Goal: Task Accomplishment & Management: Manage account settings

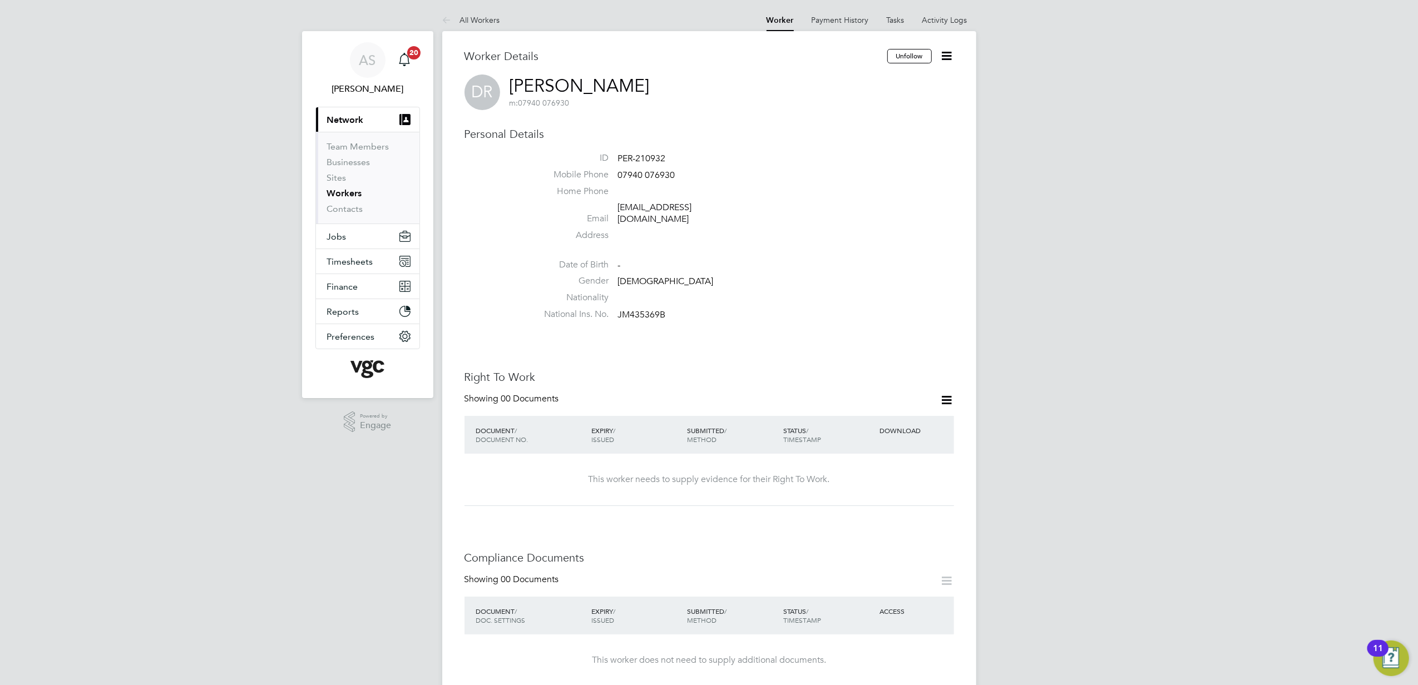
click at [1140, 327] on div "AS Anna Slavova Notifications 20 Applications: Current page: Network Team Membe…" at bounding box center [709, 604] width 1418 height 1209
click at [1044, 214] on div "AS Anna Slavova Notifications 20 Applications: Current page: Network Team Membe…" at bounding box center [709, 604] width 1418 height 1209
drag, startPoint x: 630, startPoint y: 85, endPoint x: 503, endPoint y: 85, distance: 126.8
click at [503, 85] on div "DR Dion Ricketts m: 07940 076930" at bounding box center [708, 93] width 489 height 36
drag, startPoint x: 503, startPoint y: 85, endPoint x: 627, endPoint y: 101, distance: 125.5
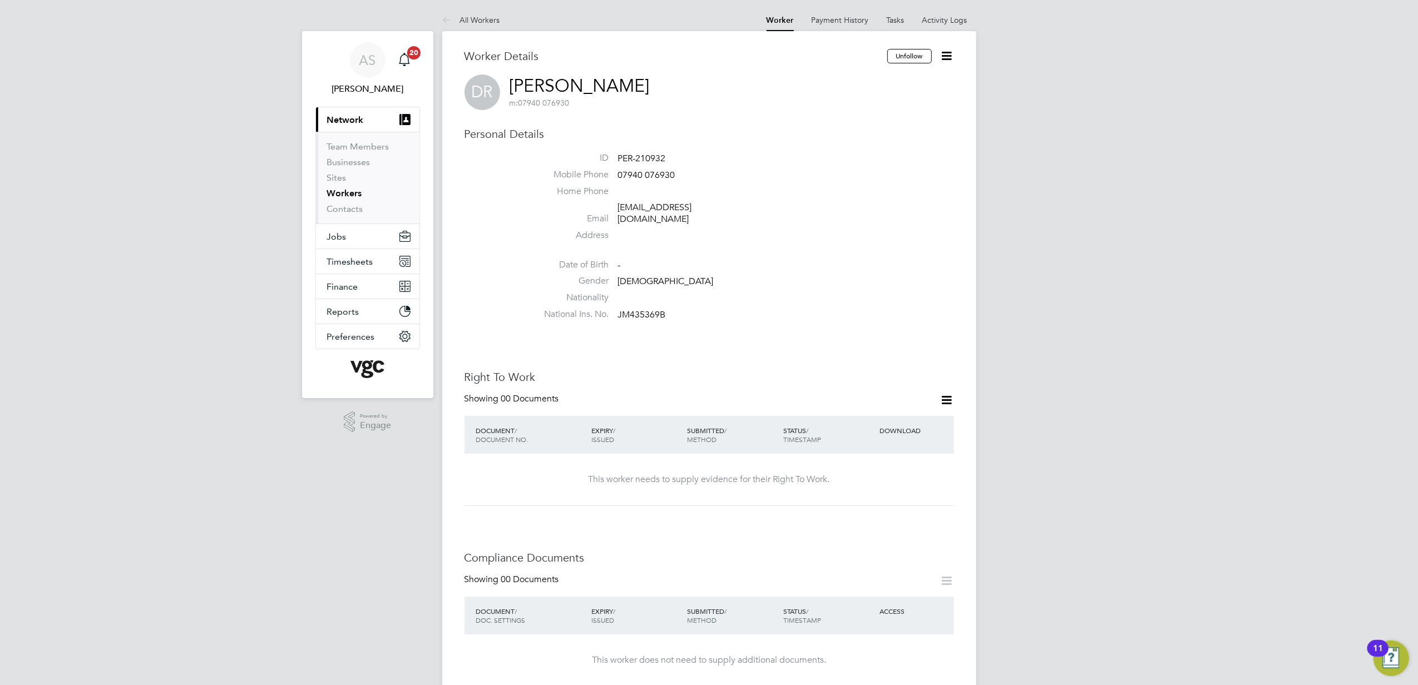
click at [684, 112] on div "Worker Details Unfollow DR Dion Ricketts m: 07940 076930 Personal Details ID PE…" at bounding box center [708, 600] width 489 height 1103
drag, startPoint x: 508, startPoint y: 78, endPoint x: 647, endPoint y: 83, distance: 139.1
click at [647, 83] on div "DR Dion Ricketts m: 07940 076930" at bounding box center [708, 93] width 489 height 36
copy h2 "Dion Ricketts m: 07940 076930"
click at [950, 393] on icon at bounding box center [947, 400] width 14 height 14
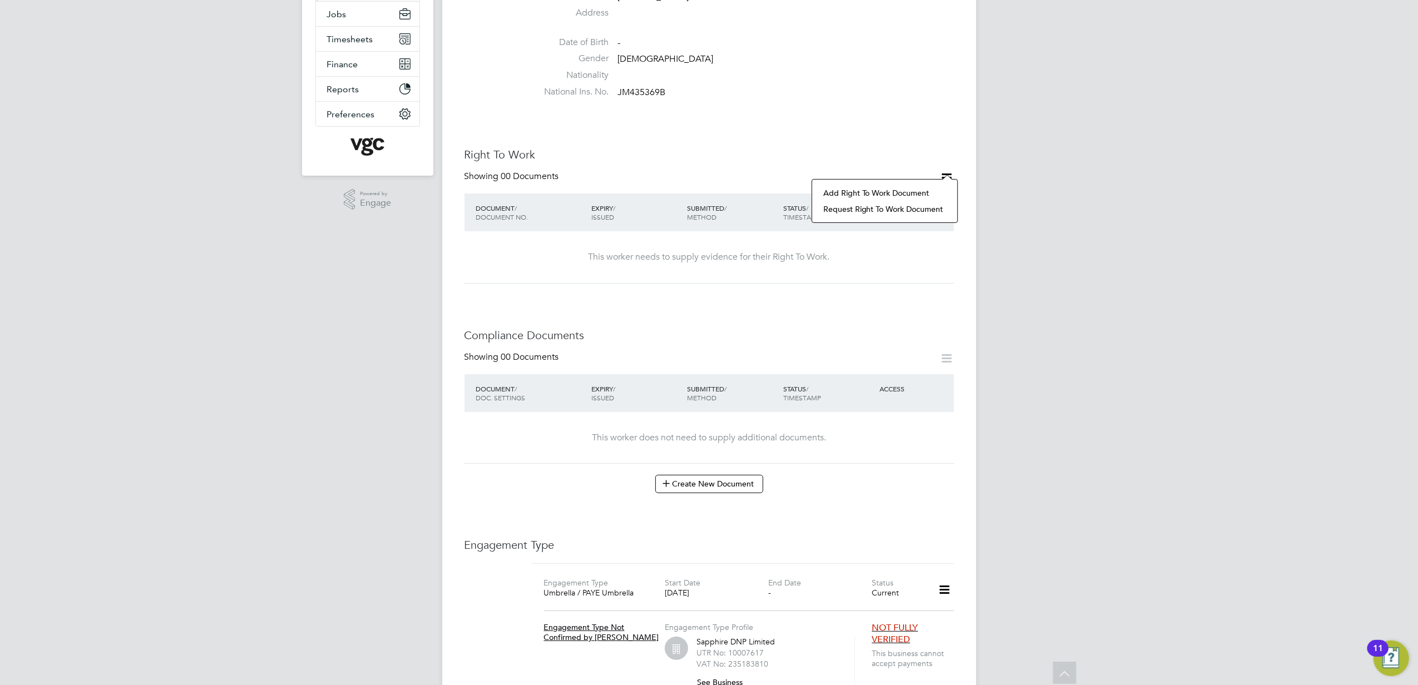
scroll to position [296, 0]
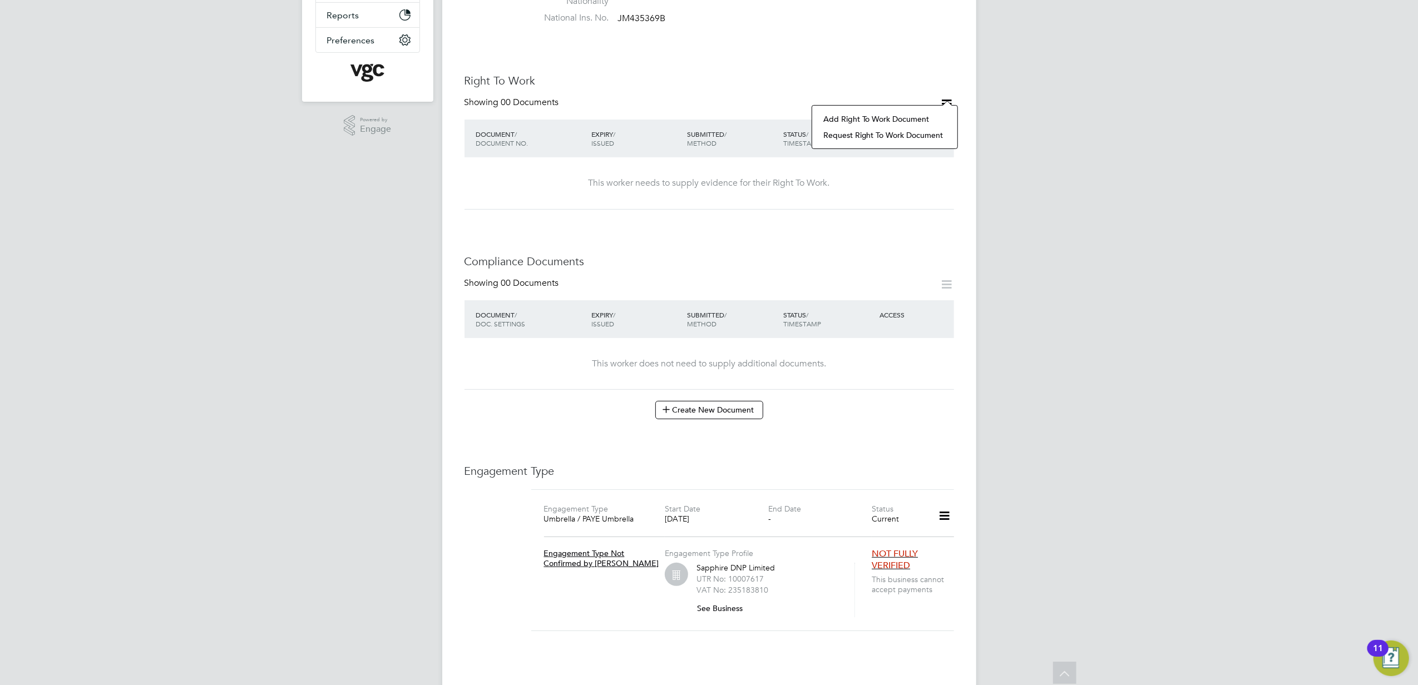
click at [861, 119] on li "Add Right To Work Document" at bounding box center [885, 119] width 134 height 16
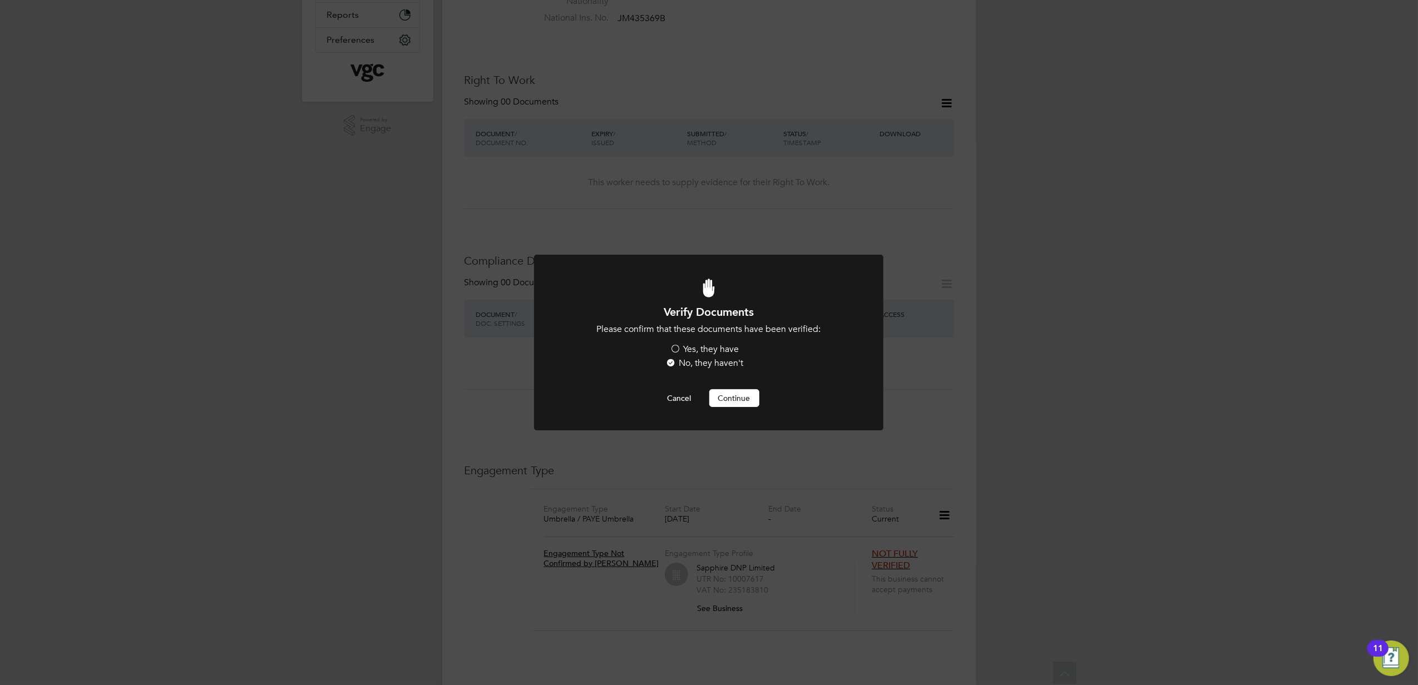
scroll to position [0, 0]
click at [697, 347] on label "Yes, they have" at bounding box center [704, 350] width 69 height 12
click at [0, 0] on input "Yes, they have" at bounding box center [0, 0] width 0 height 0
click at [724, 392] on button "Continue" at bounding box center [734, 398] width 50 height 18
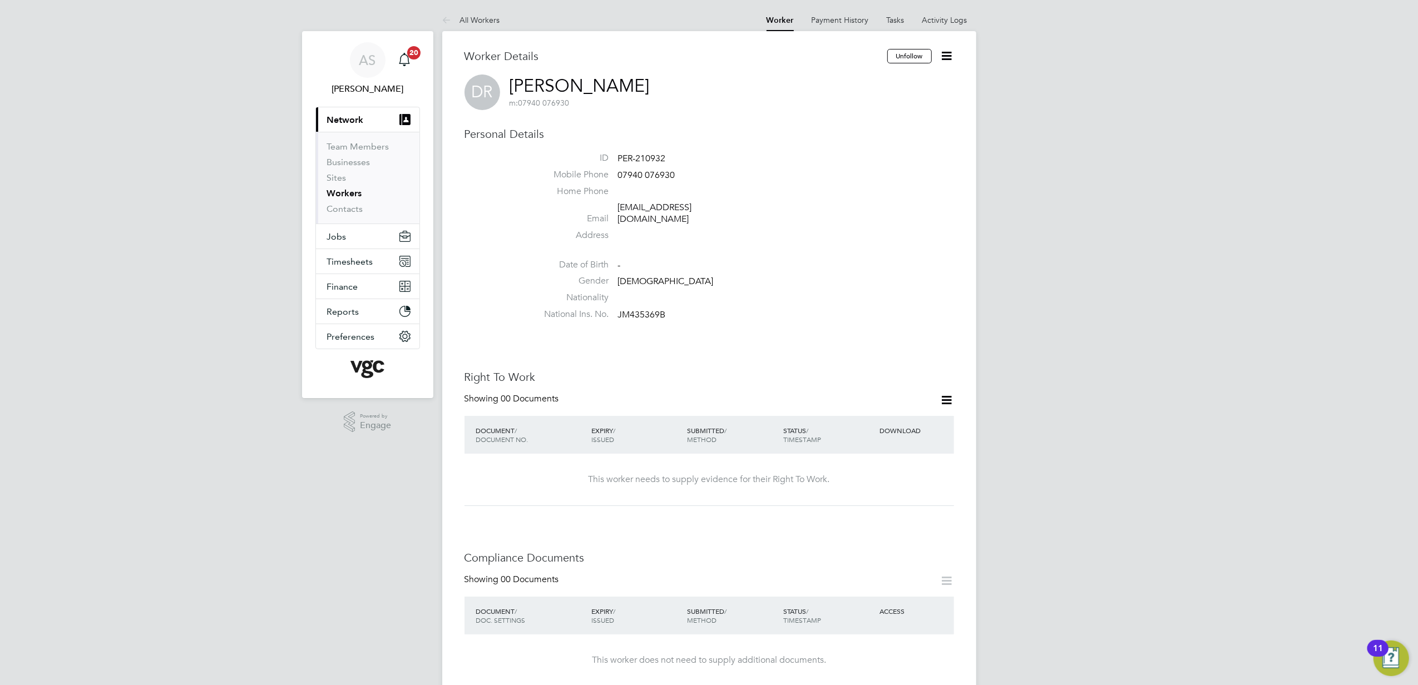
click at [948, 51] on icon at bounding box center [947, 56] width 14 height 14
click at [850, 275] on li "Gender Male" at bounding box center [742, 283] width 423 height 17
click at [352, 260] on span "Timesheets" at bounding box center [350, 261] width 46 height 11
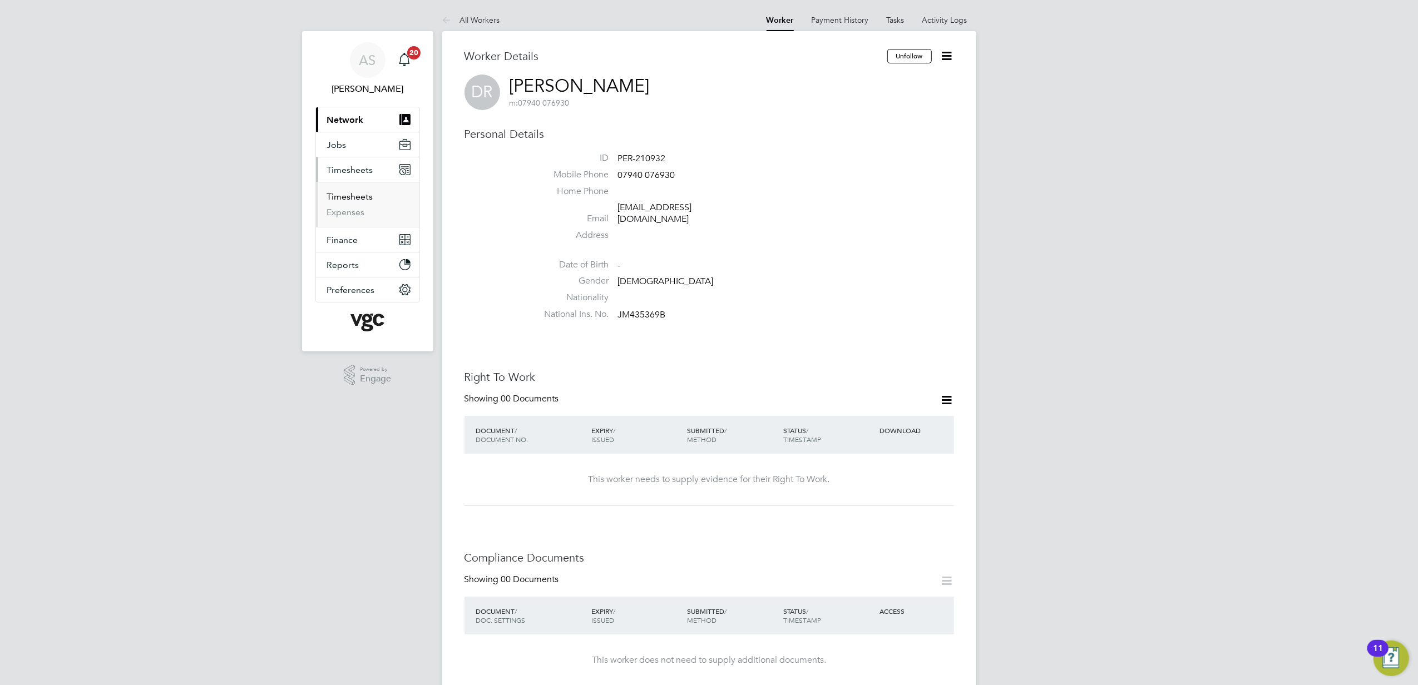
click at [344, 196] on link "Timesheets" at bounding box center [350, 196] width 46 height 11
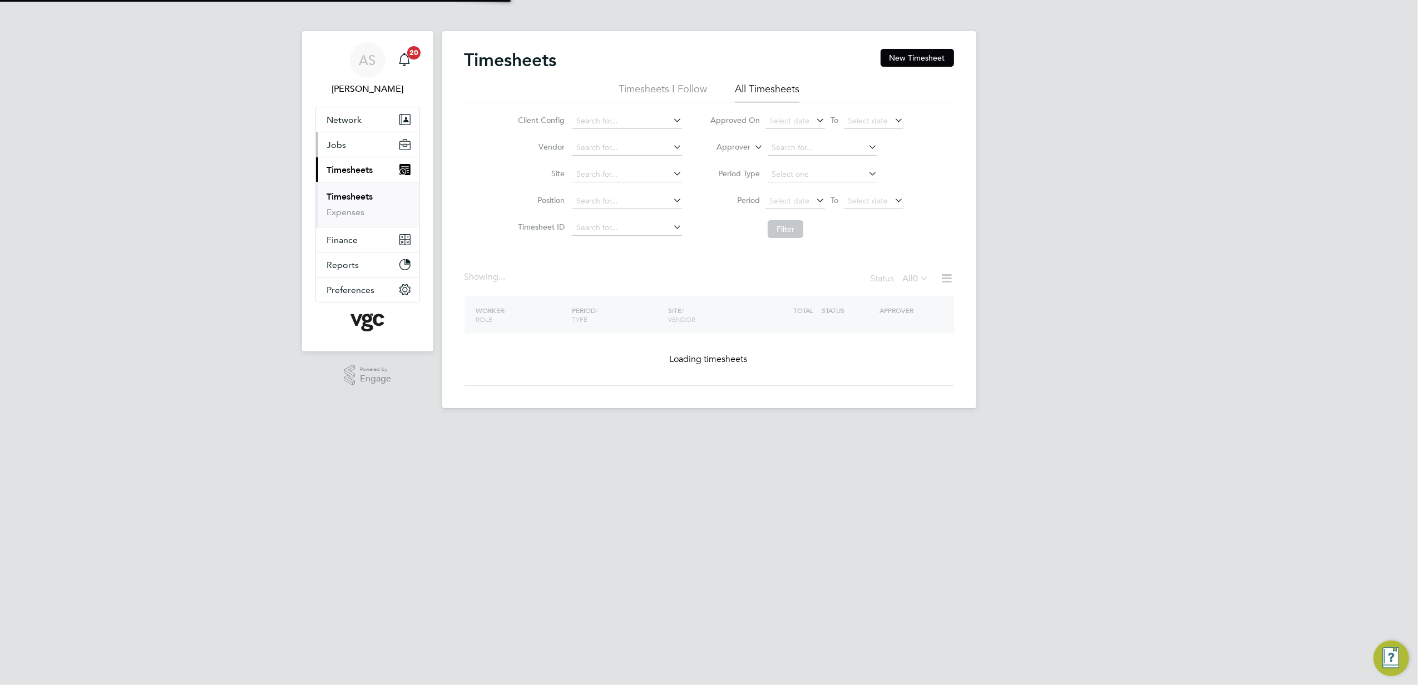
click at [337, 147] on span "Jobs" at bounding box center [336, 145] width 19 height 11
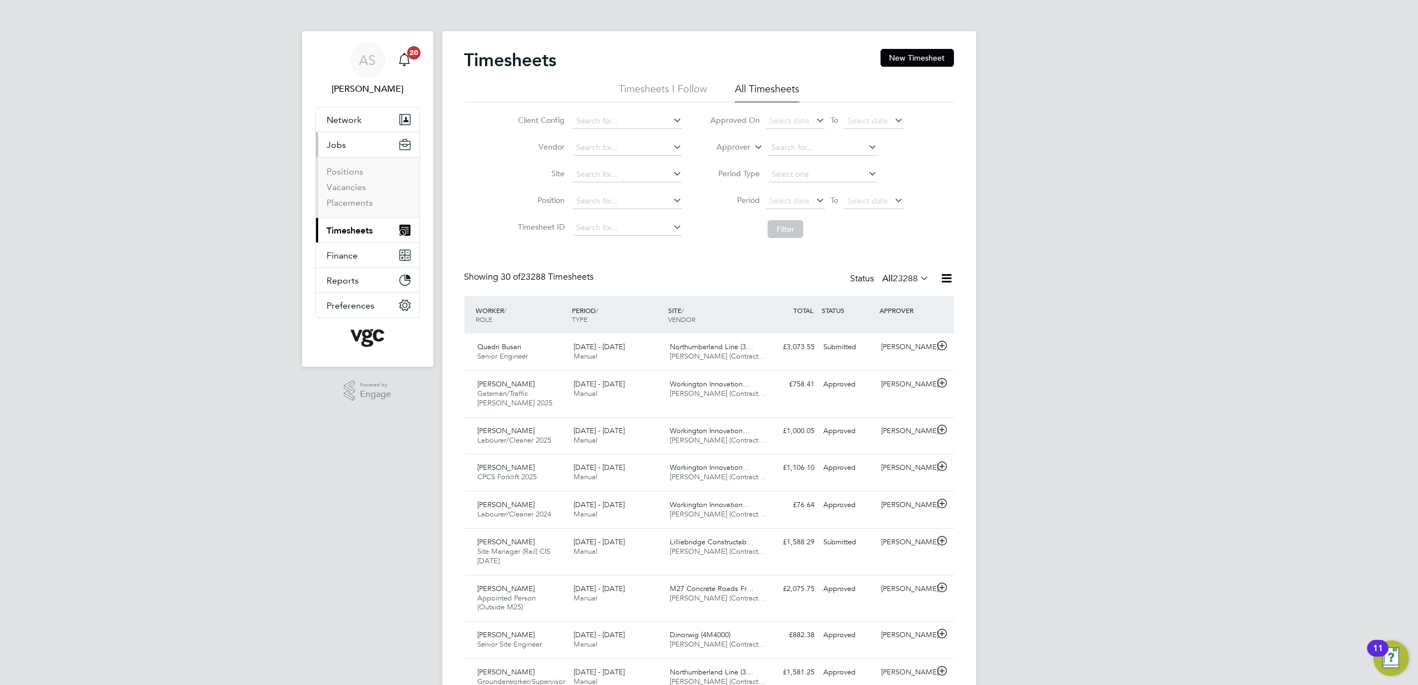
click at [336, 147] on span "Jobs" at bounding box center [336, 145] width 19 height 11
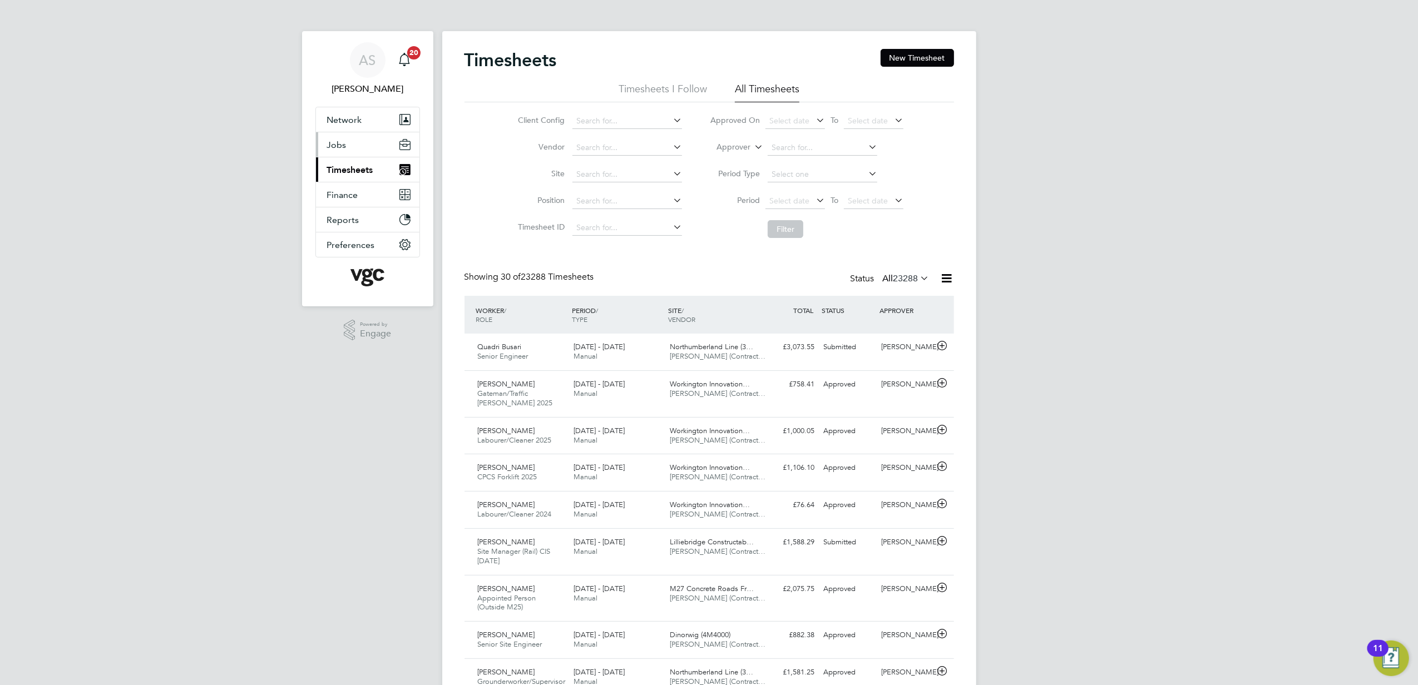
click at [336, 147] on span "Jobs" at bounding box center [336, 145] width 19 height 11
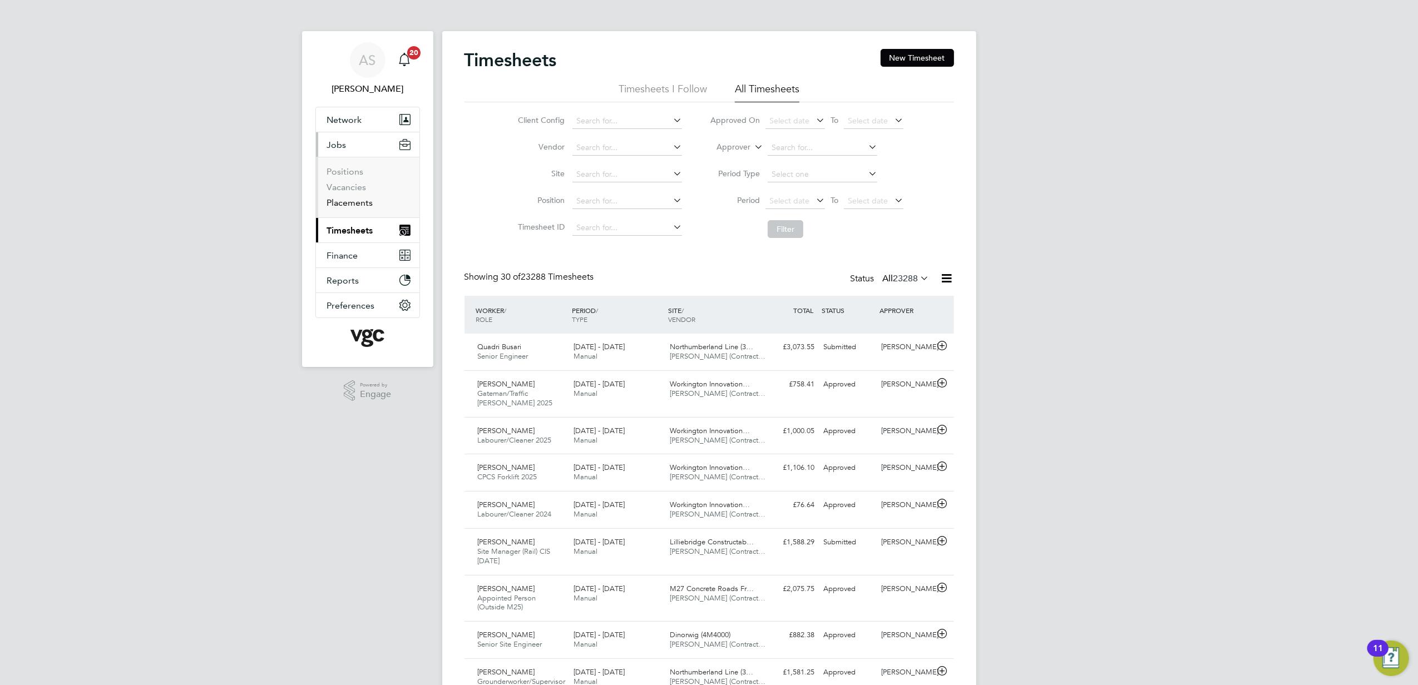
click at [339, 202] on link "Placements" at bounding box center [350, 202] width 46 height 11
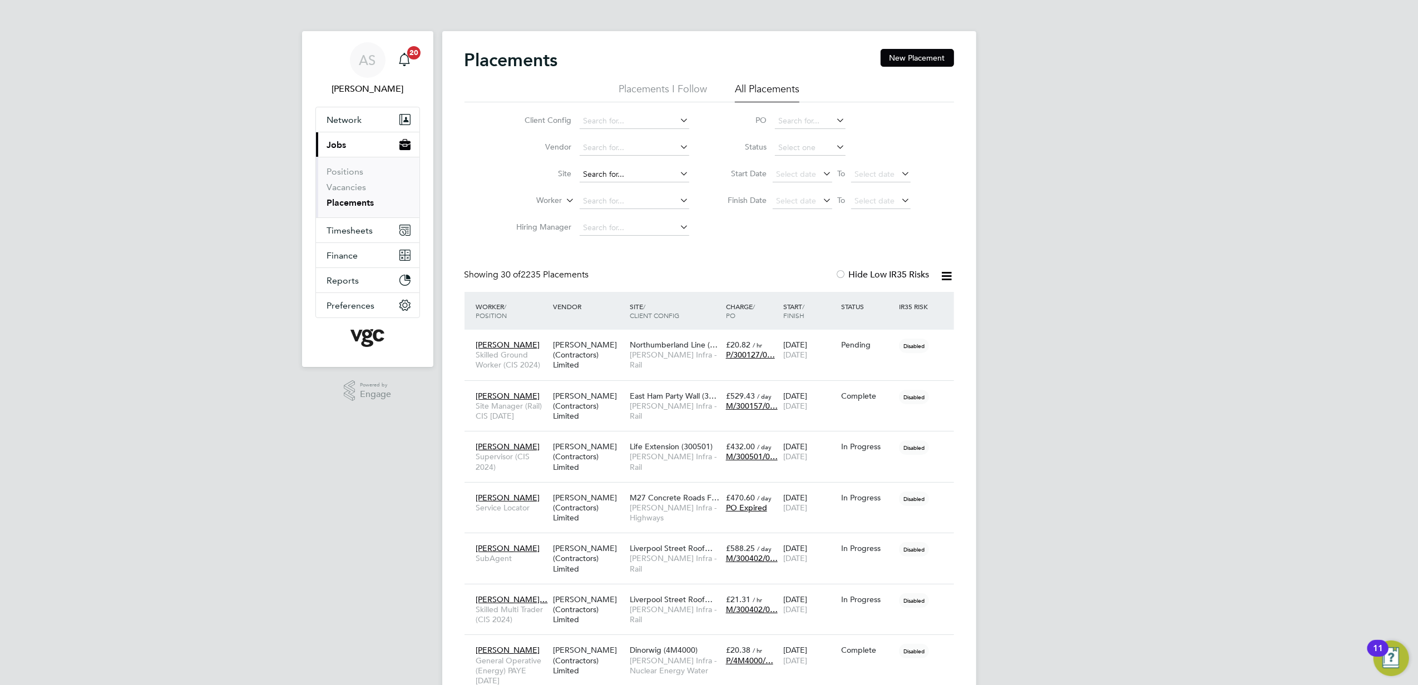
click at [621, 172] on input at bounding box center [634, 175] width 110 height 16
click at [650, 235] on li "CP7 W&W (300307)" at bounding box center [701, 234] width 246 height 15
type input "CP7 W&W (300307)"
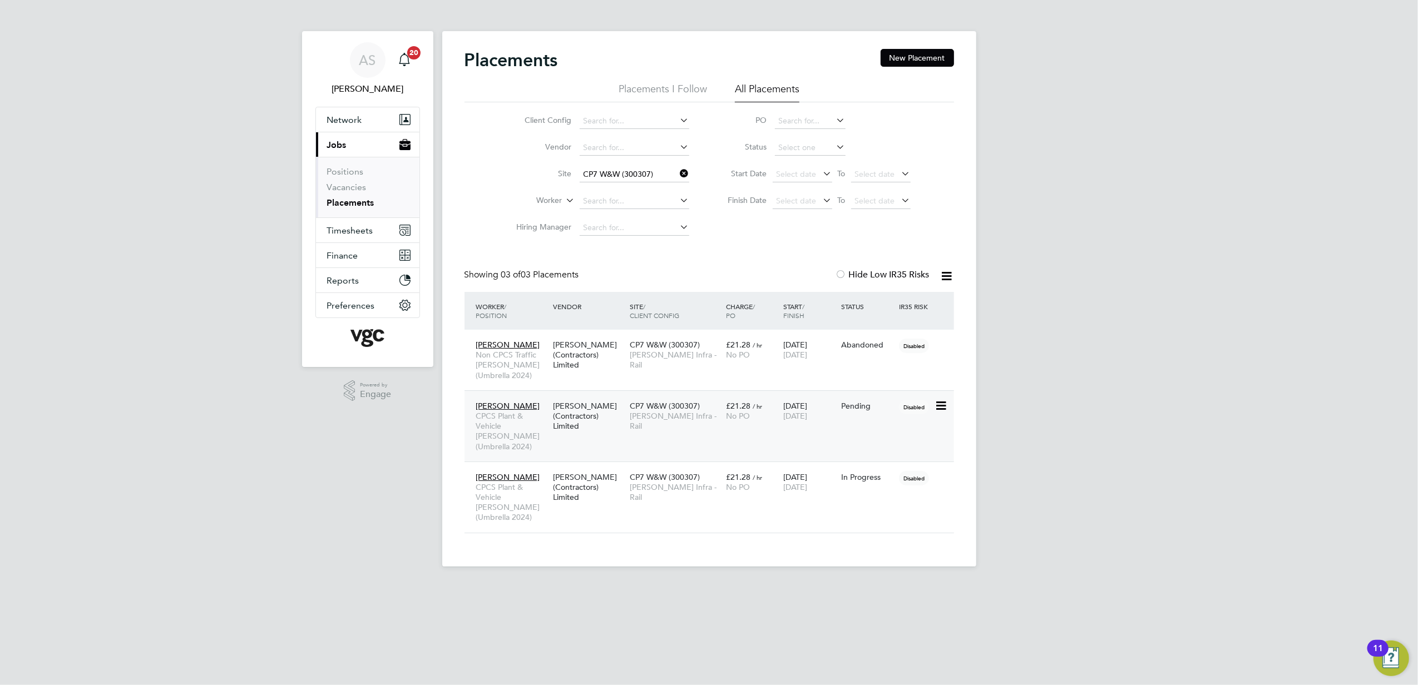
click at [937, 408] on icon at bounding box center [939, 405] width 11 height 13
click at [859, 474] on li "Start" at bounding box center [887, 476] width 115 height 16
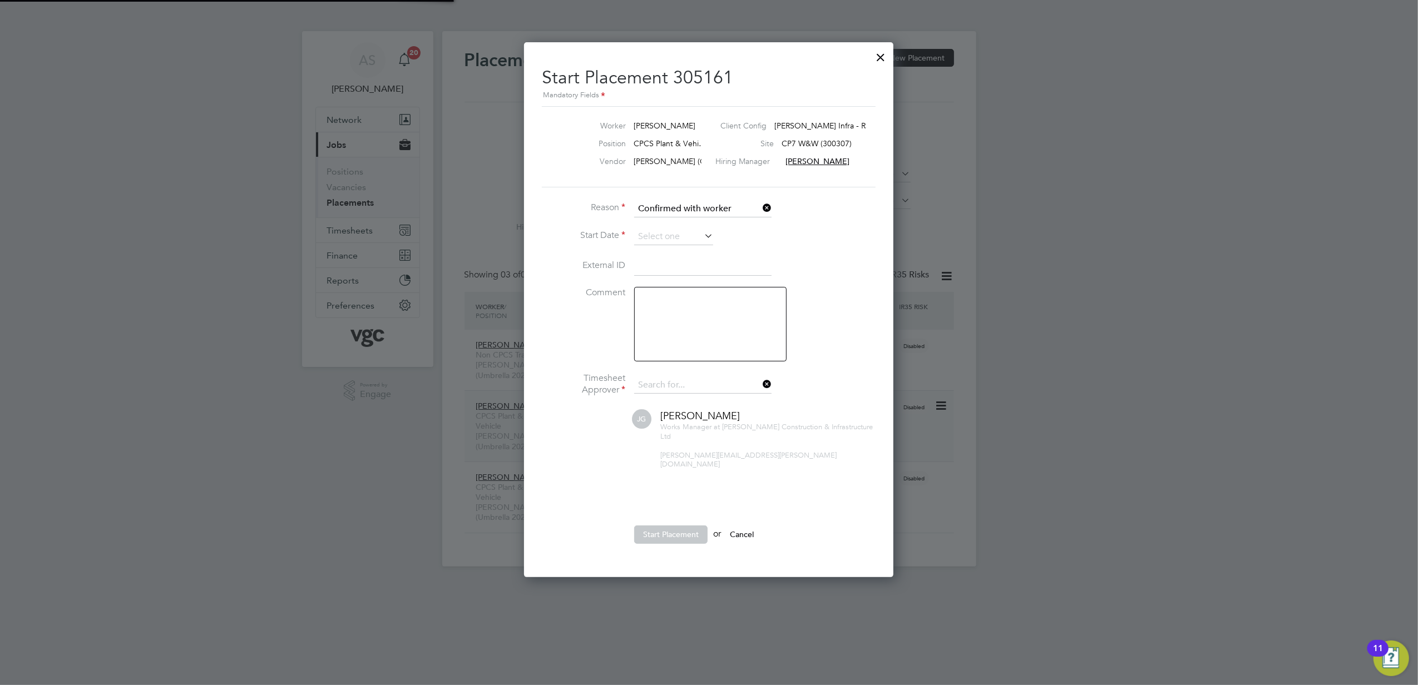
type input "[PERSON_NAME]"
click at [677, 238] on input at bounding box center [673, 237] width 79 height 17
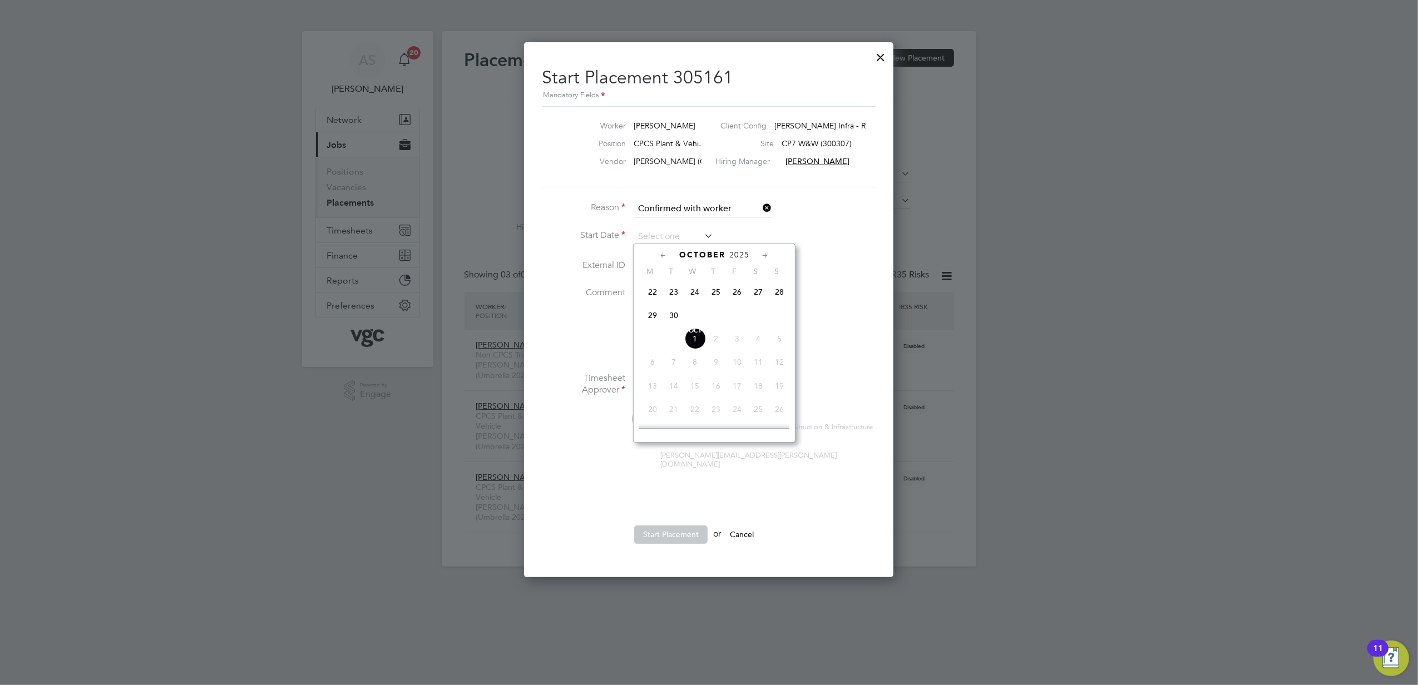
click at [648, 319] on span "29" at bounding box center [652, 315] width 21 height 21
type input "[DATE]"
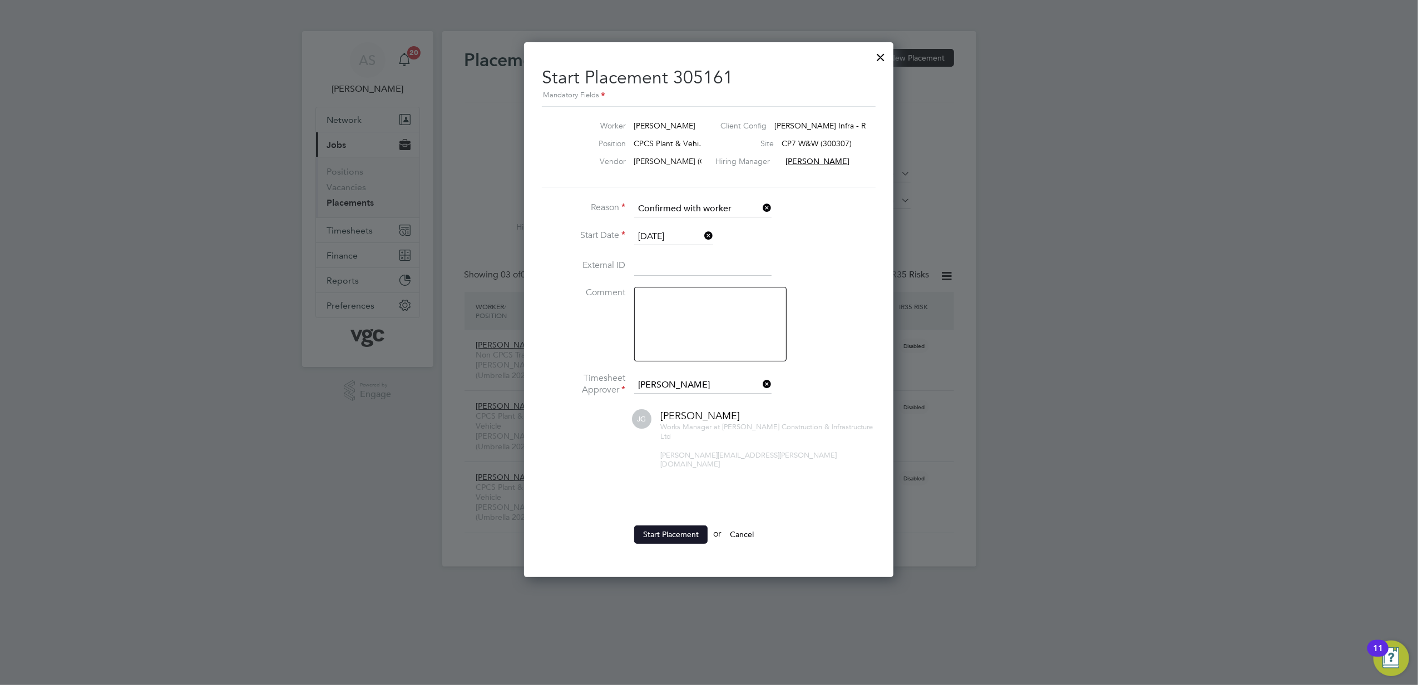
click at [666, 528] on button "Start Placement" at bounding box center [670, 535] width 73 height 18
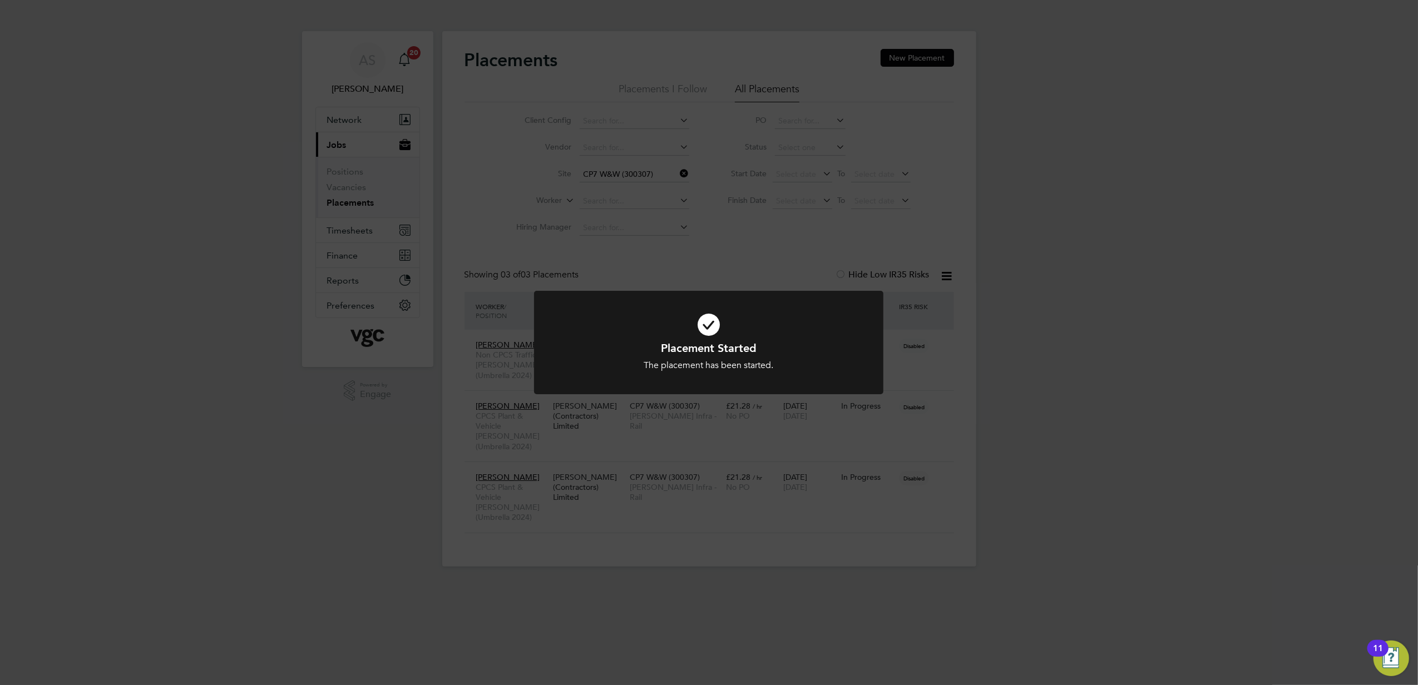
click at [383, 586] on div "Placement Started The placement has been started. Cancel Okay" at bounding box center [709, 342] width 1418 height 685
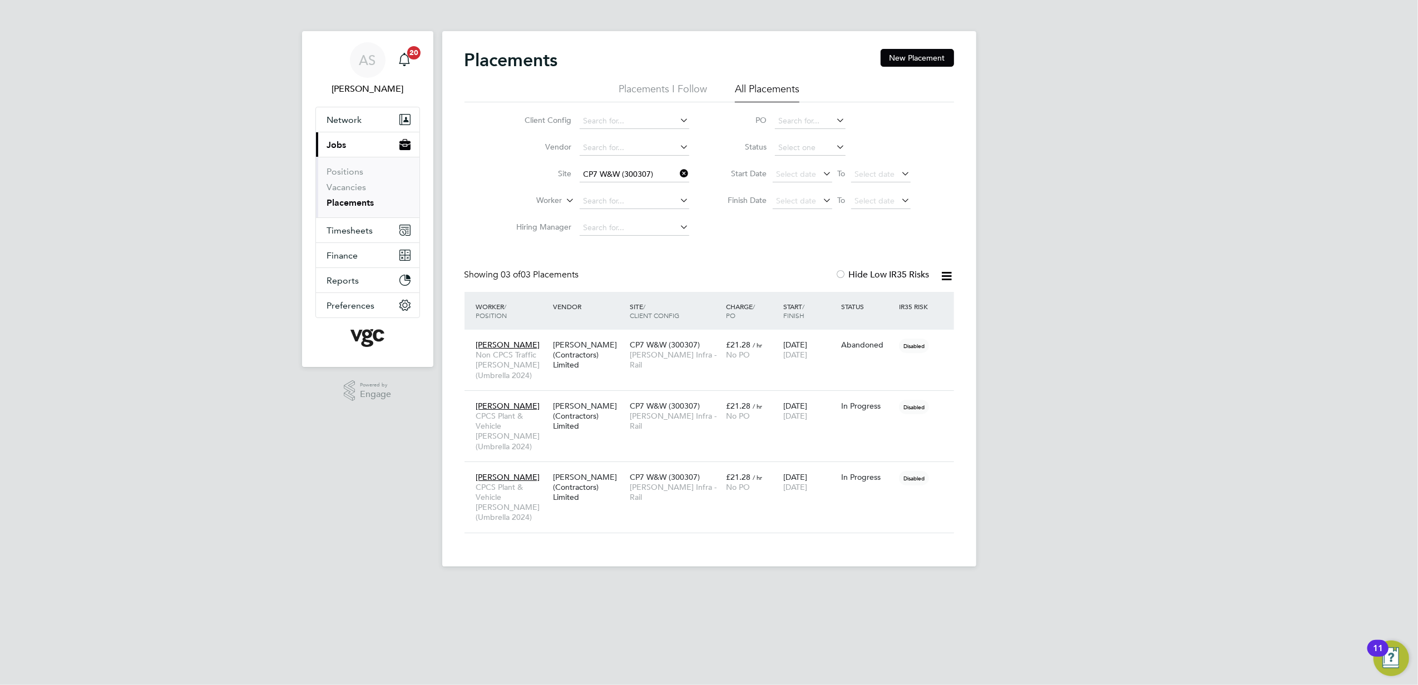
click at [1220, 454] on div "AS Anna Slavova Notifications 20 Applications: Network Team Members Businesses …" at bounding box center [709, 292] width 1418 height 584
click at [1121, 325] on div "AS Anna Slavova Notifications 20 Applications: Network Team Members Businesses …" at bounding box center [709, 292] width 1418 height 584
click at [1157, 370] on div "AS Anna Slavova Notifications 20 Applications: Network Team Members Businesses …" at bounding box center [709, 292] width 1418 height 584
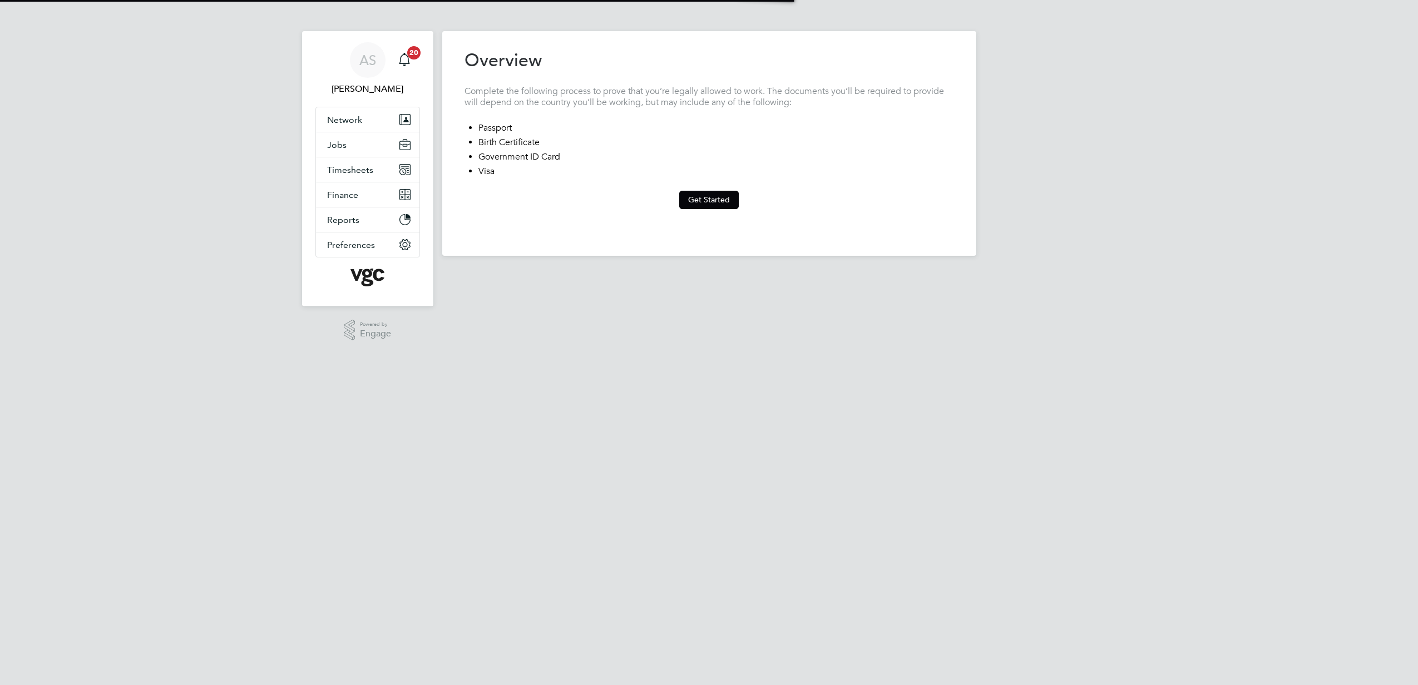
click at [704, 205] on button "Get Started" at bounding box center [709, 200] width 60 height 18
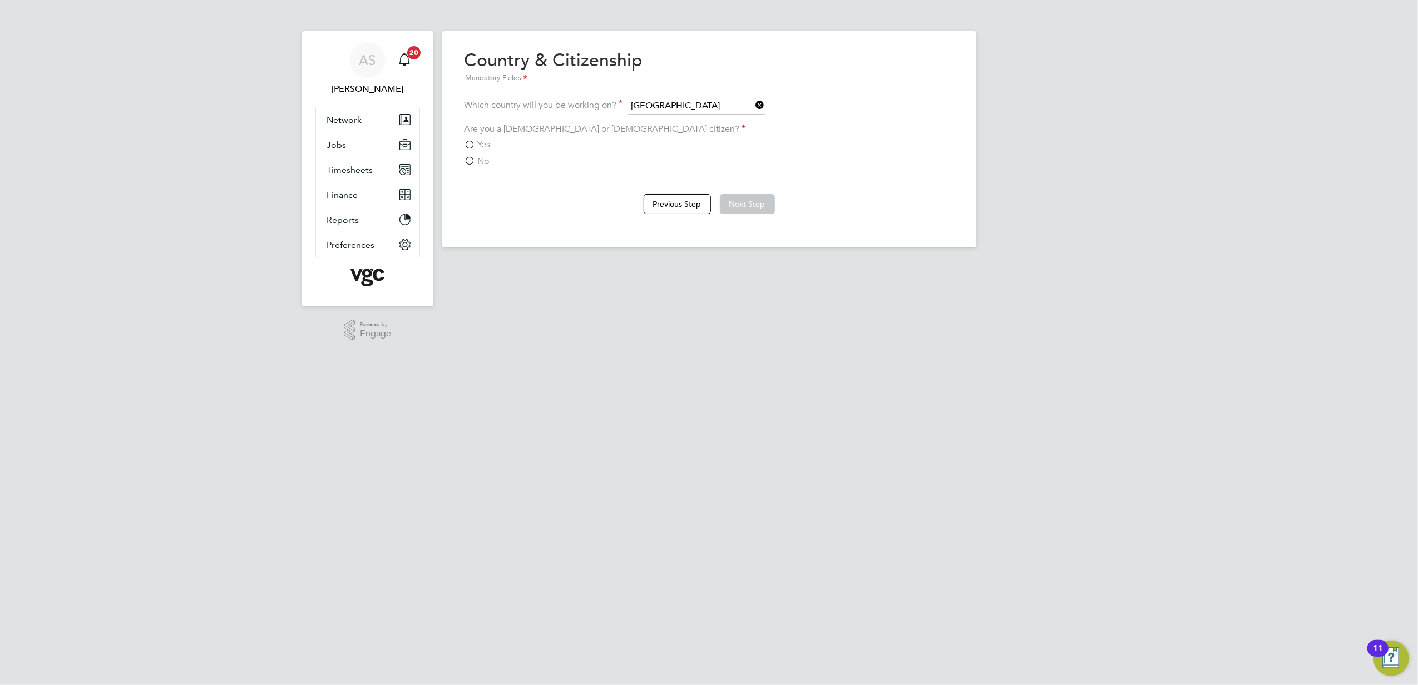
click at [479, 145] on span "Yes" at bounding box center [484, 144] width 13 height 11
click at [0, 0] on input "Yes" at bounding box center [0, 0] width 0 height 0
click at [752, 201] on button "Next Step" at bounding box center [747, 204] width 55 height 20
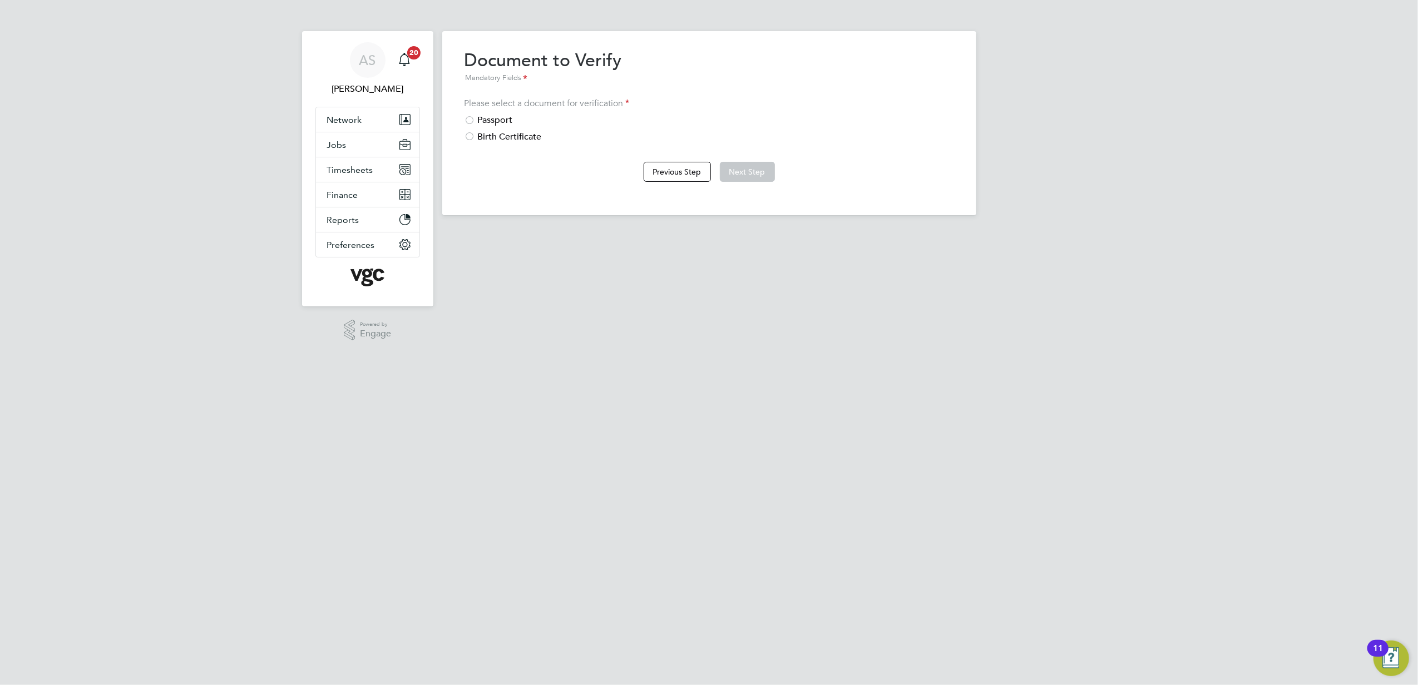
click at [498, 132] on div "Birth Certificate" at bounding box center [708, 137] width 489 height 12
click at [741, 174] on button "Next Step" at bounding box center [747, 172] width 55 height 20
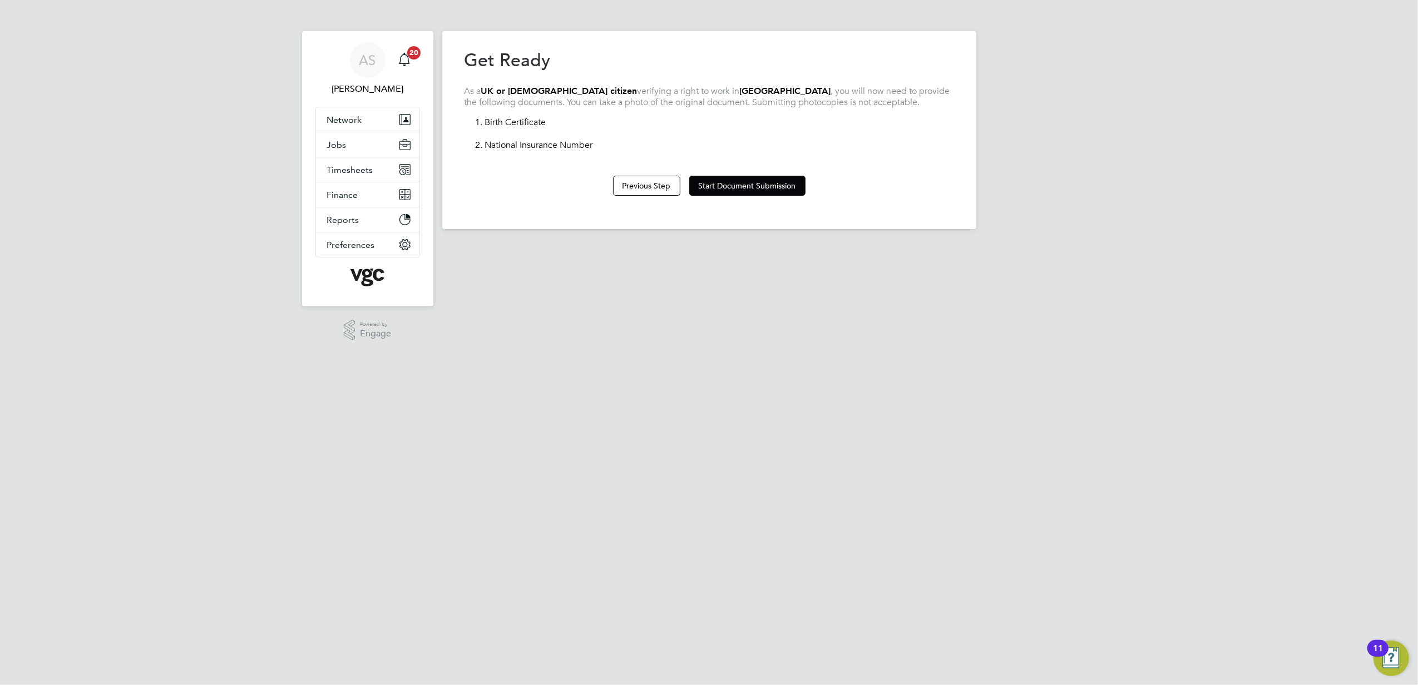
drag, startPoint x: 784, startPoint y: 181, endPoint x: 519, endPoint y: 210, distance: 265.8
click at [784, 181] on button "Start Document Submission" at bounding box center [747, 186] width 116 height 20
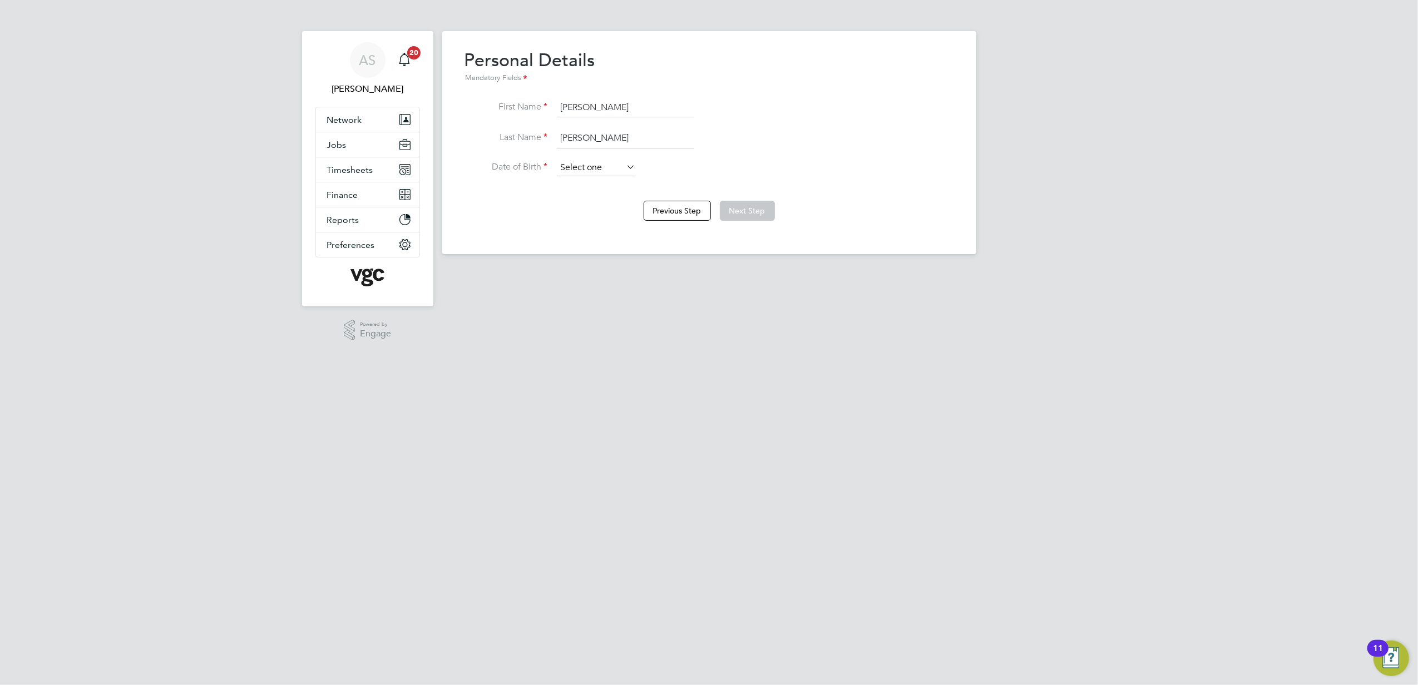
click at [581, 160] on input at bounding box center [596, 168] width 79 height 17
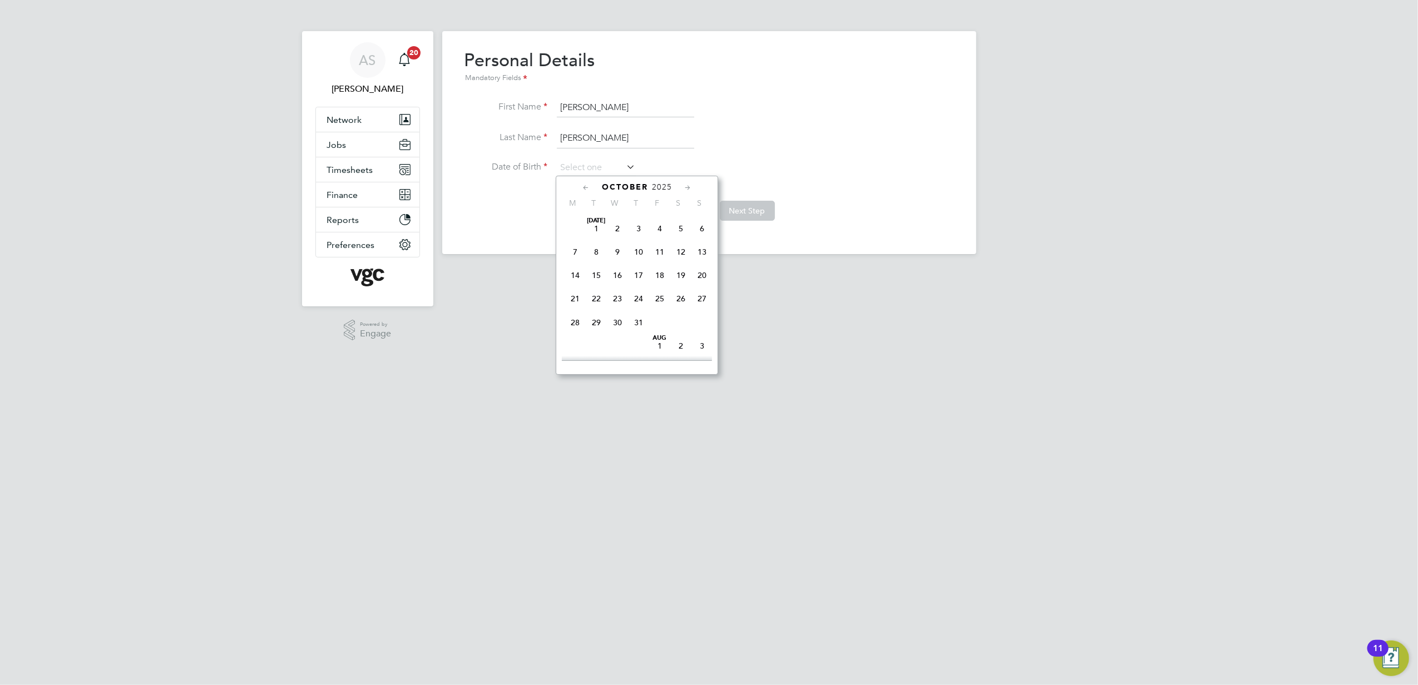
scroll to position [310, 0]
click at [661, 190] on span "2025" at bounding box center [662, 186] width 20 height 9
click at [705, 275] on span "1982" at bounding box center [701, 272] width 21 height 21
click at [582, 187] on icon at bounding box center [586, 188] width 11 height 12
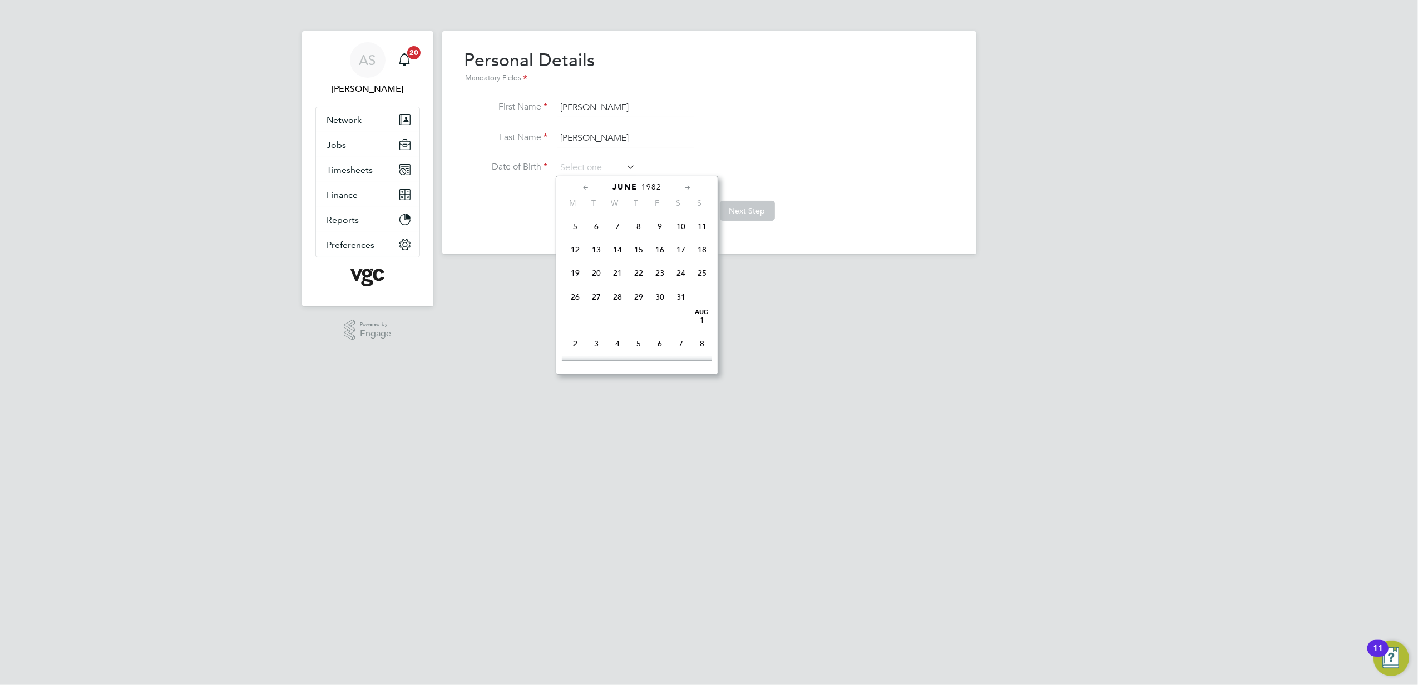
scroll to position [0, 0]
click at [582, 187] on icon at bounding box center [586, 188] width 11 height 12
click at [577, 229] on span "Mar 1" at bounding box center [574, 228] width 21 height 21
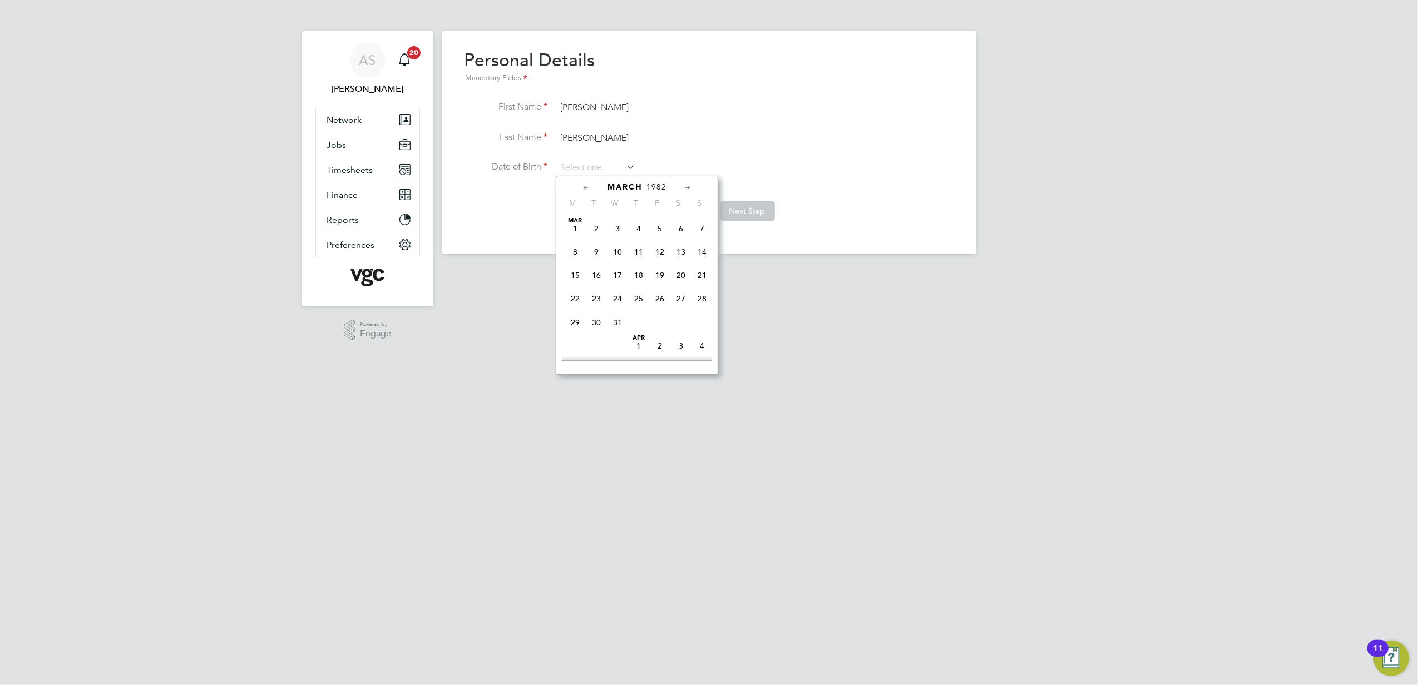
type input "01 Mar 1982"
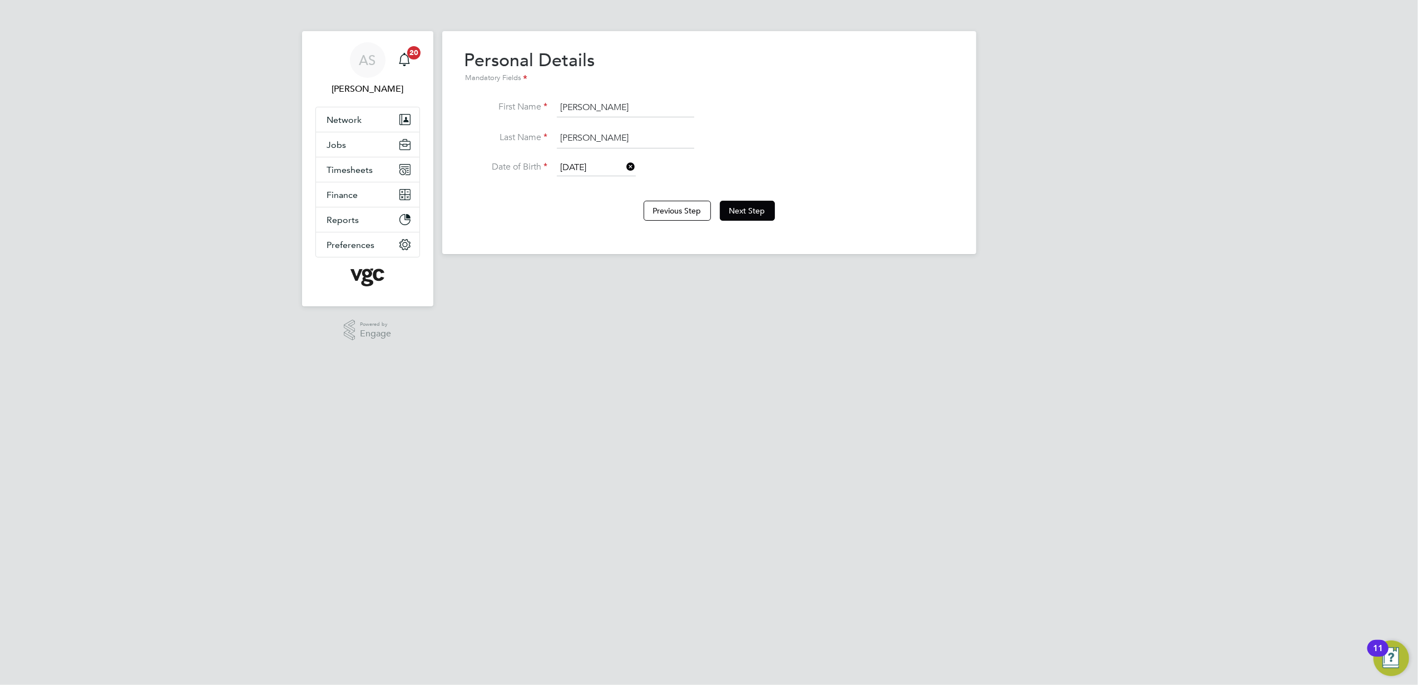
click at [844, 272] on html "AS Anna Slavova Notifications 20 Applications: Network Team Members Businesses …" at bounding box center [709, 136] width 1418 height 272
click at [757, 212] on button "Next Step" at bounding box center [747, 211] width 55 height 20
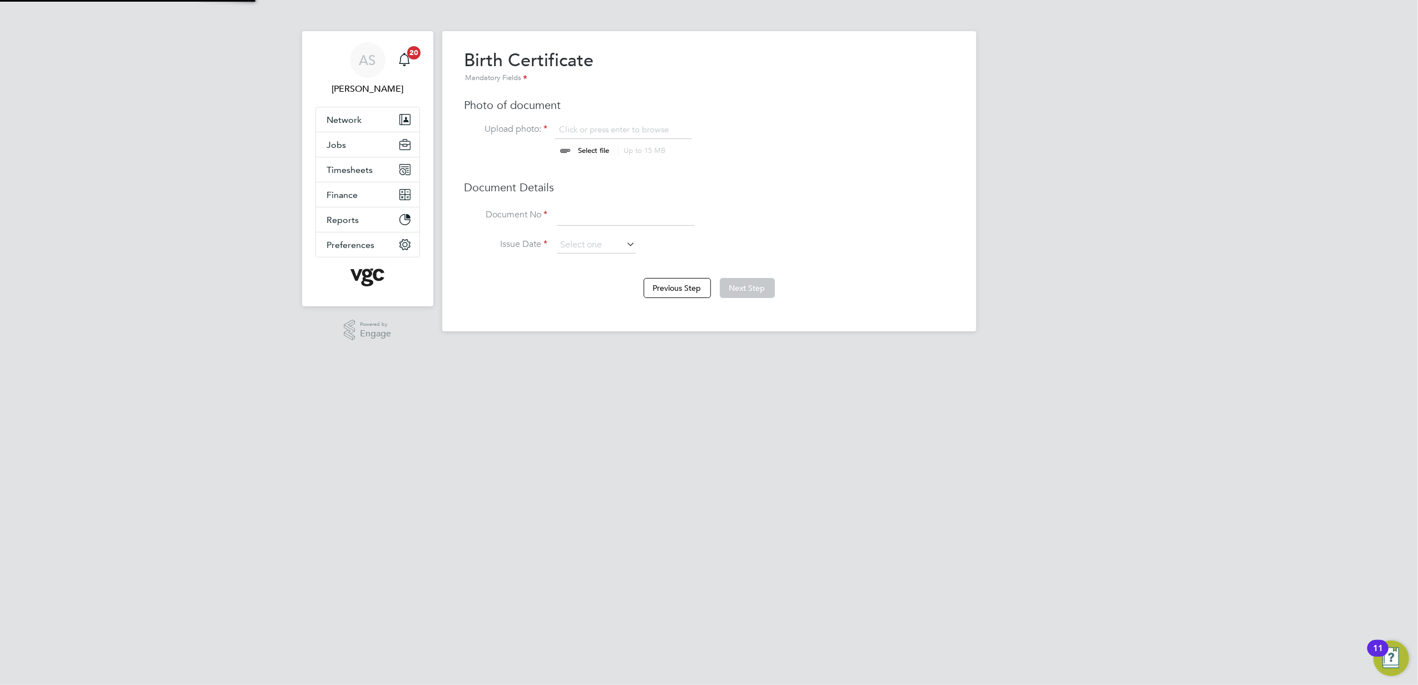
scroll to position [14, 138]
click at [577, 143] on input "file" at bounding box center [604, 140] width 175 height 33
type input "C:\fakepath\Dion Ricketts Birth certificate.png"
click at [826, 214] on li "Document No" at bounding box center [708, 221] width 489 height 31
click at [607, 215] on input at bounding box center [625, 216] width 137 height 20
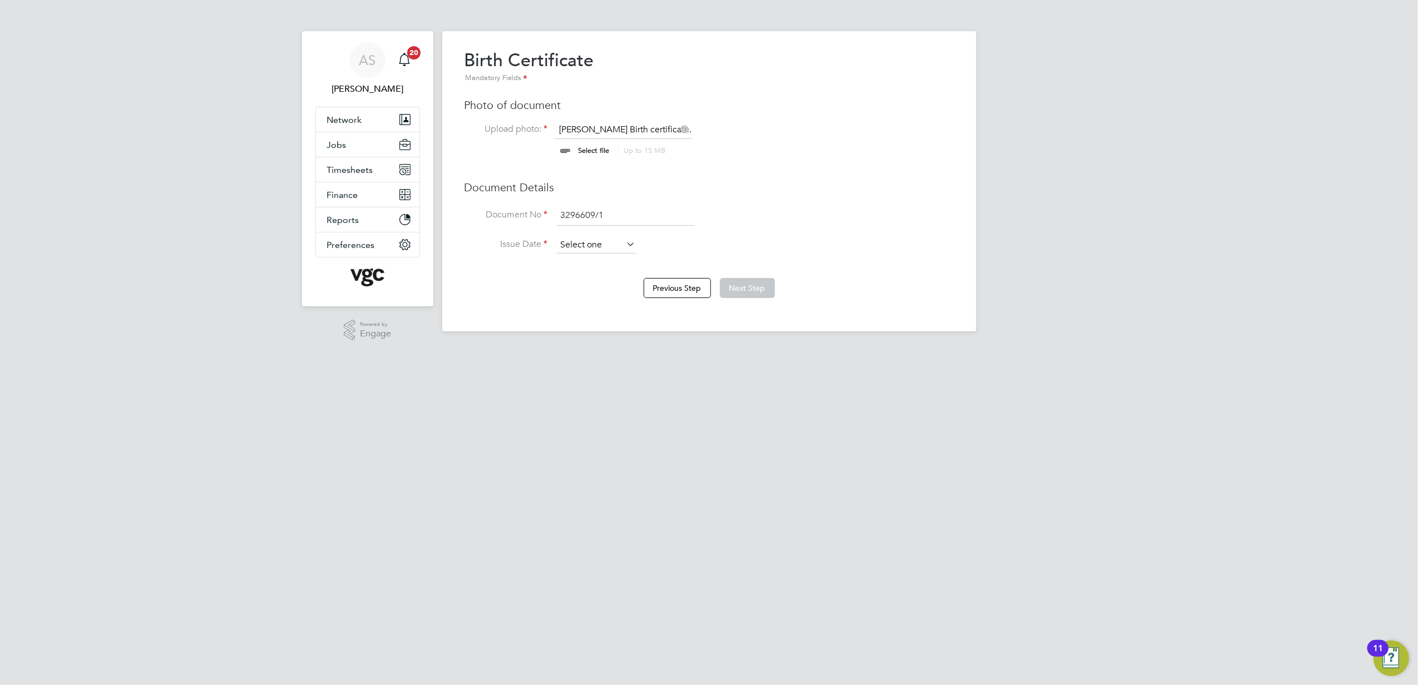
type input "3296609/1"
click at [593, 242] on input at bounding box center [596, 245] width 79 height 17
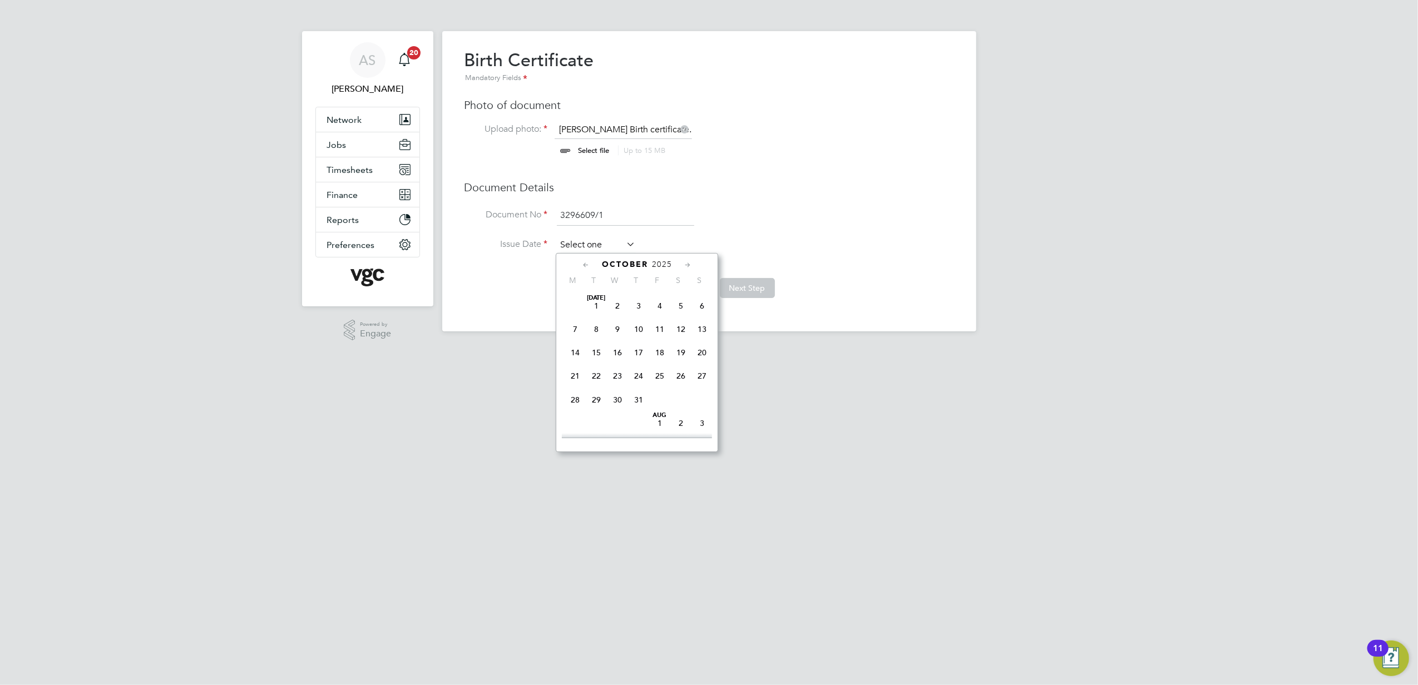
scroll to position [310, 0]
click at [663, 260] on span "2025" at bounding box center [662, 264] width 20 height 9
click at [573, 320] on span "2011" at bounding box center [574, 319] width 21 height 21
click at [585, 265] on icon at bounding box center [586, 265] width 11 height 12
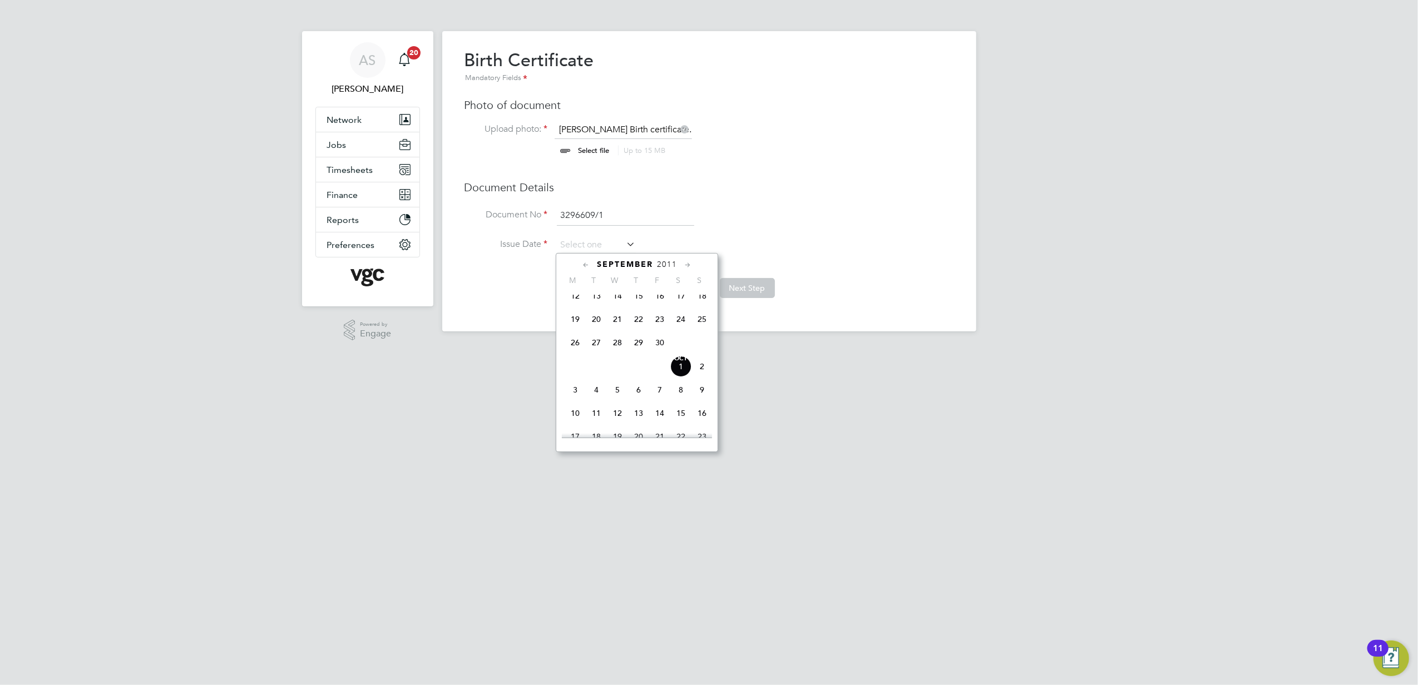
scroll to position [119, 0]
click at [585, 265] on icon at bounding box center [586, 265] width 11 height 12
click at [572, 378] on span "20" at bounding box center [574, 375] width 21 height 21
type input "20 Jun 2011"
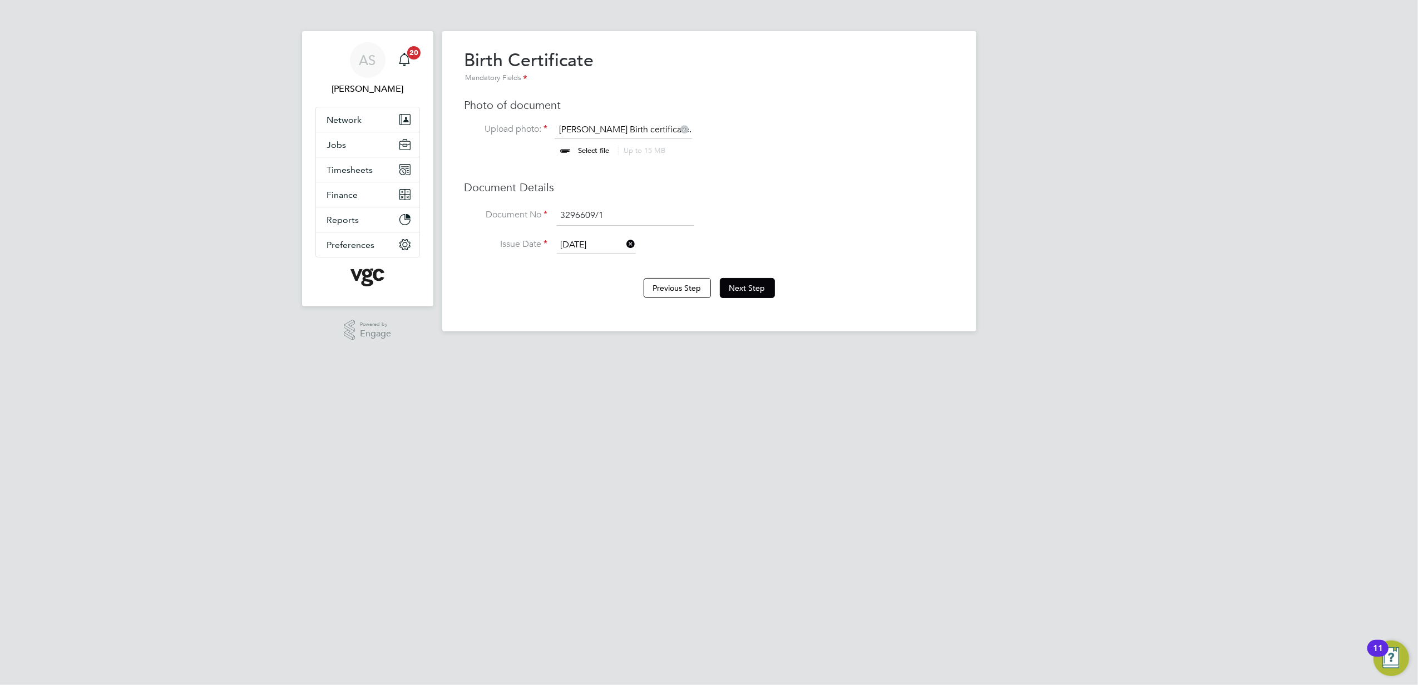
click at [923, 349] on html "AS Anna Slavova Notifications 20 Applications: Network Team Members Businesses …" at bounding box center [709, 174] width 1418 height 349
click at [752, 290] on button "Next Step" at bounding box center [747, 288] width 55 height 20
click at [592, 149] on input "file" at bounding box center [604, 140] width 175 height 33
type input "C:\fakepath\Dion Ricketts Proof of NI.jpg"
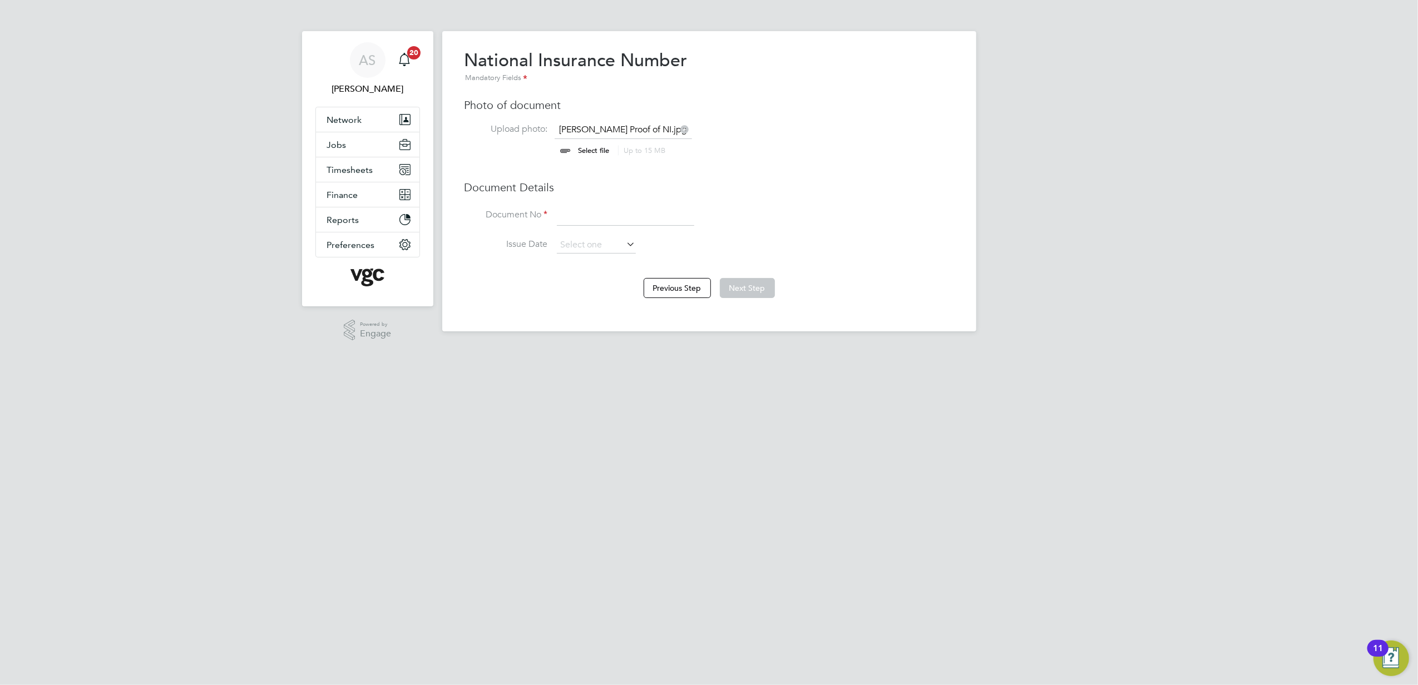
click at [592, 214] on input at bounding box center [625, 216] width 137 height 20
click at [638, 207] on input at bounding box center [625, 216] width 137 height 20
type input "JM435369B"
click at [748, 286] on button "Next Step" at bounding box center [747, 288] width 55 height 20
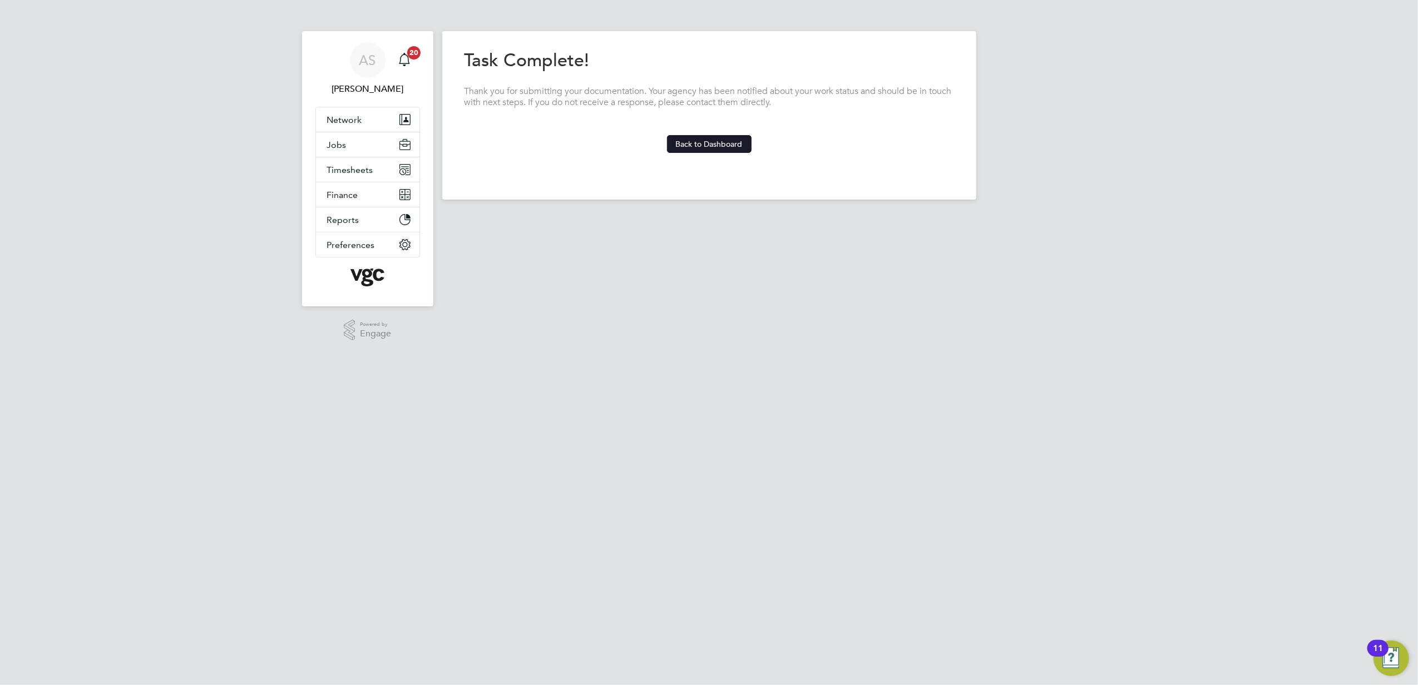
click at [706, 138] on button "Back to Dashboard" at bounding box center [709, 144] width 85 height 18
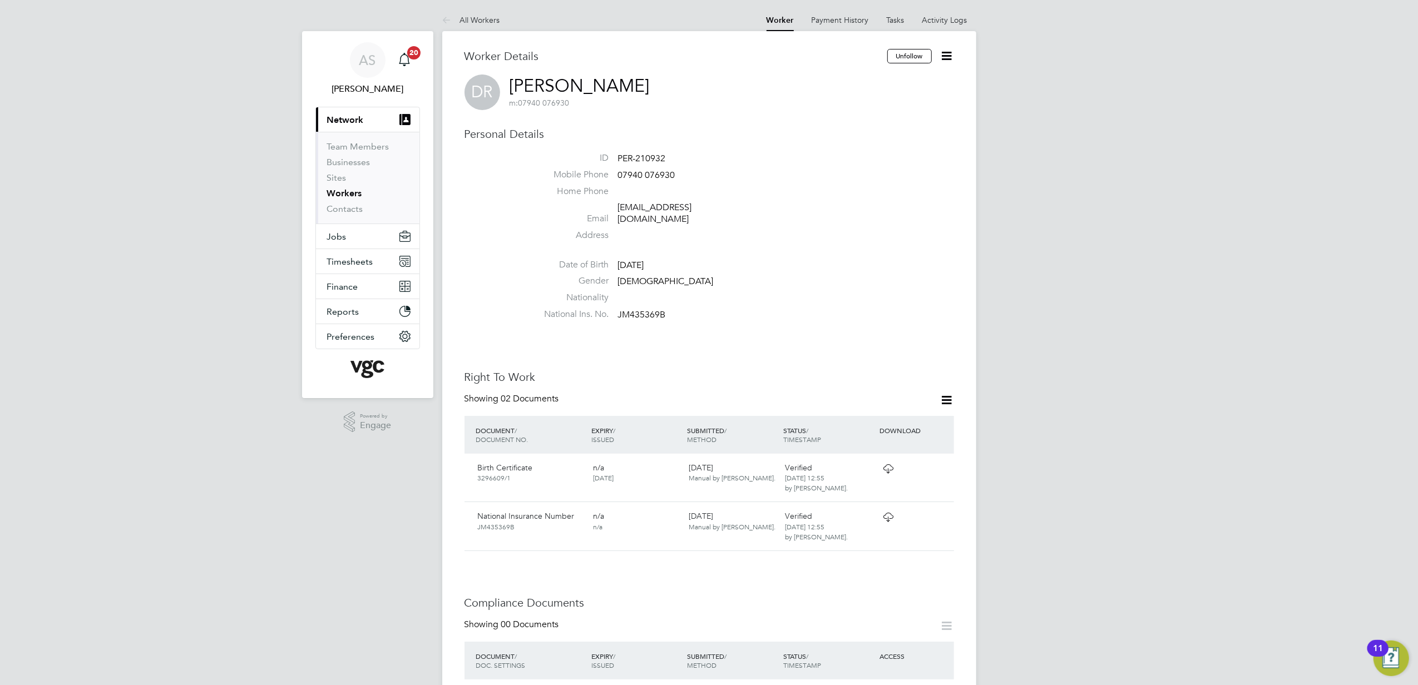
click at [943, 393] on icon at bounding box center [947, 400] width 14 height 14
click at [863, 335] on div "Worker Details Unfollow DR Dion Ricketts m: 07940 076930 Personal Details ID PE…" at bounding box center [708, 623] width 489 height 1149
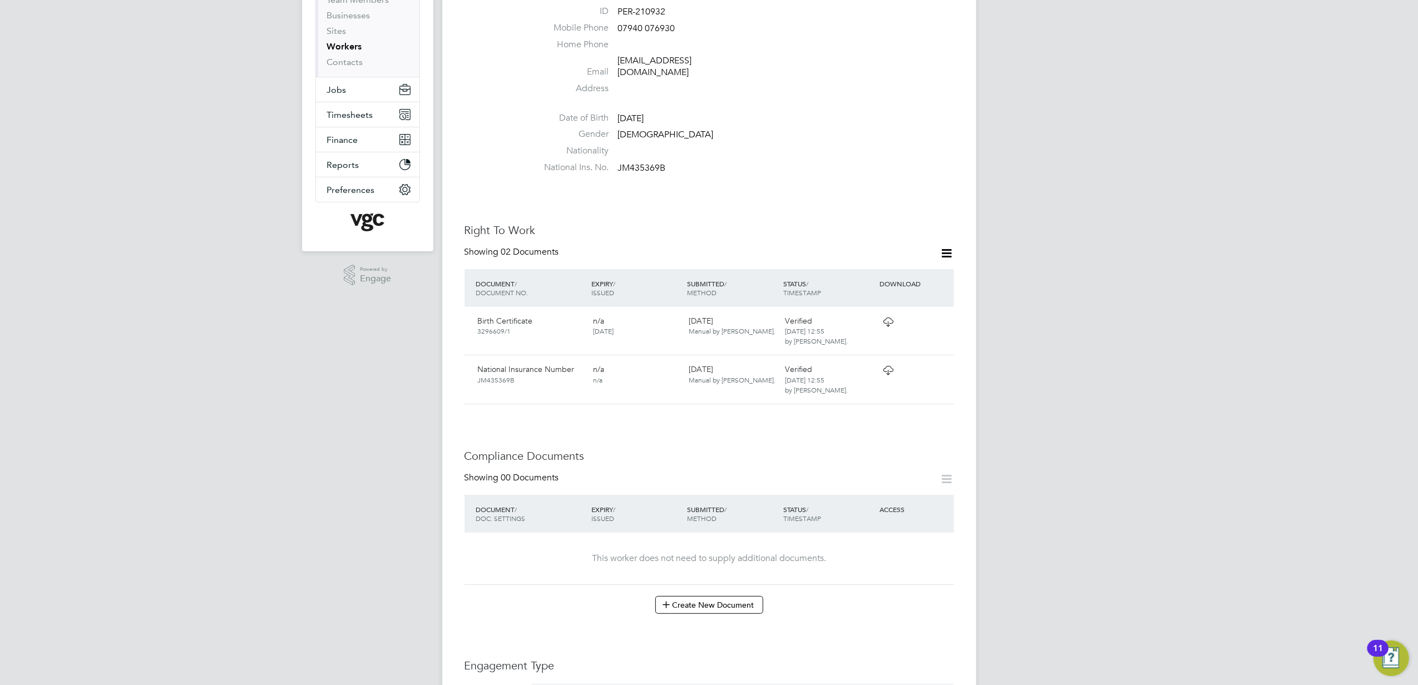
scroll to position [148, 0]
click at [1266, 245] on div "AS Anna Slavova Notifications 20 Applications: Current page: Network Team Membe…" at bounding box center [709, 479] width 1418 height 1255
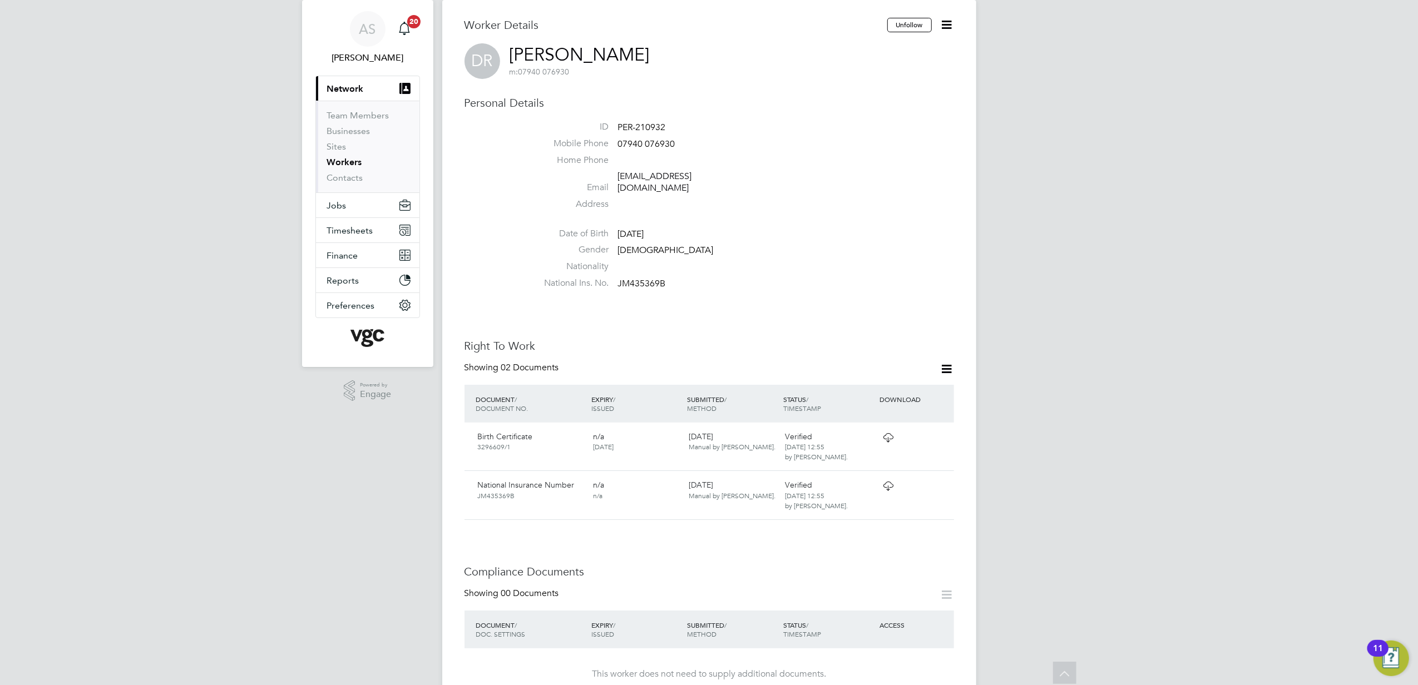
scroll to position [0, 0]
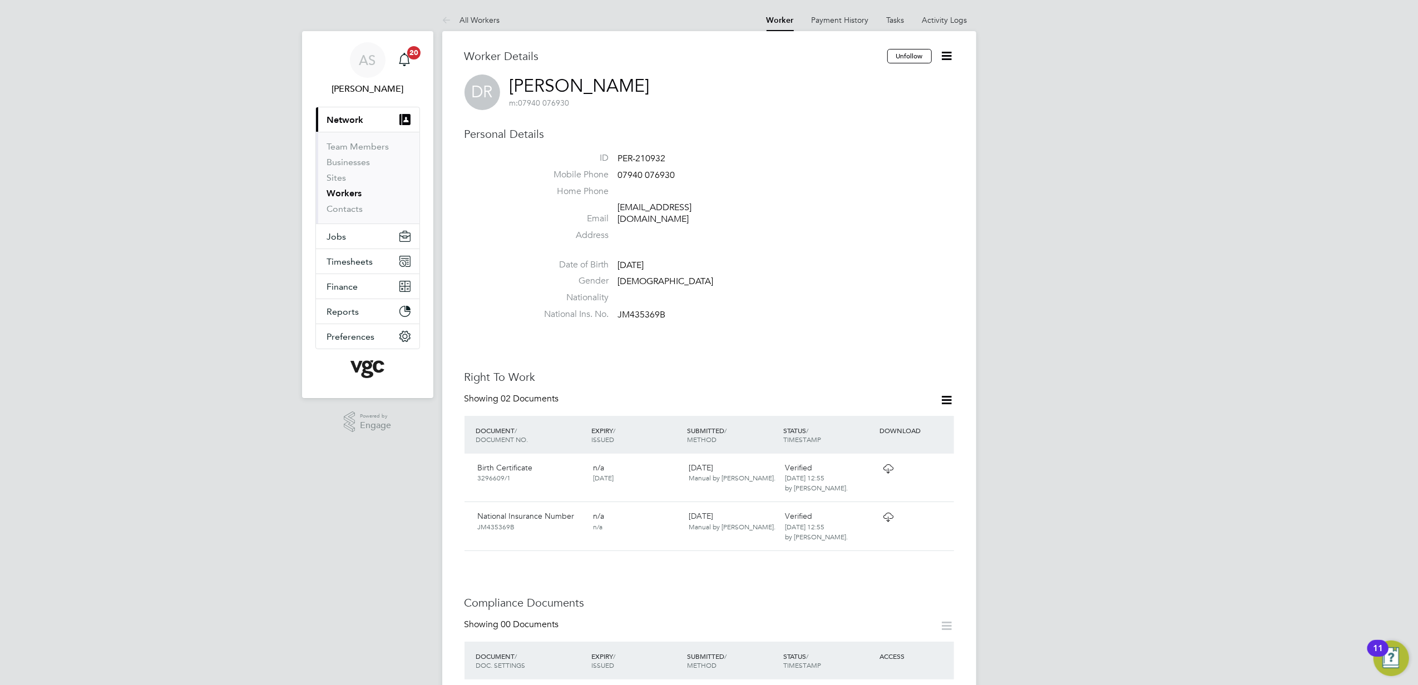
drag, startPoint x: 566, startPoint y: 87, endPoint x: 508, endPoint y: 90, distance: 58.4
click at [508, 90] on div "DR Dion Ricketts m: 07940 076930" at bounding box center [708, 93] width 489 height 36
copy h2 "Dion Ricketts m: 07940 076930"
click at [343, 232] on span "Jobs" at bounding box center [336, 236] width 19 height 11
click at [347, 203] on link "Placements" at bounding box center [350, 202] width 46 height 11
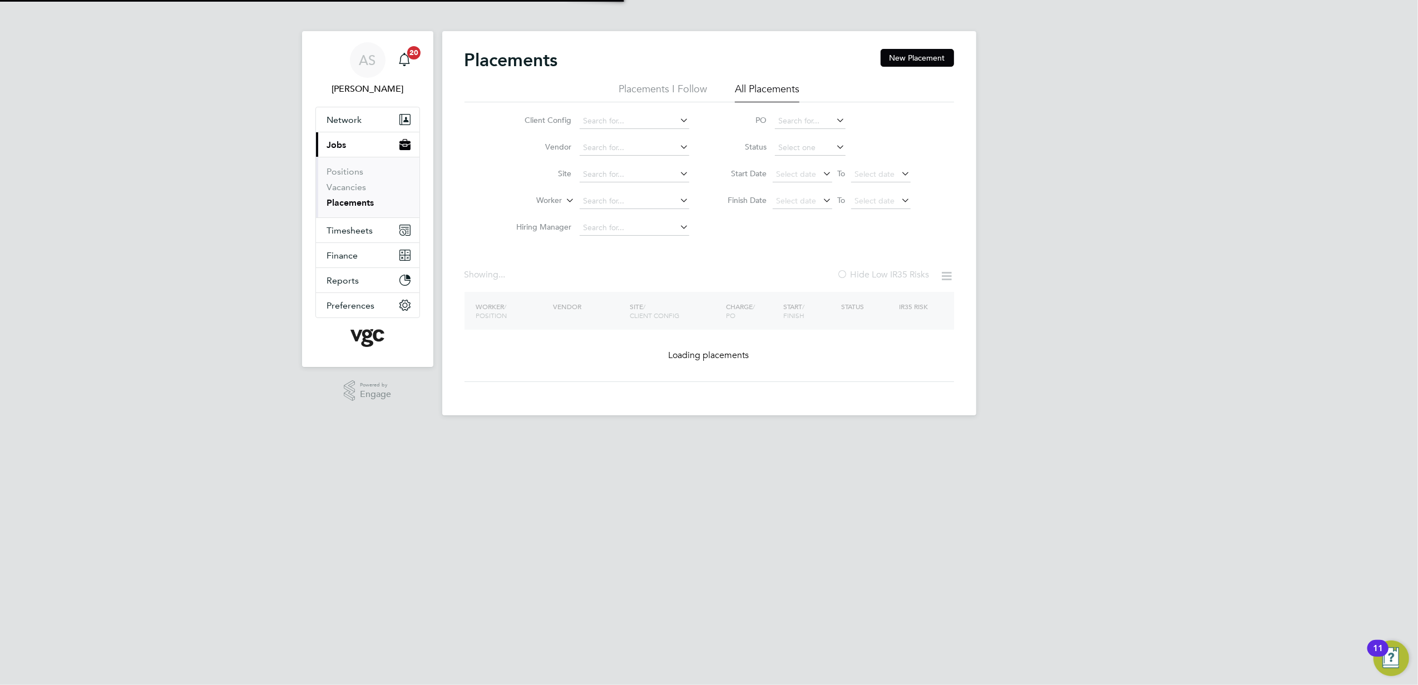
click at [610, 200] on input at bounding box center [634, 202] width 110 height 16
paste input "Dion Ricketts m: 07940 076930"
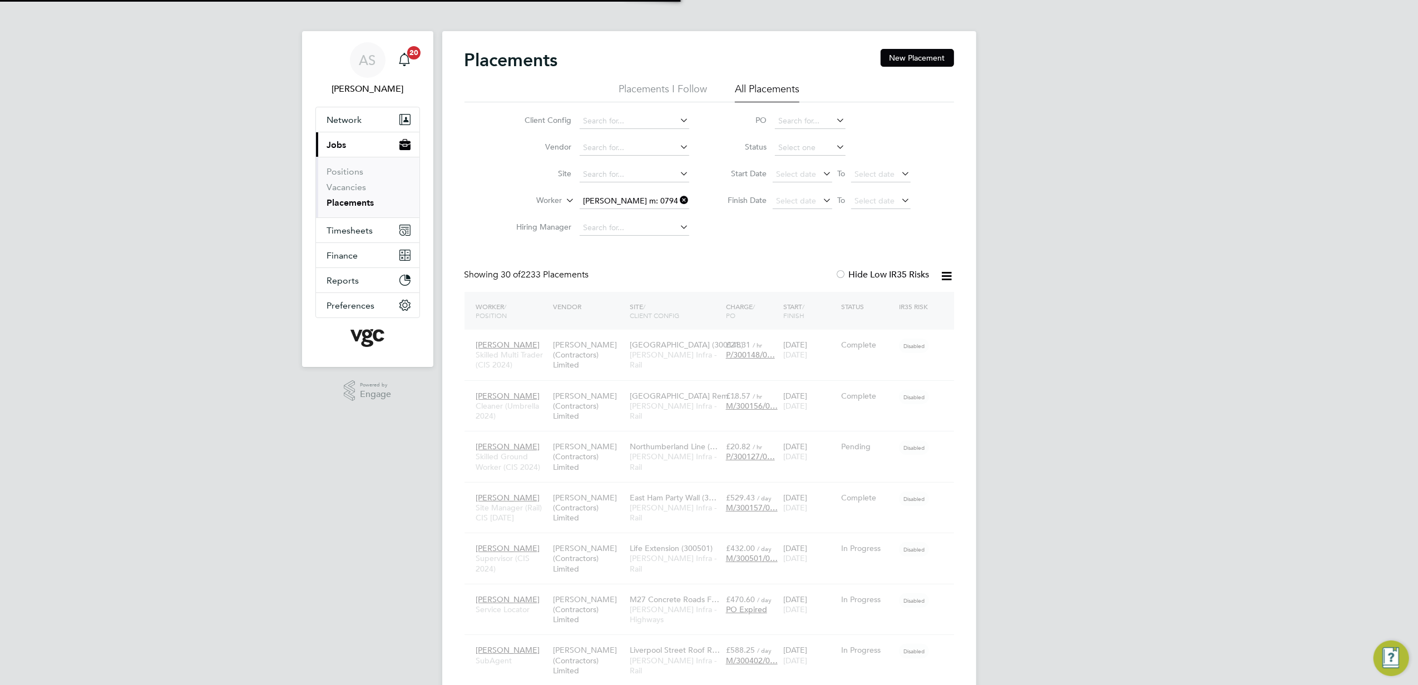
click at [621, 200] on input "Dion Ricketts m: 07940 076930" at bounding box center [634, 202] width 110 height 16
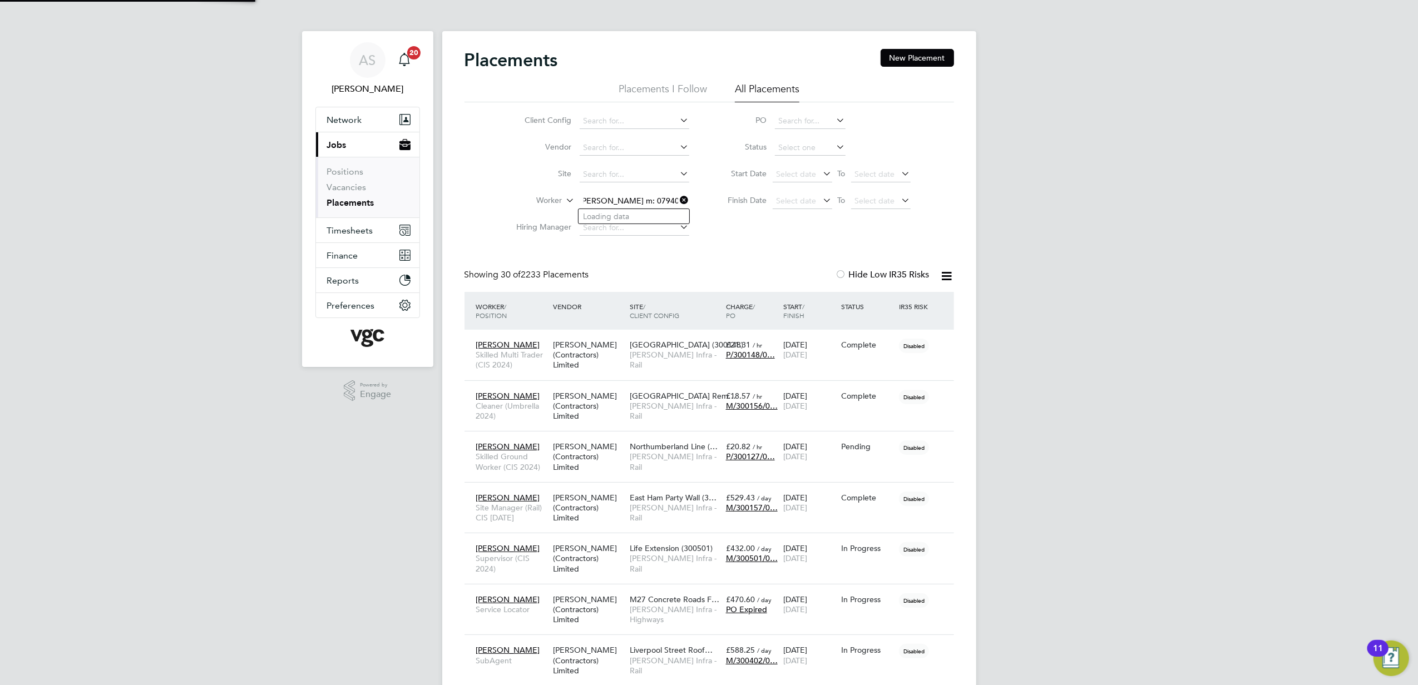
drag, startPoint x: 626, startPoint y: 199, endPoint x: 731, endPoint y: 206, distance: 105.4
click at [731, 206] on div "Client Config Vendor Site Worker Dion Ricketts m: 07940 076930 Hiring Manager P…" at bounding box center [708, 171] width 489 height 139
type input "[PERSON_NAME]"
click at [650, 218] on b "Ricketts" at bounding box center [682, 216] width 65 height 9
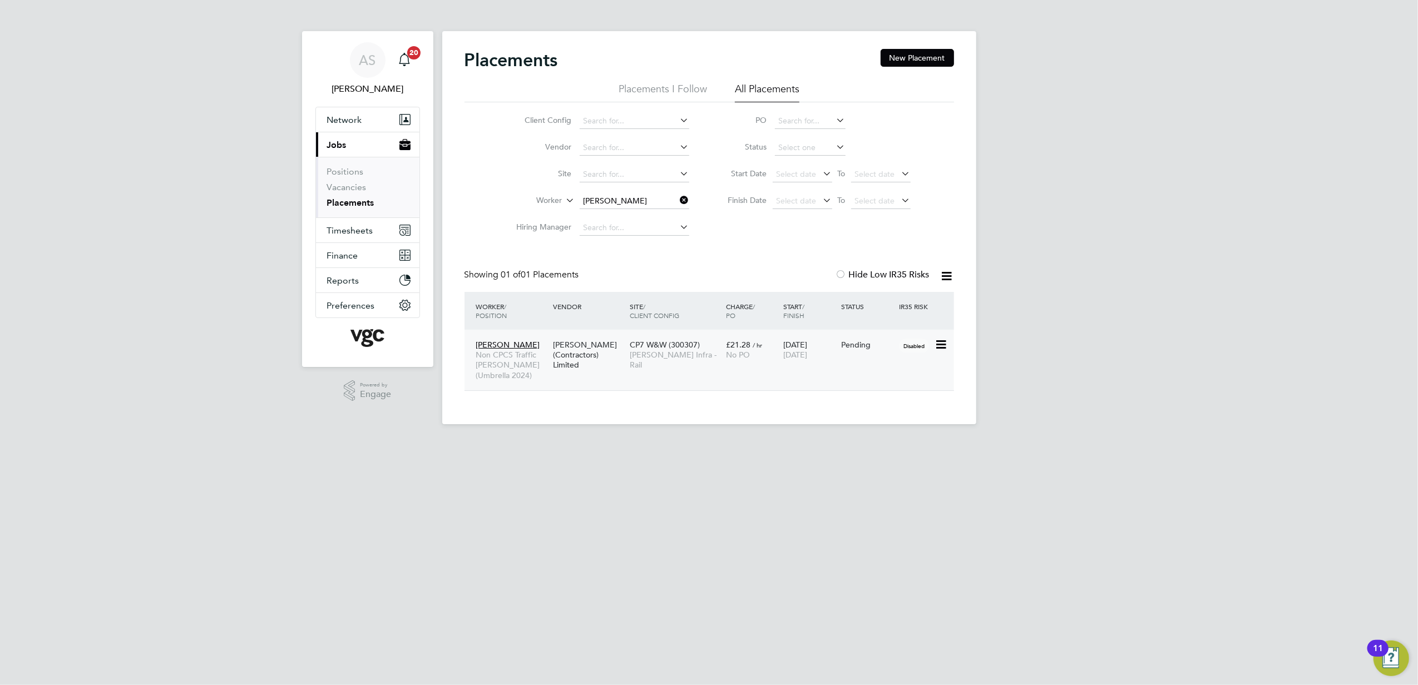
click at [721, 376] on div "Dion Ricketts Non CPCS Traffic Marshall (Umbrella 2024) V.G.Clements (Contracto…" at bounding box center [708, 360] width 489 height 61
click at [721, 365] on div "CP7 W&W (300307) Morgan Sindall Infra - Rail" at bounding box center [675, 355] width 96 height 42
click at [643, 376] on div "Dion Ricketts Non CPCS Traffic Marshall (Umbrella 2024) V.G.Clements (Contracto…" at bounding box center [708, 360] width 489 height 61
click at [646, 357] on span "[PERSON_NAME] Infra - Rail" at bounding box center [675, 360] width 91 height 20
click at [937, 59] on button "New Placement" at bounding box center [916, 58] width 73 height 18
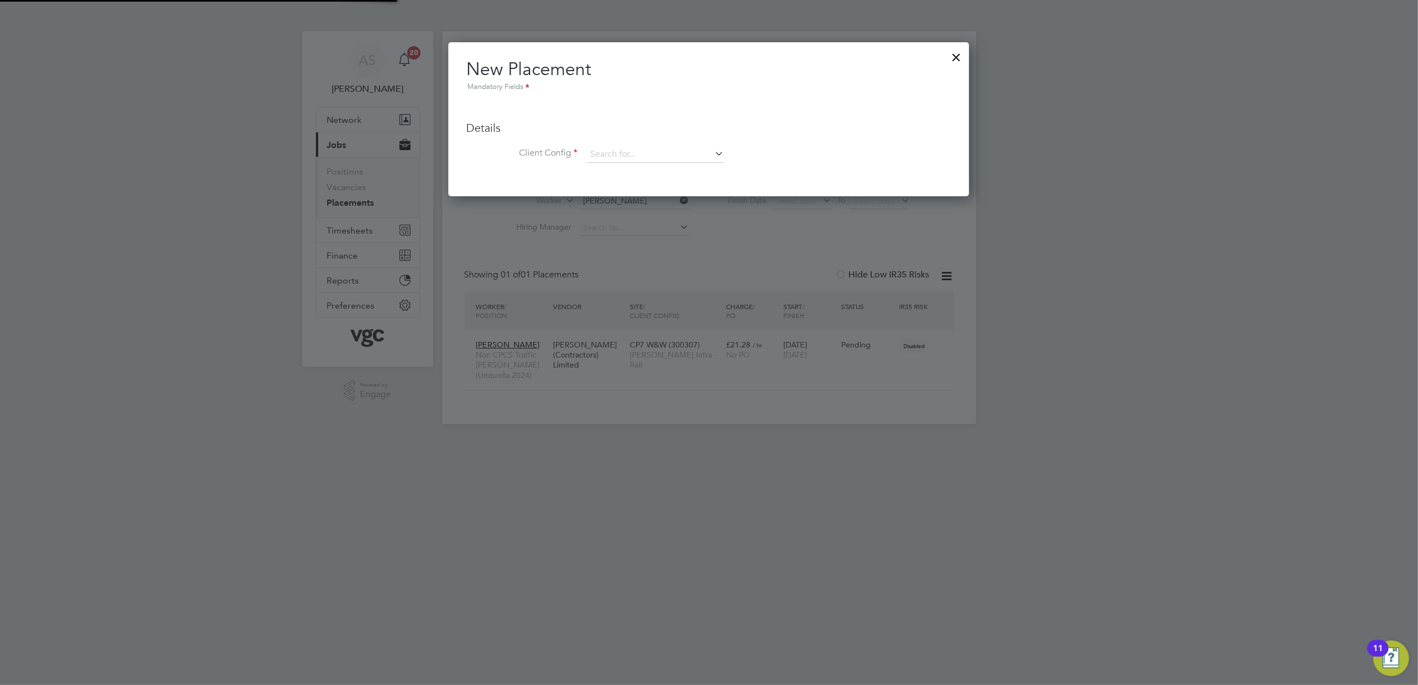
scroll to position [153, 521]
click at [657, 156] on input at bounding box center [654, 154] width 137 height 17
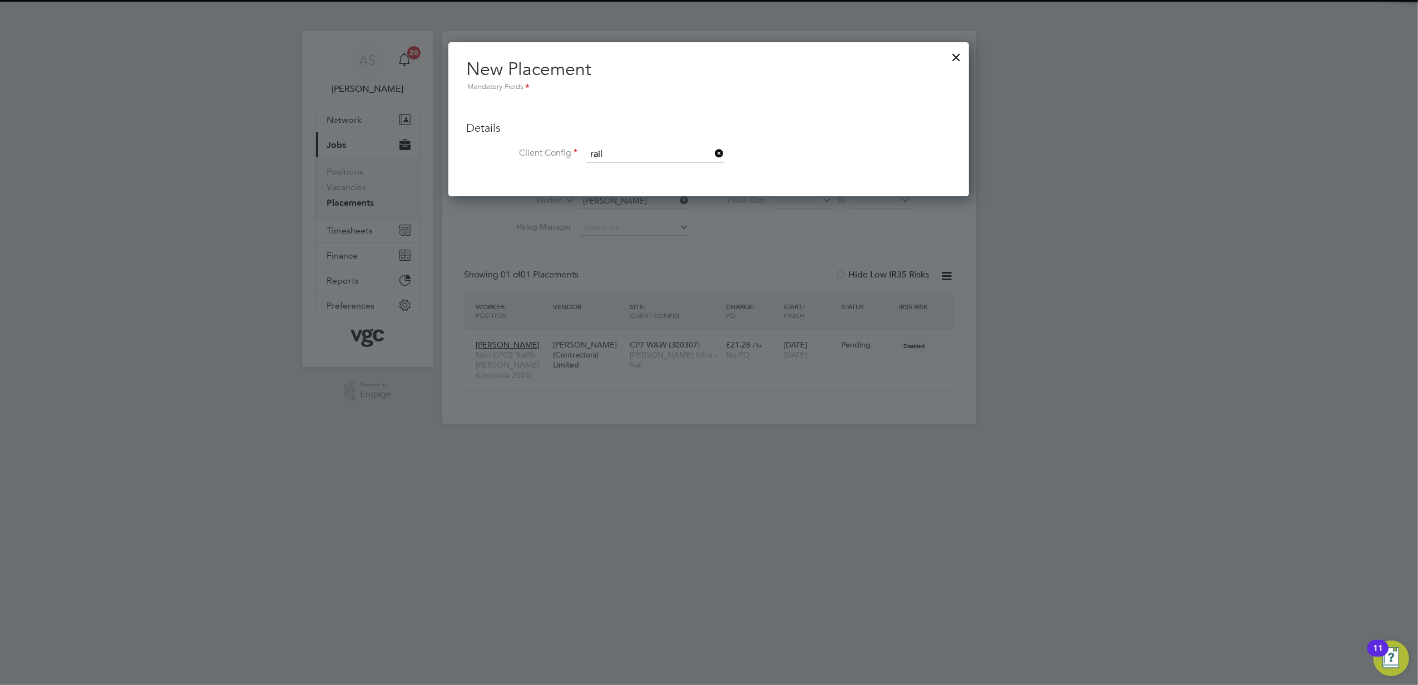
click at [657, 163] on li "Morgan Sindall Infra - Rail" at bounding box center [655, 169] width 138 height 15
type input "Morgan Sindall Infra - Rail"
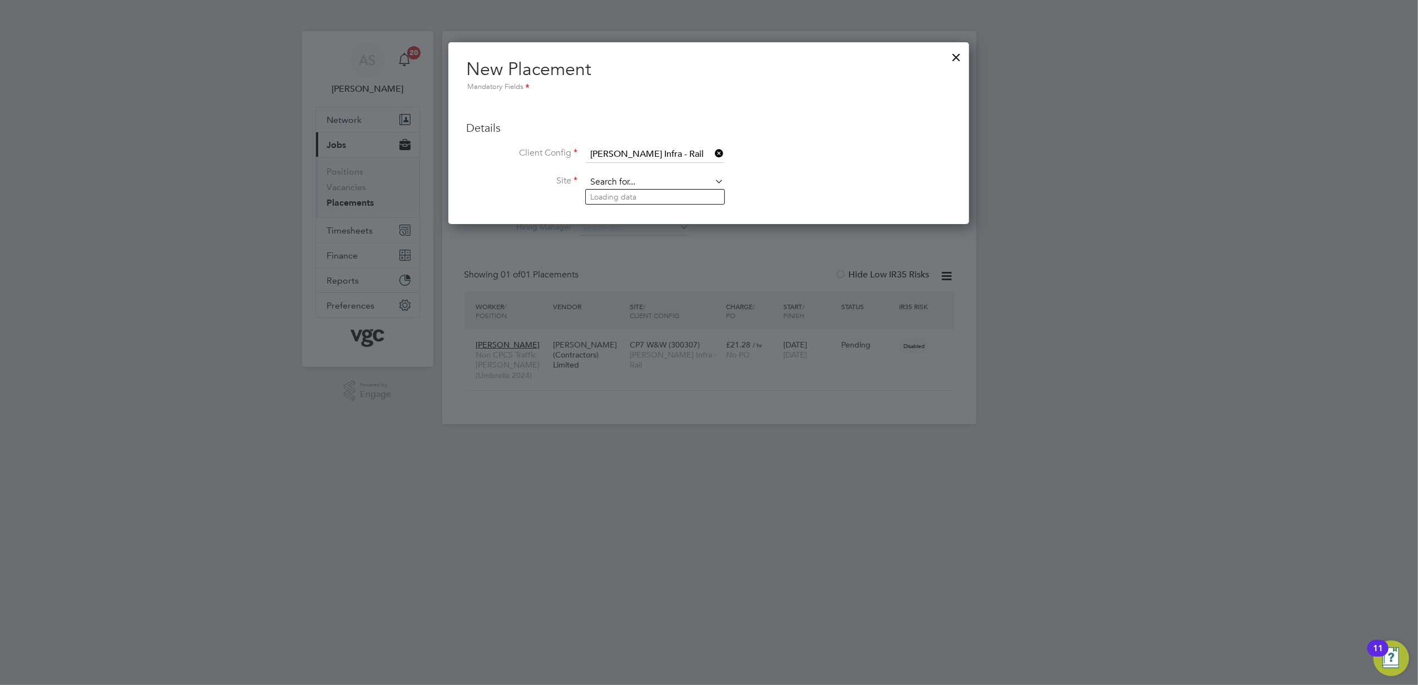
click at [646, 179] on input at bounding box center [654, 182] width 137 height 17
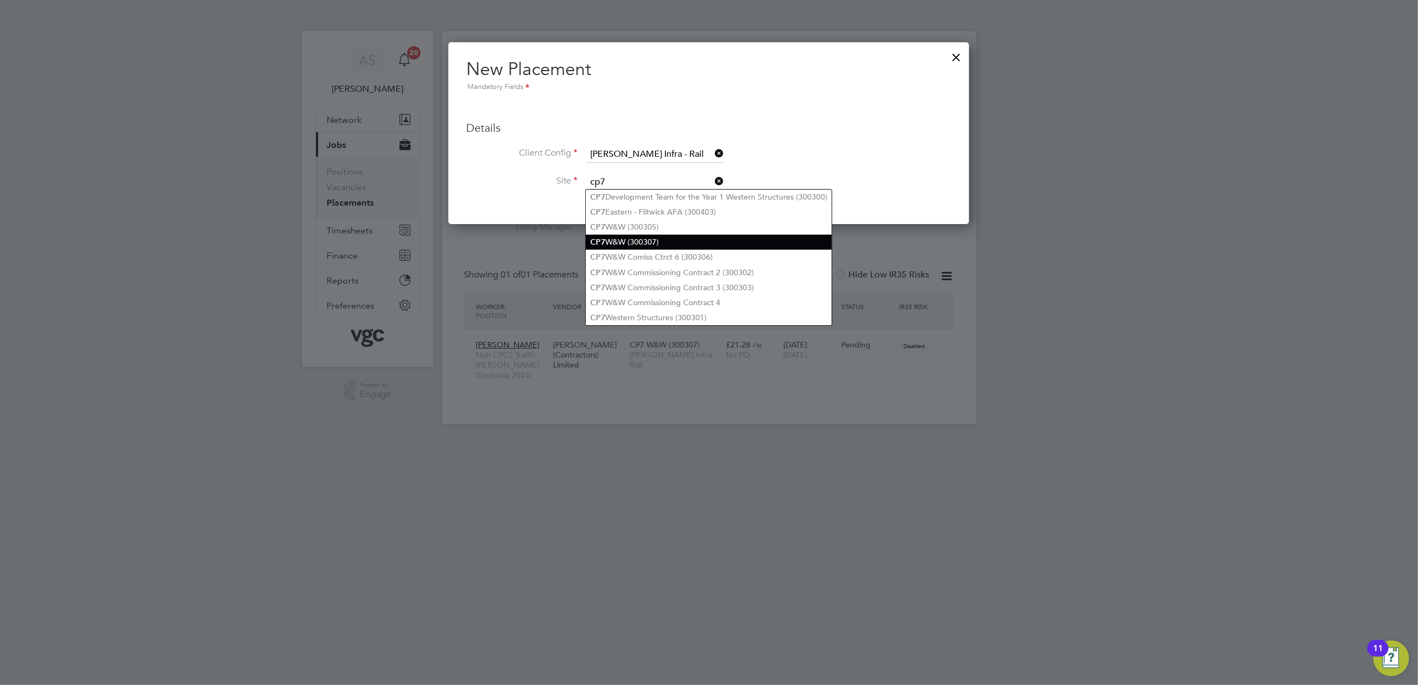
click at [671, 239] on li "CP7 W&W (300307)" at bounding box center [709, 242] width 246 height 15
type input "CP7 W&W (300307)"
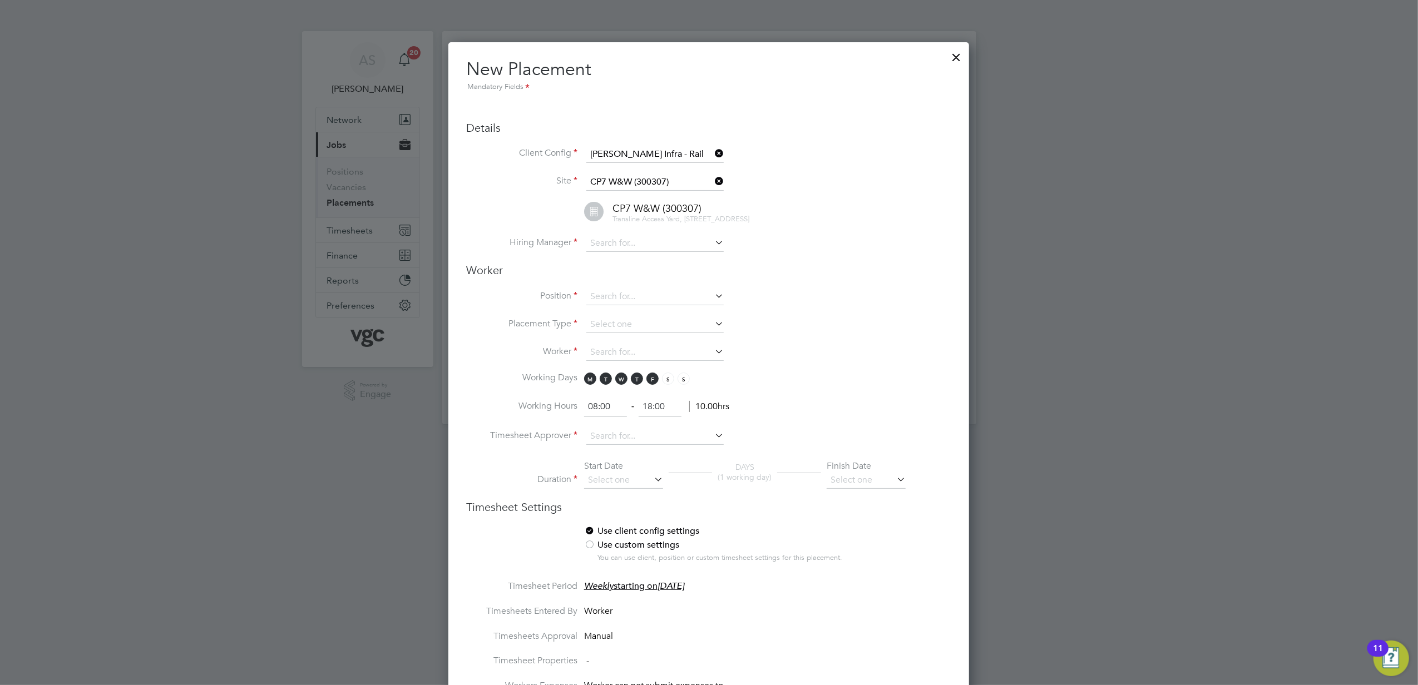
scroll to position [1176, 521]
click at [640, 247] on input at bounding box center [654, 243] width 137 height 17
click at [648, 305] on li "Jamie Gould" at bounding box center [680, 312] width 189 height 15
type input "Jamie Gould"
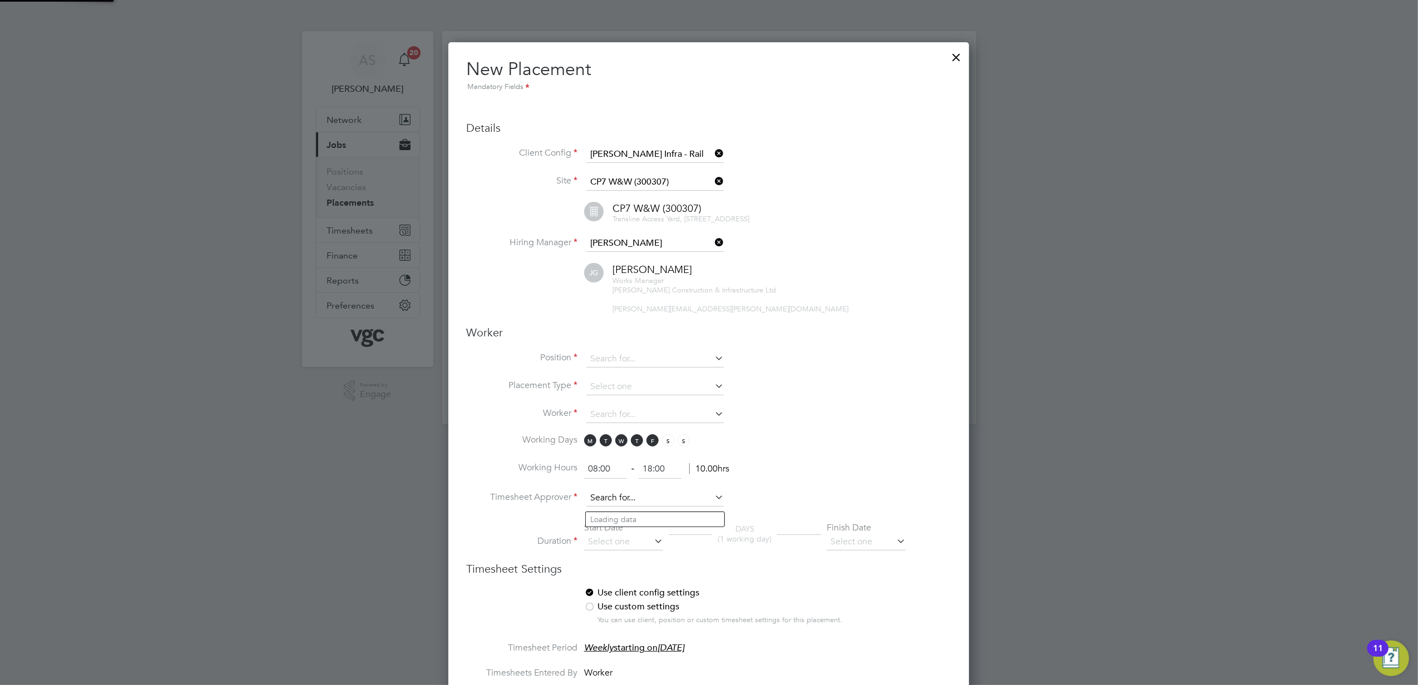
click at [608, 506] on input at bounding box center [654, 498] width 137 height 17
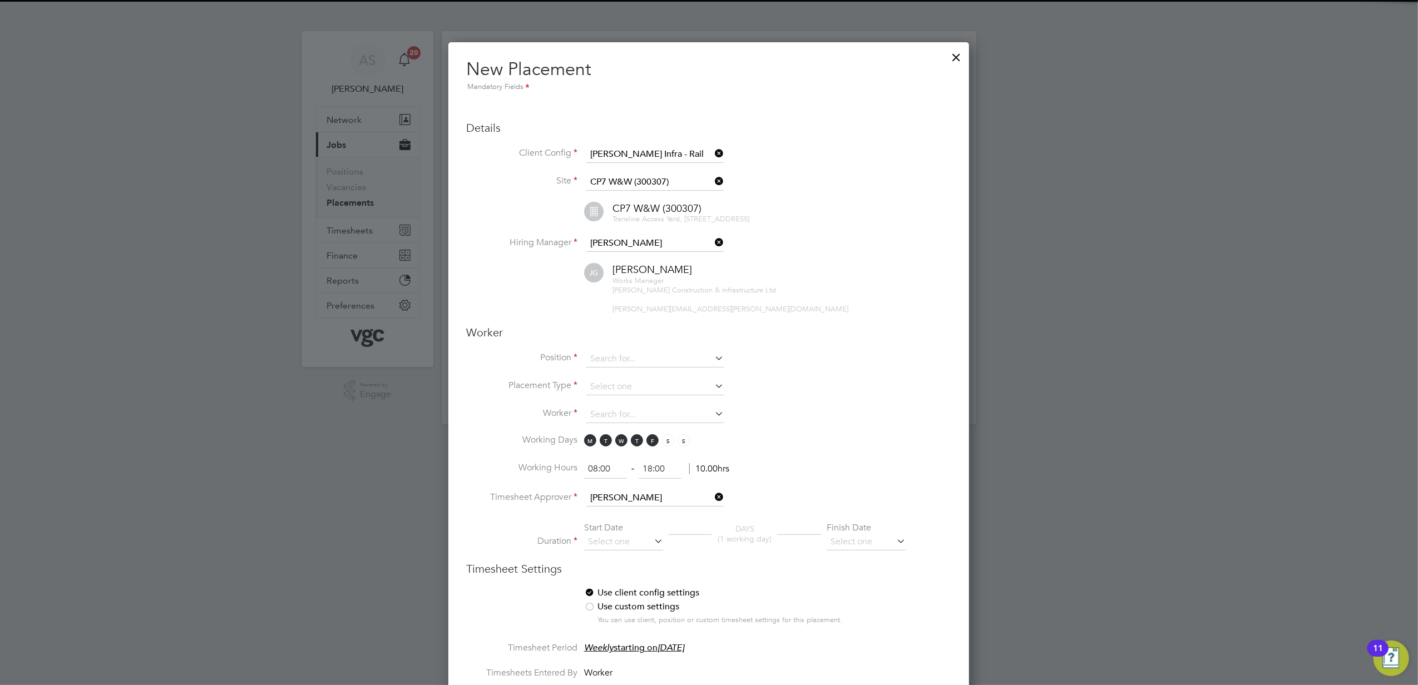
click at [648, 519] on li "Jamie G ould" at bounding box center [655, 519] width 138 height 15
type input "Jamie Gould"
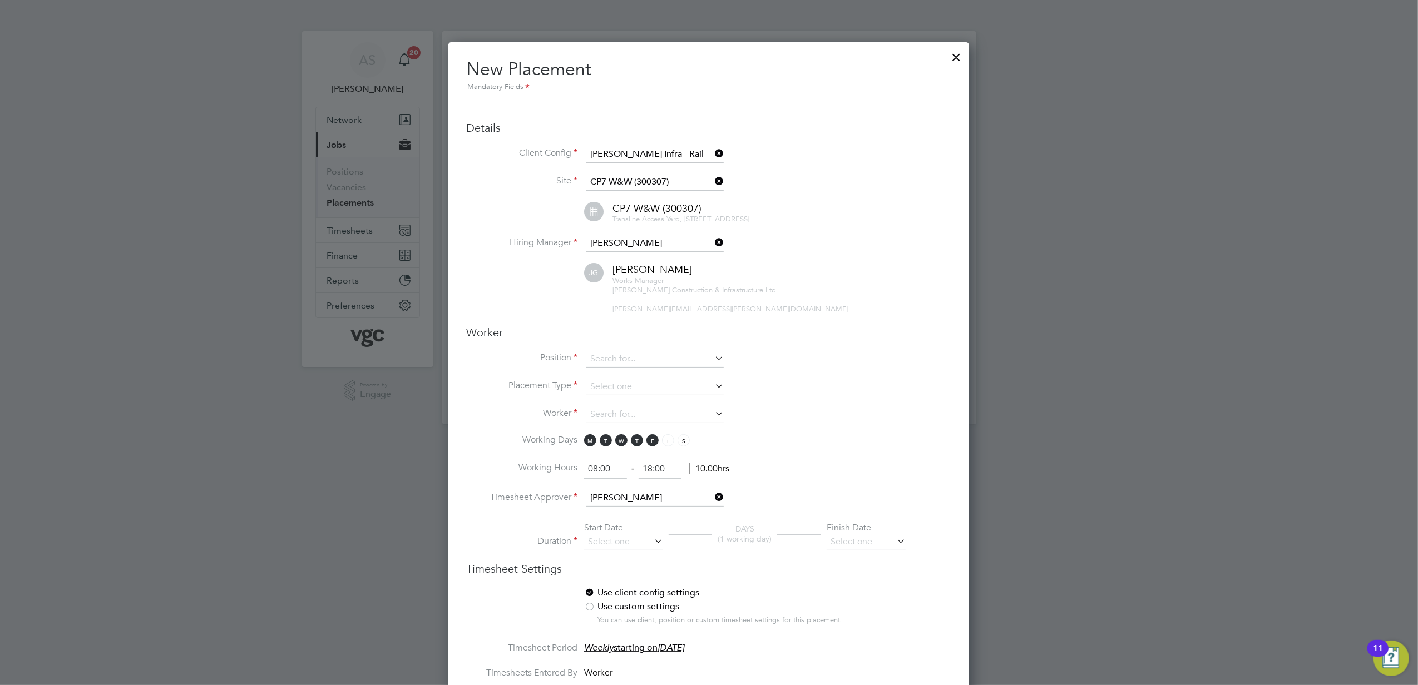
click at [672, 445] on span "S" at bounding box center [668, 440] width 12 height 12
click at [688, 447] on span "S" at bounding box center [683, 440] width 12 height 12
click at [606, 548] on input at bounding box center [623, 542] width 79 height 17
click at [601, 415] on span "29" at bounding box center [602, 410] width 21 height 21
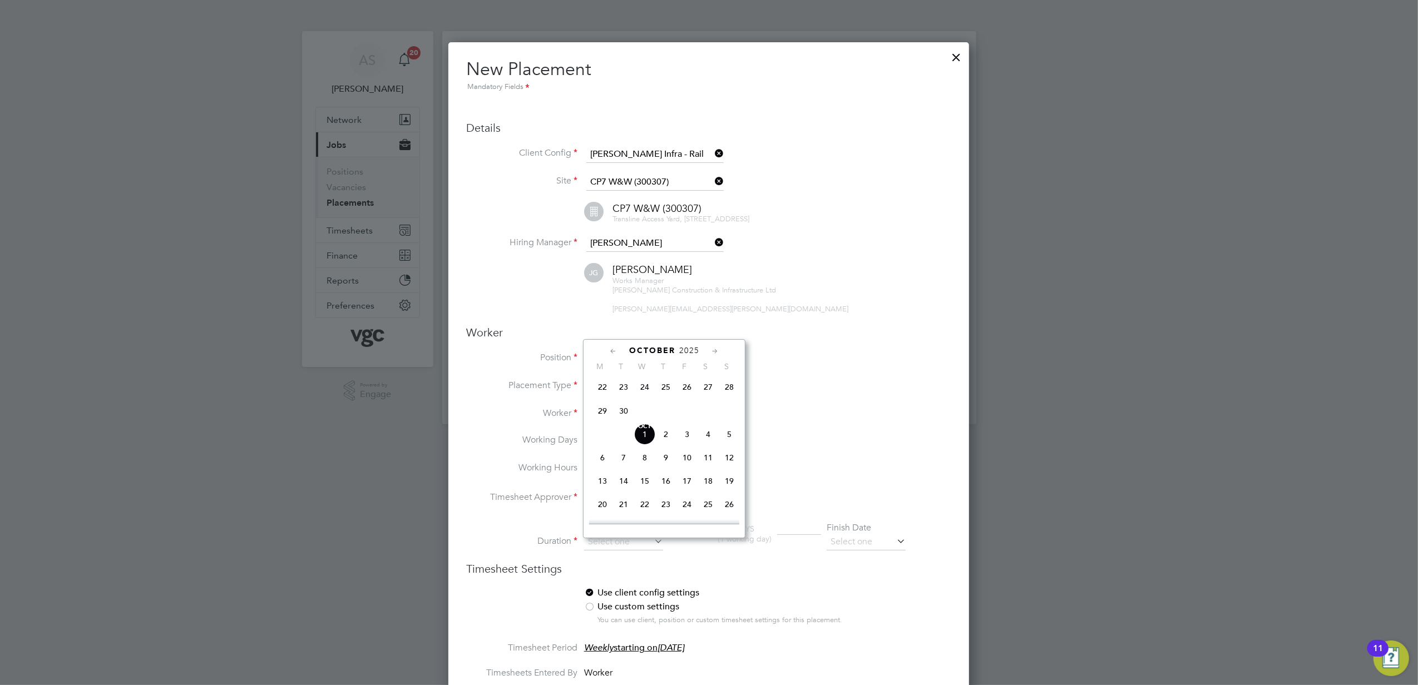
type input "[DATE]"
click at [850, 548] on input at bounding box center [865, 542] width 79 height 17
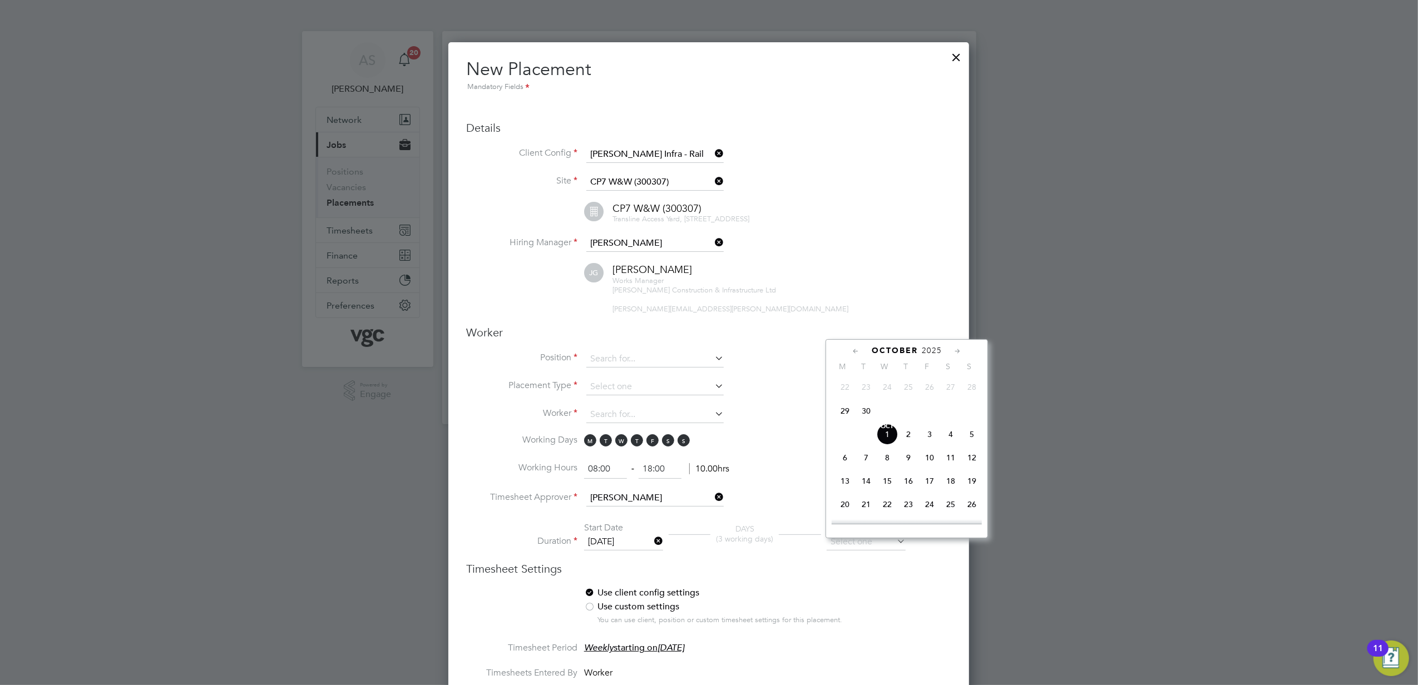
click at [928, 487] on span "17" at bounding box center [929, 480] width 21 height 21
type input "17 Oct 2025"
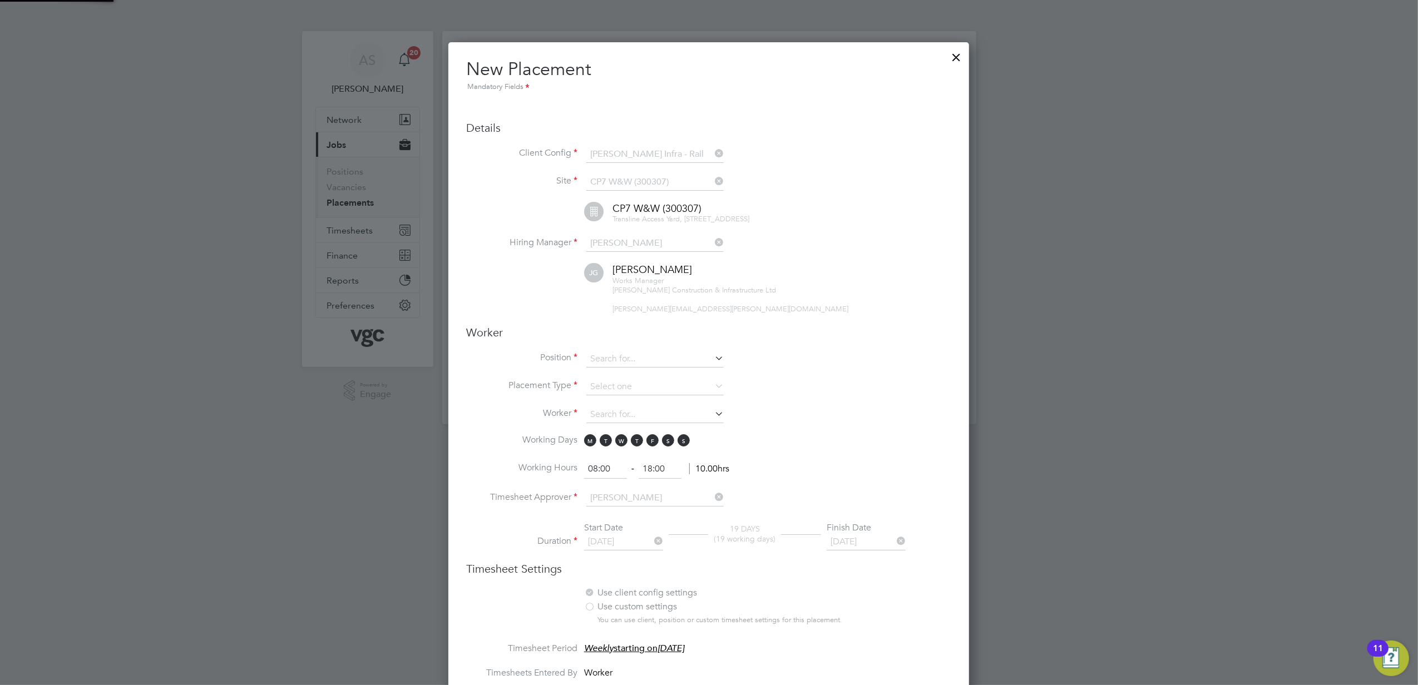
scroll to position [1309, 521]
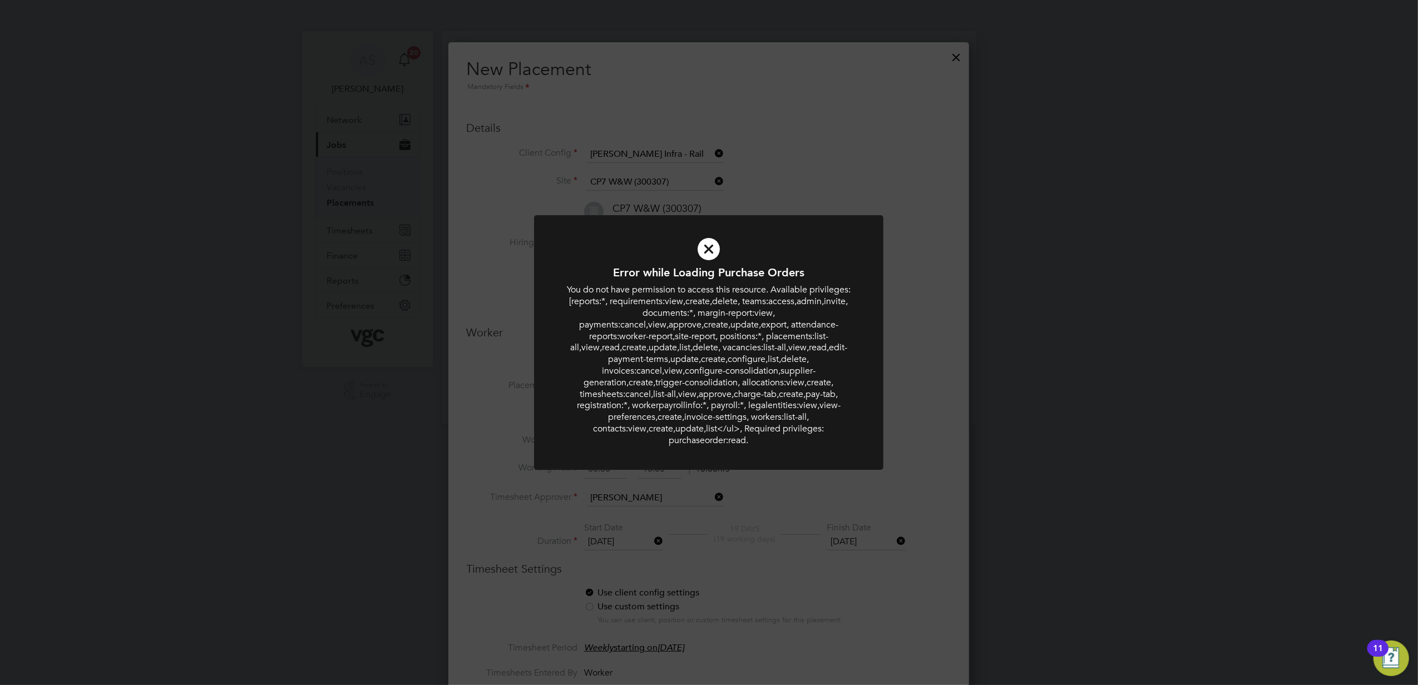
click at [816, 572] on div "Error while Loading Purchase Orders You do not have permission to access this r…" at bounding box center [709, 342] width 1418 height 685
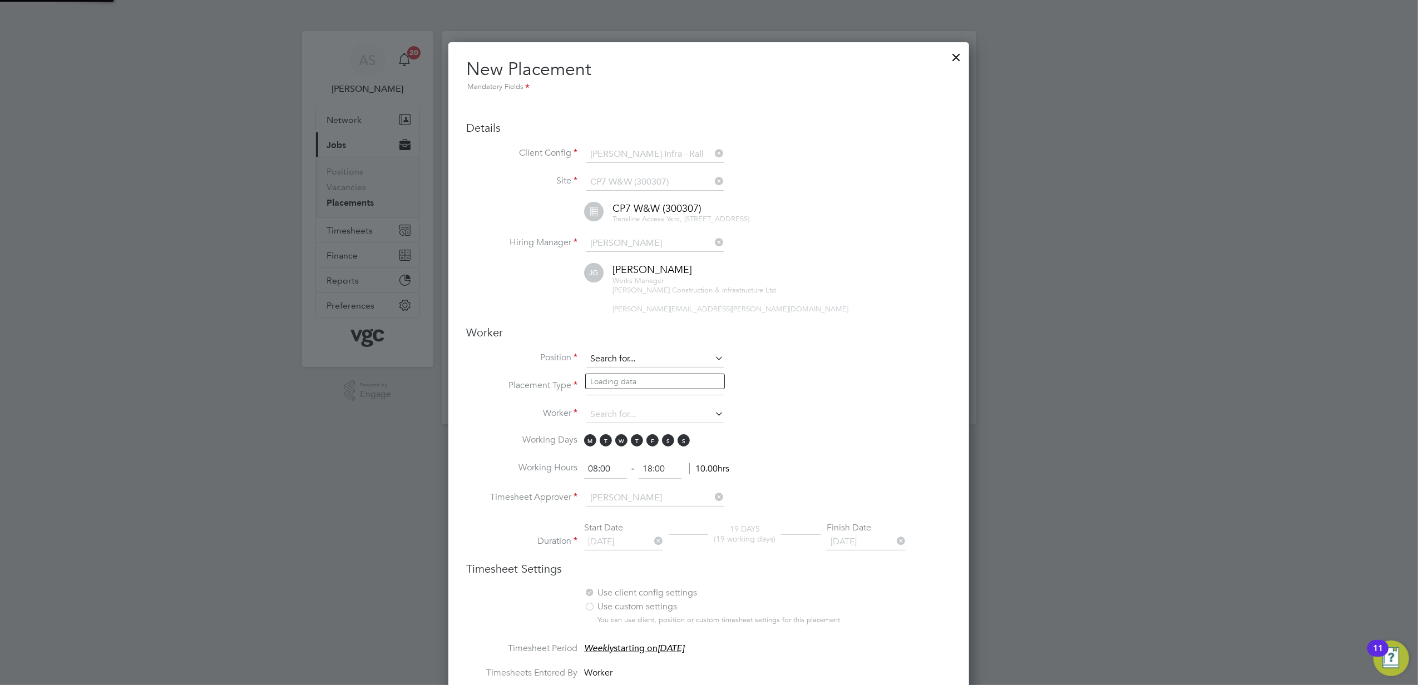
click at [627, 368] on input at bounding box center [654, 359] width 137 height 17
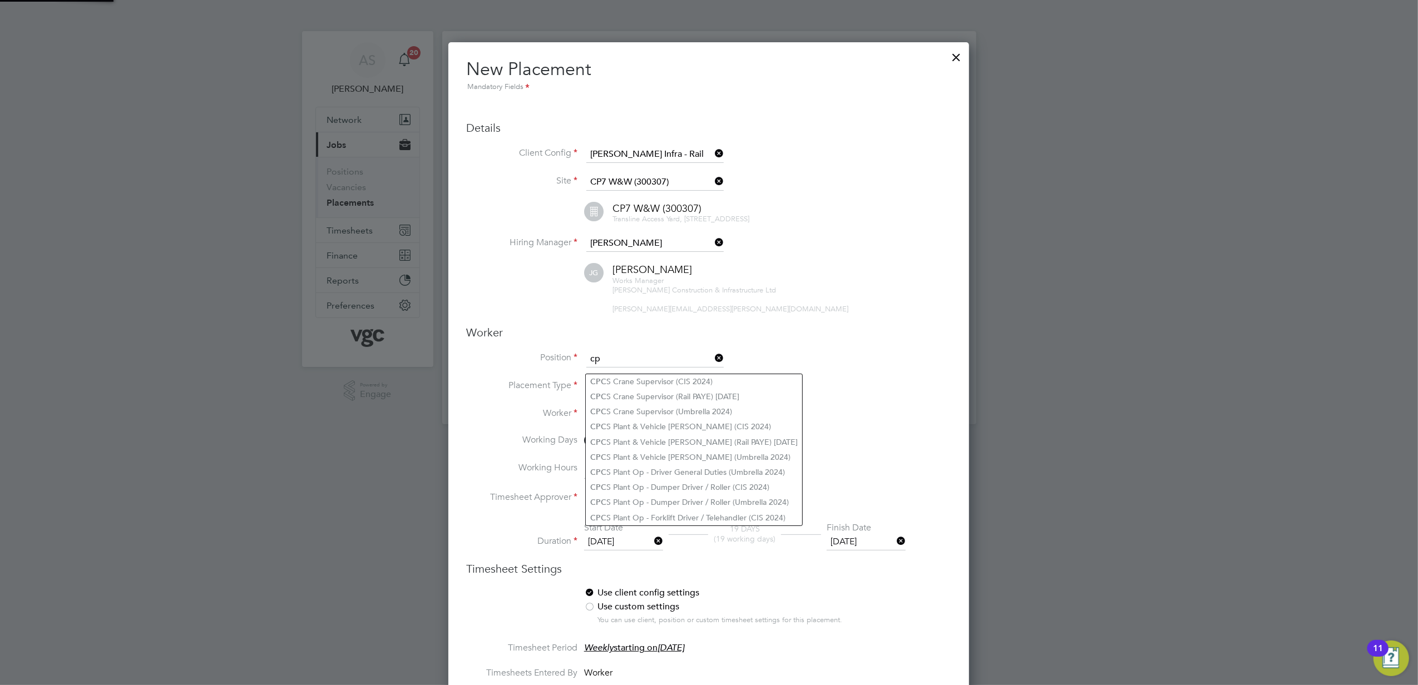
type input "c"
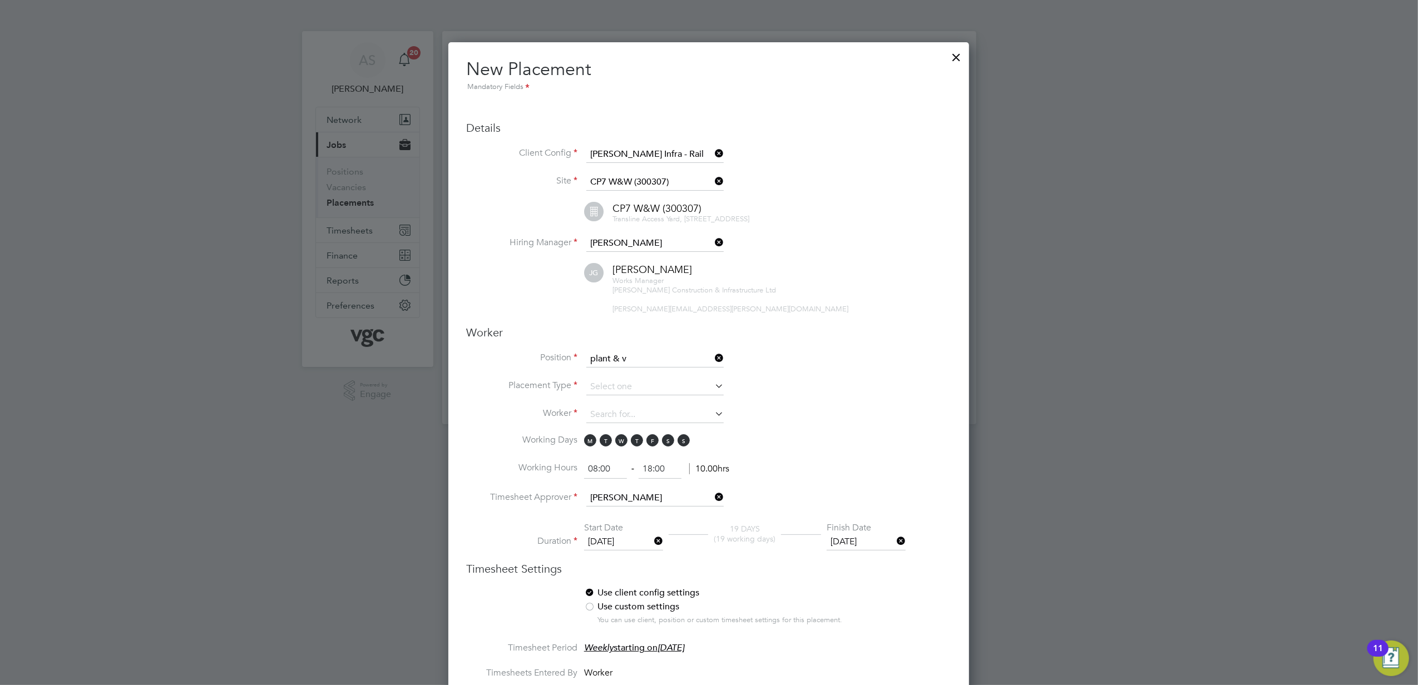
click at [745, 410] on li "CPCS Plant & V ehicle Marshall (Umbrella 2024)" at bounding box center [693, 411] width 215 height 15
type input "CPCS Plant & Vehicle Marshall (Umbrella 2024)"
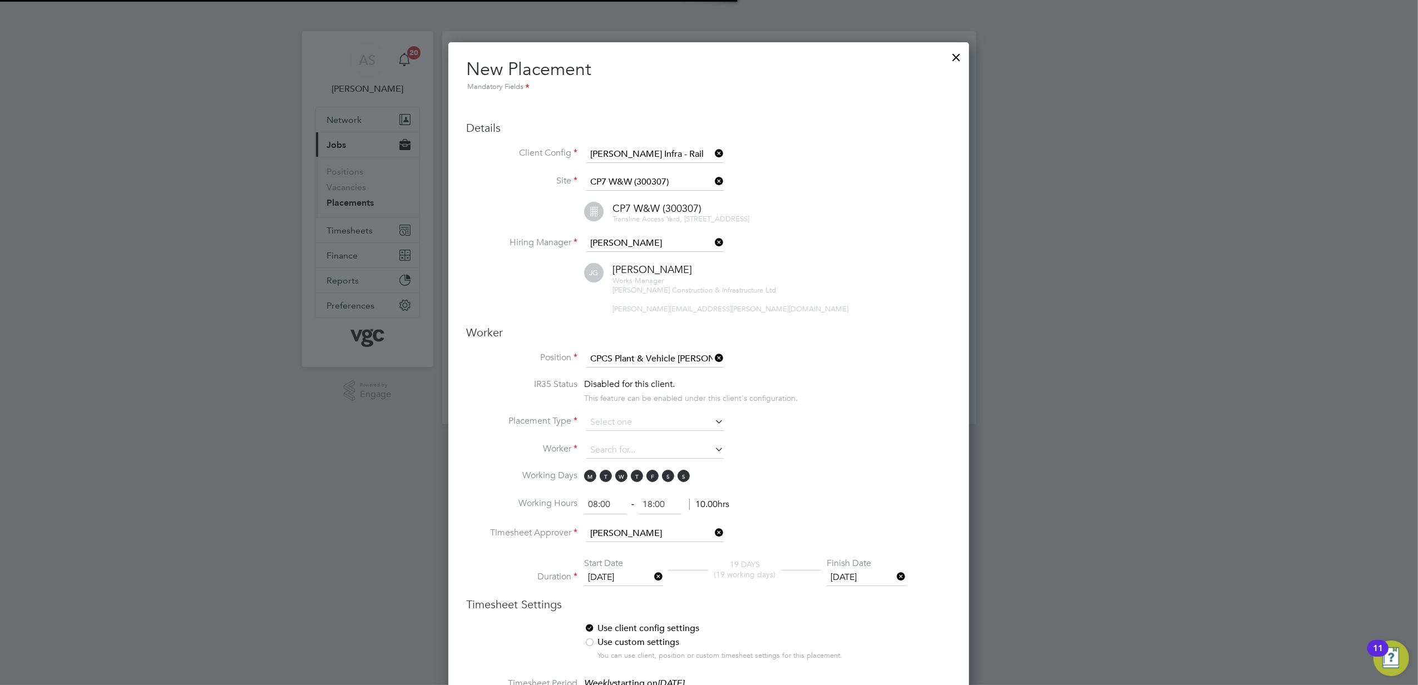
scroll to position [33, 58]
click at [846, 442] on li "Placement Type" at bounding box center [708, 428] width 485 height 28
click at [683, 425] on input at bounding box center [654, 422] width 137 height 17
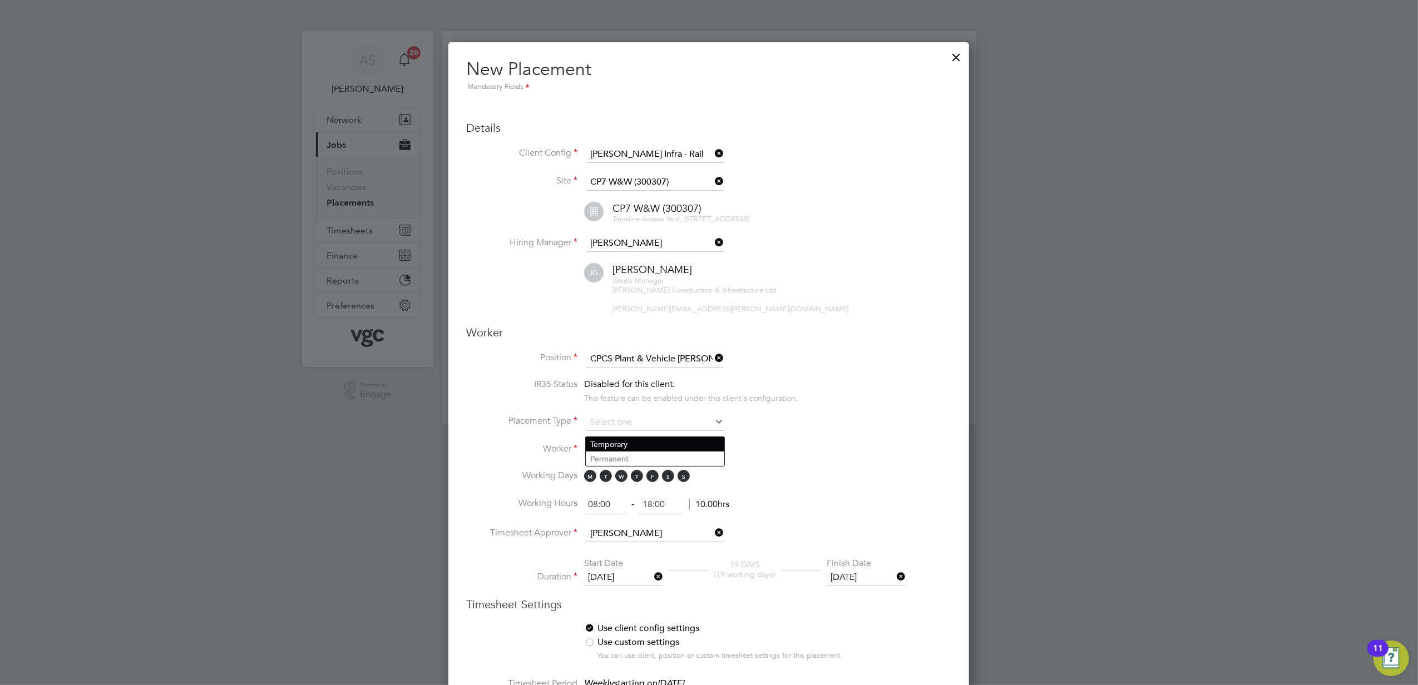
click at [670, 450] on li "Temporary" at bounding box center [655, 444] width 138 height 14
type input "Temporary"
click at [648, 455] on input at bounding box center [654, 450] width 137 height 17
click at [628, 459] on input at bounding box center [654, 450] width 137 height 17
paste input "[PERSON_NAME]"
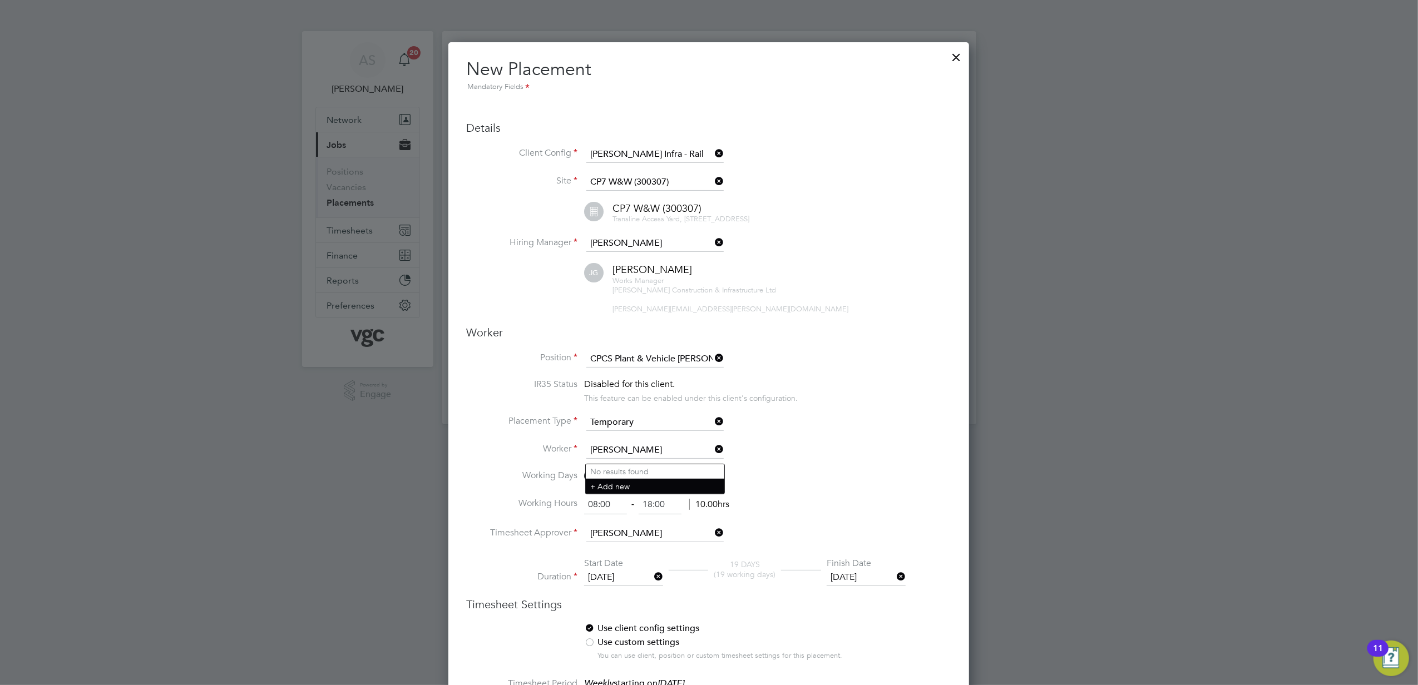
type input "[PERSON_NAME]"
click at [632, 485] on li "+ Add new" at bounding box center [655, 486] width 138 height 15
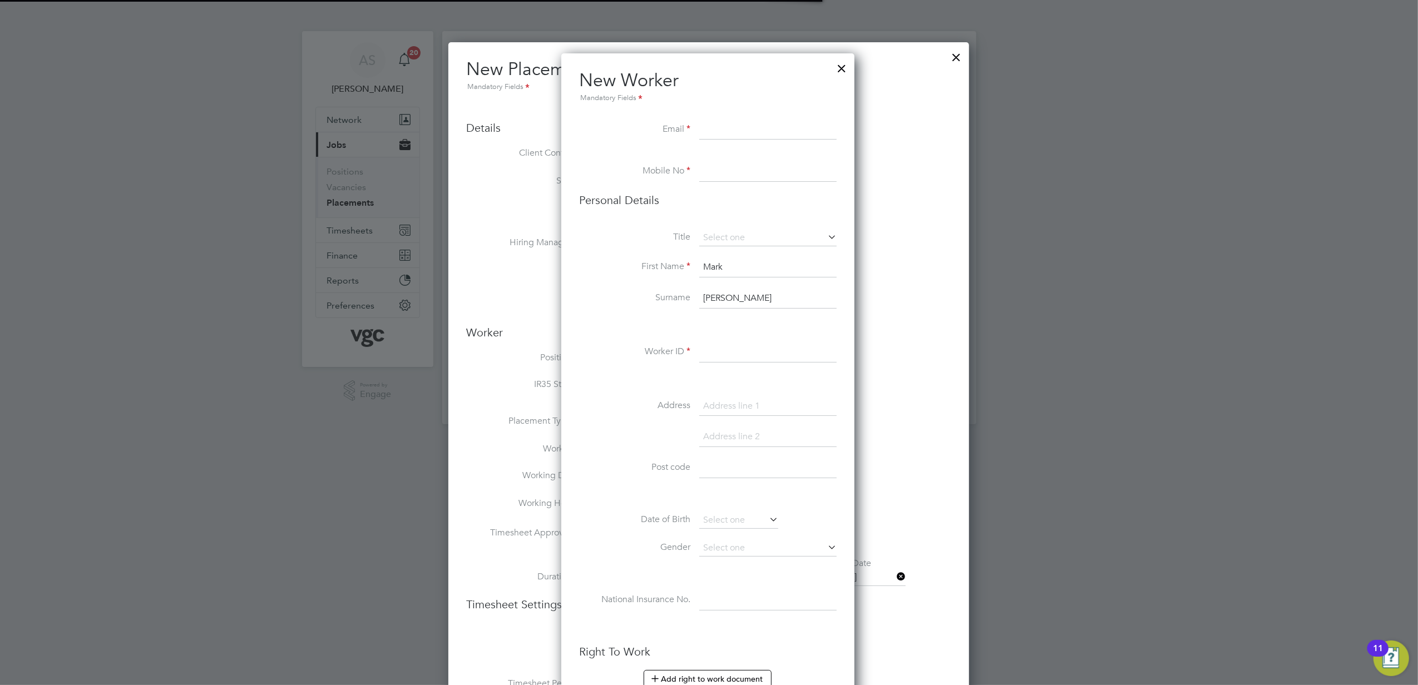
scroll to position [942, 296]
click at [745, 130] on input at bounding box center [767, 130] width 137 height 20
paste input "mledge@pobroadband.co.uk"
drag, startPoint x: 830, startPoint y: 132, endPoint x: 742, endPoint y: 130, distance: 87.9
click at [742, 130] on input "mledge@pobroadband.co.uk" at bounding box center [767, 130] width 137 height 20
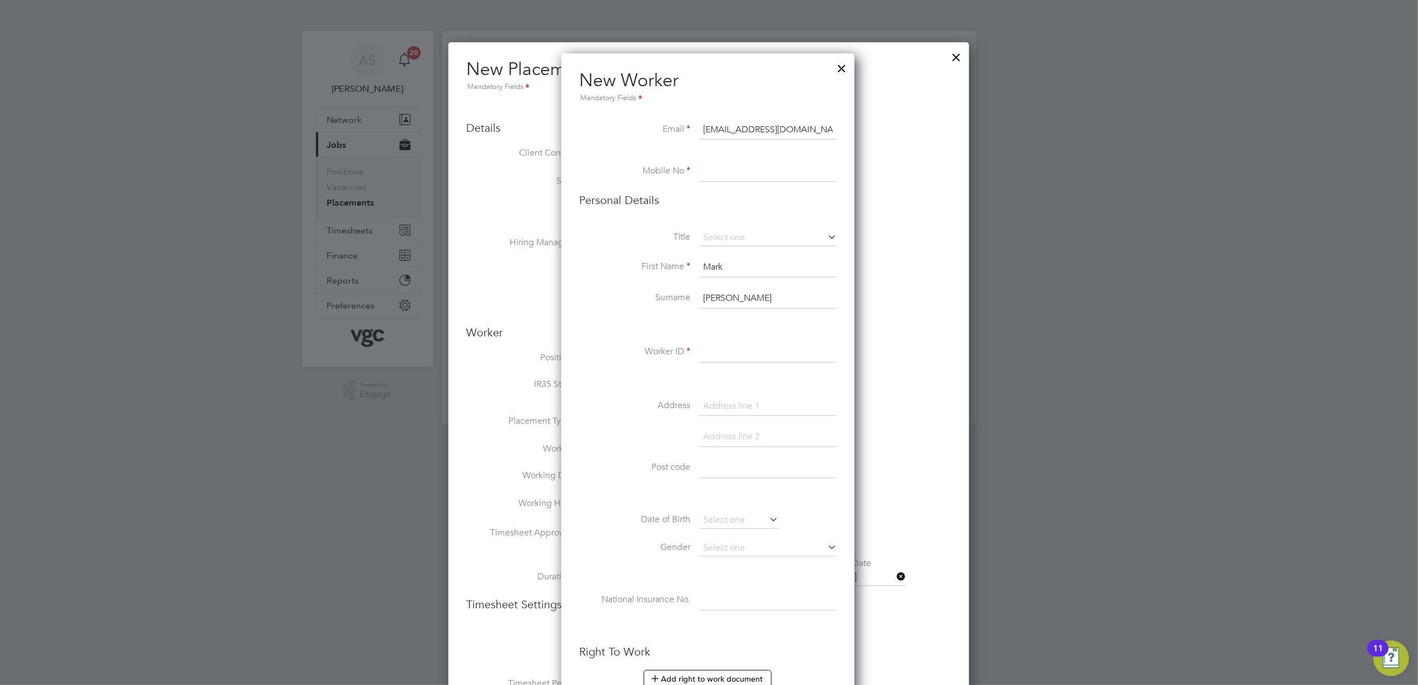
type input "mledge@vgcgroup.co.uk"
click at [752, 172] on input at bounding box center [767, 172] width 137 height 20
paste input "07557 449648"
type input "07557 449648"
click at [642, 247] on li "Title" at bounding box center [707, 244] width 257 height 28
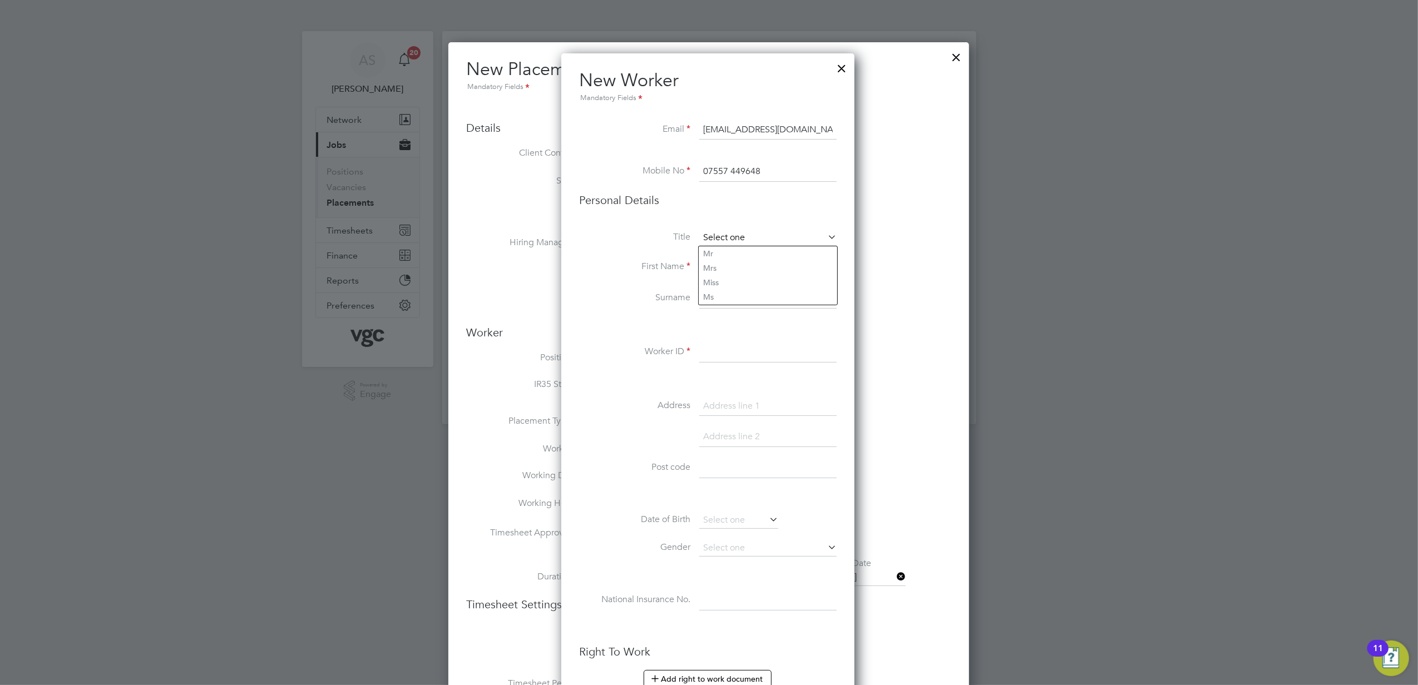
click at [725, 234] on input at bounding box center [767, 238] width 137 height 17
click at [735, 250] on li "Mr" at bounding box center [767, 253] width 138 height 14
type input "Mr"
click at [774, 354] on input at bounding box center [767, 353] width 137 height 20
paste input "PER-210943"
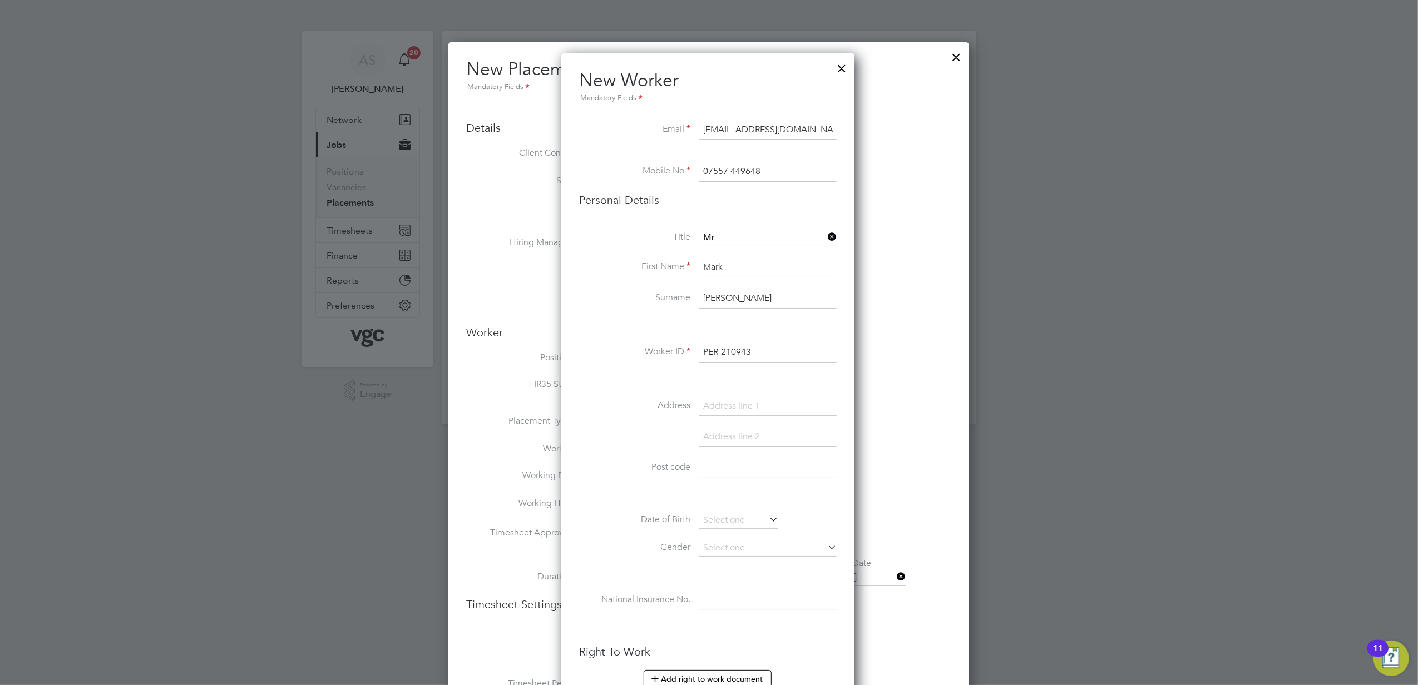
type input "PER-210943"
click at [599, 388] on div "Title Mr First Name Mark Surname Ledgerwood Worker ID PER-210943 Address Post c…" at bounding box center [707, 432] width 257 height 404
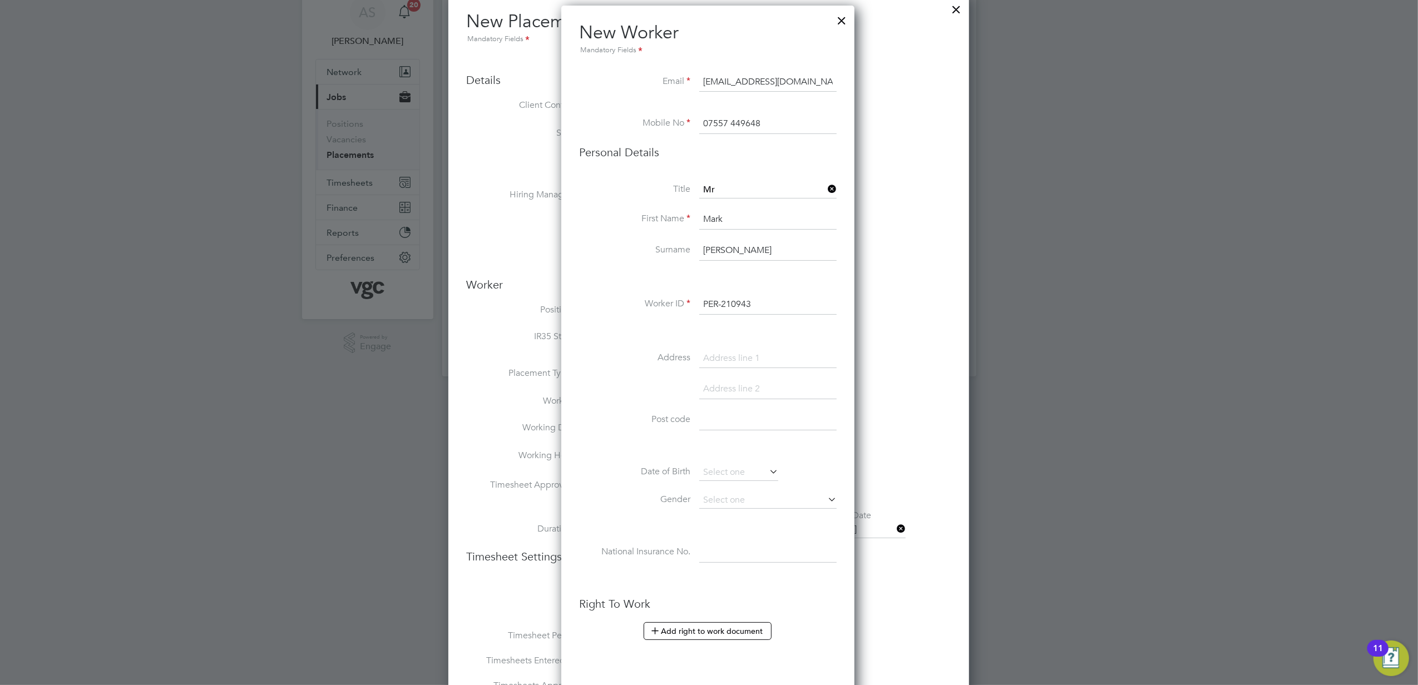
scroll to position [74, 0]
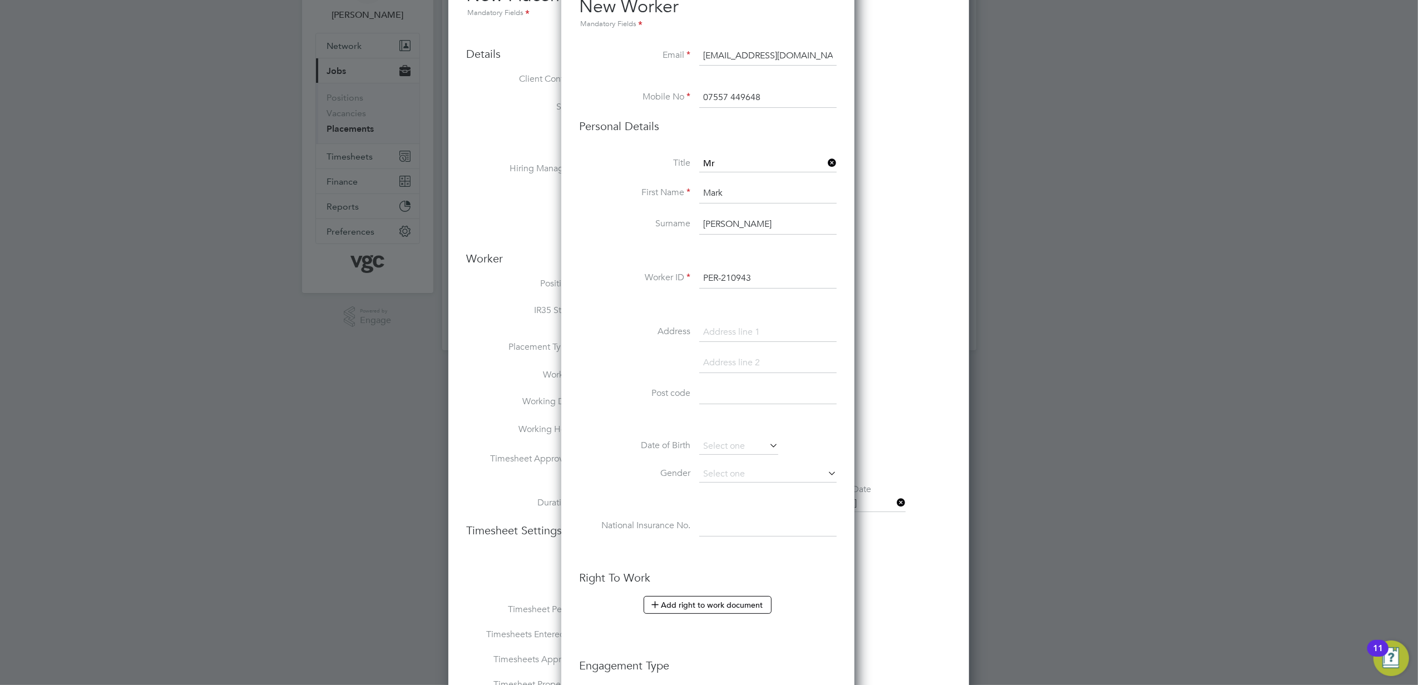
click at [706, 532] on input at bounding box center [767, 527] width 137 height 20
paste input "NE872822C"
type input "NE 87 28 22 C"
click at [597, 492] on li "Gender" at bounding box center [707, 480] width 257 height 28
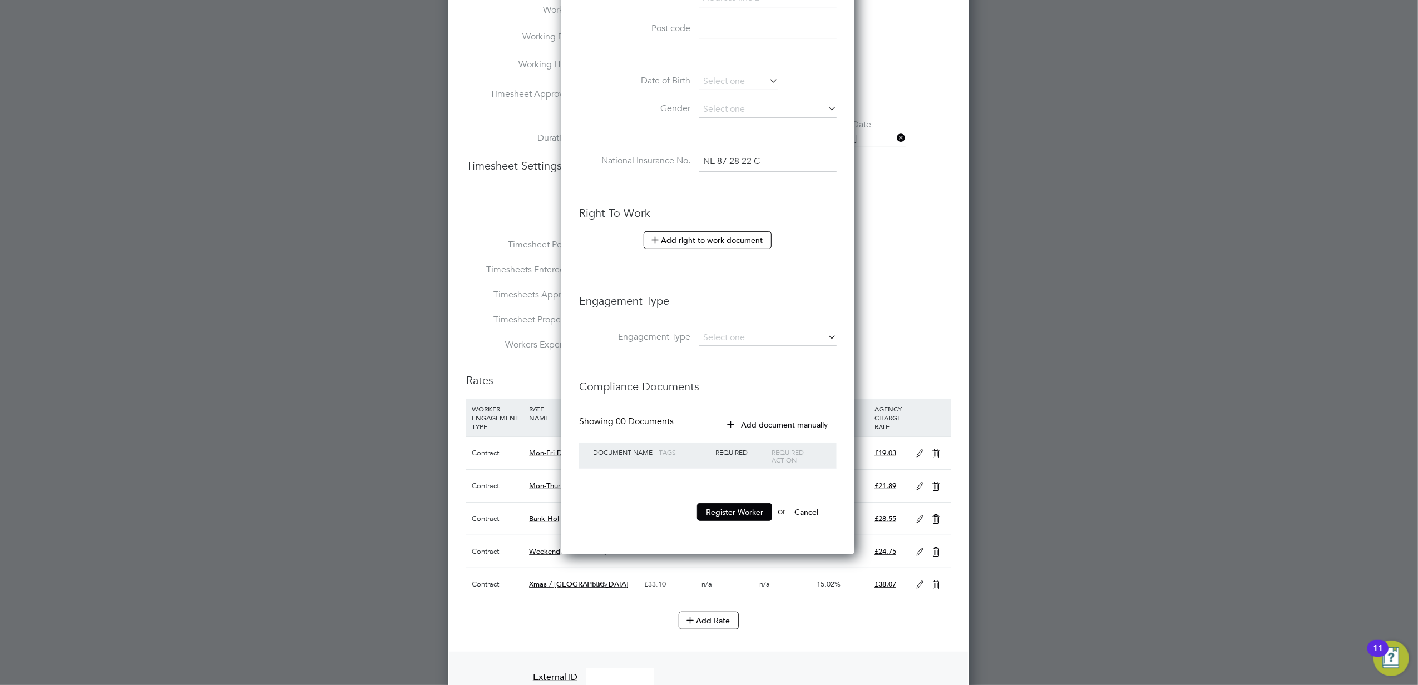
scroll to position [445, 0]
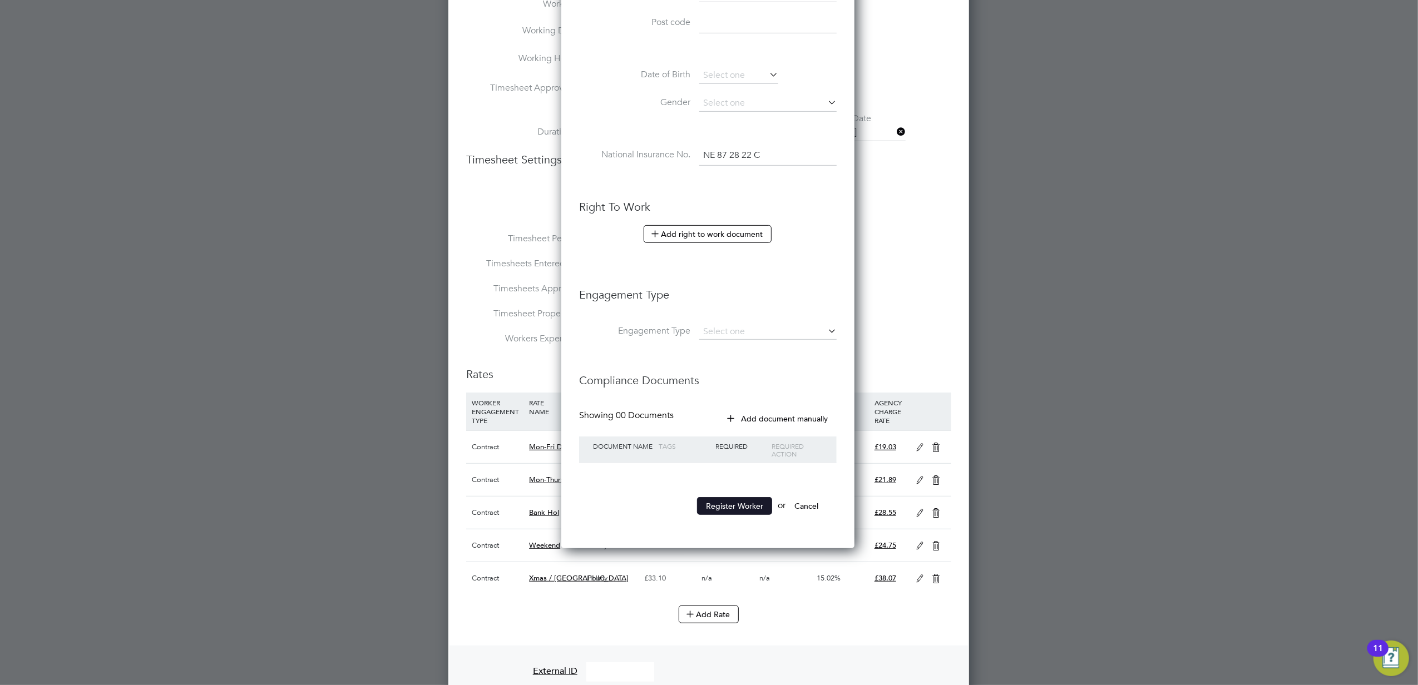
click at [726, 508] on button "Register Worker" at bounding box center [734, 506] width 75 height 18
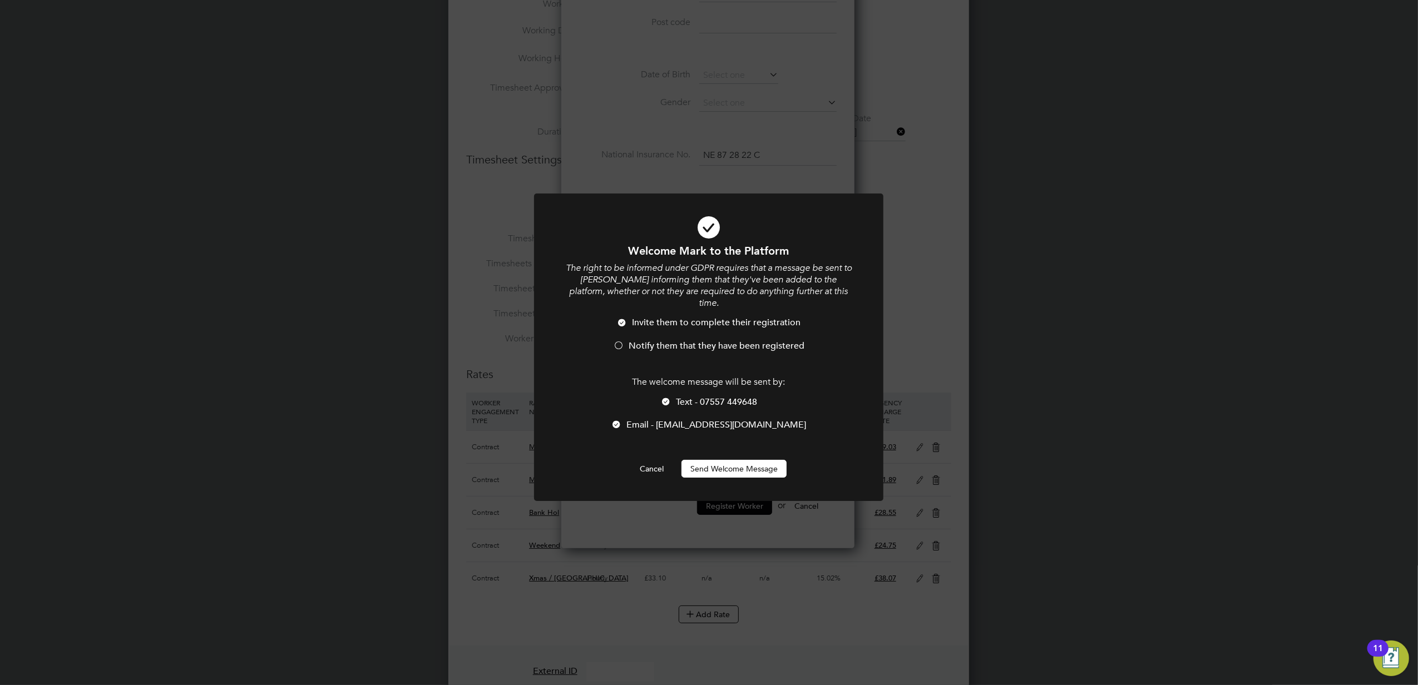
scroll to position [5, 6]
click at [704, 397] on span "Text - 07557 449648" at bounding box center [716, 402] width 81 height 11
click at [728, 460] on button "Send Welcome Message" at bounding box center [733, 469] width 105 height 18
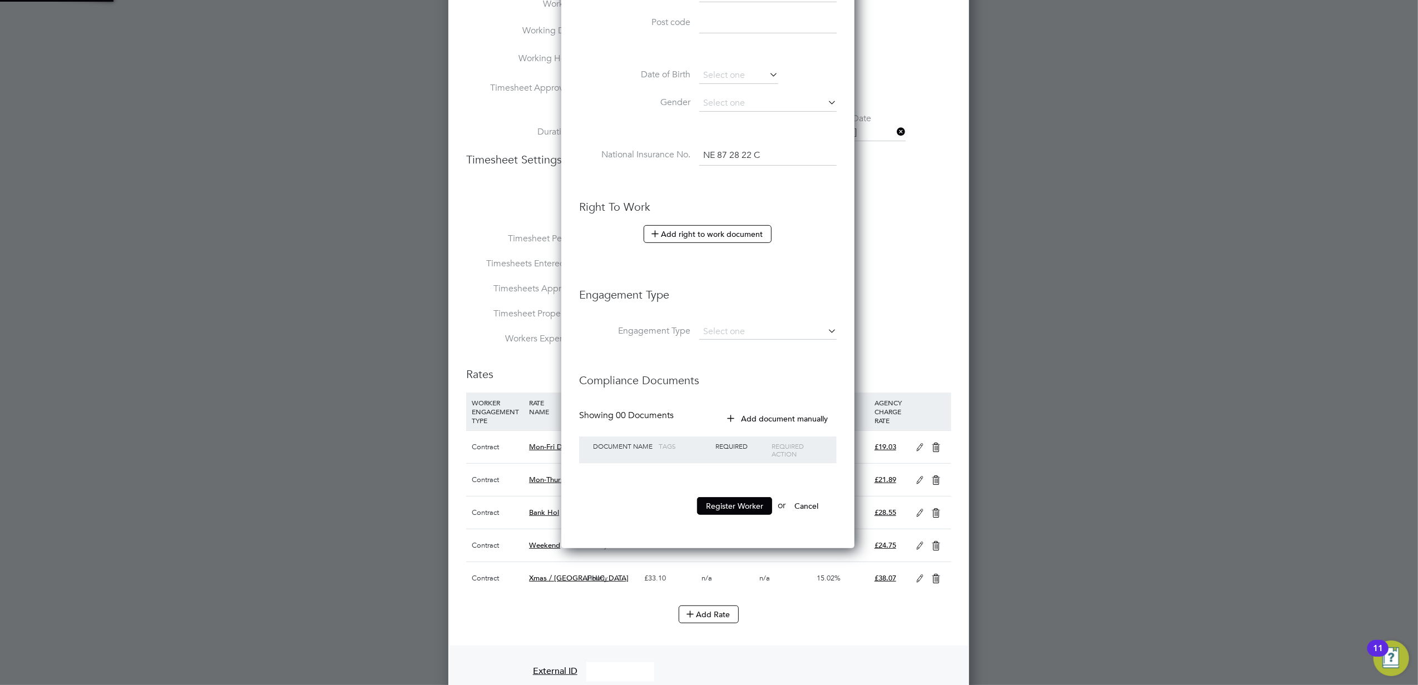
type input "Mark Ledgerwood (PER-210943)"
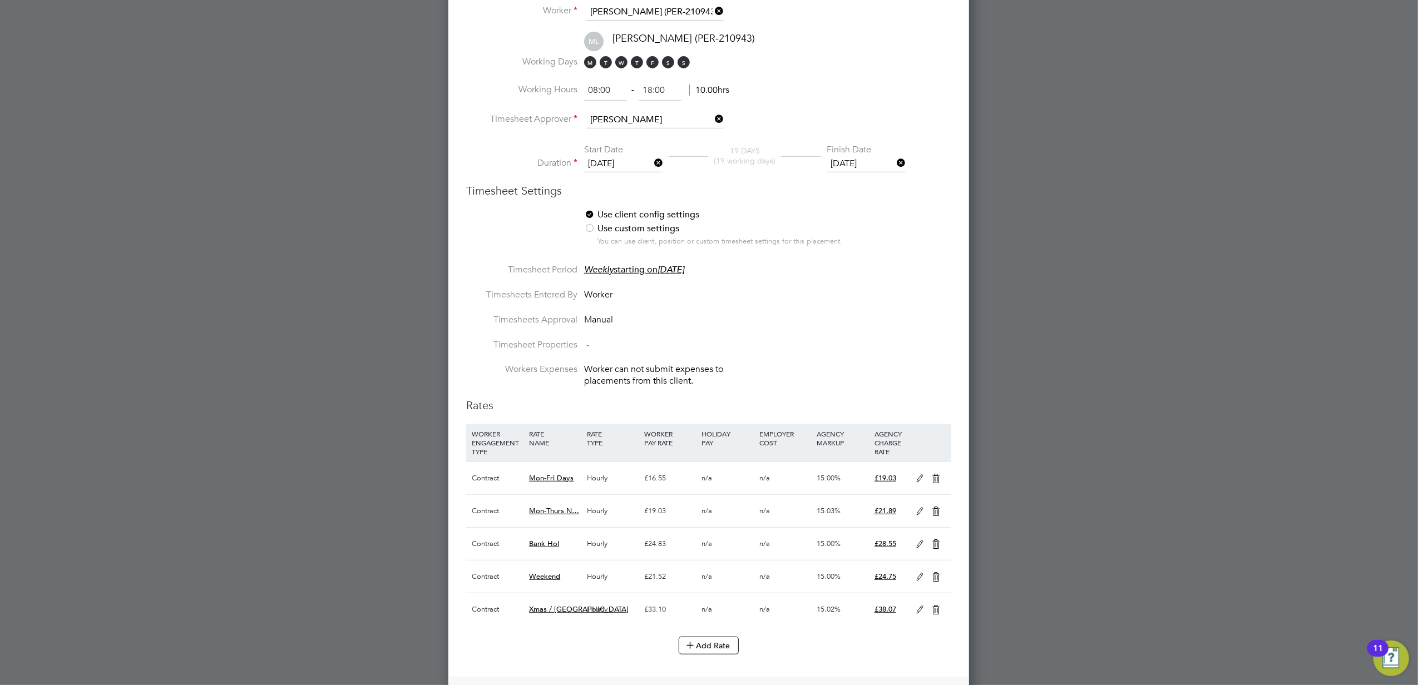
scroll to position [519, 0]
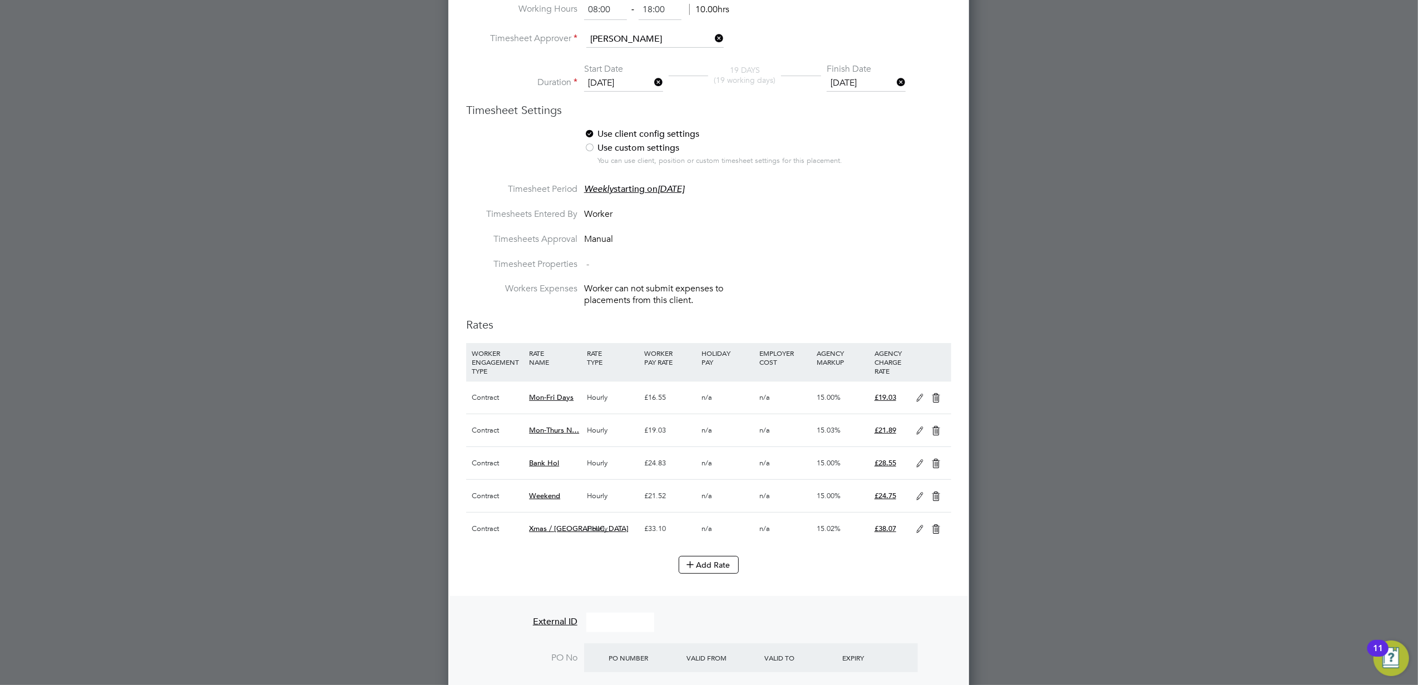
click at [913, 403] on icon at bounding box center [920, 398] width 14 height 9
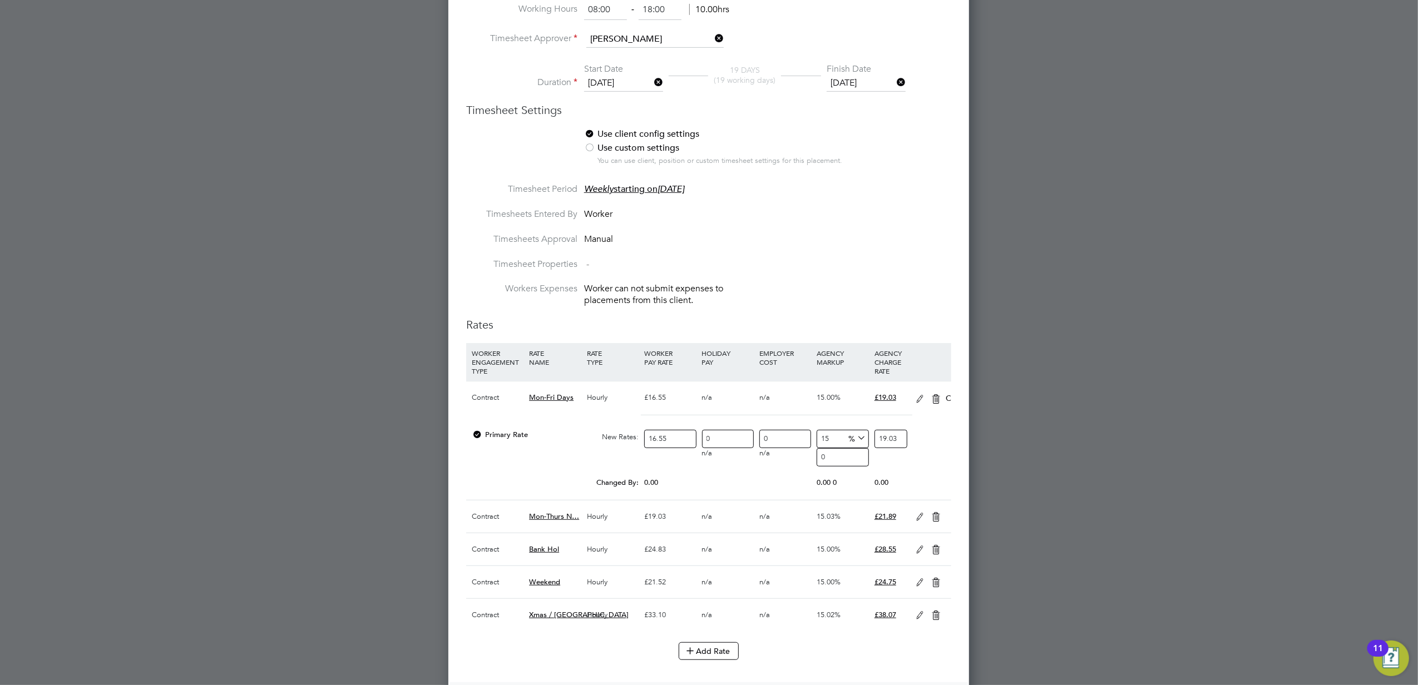
scroll to position [1551, 521]
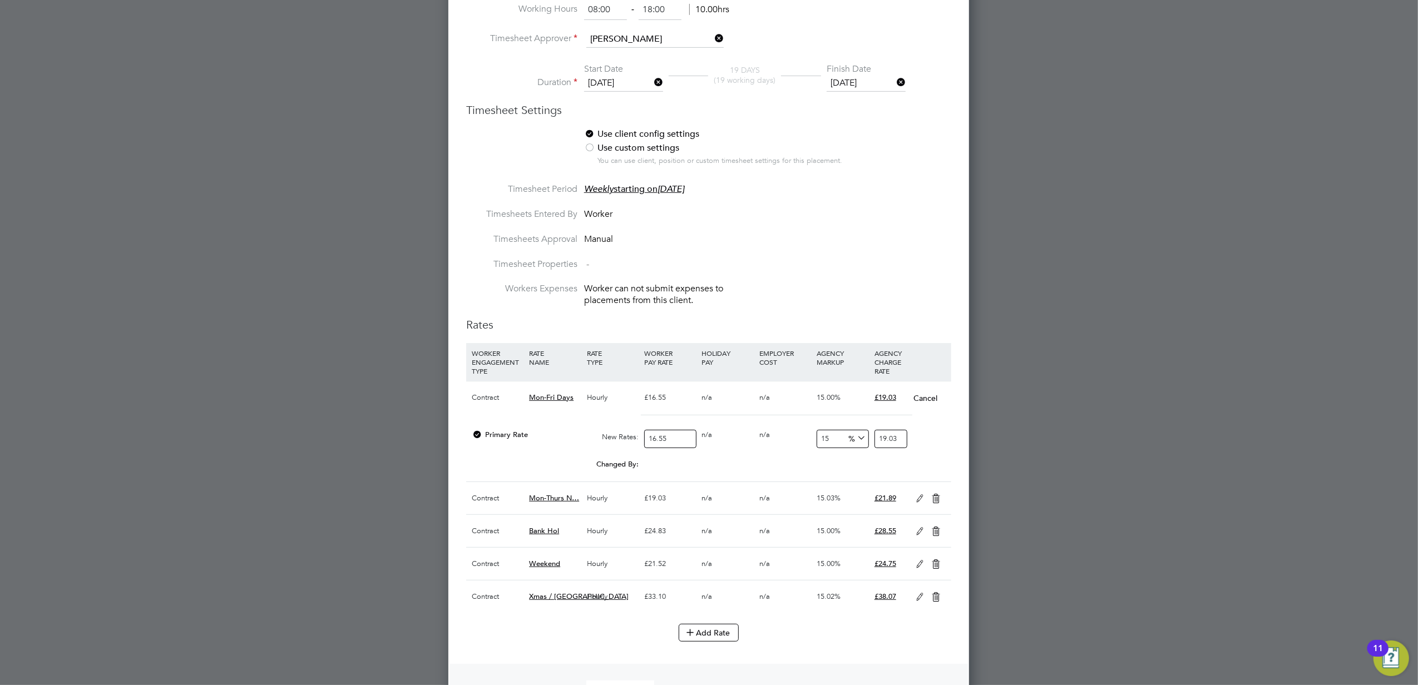
click at [685, 446] on input "16.55" at bounding box center [670, 439] width 52 height 18
type input "16.5"
type input "18.975"
type input "16"
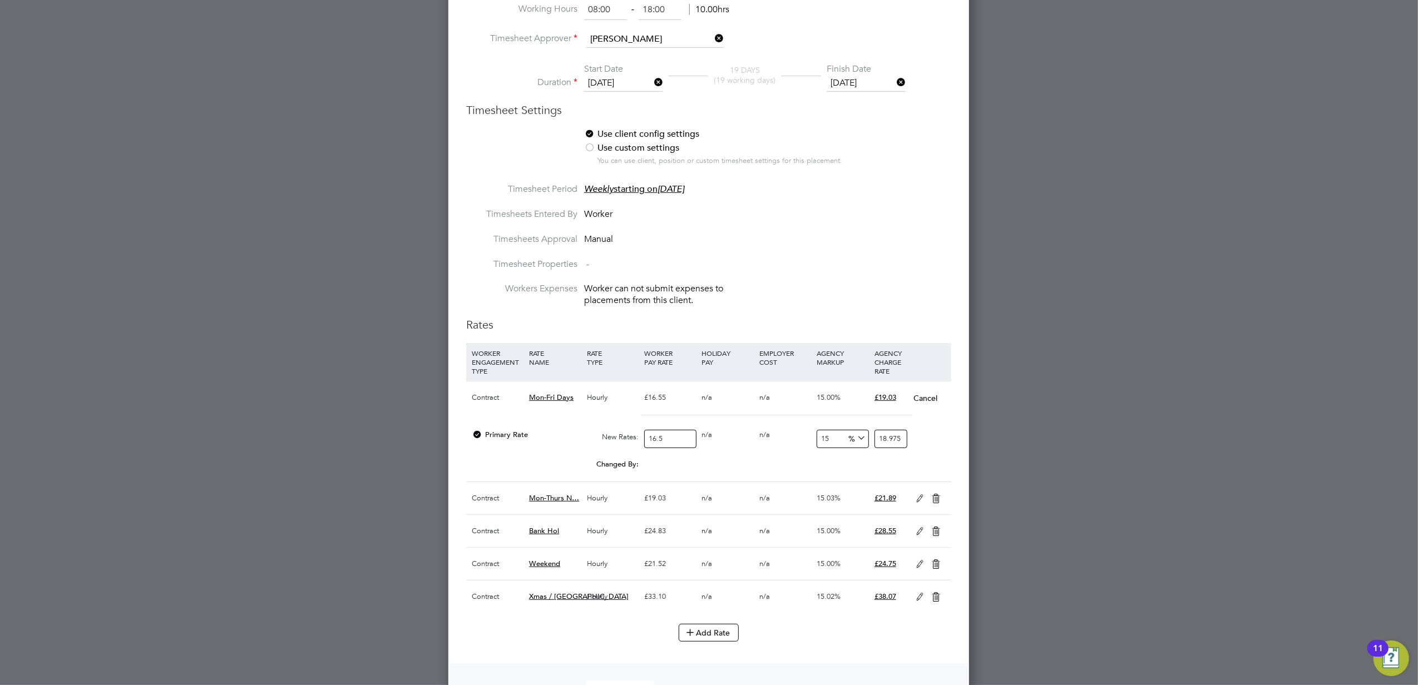
type input "18.4"
type input "1"
type input "1.15"
type input "18"
type input "20.7"
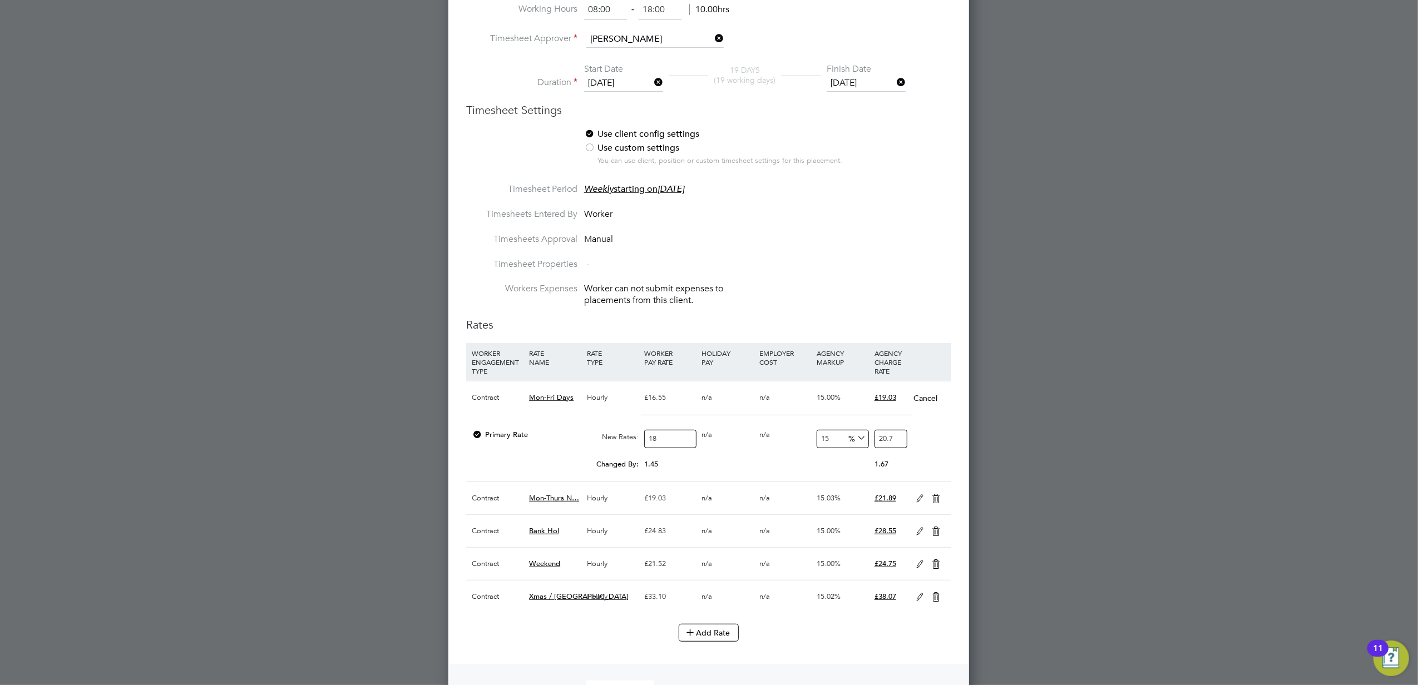
type input "18.5"
type input "21.275"
type input "18.50"
click at [885, 441] on input "21.275" at bounding box center [890, 439] width 33 height 18
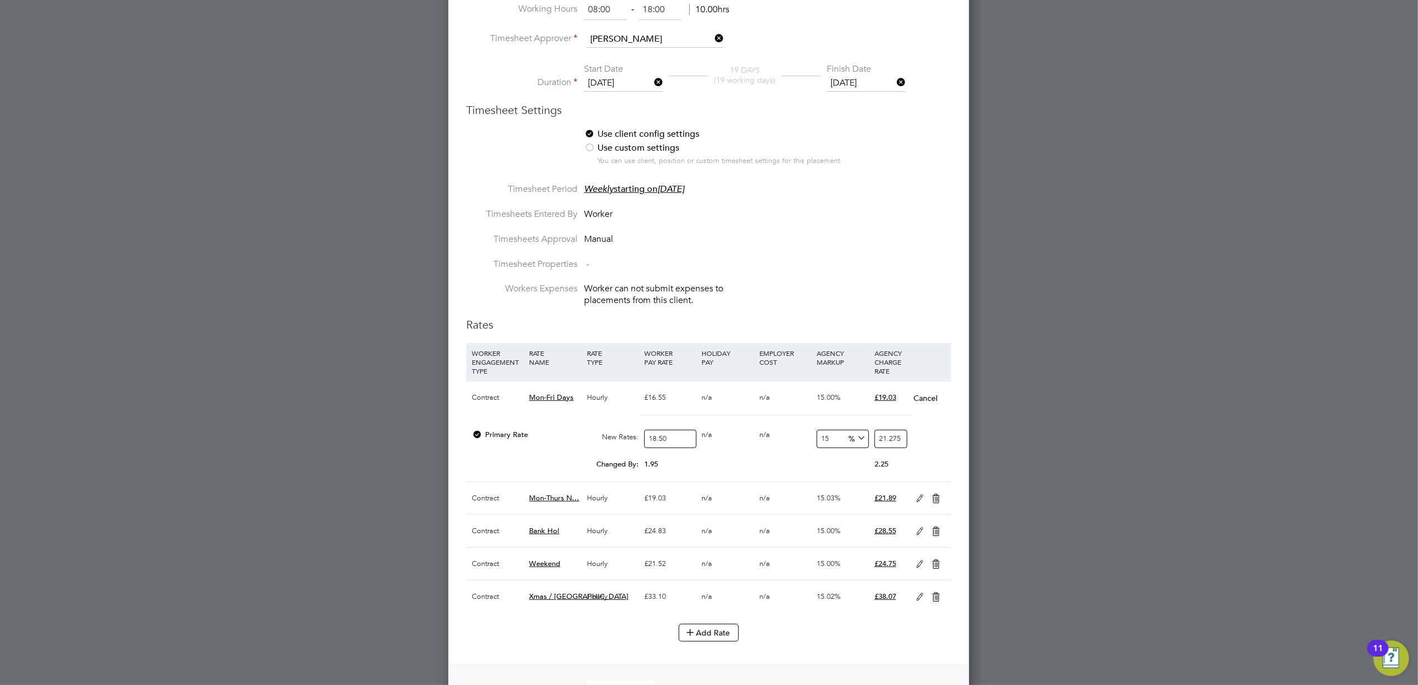
click at [885, 441] on input "21.275" at bounding box center [890, 439] width 33 height 18
type input "-89.1891891891892"
type input "2"
type input "13.513513513513514"
type input "21"
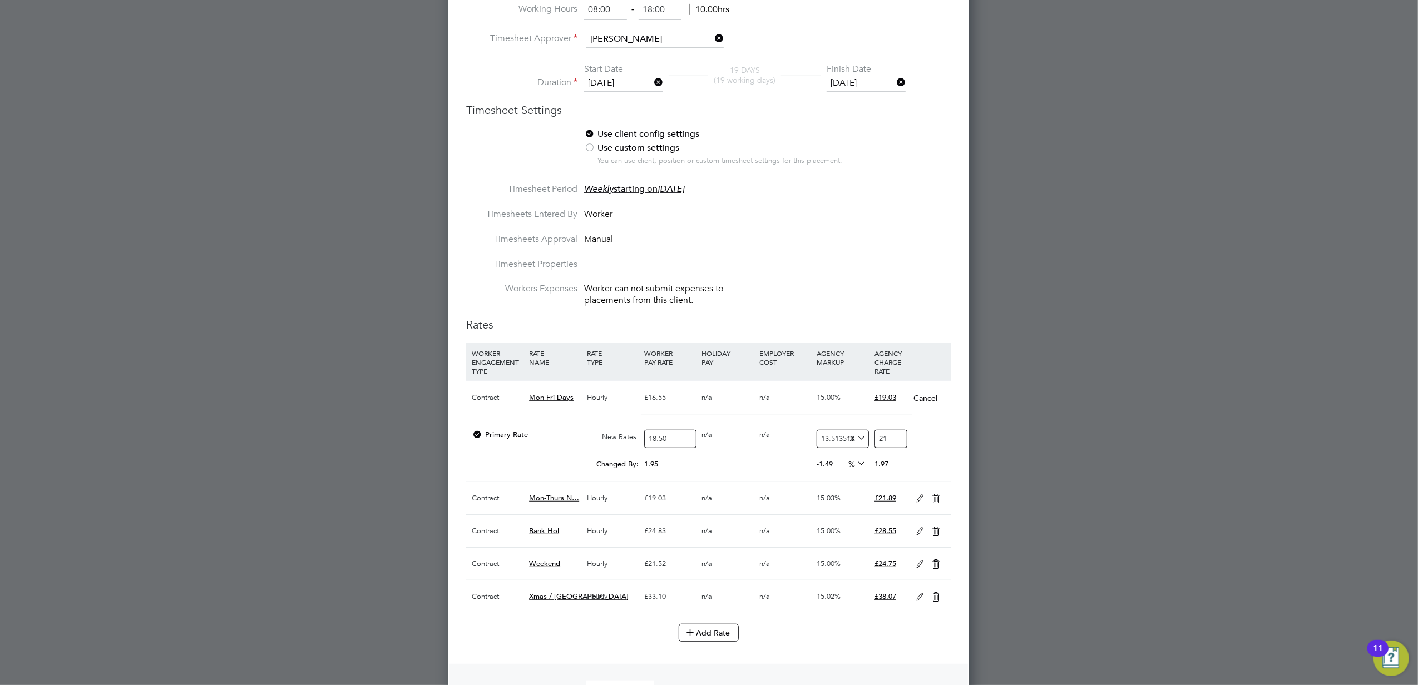
type input "14.594594594594595"
type input "21.2"
type input "15.027027027027026"
type input "21.28"
click at [1081, 467] on div at bounding box center [709, 342] width 1418 height 685
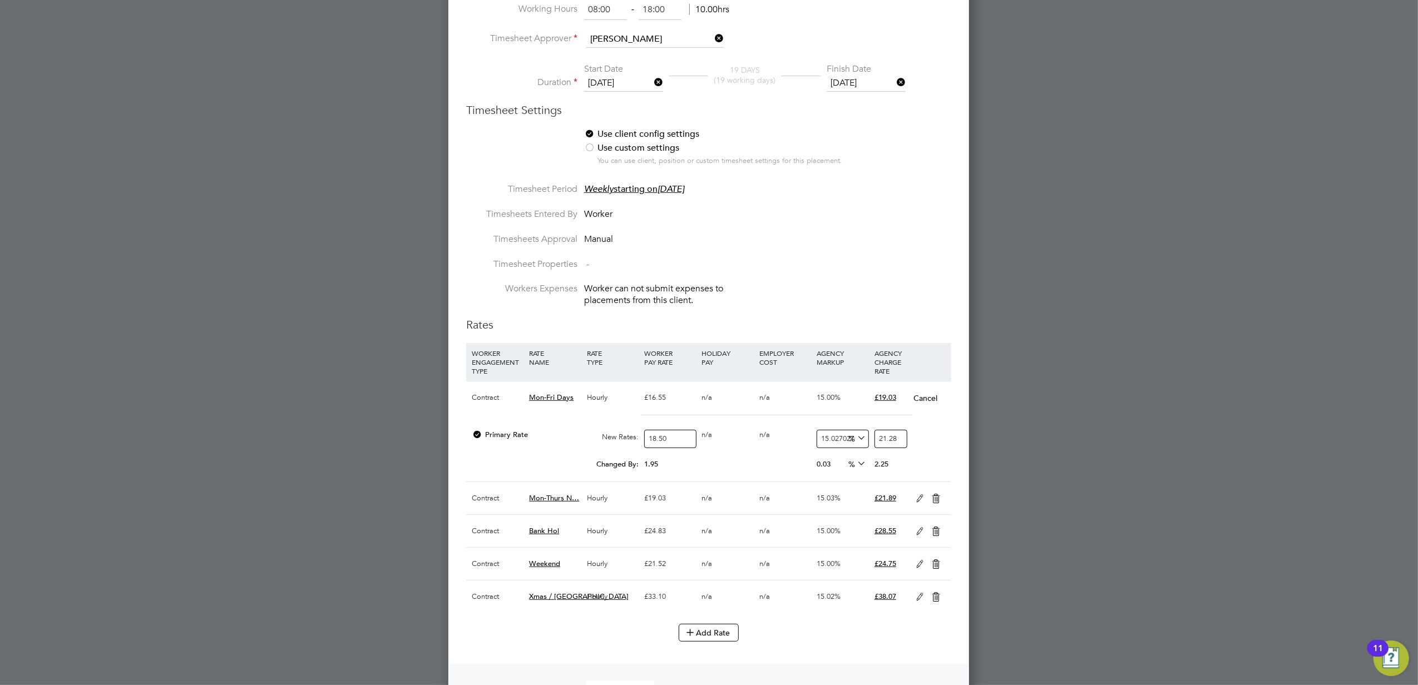
click at [915, 503] on icon at bounding box center [920, 498] width 14 height 9
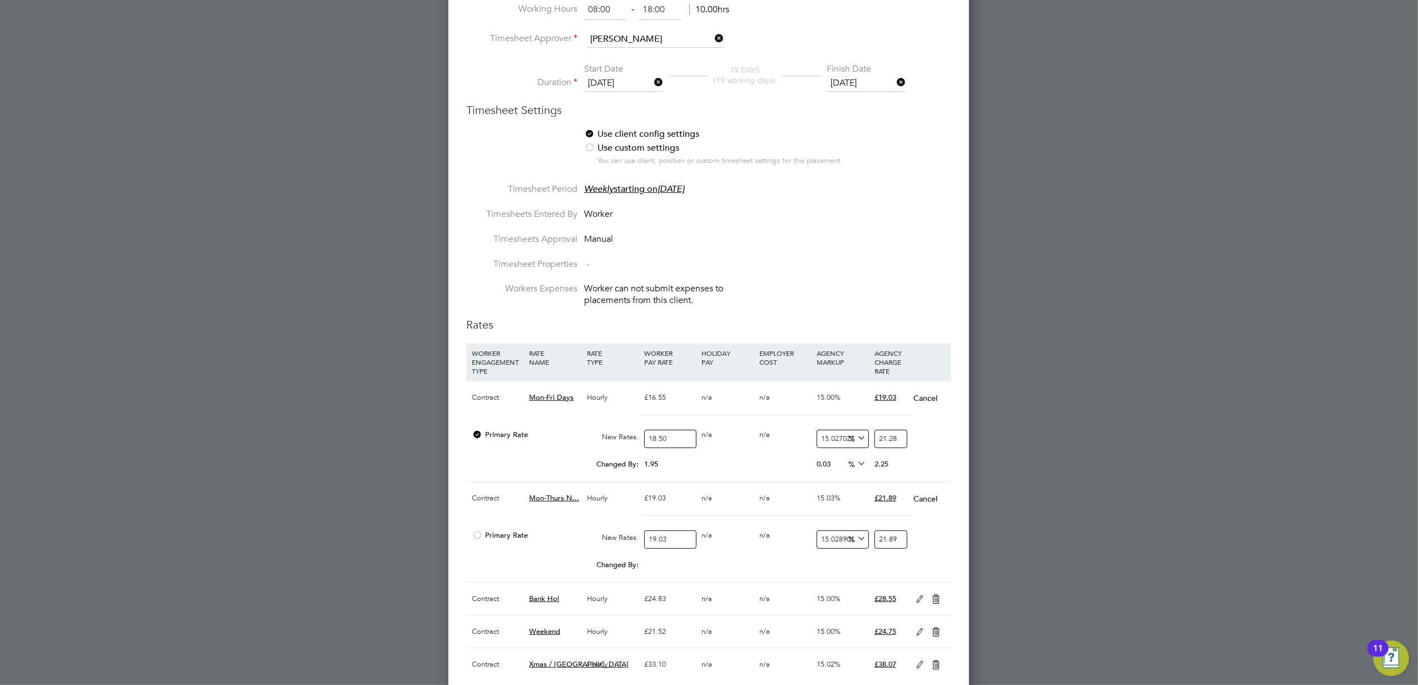
scroll to position [6, 5]
click at [671, 543] on input "19.03" at bounding box center [670, 540] width 52 height 18
type input "2"
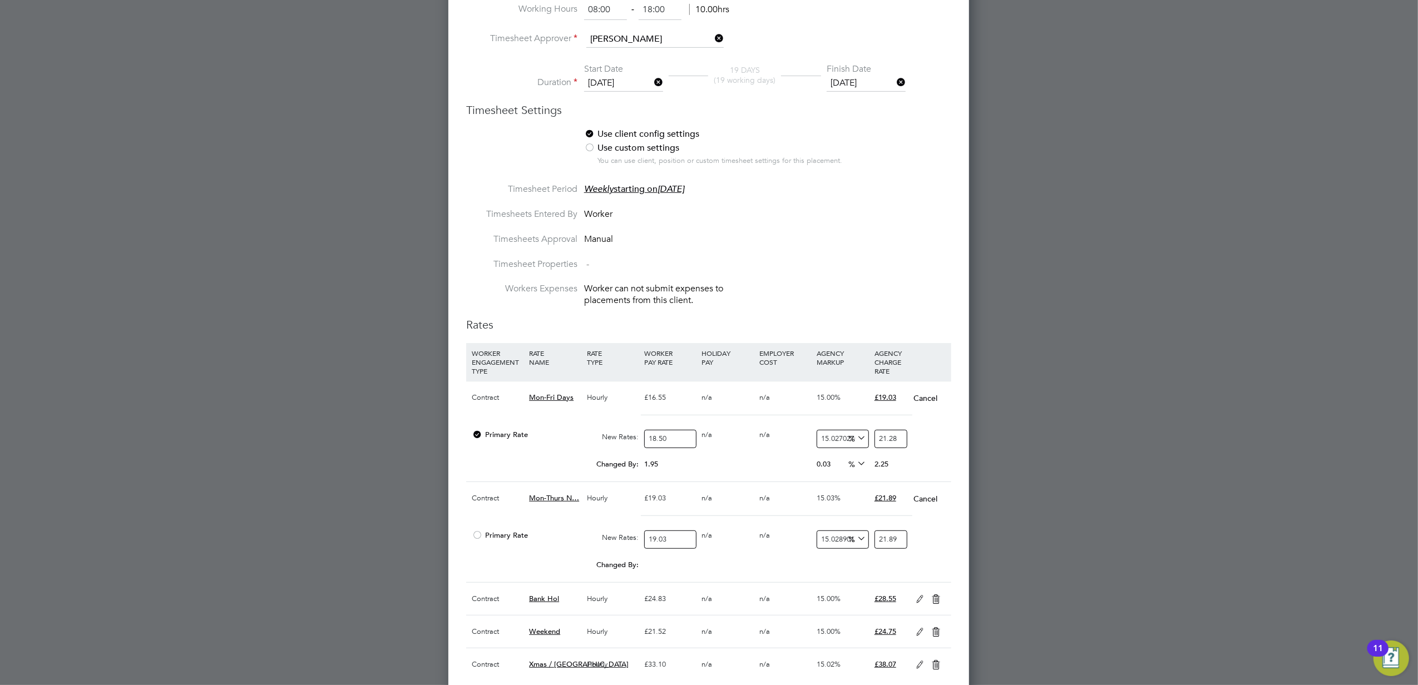
type input "2.300578034682081"
type input "21"
type input "24.15606936416185"
type input "21.2"
type input "24.386127167630057"
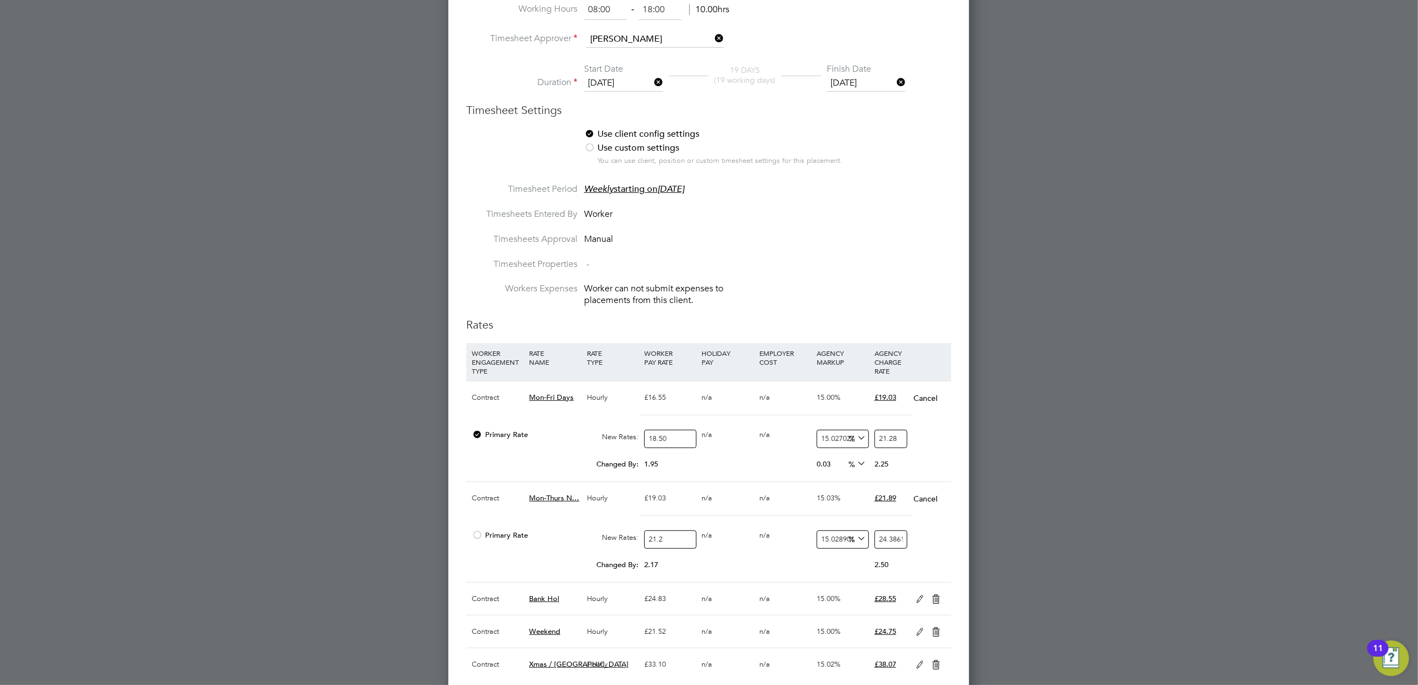
type input "21.28"
type input "24.47815028901734"
type input "21.28"
click at [902, 544] on input "24.47815028901734" at bounding box center [890, 540] width 33 height 18
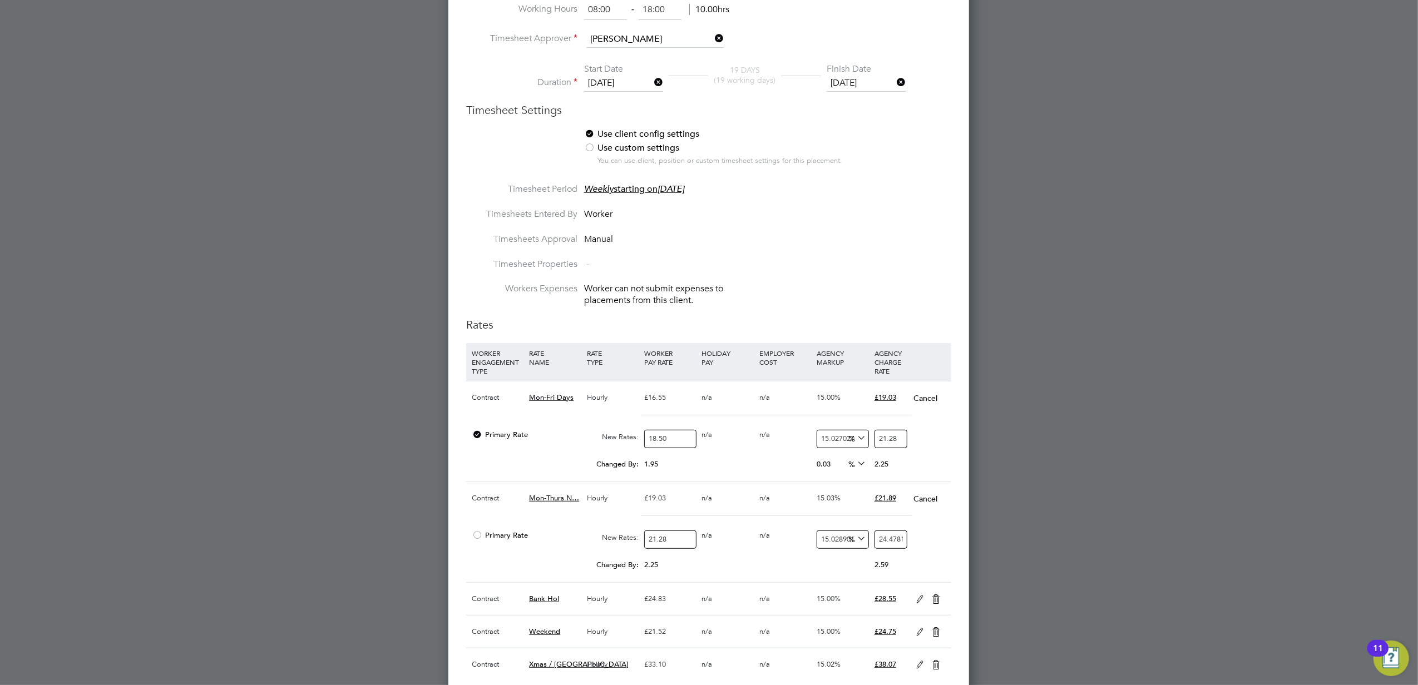
click at [902, 544] on input "24.47815028901734" at bounding box center [890, 540] width 33 height 18
type input "-90.6015037593985"
type input "2"
type input "12.781954887218046"
type input "24"
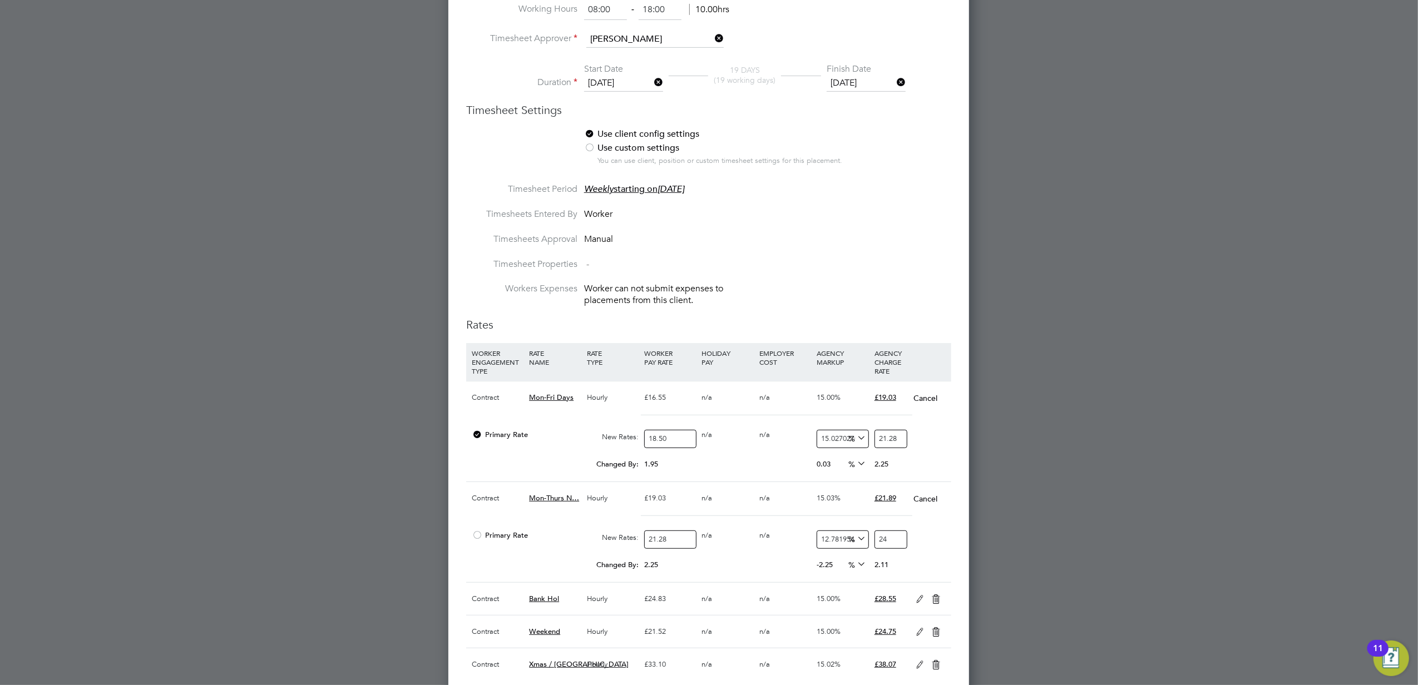
type input "14.661654135338345"
type input "24.4"
type input "14.990601503759398"
type input "24.47"
click at [1255, 587] on div at bounding box center [709, 342] width 1418 height 685
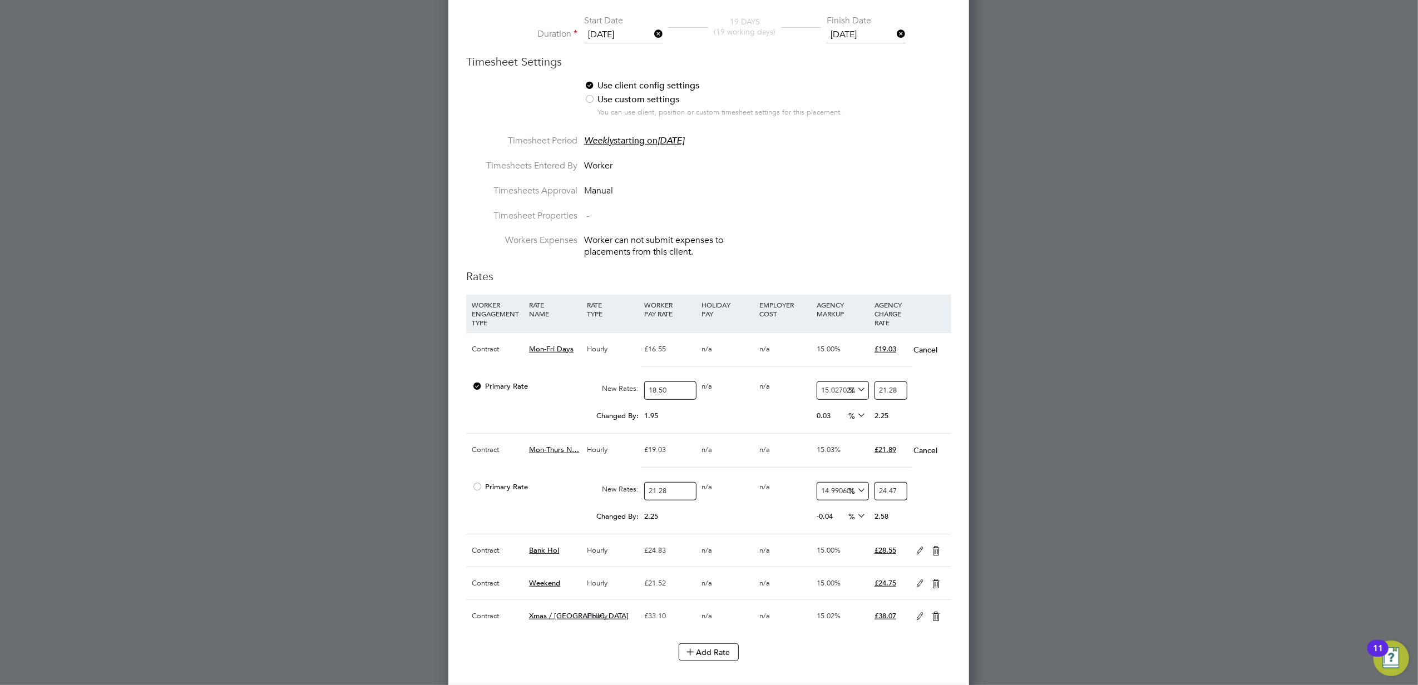
scroll to position [593, 0]
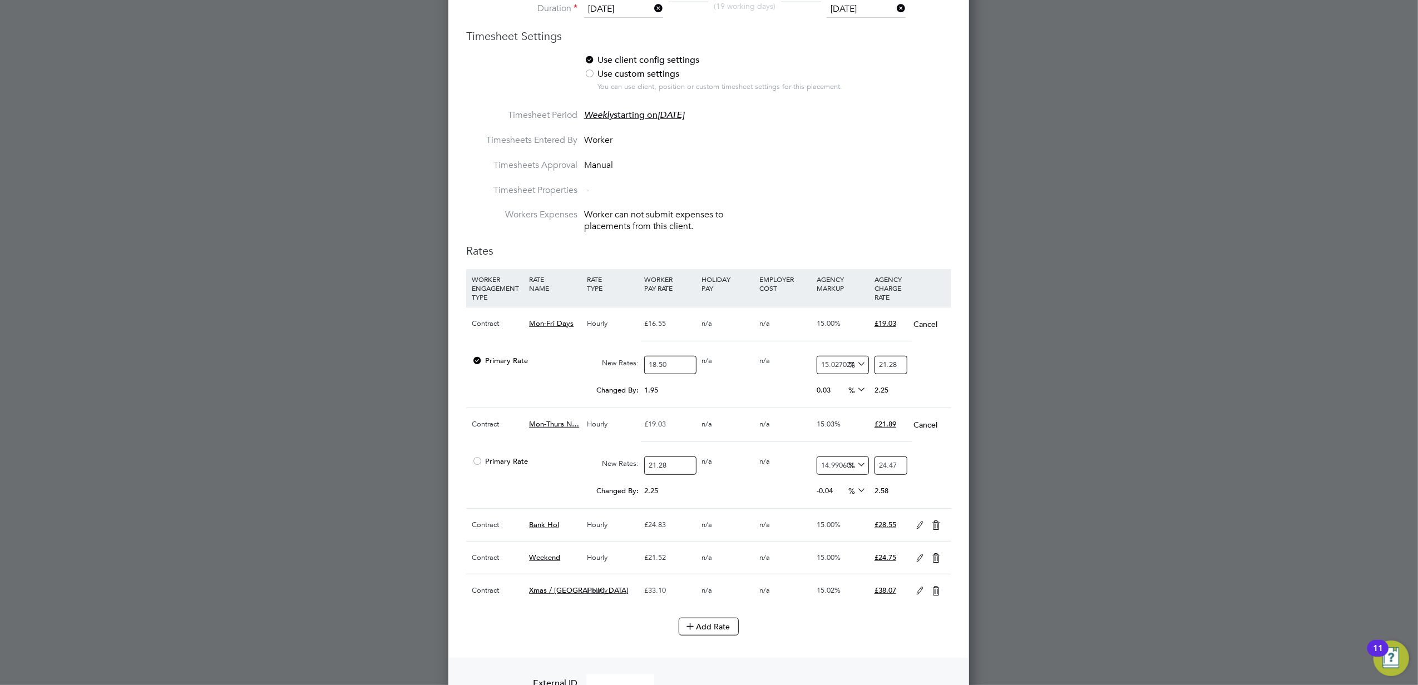
click at [914, 529] on icon at bounding box center [920, 525] width 14 height 9
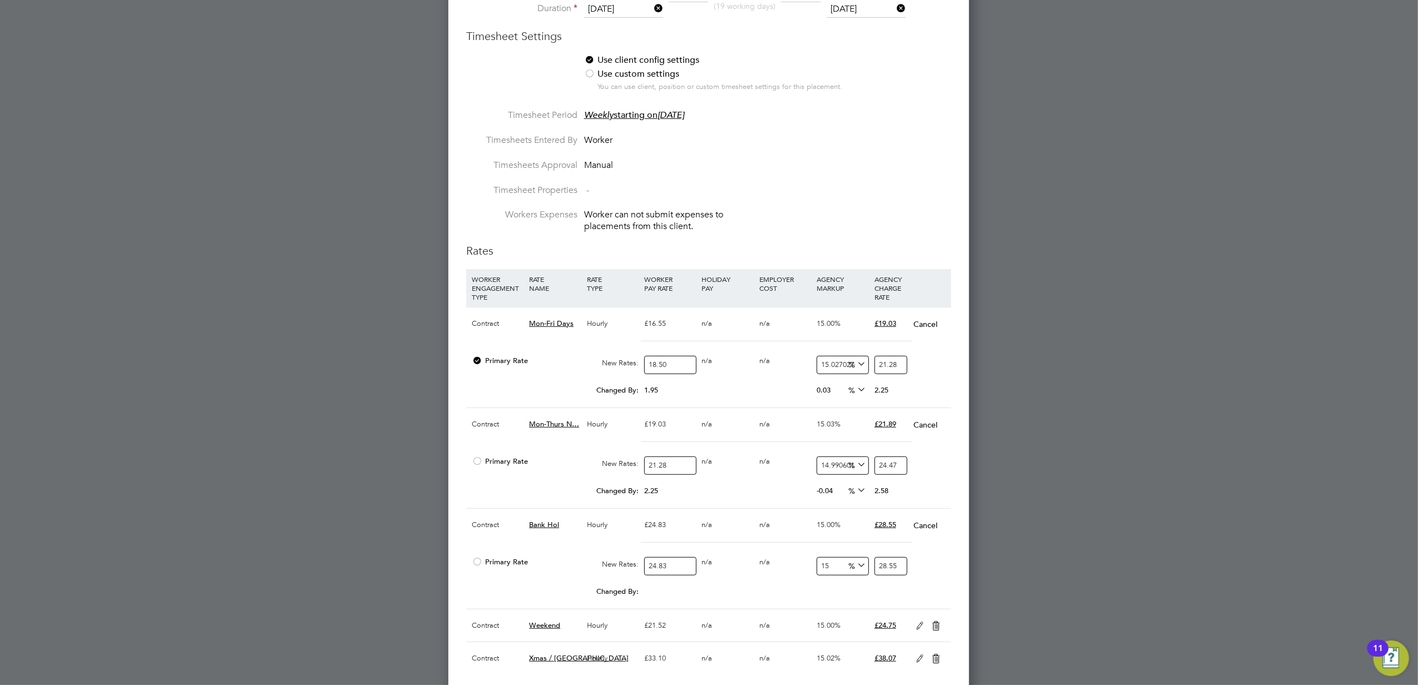
scroll to position [1688, 521]
click at [686, 576] on input "24.83" at bounding box center [670, 566] width 52 height 18
click at [884, 576] on input "28.55" at bounding box center [890, 566] width 33 height 18
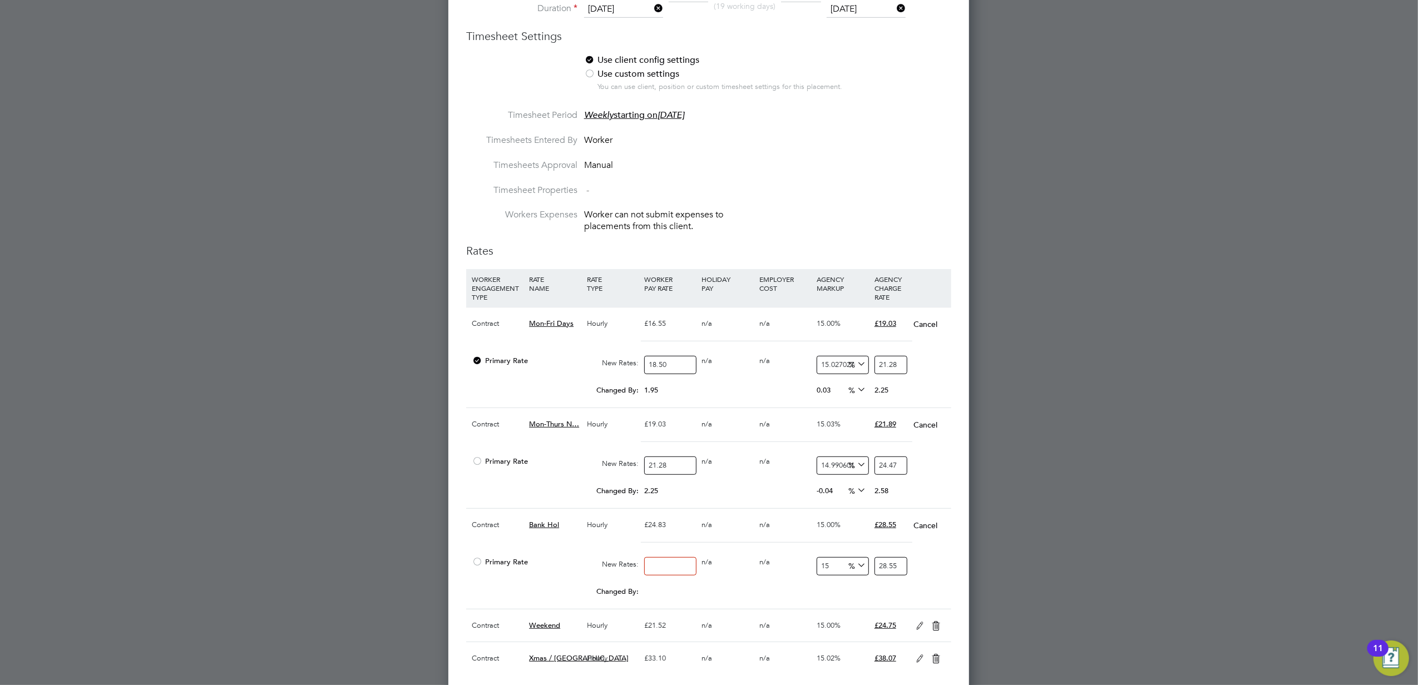
type input "0"
click at [884, 576] on input "0" at bounding box center [890, 566] width 33 height 18
click at [681, 574] on input "number" at bounding box center [670, 566] width 52 height 18
type input "0"
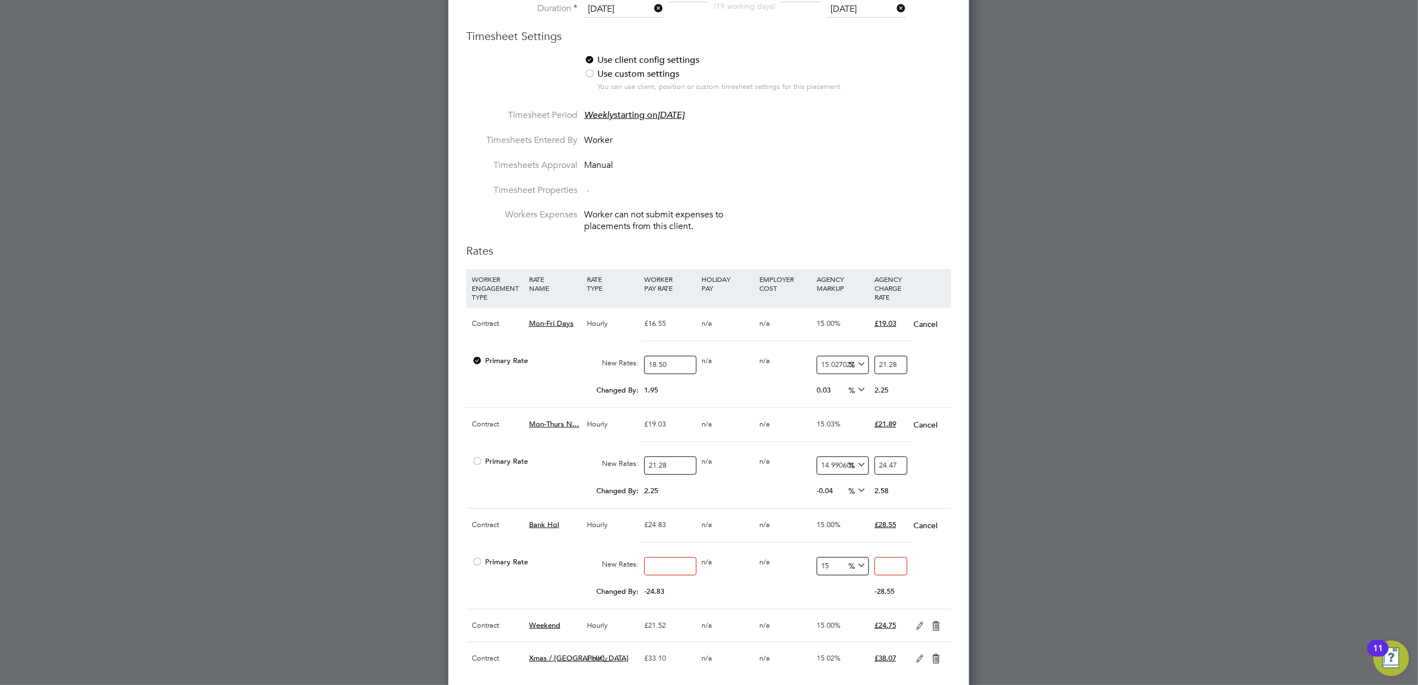
type input "0"
type input "02"
type input "2.3"
type input "027"
type input "31.05"
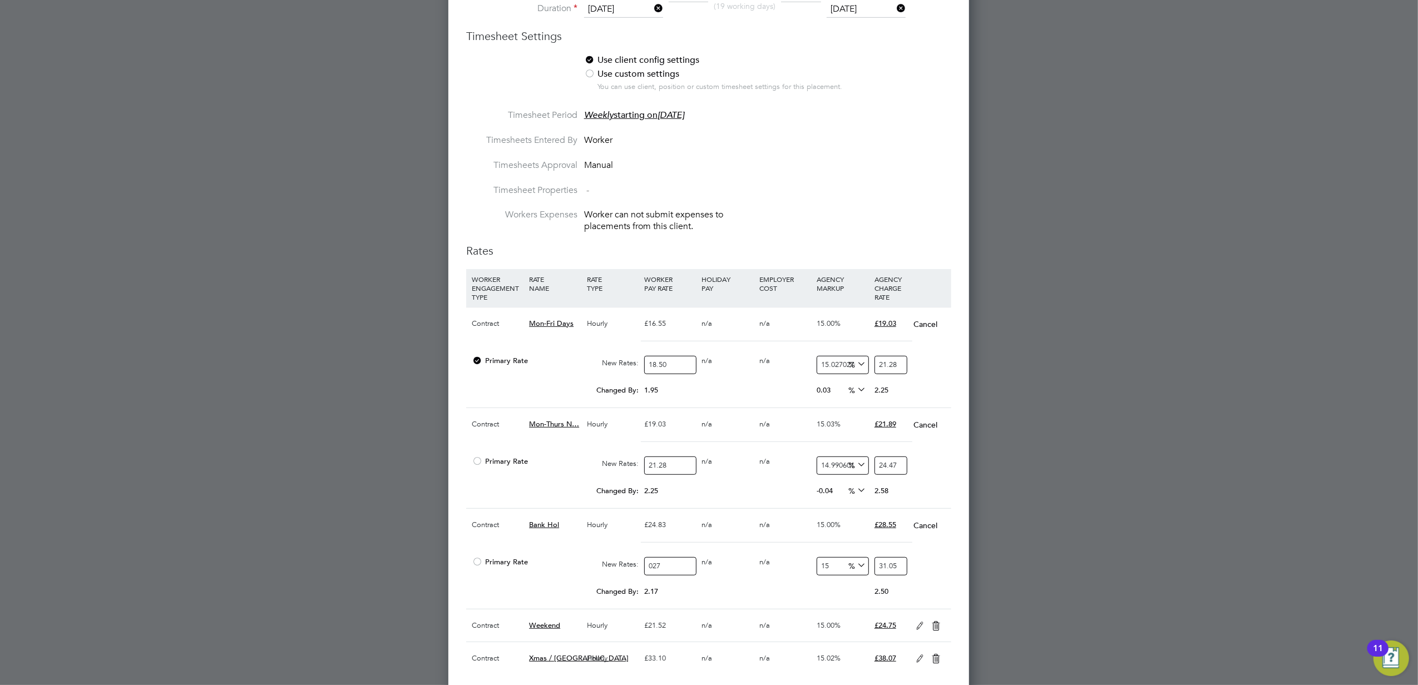
type input "027.7"
type input "31.855"
type input "027.75"
type input "31.9125"
drag, startPoint x: 674, startPoint y: 573, endPoint x: 550, endPoint y: 578, distance: 124.1
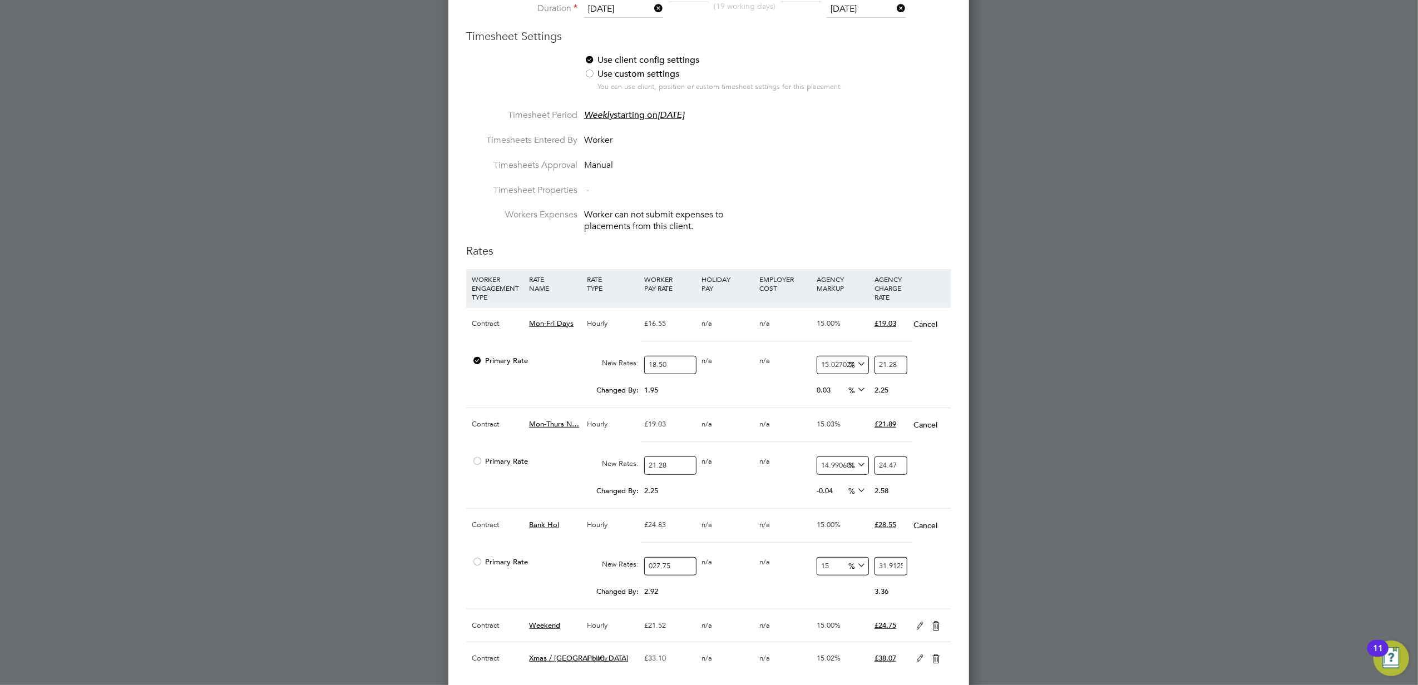
click at [550, 578] on div "Primary Rate New Rates: 027.75 0 n/a 0 n/a 15 4.1625 % 31.9125" at bounding box center [708, 566] width 485 height 29
type input "2"
type input "2.3"
type input "27"
type input "31.05"
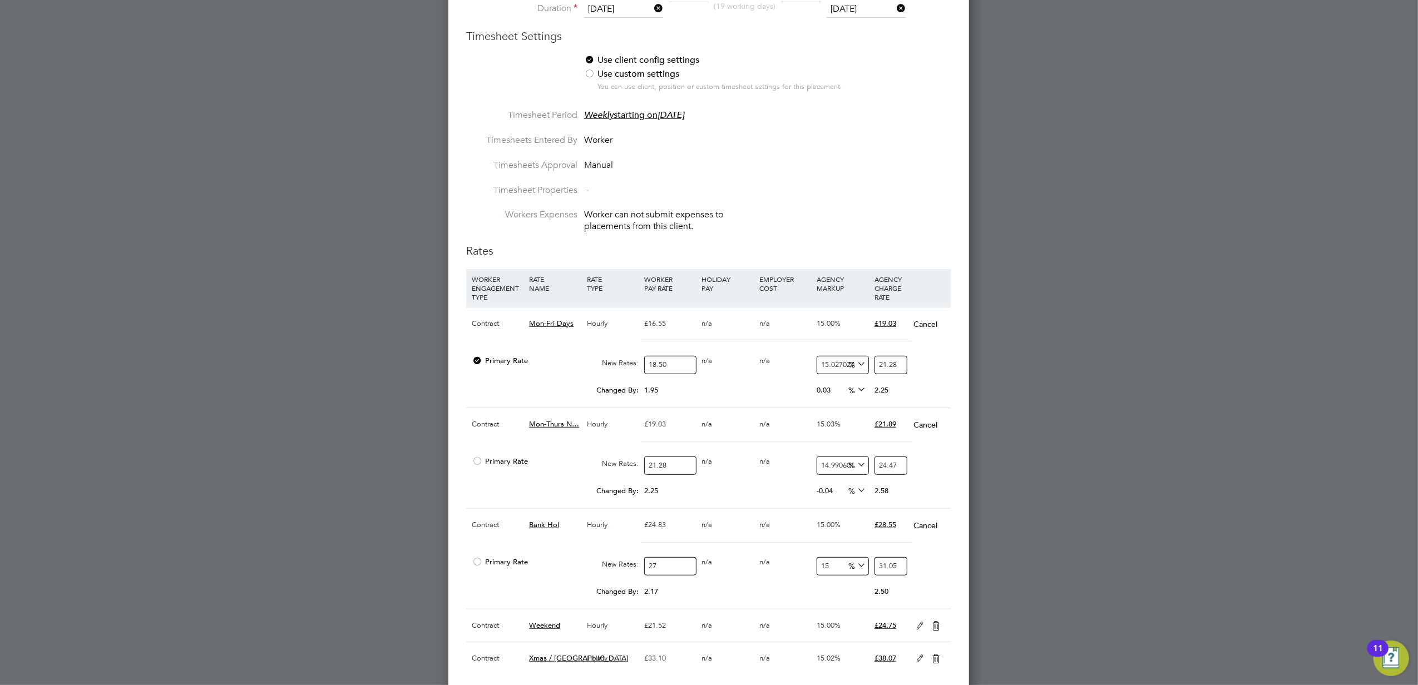
type input "27.7"
type input "31.855"
type input "27.75"
type input "31.9125"
type input "27.75"
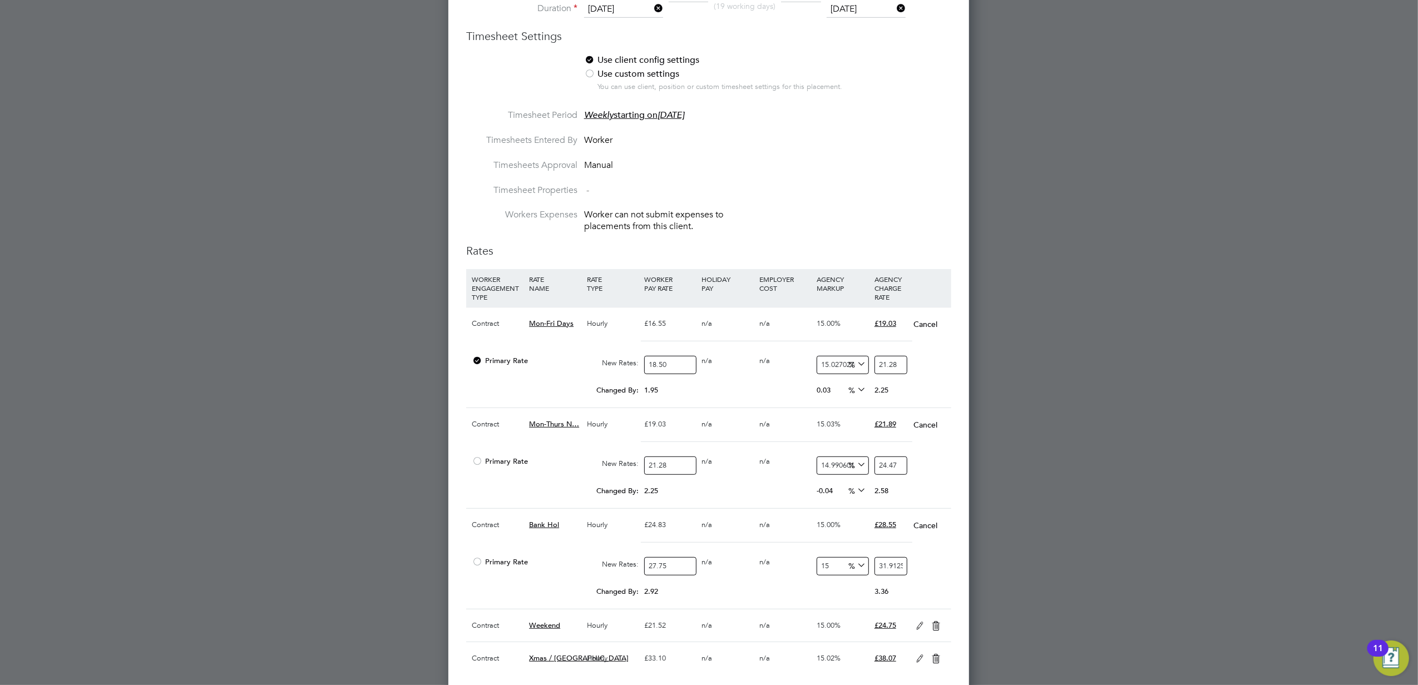
click at [891, 576] on input "31.9125" at bounding box center [890, 566] width 33 height 18
type input "-89.1891891891892"
type input "3"
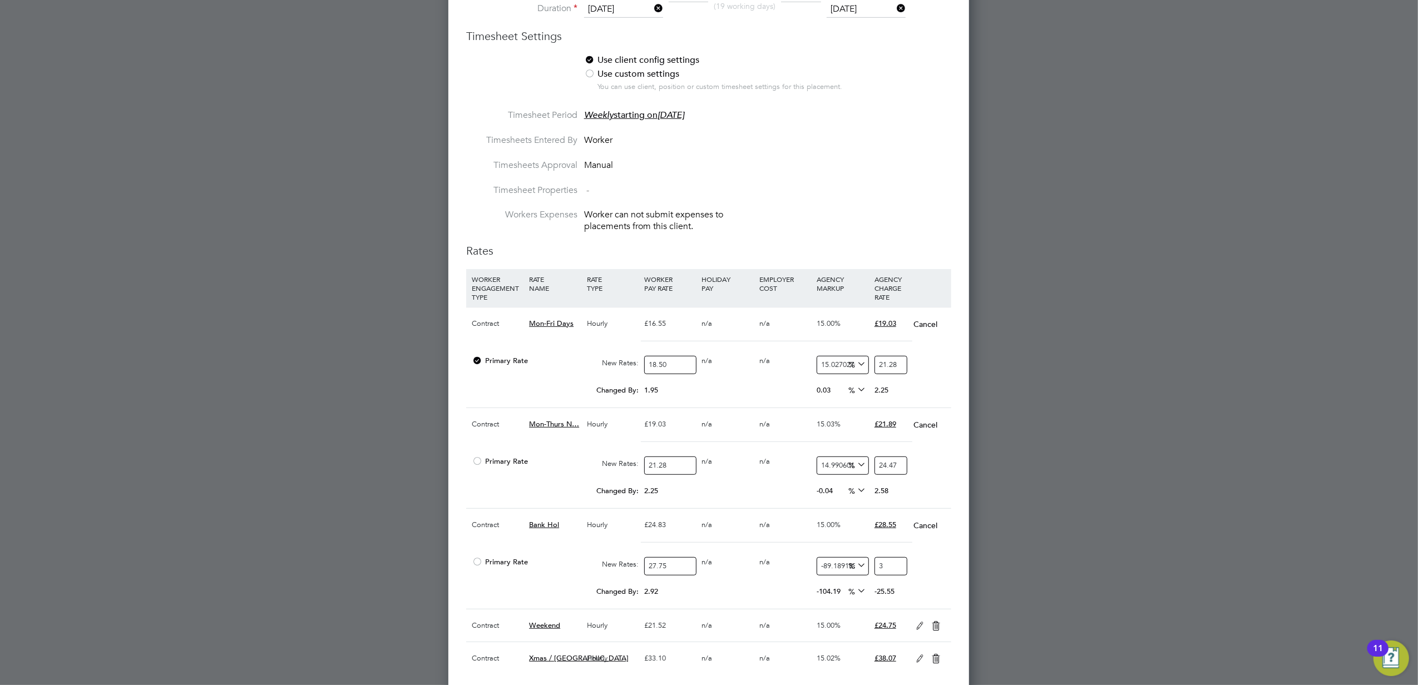
type input "11.711711711711711"
type input "31"
type input "14.954954954954955"
type input "31.9"
type input "14.99099099099099"
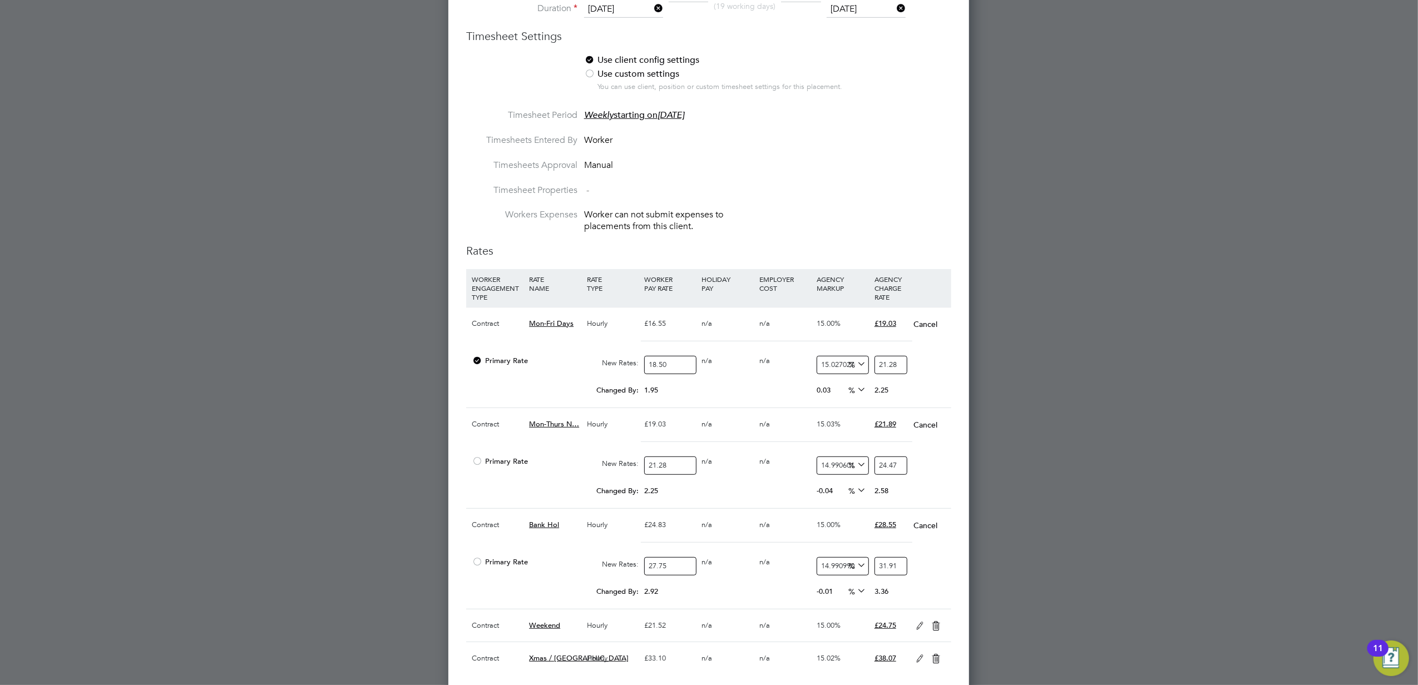
type input "31.91"
click at [1048, 582] on div at bounding box center [709, 342] width 1418 height 685
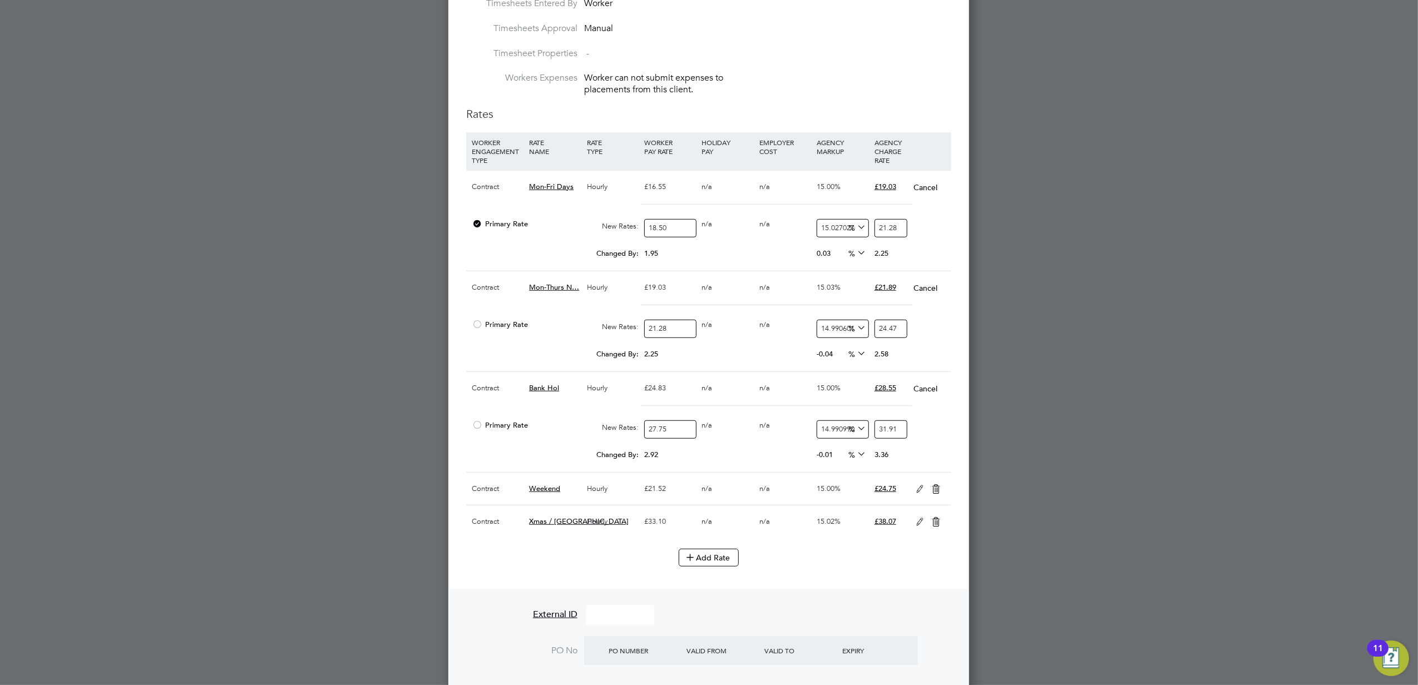
scroll to position [741, 0]
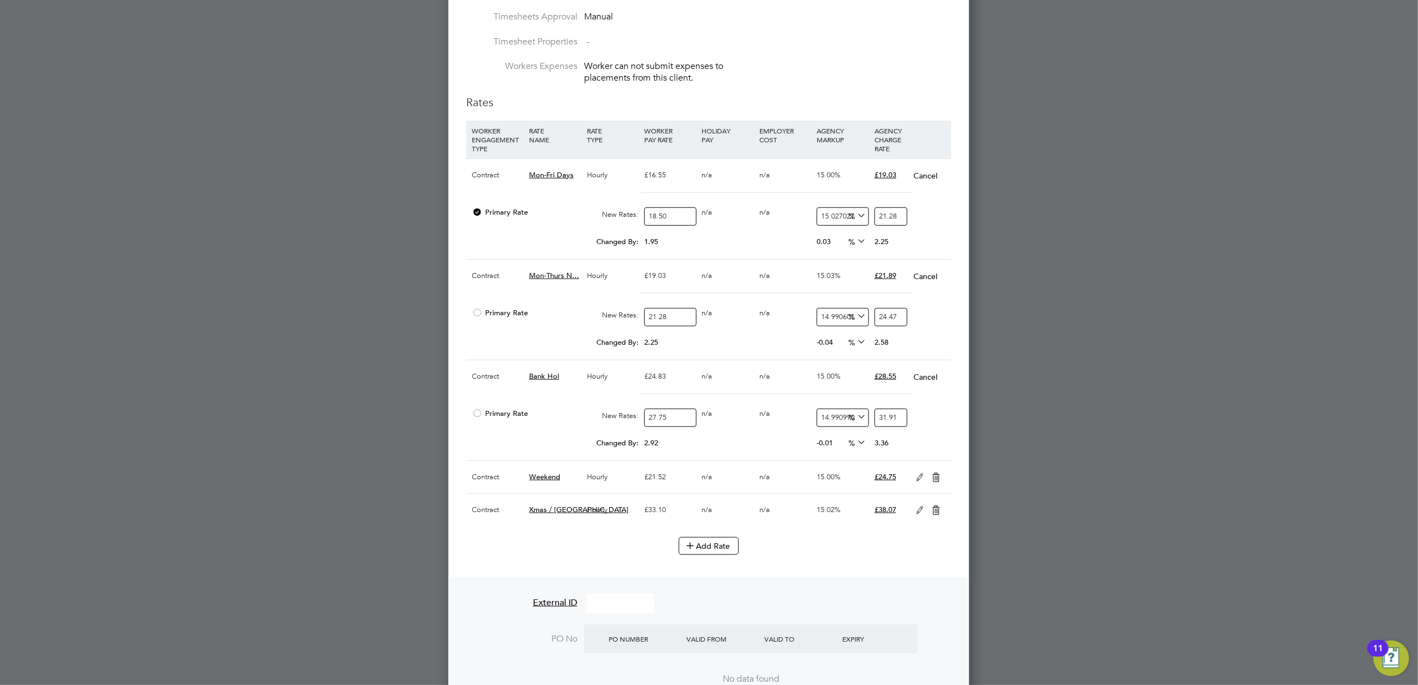
click at [919, 482] on icon at bounding box center [920, 477] width 14 height 9
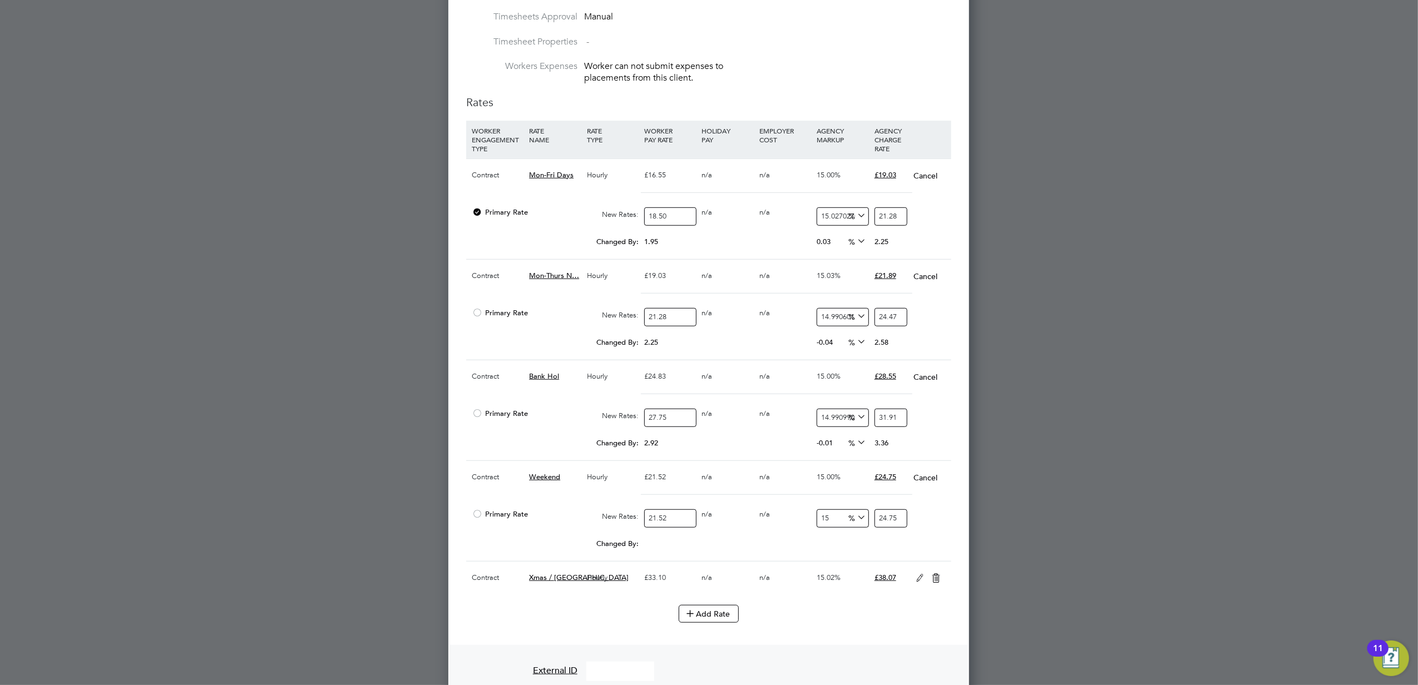
scroll to position [1756, 521]
click at [675, 528] on input "21.52" at bounding box center [670, 518] width 52 height 18
type input "2"
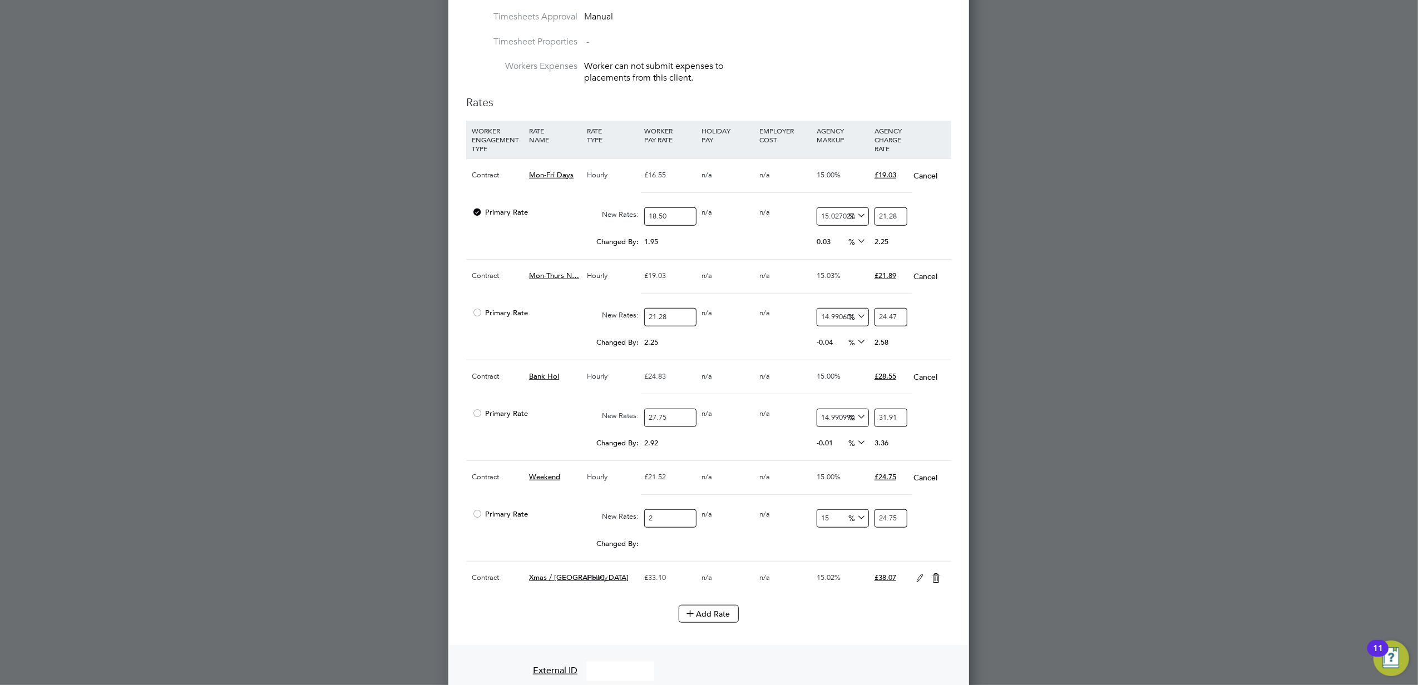
type input "2.3"
type input "24"
type input "27.6"
type input "24.05"
type input "27.6575"
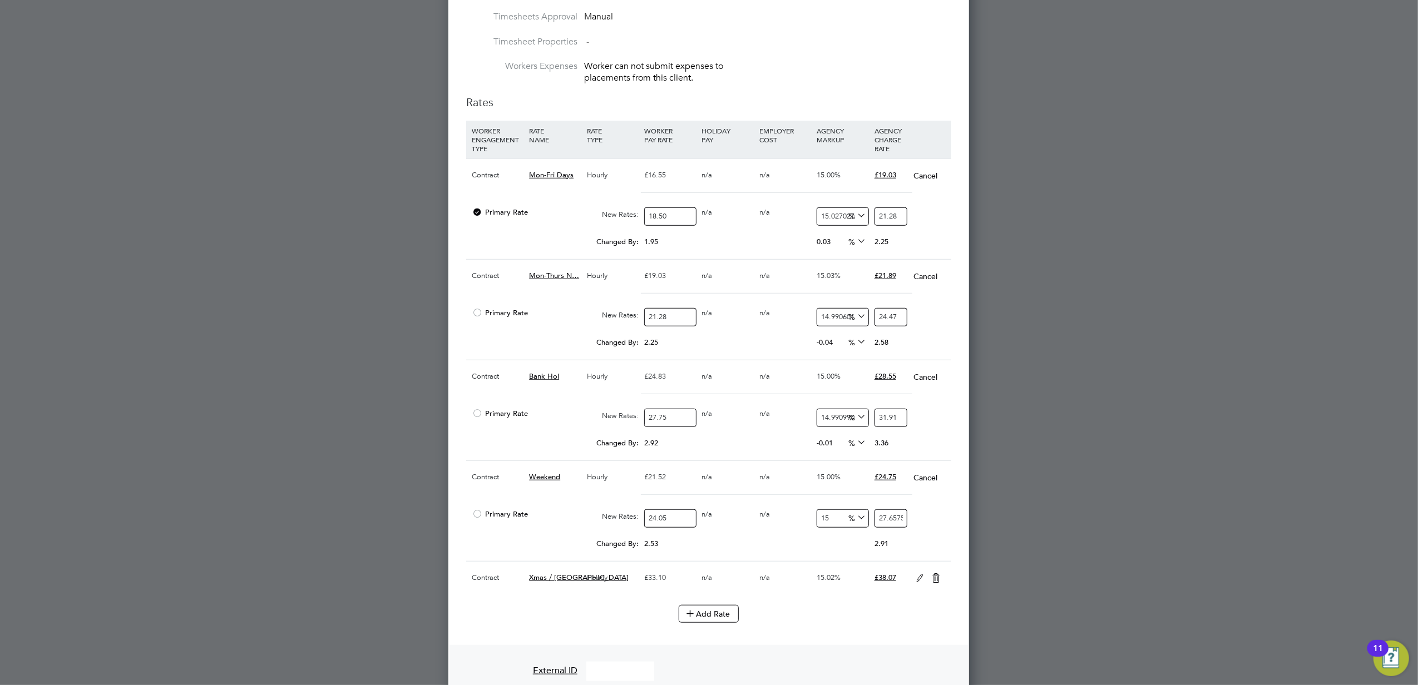
type input "24.05"
click at [884, 519] on input "27.6575" at bounding box center [890, 518] width 33 height 18
type input "-91.68399168399168"
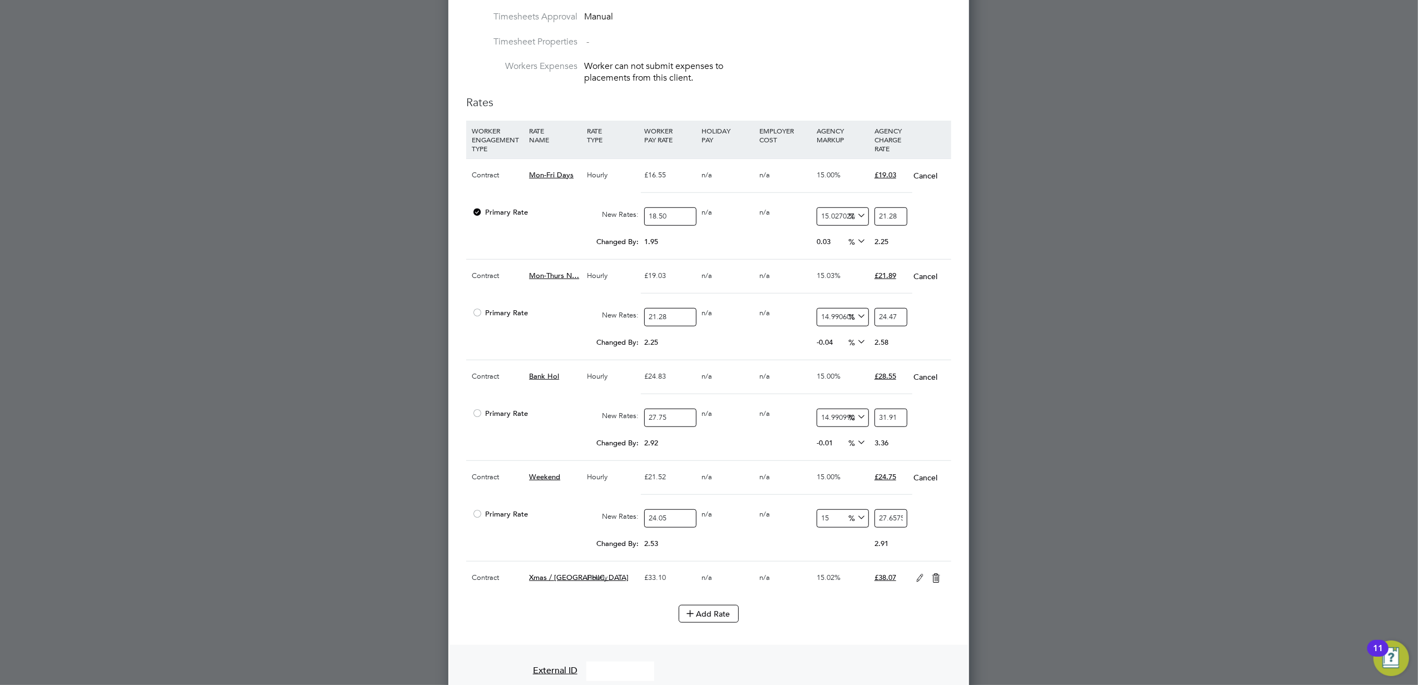
type input "2"
type input "12.266112266112266"
type input "27"
type input "14.76091476091476"
type input "27.6"
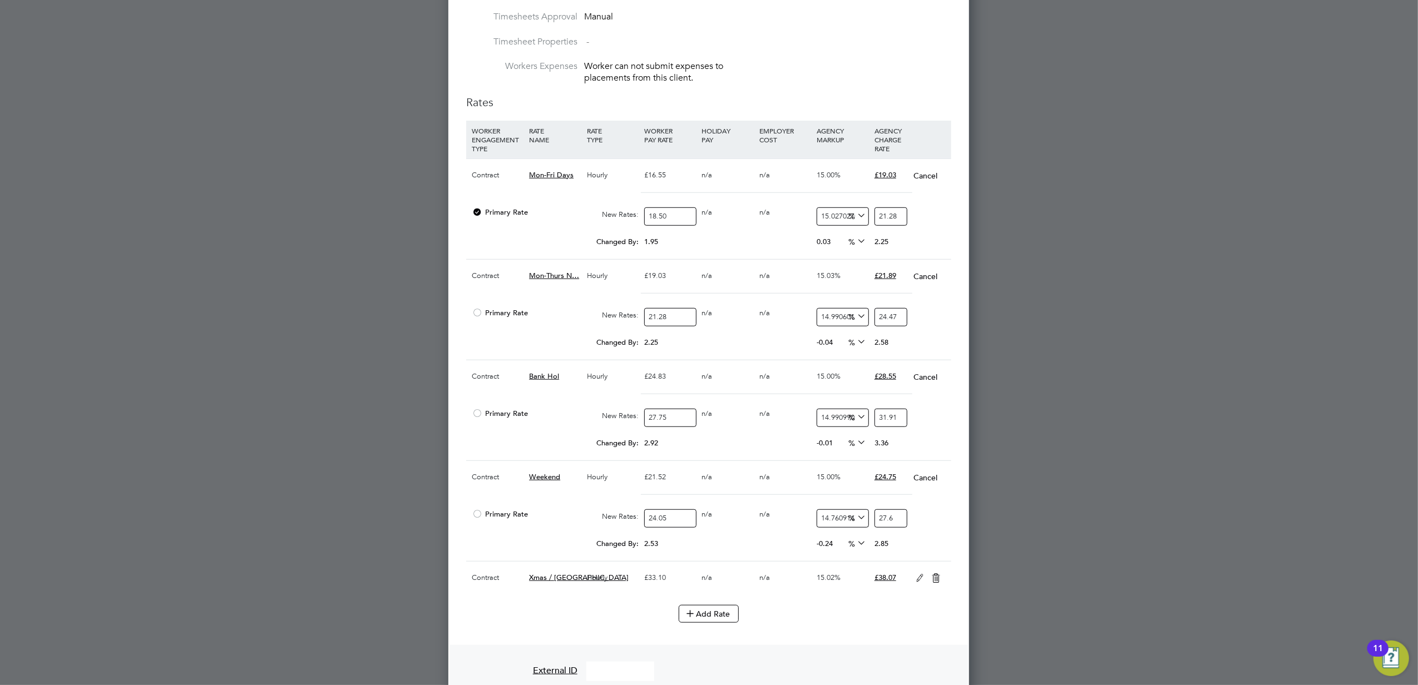
type input "15.01039501039501"
type input "27.66"
click at [1124, 538] on div at bounding box center [709, 342] width 1418 height 685
click at [919, 583] on icon at bounding box center [920, 578] width 14 height 9
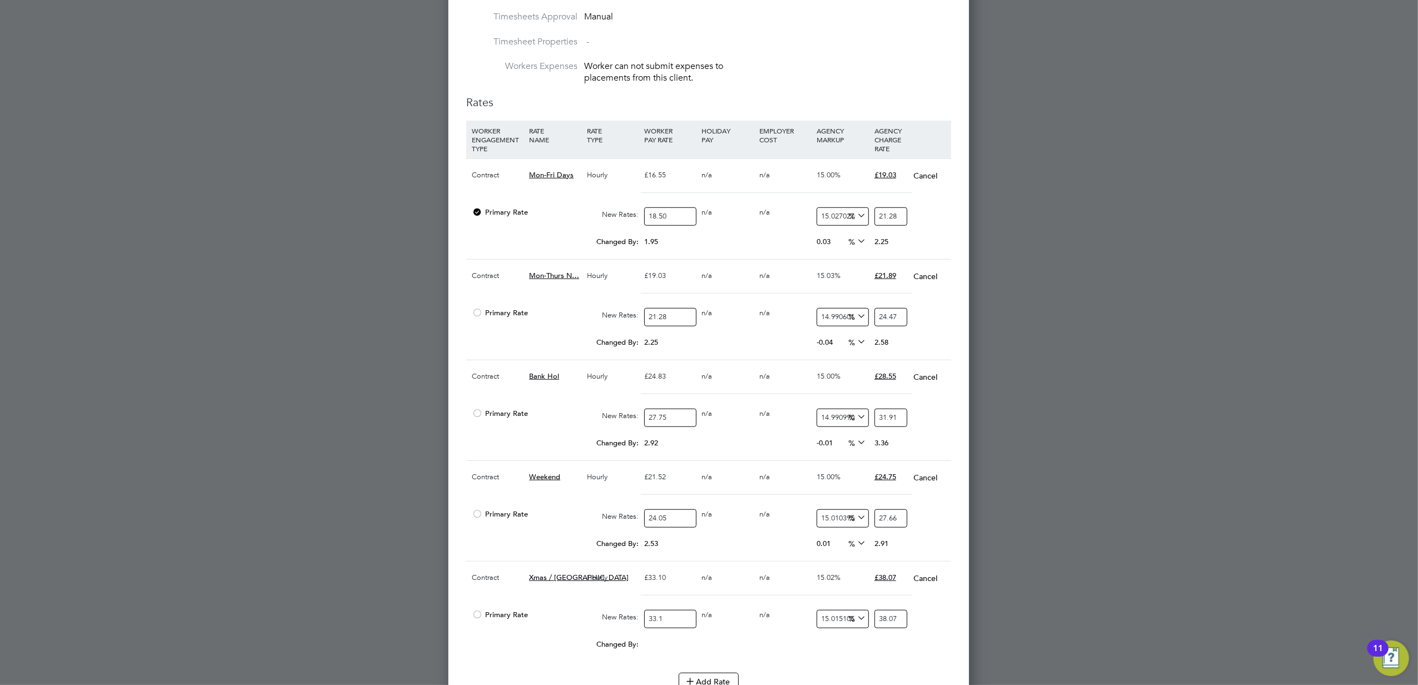
click at [673, 628] on input "33.1" at bounding box center [670, 619] width 52 height 18
type input "3"
type input "3.450453172205438"
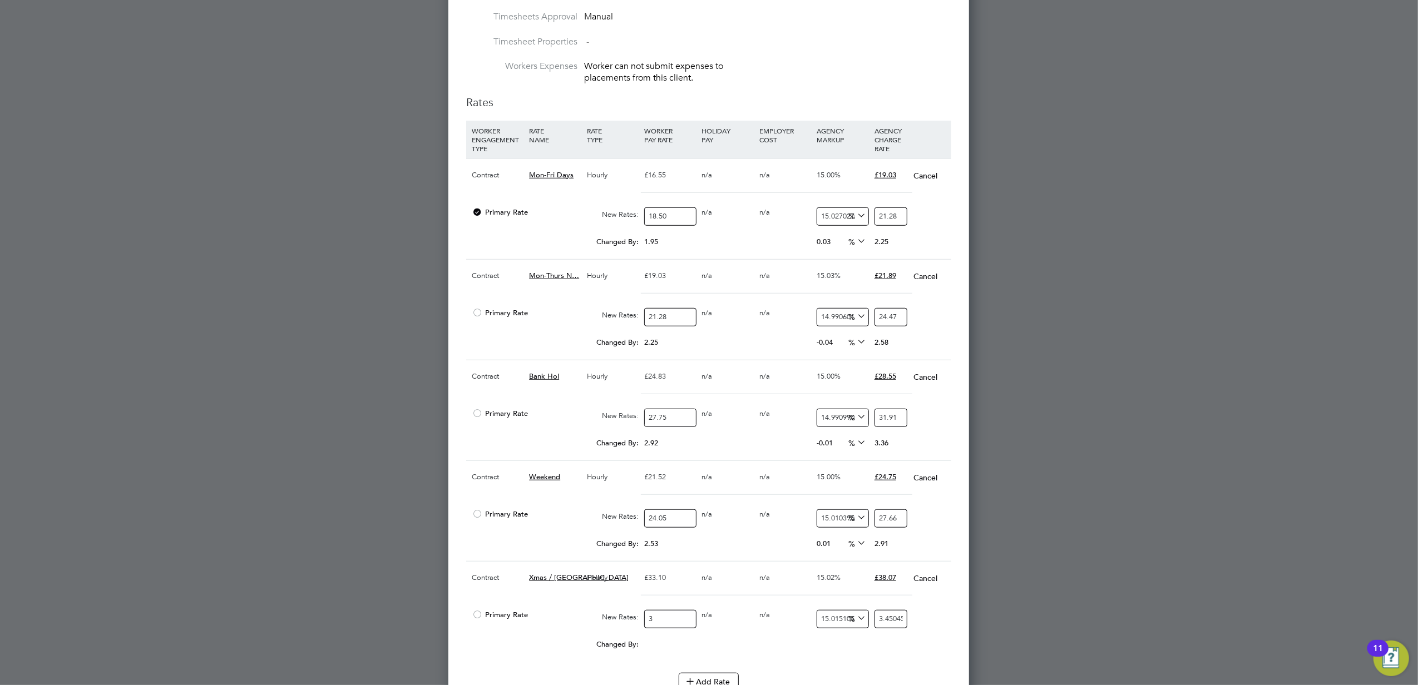
type input "37"
type input "42.55558912386707"
type input "37"
click at [895, 624] on input "42.55558912386707" at bounding box center [890, 619] width 33 height 18
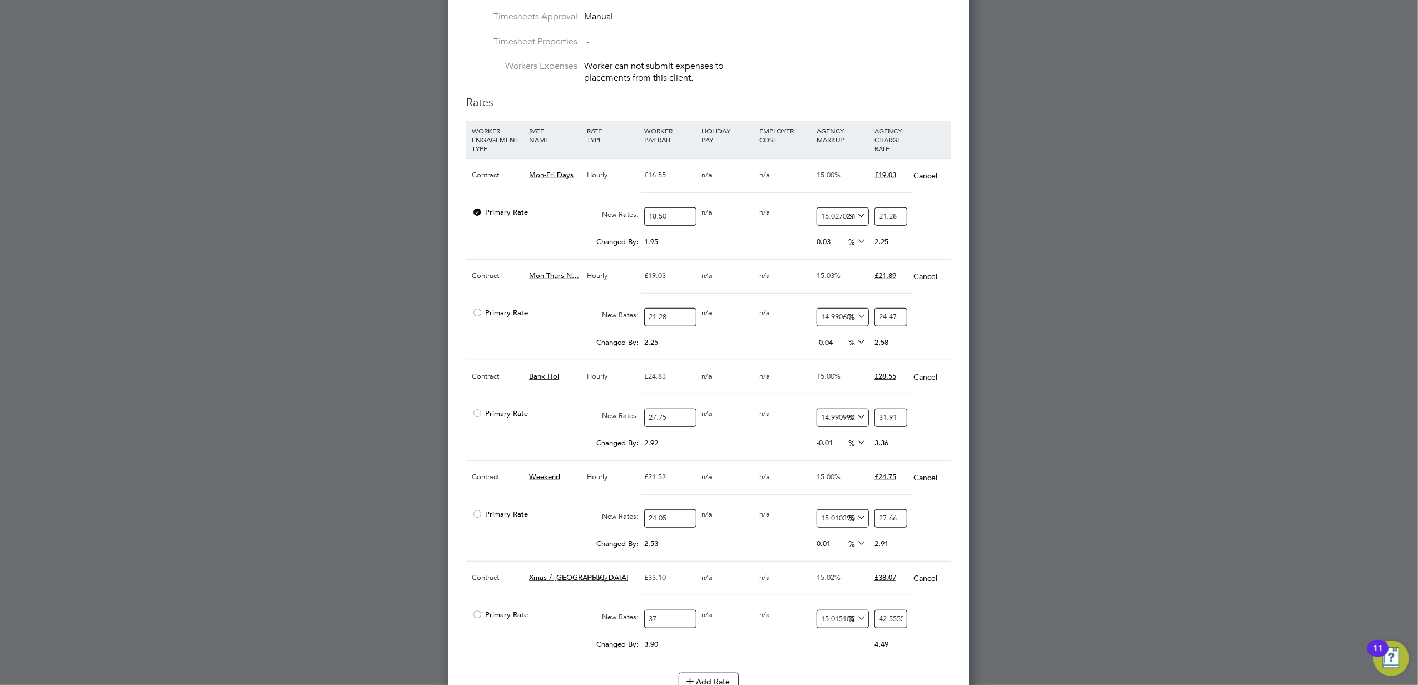
click at [895, 624] on input "42.55558912386707" at bounding box center [890, 619] width 33 height 18
type input "-89.1891891891892"
type input "4"
type input "13.513513513513514"
type input "42"
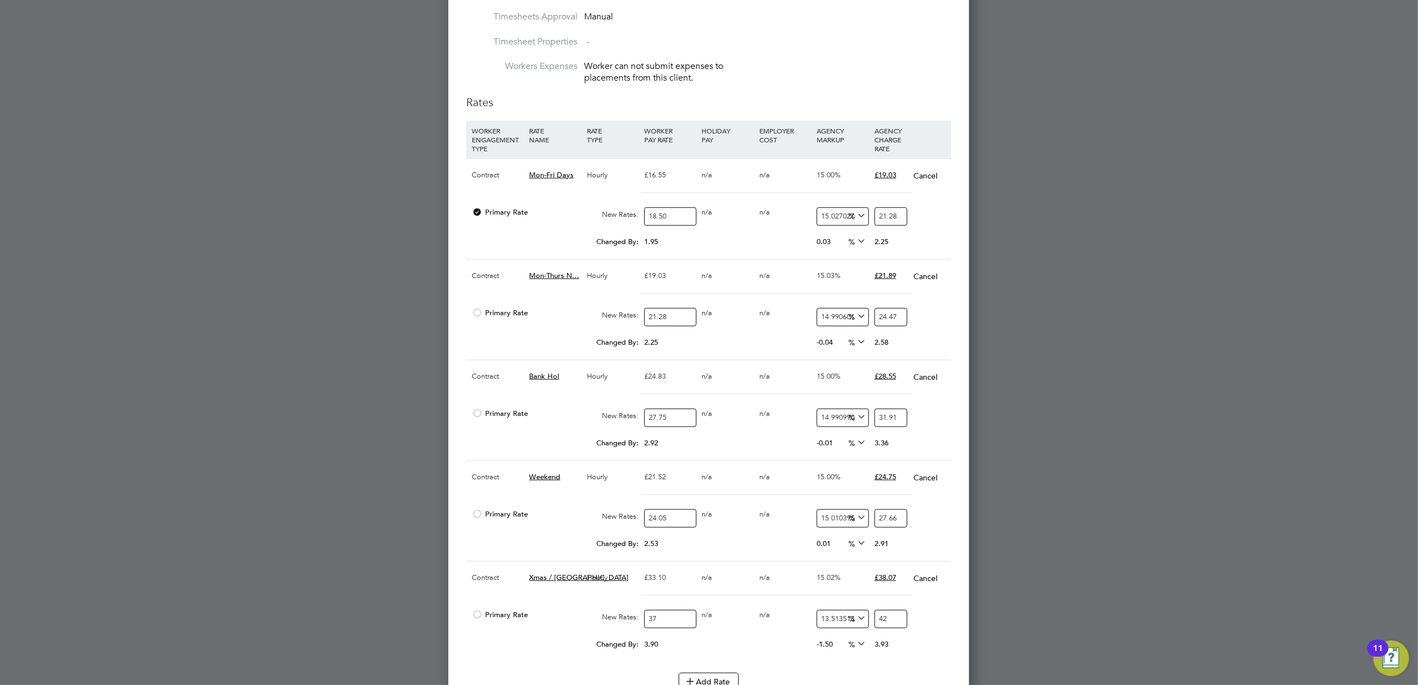
type input "14.864864864864865"
type input "42.5"
type input "15"
type input "42.55"
click at [1182, 583] on div at bounding box center [709, 342] width 1418 height 685
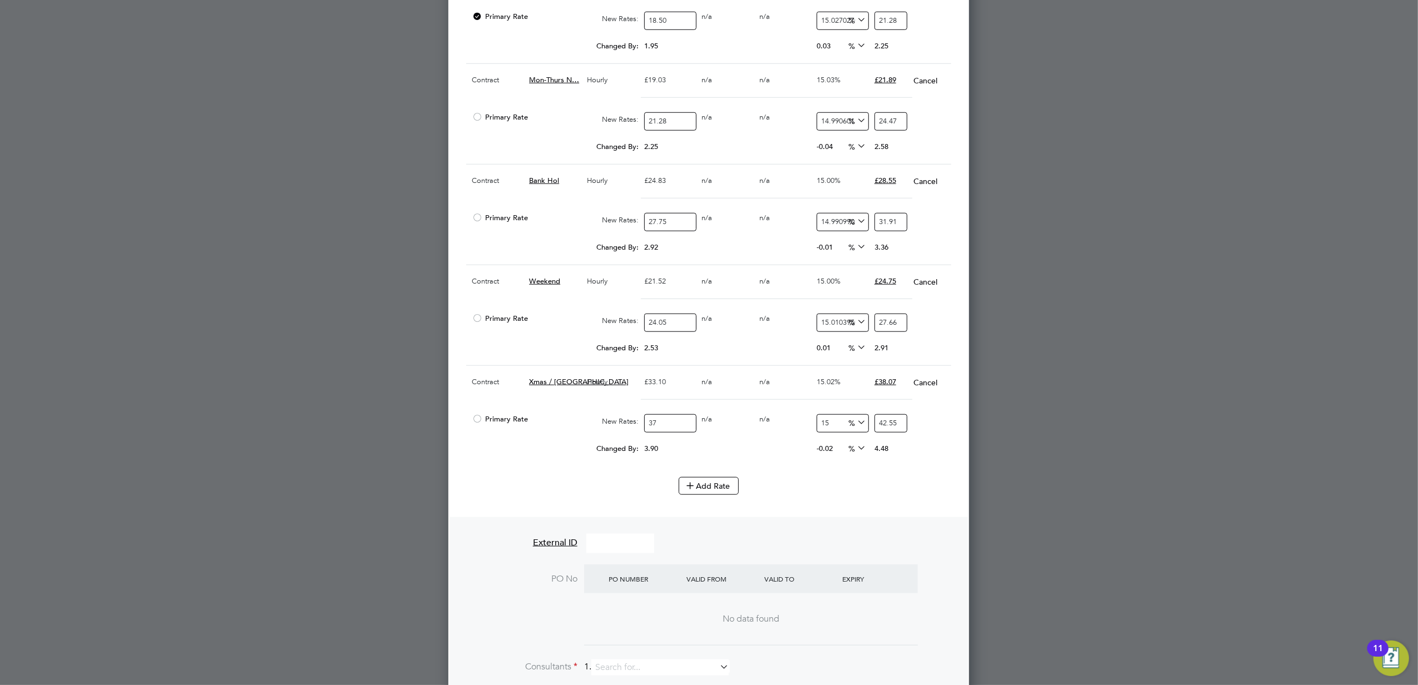
scroll to position [1038, 0]
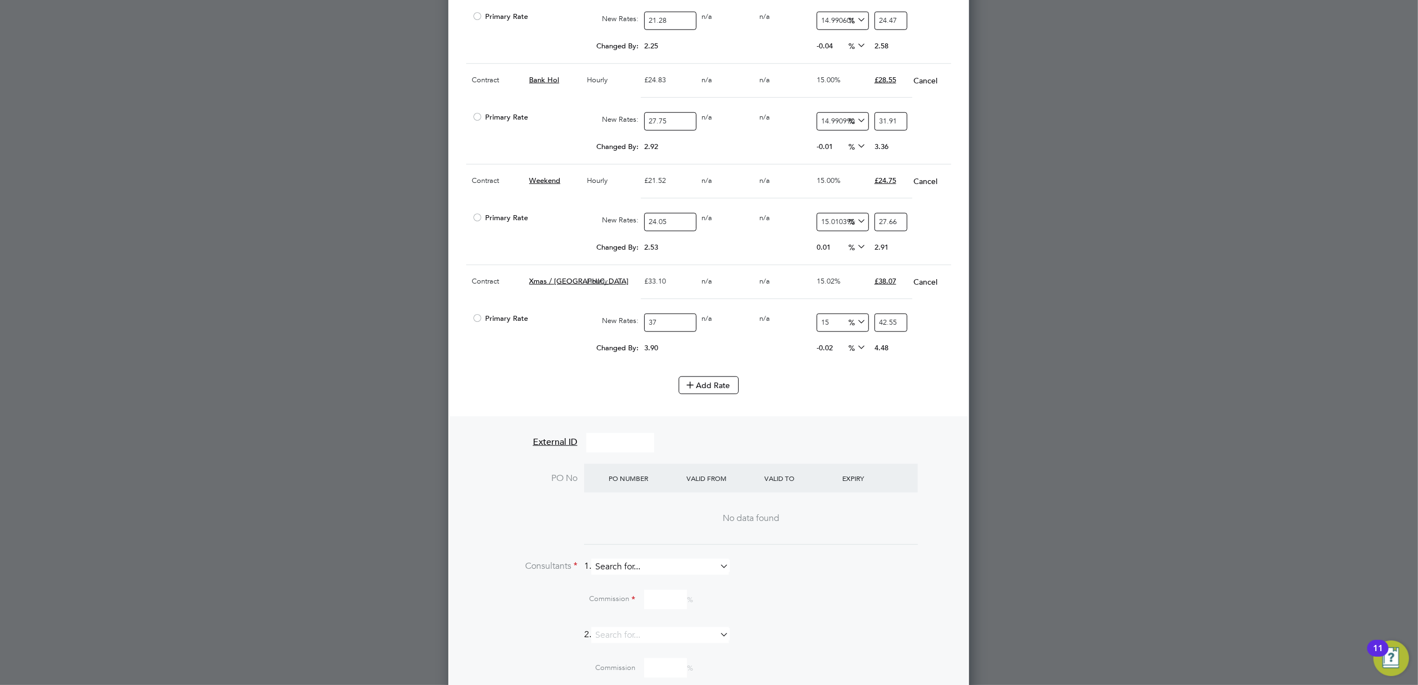
click at [674, 572] on input at bounding box center [659, 567] width 137 height 16
click at [681, 586] on li "Daniel Goldstone" at bounding box center [665, 591] width 138 height 15
type input "Daniel Goldstone"
click at [1099, 564] on div at bounding box center [709, 342] width 1418 height 685
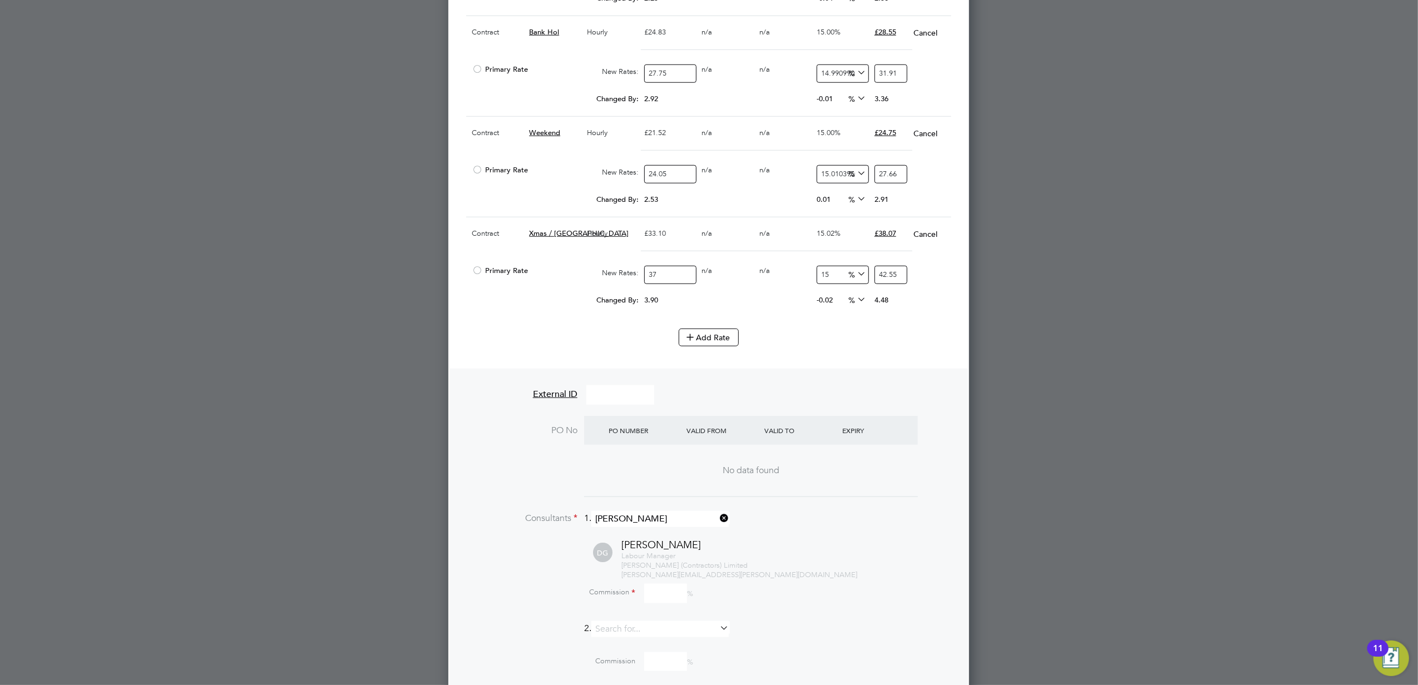
scroll to position [1112, 0]
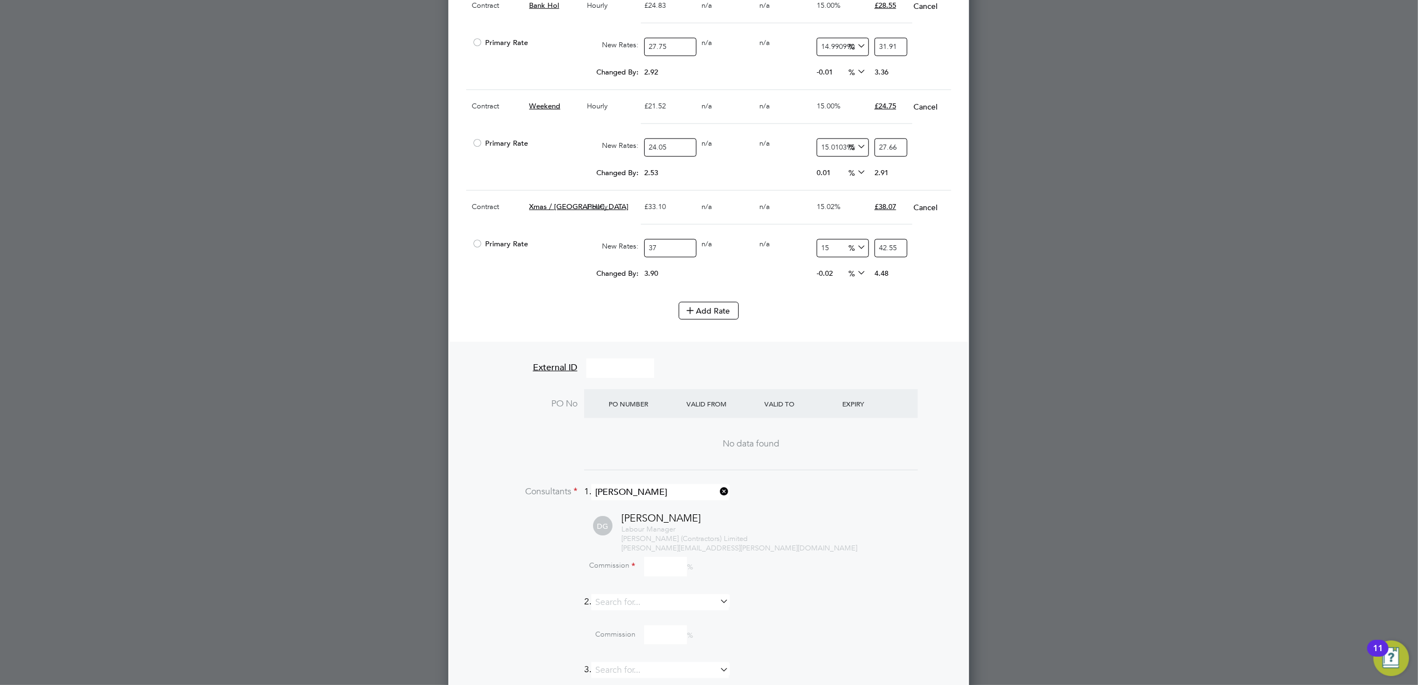
click at [650, 576] on input at bounding box center [665, 566] width 43 height 19
type input "100"
click at [1106, 557] on div at bounding box center [709, 342] width 1418 height 685
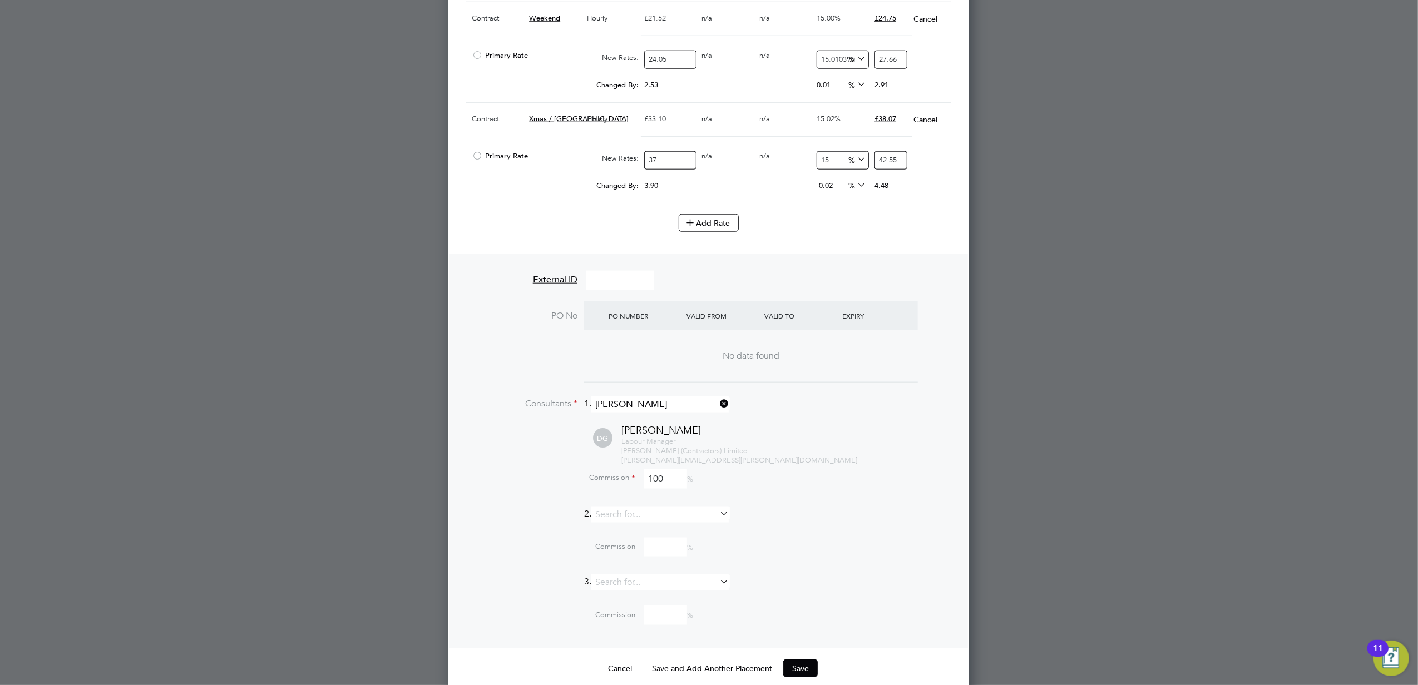
scroll to position [1222, 0]
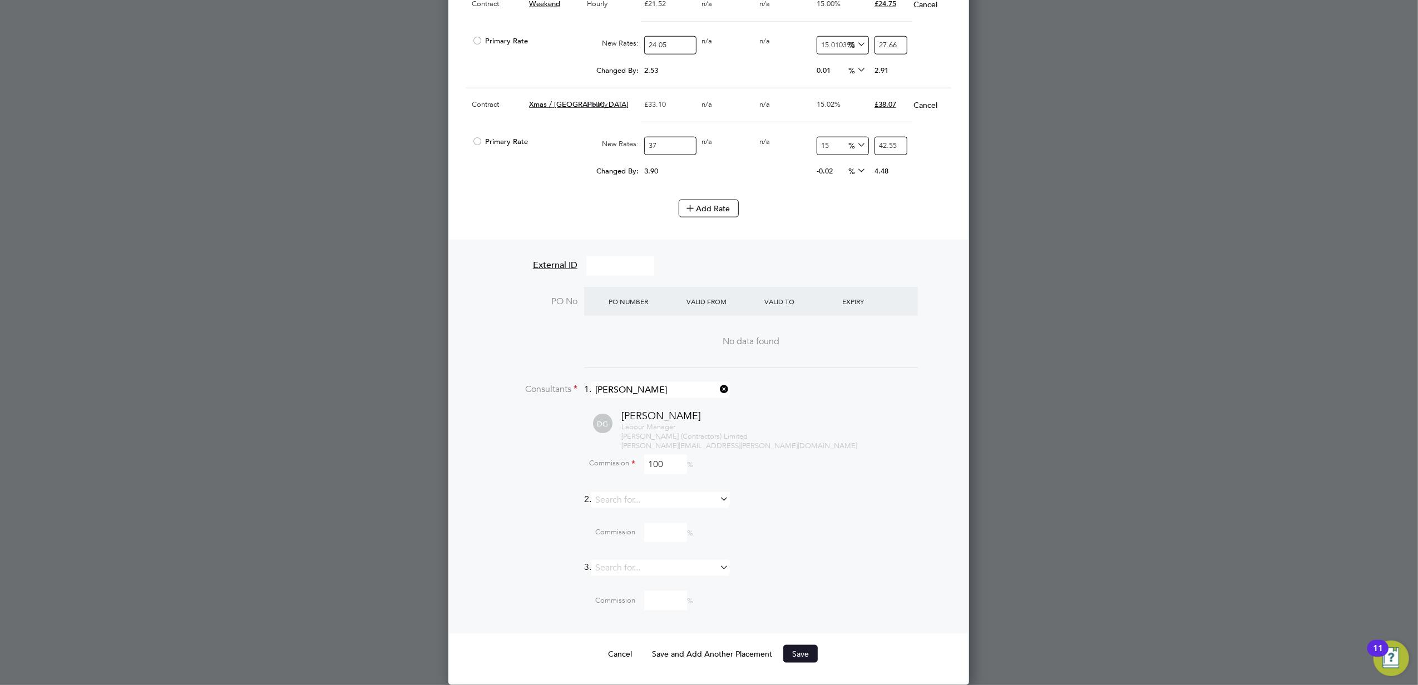
click at [805, 650] on button "Save" at bounding box center [800, 654] width 34 height 18
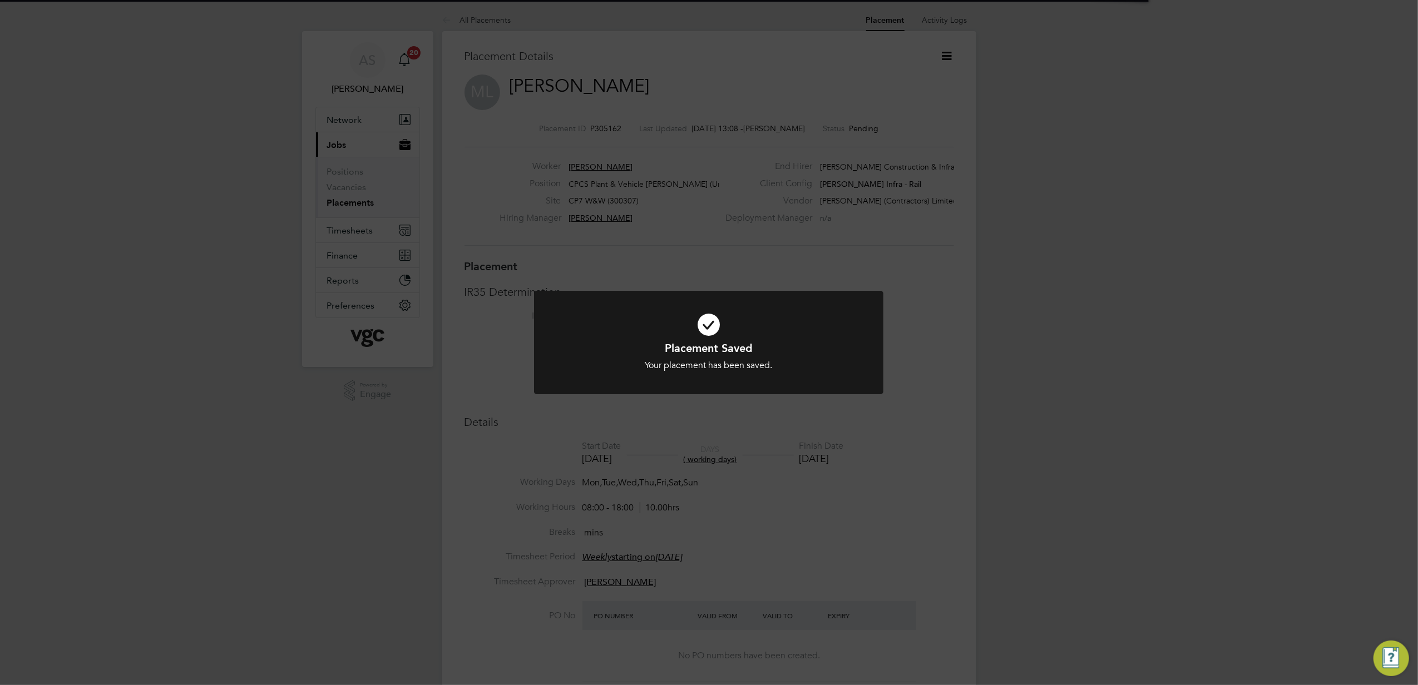
scroll to position [6, 6]
click at [255, 531] on div "Placement Saved Your placement has been saved. Cancel Okay" at bounding box center [709, 342] width 1418 height 685
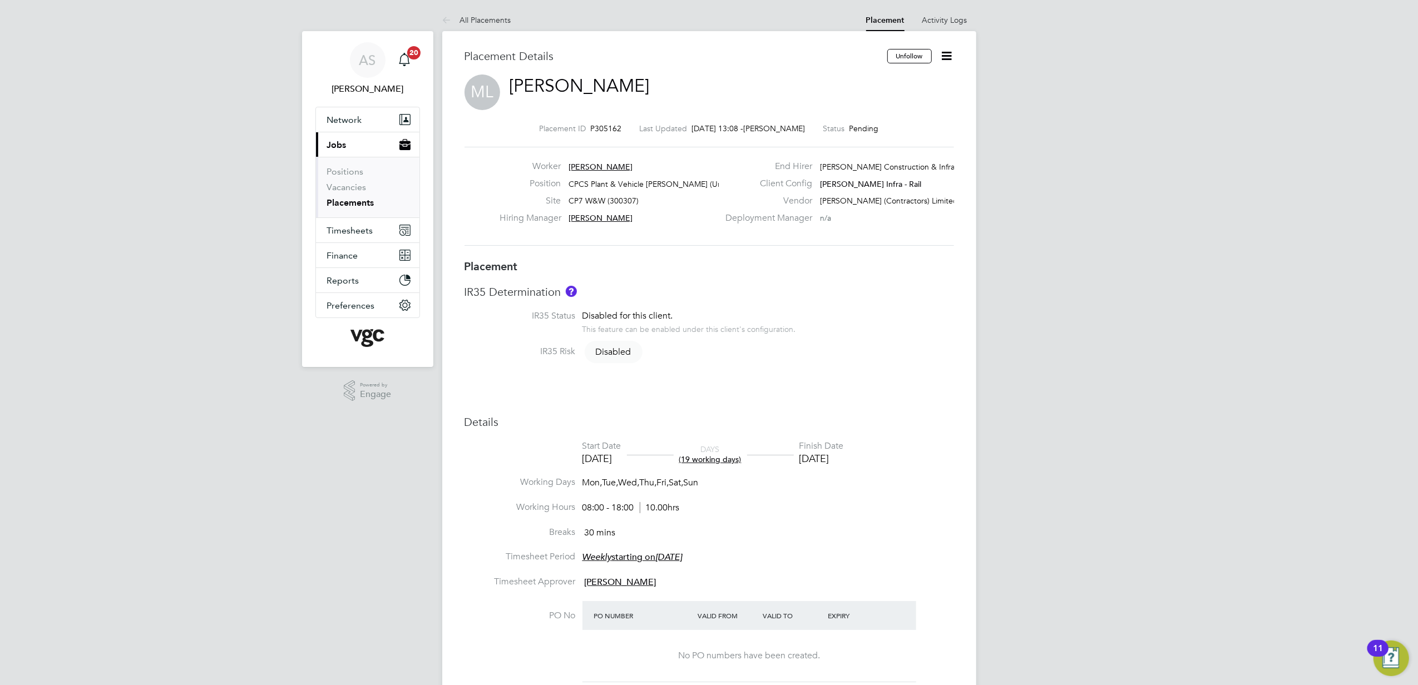
click at [1139, 368] on div "AS Anna Slavova Notifications 20 Applications: Network Team Members Businesses …" at bounding box center [709, 614] width 1418 height 1228
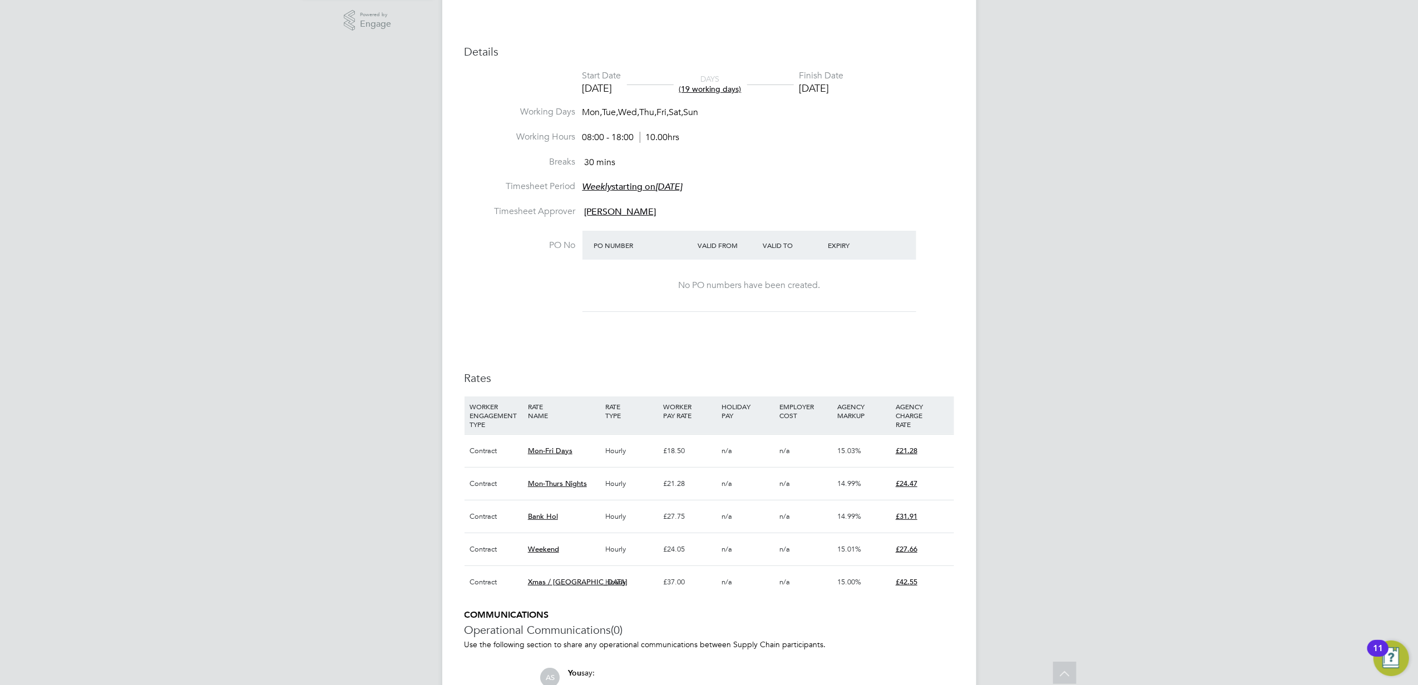
click at [1056, 465] on div "AS Anna Slavova Notifications 20 Applications: Network Team Members Businesses …" at bounding box center [709, 244] width 1418 height 1228
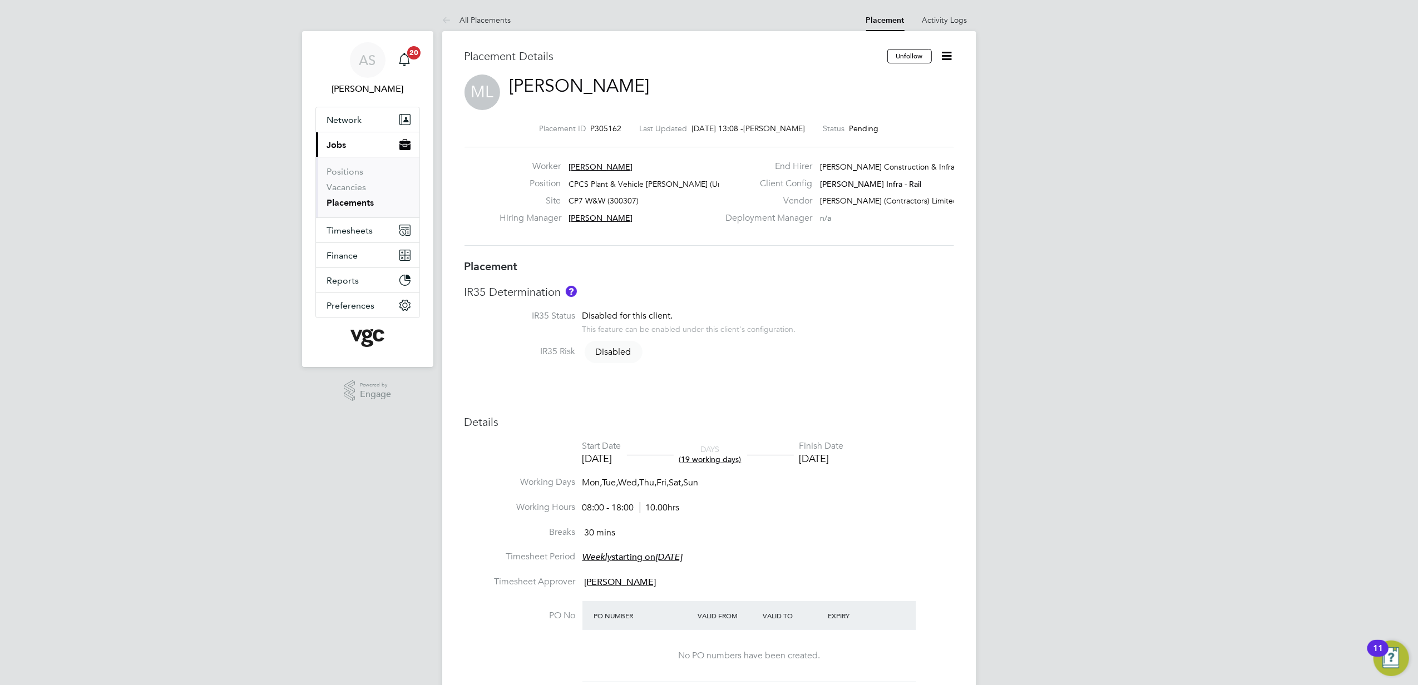
click at [944, 53] on icon at bounding box center [947, 56] width 14 height 14
click at [864, 133] on li "Start" at bounding box center [893, 136] width 115 height 16
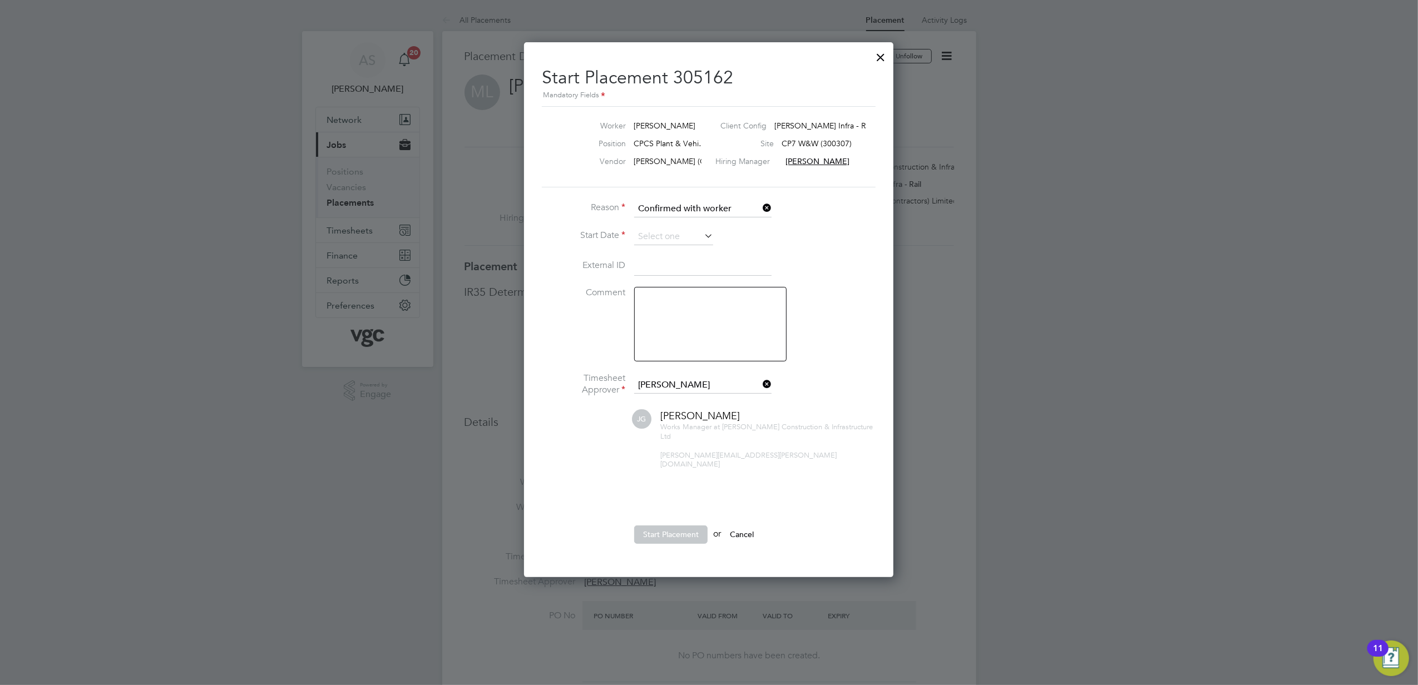
click at [663, 236] on input at bounding box center [673, 237] width 79 height 17
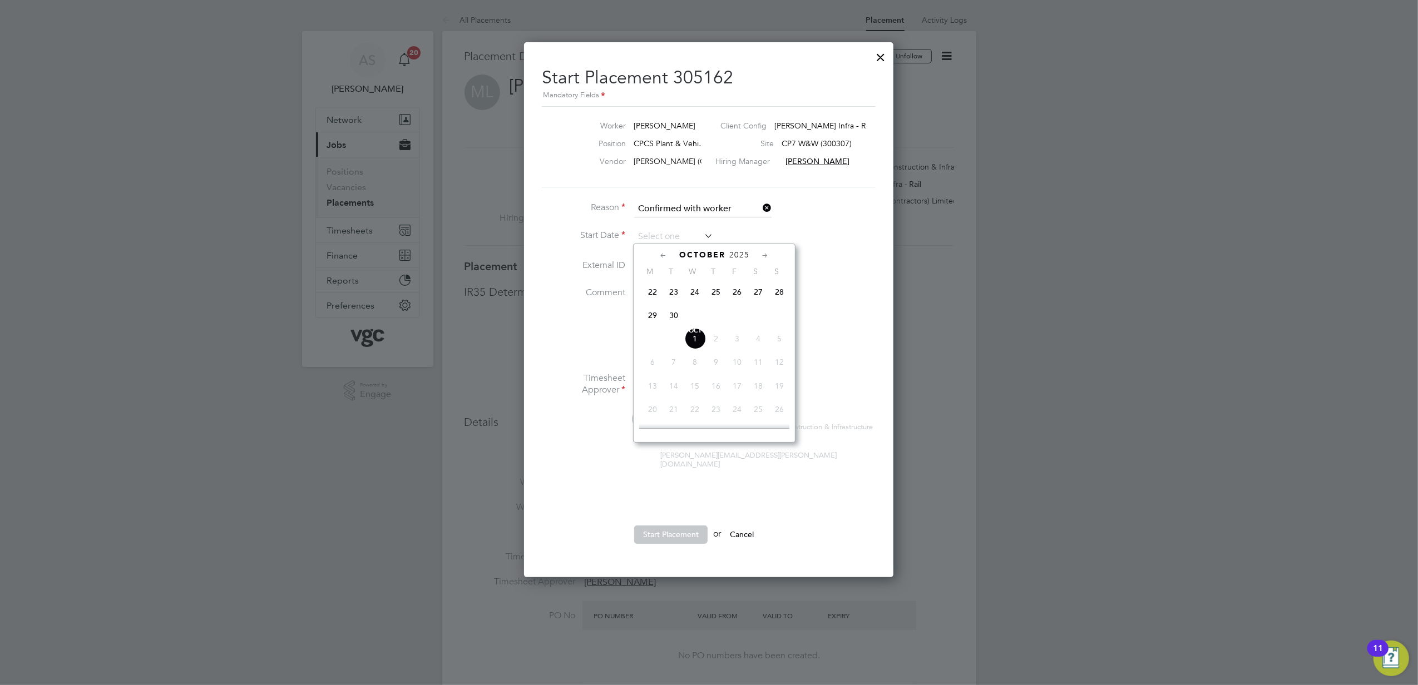
click at [652, 318] on span "29" at bounding box center [652, 315] width 21 height 21
type input "[DATE]"
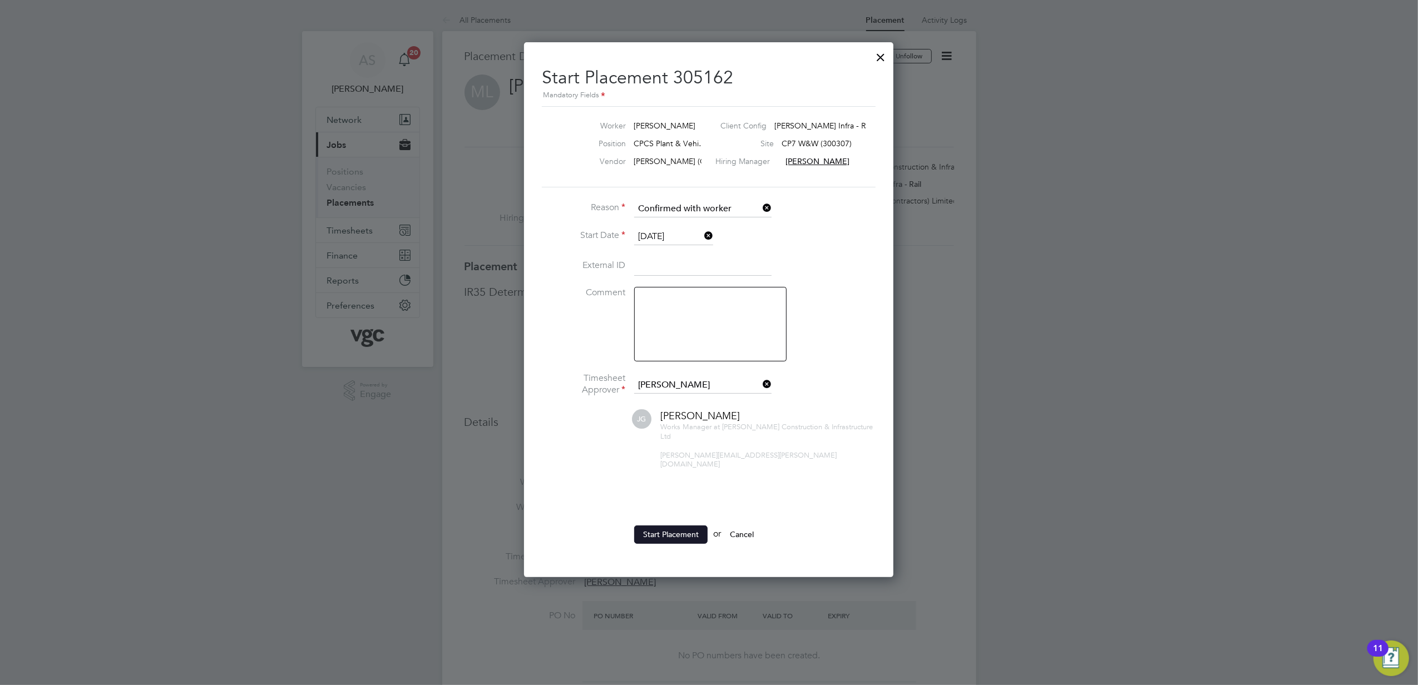
click at [660, 526] on button "Start Placement" at bounding box center [670, 535] width 73 height 18
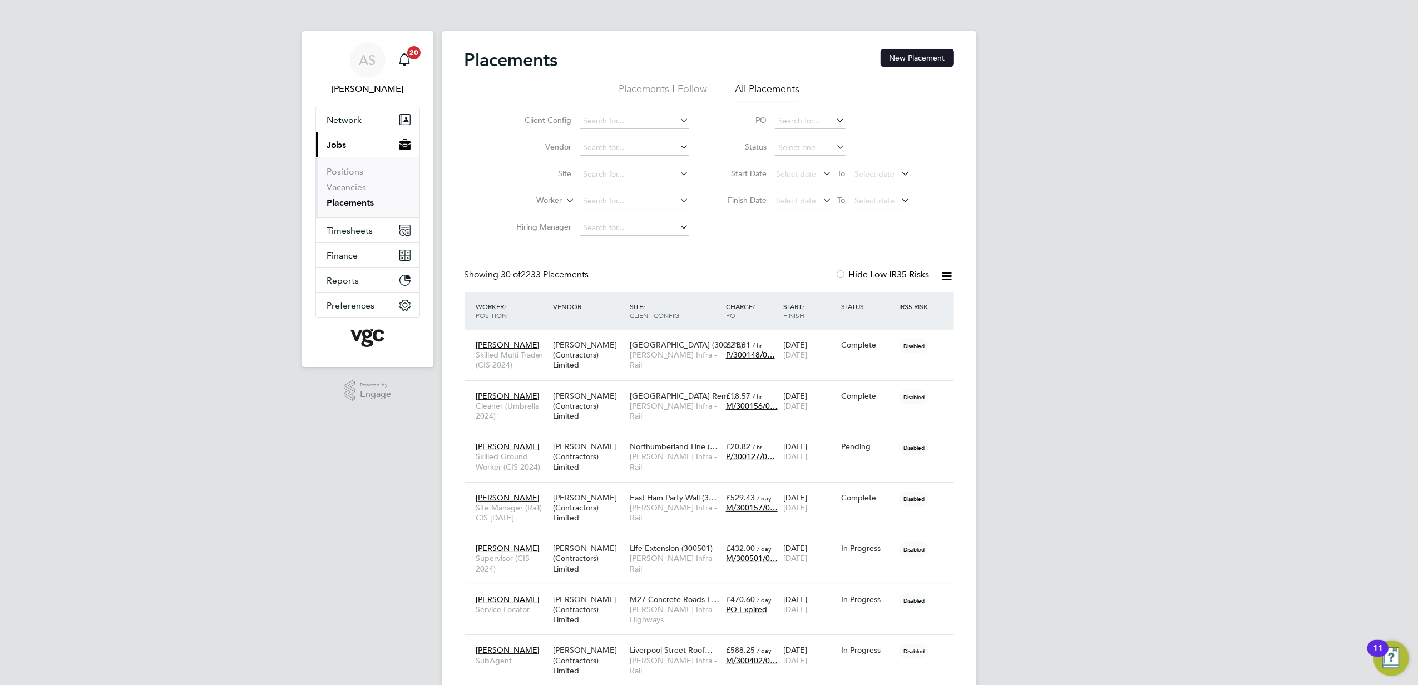
click at [919, 61] on button "New Placement" at bounding box center [916, 58] width 73 height 18
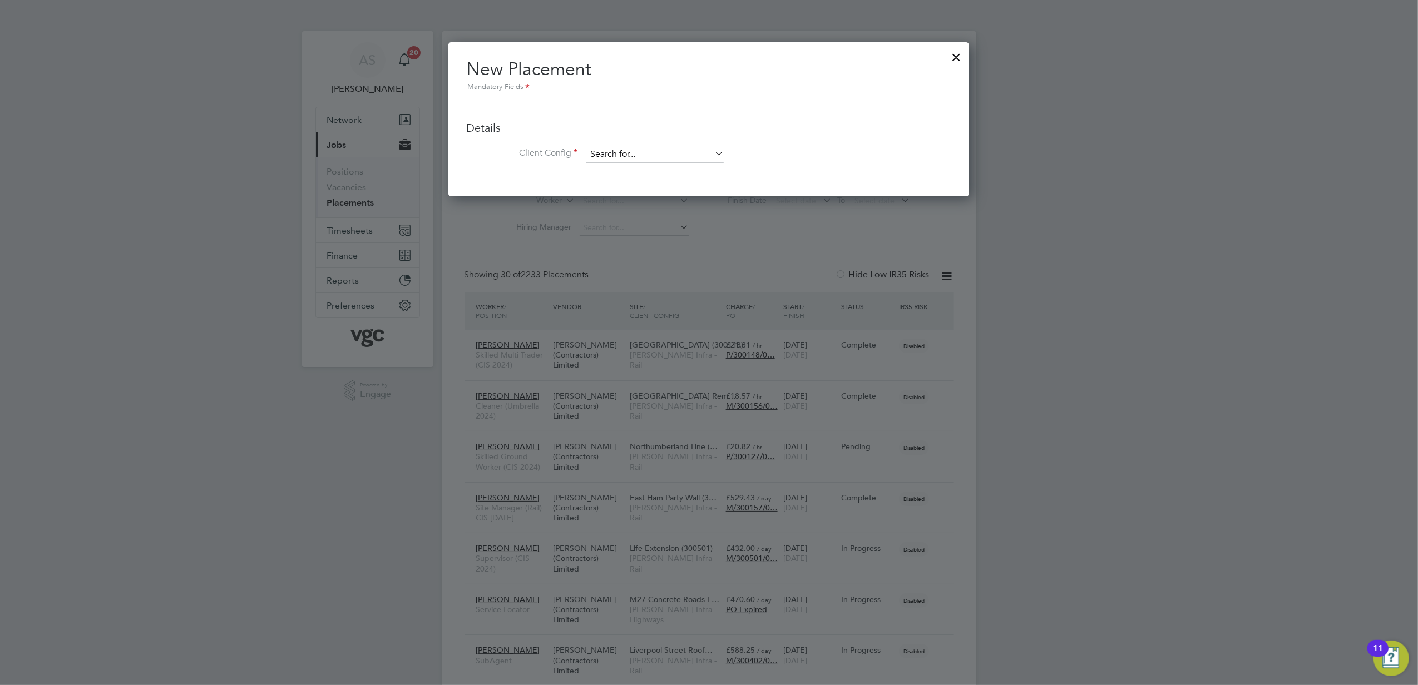
click at [646, 155] on input at bounding box center [654, 154] width 137 height 17
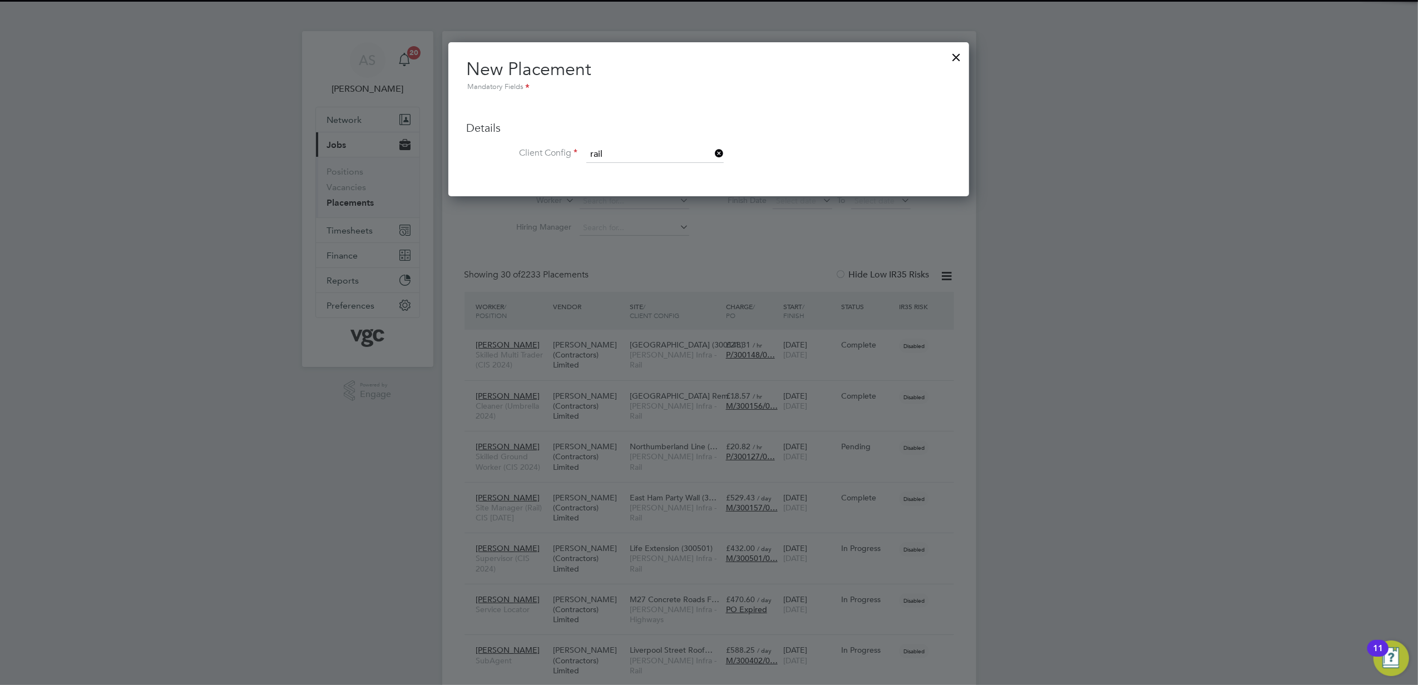
click at [652, 172] on li "[PERSON_NAME] Infra - Rail" at bounding box center [655, 169] width 138 height 15
type input "[PERSON_NAME] Infra - Rail"
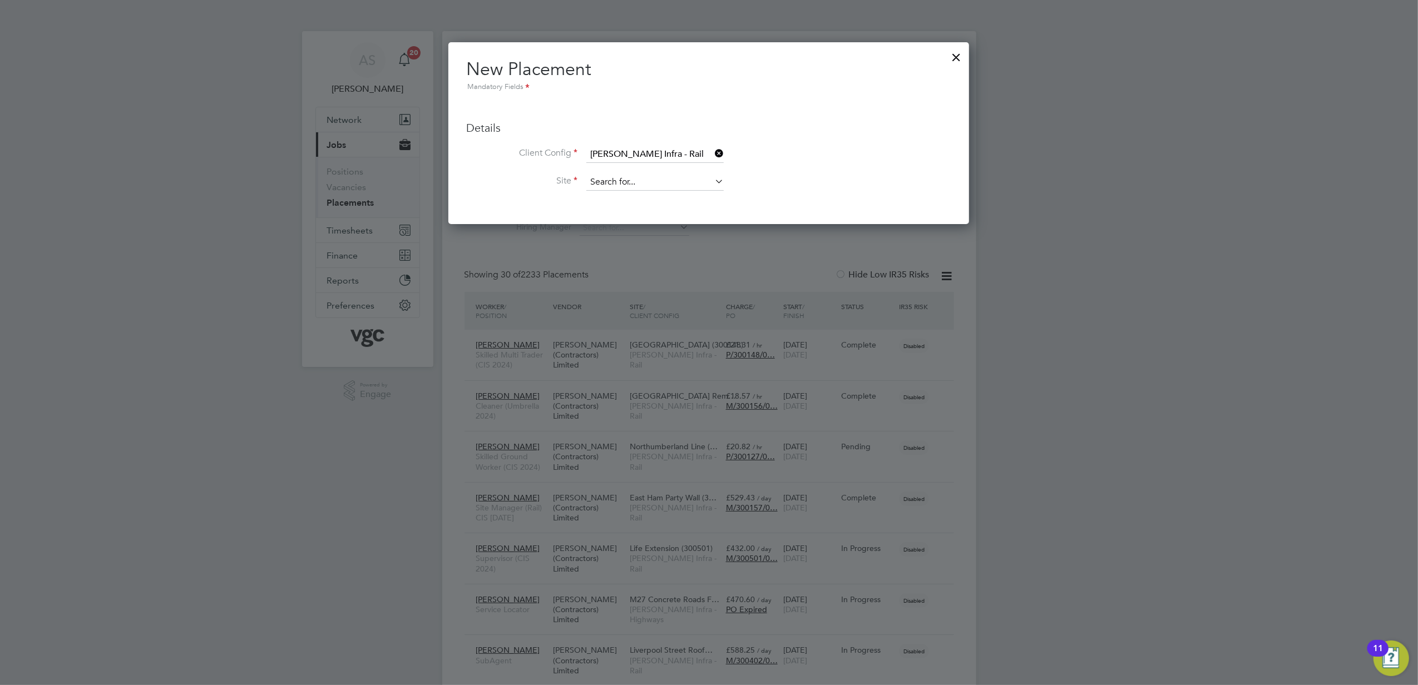
click at [647, 183] on input at bounding box center [654, 182] width 137 height 17
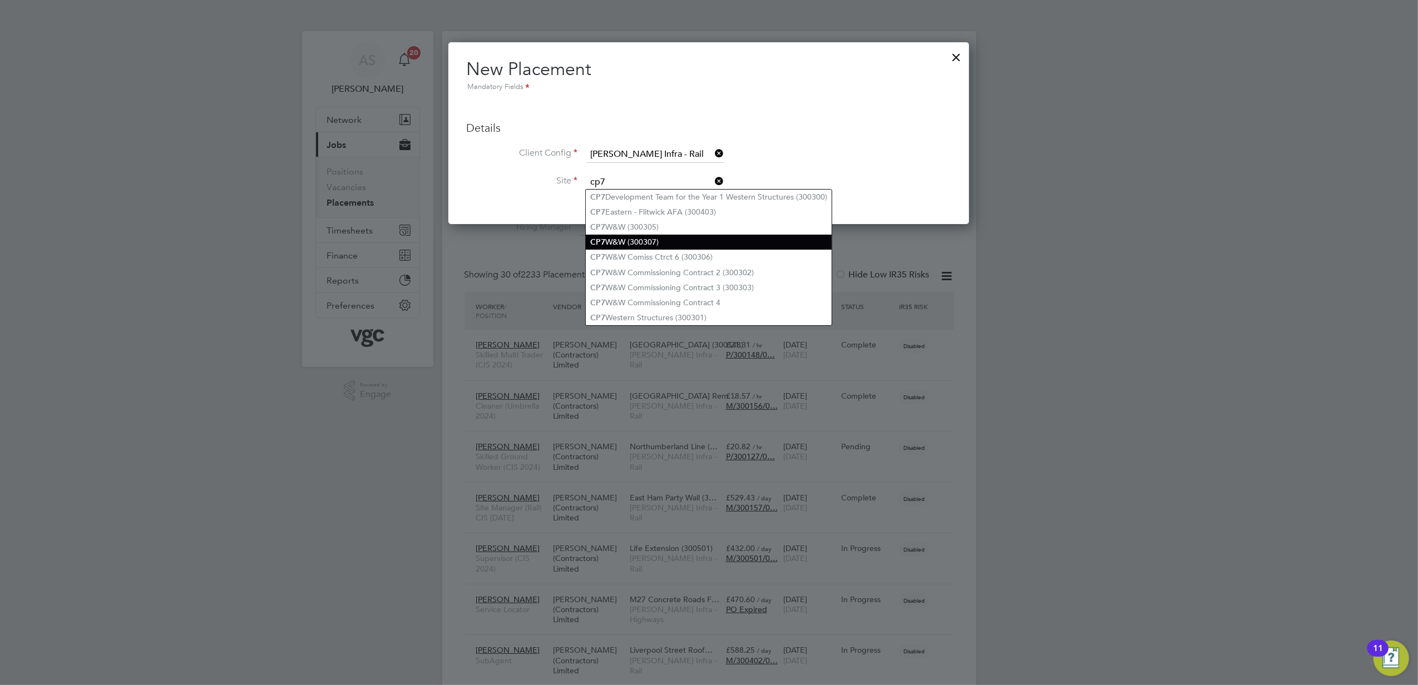
click at [677, 239] on li "CP7 W&W (300307)" at bounding box center [709, 242] width 246 height 15
type input "CP7 W&W (300307)"
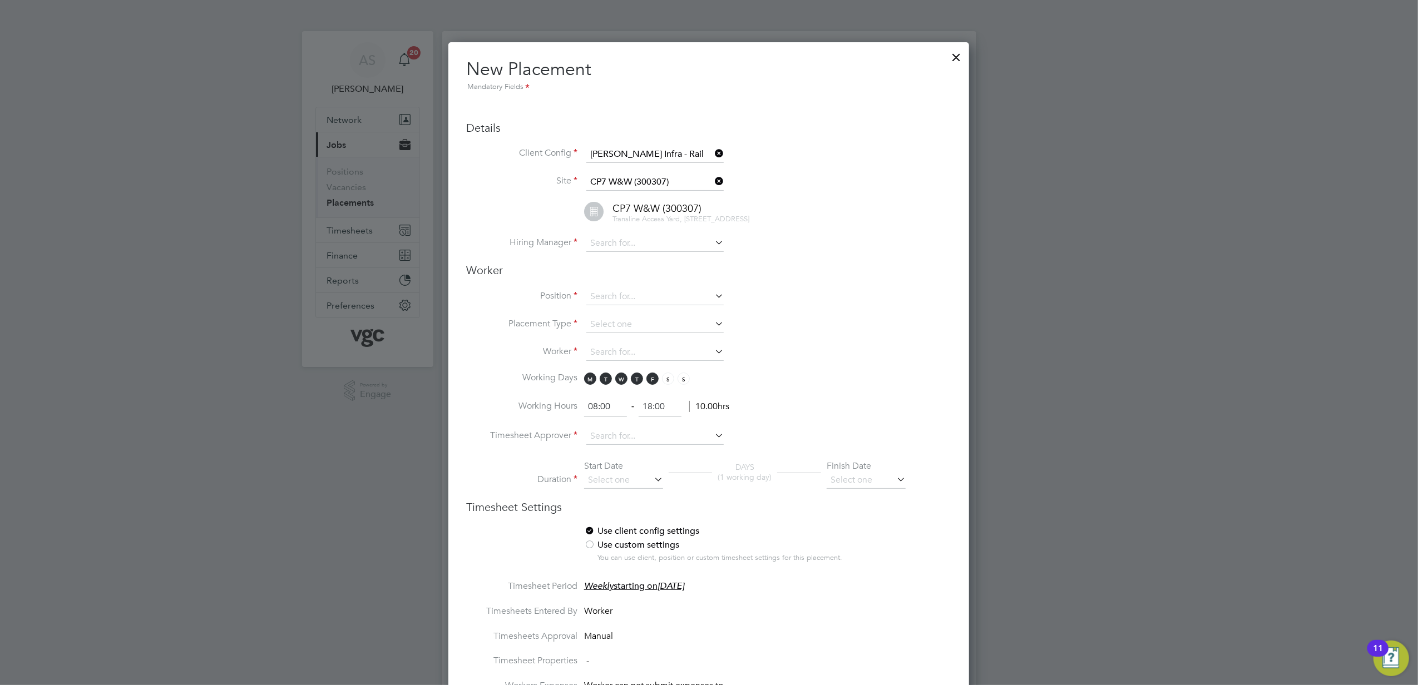
click at [844, 222] on div "CP7 W&W (300307) Transline Access Yard, 1b Station Road, Swindon" at bounding box center [722, 213] width 457 height 23
click at [648, 251] on input at bounding box center [654, 243] width 137 height 17
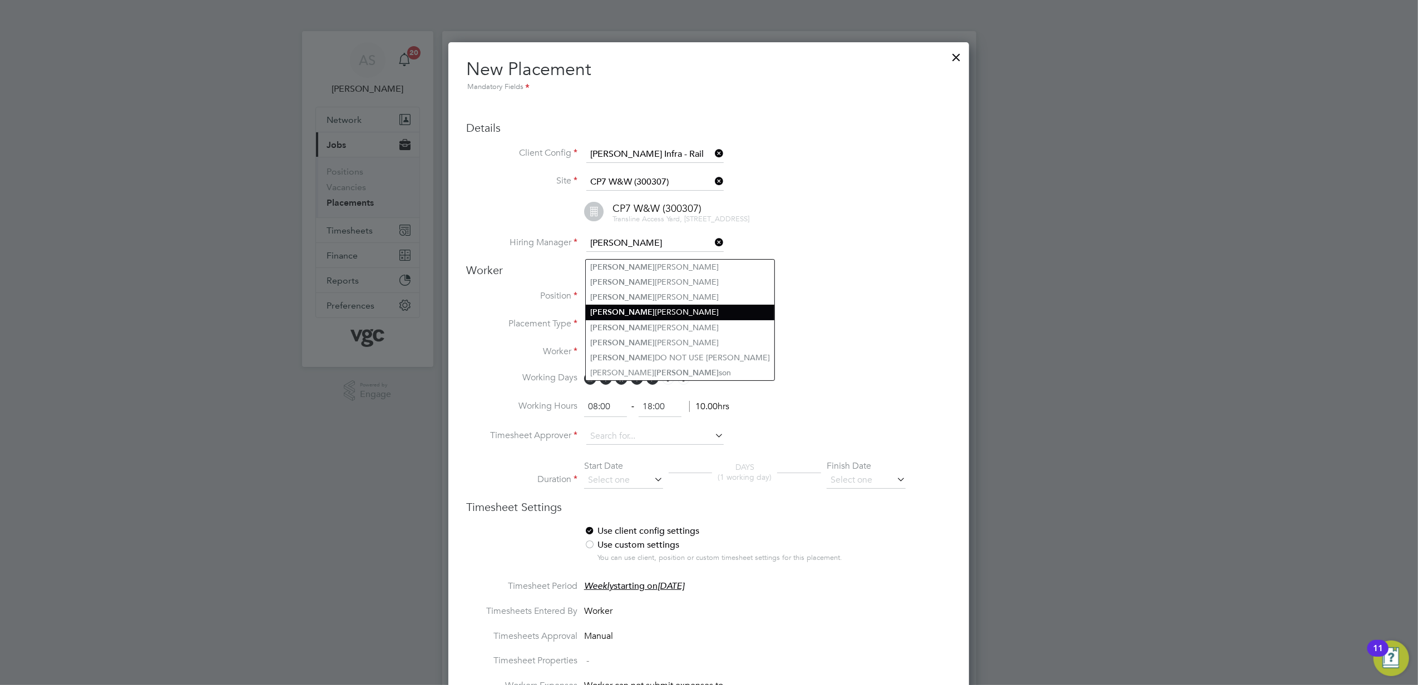
click at [668, 306] on li "Jamie Gould" at bounding box center [680, 312] width 189 height 15
type input "[PERSON_NAME]"
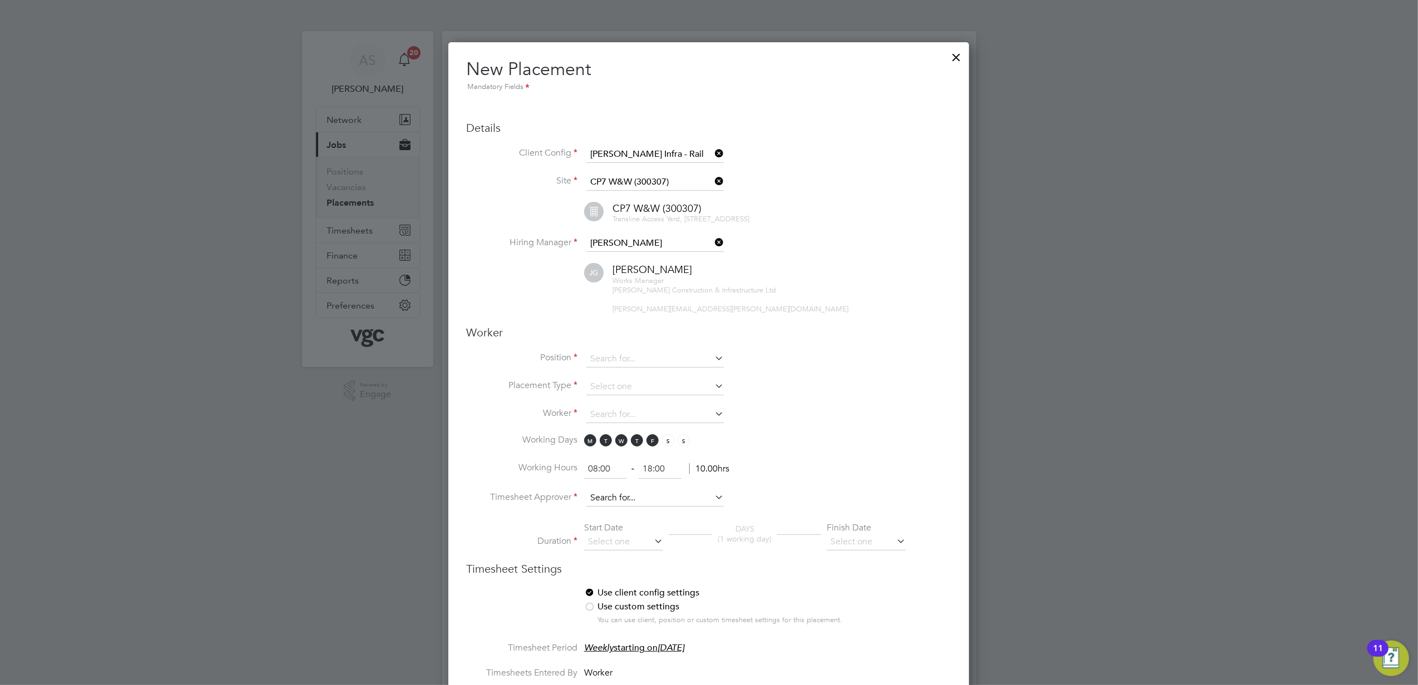
click at [616, 502] on input at bounding box center [654, 498] width 137 height 17
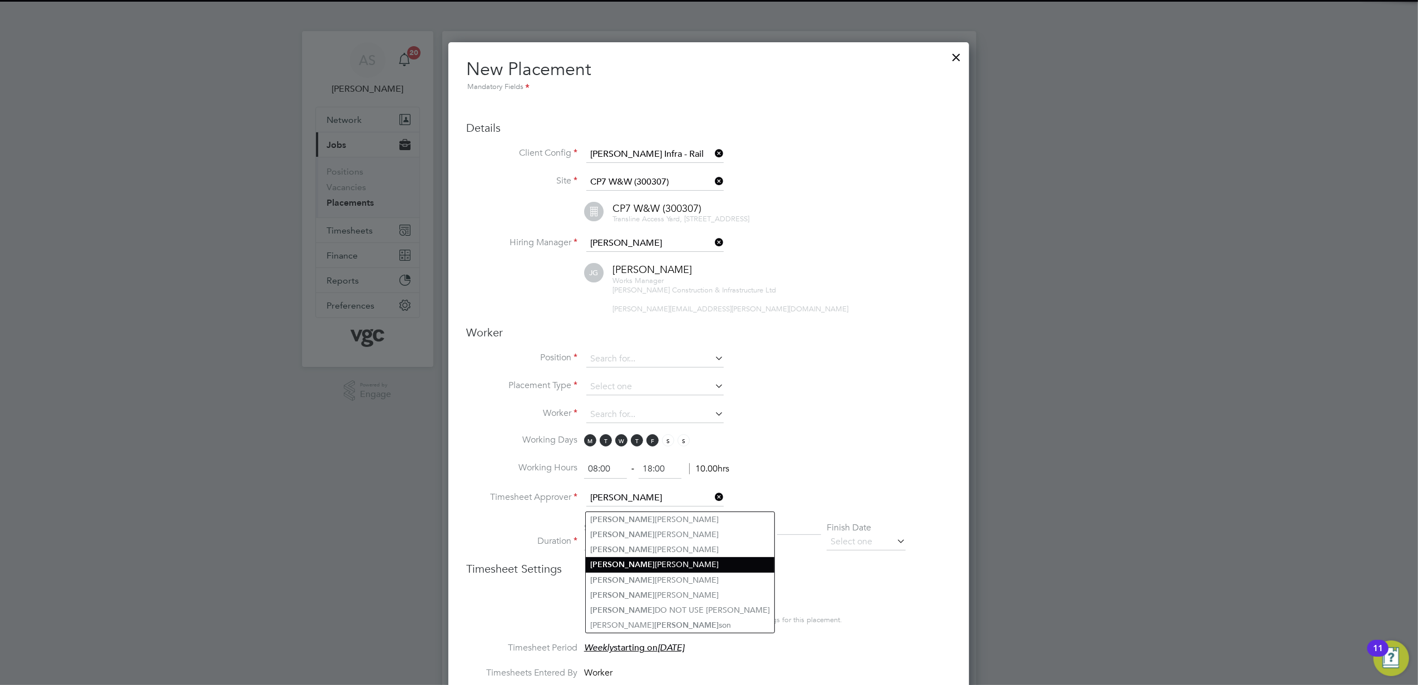
click at [654, 558] on li "Jamie Gould" at bounding box center [680, 564] width 189 height 15
type input "Jamie Gould"
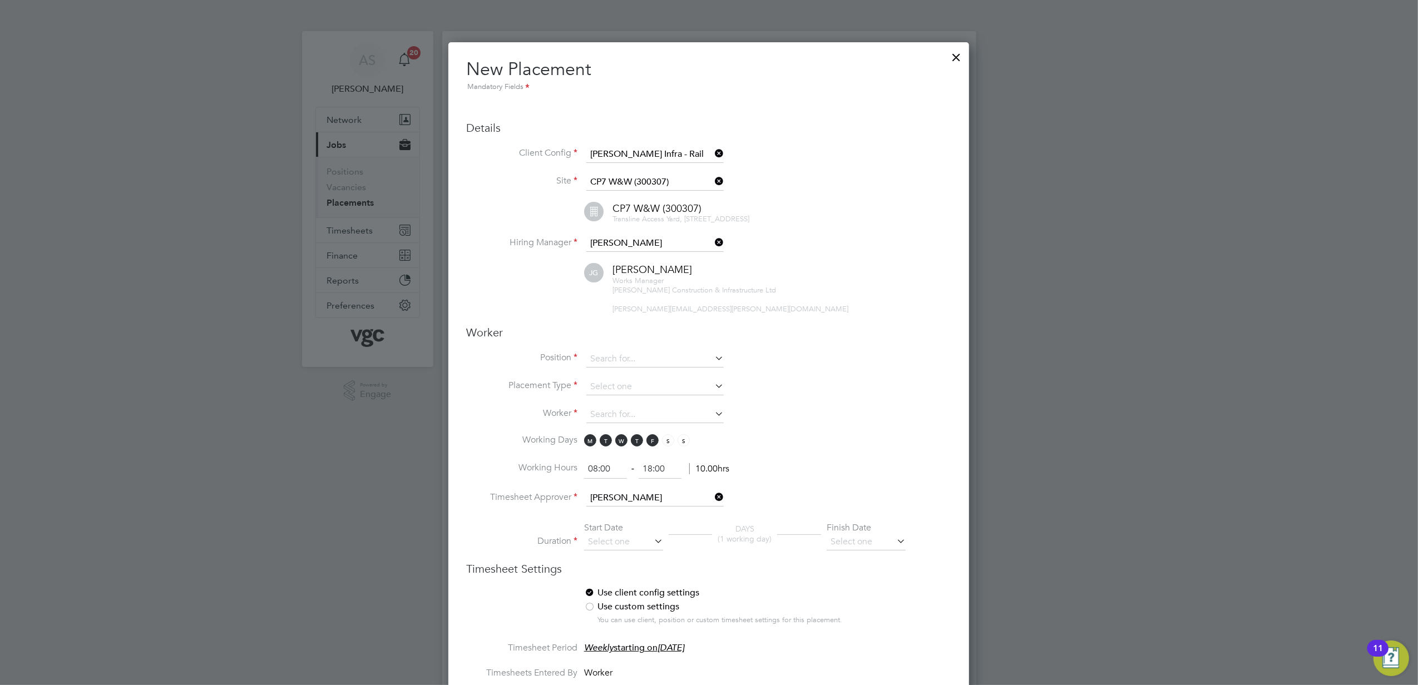
click at [905, 442] on li "Working Days M T W T F S S" at bounding box center [708, 446] width 485 height 25
click at [667, 445] on span "S" at bounding box center [668, 440] width 12 height 12
click at [686, 454] on li "Working Days M T W T F S S" at bounding box center [708, 446] width 485 height 25
click at [685, 447] on span "S" at bounding box center [683, 440] width 12 height 12
click at [641, 368] on input at bounding box center [654, 359] width 137 height 17
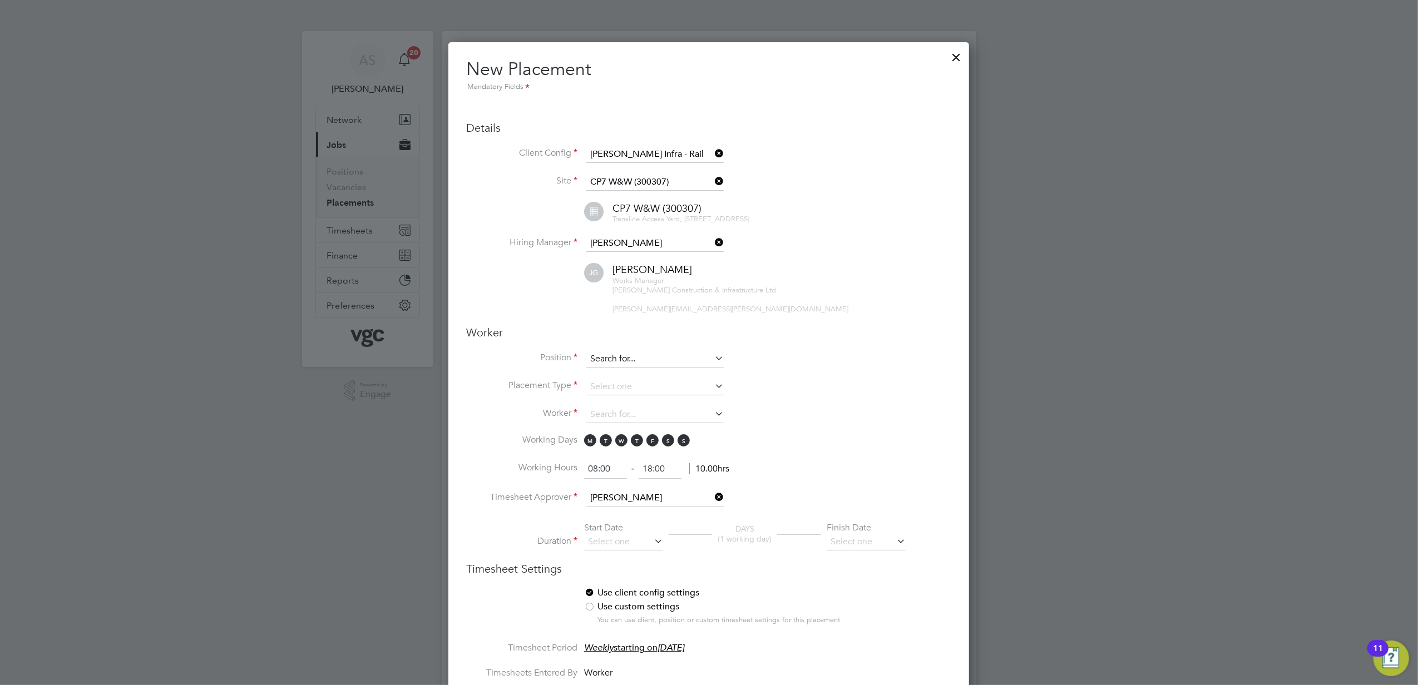
click at [654, 366] on input at bounding box center [654, 359] width 137 height 17
type input "cpcs tra"
drag, startPoint x: 712, startPoint y: 381, endPoint x: 717, endPoint y: 446, distance: 65.3
click at [659, 364] on input at bounding box center [654, 359] width 137 height 17
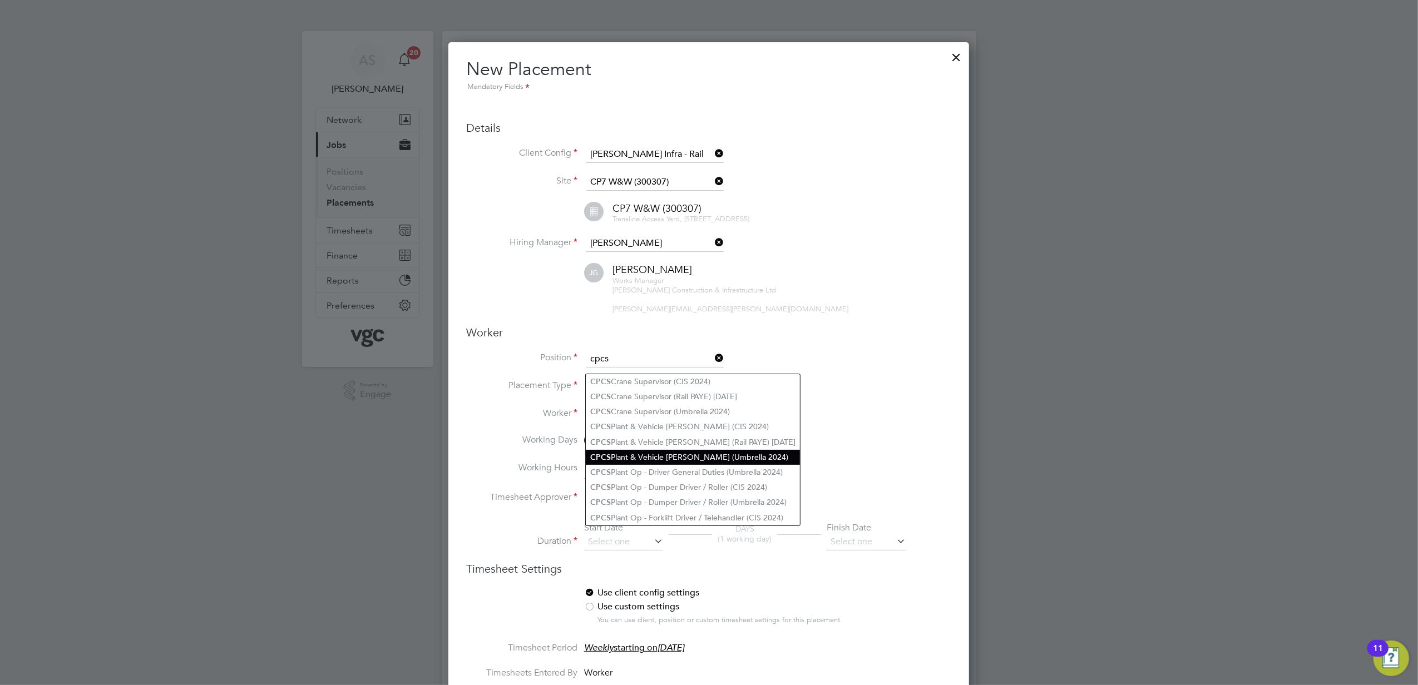
click at [703, 457] on li "CPCS Plant & Vehicle Marshall (Umbrella 2024)" at bounding box center [693, 457] width 214 height 15
type input "CPCS Plant & Vehicle [PERSON_NAME] (Umbrella 2024)"
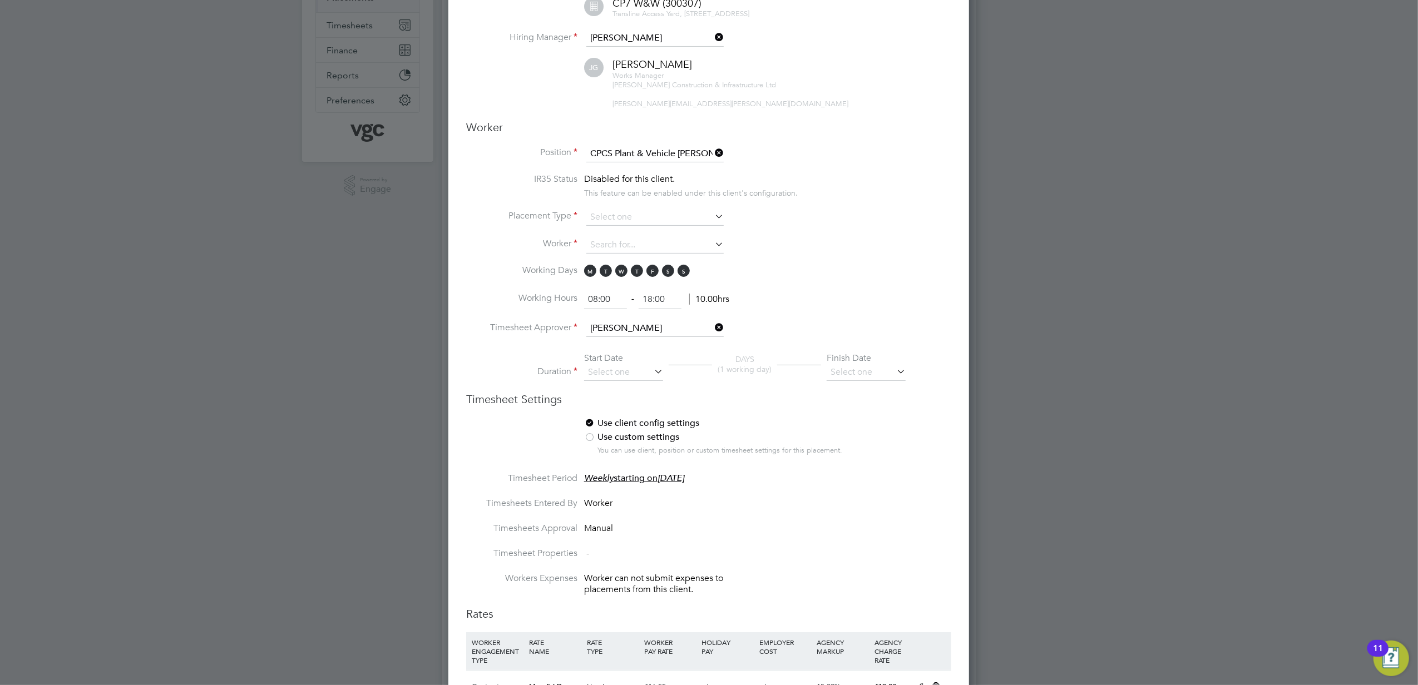
scroll to position [74, 0]
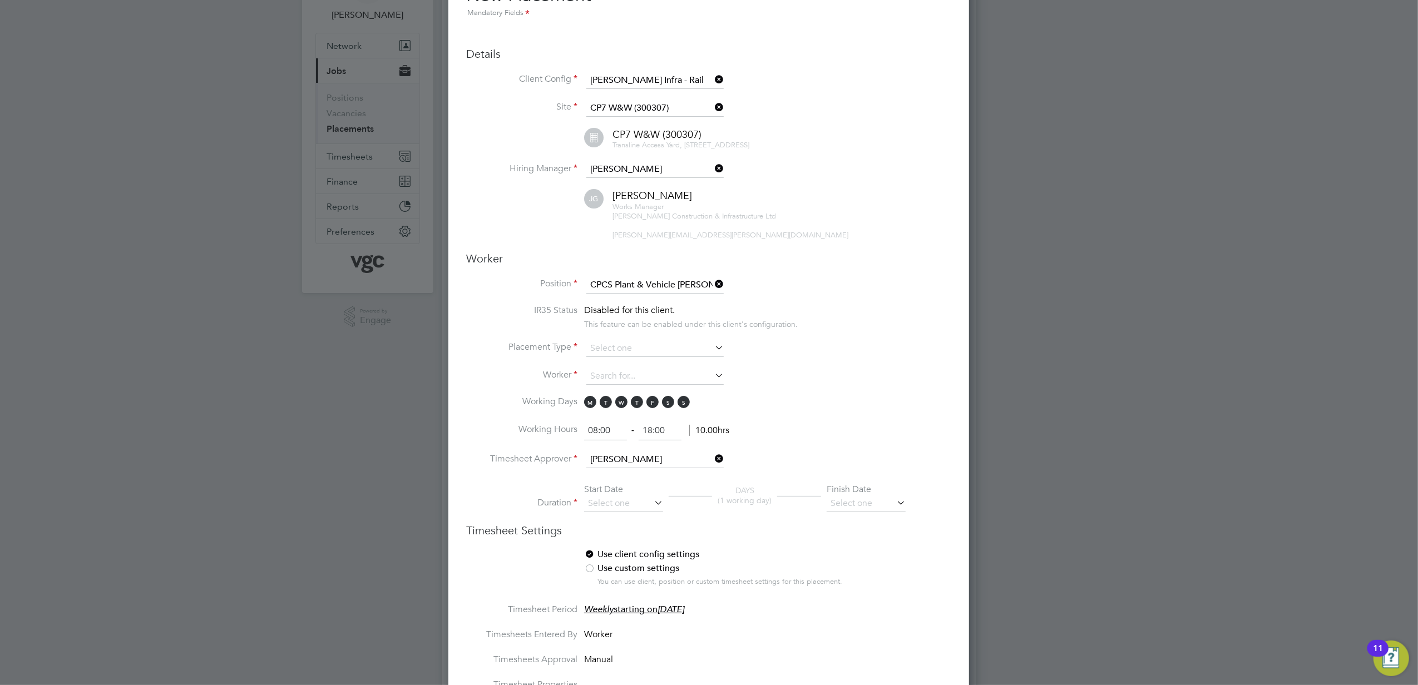
click at [712, 290] on icon at bounding box center [712, 284] width 0 height 16
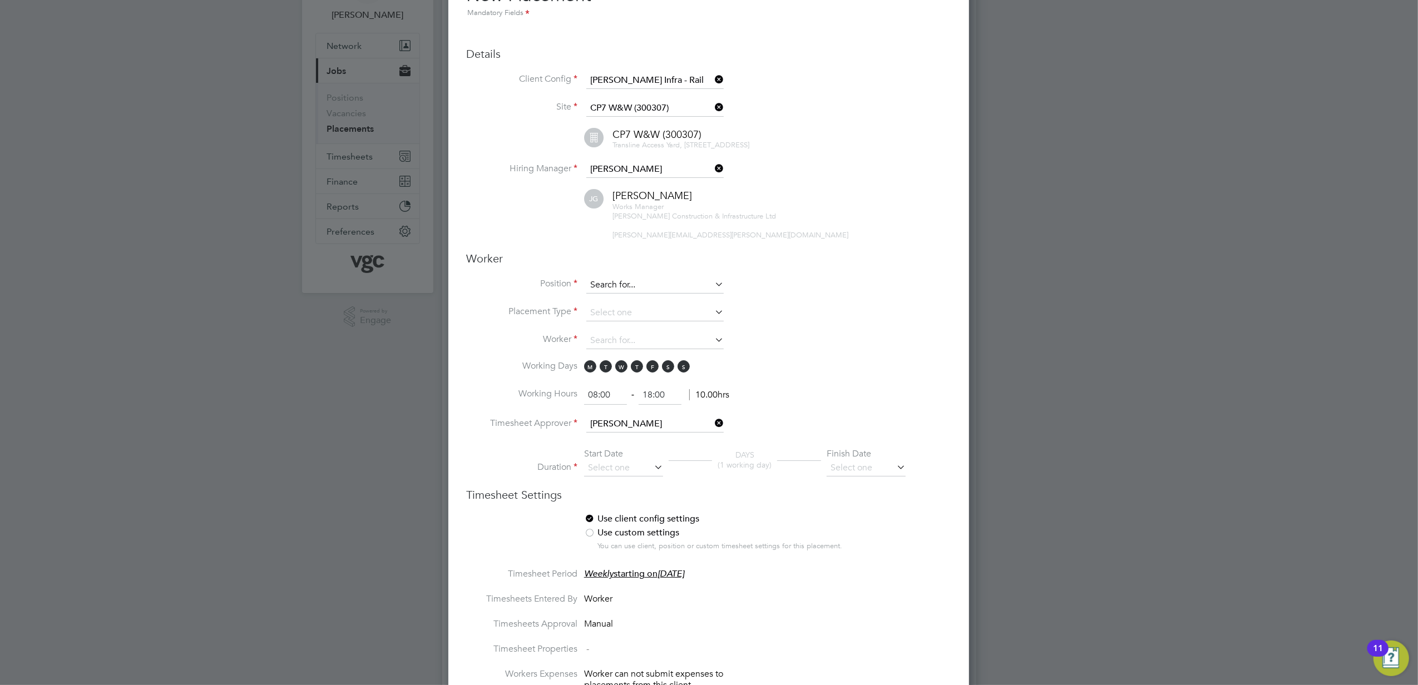
click at [691, 292] on input at bounding box center [654, 285] width 137 height 17
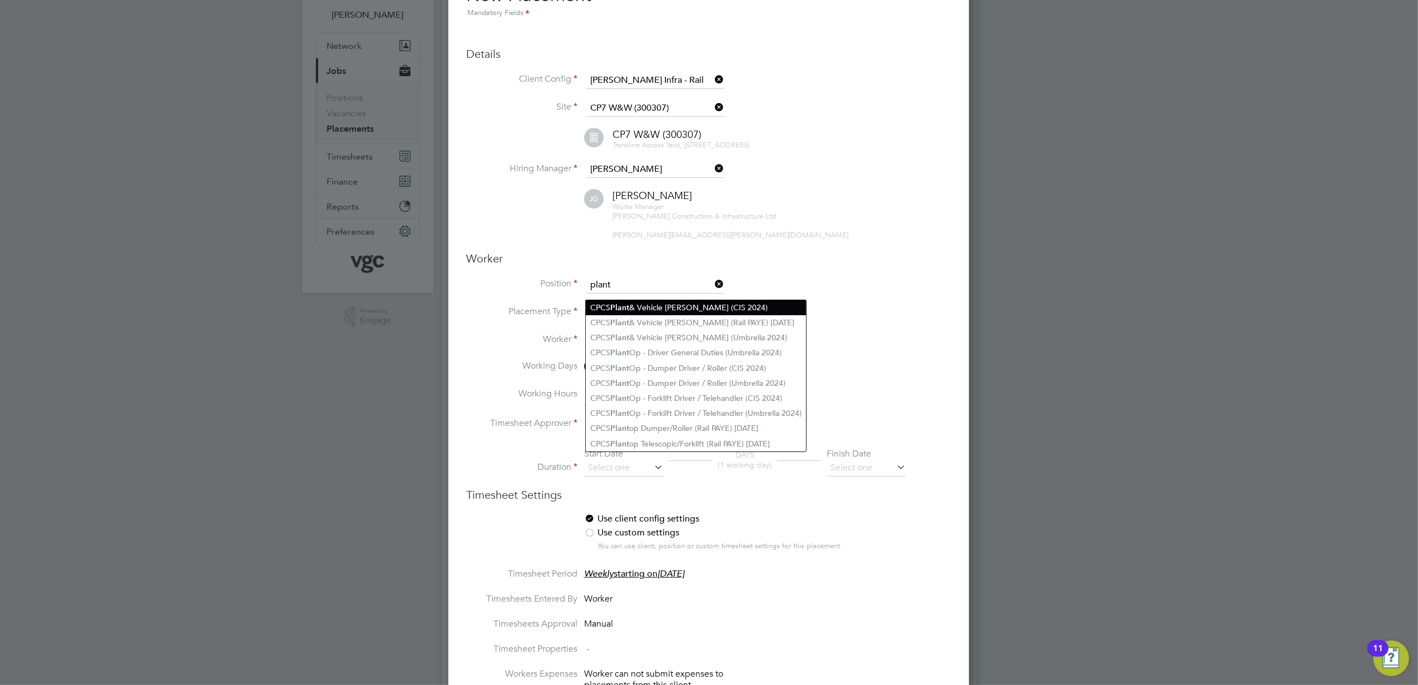
scroll to position [1351, 521]
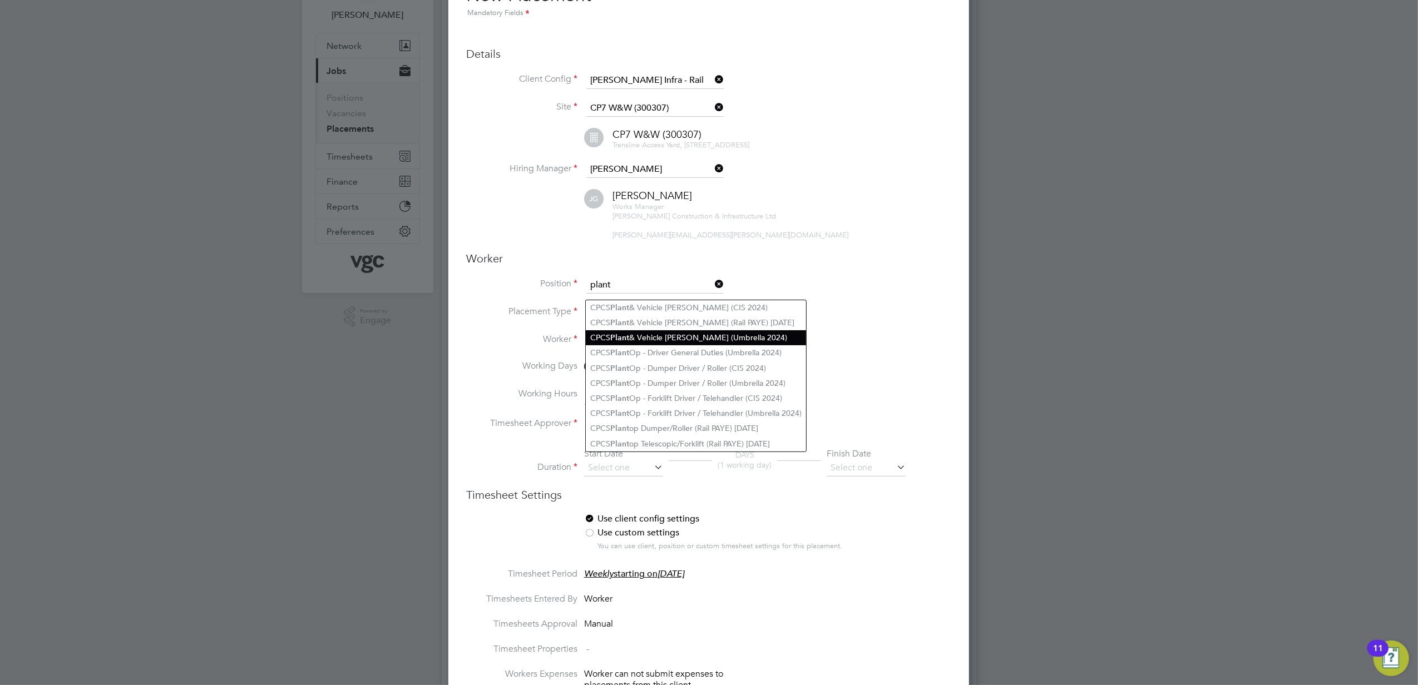
click at [770, 330] on li "CPCS Plant & Vehicle Marshall (Umbrella 2024)" at bounding box center [696, 337] width 220 height 15
type input "CPCS Plant & Vehicle Marshall (Umbrella 2024)"
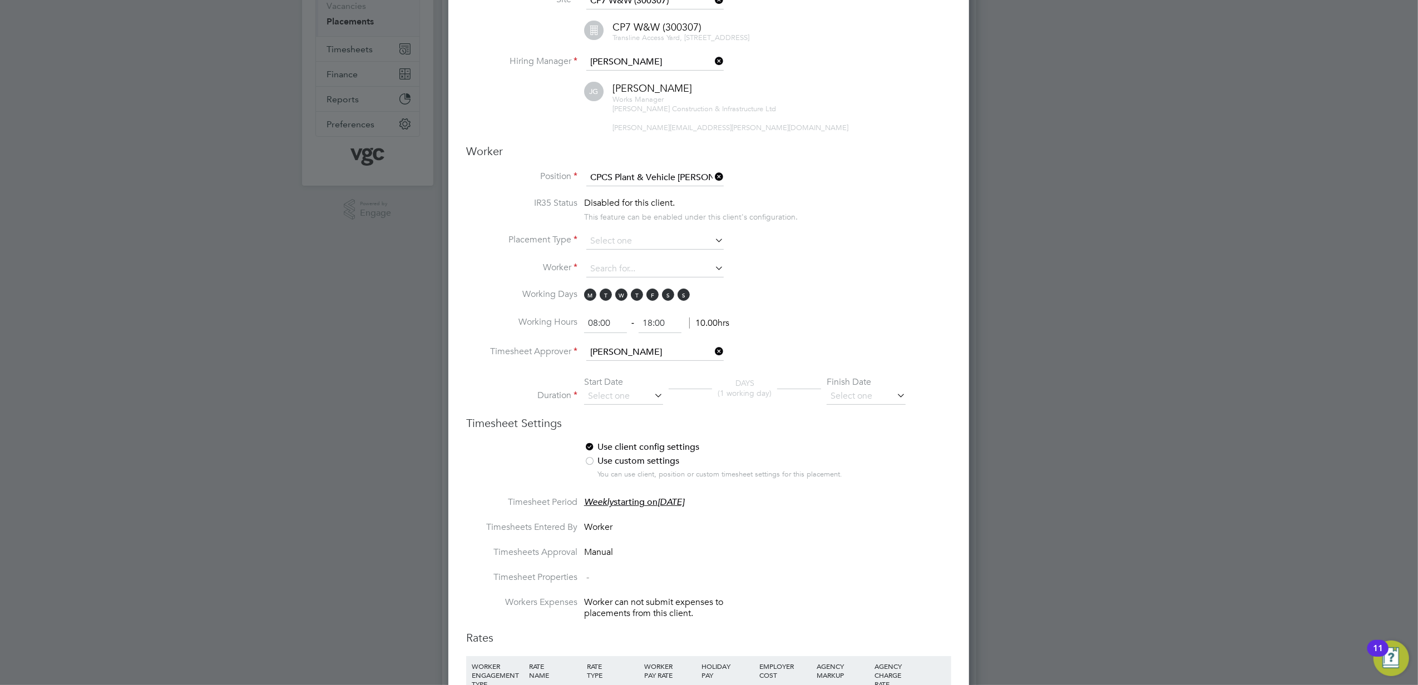
scroll to position [148, 0]
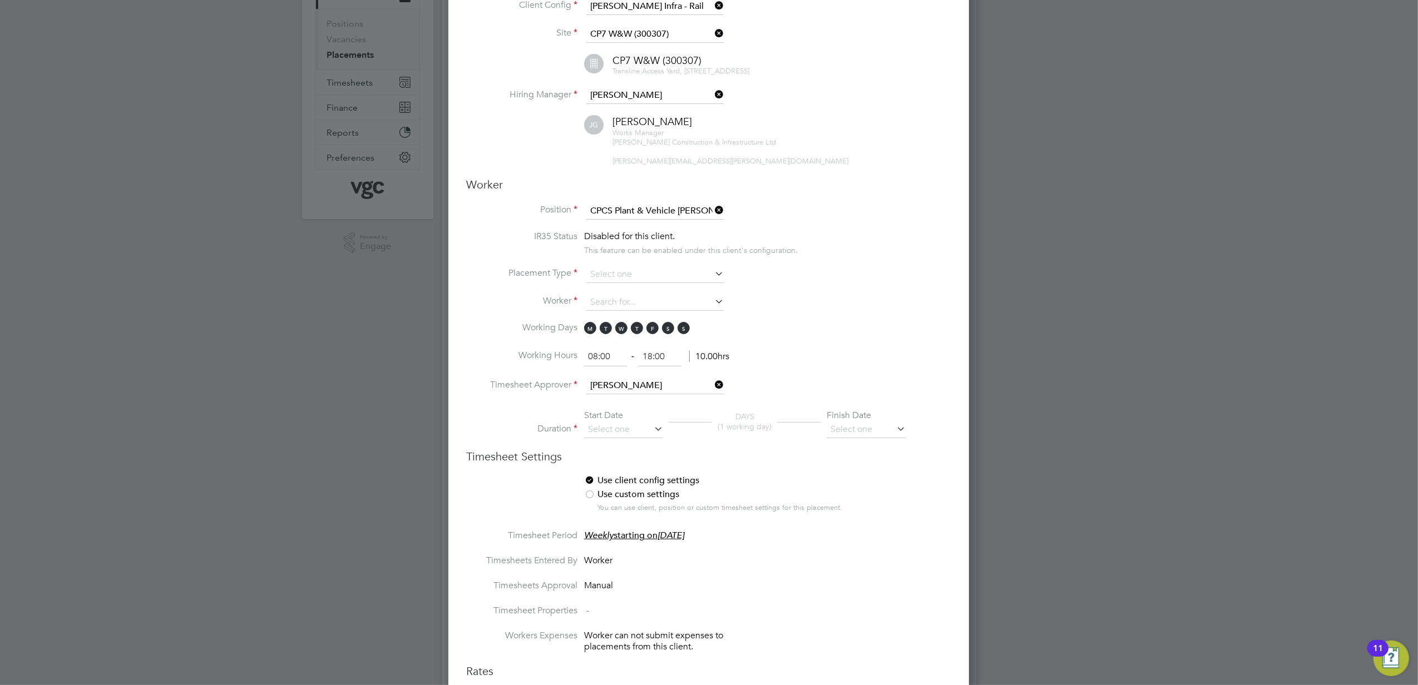
click at [712, 218] on icon at bounding box center [712, 210] width 0 height 16
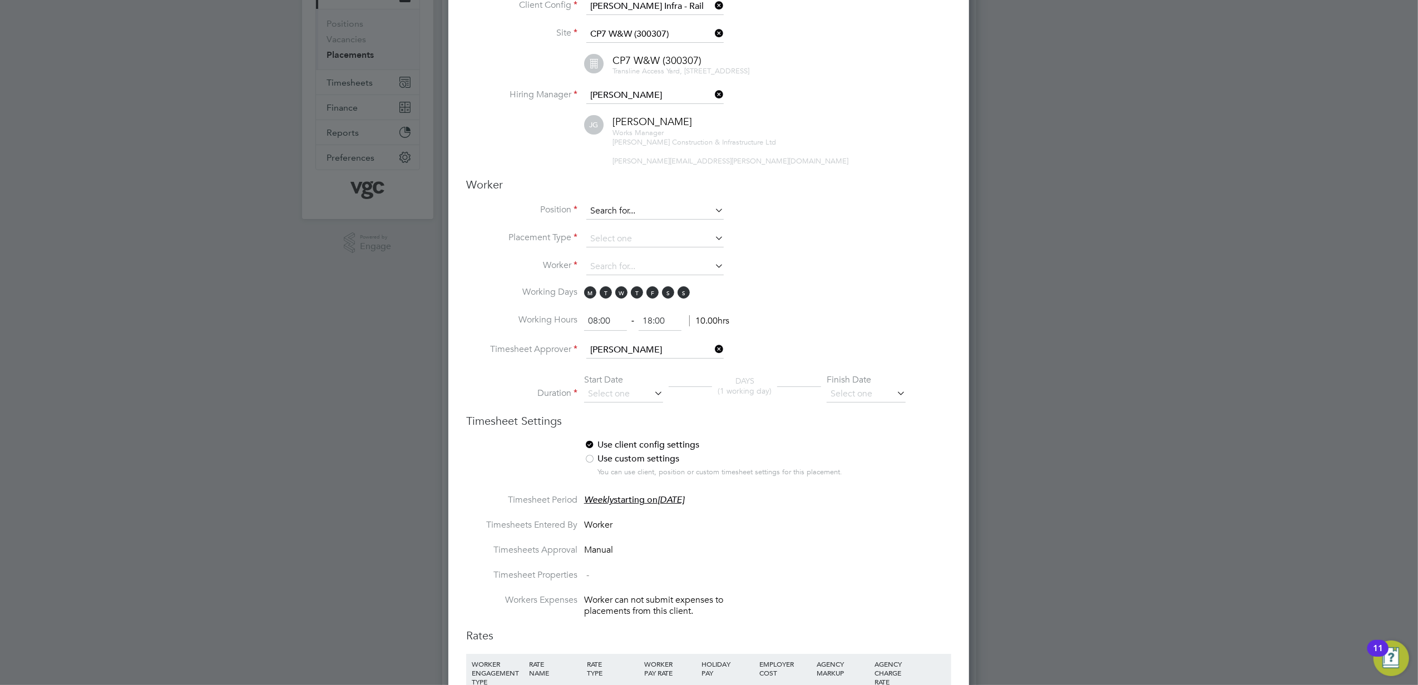
click at [662, 219] on input at bounding box center [654, 211] width 137 height 17
type input "c"
click at [746, 265] on li "CPCS Plant & Ve hicle Marshall (Umbrella 2024)" at bounding box center [684, 263] width 197 height 15
type input "CPCS Plant & Vehicle Marshall (Umbrella 2024)"
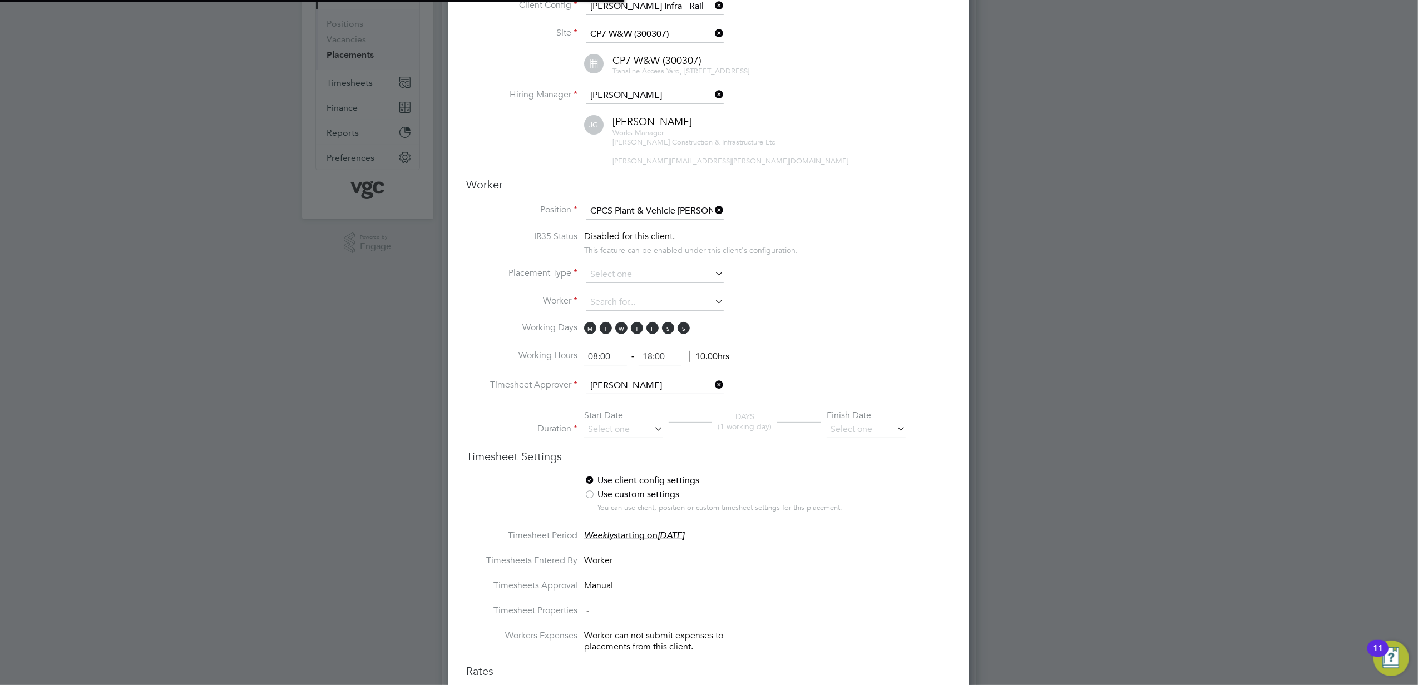
scroll to position [33, 58]
click at [868, 332] on li "Working Days M T W T F S S" at bounding box center [708, 334] width 485 height 25
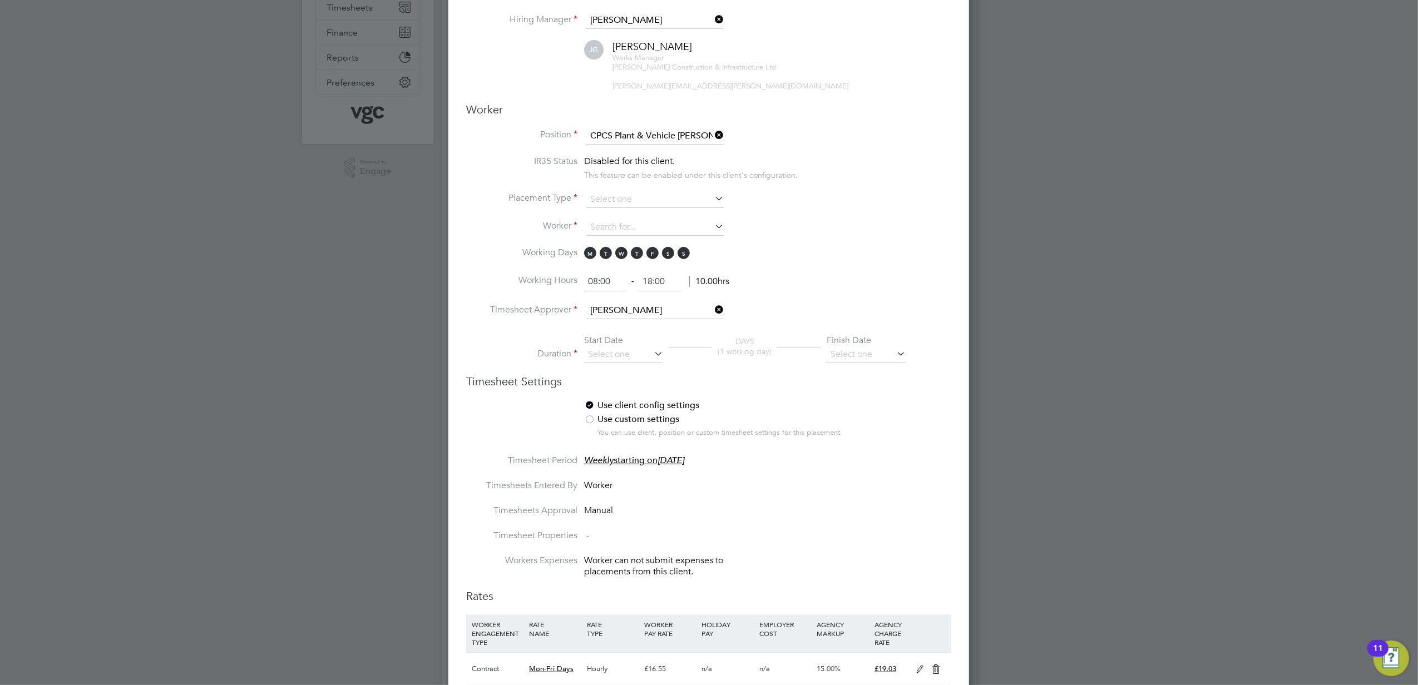
scroll to position [222, 0]
click at [712, 137] on icon at bounding box center [712, 136] width 0 height 16
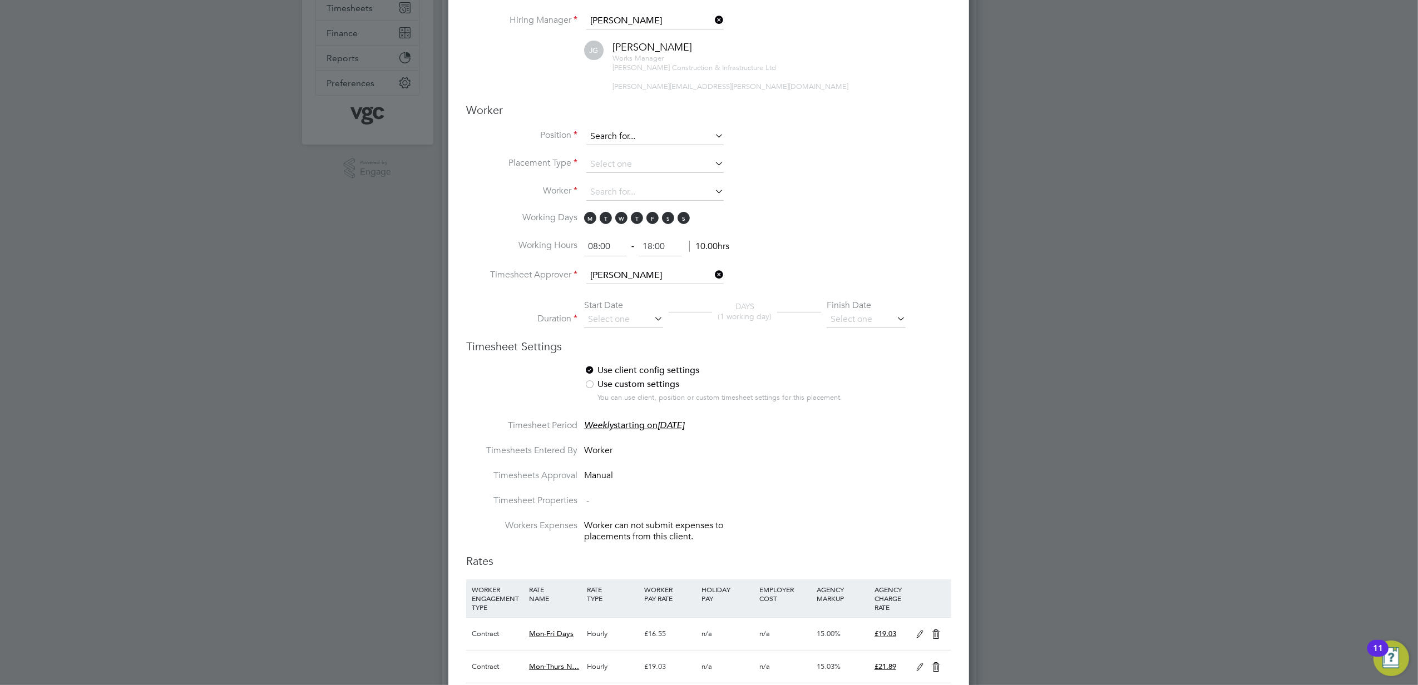
click at [677, 140] on input at bounding box center [654, 136] width 137 height 17
click at [747, 185] on li "CPCS Plant & Vehicle Marshall (Umbrella 2024)" at bounding box center [692, 189] width 213 height 15
type input "CPCS Plant & Vehicle Marshall (Umbrella 2024)"
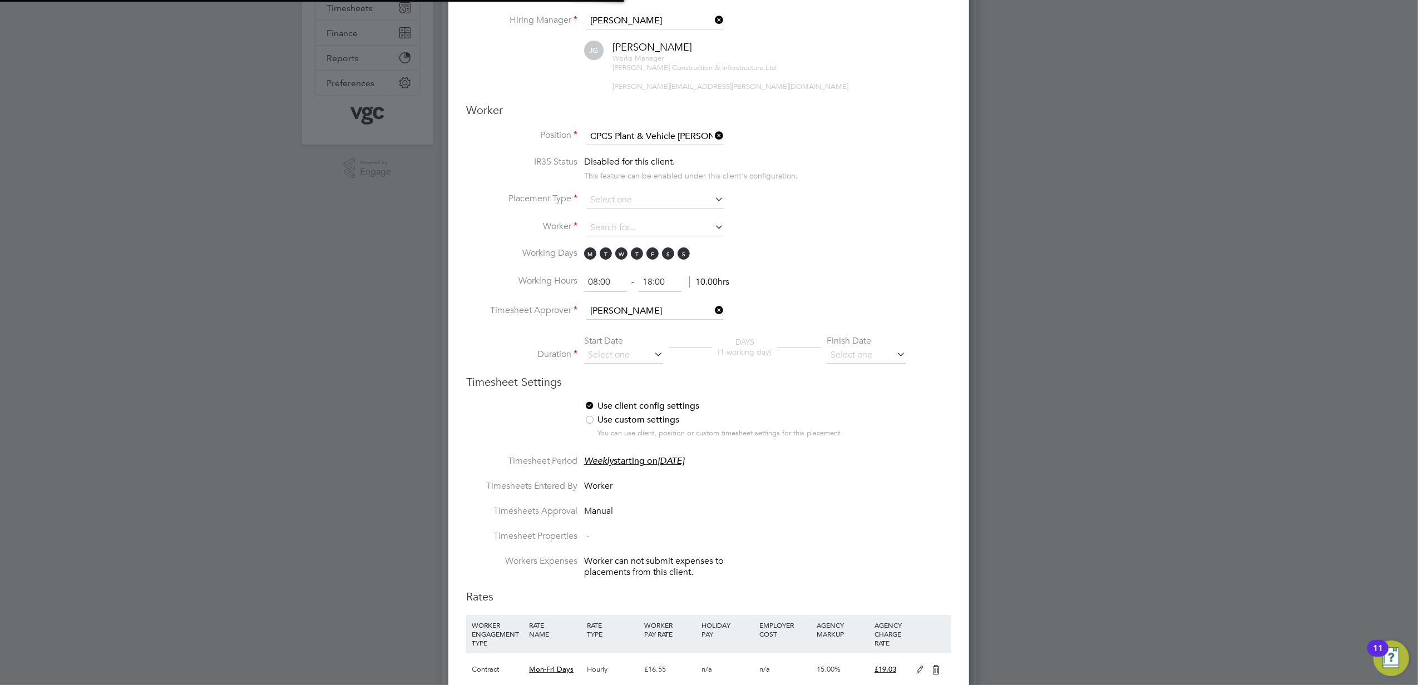
scroll to position [6, 6]
click at [817, 257] on li "Working Days M T W T F S S" at bounding box center [708, 259] width 485 height 25
click at [661, 201] on input at bounding box center [654, 200] width 137 height 17
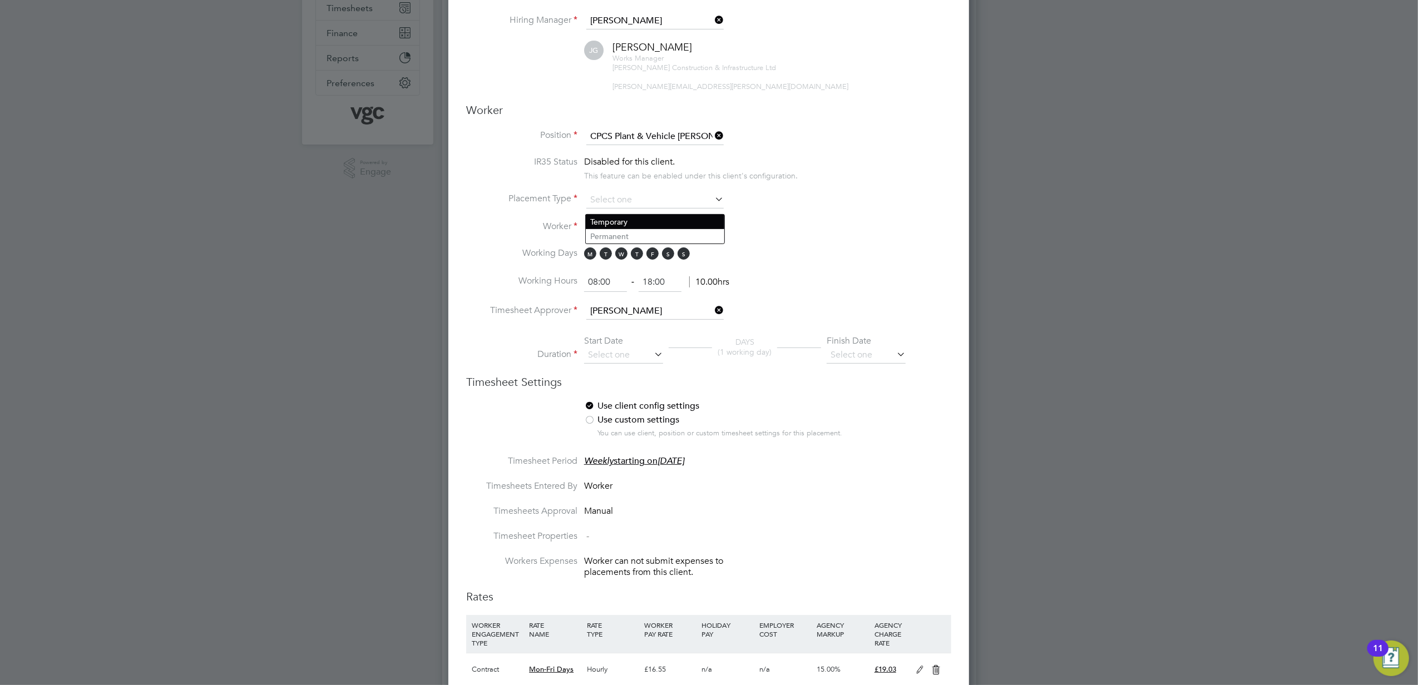
click at [675, 220] on li "Temporary" at bounding box center [655, 222] width 138 height 14
type input "Temporary"
click at [604, 234] on input at bounding box center [654, 228] width 137 height 17
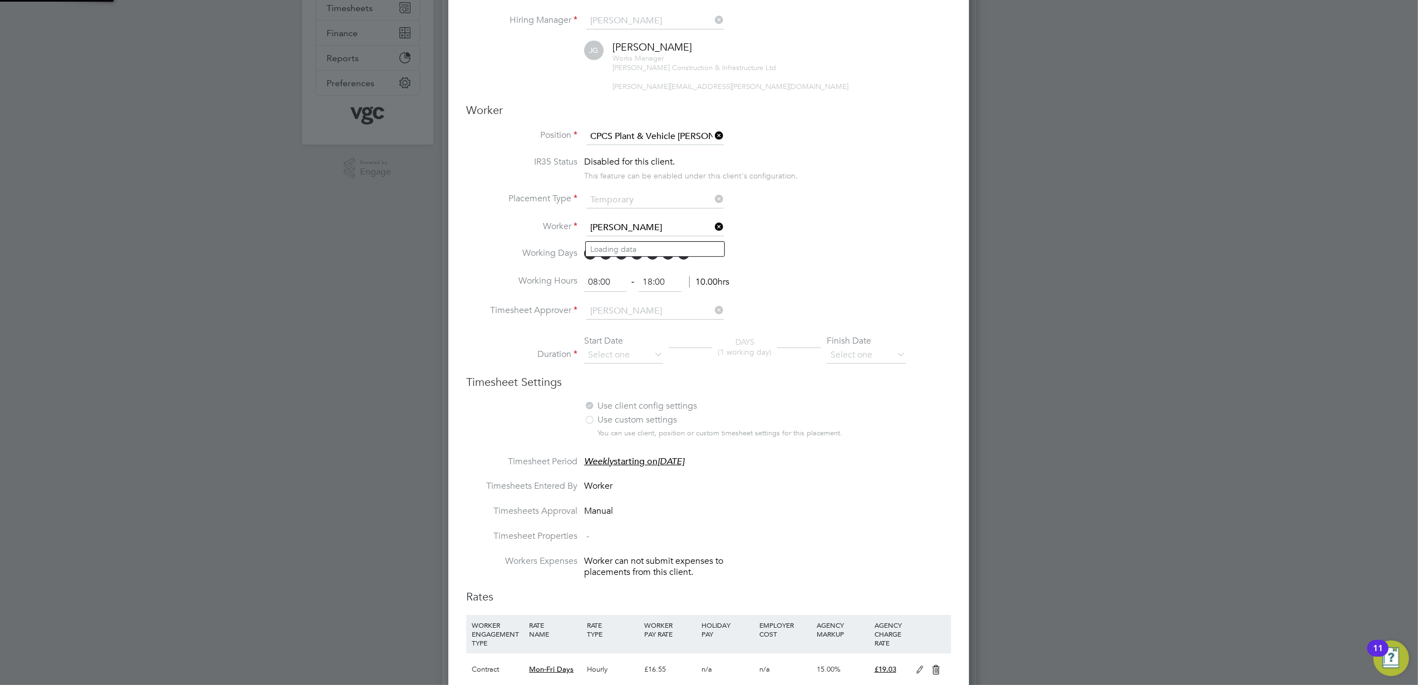
scroll to position [1386, 521]
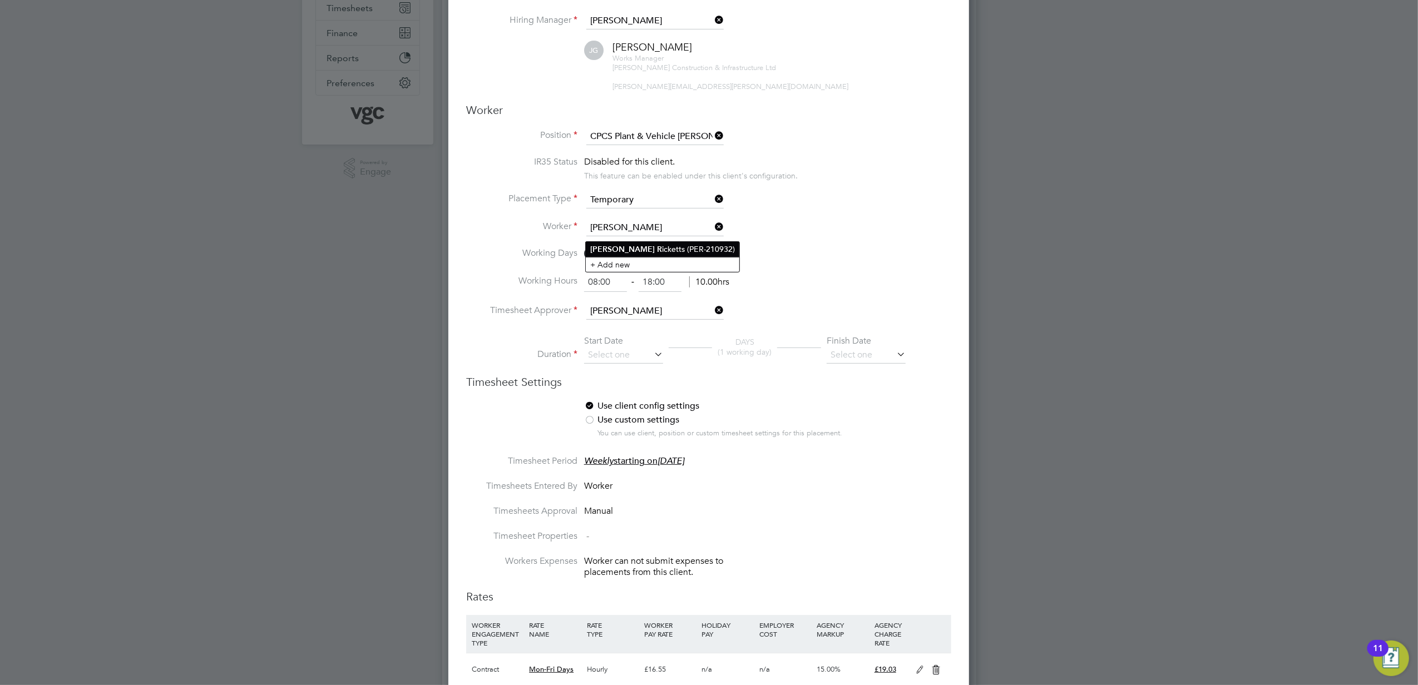
click at [695, 251] on li "Dion R icketts (PER-210932)" at bounding box center [662, 249] width 153 height 15
type input "Dion Ricketts (PER-210932)"
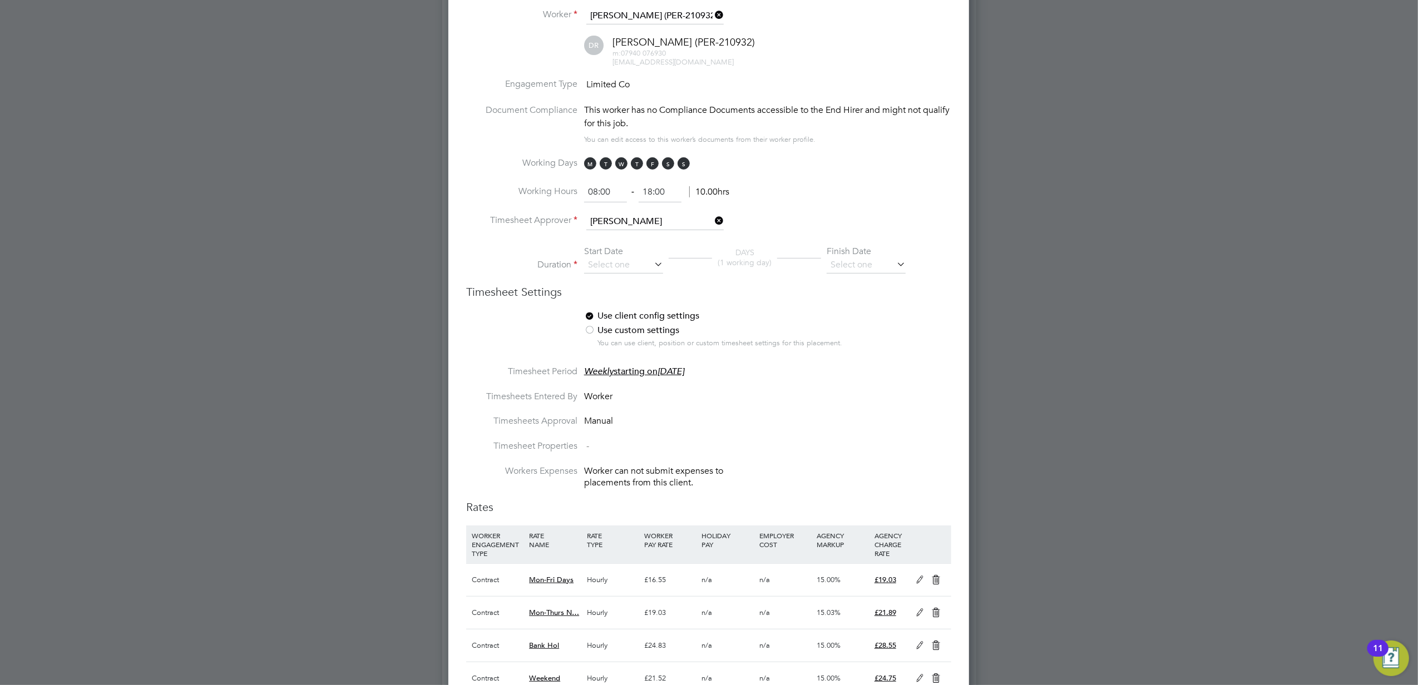
scroll to position [593, 0]
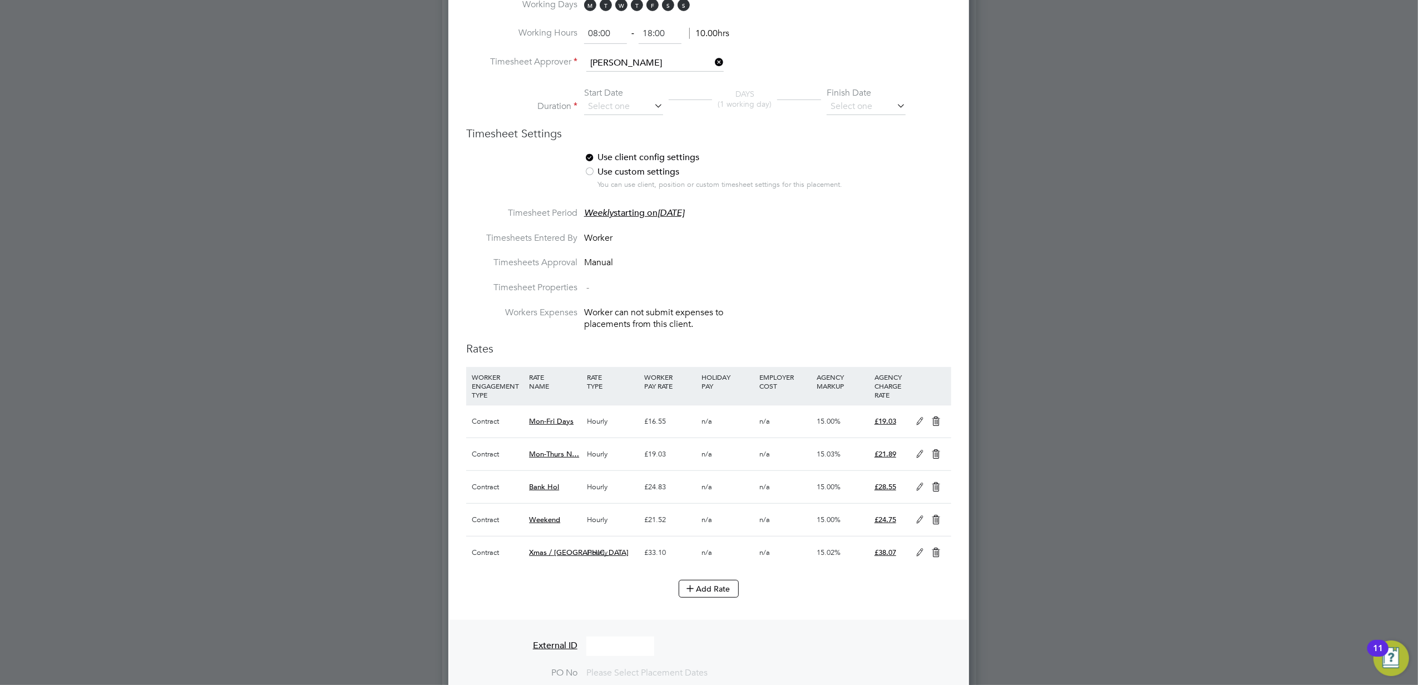
click at [913, 426] on icon at bounding box center [920, 421] width 14 height 9
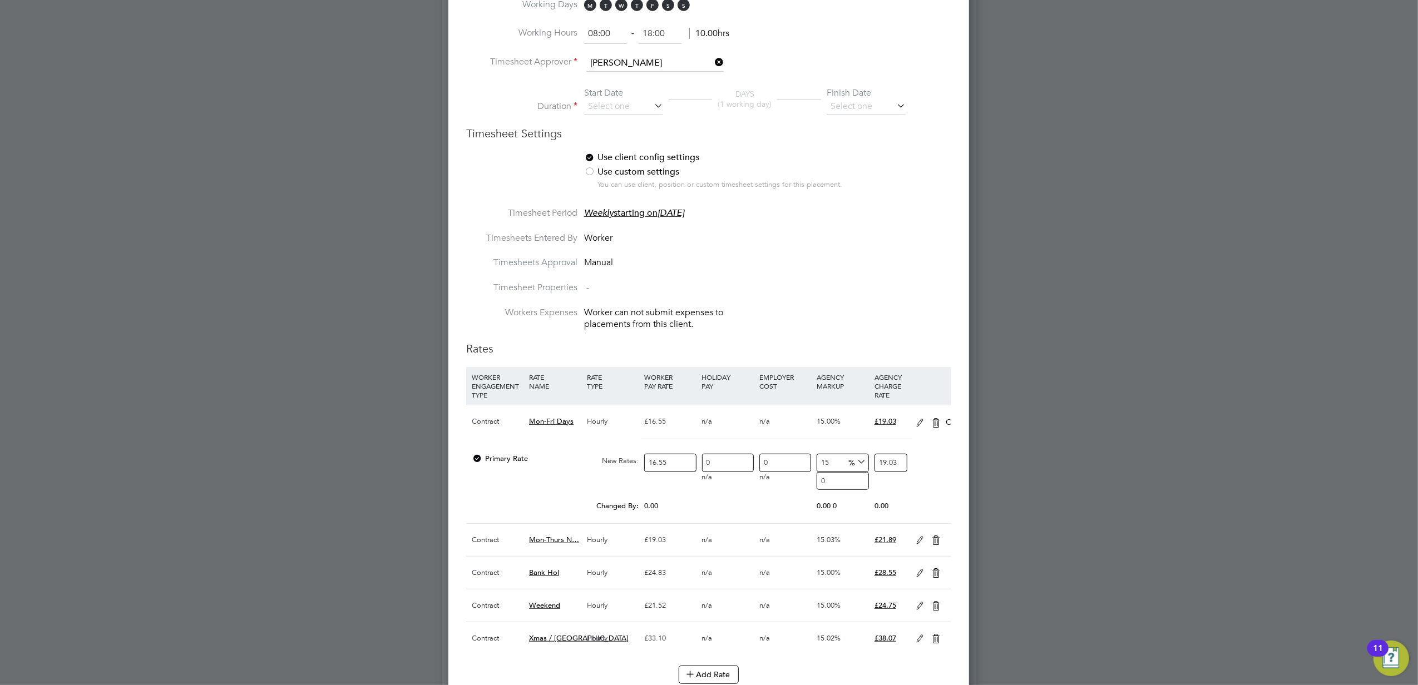
scroll to position [1577, 521]
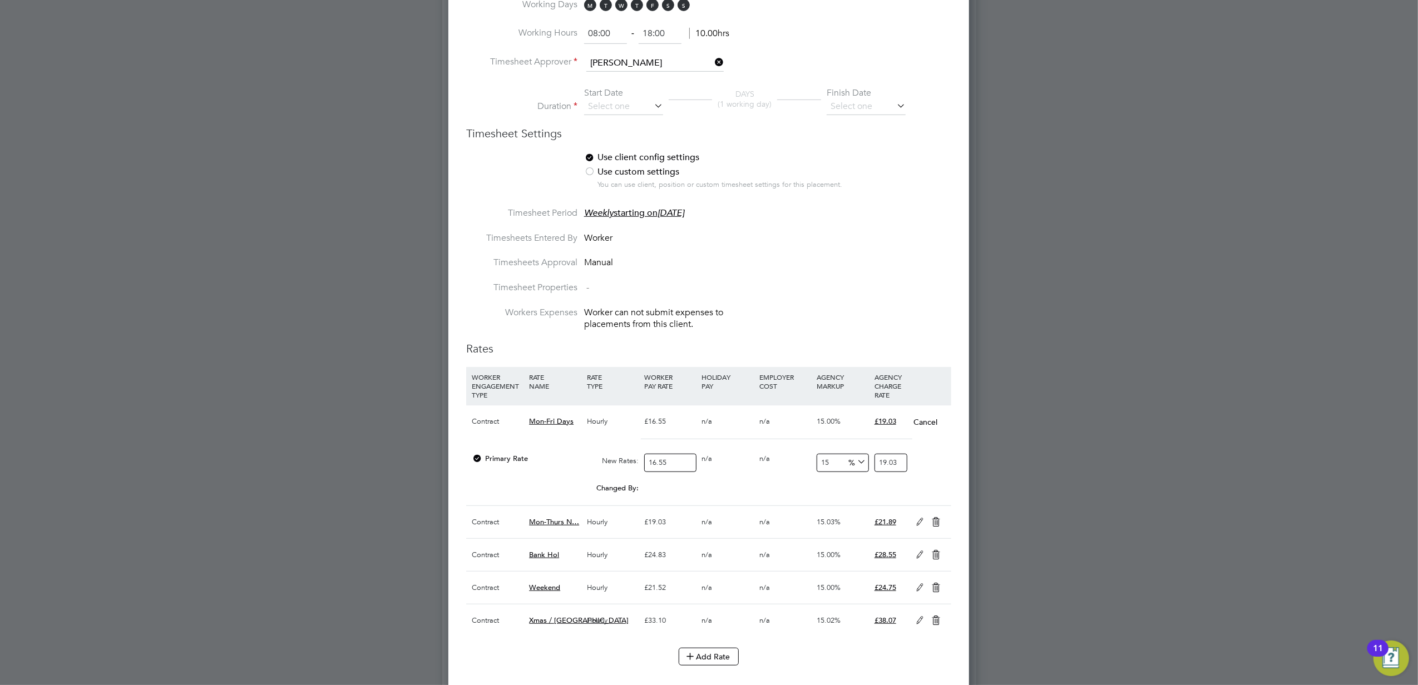
click at [665, 472] on input "16.55" at bounding box center [670, 463] width 52 height 18
type input "18"
type input "20.7"
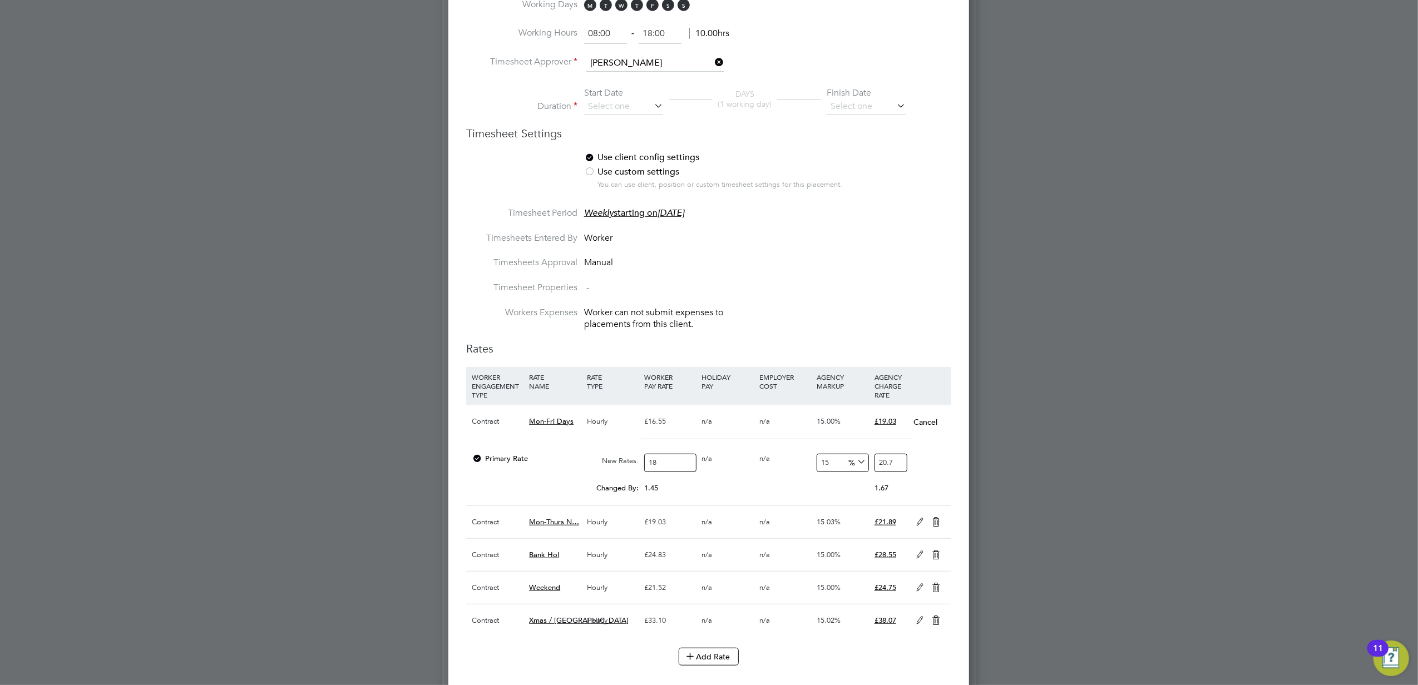
type input "18.5"
type input "21.275"
type input "18.50"
click at [893, 470] on input "21.275" at bounding box center [890, 463] width 33 height 18
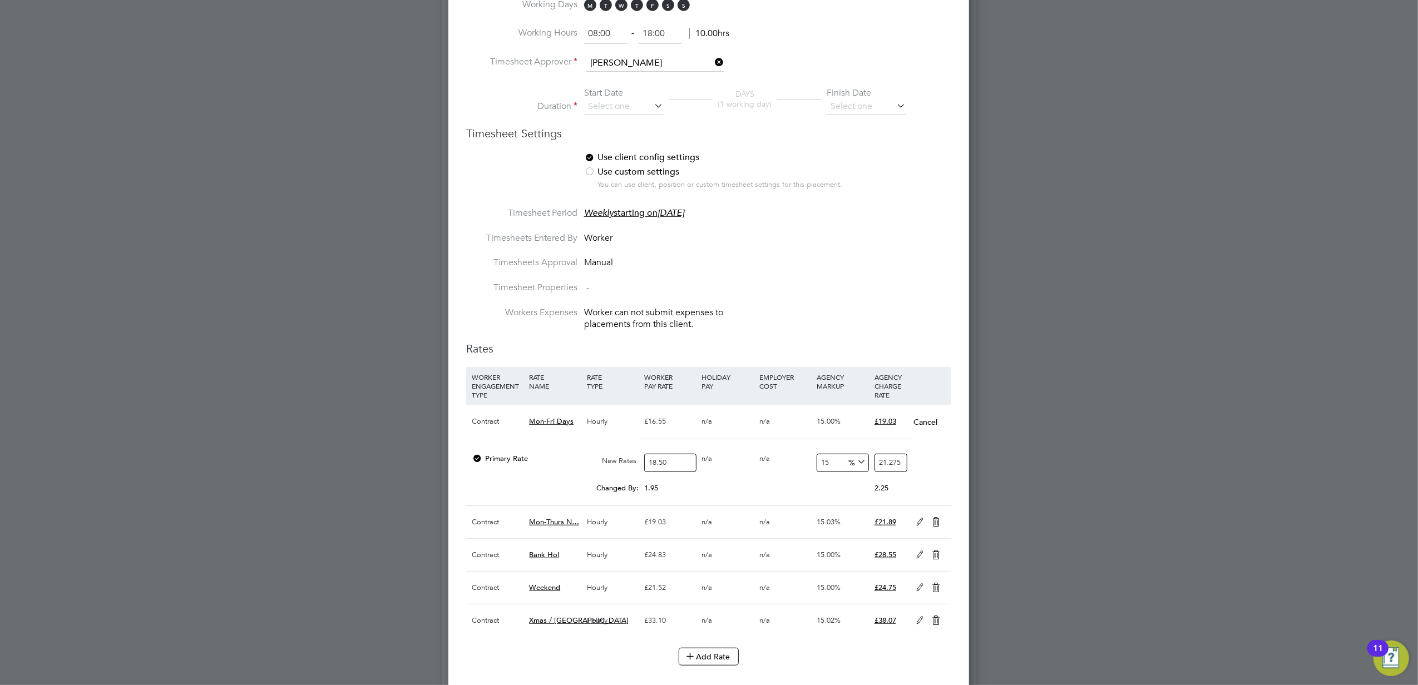
click at [893, 470] on input "21.275" at bounding box center [890, 463] width 33 height 18
type input "-89.1891891891892"
type input "2"
type input "13.513513513513514"
type input "21"
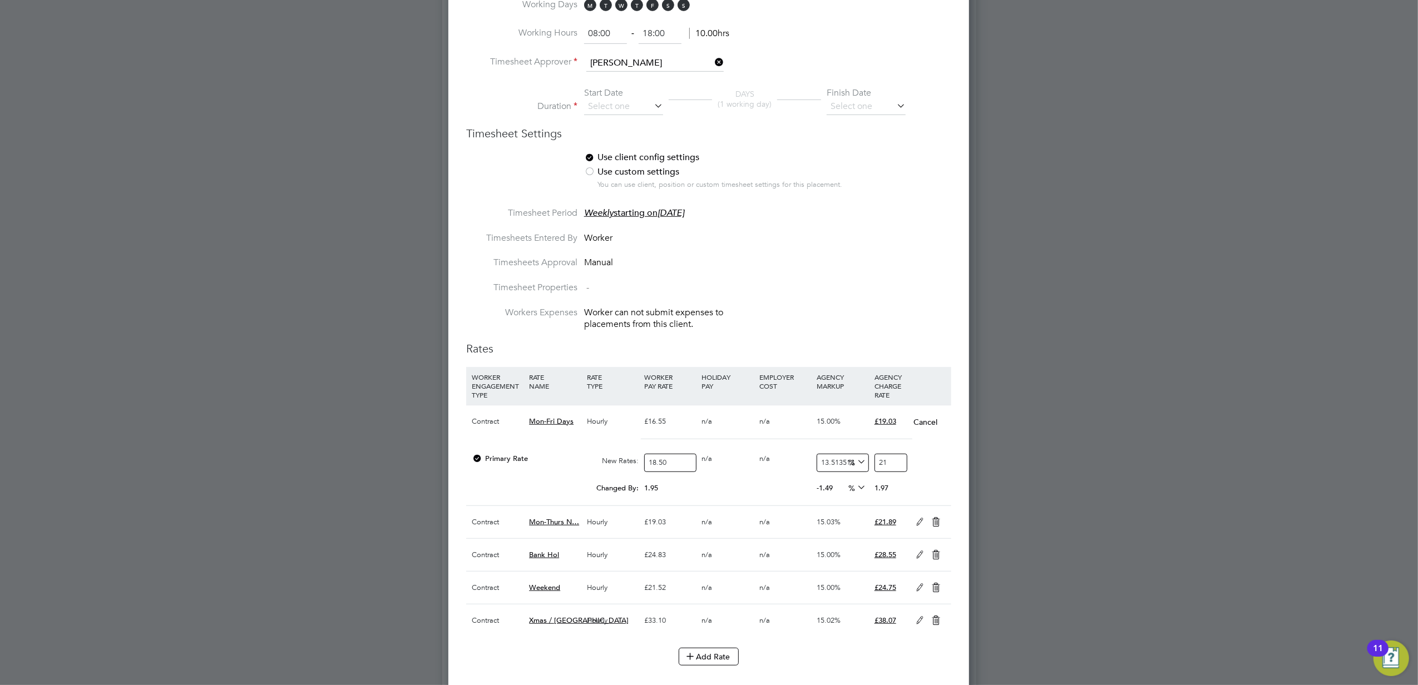
type input "14.594594594594595"
type input "21.2"
type input "15.027027027027026"
type input "21.28"
click at [1053, 468] on div at bounding box center [709, 342] width 1418 height 685
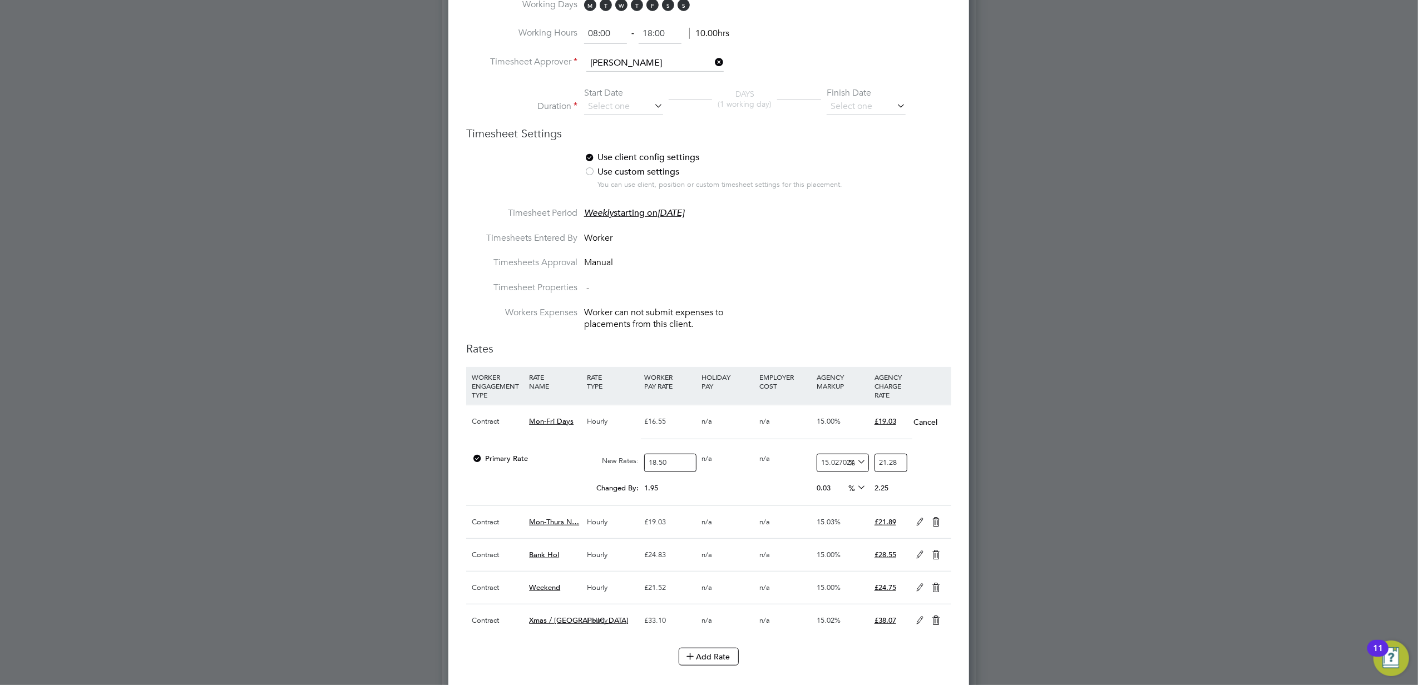
click at [915, 527] on icon at bounding box center [920, 522] width 14 height 9
click at [661, 570] on input "19.03" at bounding box center [670, 563] width 52 height 18
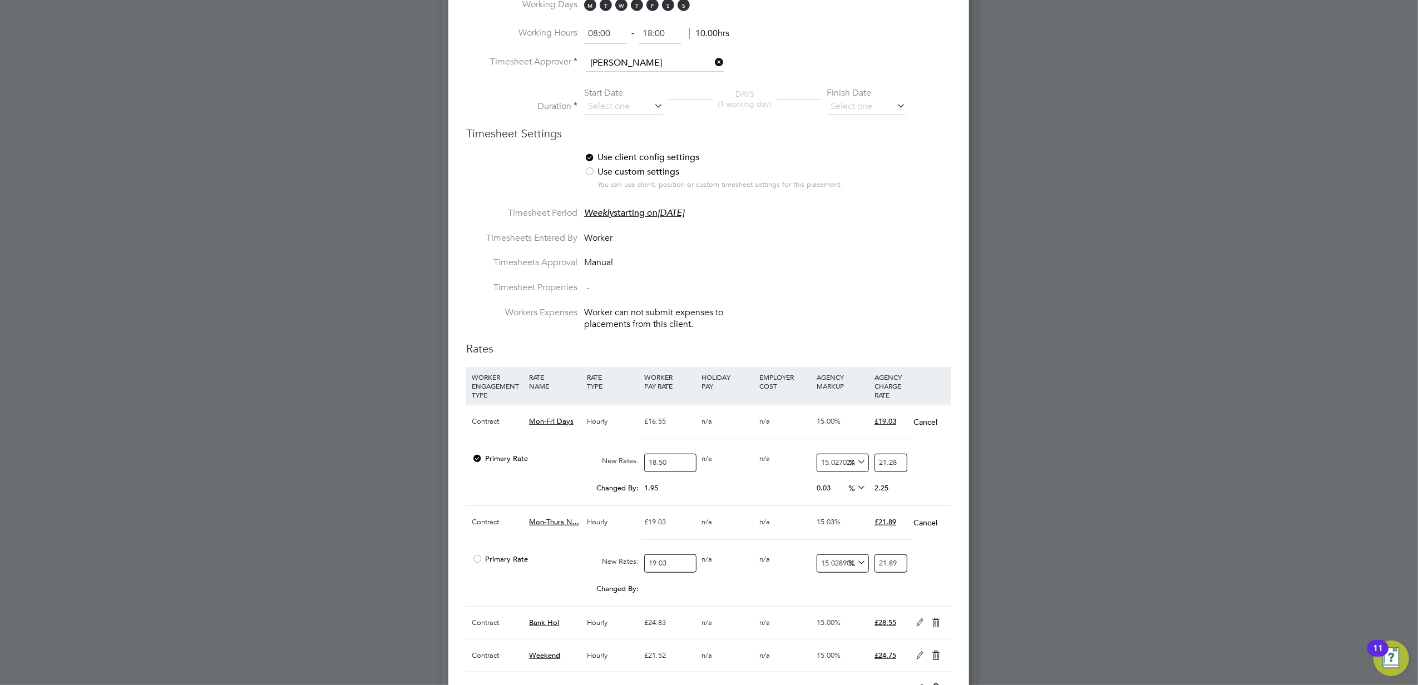
type input "2"
type input "2.300578034682081"
type input "21"
type input "24.15606936416185"
type input "21.2"
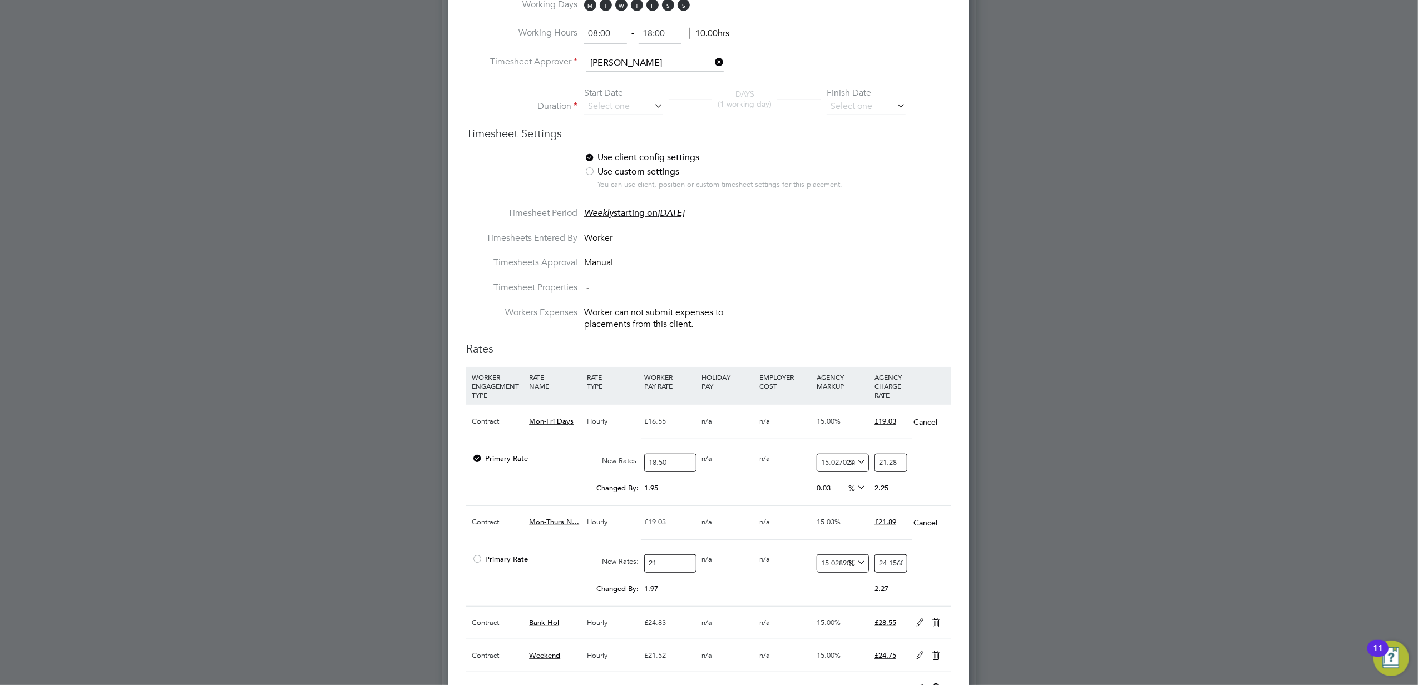
type input "24.386127167630057"
type input "21.28"
type input "24.47815028901734"
type input "21.28"
click at [888, 570] on input "24.47815028901734" at bounding box center [890, 563] width 33 height 18
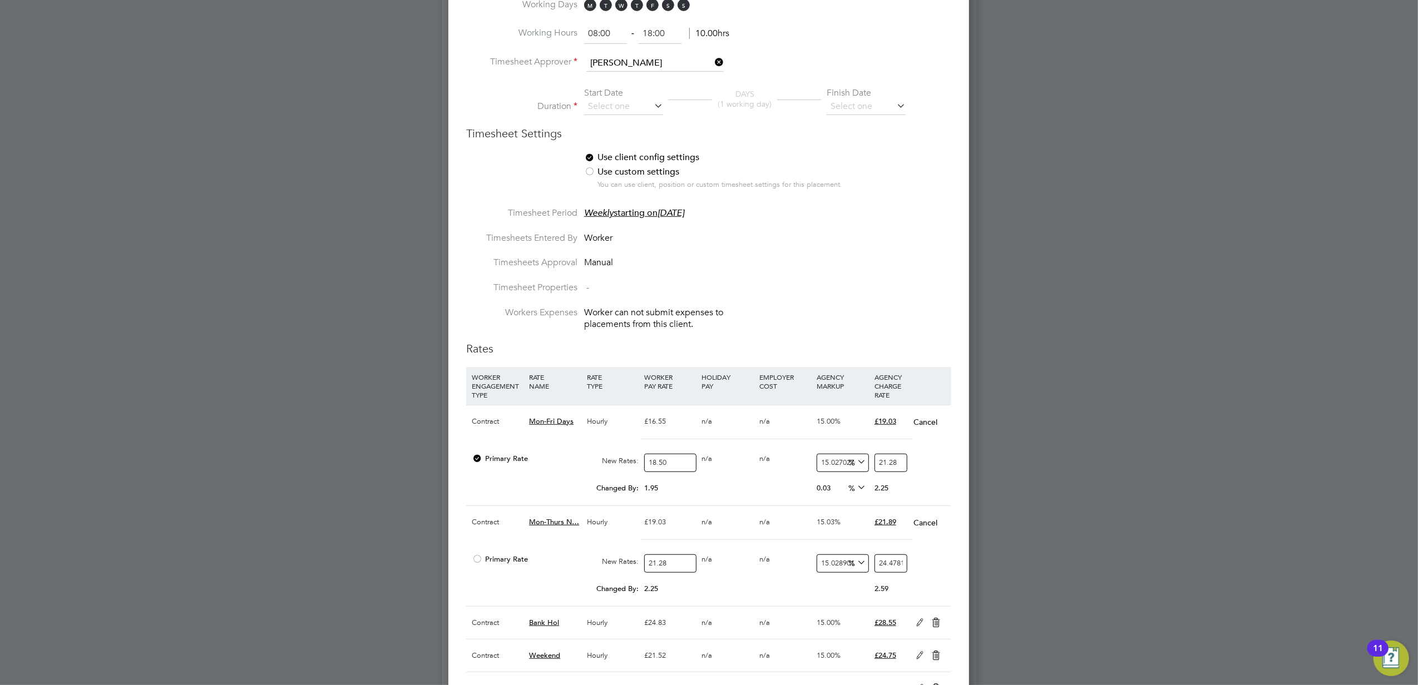
click at [888, 570] on input "24.47815028901734" at bounding box center [890, 563] width 33 height 18
type input "-90.6015037593985"
type input "2"
type input "12.781954887218046"
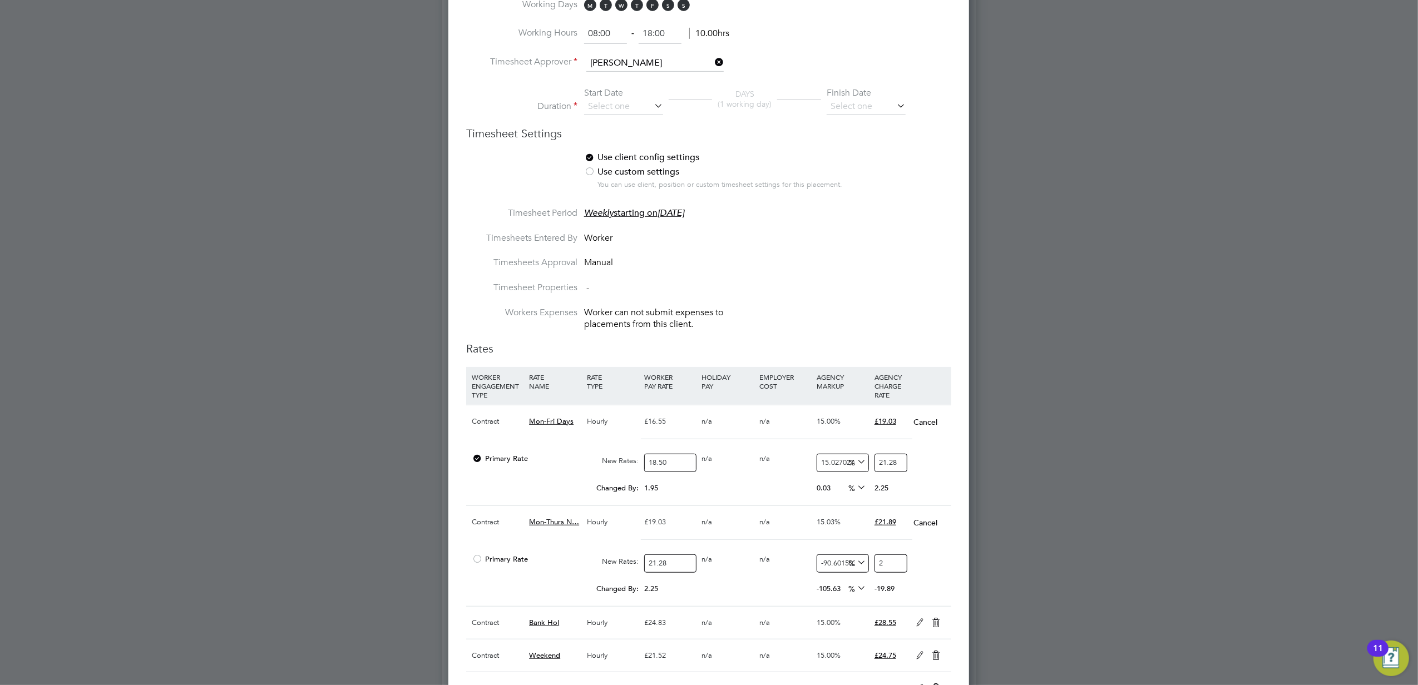
type input "24"
type input "14.661654135338345"
type input "24.4"
type input "14.990601503759398"
type input "24.47"
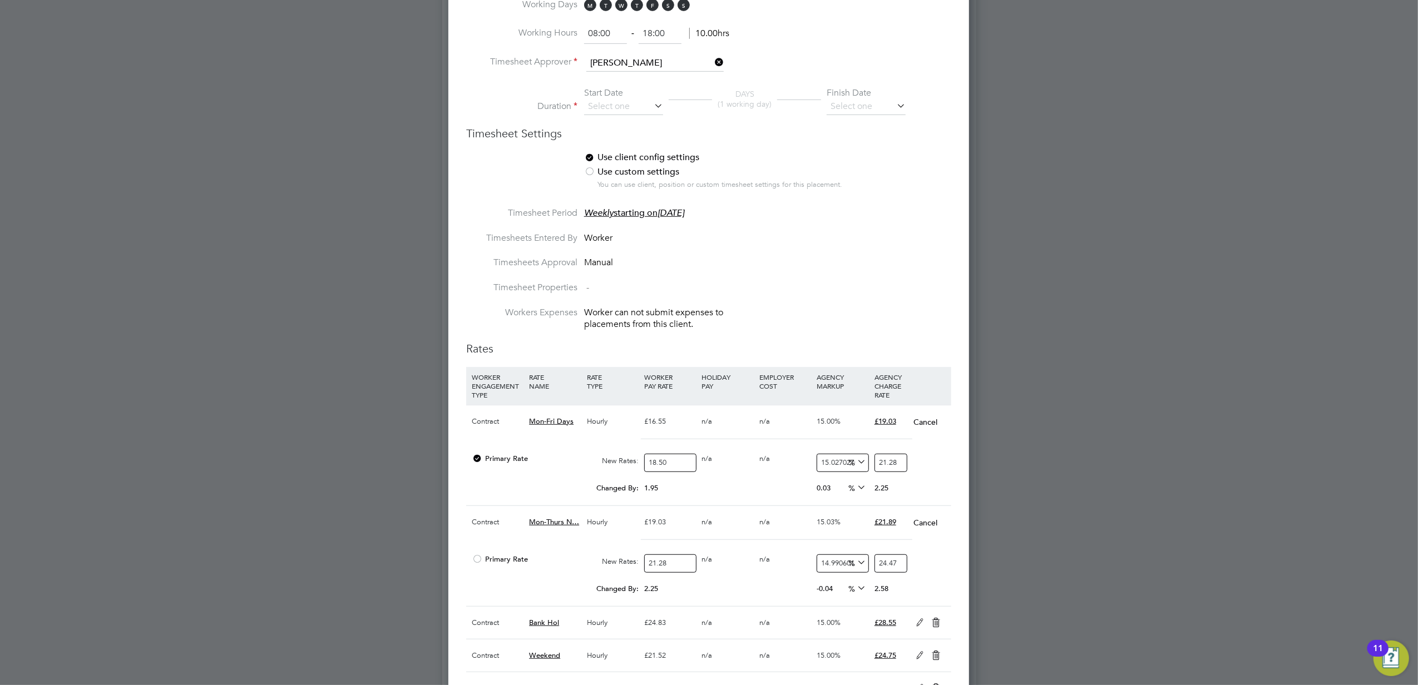
click at [1200, 541] on div at bounding box center [709, 342] width 1418 height 685
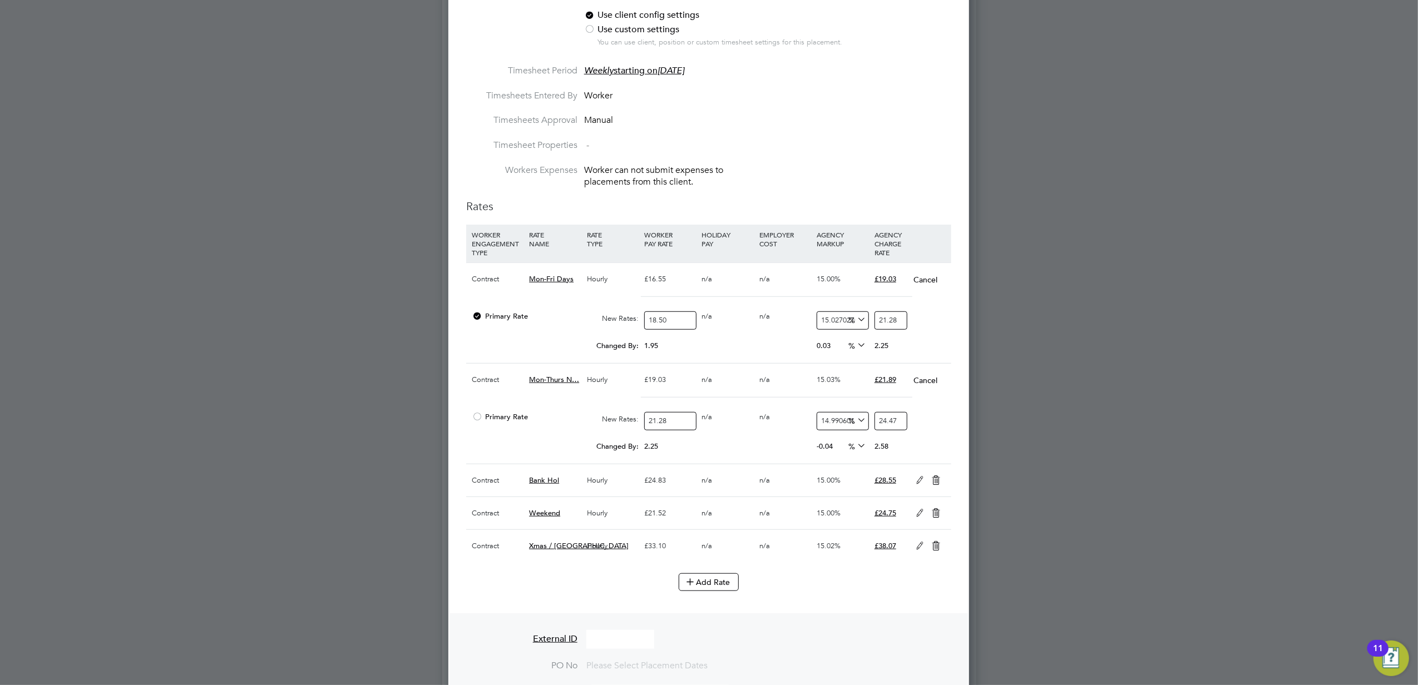
scroll to position [741, 0]
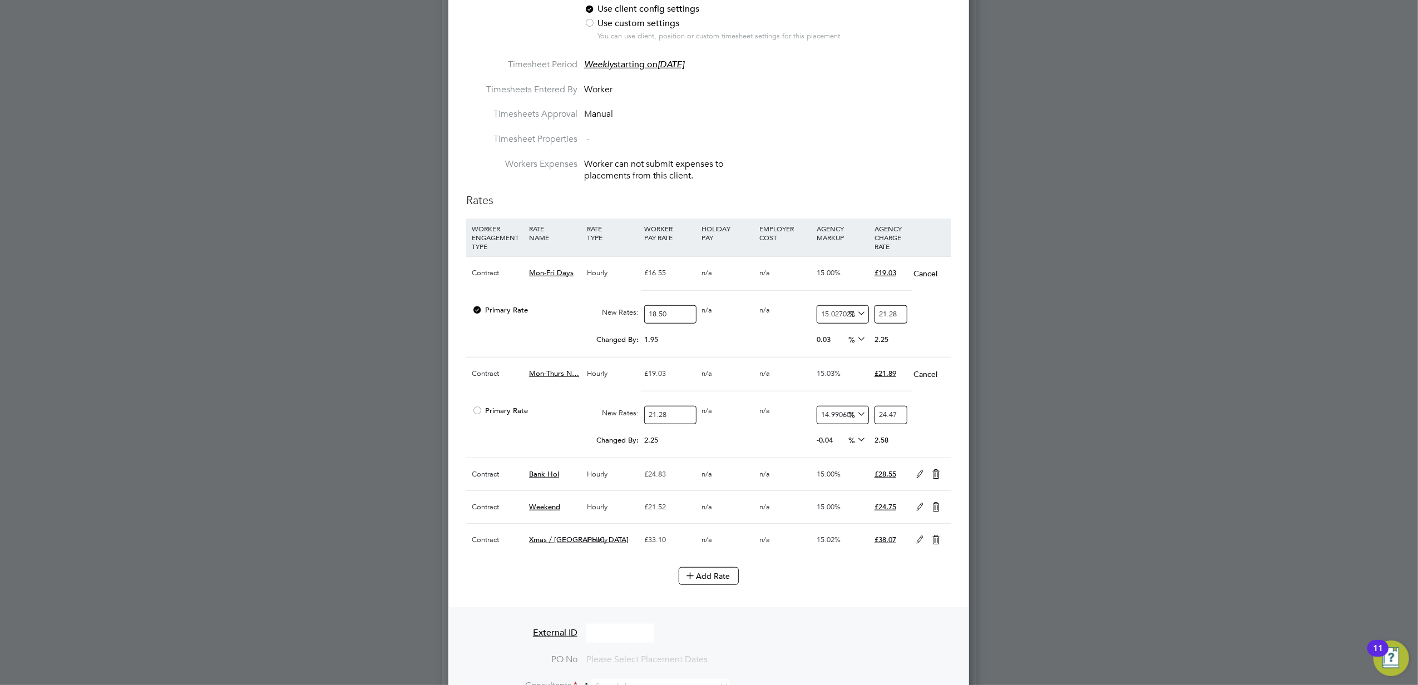
click at [915, 512] on icon at bounding box center [920, 507] width 14 height 9
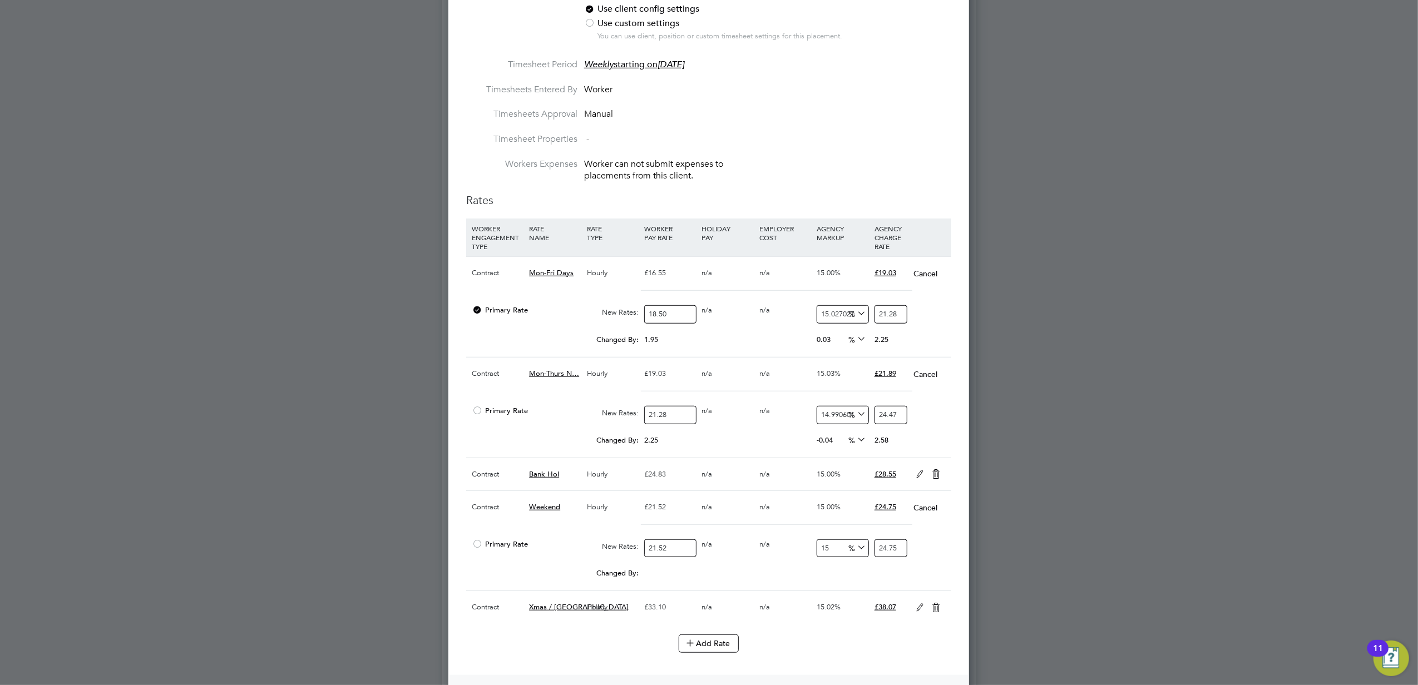
scroll to position [6, 5]
click at [678, 552] on input "21.52" at bounding box center [670, 548] width 52 height 18
type input "2"
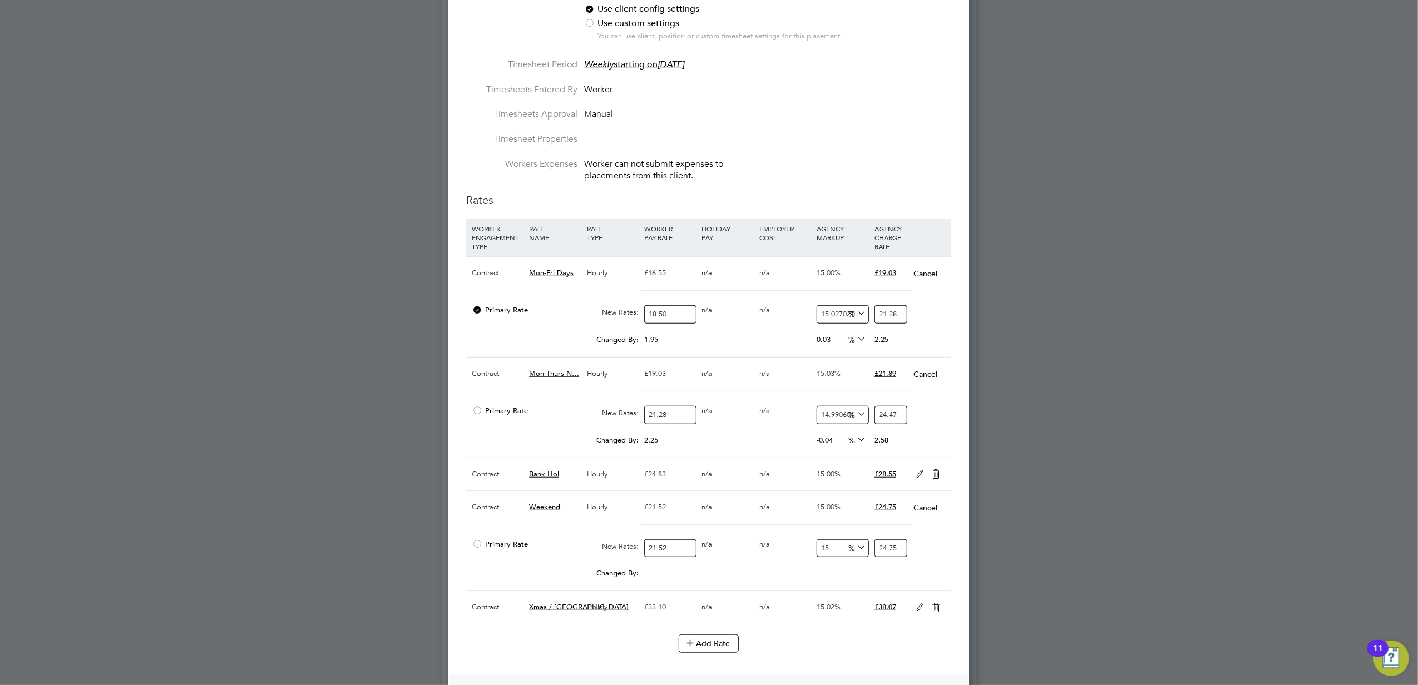
type input "2.3"
type input "24"
type input "27.6"
type input "24.05"
type input "27.6575"
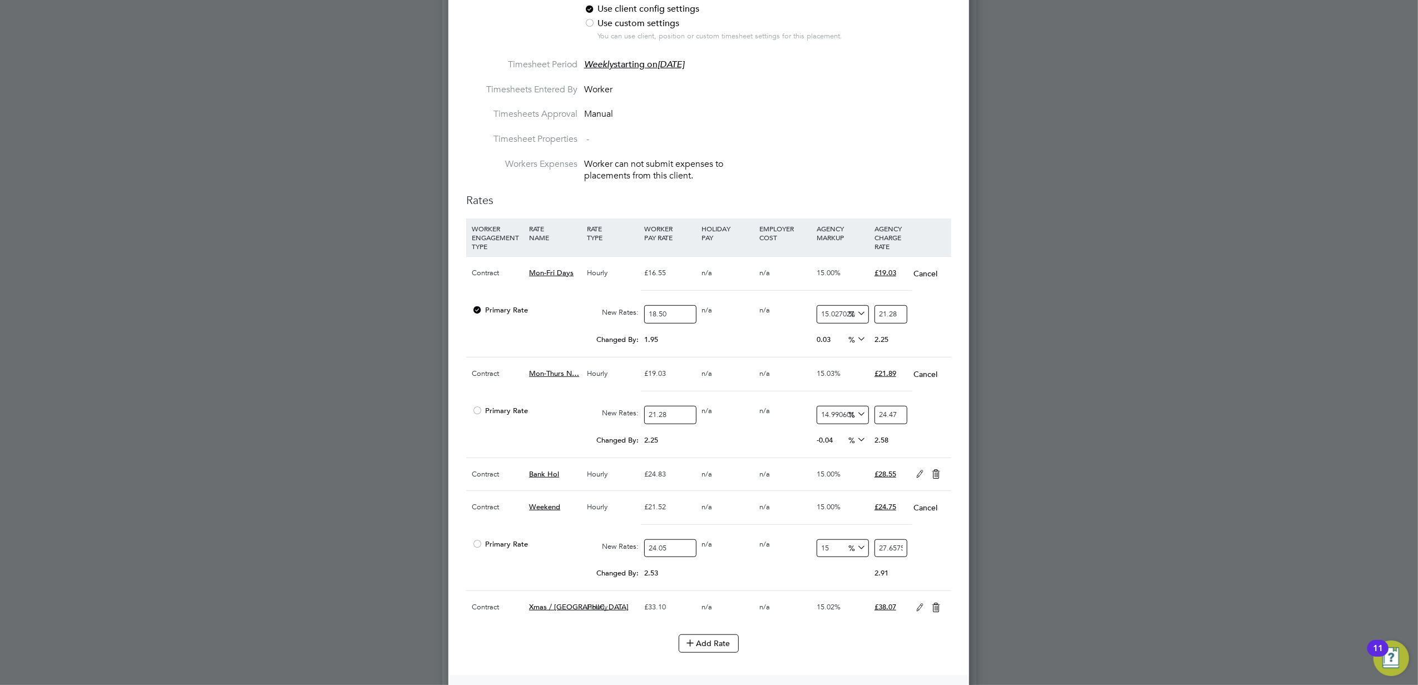
type input "24.05"
click at [901, 554] on input "27.6575" at bounding box center [890, 548] width 33 height 18
type input "-91.68399168399168"
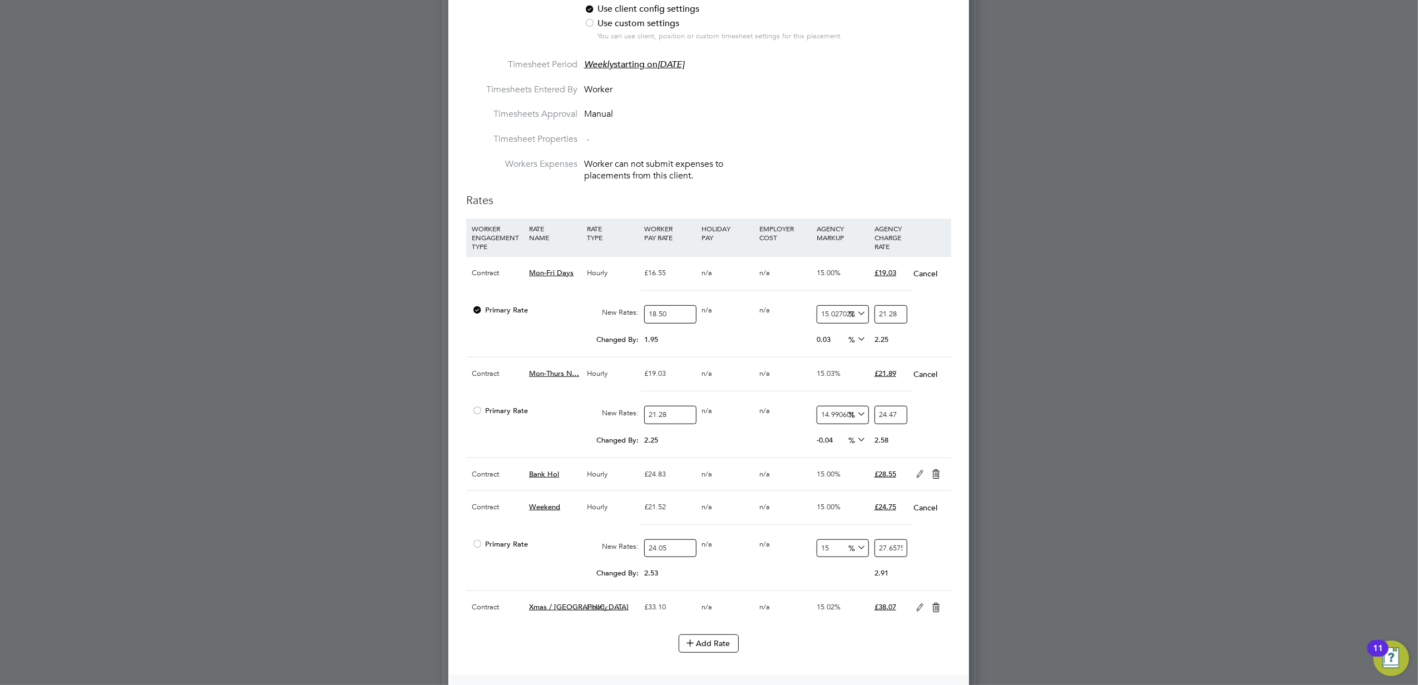
type input "2"
type input "12.266112266112266"
type input "27"
type input "14.76091476091476"
type input "27.6"
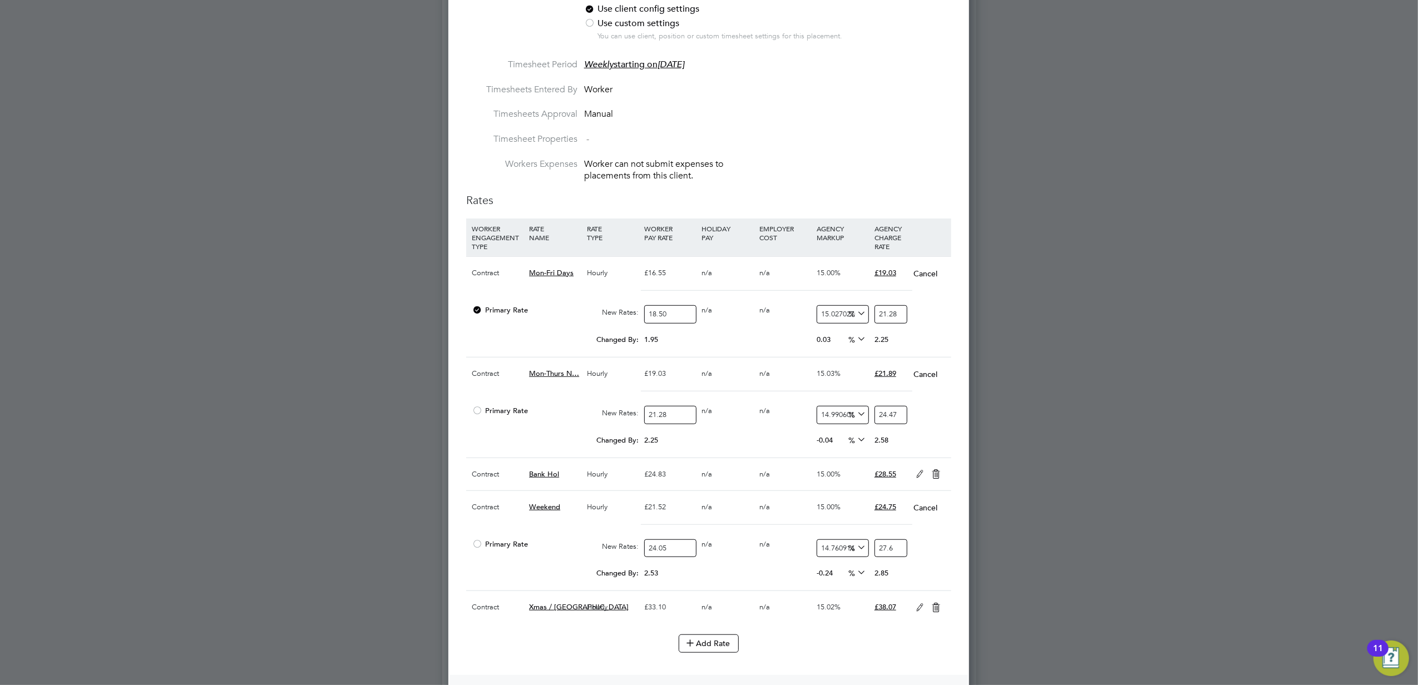
type input "15.01039501039501"
type input "27.66"
click at [1090, 543] on div at bounding box center [709, 342] width 1418 height 685
click at [918, 479] on icon at bounding box center [920, 474] width 14 height 9
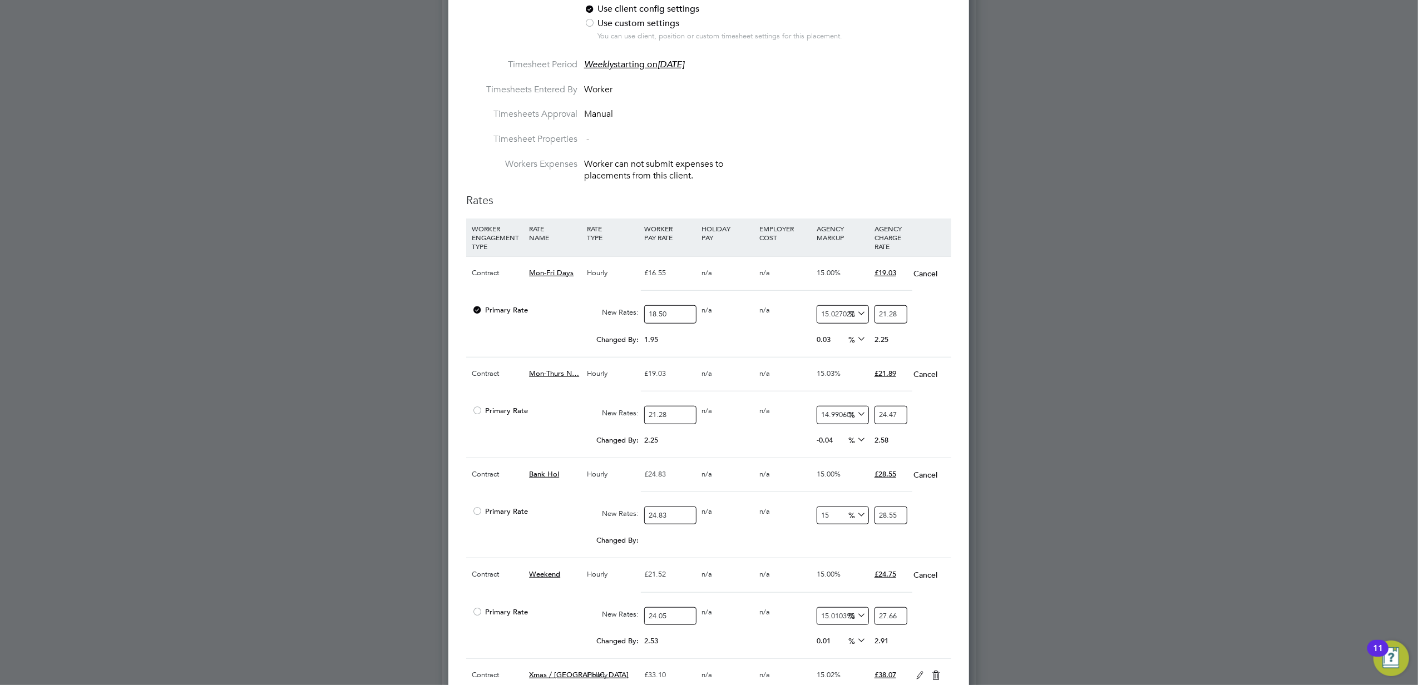
click at [672, 523] on input "24.83" at bounding box center [670, 516] width 52 height 18
type input "2"
type input "2.3"
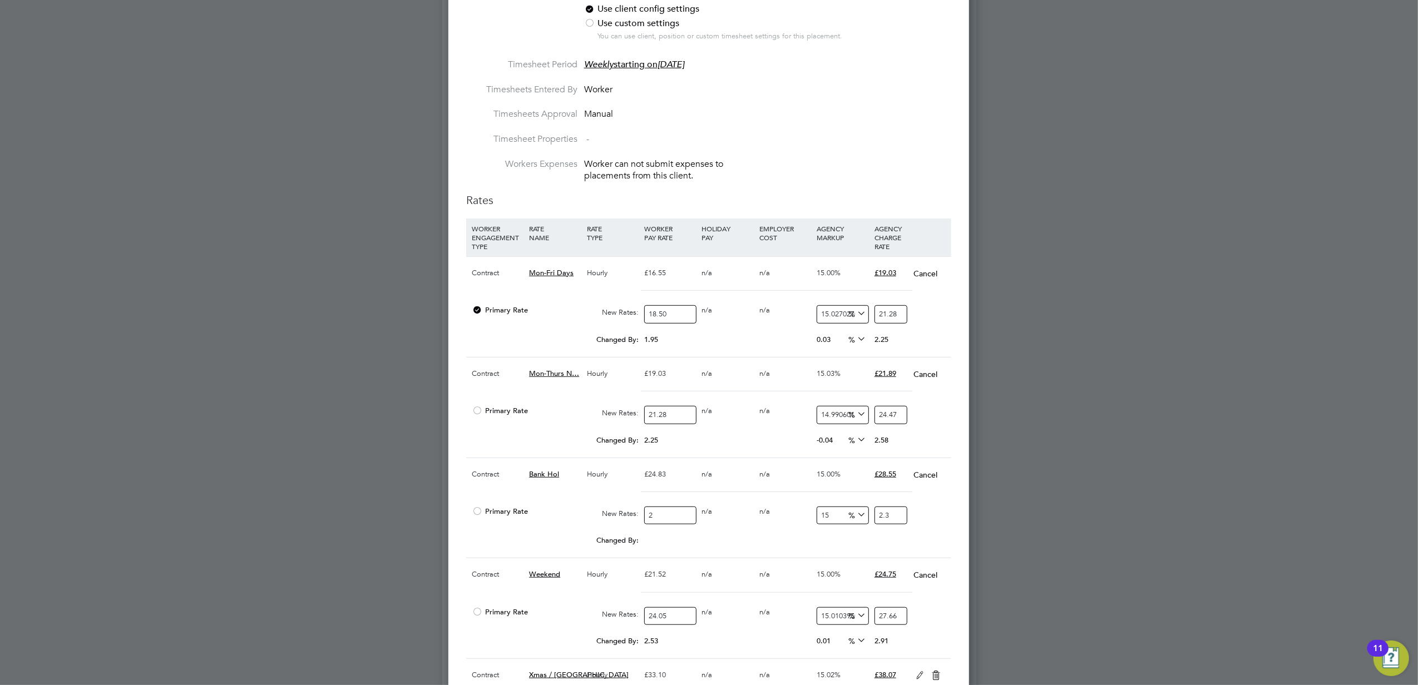
type input "27"
type input "31.05"
type input "27.7"
type input "31.855"
type input "27.75"
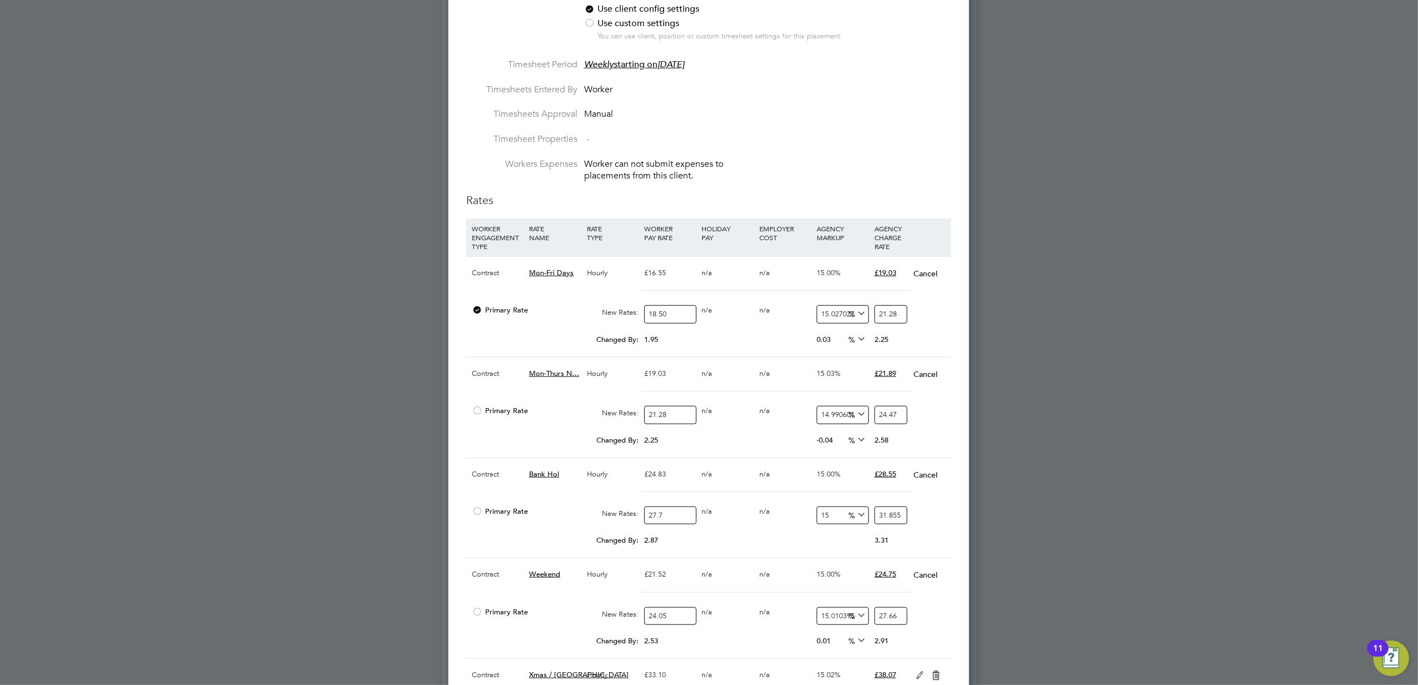
type input "31.9125"
type input "27.75"
click at [891, 522] on input "31.9125" at bounding box center [890, 516] width 33 height 18
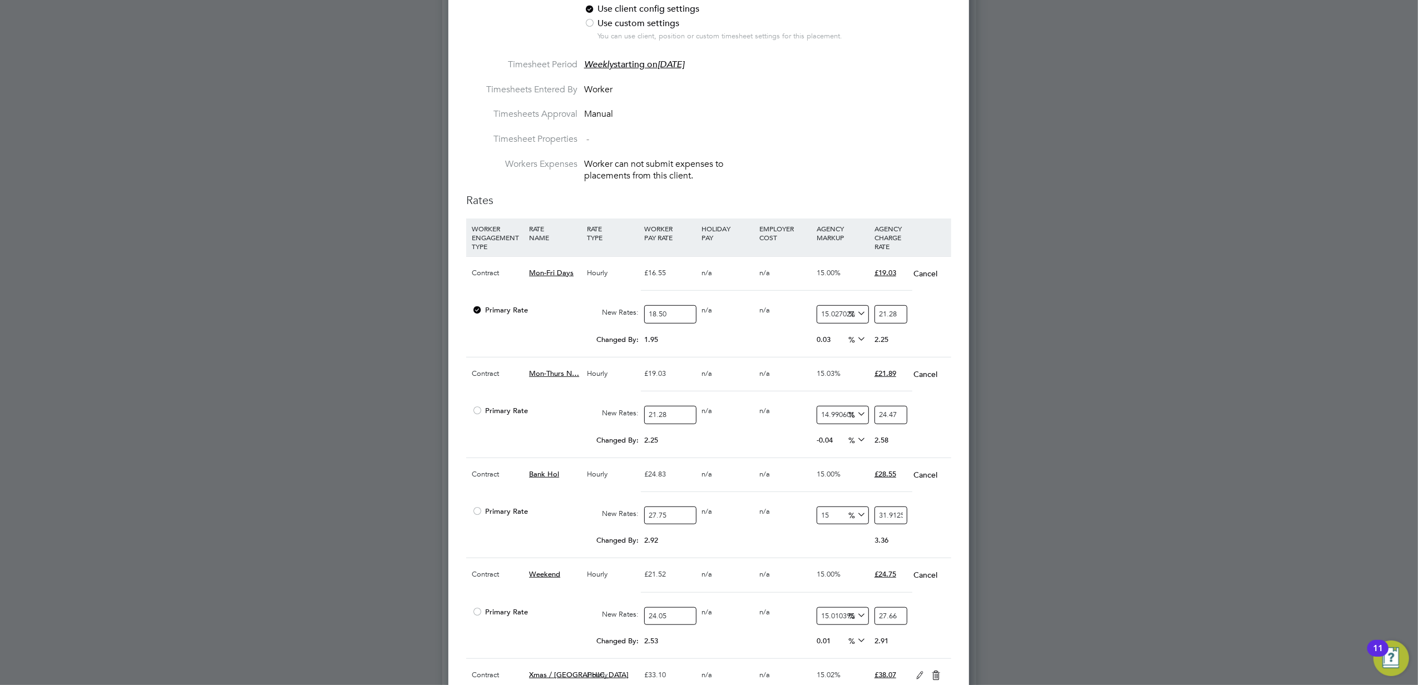
type input "-89.1891891891892"
type input "3"
type input "11.711711711711711"
type input "31"
type input "1049.5495495495495"
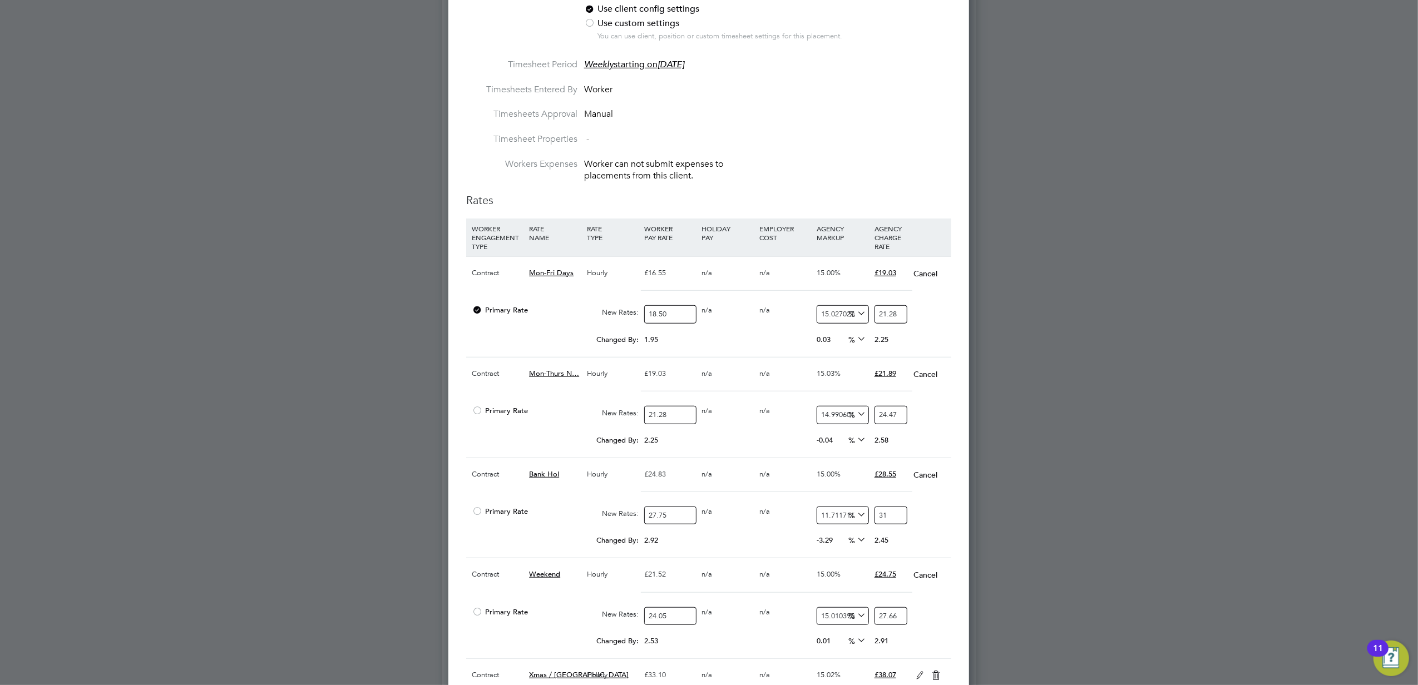
type input "319"
type input "11399.0990990991"
type input "3191.0000000000005"
click at [1228, 519] on div at bounding box center [709, 342] width 1418 height 685
click at [892, 517] on input "3191.0000000000005" at bounding box center [890, 516] width 33 height 18
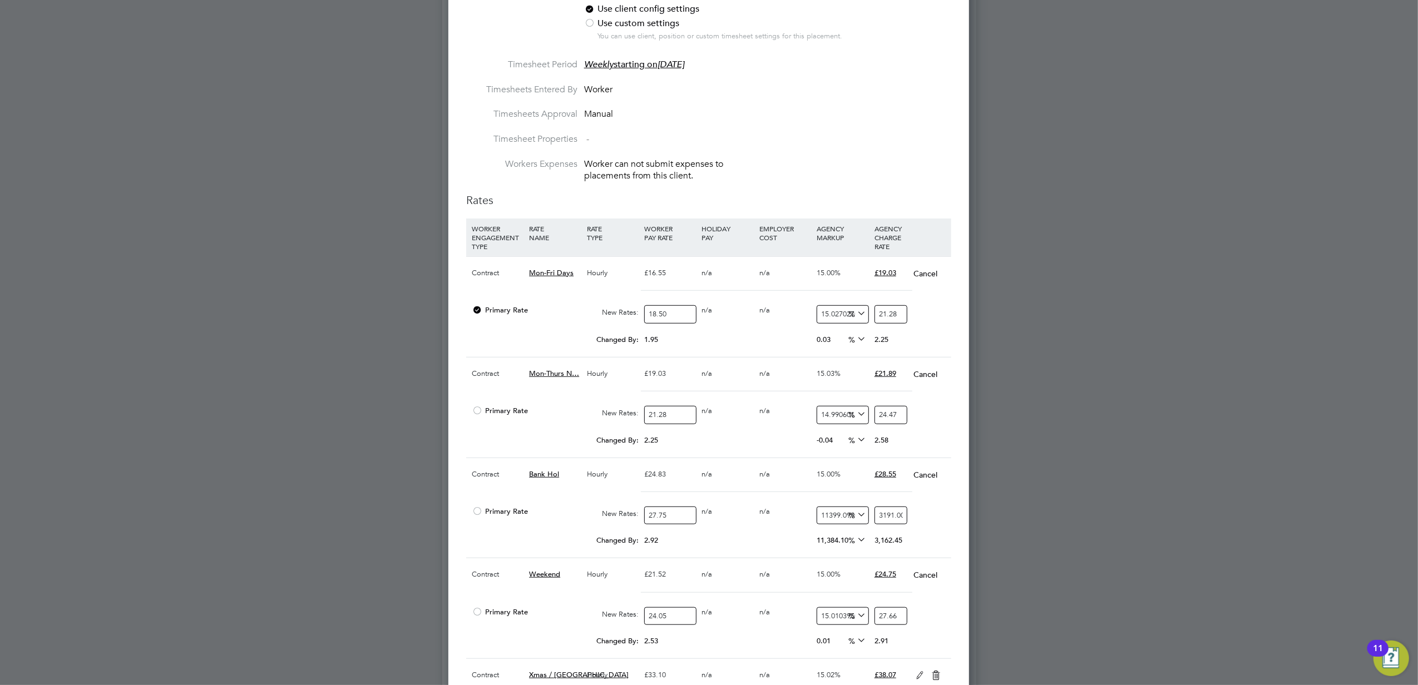
click at [892, 517] on input "3191.0000000000005" at bounding box center [890, 516] width 33 height 18
type input "-89.1891891891892"
type input "3"
type input "11.711711711711711"
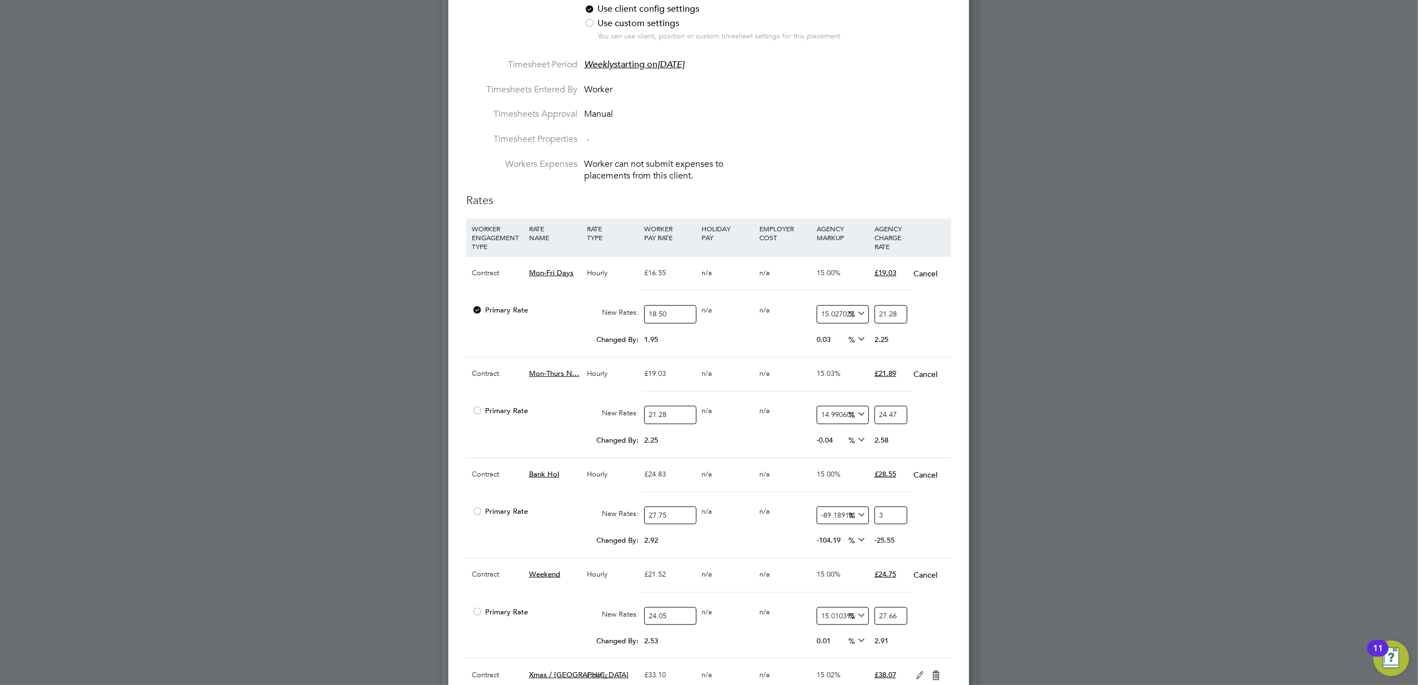
type input "31"
type input "14.954954954954955"
type input "31.9"
type input "14.99099099099099"
type input "31.91"
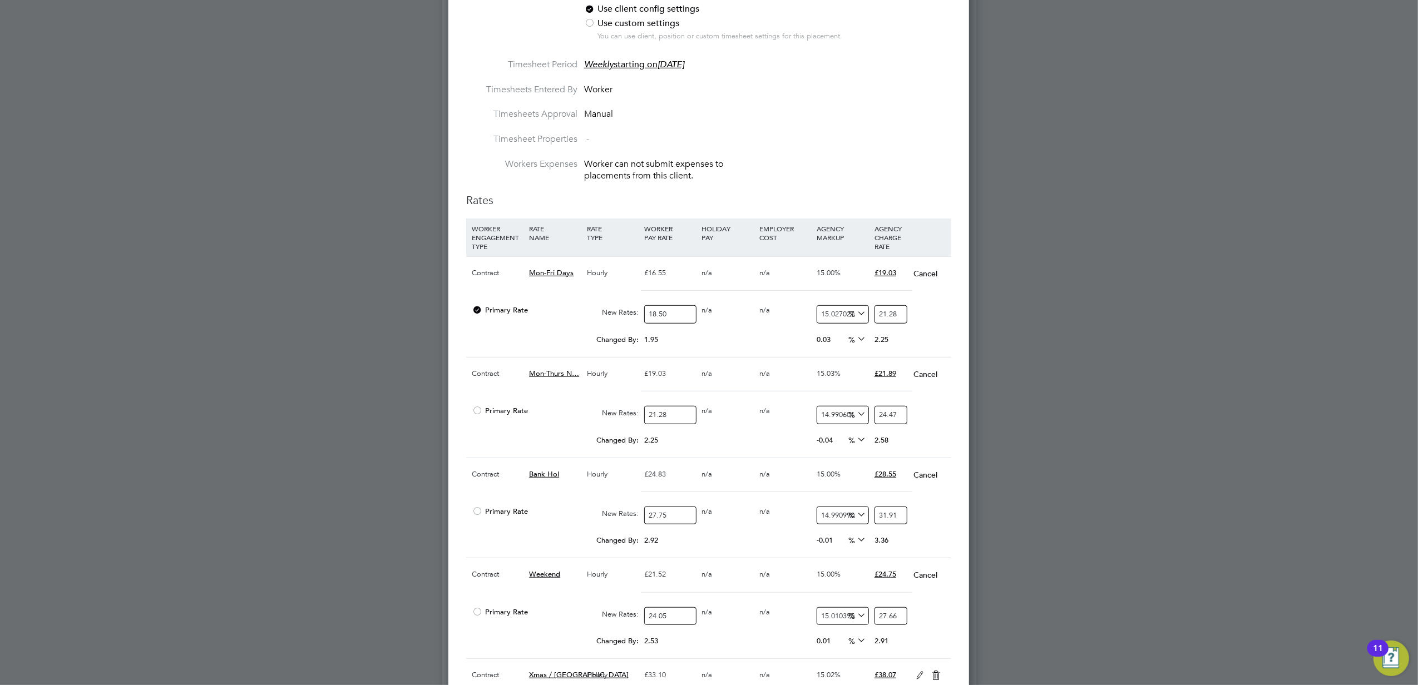
click at [1131, 532] on div at bounding box center [709, 342] width 1418 height 685
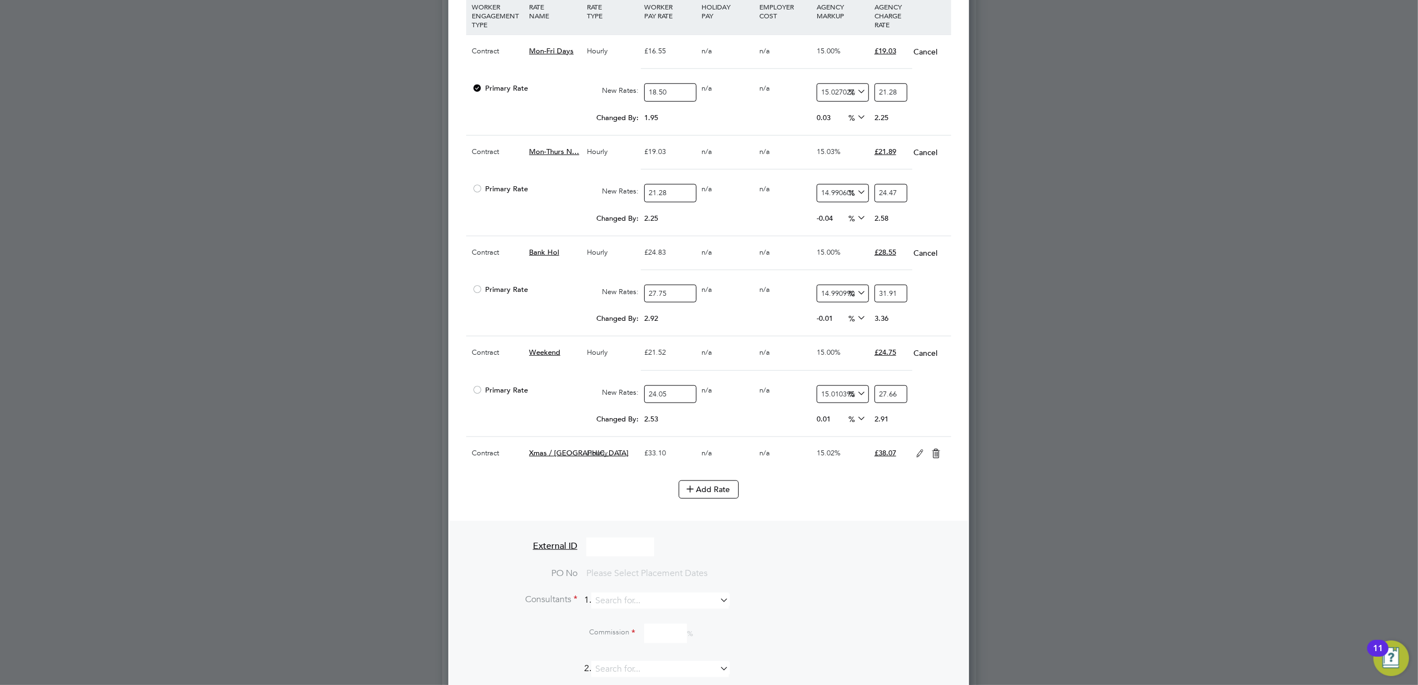
scroll to position [964, 0]
click at [680, 399] on input "24.05" at bounding box center [670, 394] width 52 height 18
click at [913, 458] on icon at bounding box center [920, 453] width 14 height 9
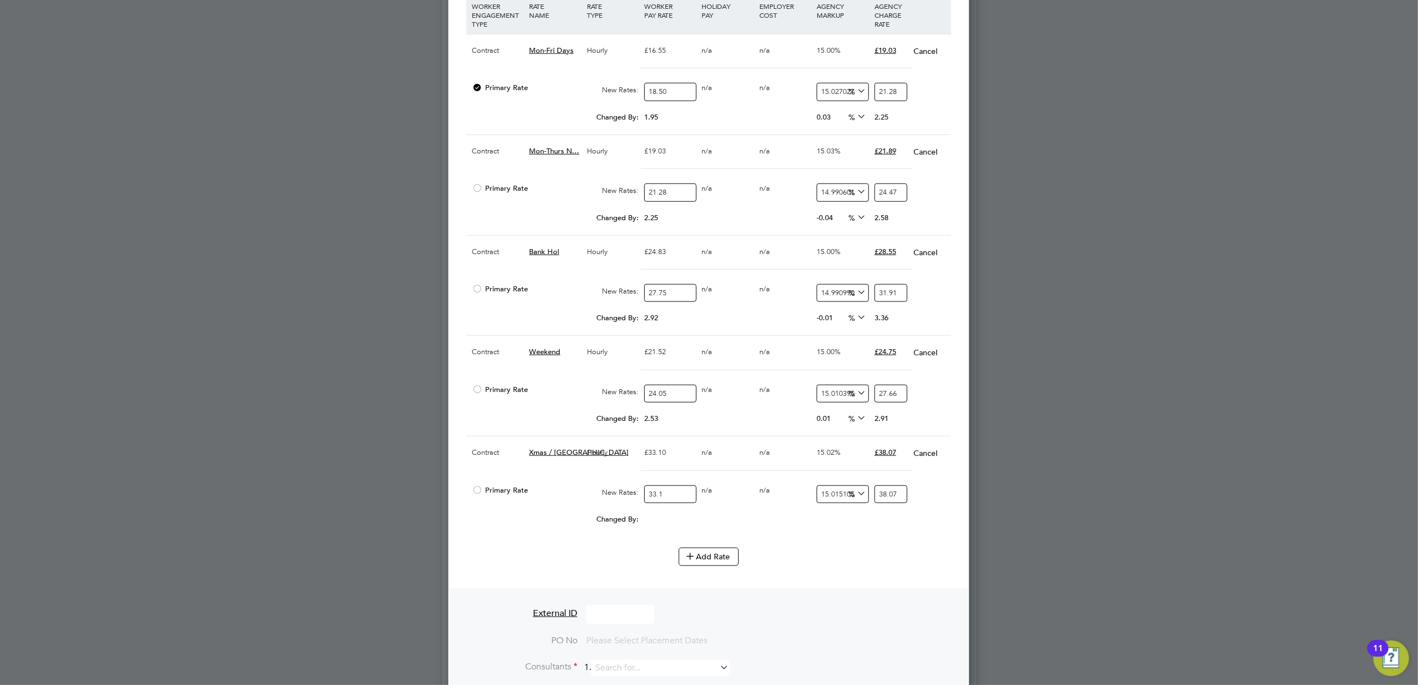
scroll to position [1851, 521]
click at [667, 504] on input "33.1" at bounding box center [670, 494] width 52 height 18
click at [886, 503] on input "38.07" at bounding box center [890, 494] width 33 height 18
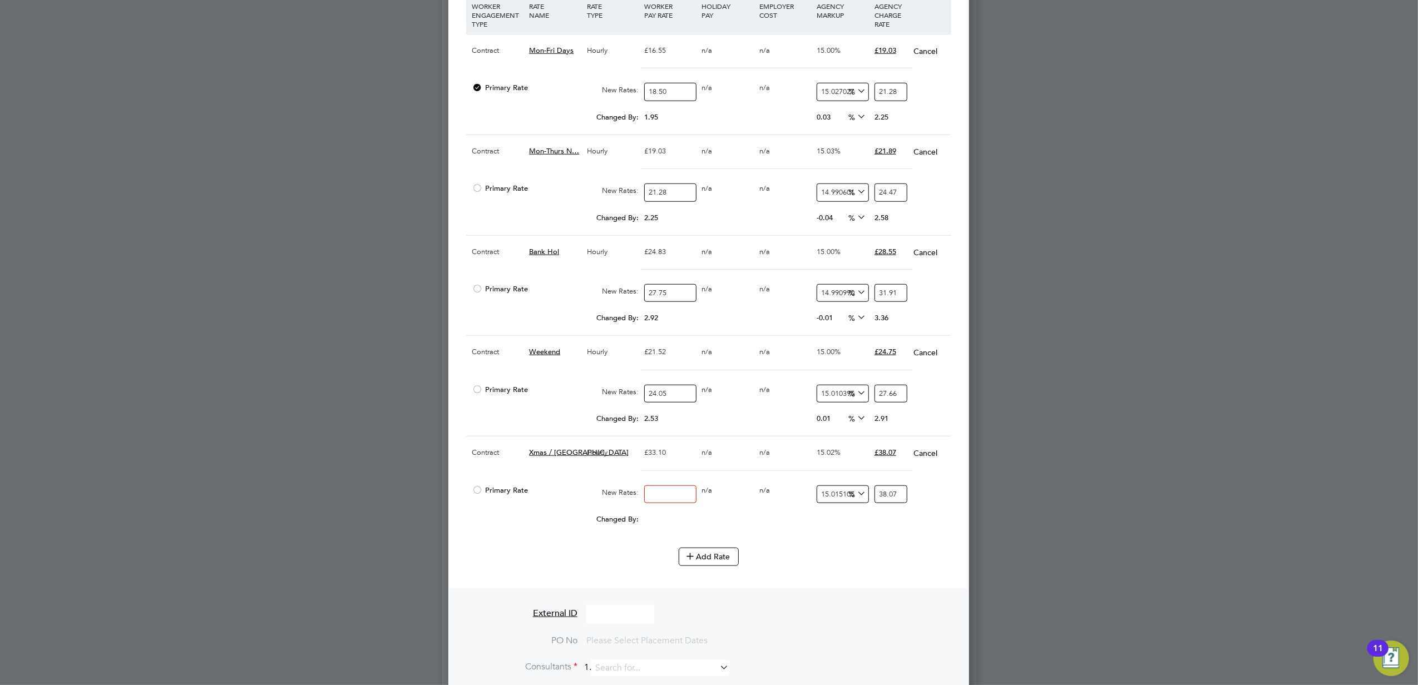
type input "0"
click at [886, 503] on input "0" at bounding box center [890, 494] width 33 height 18
click at [1056, 534] on div at bounding box center [709, 342] width 1418 height 685
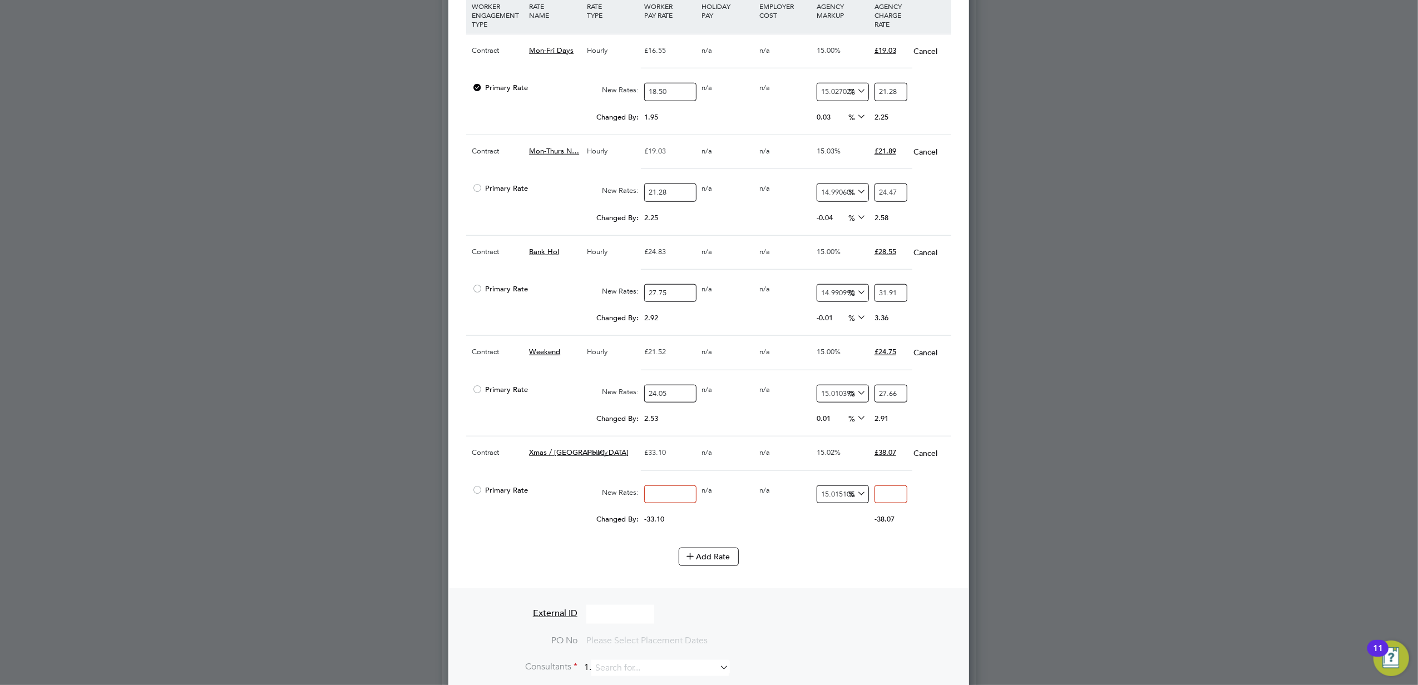
type input "0"
click at [672, 501] on input "0" at bounding box center [670, 494] width 52 height 18
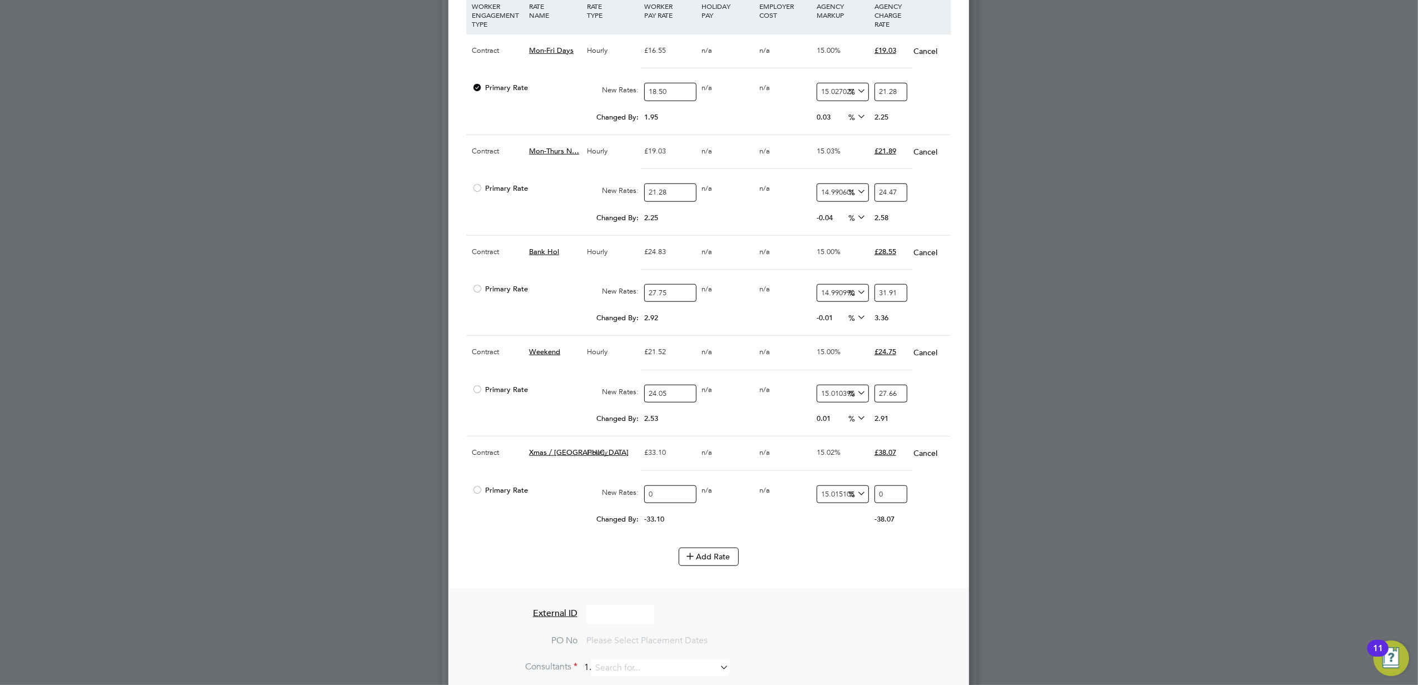
type input "3"
type input "3.450453172205438"
type input "37"
type input "42.55558912386707"
type input "37"
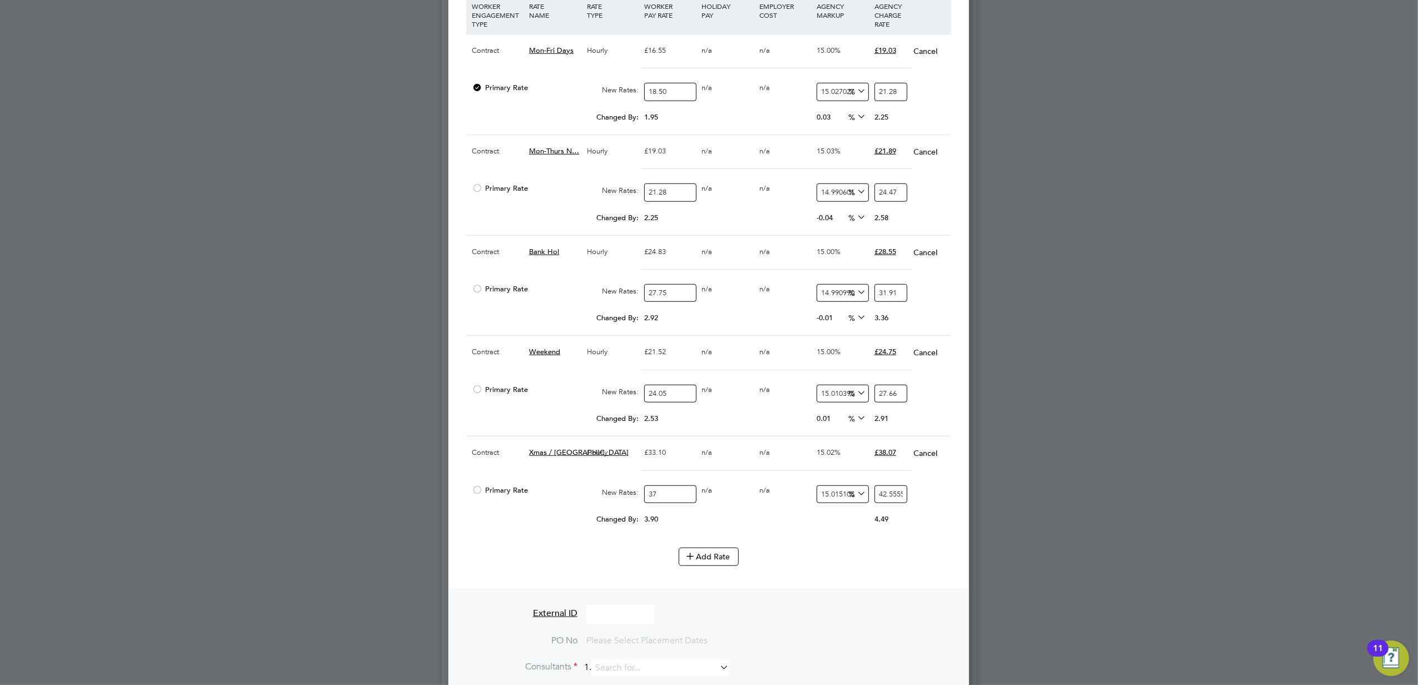
click at [885, 499] on input "42.55558912386707" at bounding box center [890, 494] width 33 height 18
type input "-89.1891891891892"
type input "4"
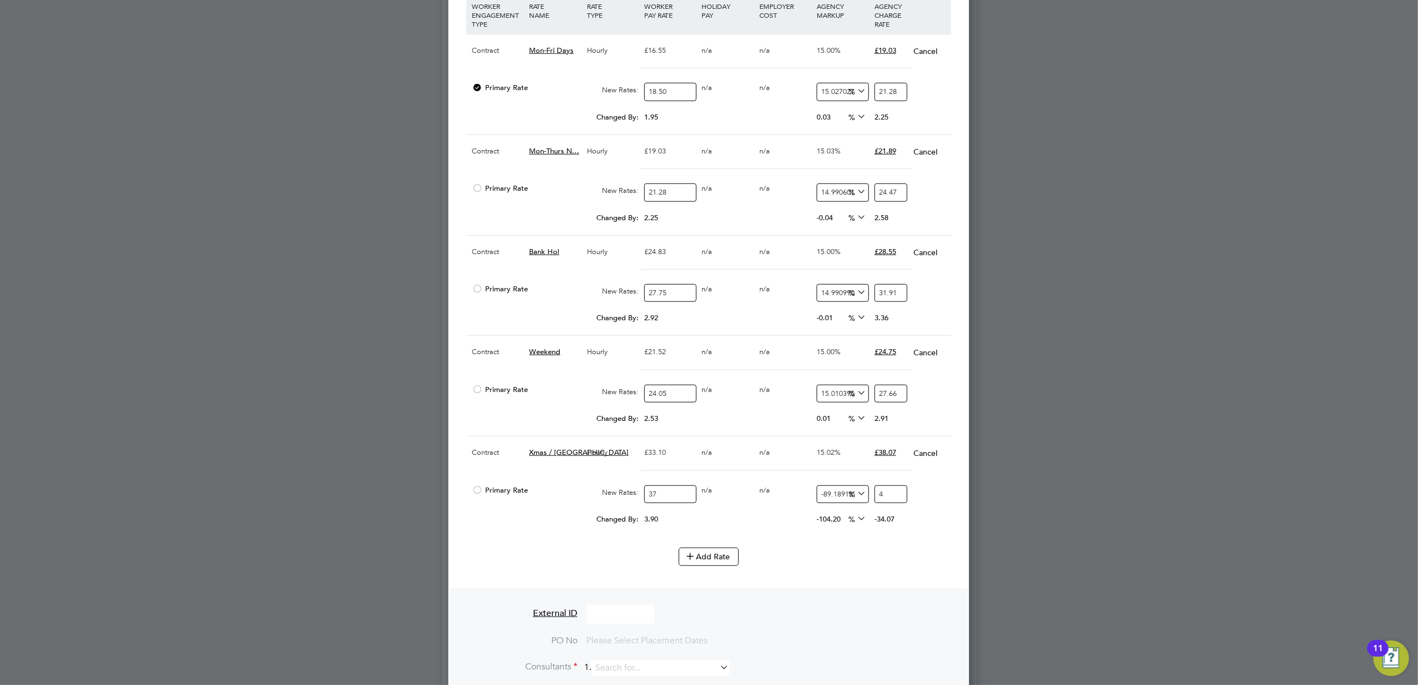
type input "13.513513513513514"
type input "42"
type input "14.864864864864865"
type input "42.5"
type input "15"
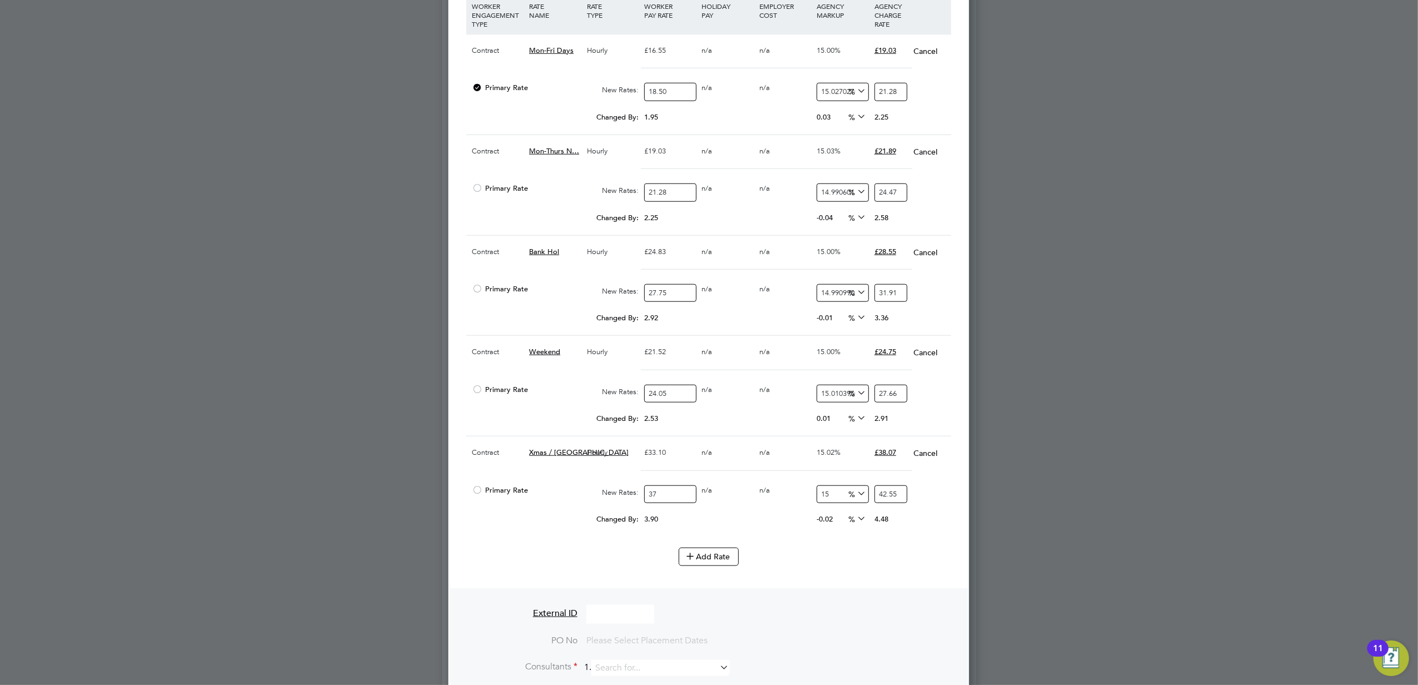
type input "42.55"
click at [1015, 497] on div at bounding box center [709, 342] width 1418 height 685
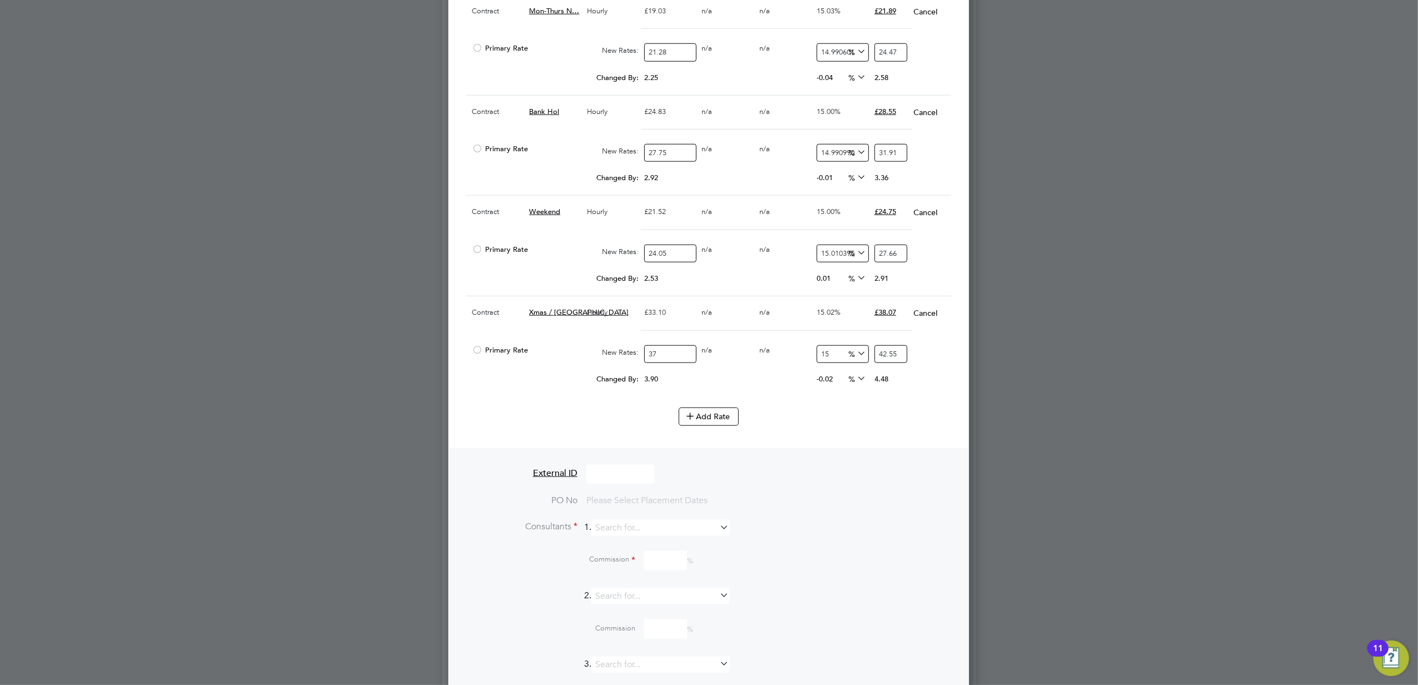
scroll to position [1260, 0]
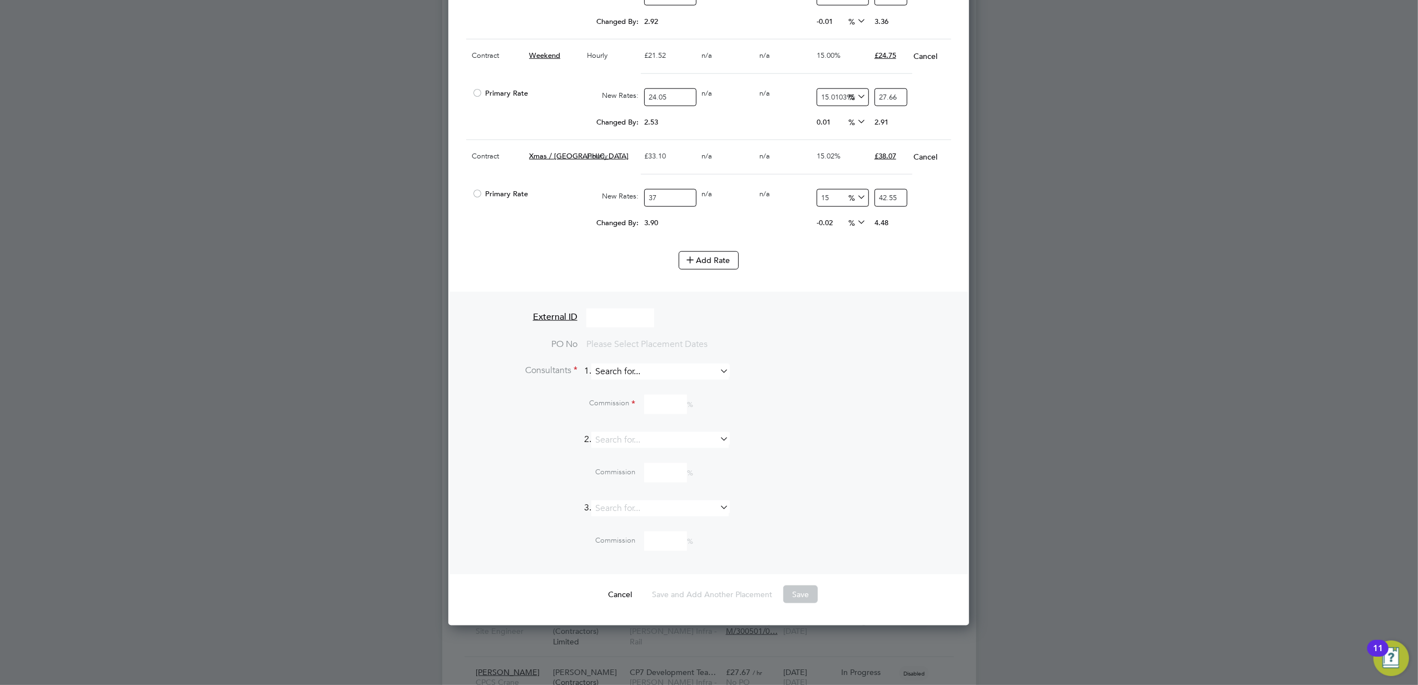
click at [640, 380] on input at bounding box center [659, 372] width 137 height 16
click at [645, 399] on li "Dani el Goldstone" at bounding box center [669, 396] width 146 height 15
type input "Daniel Goldstone"
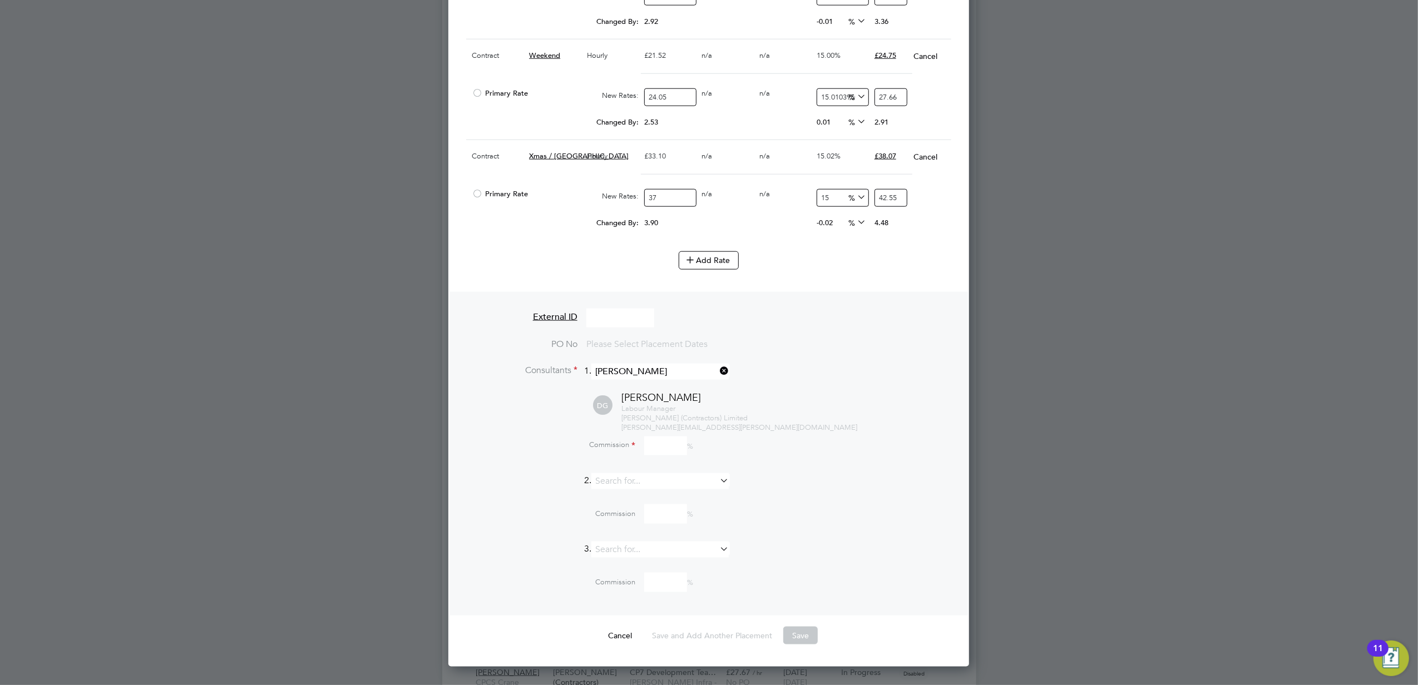
click at [658, 463] on div "Commission %" at bounding box center [736, 448] width 429 height 30
click at [658, 450] on input at bounding box center [665, 446] width 43 height 19
type input "100"
click at [1053, 455] on div at bounding box center [709, 342] width 1418 height 685
click at [833, 512] on div "Commission %" at bounding box center [737, 513] width 427 height 19
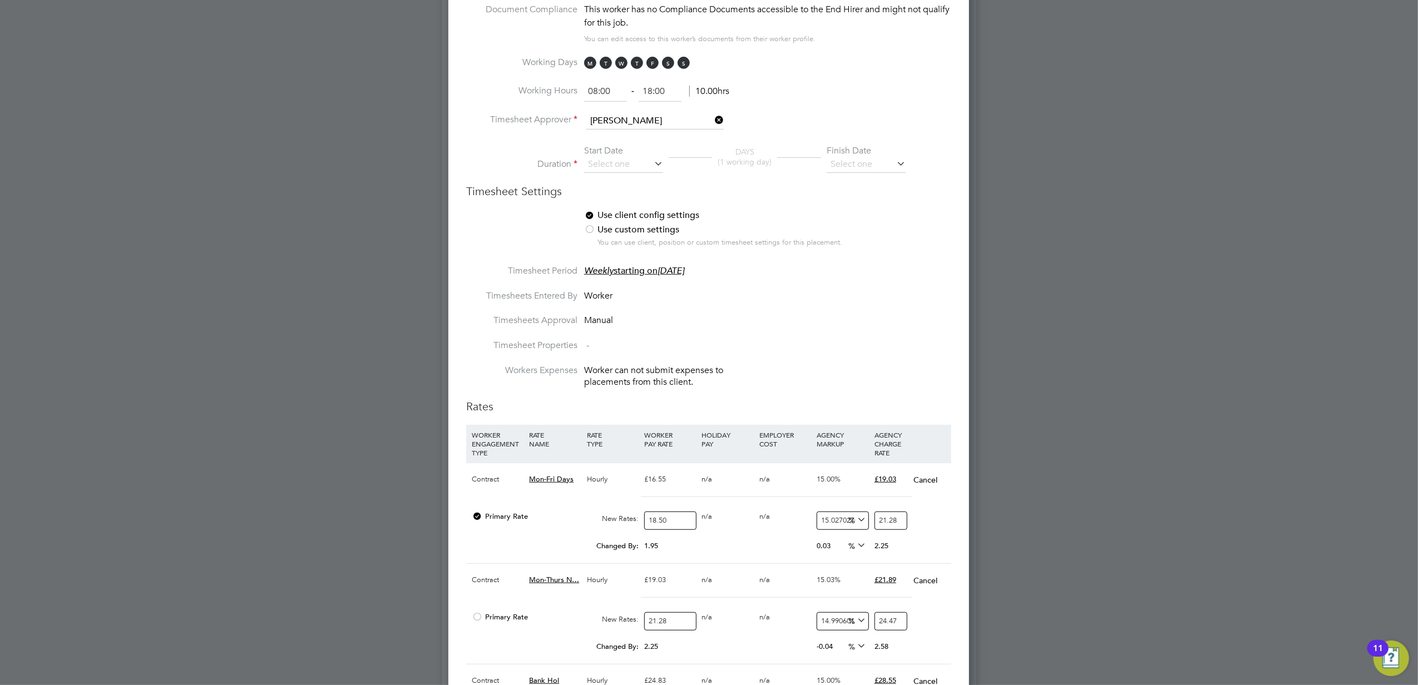
scroll to position [370, 0]
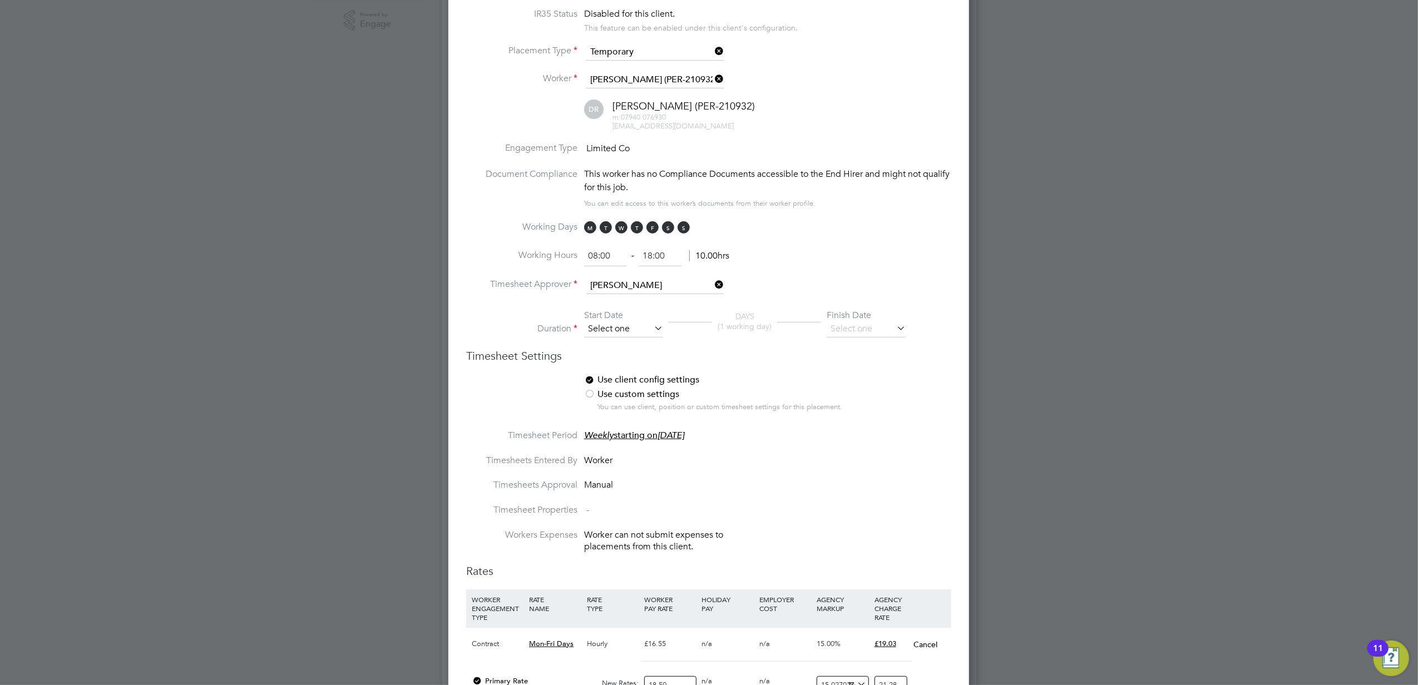
click at [627, 330] on input at bounding box center [623, 329] width 79 height 17
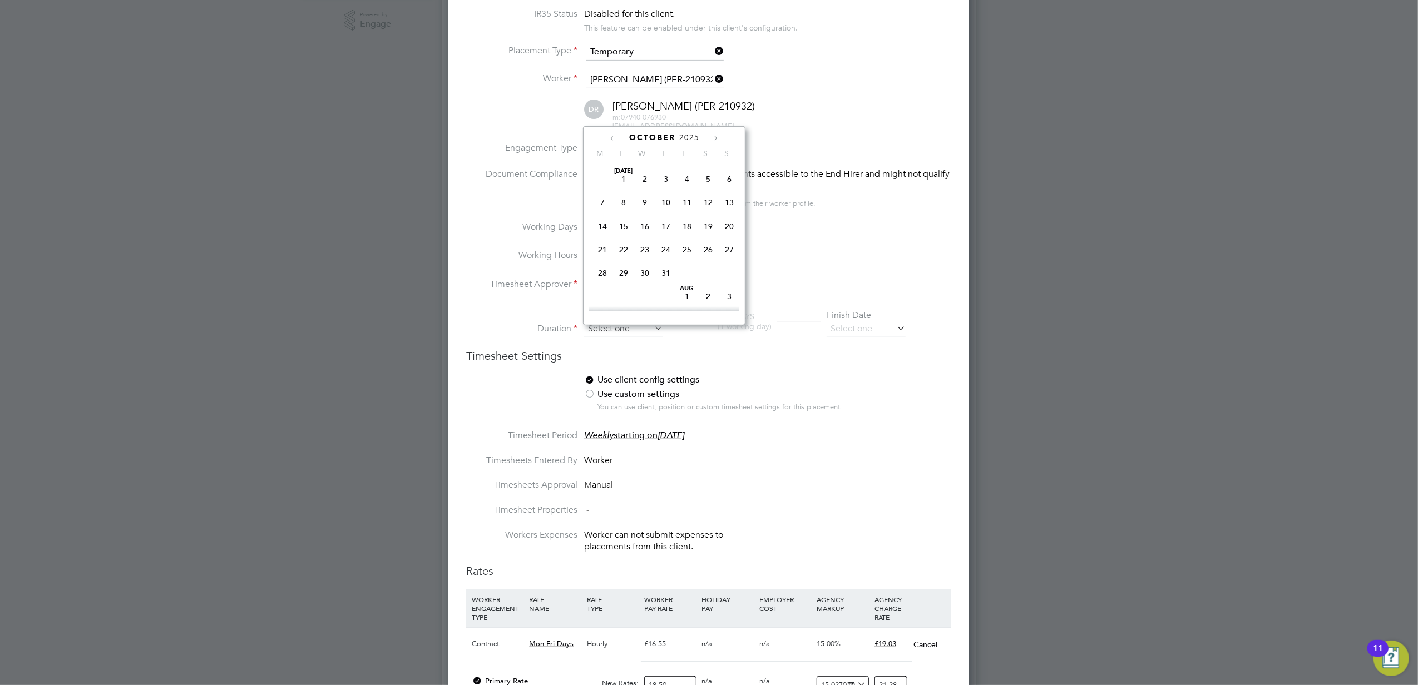
scroll to position [310, 0]
click at [597, 205] on span "29" at bounding box center [602, 197] width 21 height 21
type input "[DATE]"
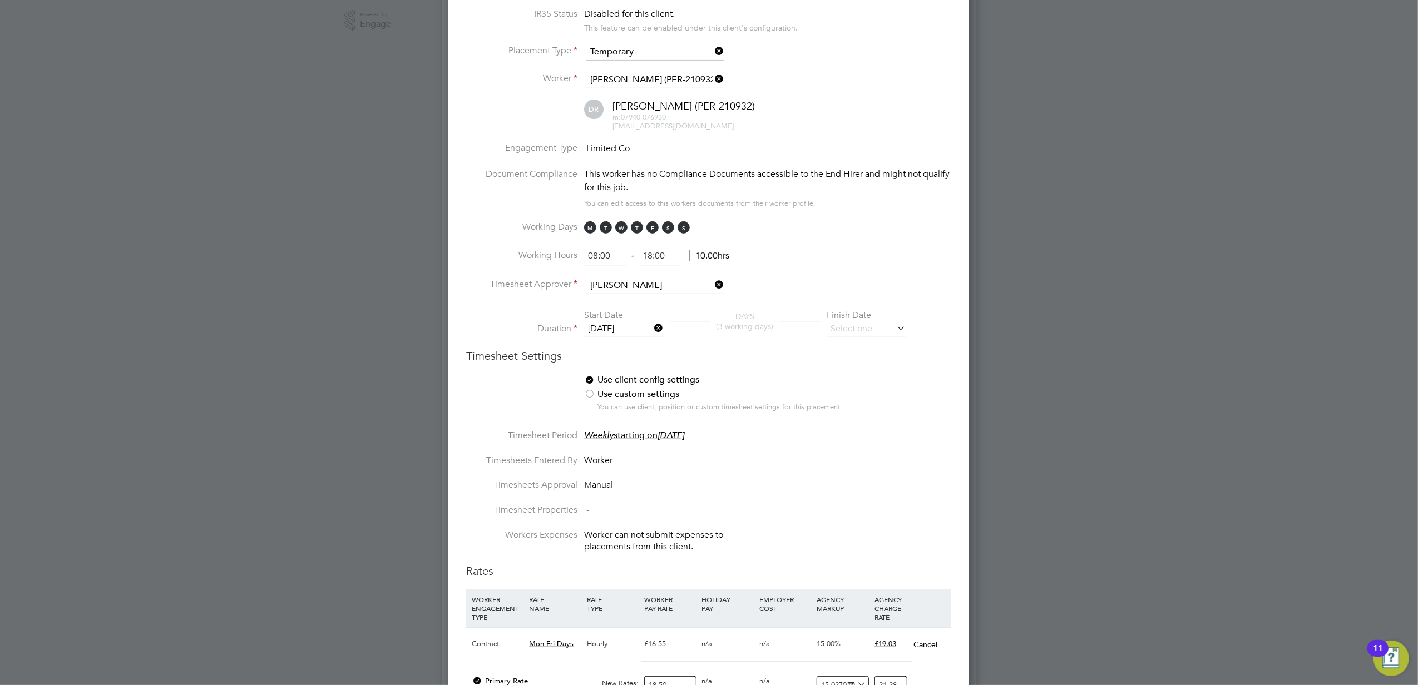
click at [846, 329] on input at bounding box center [865, 329] width 79 height 17
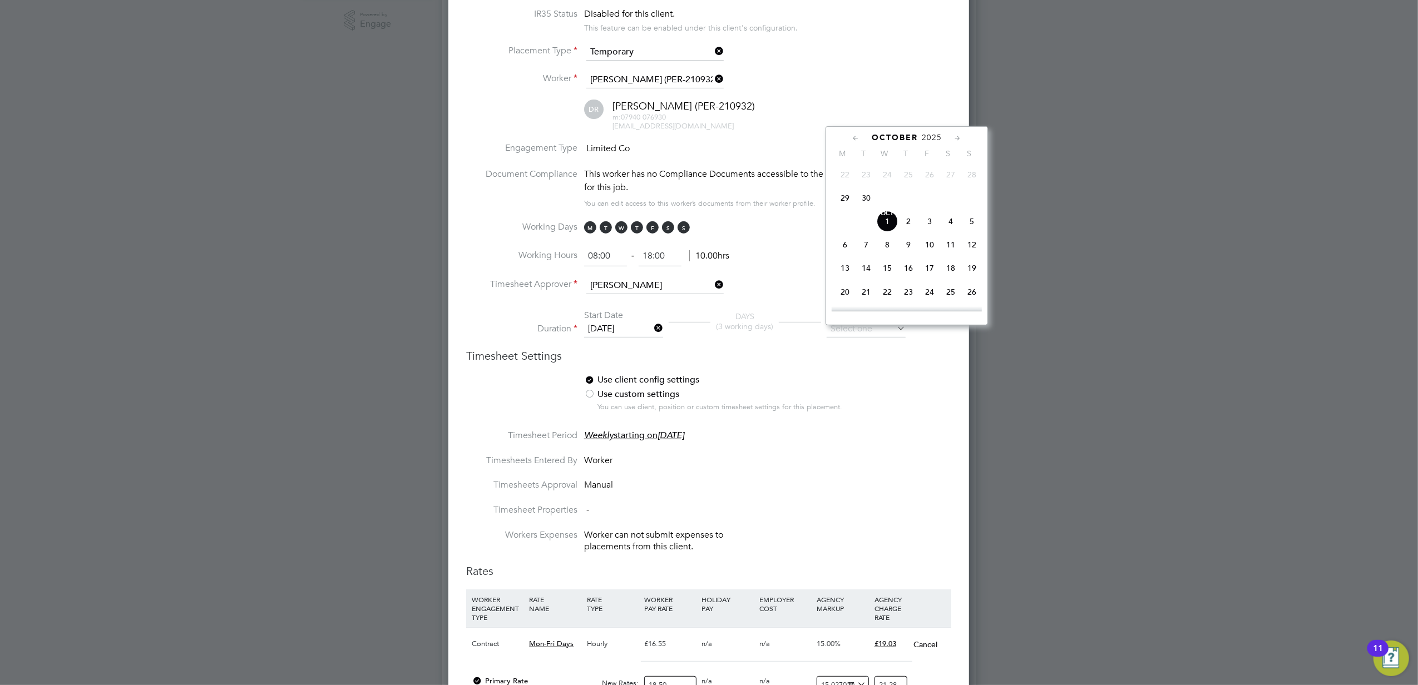
click at [928, 274] on span "17" at bounding box center [929, 267] width 21 height 21
type input "[DATE]"
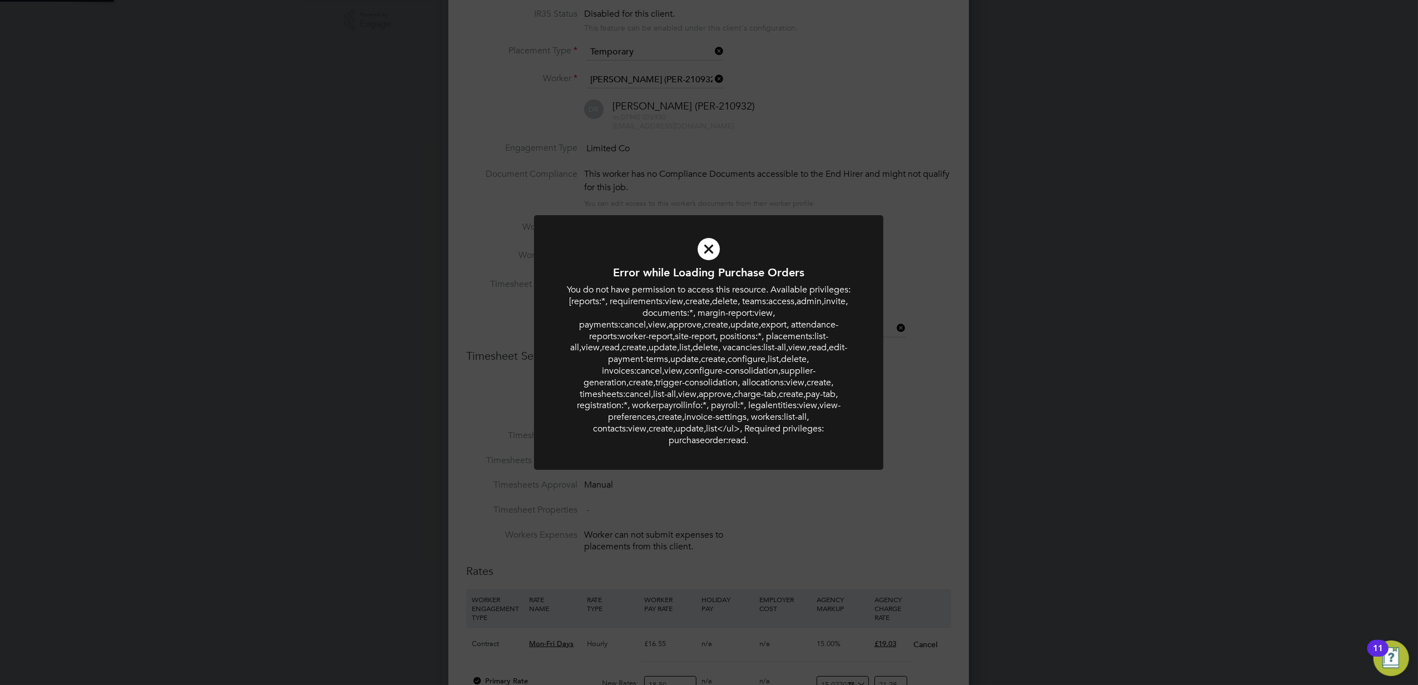
scroll to position [1964, 521]
click at [912, 457] on div "Error while Loading Purchase Orders You do not have permission to access this r…" at bounding box center [709, 342] width 1418 height 685
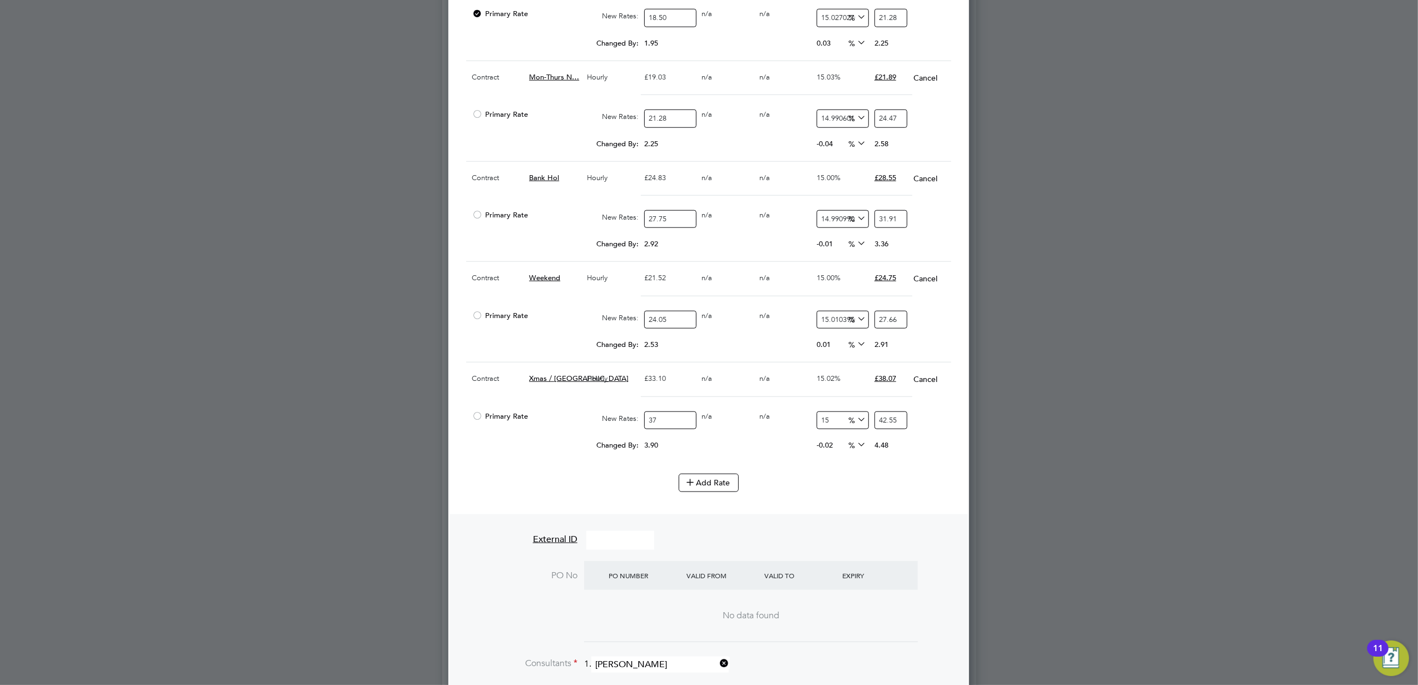
scroll to position [1393, 0]
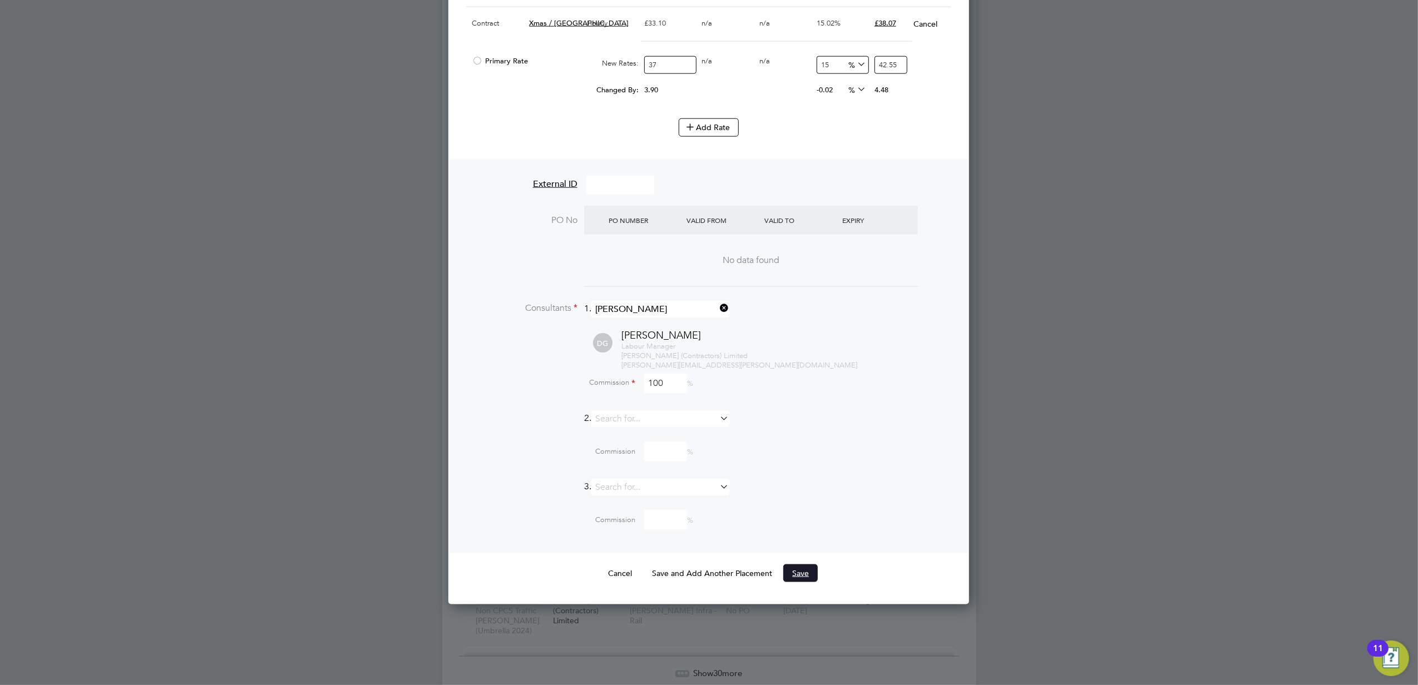
click at [806, 581] on button "Save" at bounding box center [800, 573] width 34 height 18
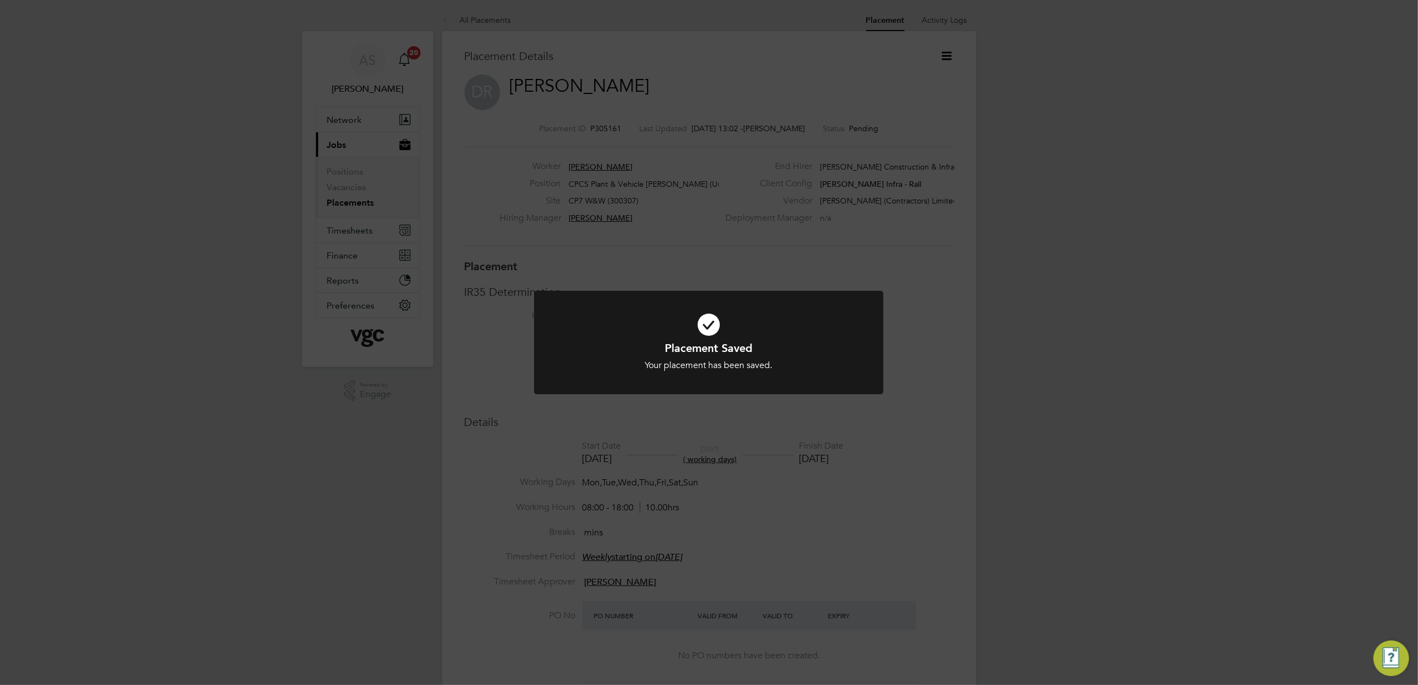
scroll to position [6, 6]
click at [720, 465] on div "Placement Saved Your placement has been saved. Cancel Okay" at bounding box center [709, 342] width 1418 height 685
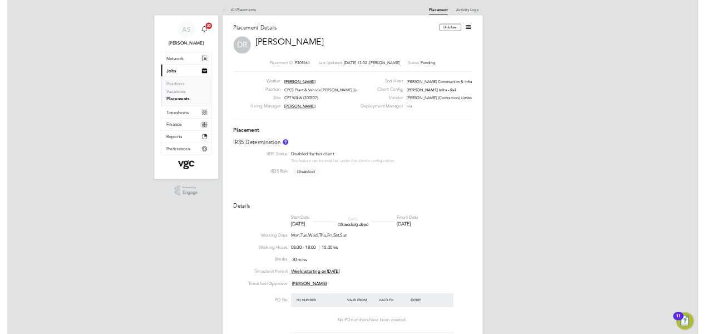
scroll to position [18, 219]
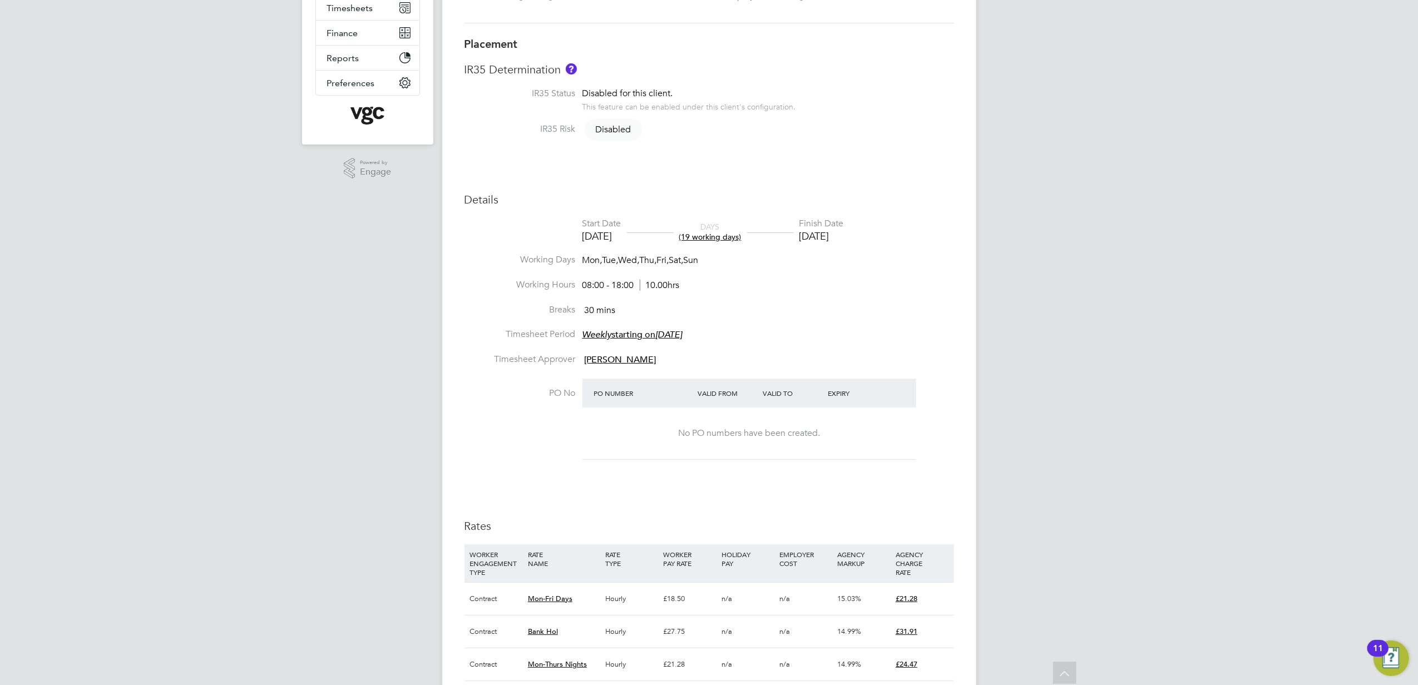
click at [1114, 412] on div "AS Anna Slavova Notifications 20 Applications: Network Team Members Businesses …" at bounding box center [709, 392] width 1418 height 1228
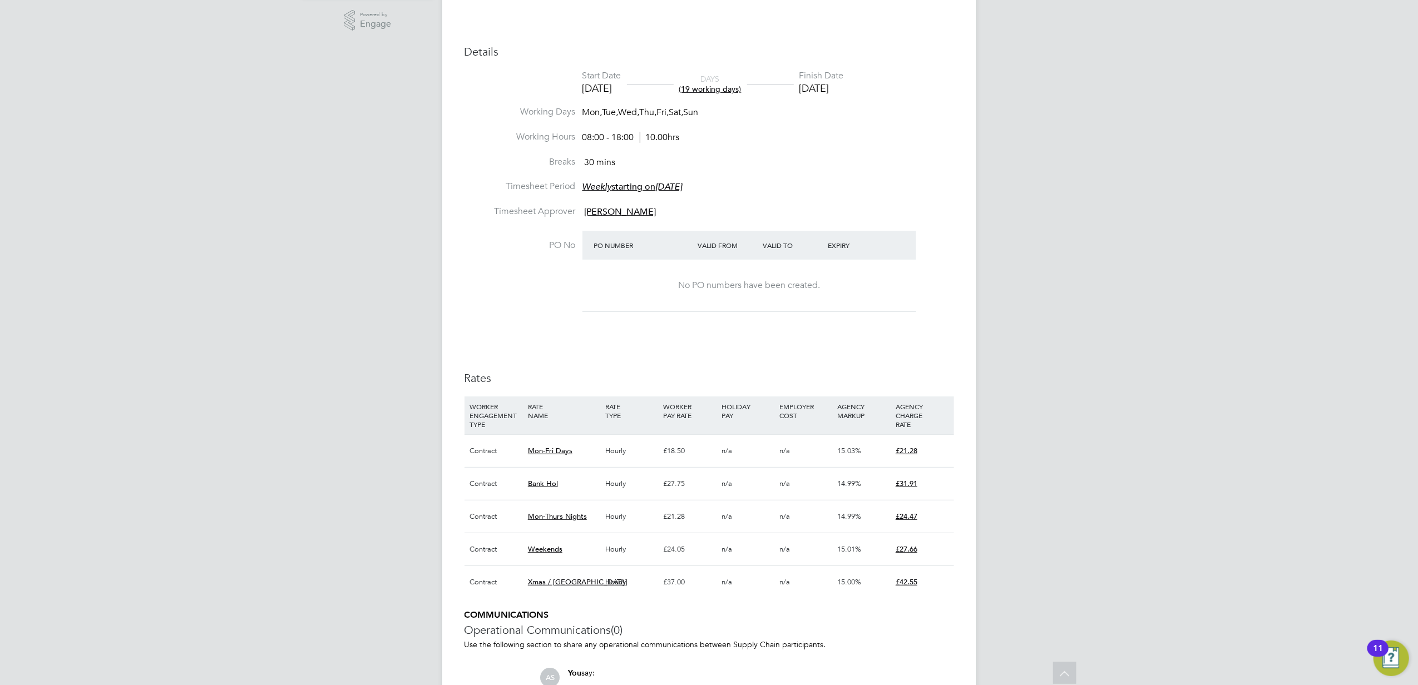
click at [1106, 365] on div "AS Anna Slavova Notifications 20 Applications: Network Team Members Businesses …" at bounding box center [709, 244] width 1418 height 1228
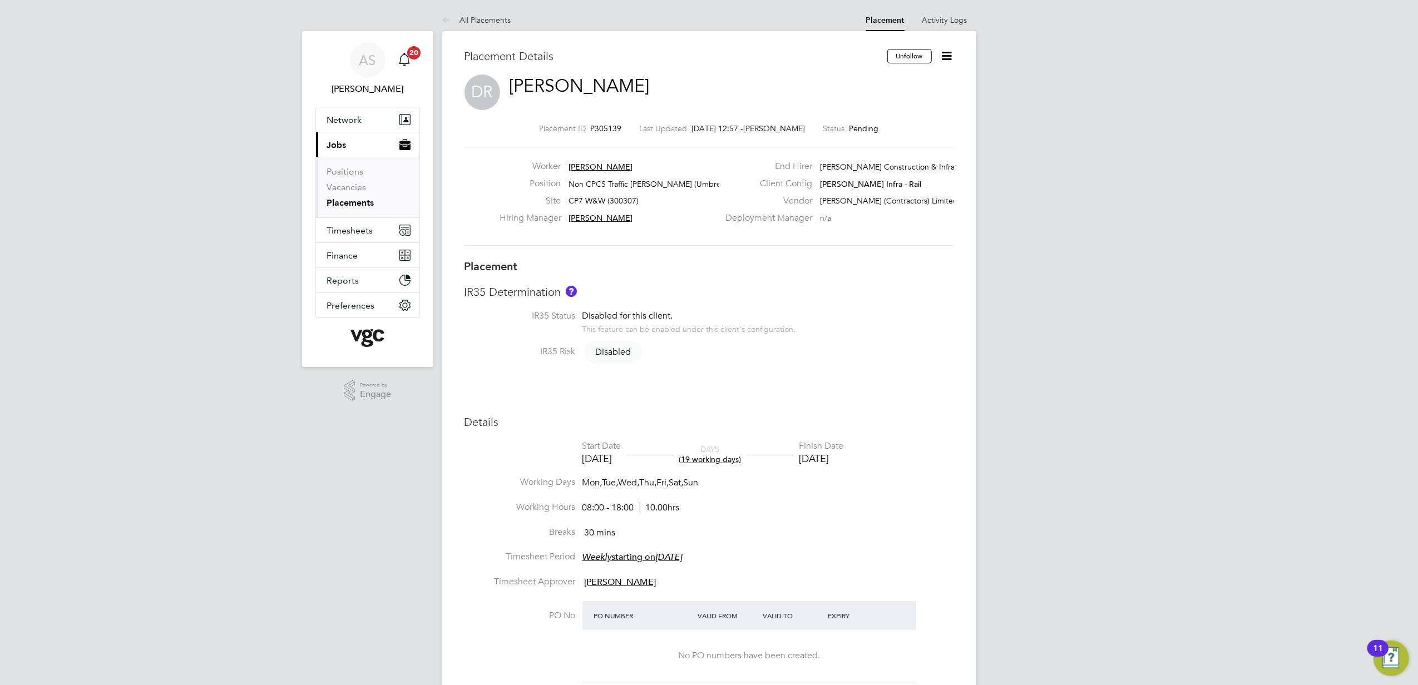
click at [343, 200] on link "Placements" at bounding box center [350, 202] width 47 height 11
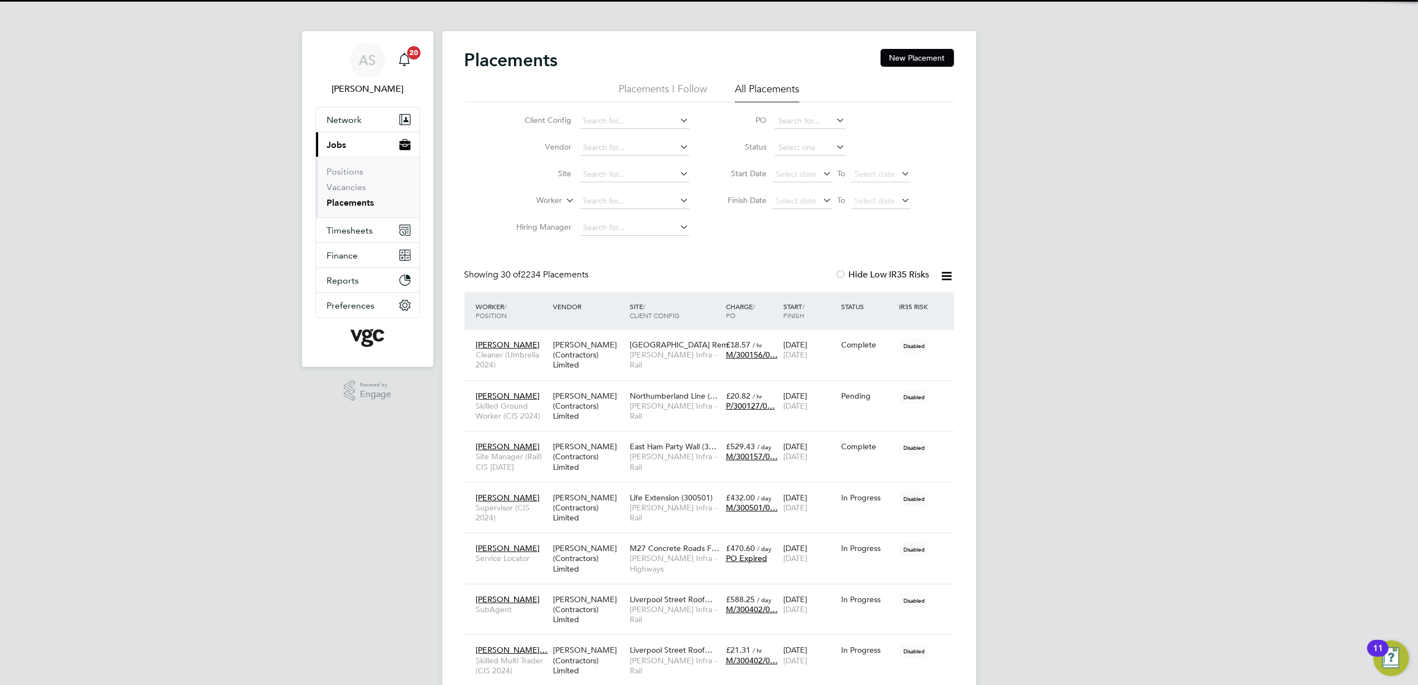
scroll to position [32, 97]
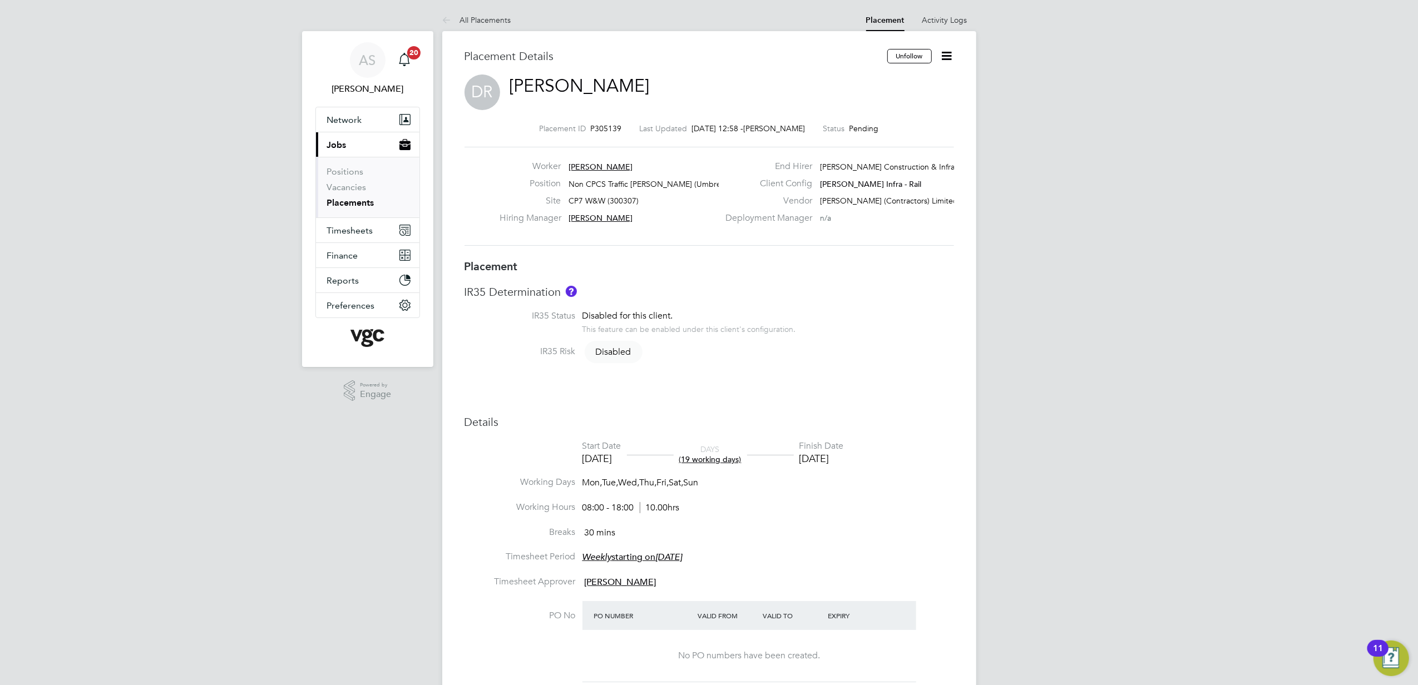
click at [946, 56] on icon at bounding box center [947, 56] width 14 height 14
click at [880, 79] on li "Edit Placement e" at bounding box center [893, 83] width 115 height 16
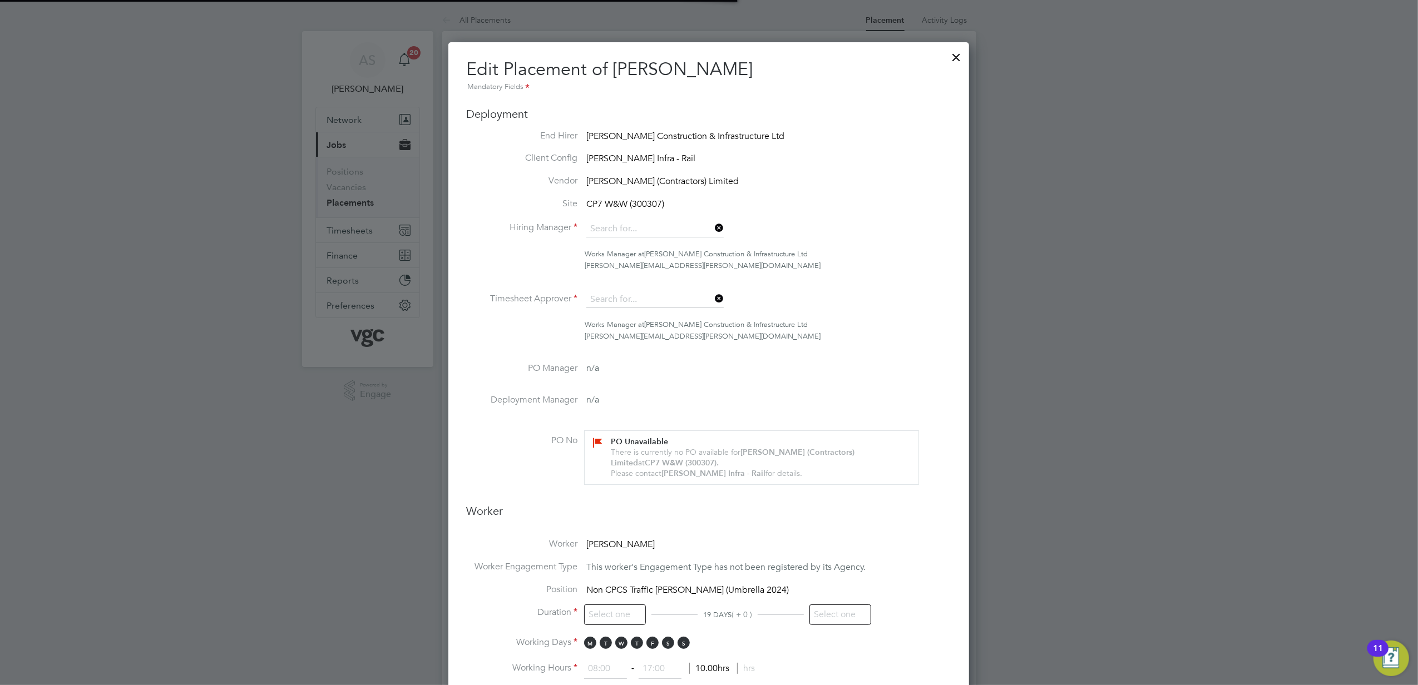
type input "[PERSON_NAME]"
type input "[DATE]"
type input "08:00"
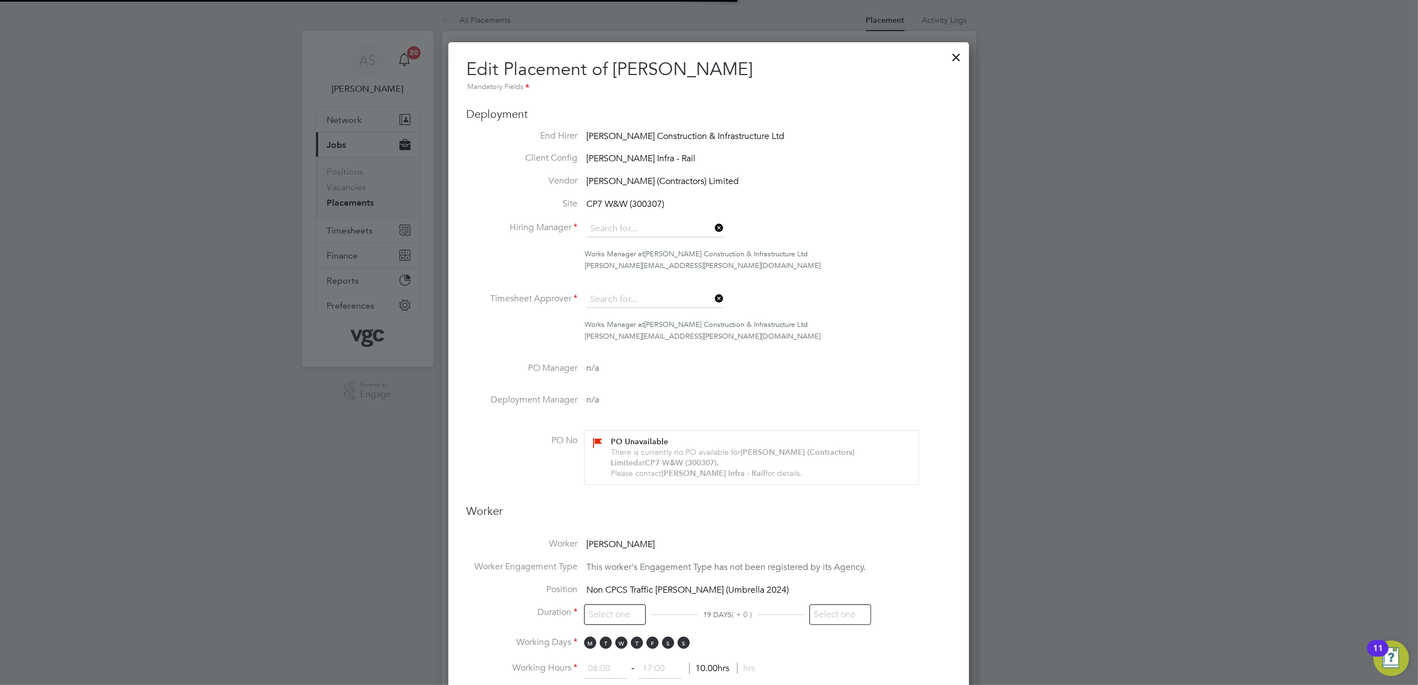
type input "18:00"
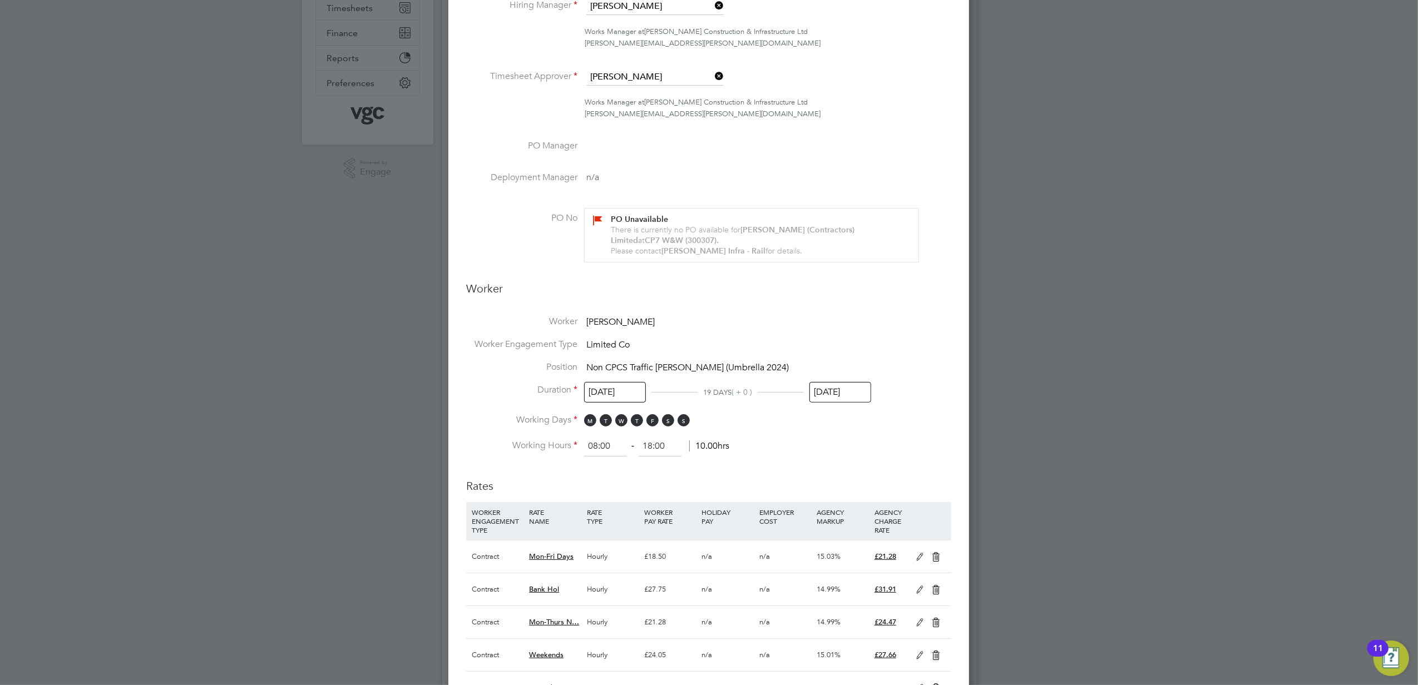
click at [759, 354] on li "Worker Engagement Type Limited Co" at bounding box center [708, 350] width 485 height 23
click at [759, 361] on li "Position Non CPCS Traffic [PERSON_NAME] (Umbrella 2024)" at bounding box center [708, 372] width 485 height 23
click at [759, 363] on li "Position Non CPCS Traffic [PERSON_NAME] (Umbrella 2024)" at bounding box center [708, 372] width 485 height 23
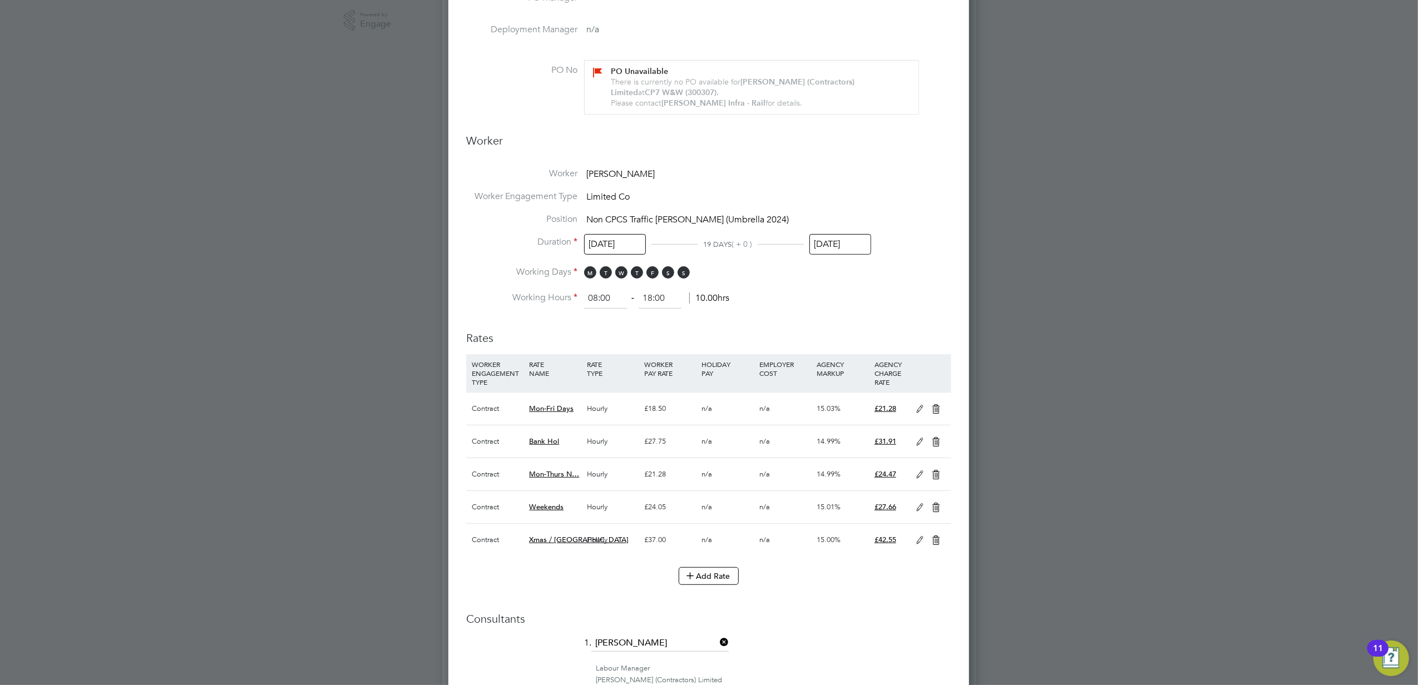
click at [1099, 350] on div at bounding box center [709, 342] width 1418 height 685
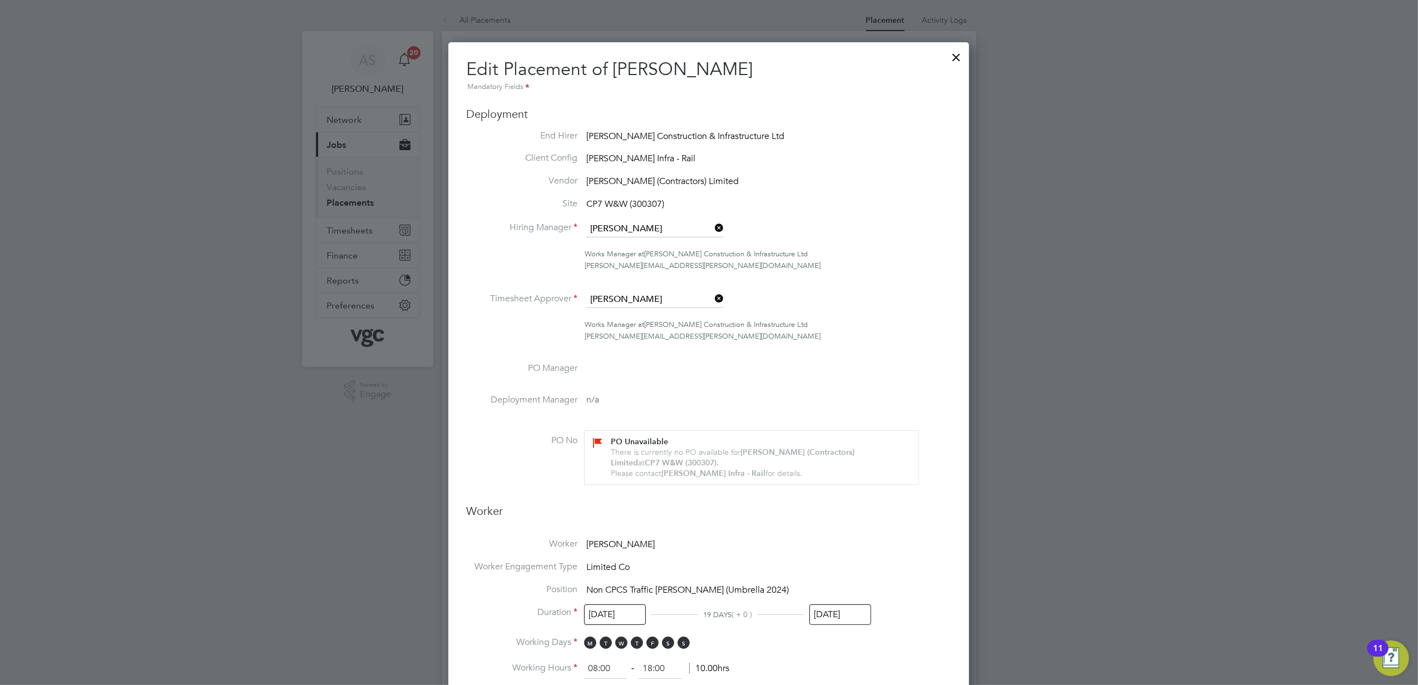
click at [955, 57] on div at bounding box center [956, 54] width 20 height 20
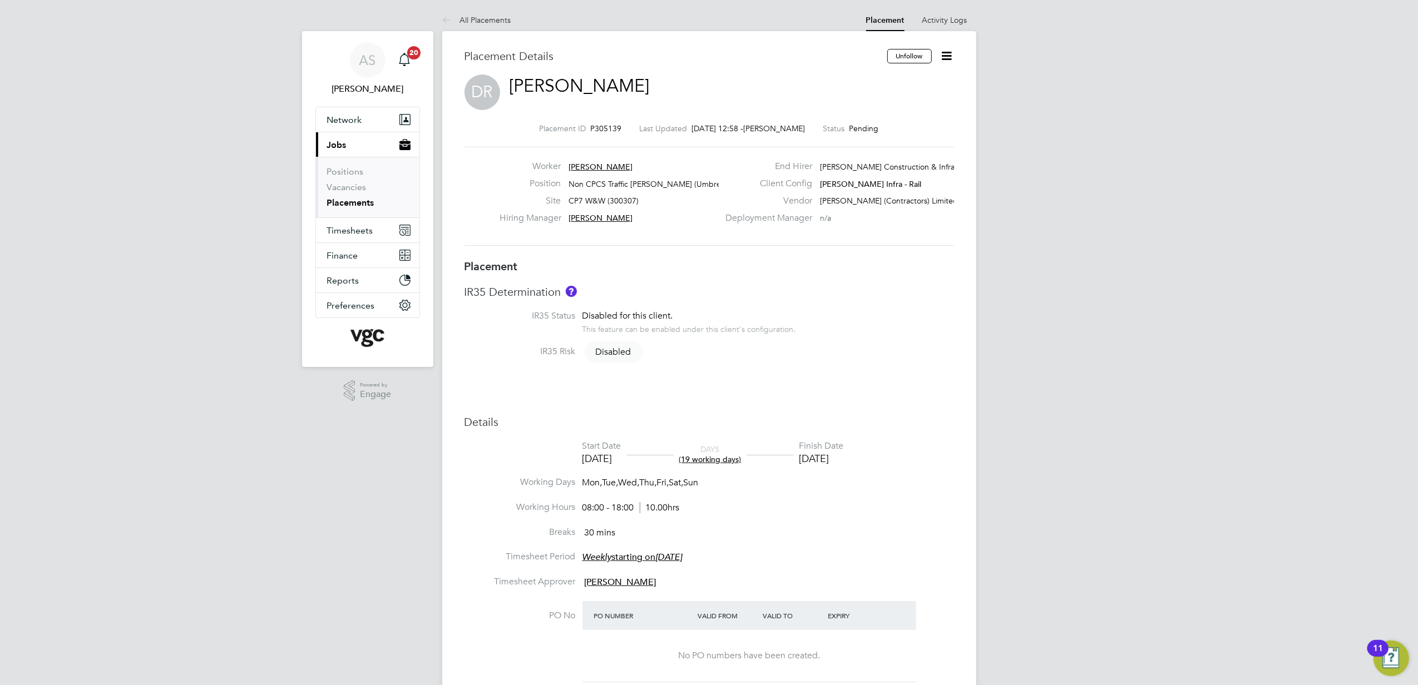
click at [948, 50] on icon at bounding box center [947, 56] width 14 height 14
click at [889, 167] on li "Abandon" at bounding box center [893, 167] width 115 height 16
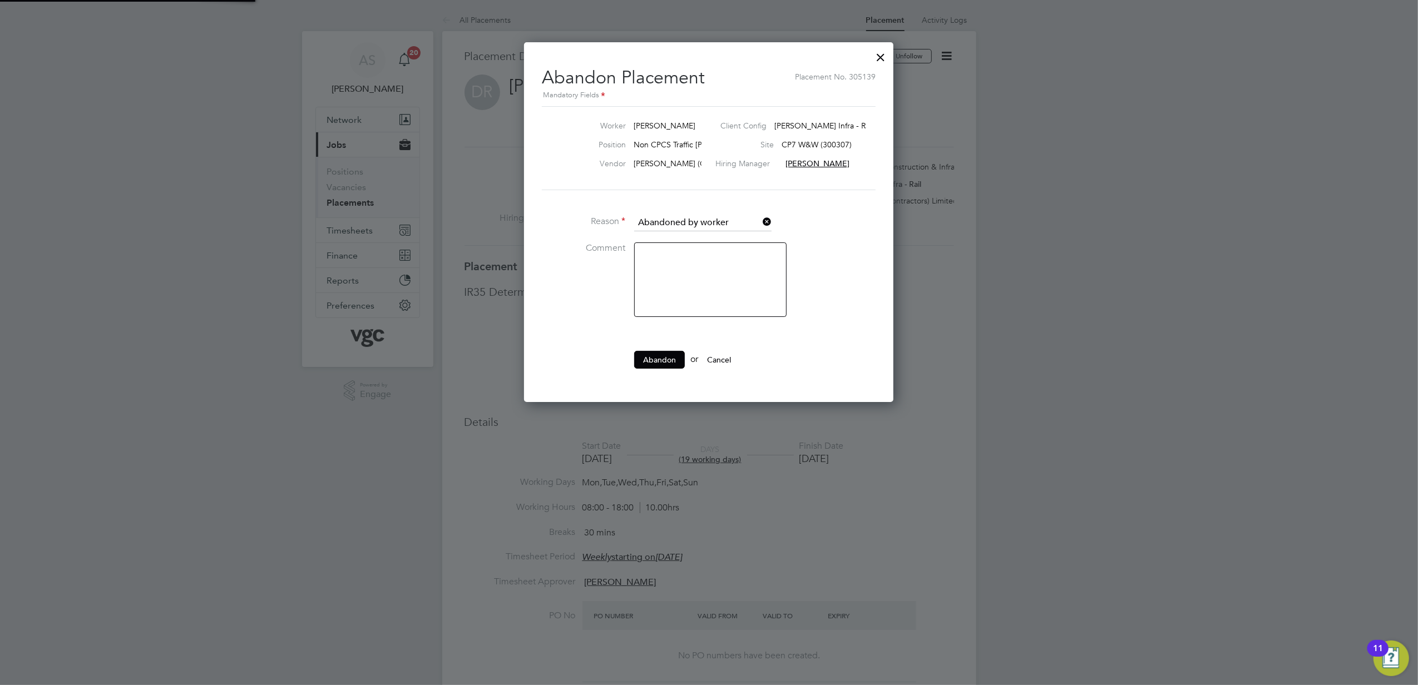
scroll to position [11, 137]
click at [760, 219] on icon at bounding box center [760, 222] width 0 height 16
click at [711, 224] on input at bounding box center [702, 223] width 137 height 17
click at [717, 267] on li "Other" at bounding box center [702, 267] width 138 height 14
type input "Other"
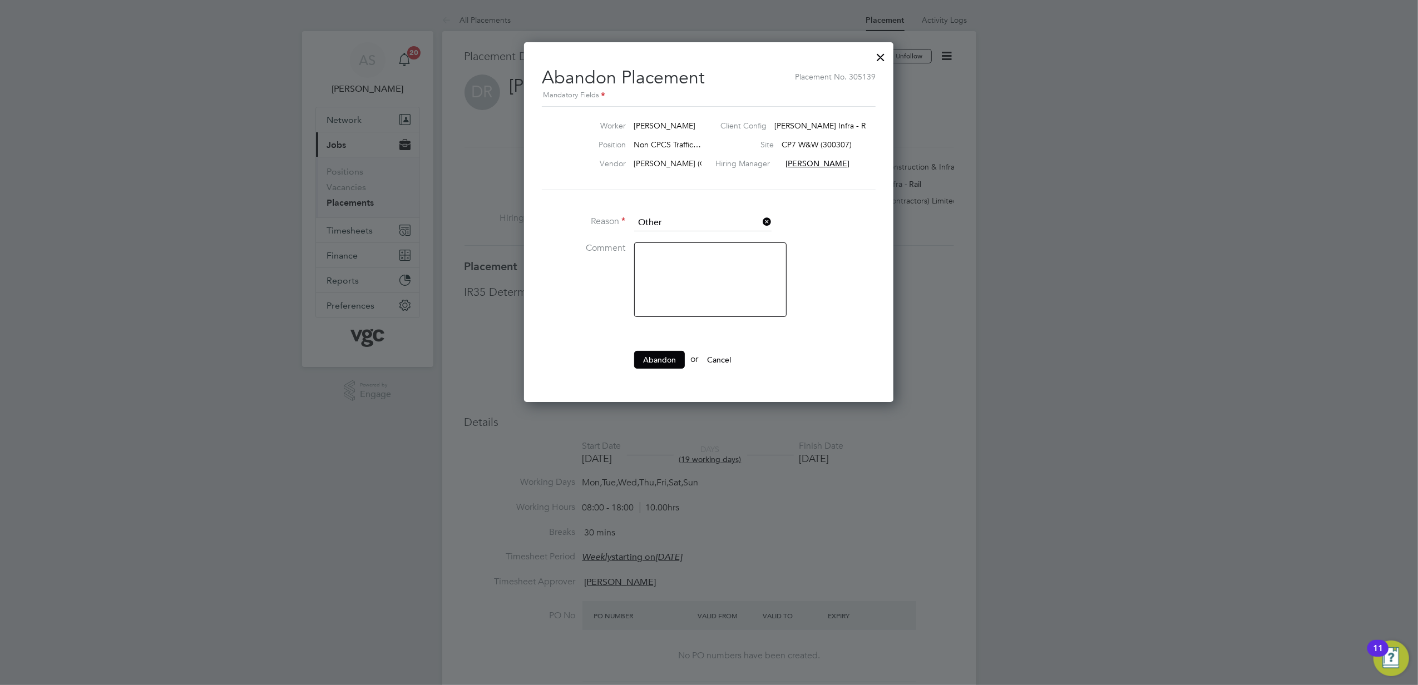
click at [681, 285] on textarea at bounding box center [710, 279] width 152 height 75
type textarea "c"
type textarea "incorrect trade"
click at [650, 359] on button "Abandon" at bounding box center [659, 360] width 51 height 18
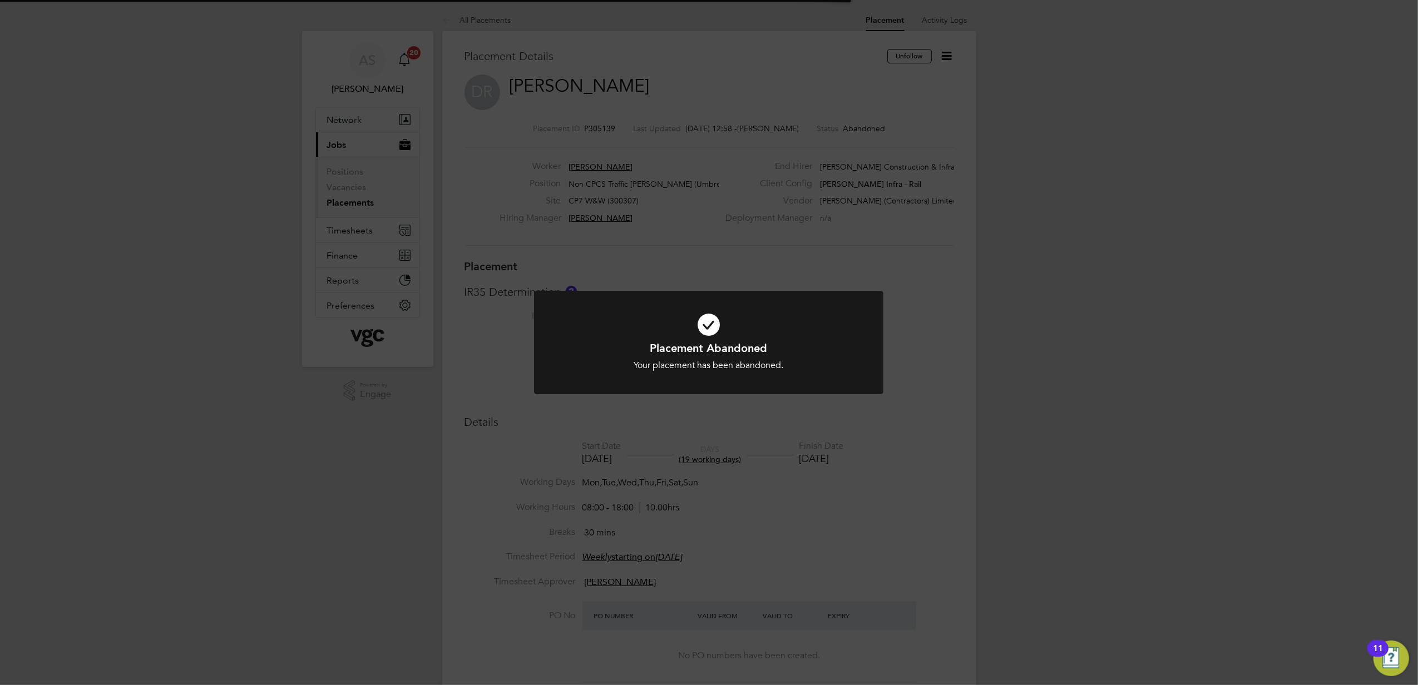
scroll to position [33, 78]
click at [1091, 359] on div "Placement Abandoned Your placement has been abandoned. Cancel Okay" at bounding box center [709, 342] width 1418 height 685
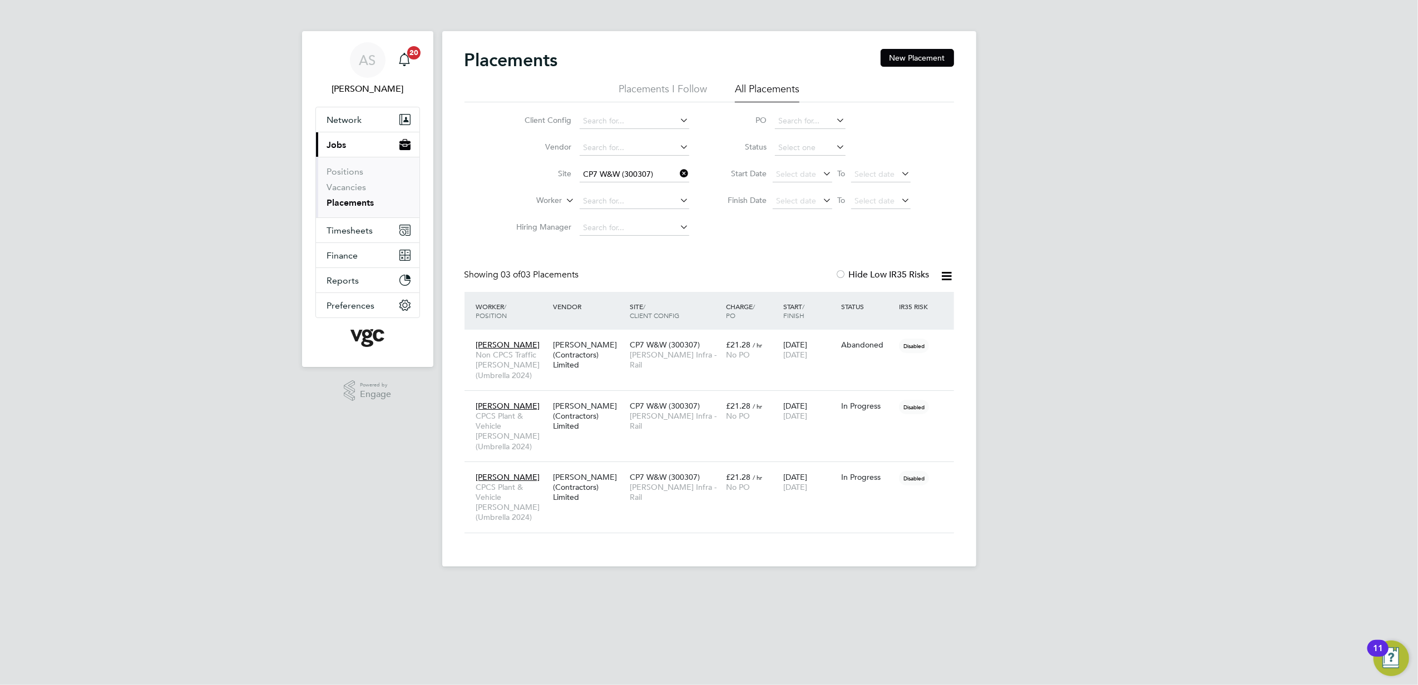
click at [1146, 325] on div "AS [PERSON_NAME] Notifications 20 Applications: Network Team Members Businesses…" at bounding box center [709, 292] width 1418 height 584
click at [1306, 443] on div "AS [PERSON_NAME] Notifications 20 Applications: Network Team Members Businesses…" at bounding box center [709, 292] width 1418 height 584
click at [1407, 399] on div "AS [PERSON_NAME] Notifications 20 Applications: Network Team Members Businesses…" at bounding box center [709, 292] width 1418 height 584
click at [1135, 219] on div "AS [PERSON_NAME] Notifications 20 Applications: Network Team Members Businesses…" at bounding box center [709, 292] width 1418 height 584
click at [363, 201] on link "Placements" at bounding box center [350, 202] width 47 height 11
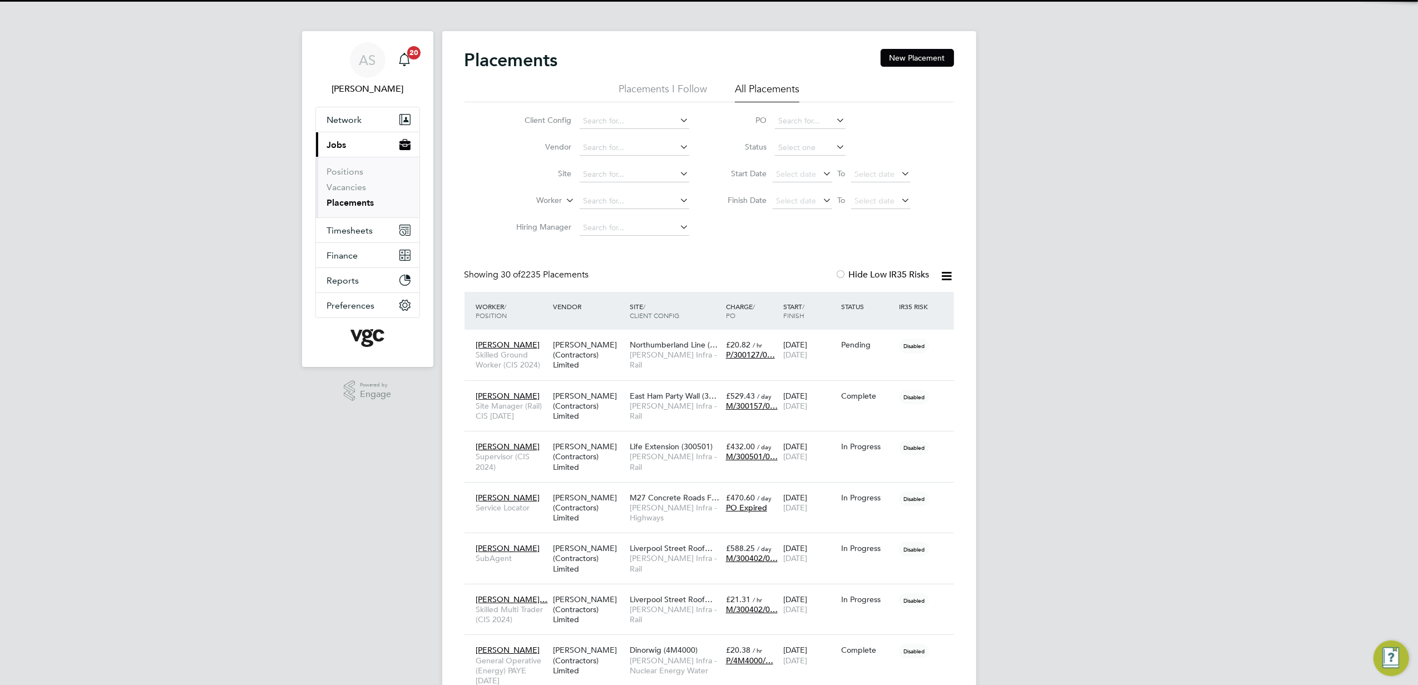
scroll to position [32, 97]
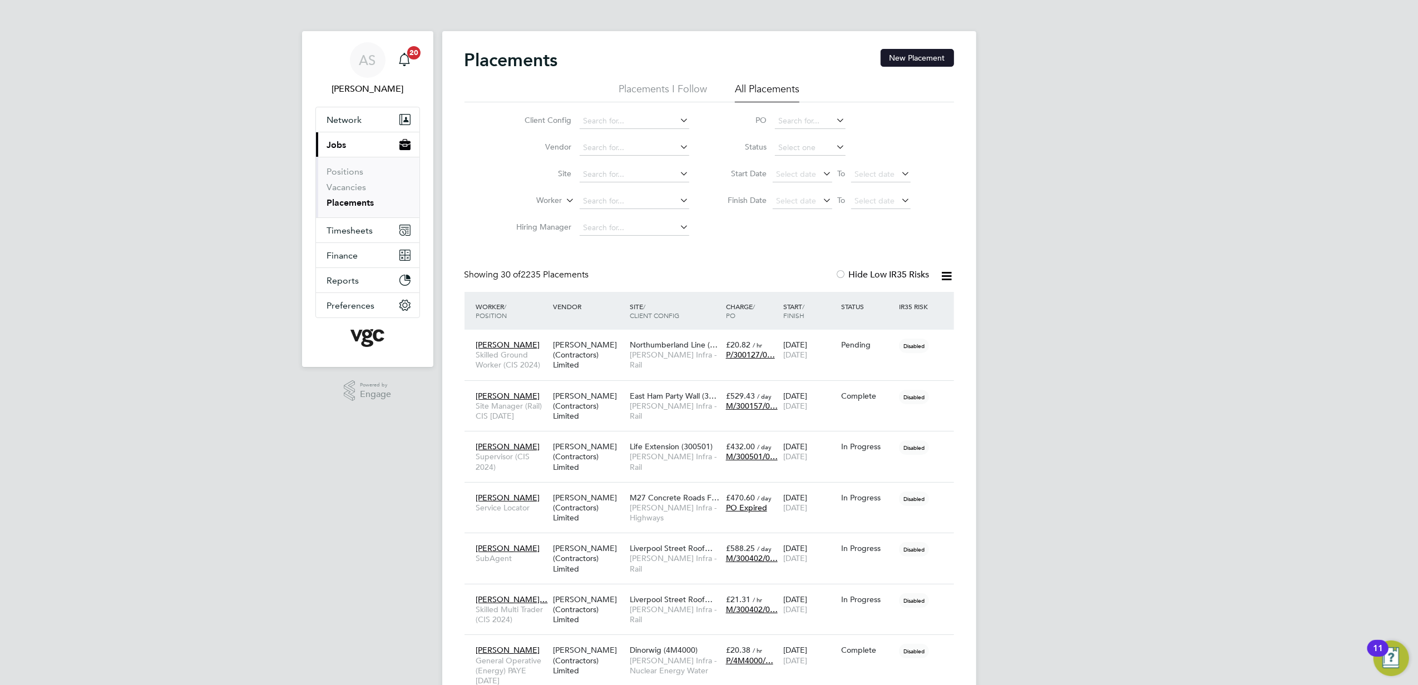
click at [927, 59] on button "New Placement" at bounding box center [916, 58] width 73 height 18
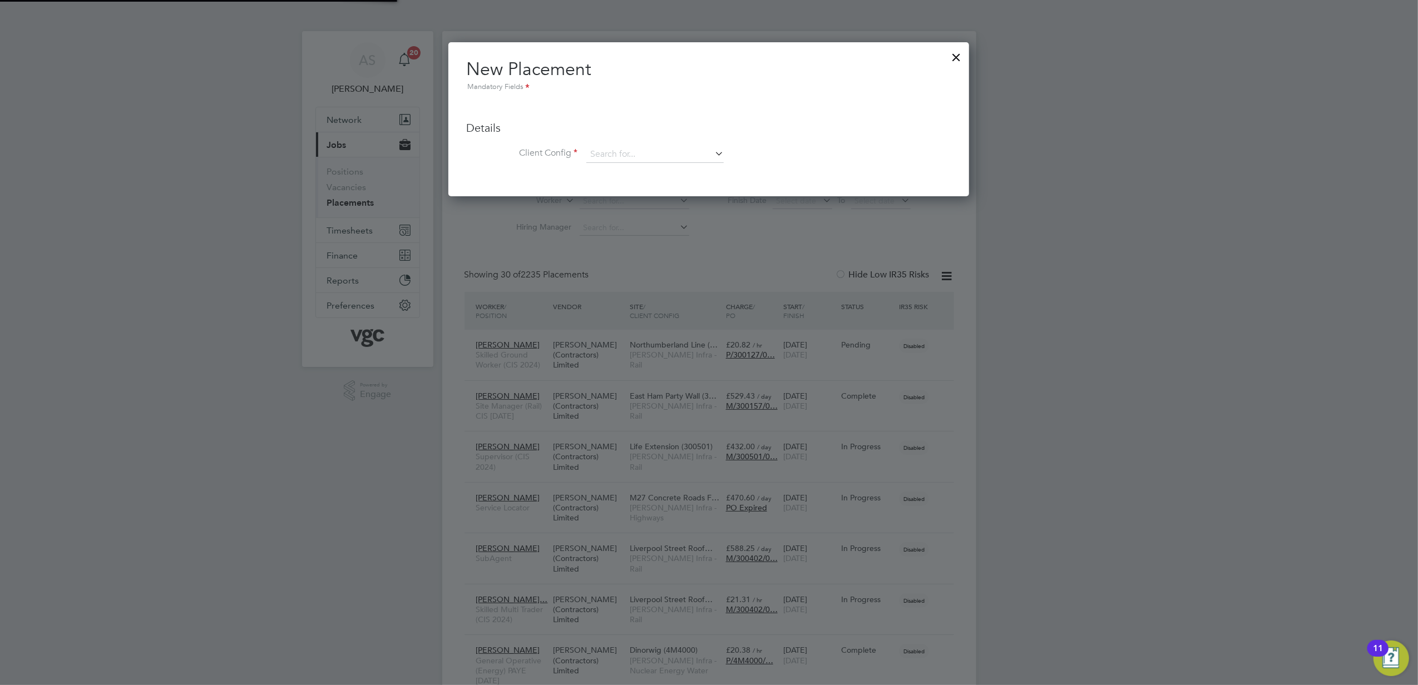
scroll to position [153, 521]
click at [617, 149] on input at bounding box center [654, 154] width 137 height 17
click at [666, 167] on li "Morgan Sindall Infra - Rail" at bounding box center [655, 169] width 138 height 15
type input "[PERSON_NAME] Infra - Rail"
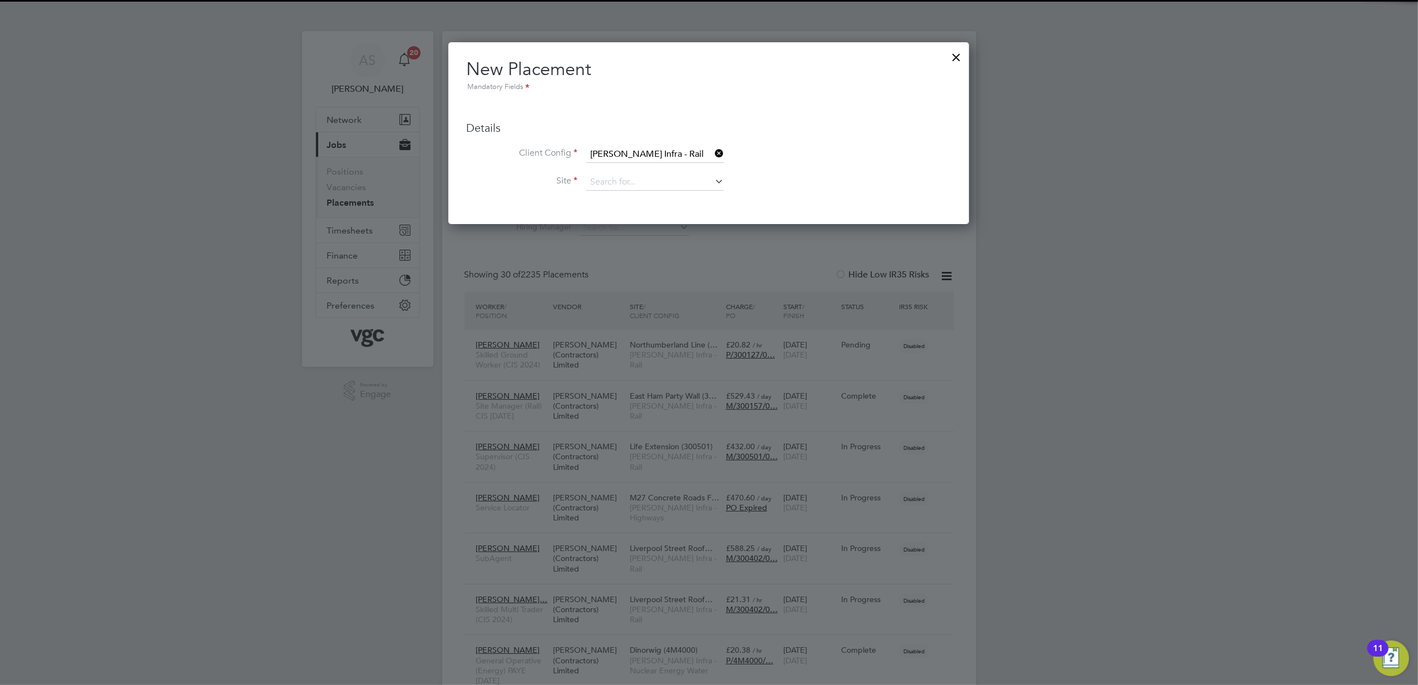
click at [636, 192] on li "Site" at bounding box center [708, 188] width 485 height 28
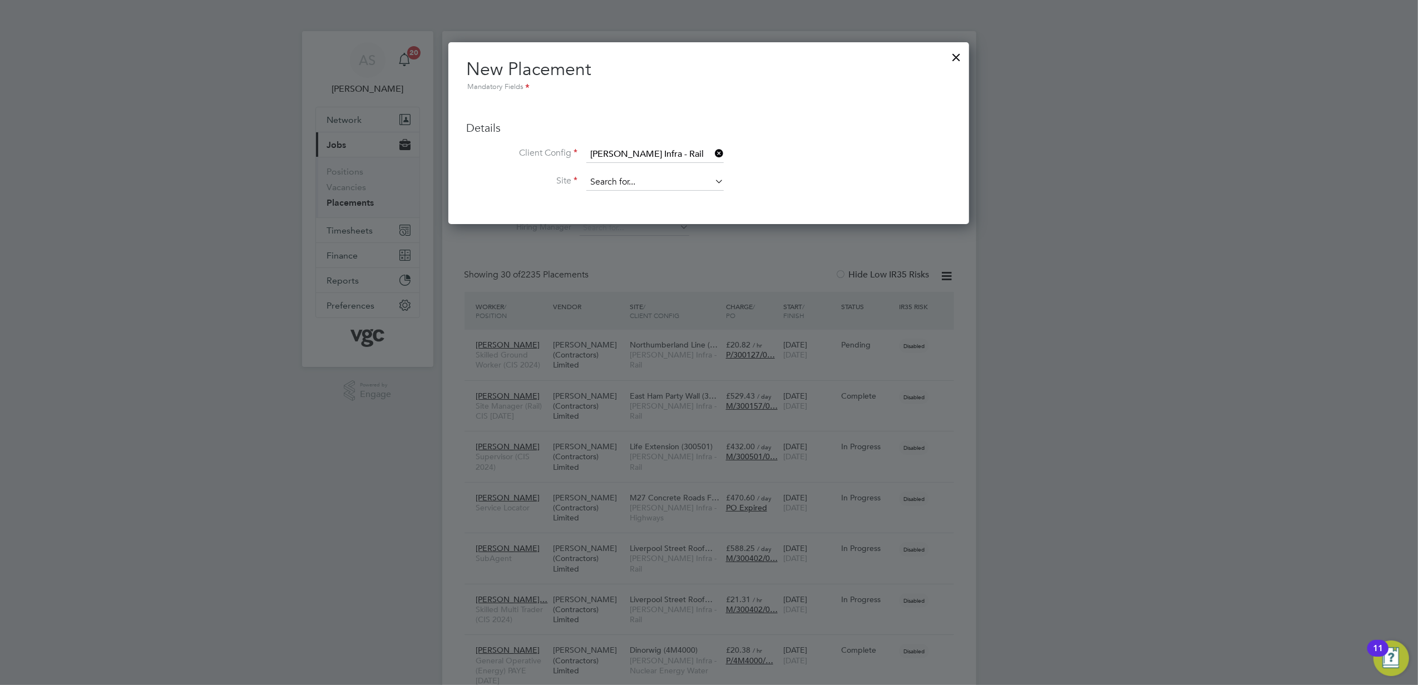
click at [648, 185] on input at bounding box center [654, 182] width 137 height 17
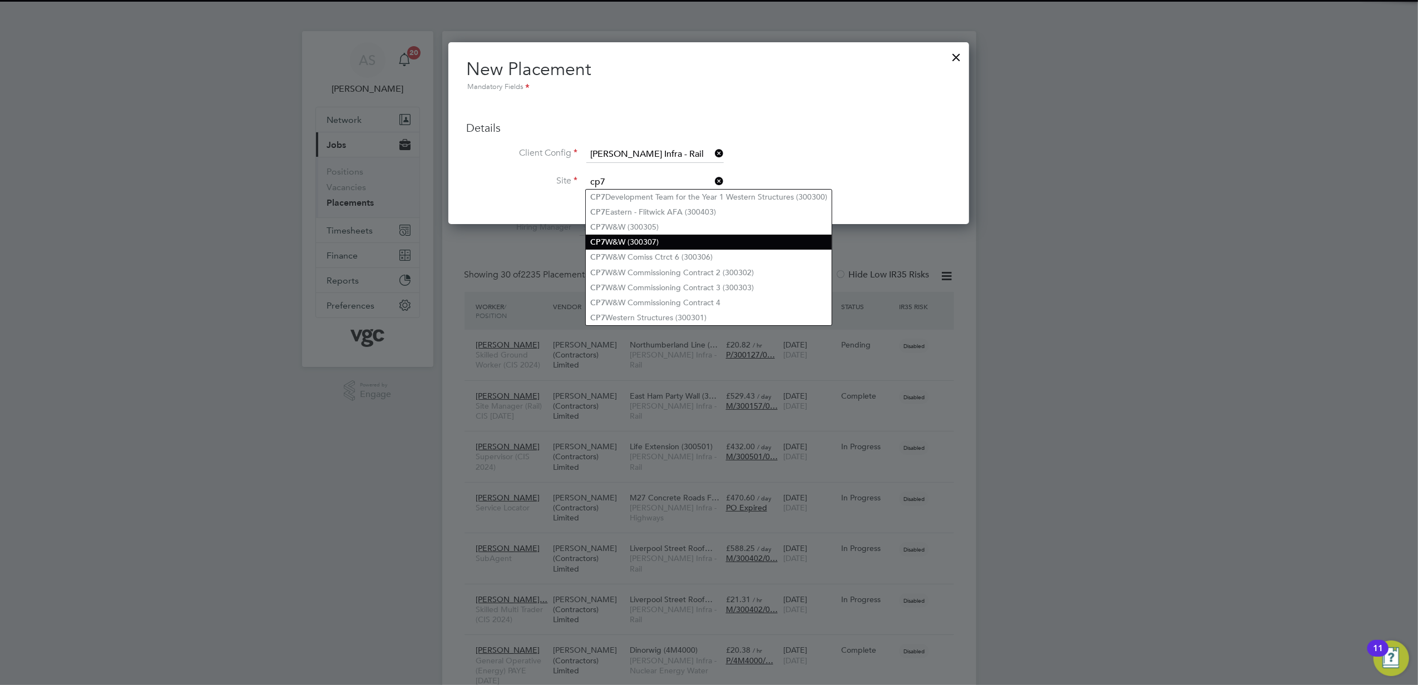
click at [677, 237] on li "CP7 W&W (300307)" at bounding box center [709, 242] width 246 height 15
type input "CP7 W&W (300307)"
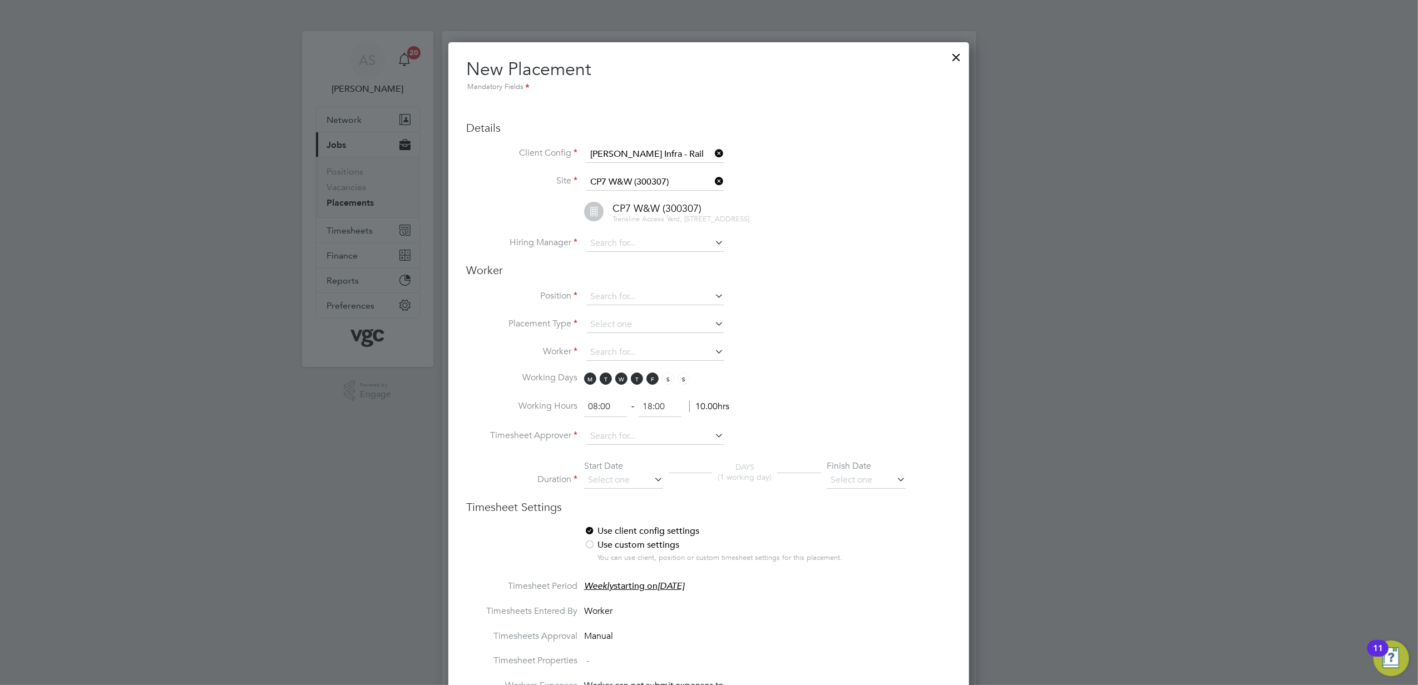
scroll to position [1176, 521]
click at [643, 248] on input at bounding box center [654, 243] width 137 height 17
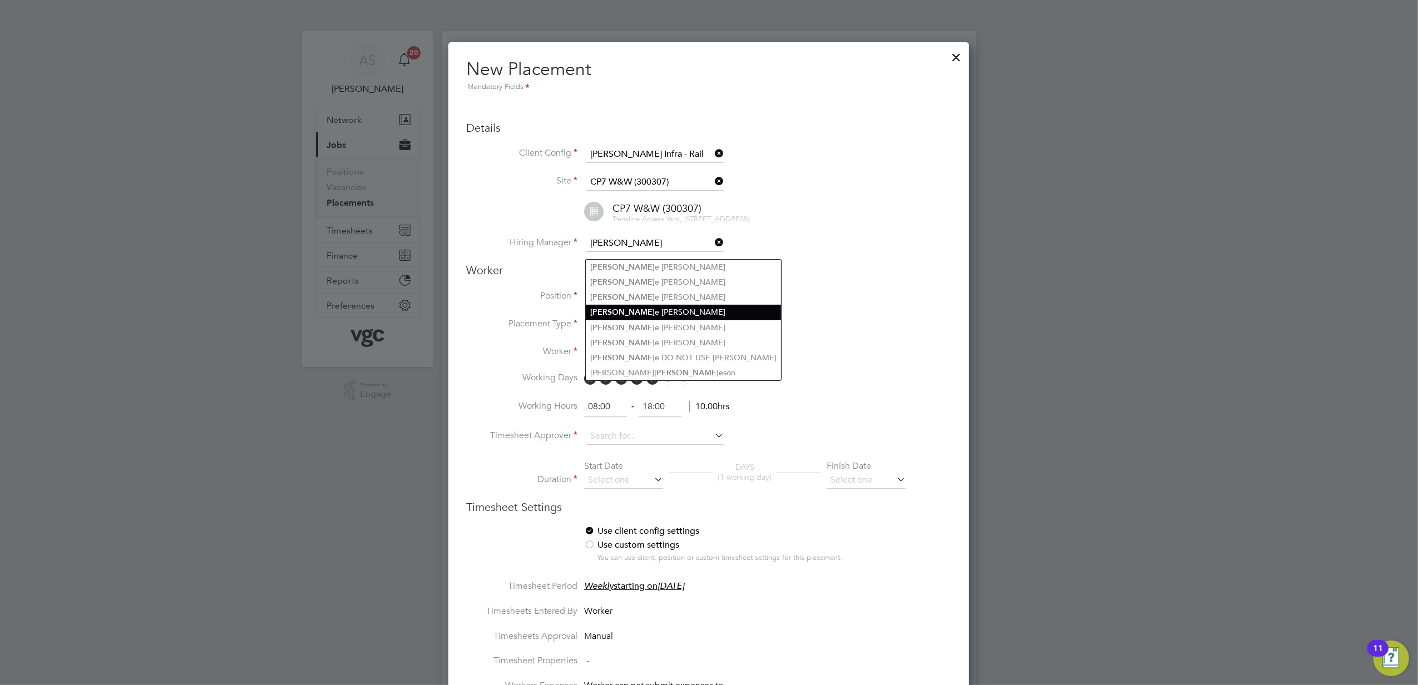
click at [661, 309] on li "Jami e Gould" at bounding box center [683, 312] width 195 height 15
type input "Jamie Gould"
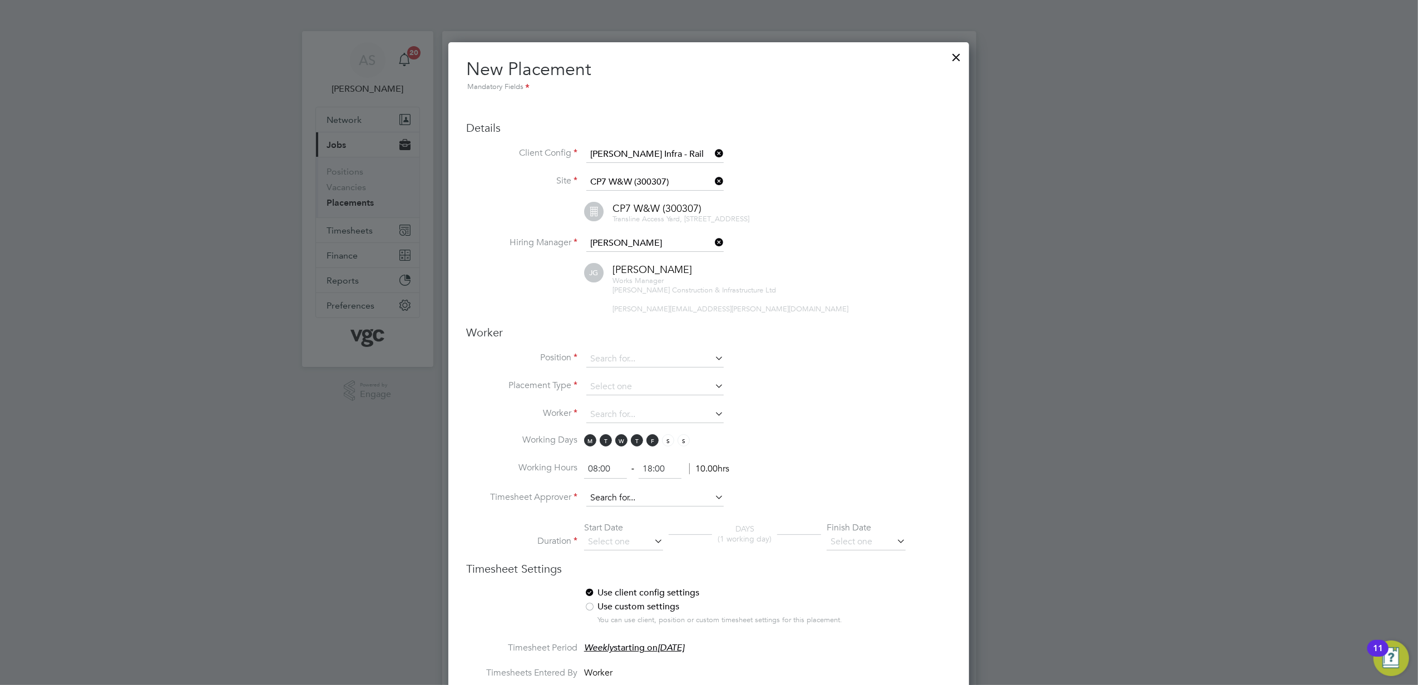
click at [615, 501] on input at bounding box center [654, 498] width 137 height 17
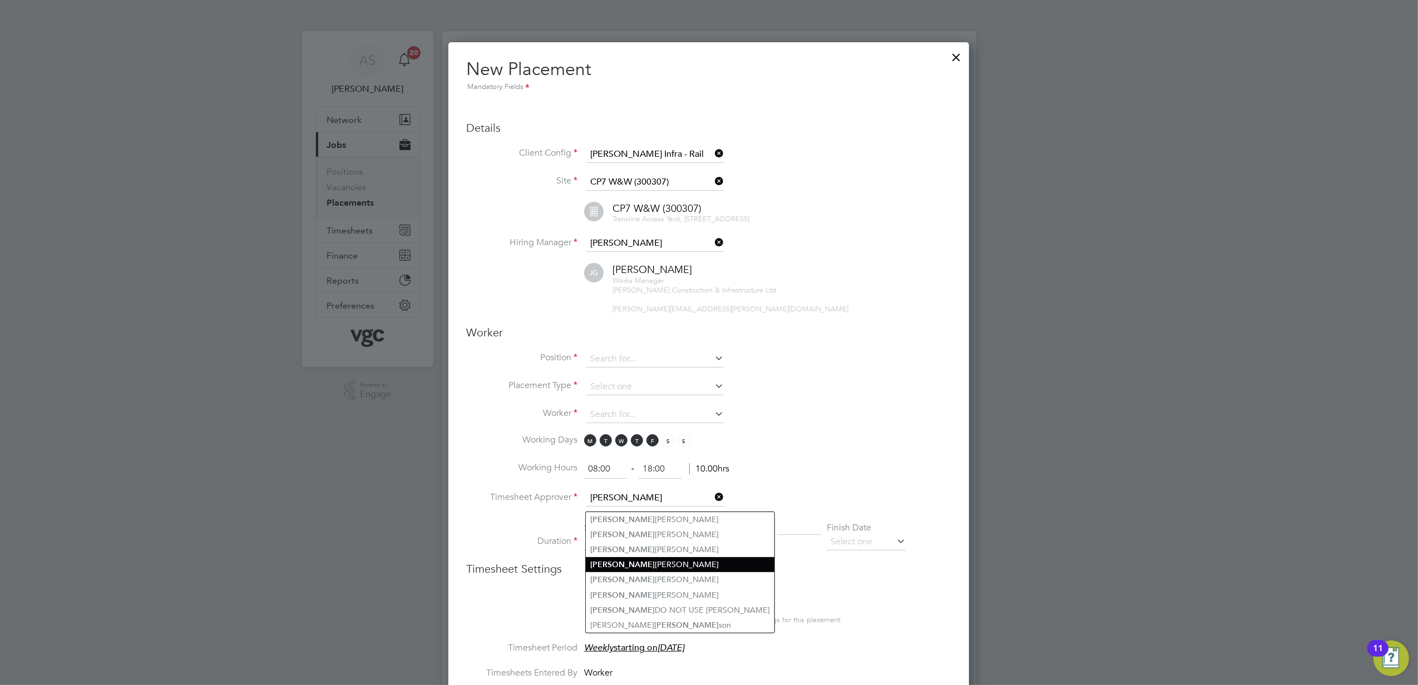
click at [643, 561] on li "Jamie Gould" at bounding box center [680, 564] width 189 height 15
type input "Jamie Gould"
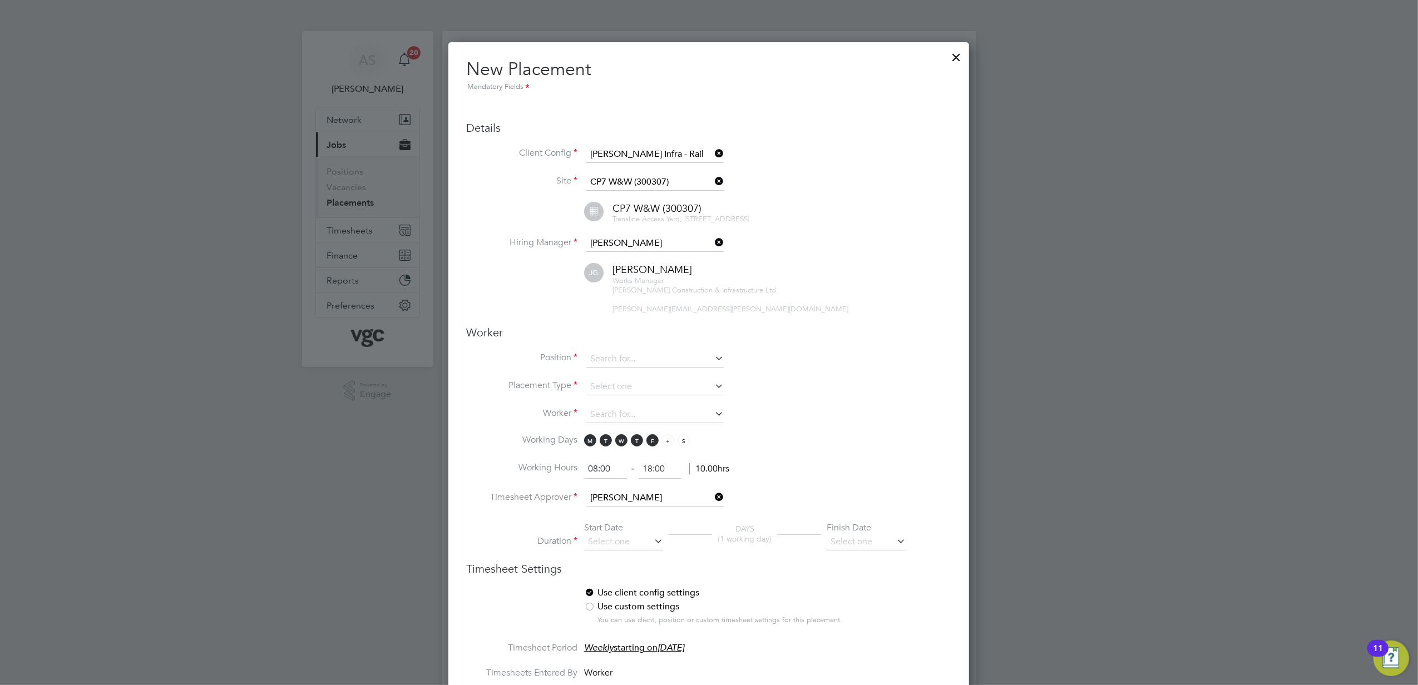
click at [668, 443] on span "S" at bounding box center [668, 440] width 12 height 12
click at [681, 445] on span "S" at bounding box center [683, 440] width 12 height 12
click at [643, 364] on input at bounding box center [654, 359] width 137 height 17
click at [721, 382] on li "CPCS Crane Su pervisor (CIS 2024)" at bounding box center [664, 381] width 156 height 15
type input "CPCS Crane Supervisor (CIS 2024)"
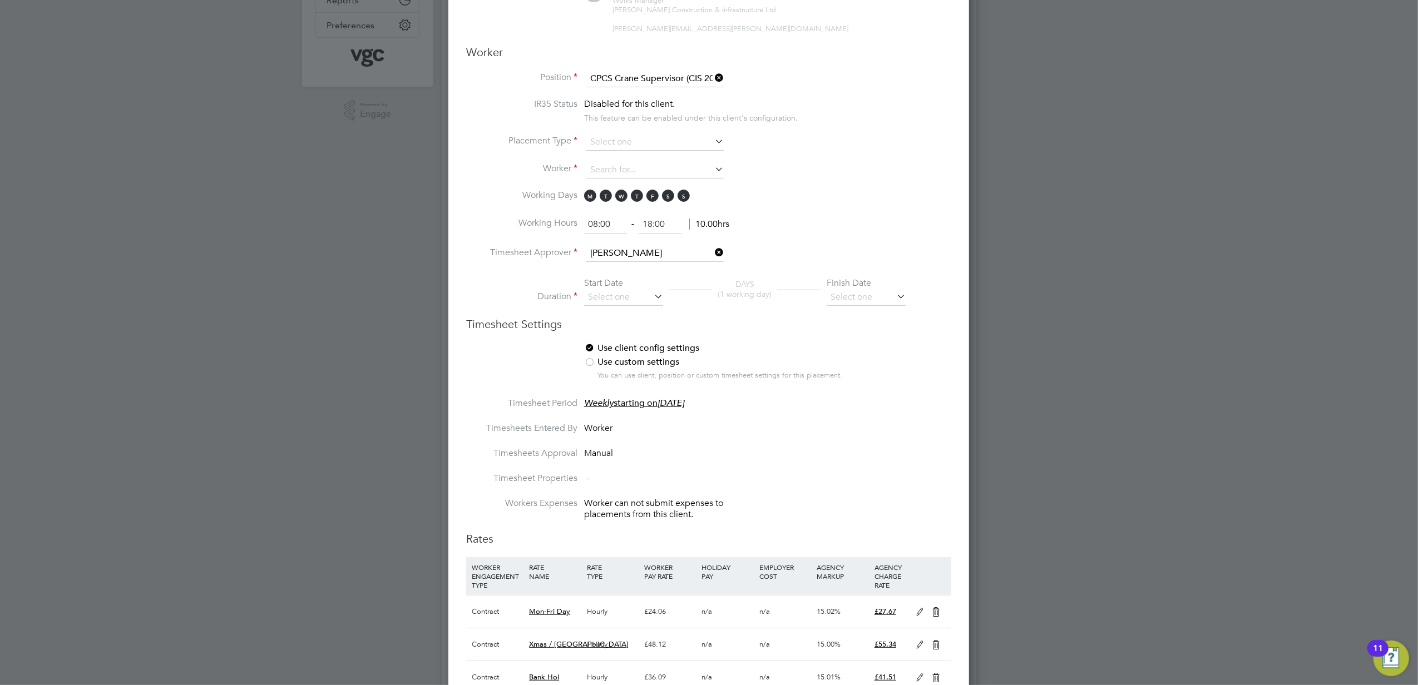
scroll to position [370, 0]
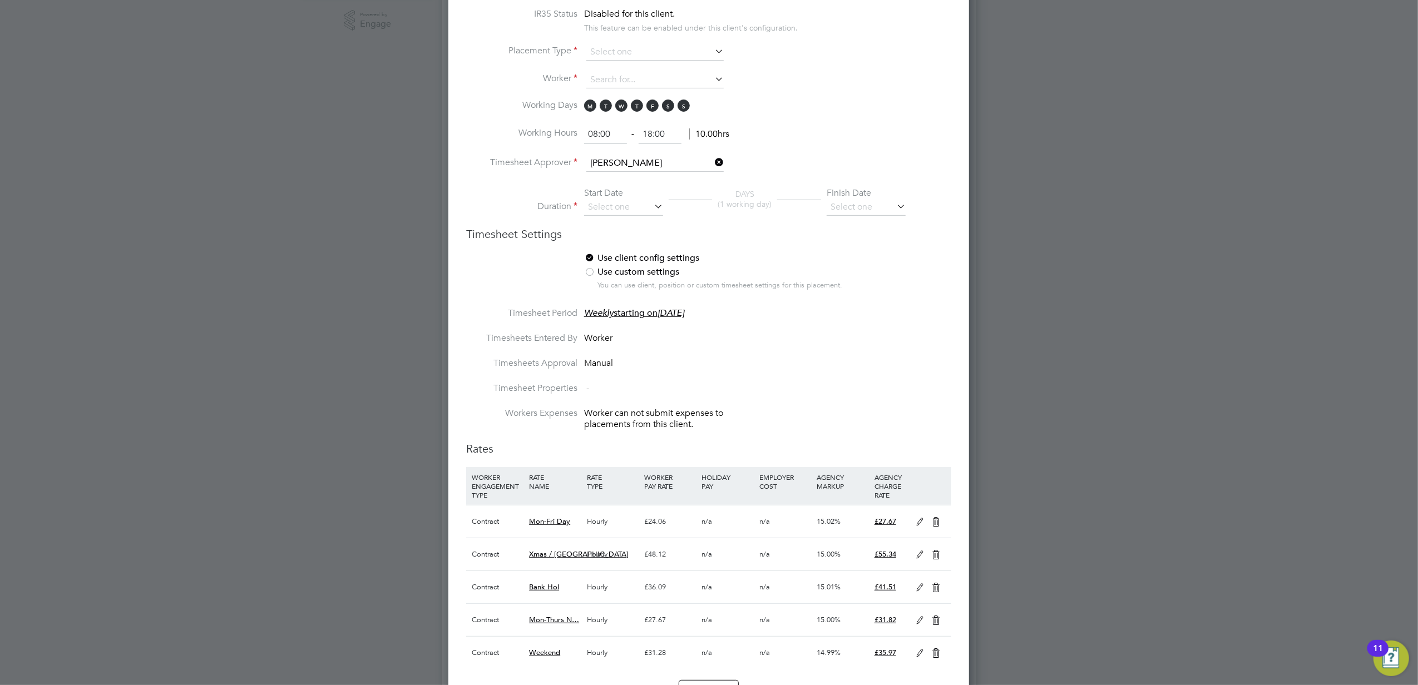
click at [1206, 499] on div at bounding box center [709, 342] width 1418 height 685
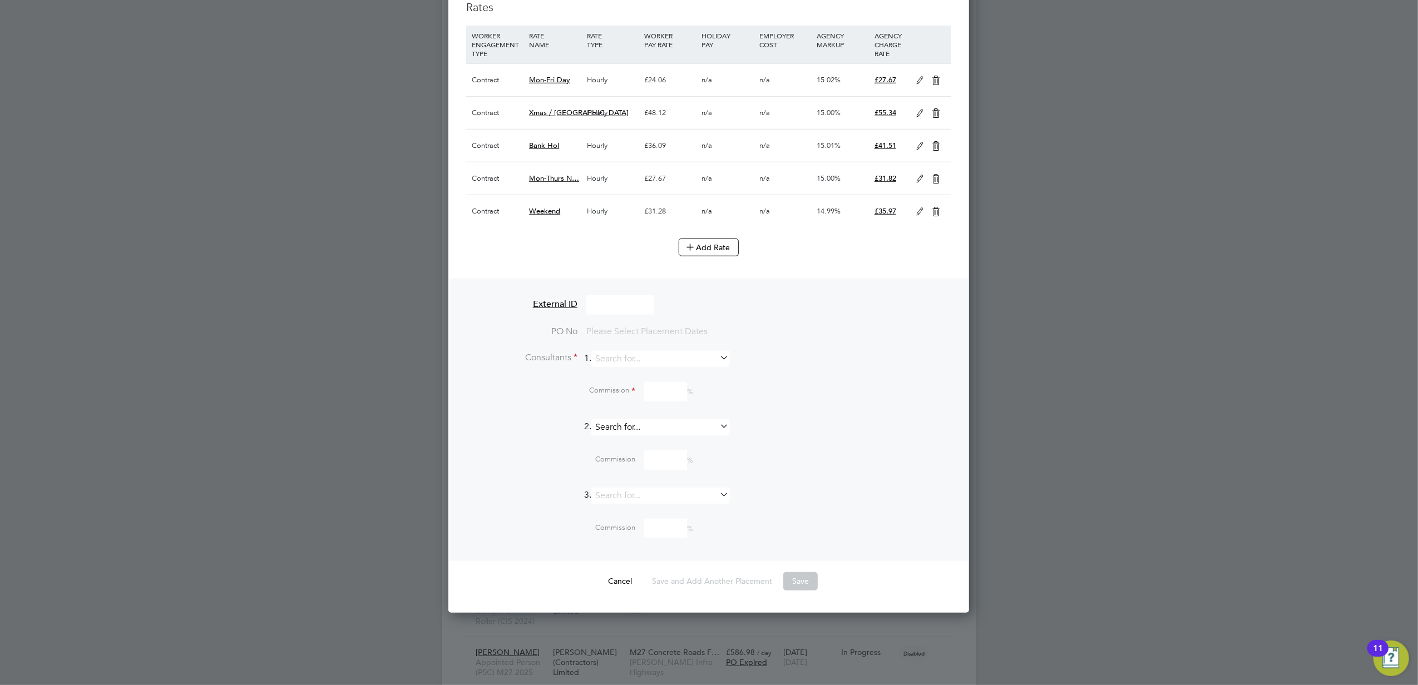
scroll to position [815, 0]
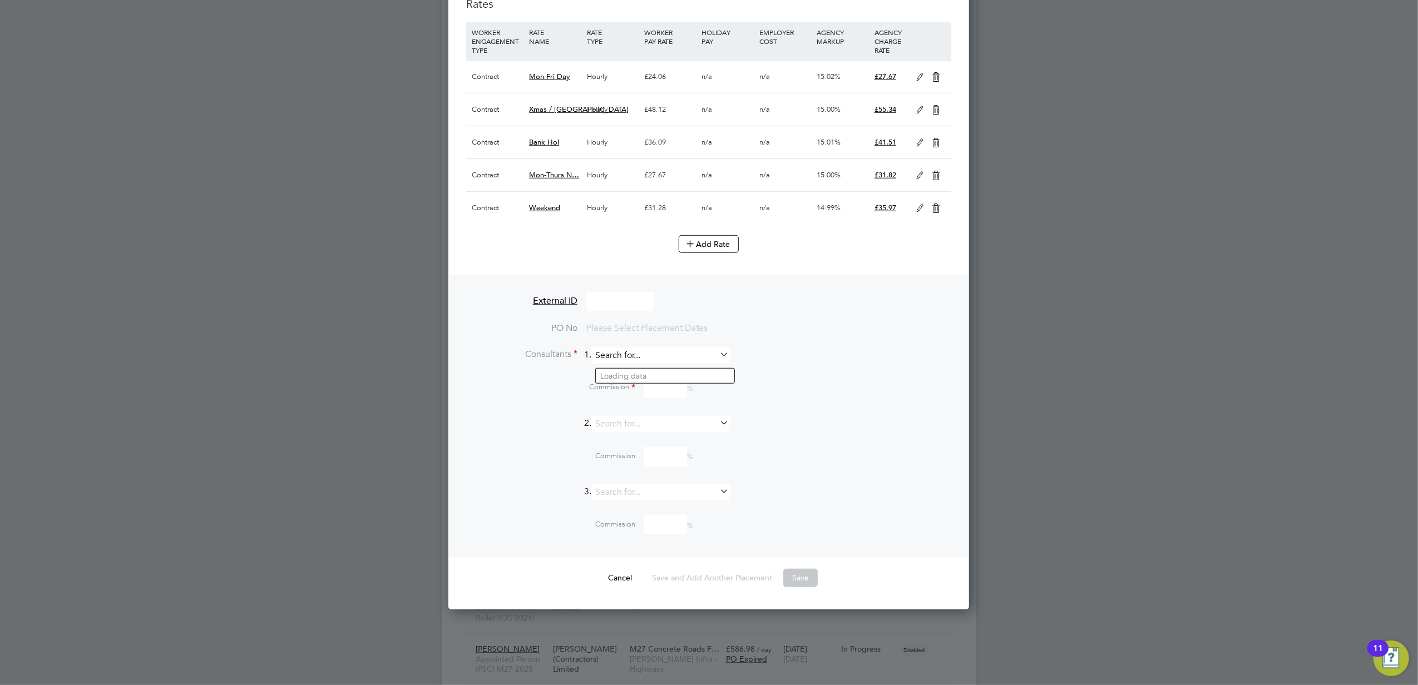
click at [619, 364] on input at bounding box center [659, 356] width 137 height 16
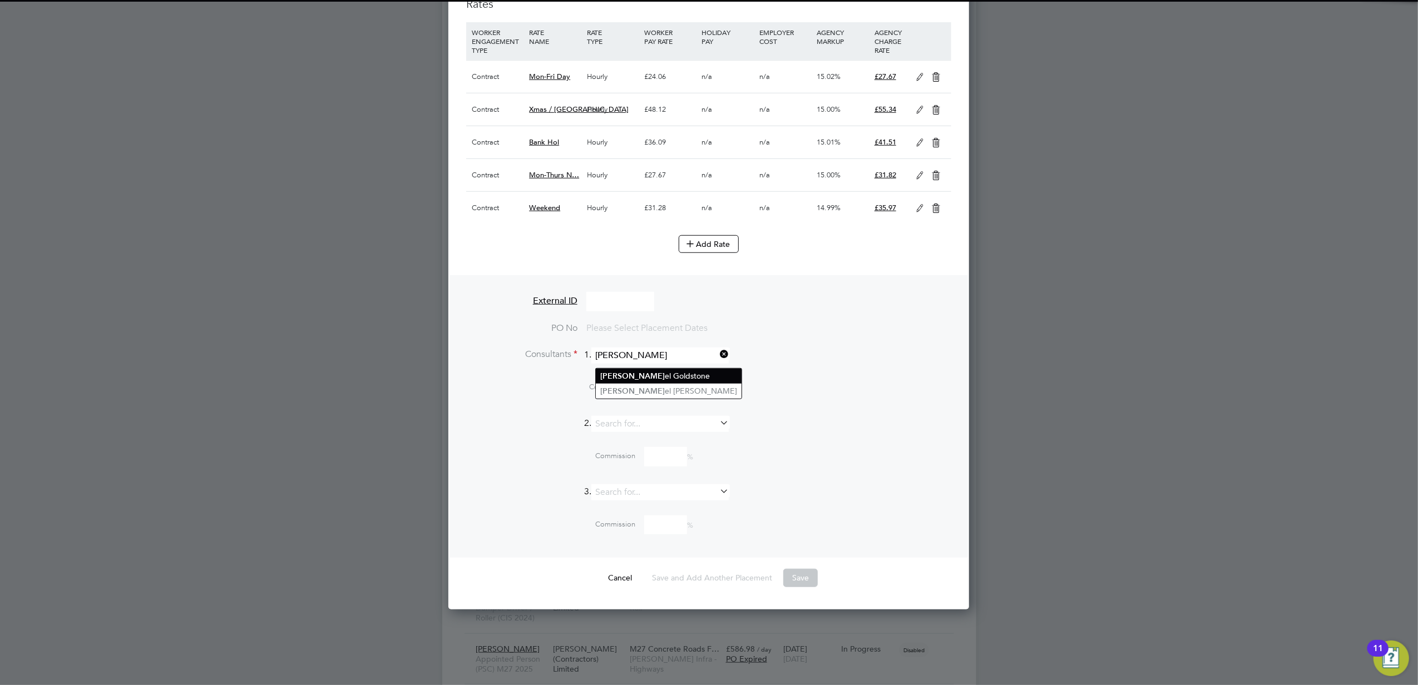
click at [648, 377] on li "Dani el Goldstone" at bounding box center [669, 376] width 146 height 15
type input "Daniel Goldstone"
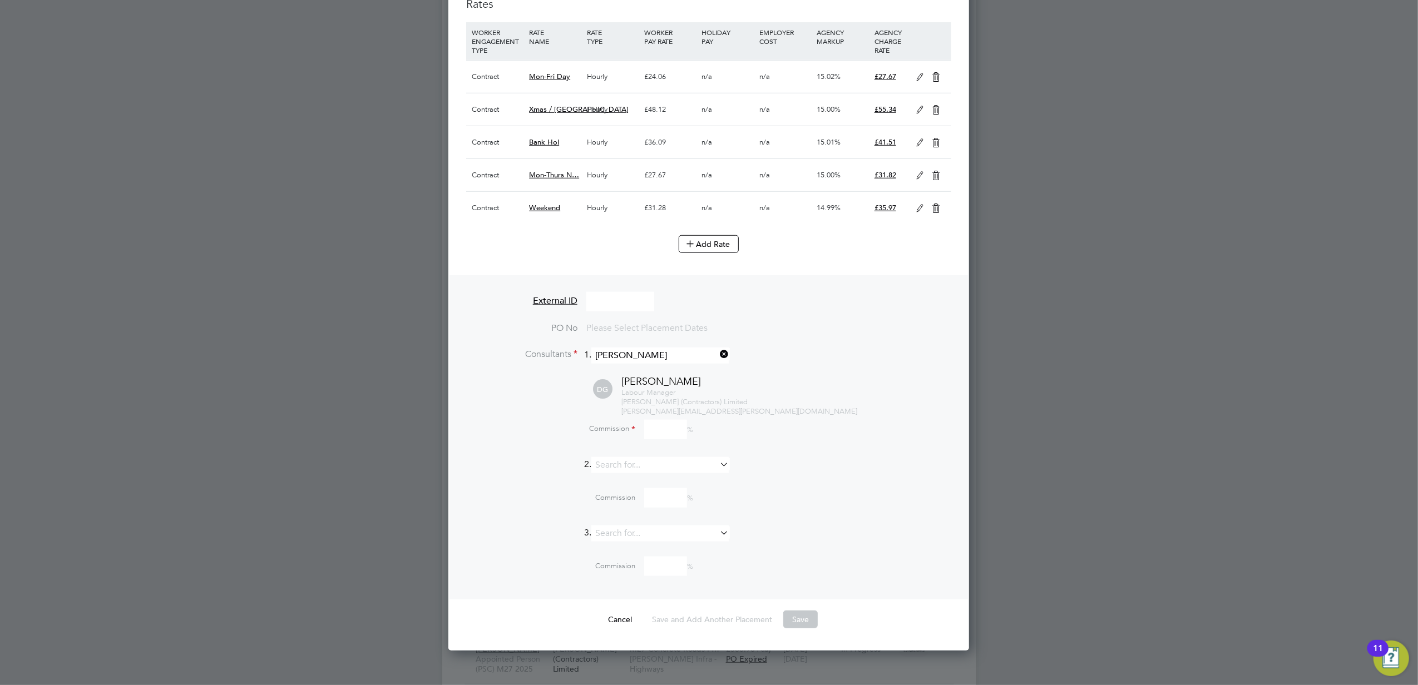
scroll to position [1429, 521]
click at [657, 428] on input at bounding box center [665, 429] width 43 height 19
type input "100"
click at [866, 414] on div "Labour Manager V.G.Clements (Contractors) Limited daniel.goldstone@vgcgroup.co.…" at bounding box center [786, 402] width 330 height 28
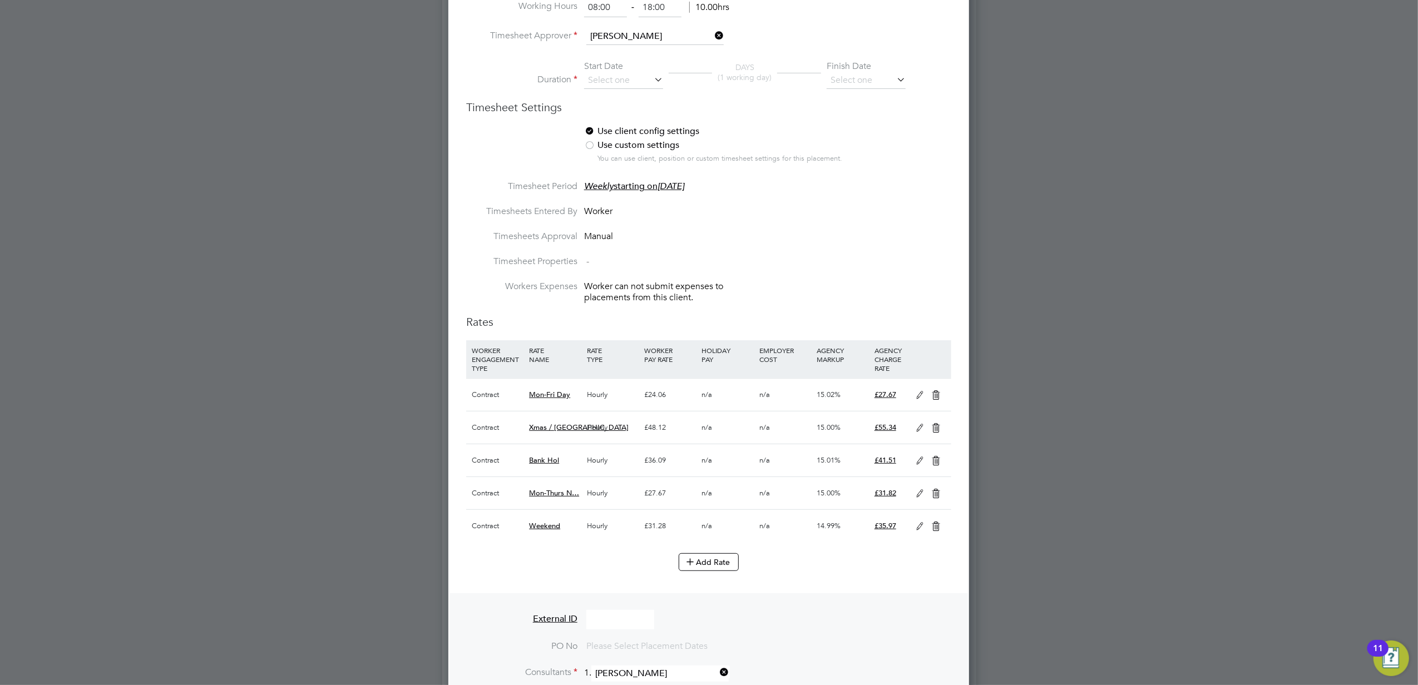
scroll to position [370, 0]
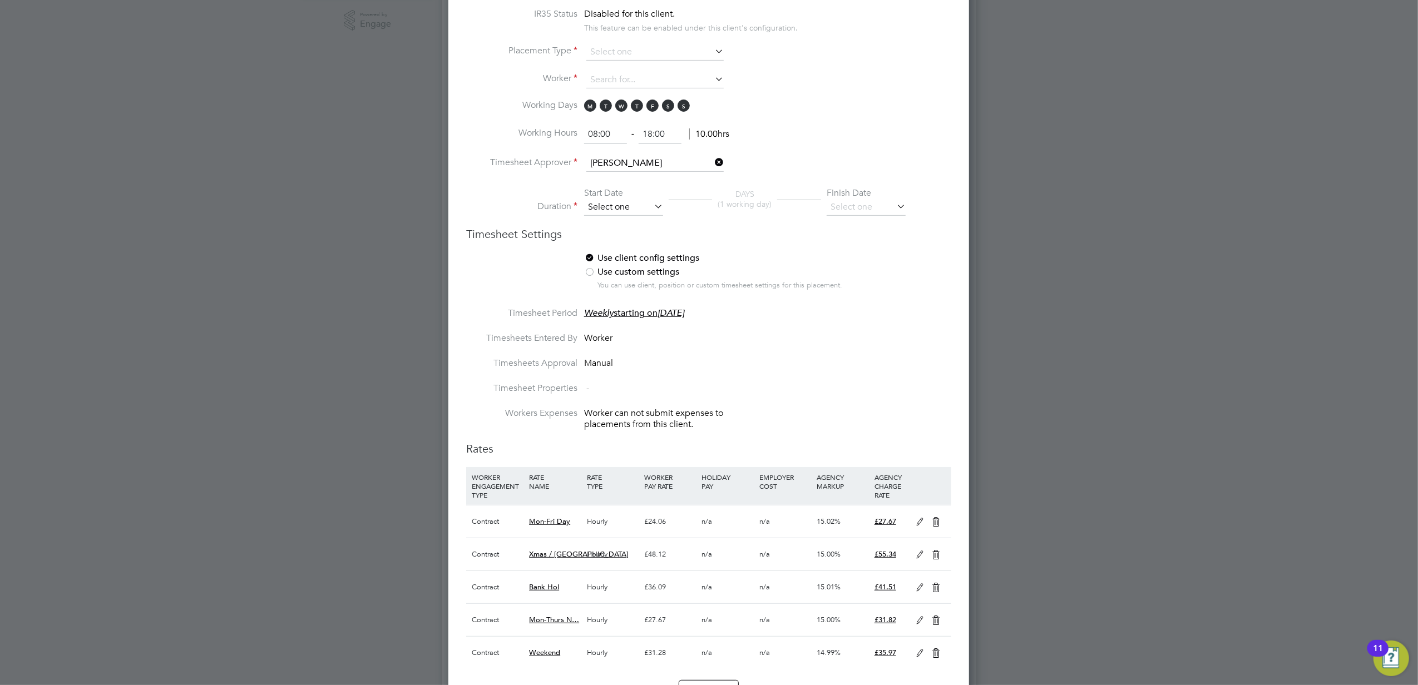
click at [608, 204] on input at bounding box center [623, 207] width 79 height 17
click at [598, 290] on span "29" at bounding box center [602, 291] width 21 height 21
type input "[DATE]"
click at [855, 210] on input at bounding box center [865, 207] width 79 height 17
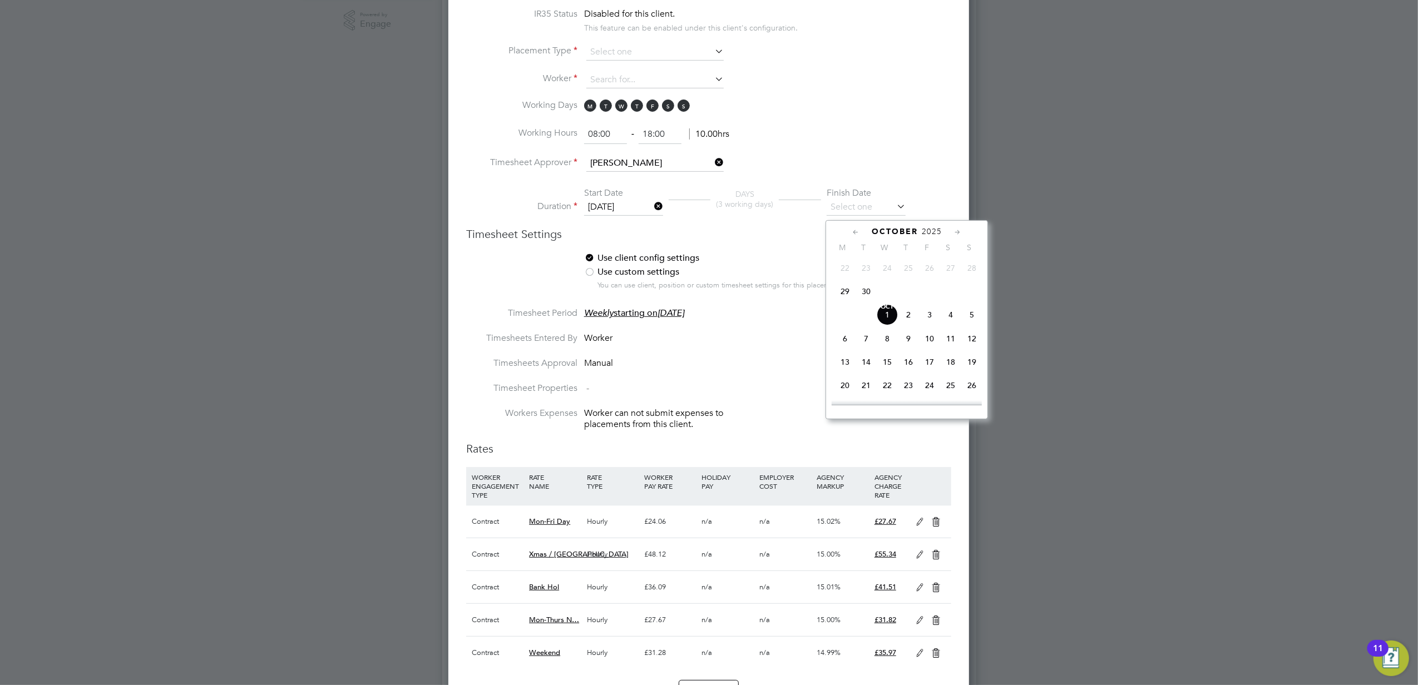
click at [925, 366] on span "17" at bounding box center [929, 361] width 21 height 21
type input "17 Oct 2025"
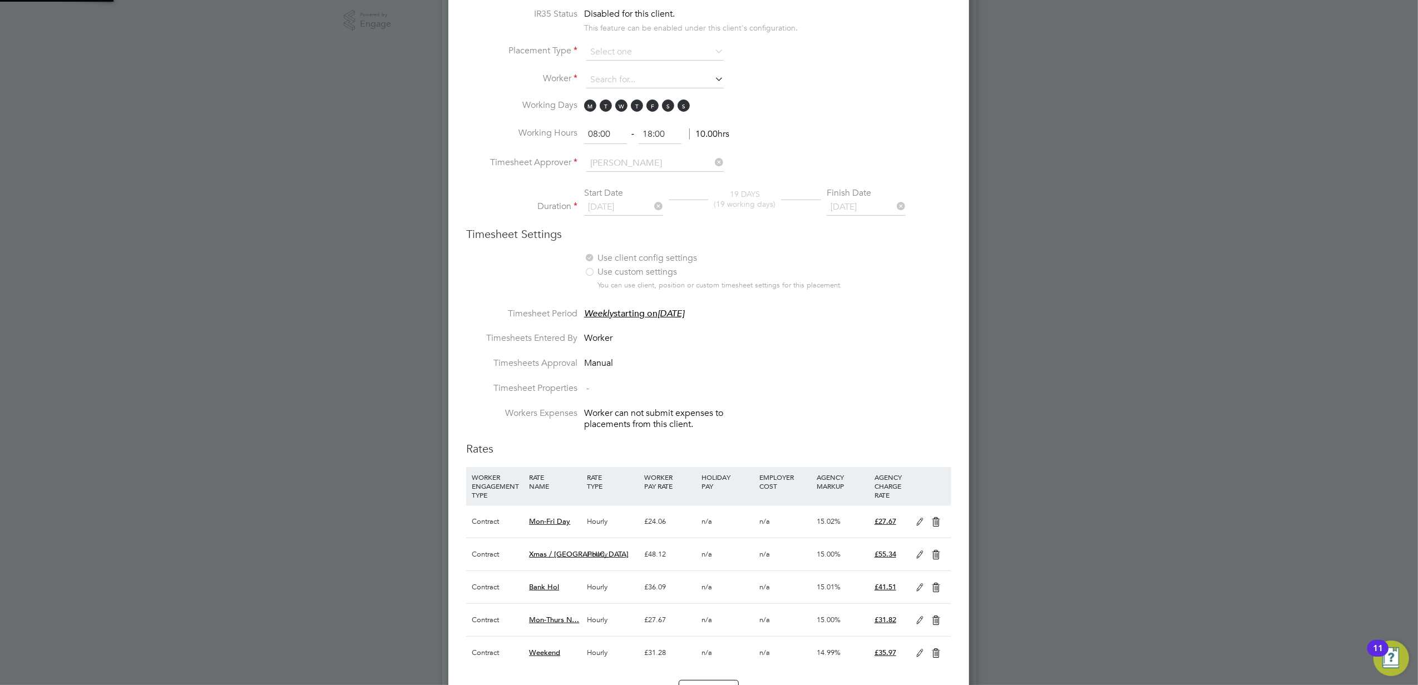
scroll to position [1499, 521]
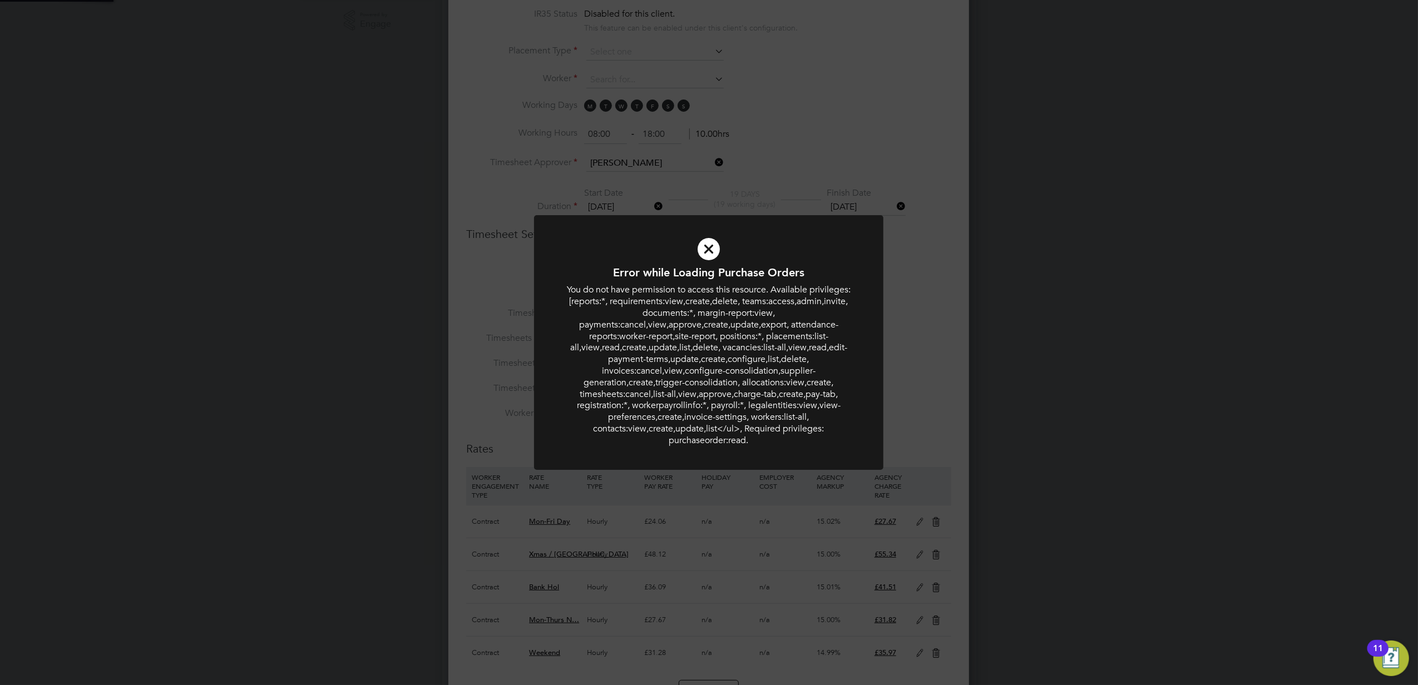
click at [840, 416] on div "You do not have permission to access this resource. Available privileges: [repo…" at bounding box center [708, 365] width 289 height 162
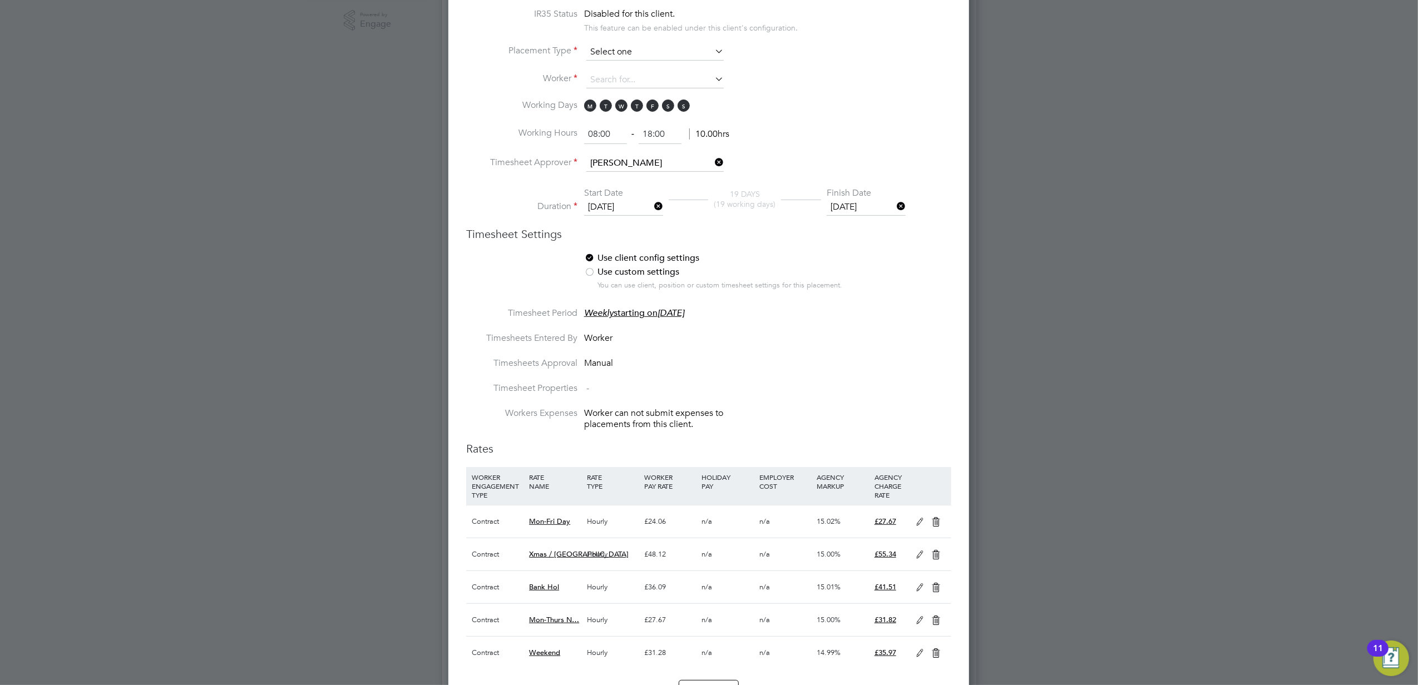
click at [634, 57] on input at bounding box center [654, 52] width 137 height 17
click at [633, 67] on li "Temporary" at bounding box center [655, 74] width 138 height 14
type input "Temporary"
click at [624, 88] on input at bounding box center [654, 80] width 137 height 17
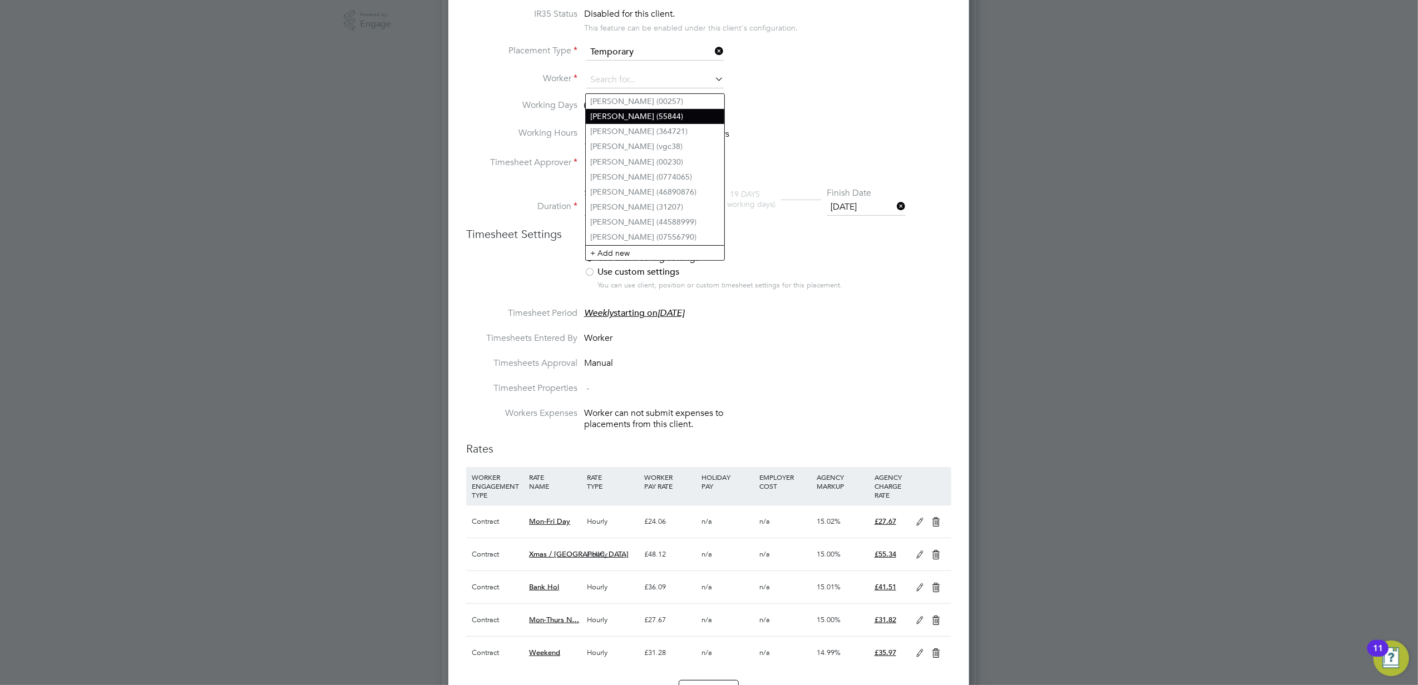
paste input "Simon reeves"
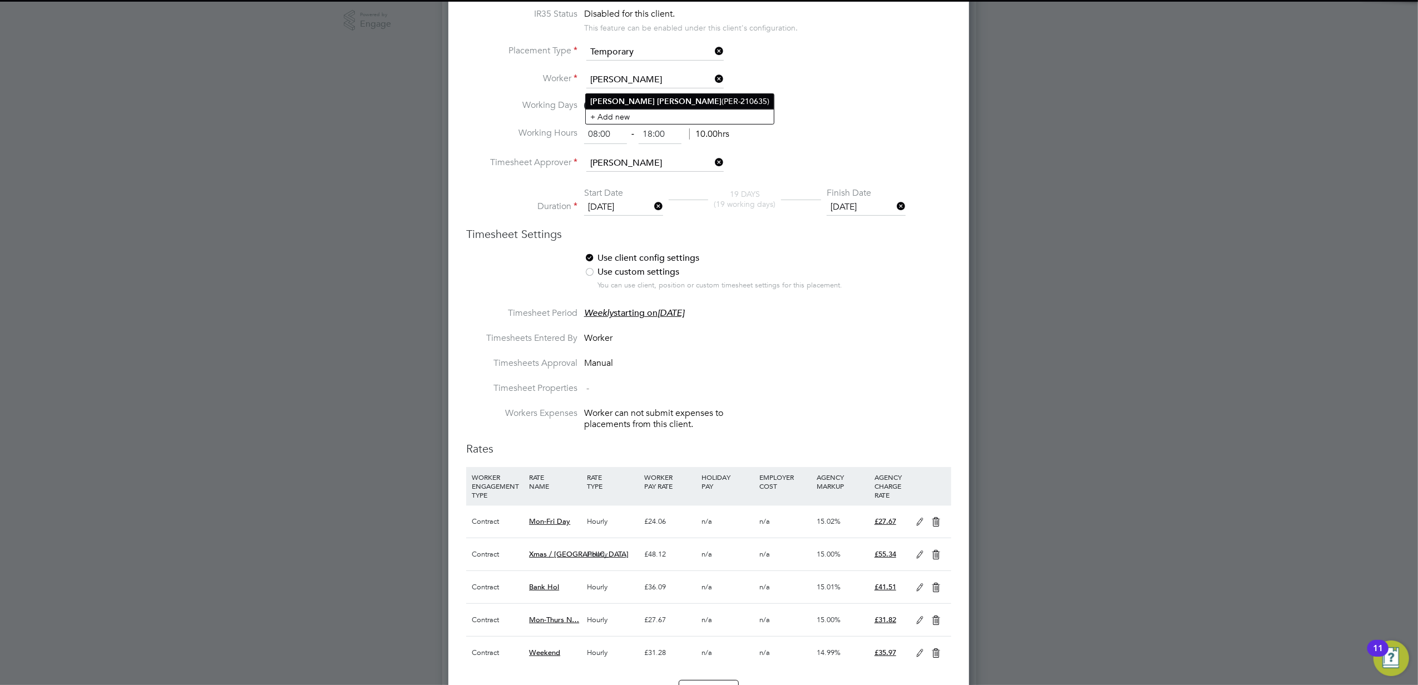
click at [665, 100] on li "Simon Reeves (PER-210635)" at bounding box center [680, 101] width 188 height 15
type input "Simon Reeves (PER-210635)"
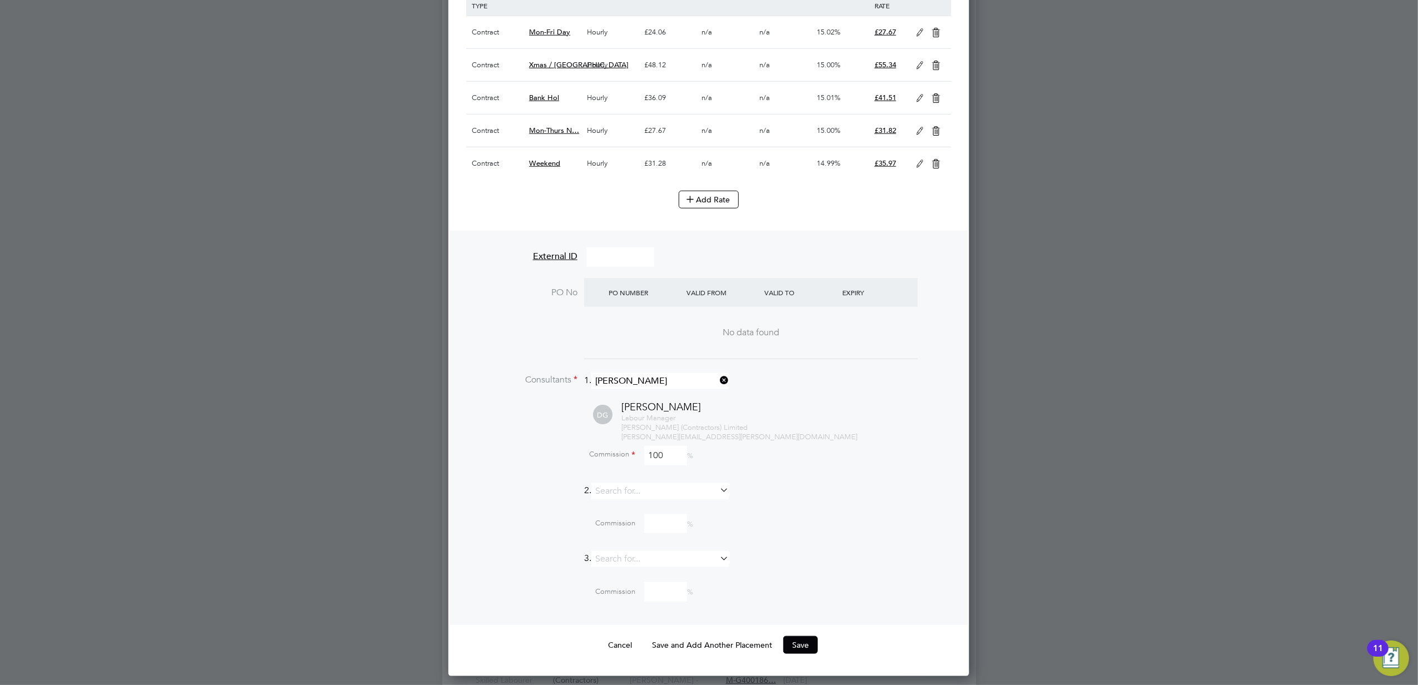
scroll to position [964, 0]
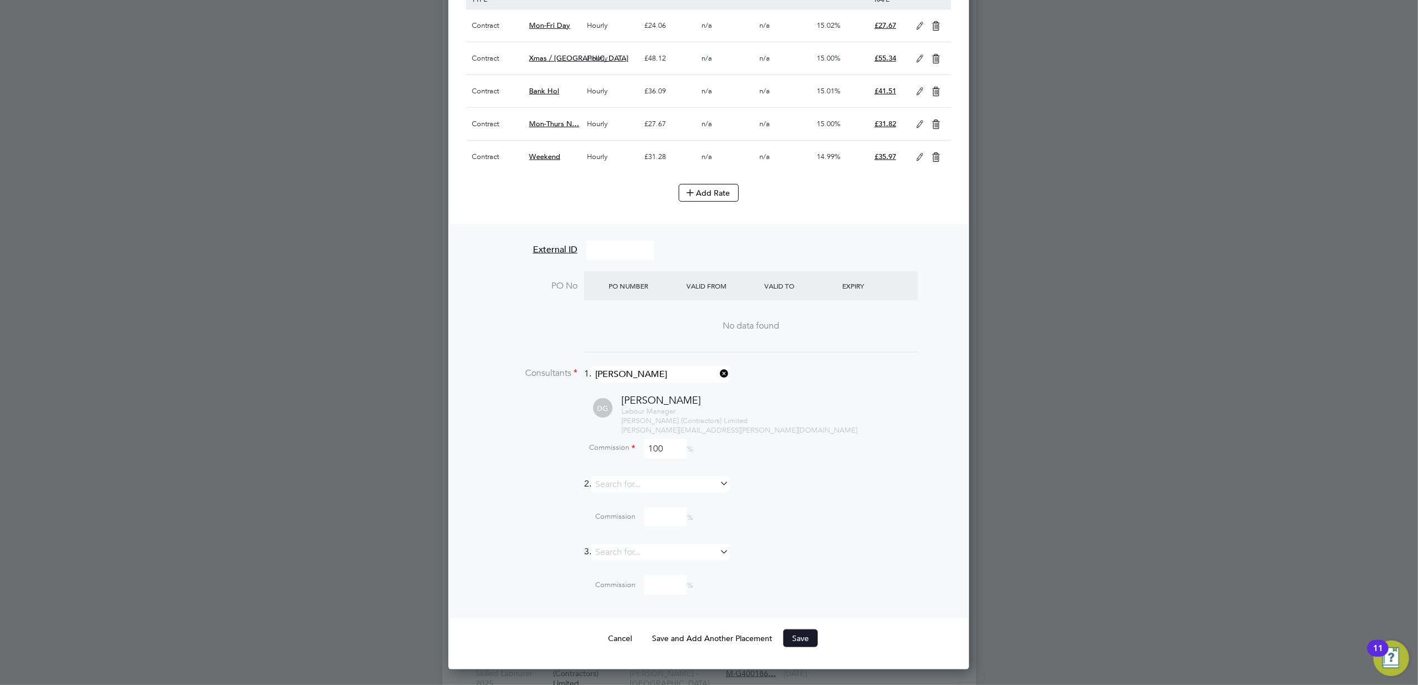
click at [784, 644] on button "Save" at bounding box center [800, 639] width 34 height 18
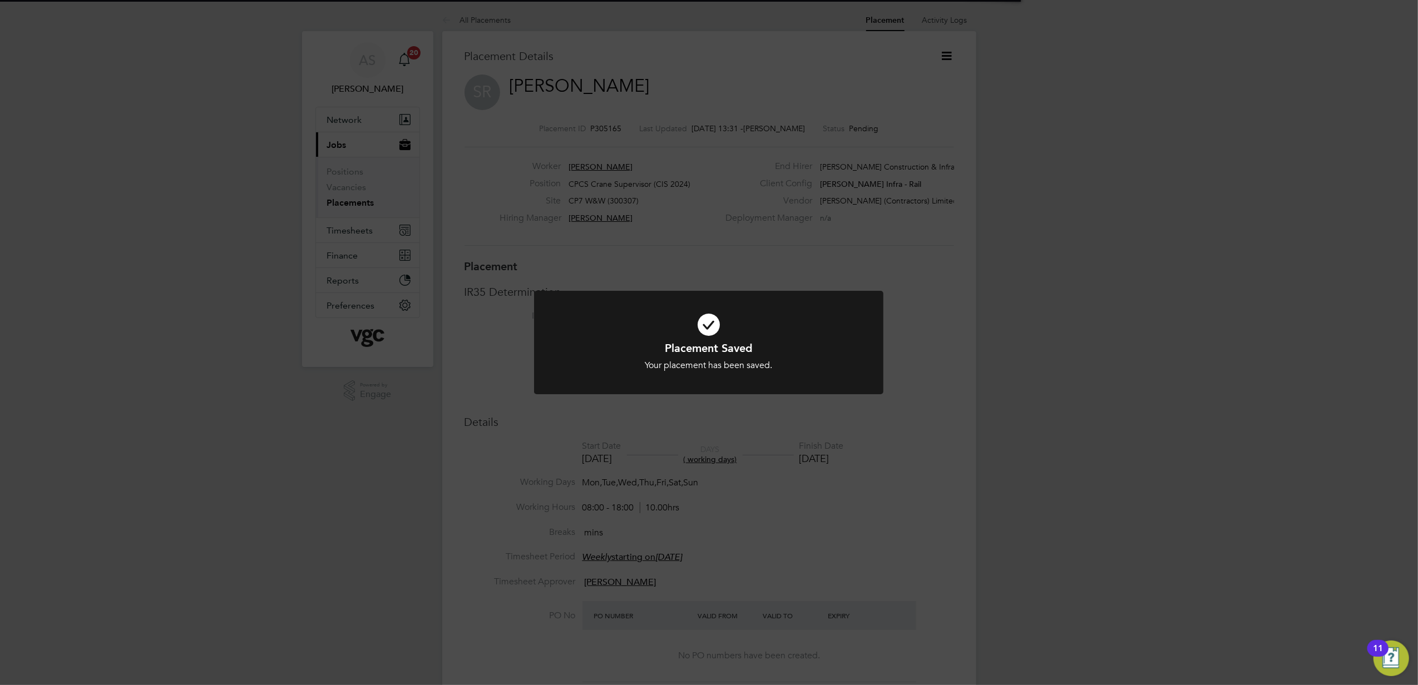
scroll to position [18, 220]
click at [947, 56] on div "Placement Saved Your placement has been saved. Cancel Okay" at bounding box center [709, 342] width 1418 height 685
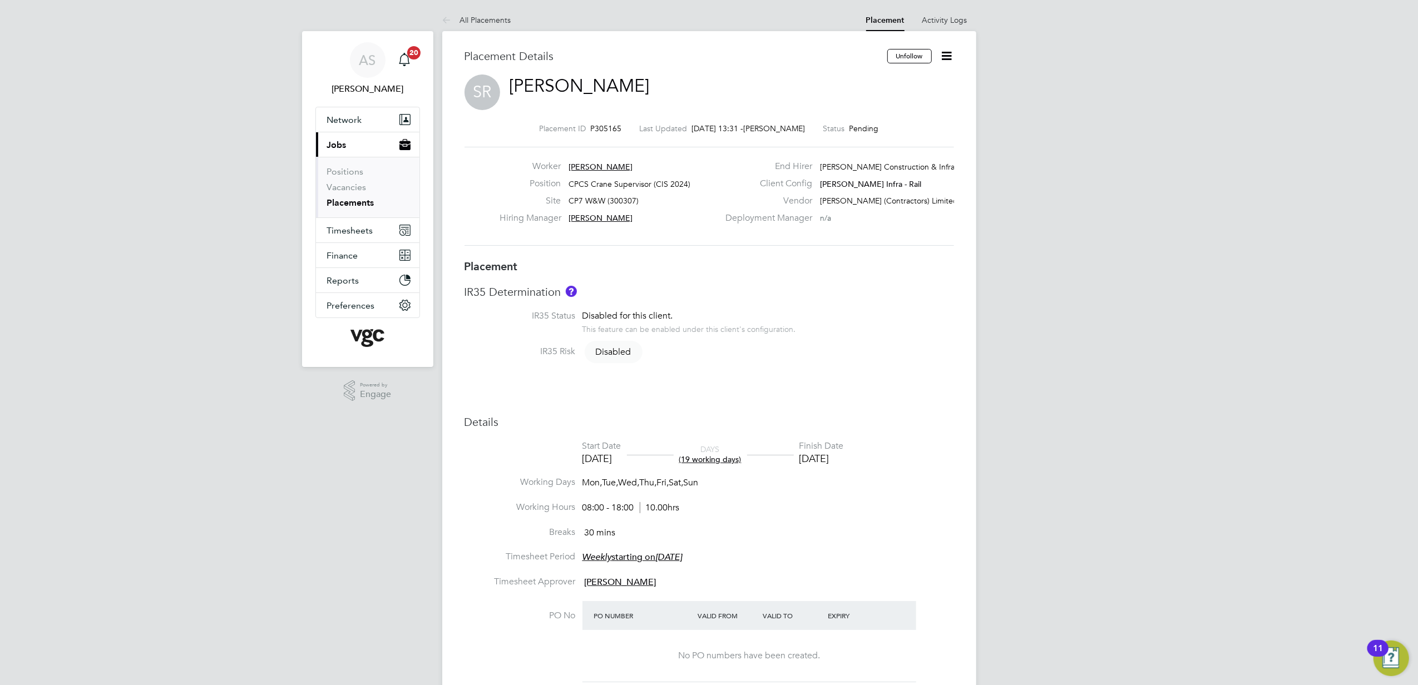
click at [947, 56] on icon at bounding box center [947, 56] width 14 height 14
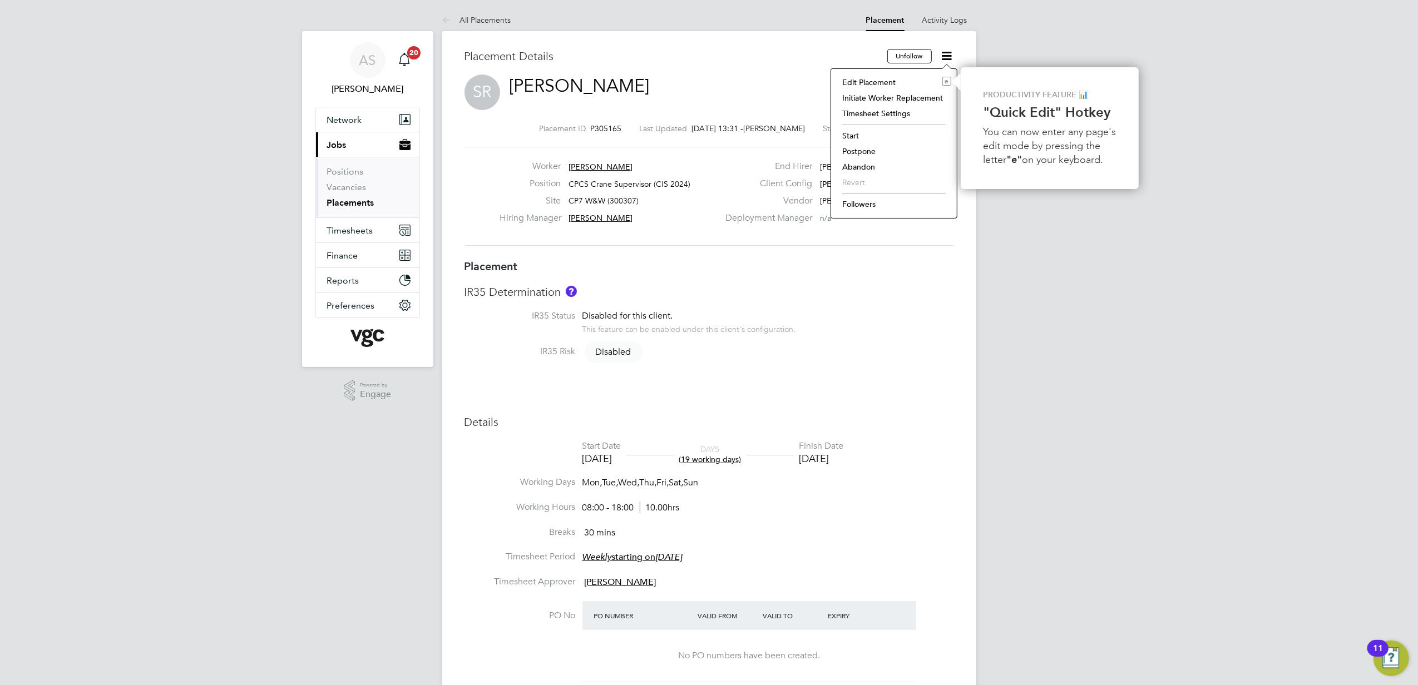
click at [870, 132] on li "Start" at bounding box center [893, 136] width 115 height 16
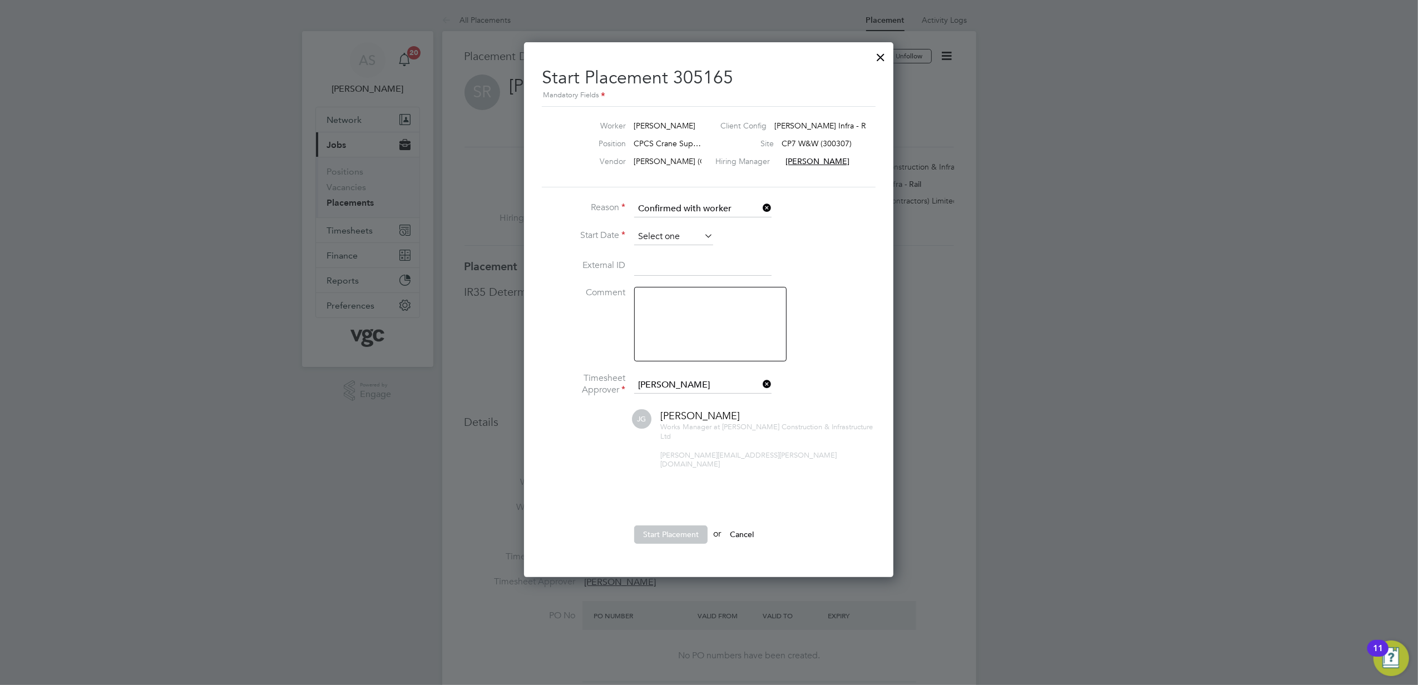
click at [666, 234] on input at bounding box center [673, 237] width 79 height 17
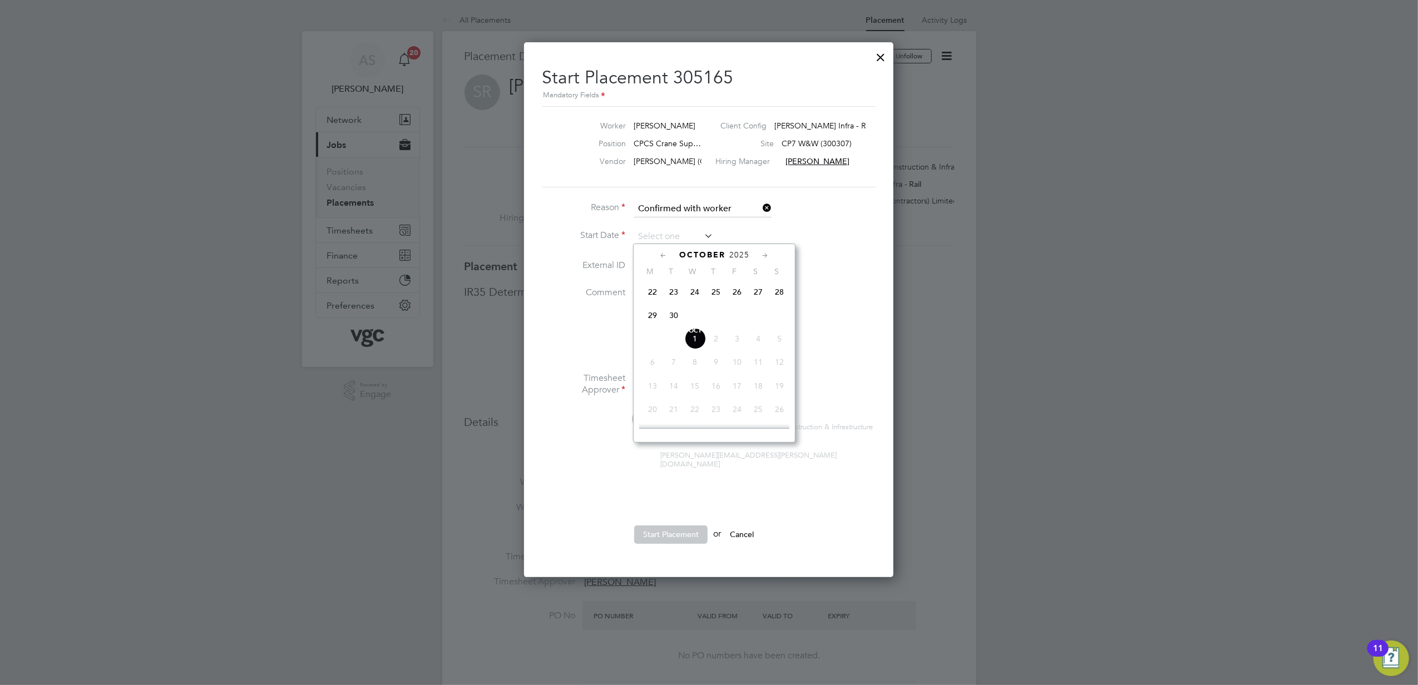
click at [652, 323] on span "29" at bounding box center [652, 315] width 21 height 21
type input "29 Sep 2025"
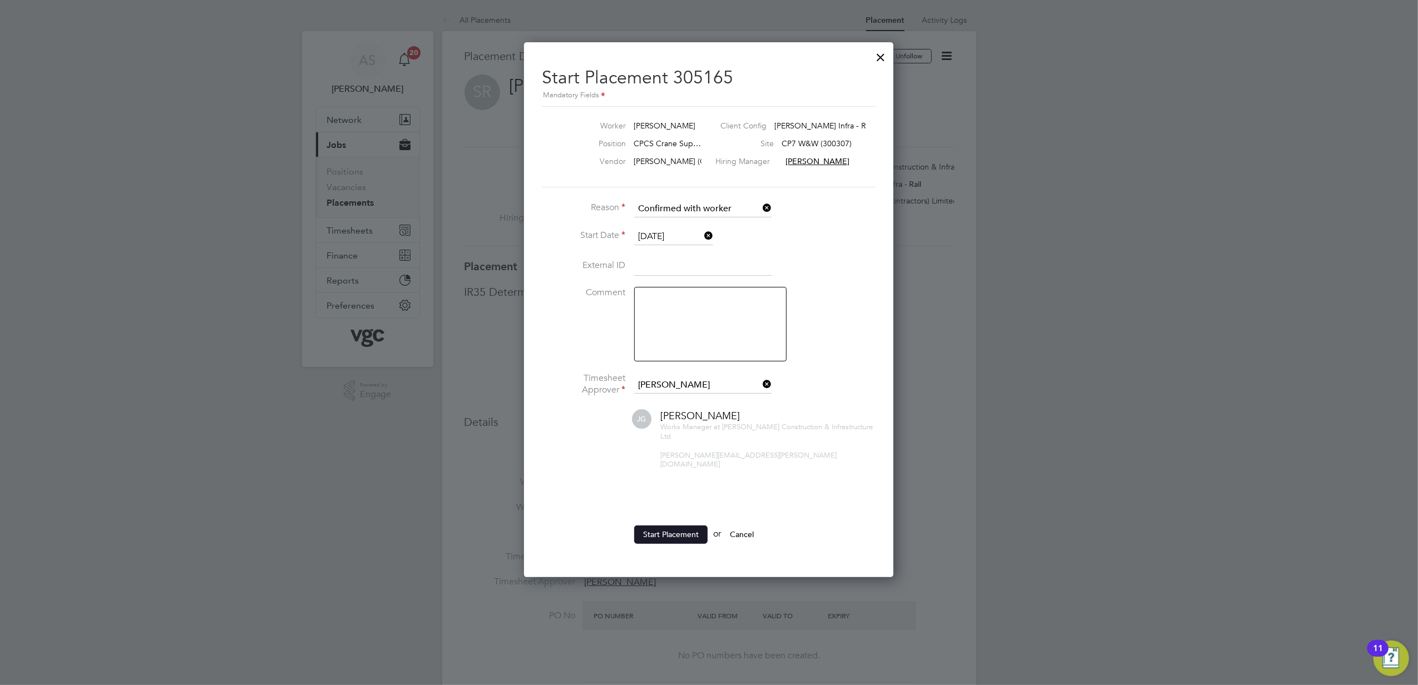
click at [675, 526] on button "Start Placement" at bounding box center [670, 535] width 73 height 18
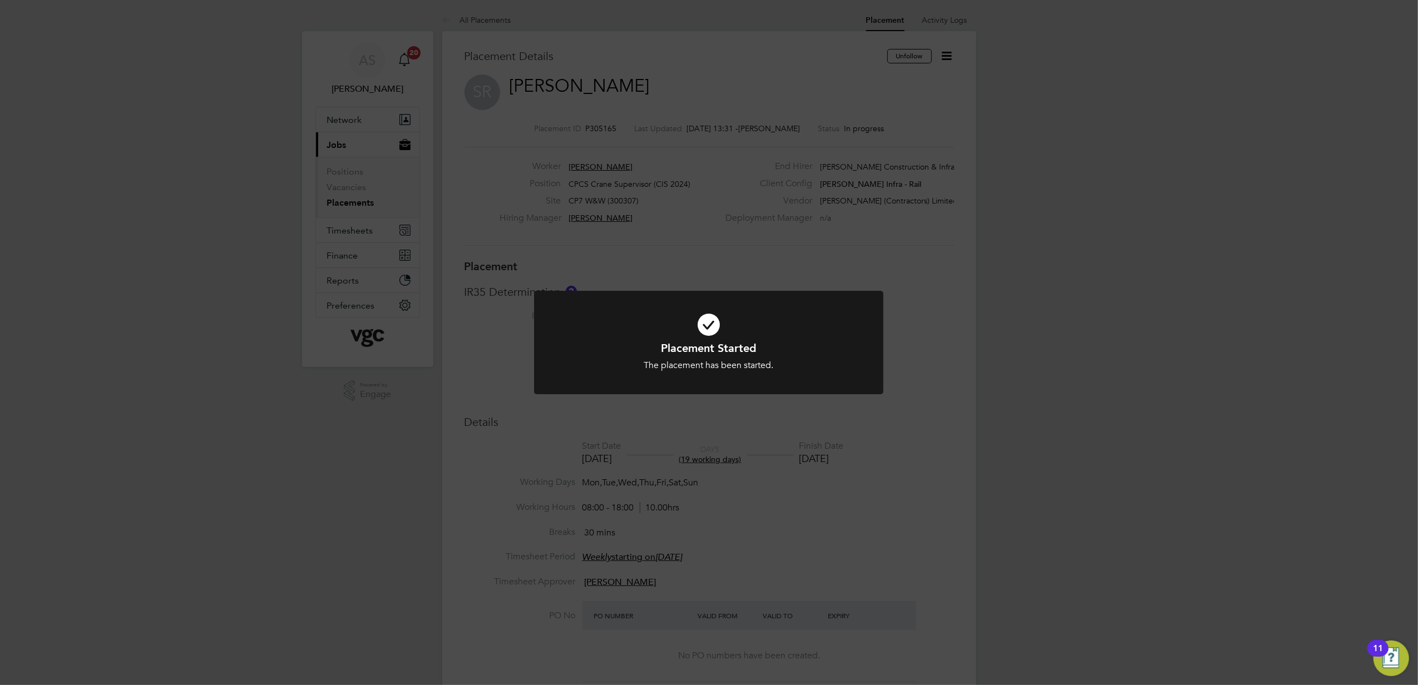
click at [1033, 379] on div "Placement Started The placement has been started. Cancel Okay" at bounding box center [709, 342] width 1418 height 685
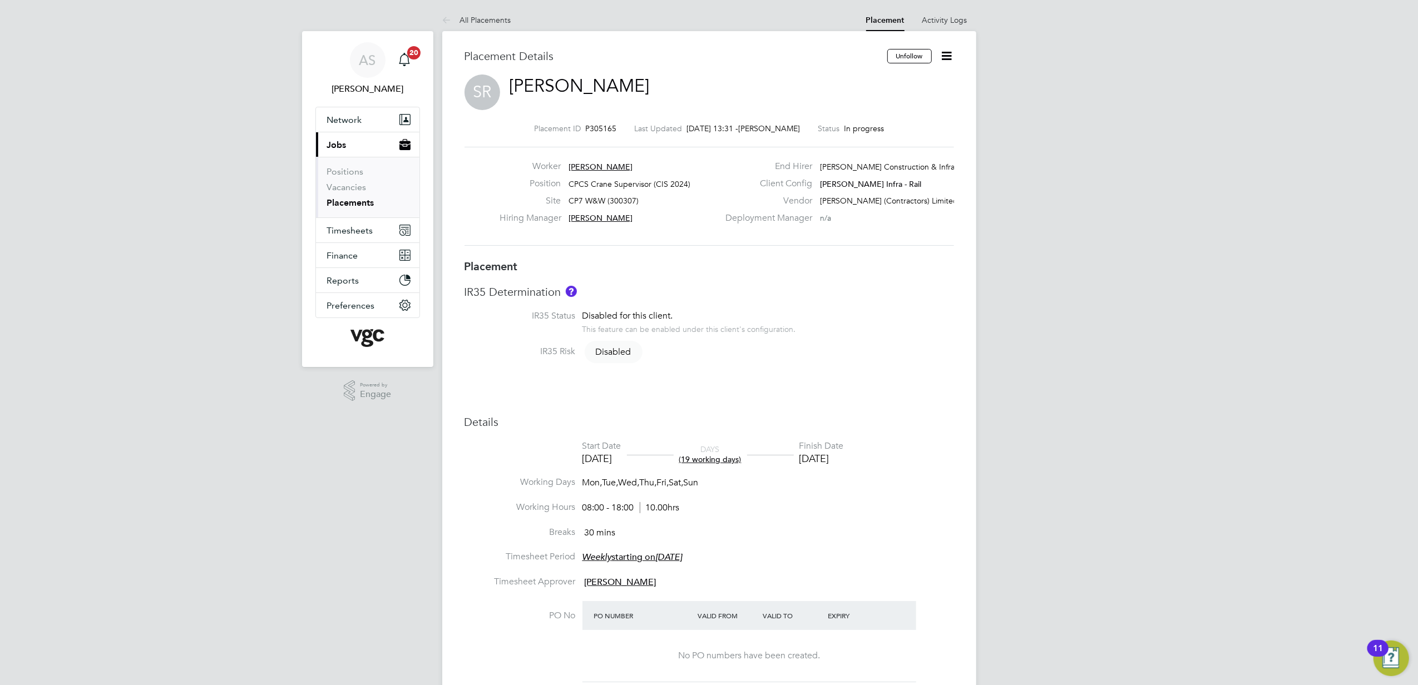
click at [344, 199] on link "Placements" at bounding box center [350, 202] width 47 height 11
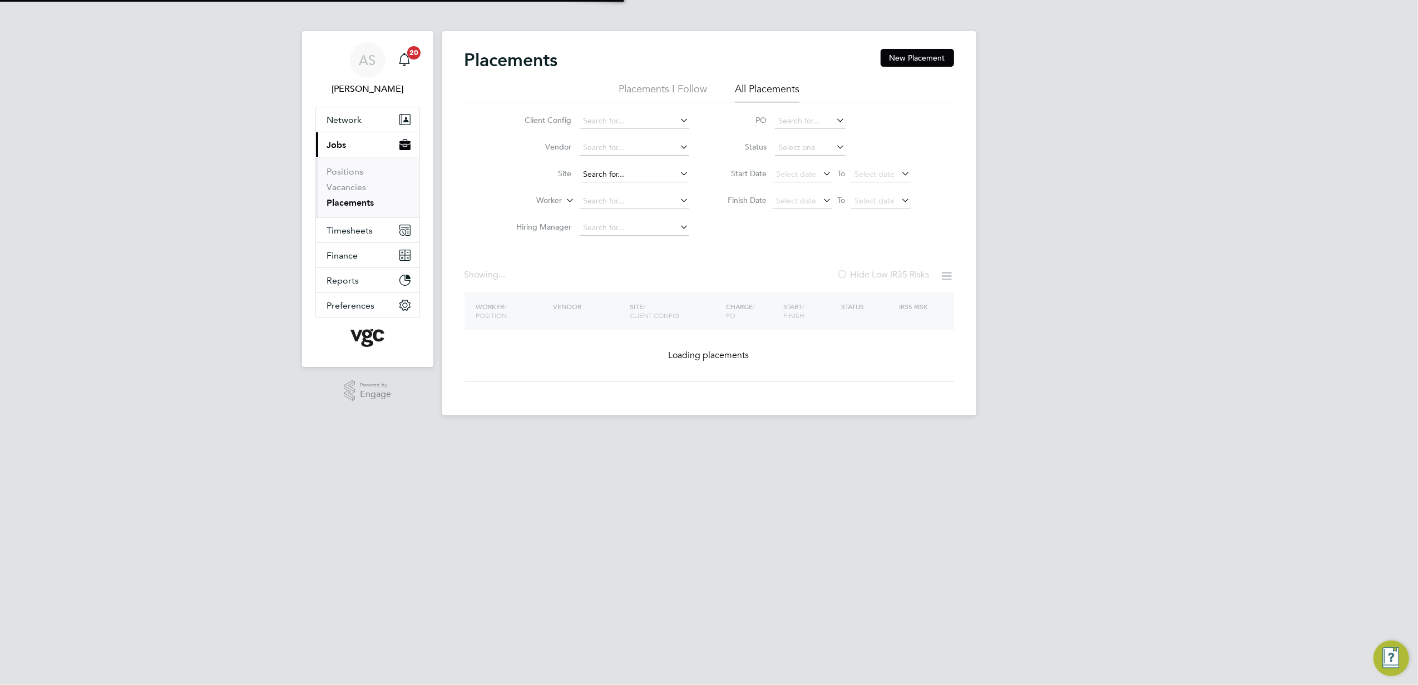
click at [618, 167] on input at bounding box center [634, 175] width 110 height 16
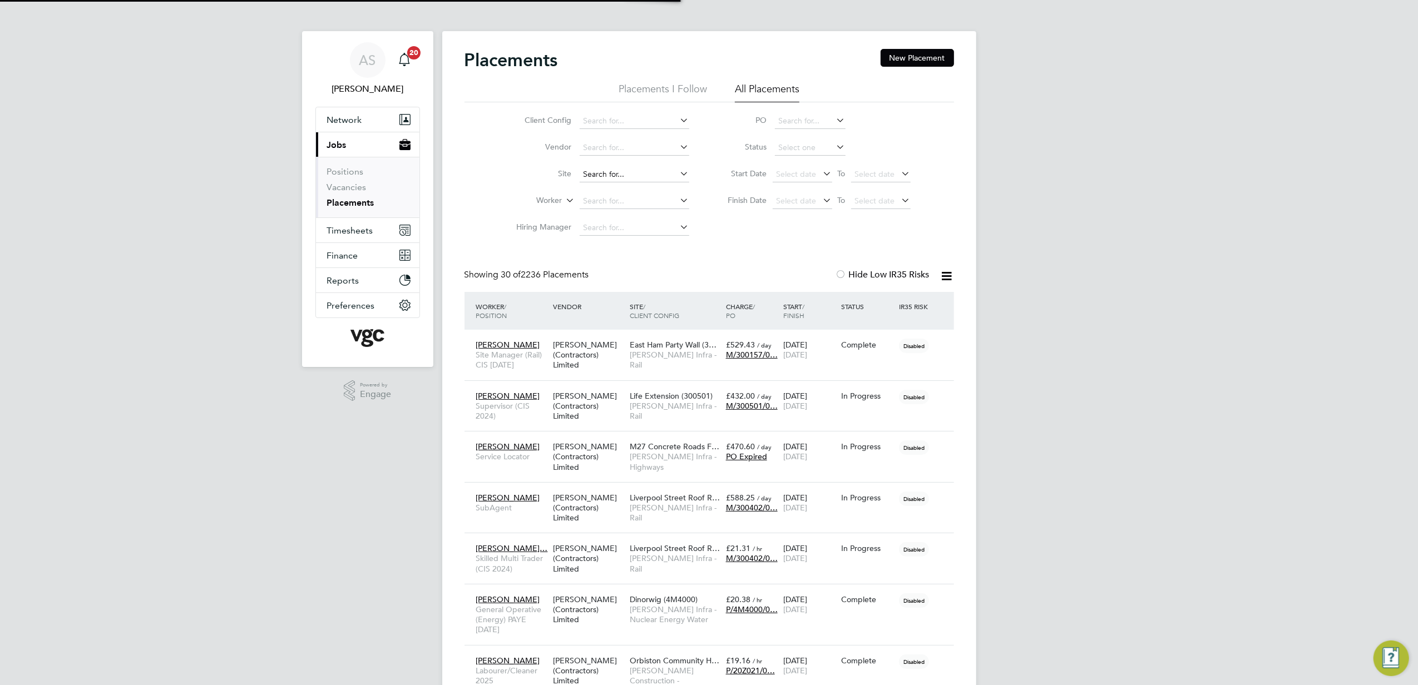
click at [620, 171] on input at bounding box center [634, 175] width 110 height 16
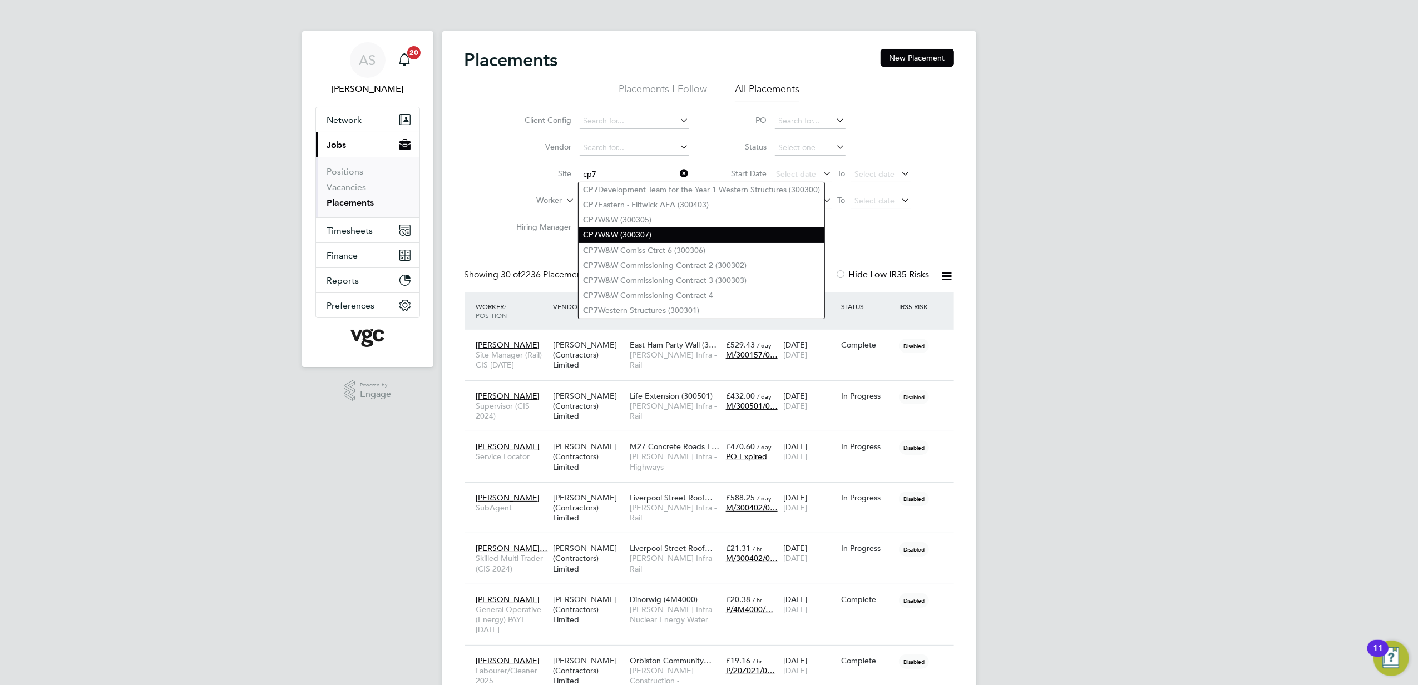
click at [681, 232] on li "CP7 W&W (300307)" at bounding box center [701, 234] width 246 height 15
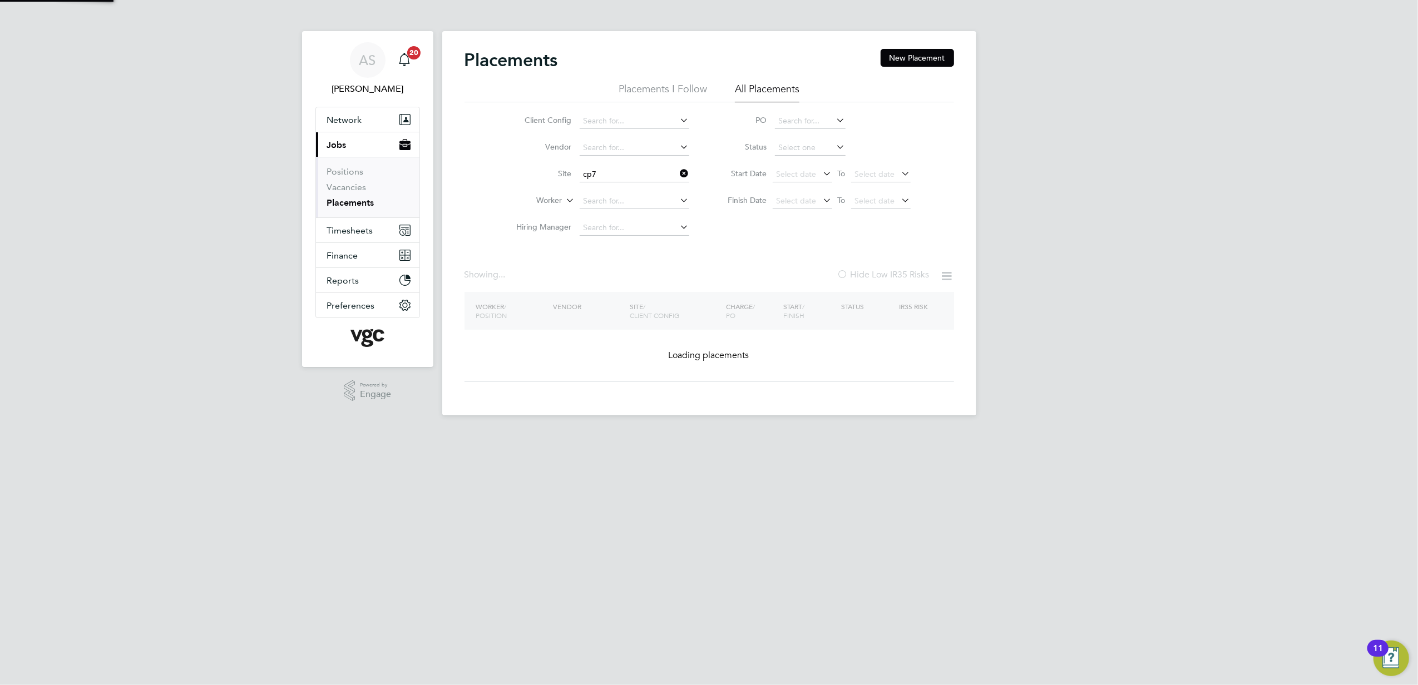
type input "CP7 W&W (300307)"
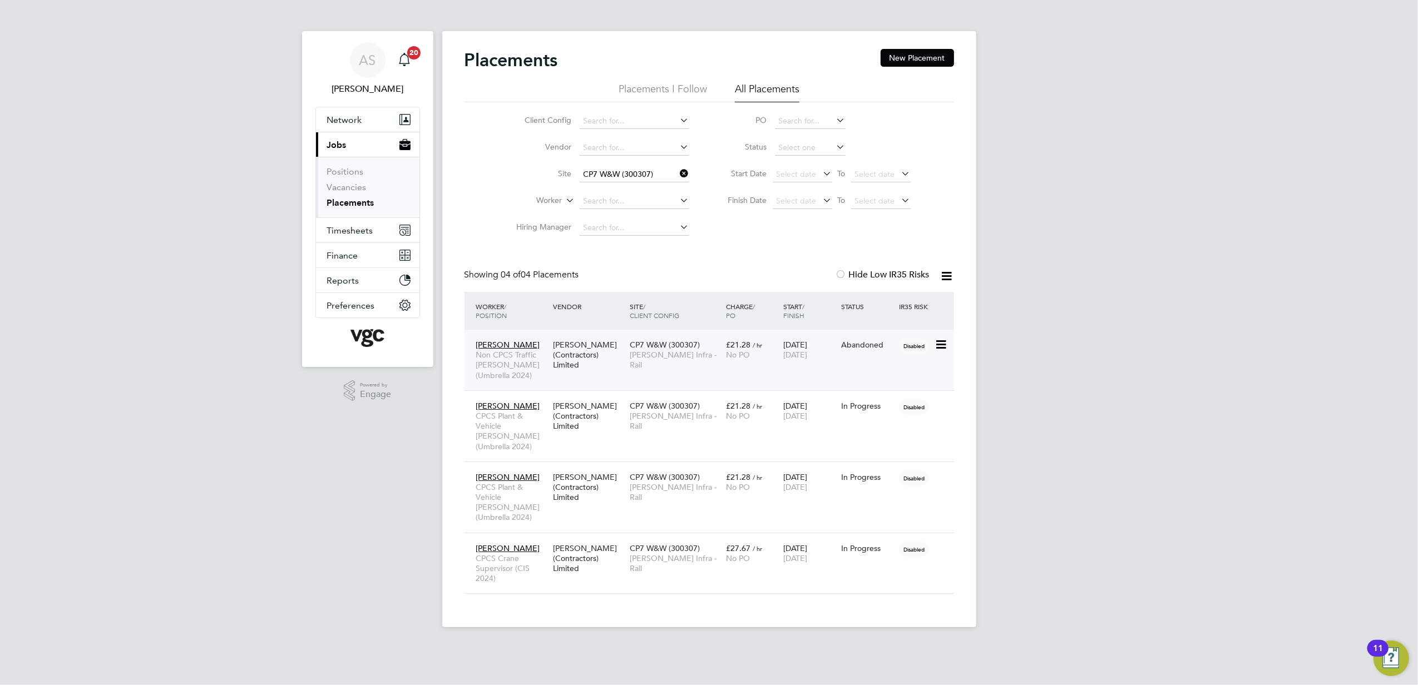
click at [943, 345] on icon at bounding box center [939, 344] width 11 height 13
click at [1120, 376] on div "AS [PERSON_NAME] Notifications 20 Applications: Network Team Members Businesses…" at bounding box center [709, 322] width 1418 height 645
click at [1262, 412] on div "AS [PERSON_NAME] Notifications 20 Applications: Network Team Members Businesses…" at bounding box center [709, 322] width 1418 height 645
click at [343, 565] on div "AS [PERSON_NAME] Notifications 20 Applications: Network Team Members Businesses…" at bounding box center [709, 322] width 1418 height 645
click at [336, 123] on span "Network" at bounding box center [344, 120] width 35 height 11
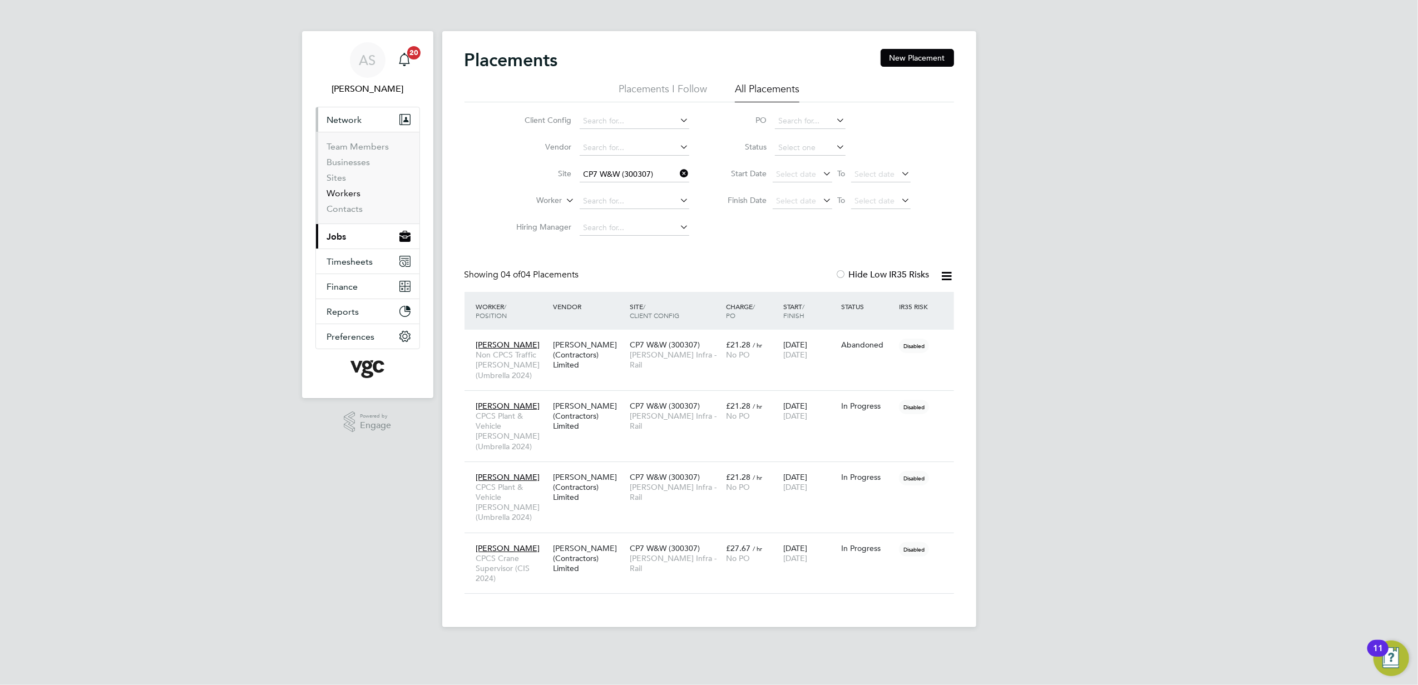
click at [343, 196] on link "Workers" at bounding box center [344, 193] width 34 height 11
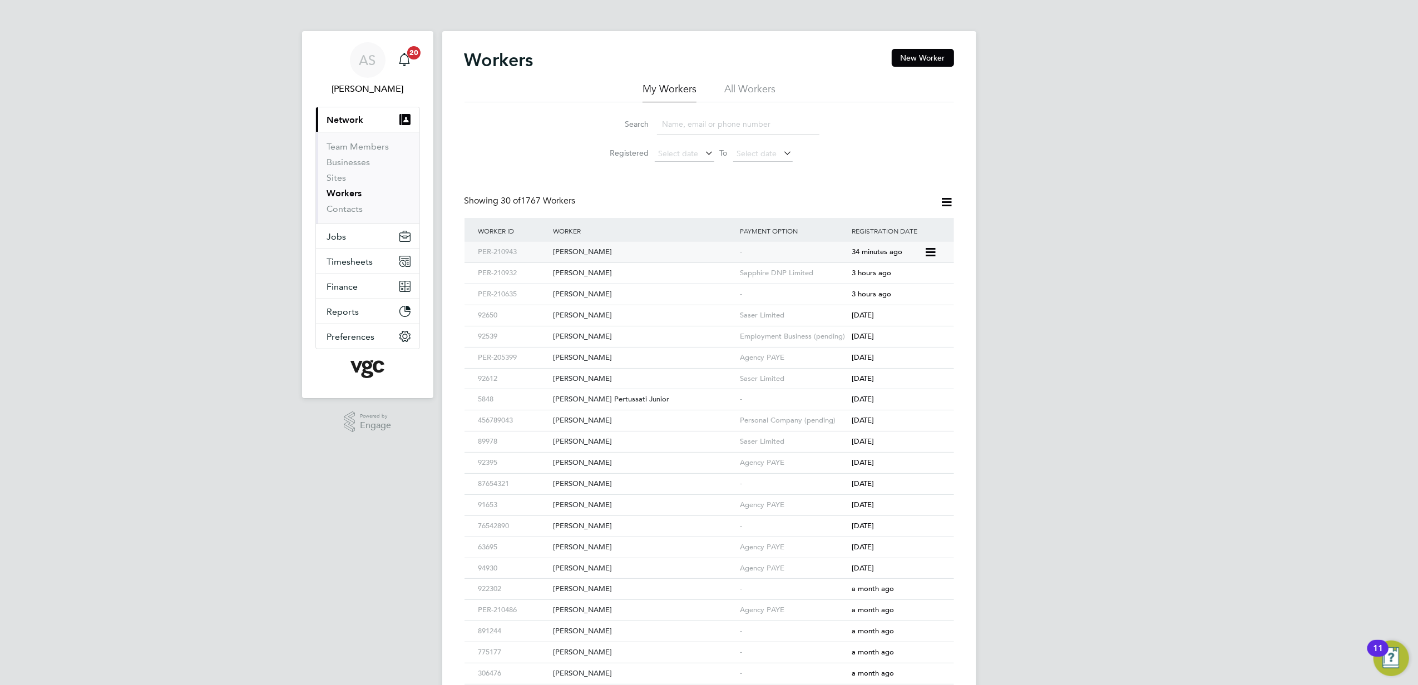
click at [715, 247] on div "[PERSON_NAME]" at bounding box center [643, 252] width 187 height 21
click at [612, 292] on div "[PERSON_NAME]" at bounding box center [643, 294] width 187 height 21
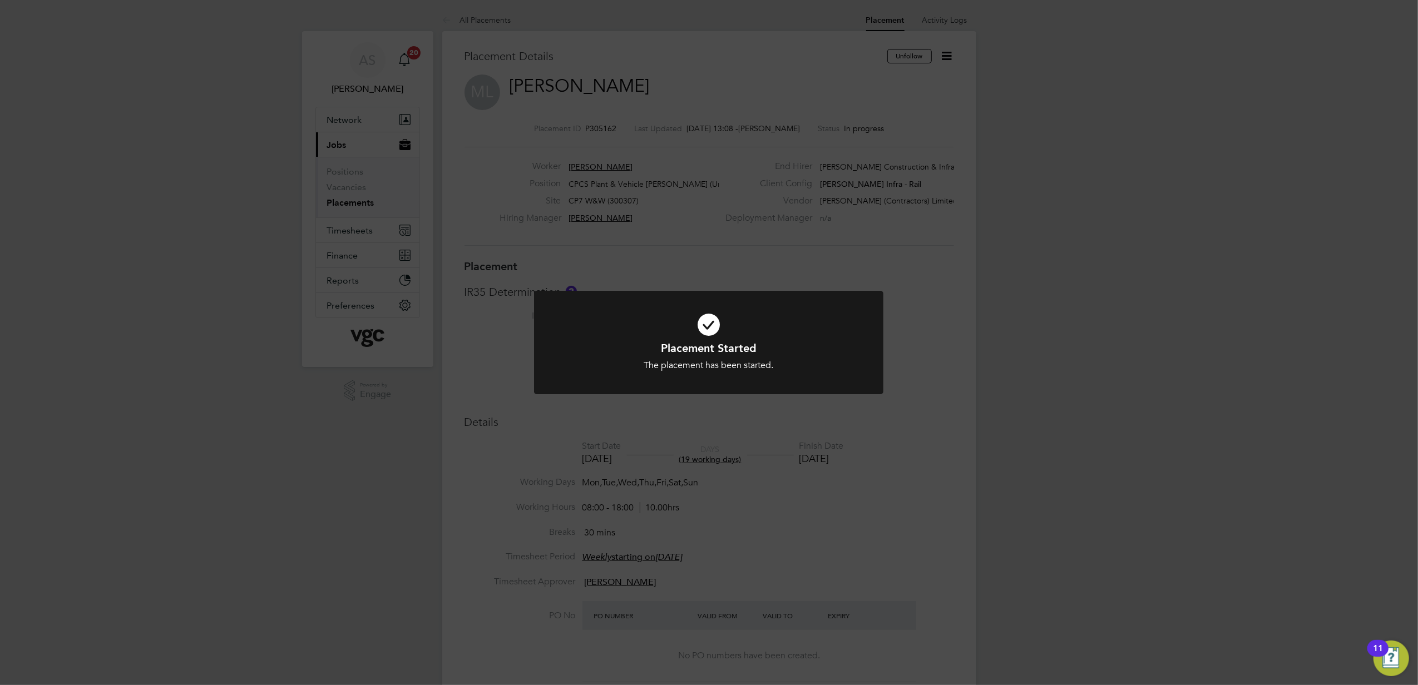
drag, startPoint x: 0, startPoint y: 0, endPoint x: 1076, endPoint y: 336, distance: 1126.9
click at [1077, 338] on div "Placement Started The placement has been started. Cancel Okay" at bounding box center [709, 342] width 1418 height 685
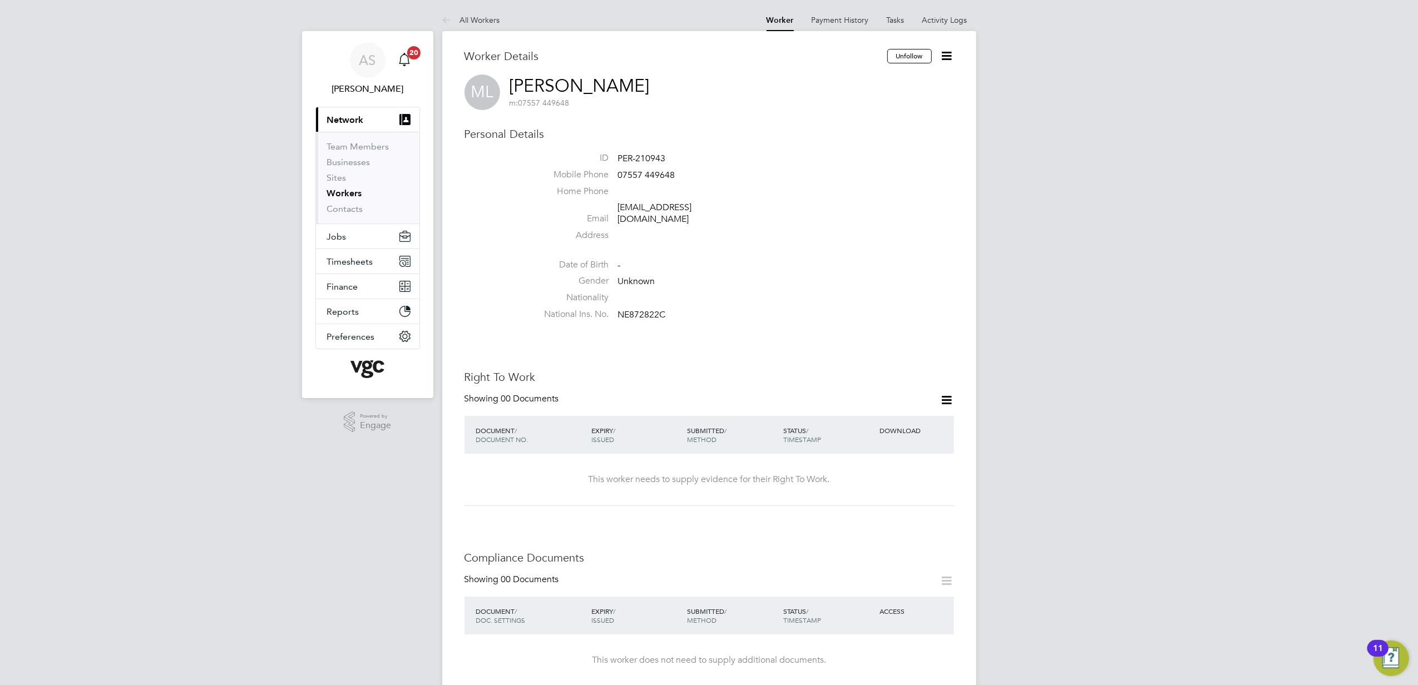
drag, startPoint x: 660, startPoint y: 87, endPoint x: 519, endPoint y: 81, distance: 140.8
click at [519, 81] on div "ML [PERSON_NAME] m: 07557 449648" at bounding box center [708, 93] width 489 height 36
drag, startPoint x: 519, startPoint y: 81, endPoint x: 639, endPoint y: 103, distance: 122.2
click at [736, 118] on div "Worker Details Unfollow ML [PERSON_NAME] m: 07557 449648 Personal Details ID PE…" at bounding box center [708, 689] width 489 height 1281
drag, startPoint x: 507, startPoint y: 81, endPoint x: 653, endPoint y: 85, distance: 145.8
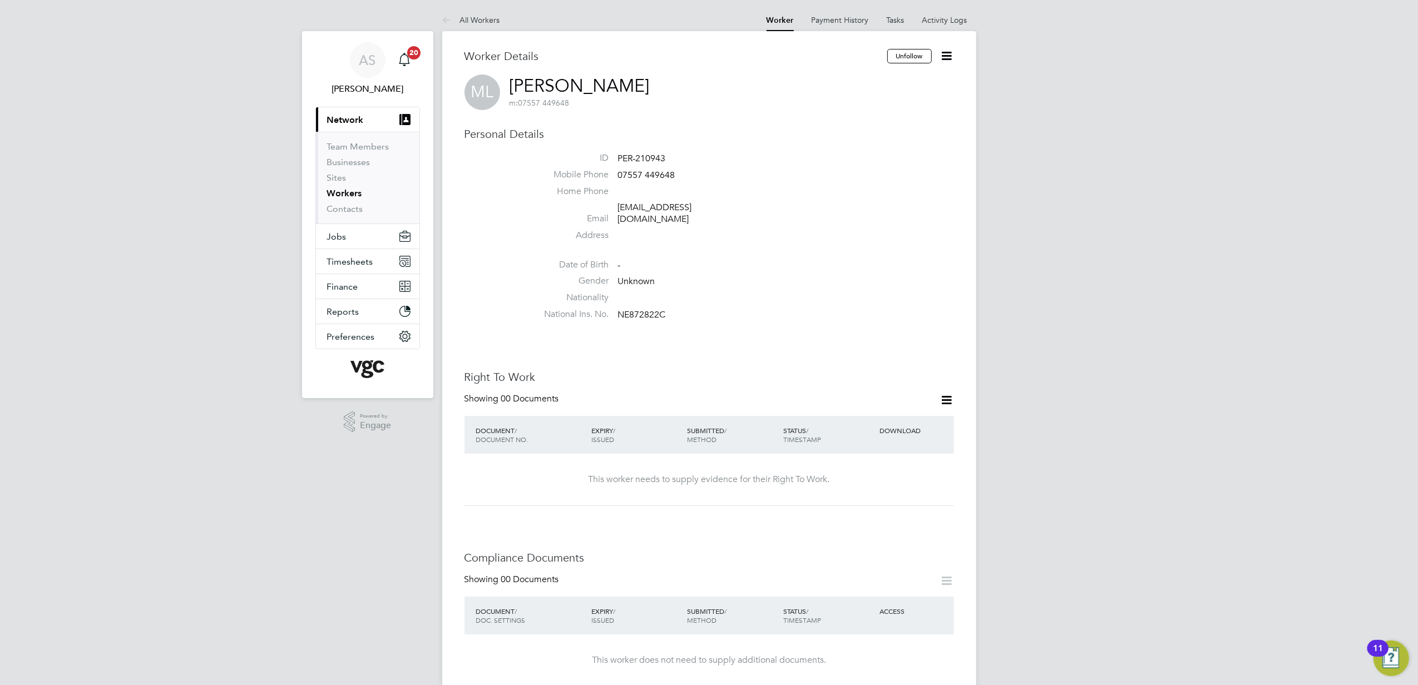
click at [653, 85] on div "ML [PERSON_NAME] m: 07557 449648" at bounding box center [708, 93] width 489 height 36
copy link "[PERSON_NAME]"
click at [790, 315] on div "Worker Details Unfollow ML [PERSON_NAME] m: 07557 449648 Personal Details ID PE…" at bounding box center [708, 689] width 489 height 1281
click at [942, 393] on icon at bounding box center [947, 400] width 14 height 14
click at [899, 412] on li "Add Right To Work Document" at bounding box center [885, 416] width 134 height 16
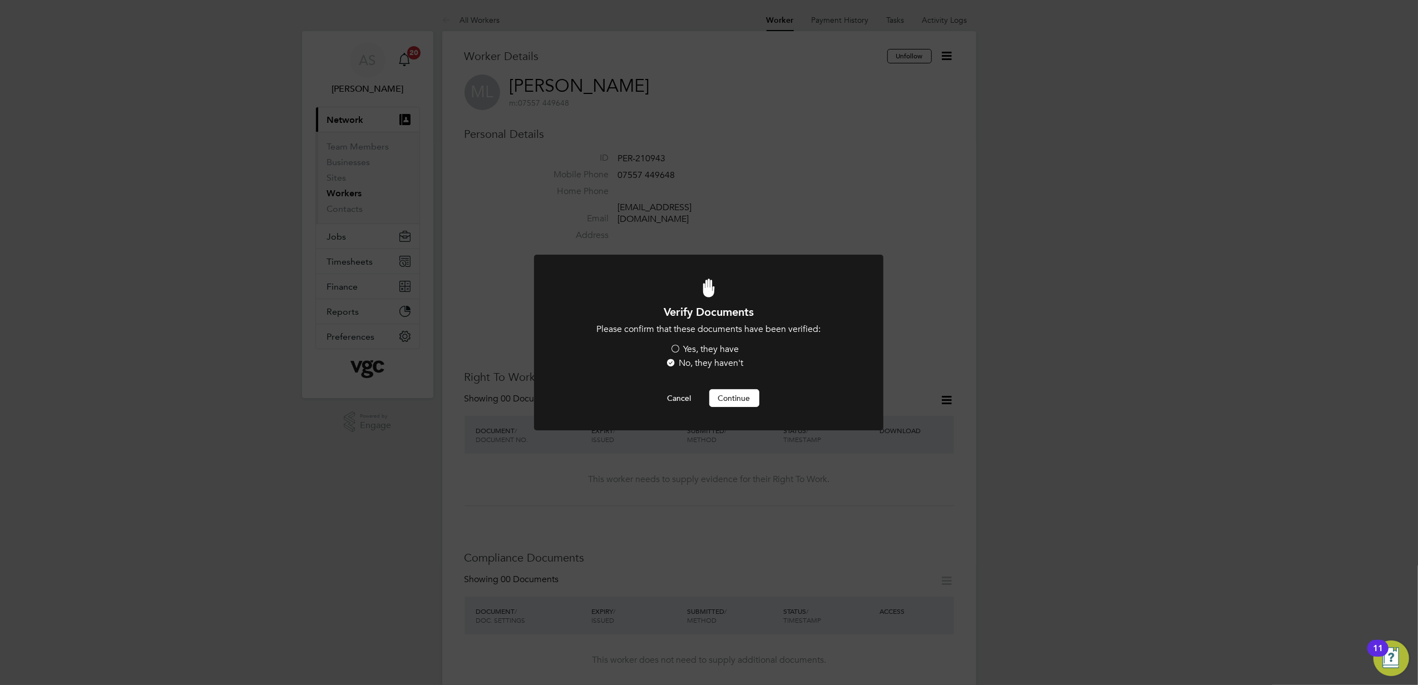
click at [707, 347] on label "Yes, they have" at bounding box center [704, 350] width 69 height 12
click at [0, 0] on input "Yes, they have" at bounding box center [0, 0] width 0 height 0
click at [726, 394] on button "Continue" at bounding box center [734, 398] width 50 height 18
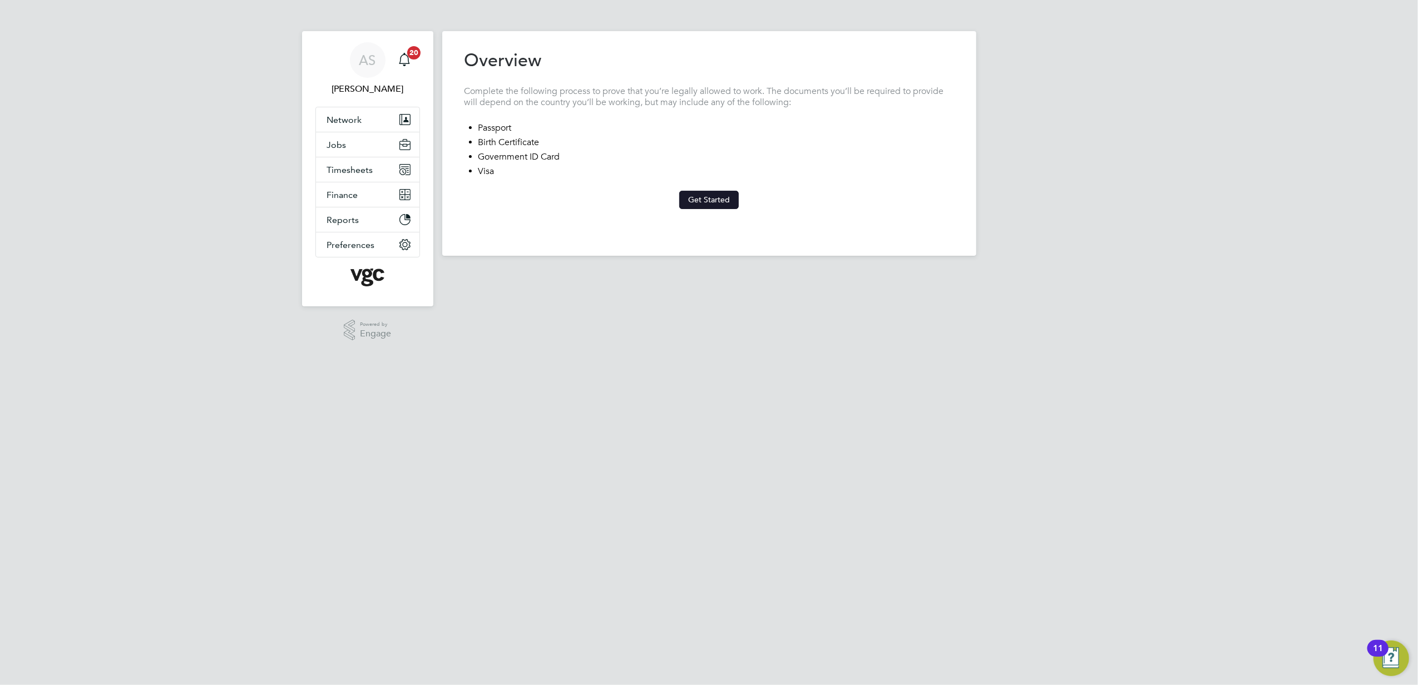
click at [731, 194] on button "Get Started" at bounding box center [709, 200] width 60 height 18
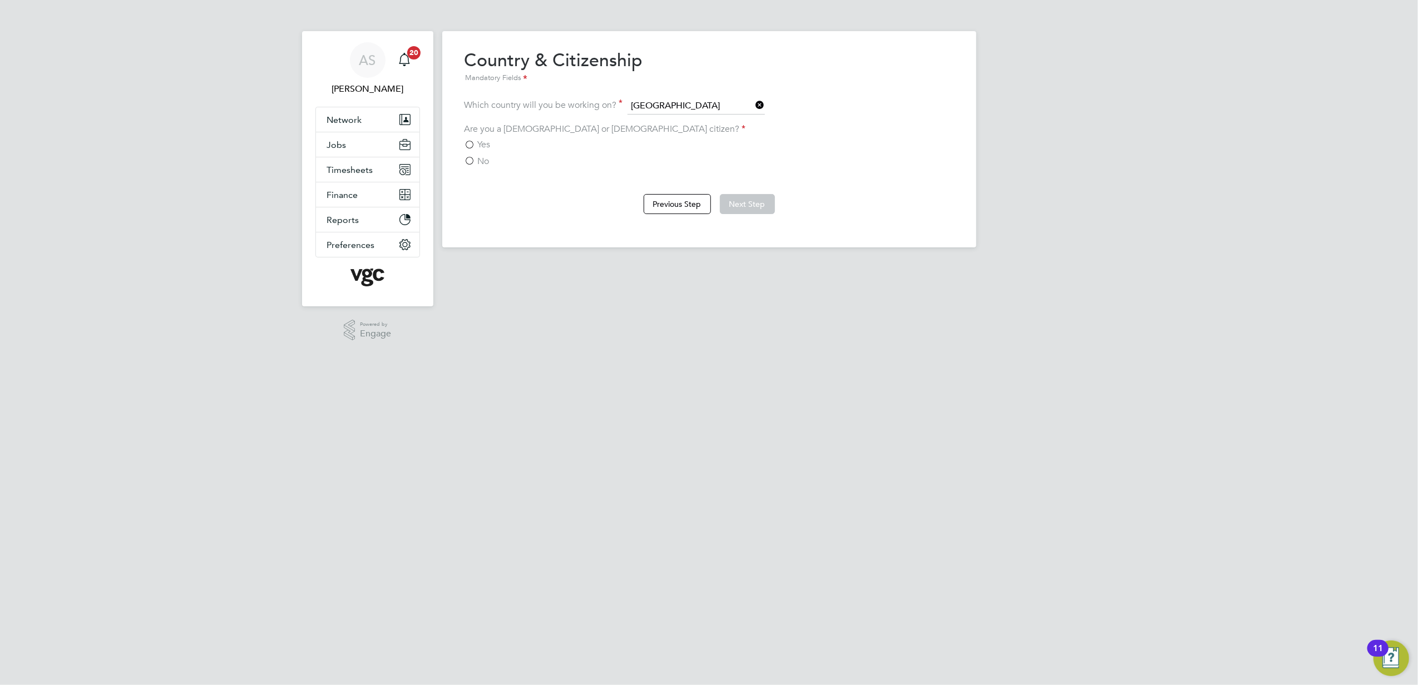
click at [478, 143] on span "Yes" at bounding box center [484, 144] width 13 height 11
click at [0, 0] on input "Yes" at bounding box center [0, 0] width 0 height 0
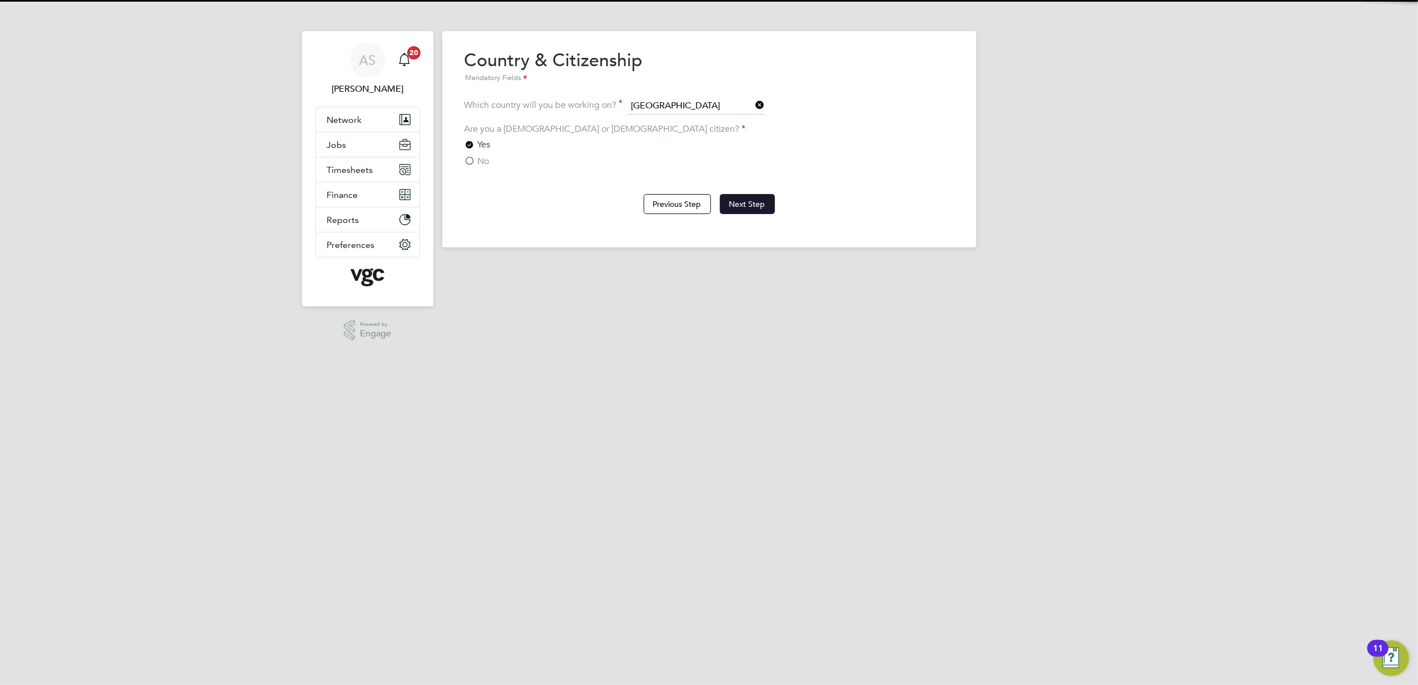
click at [728, 196] on button "Next Step" at bounding box center [747, 204] width 55 height 20
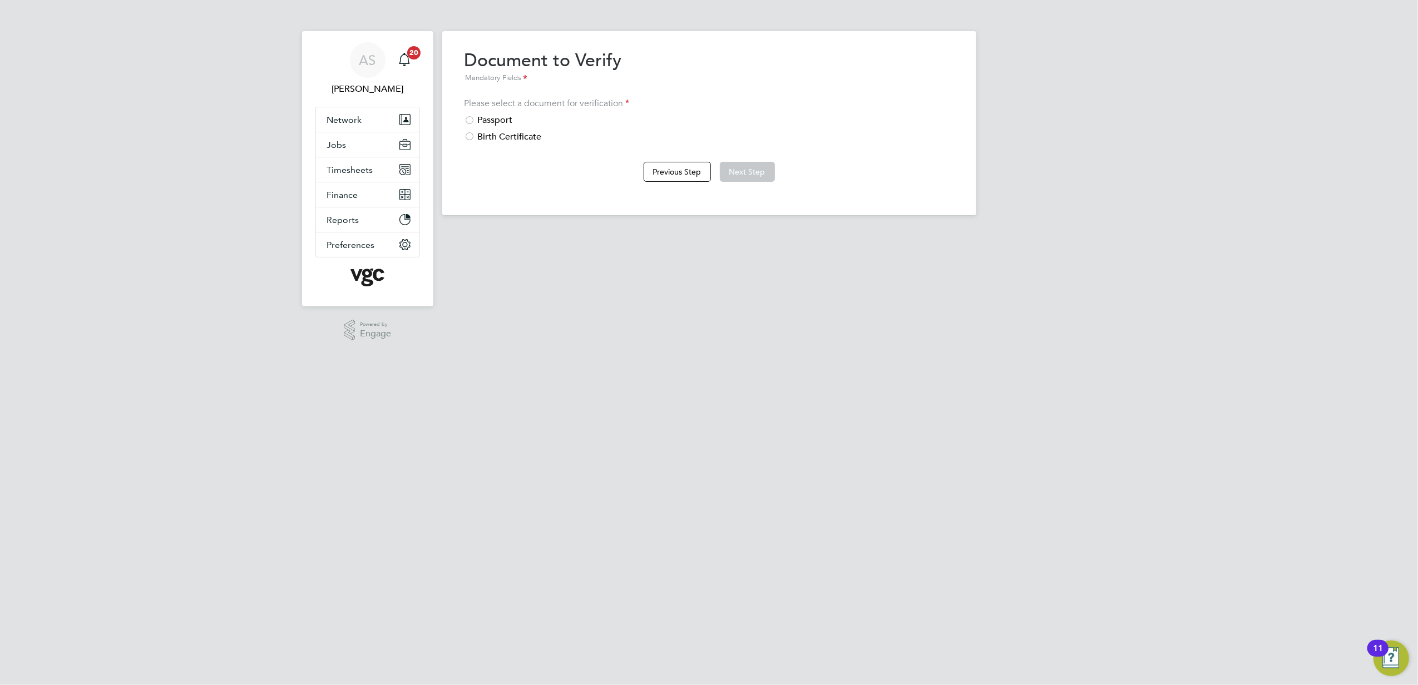
click at [480, 119] on div "Passport" at bounding box center [708, 121] width 489 height 12
click at [739, 174] on button "Next Step" at bounding box center [747, 172] width 55 height 20
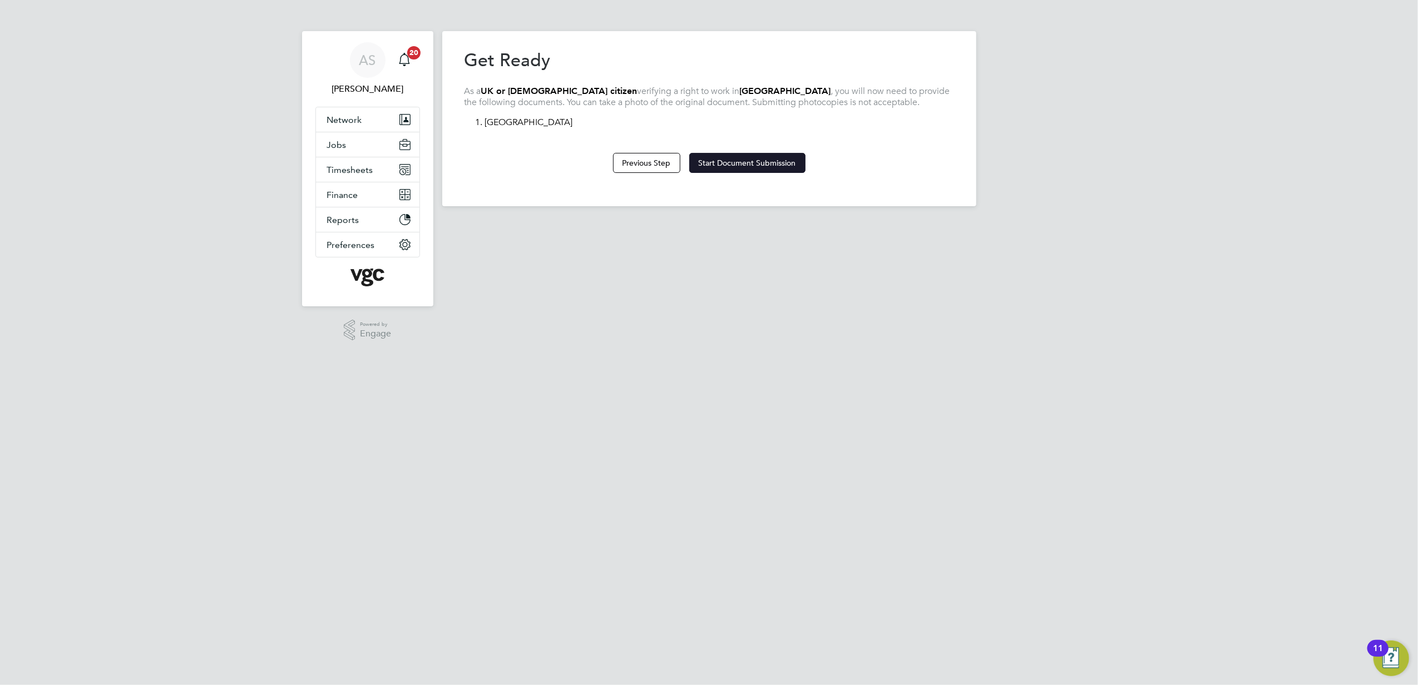
click at [744, 169] on button "Start Document Submission" at bounding box center [747, 163] width 116 height 20
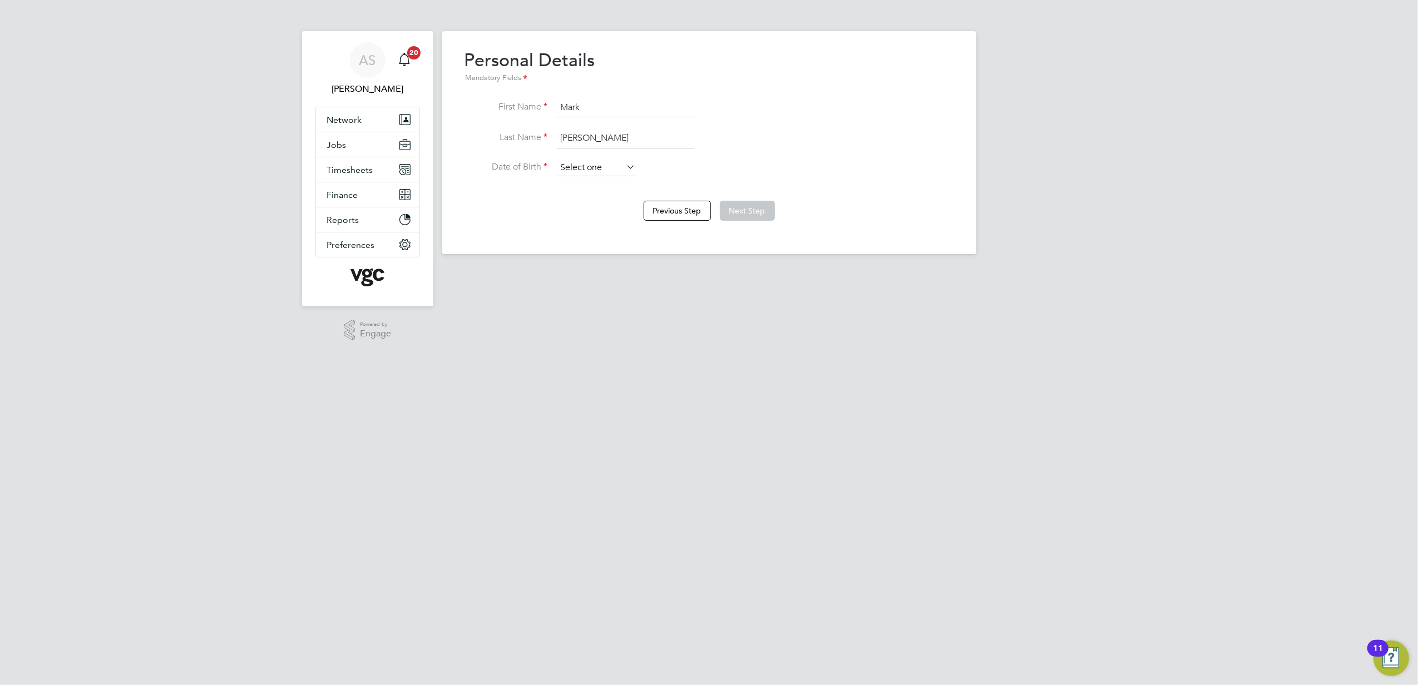
click at [592, 167] on input at bounding box center [596, 168] width 79 height 17
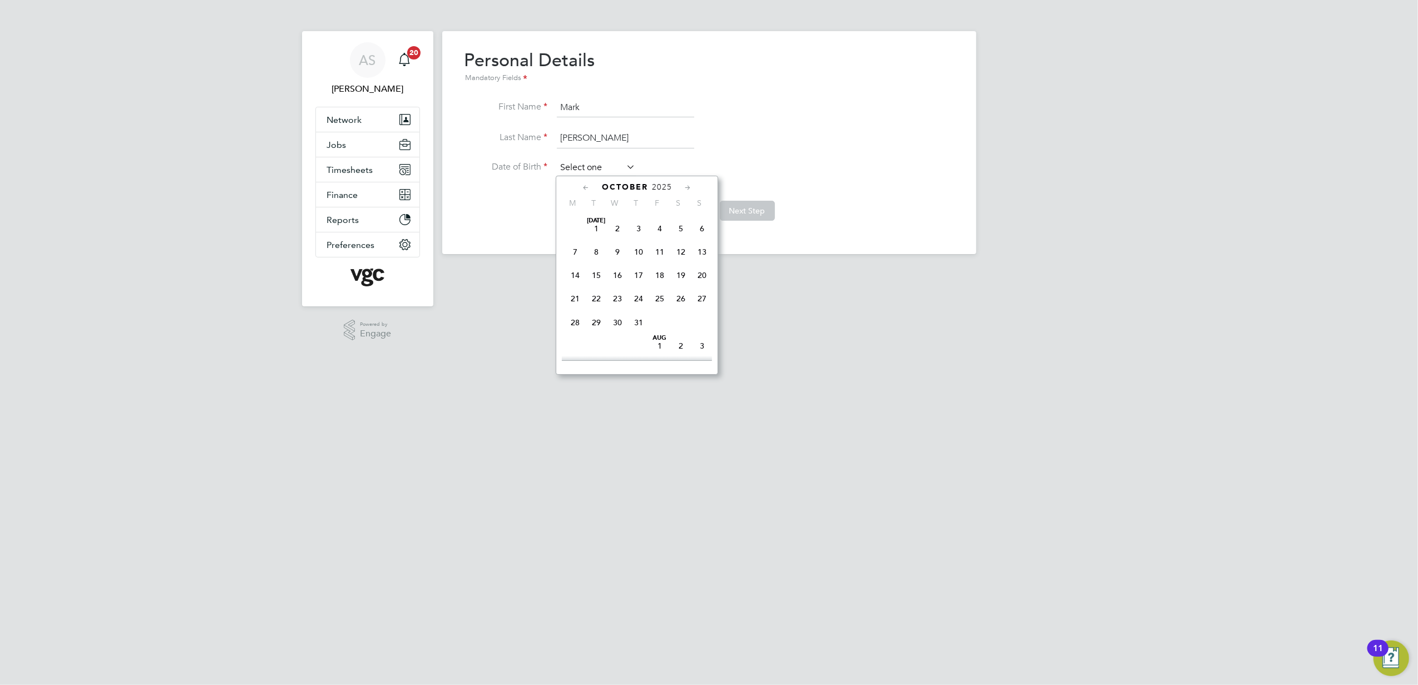
scroll to position [310, 0]
click at [663, 189] on span "2025" at bounding box center [662, 186] width 20 height 9
click at [642, 256] on span "1965" at bounding box center [638, 254] width 21 height 21
click at [588, 187] on icon at bounding box center [586, 188] width 11 height 12
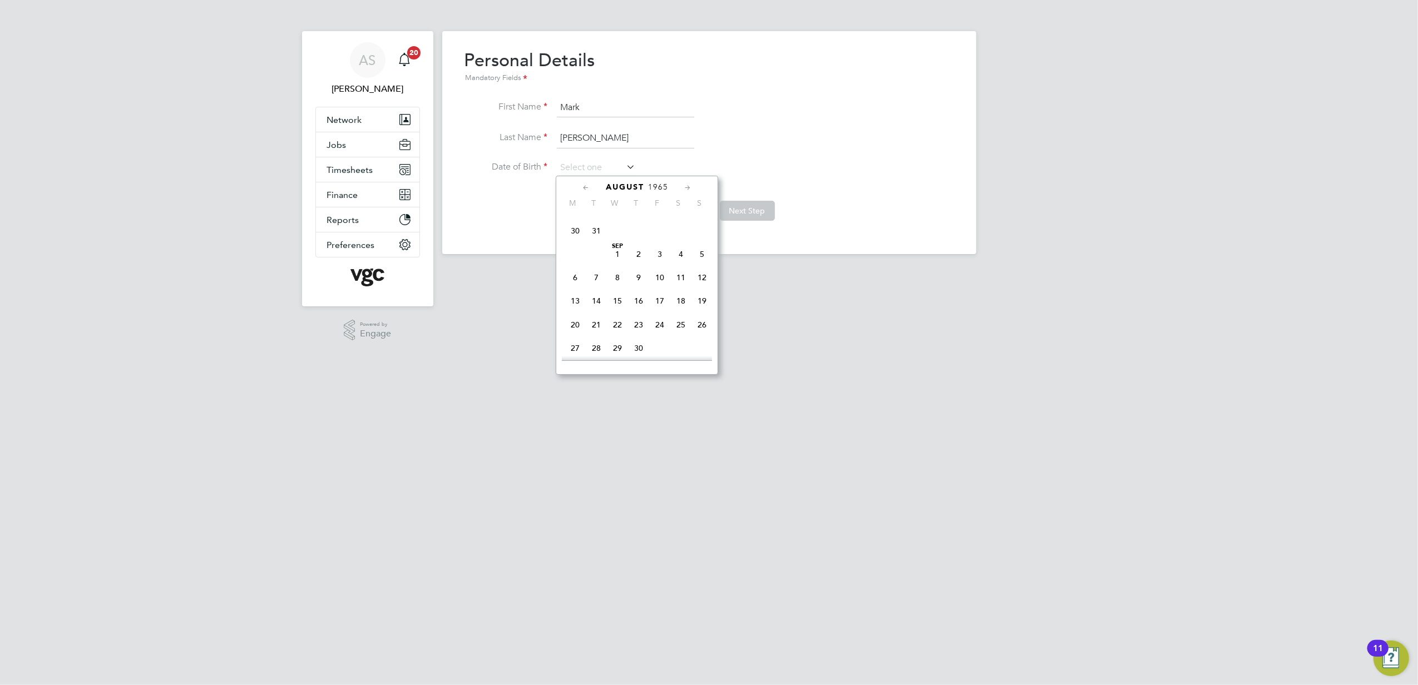
scroll to position [119, 0]
click at [588, 187] on icon at bounding box center [586, 188] width 11 height 12
click at [699, 299] on span "27" at bounding box center [701, 298] width 21 height 21
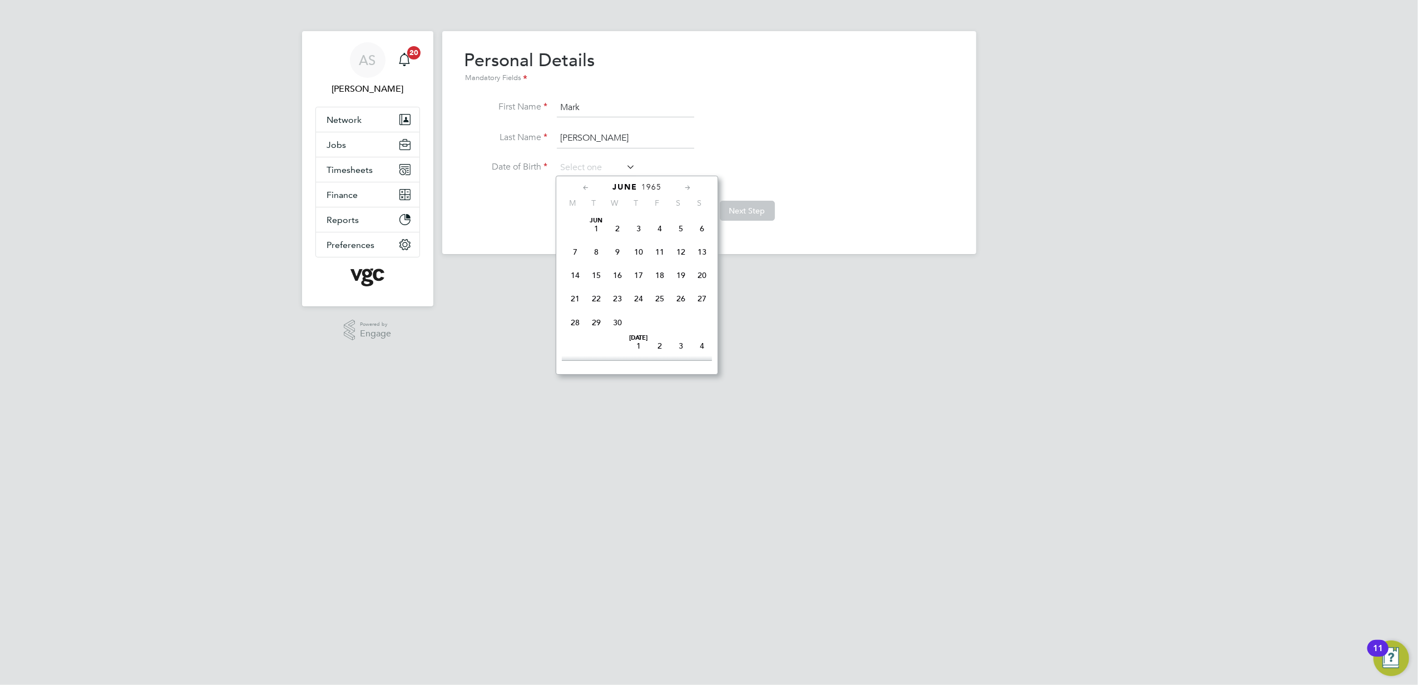
type input "[DATE]"
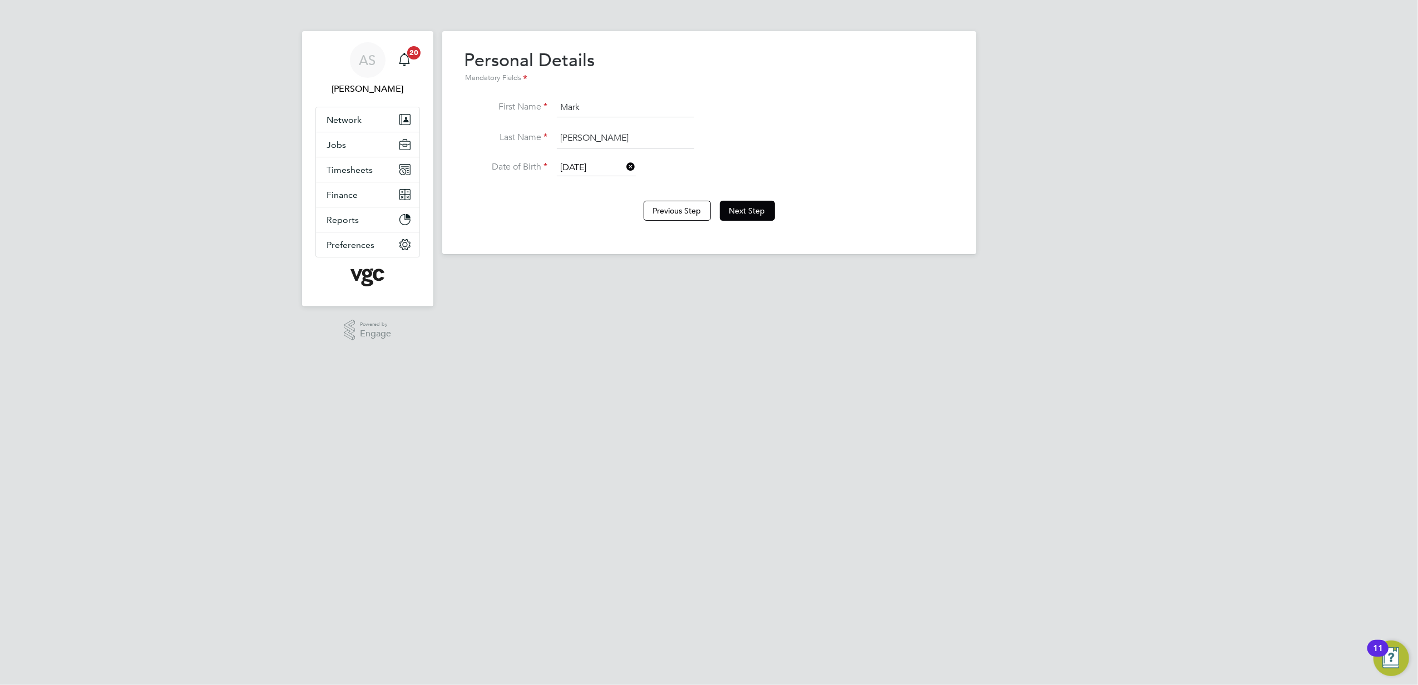
click at [879, 180] on li "Date of Birth [DEMOGRAPHIC_DATA]" at bounding box center [708, 174] width 489 height 28
click at [746, 210] on button "Next Step" at bounding box center [747, 211] width 55 height 20
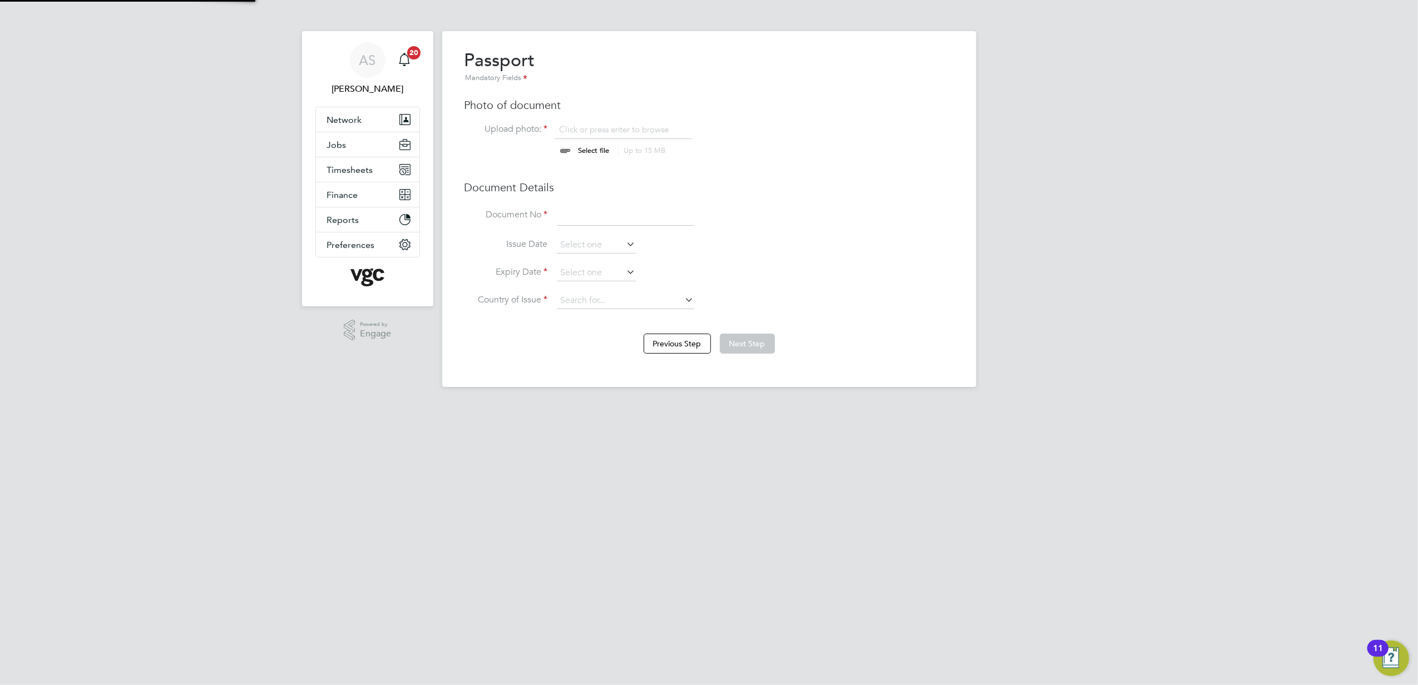
scroll to position [14, 138]
click at [583, 151] on input "file" at bounding box center [604, 140] width 175 height 33
type input "C:\fakepath\Identity Document Certification Mark Ledgerwood_D281205273454DE6AB3…"
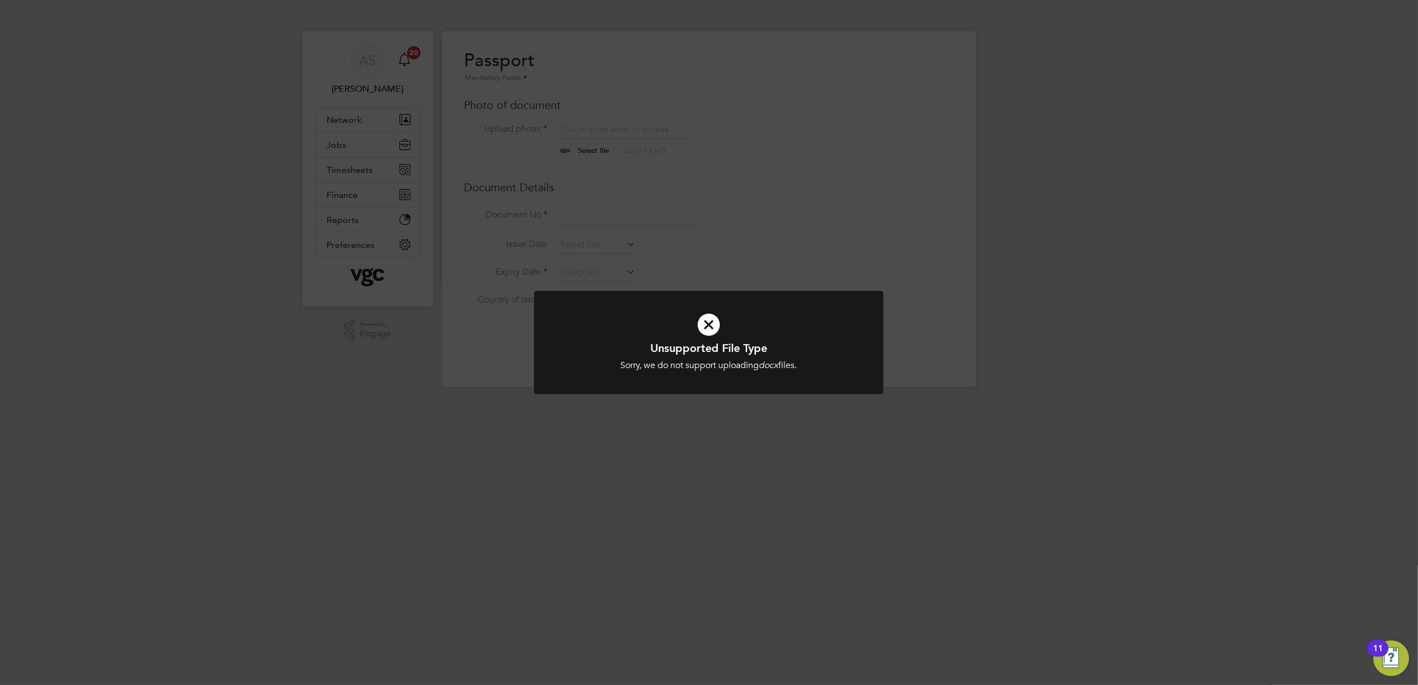
click at [805, 196] on div "Unsupported File Type Sorry, we do not support uploading docx files. Cancel Okay" at bounding box center [709, 342] width 1418 height 685
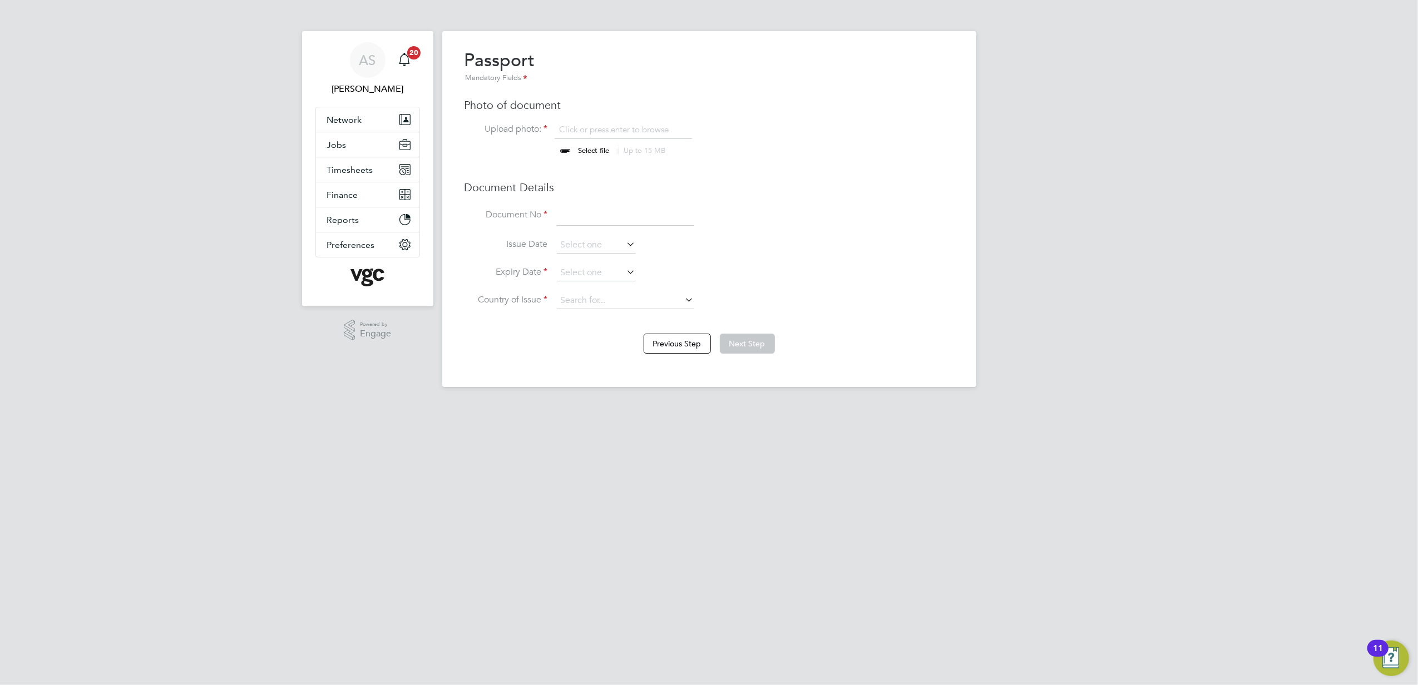
click at [592, 148] on input "file" at bounding box center [604, 140] width 175 height 33
type input "C:\fakepath\Identity Document Certification Mark Ledgerwood_D281205273454DE6AB3…"
click at [573, 215] on input at bounding box center [625, 216] width 137 height 20
paste input "135561137"
type input "135561137"
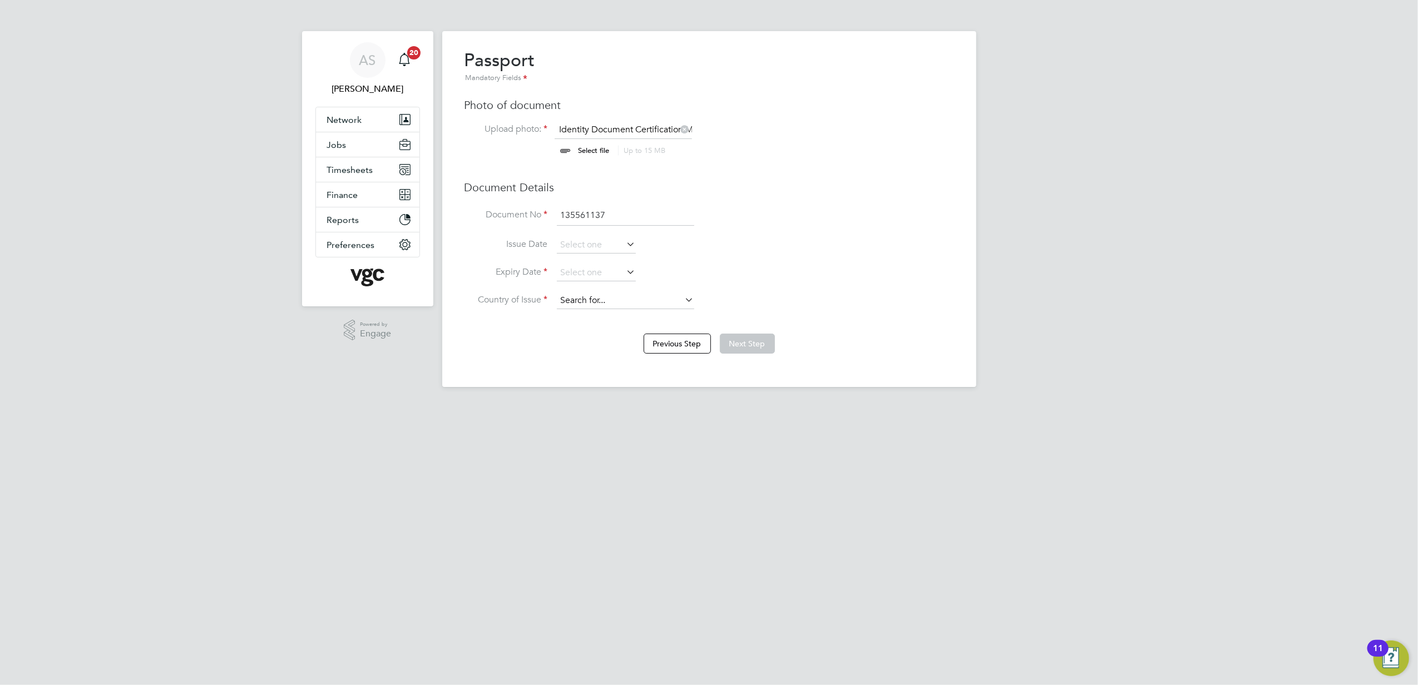
click at [576, 301] on input at bounding box center [625, 301] width 137 height 17
click at [616, 345] on li "Unite d Kingdom" at bounding box center [635, 345] width 158 height 15
type input "[GEOGRAPHIC_DATA]"
click at [574, 275] on input at bounding box center [596, 273] width 79 height 17
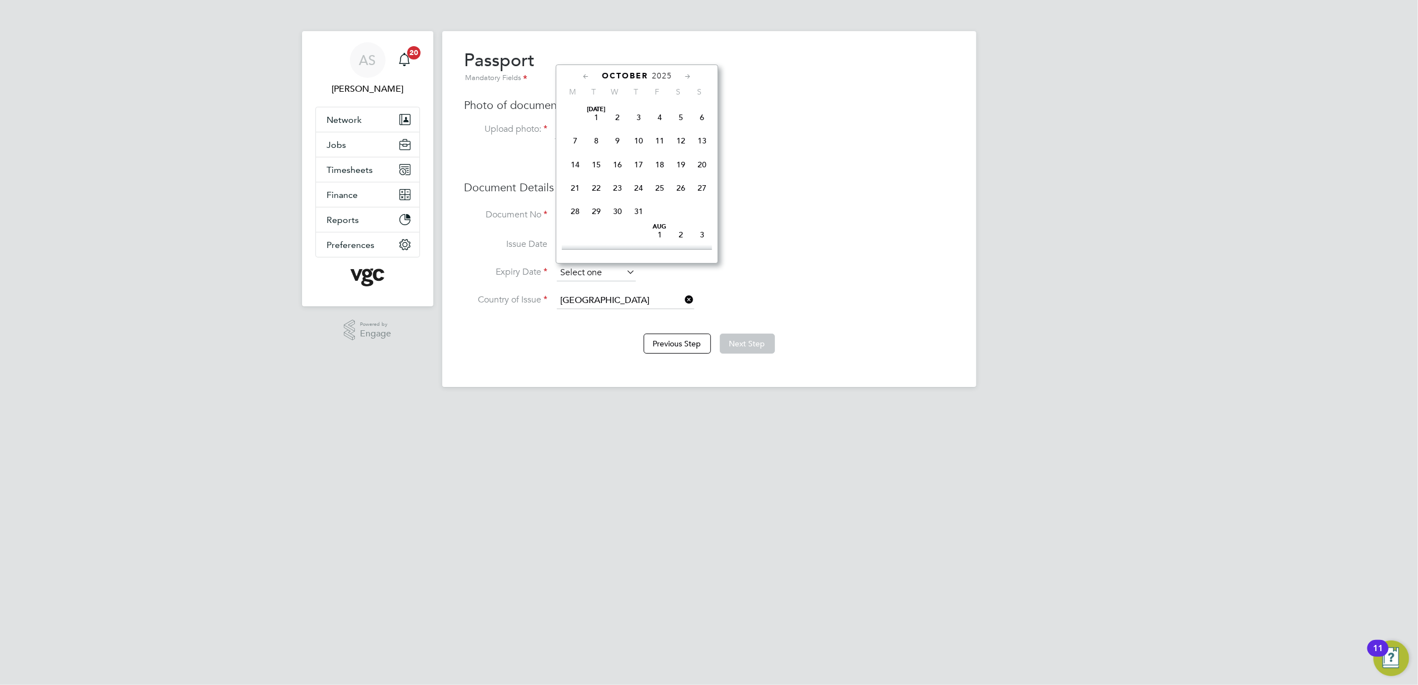
scroll to position [310, 0]
click at [596, 274] on input at bounding box center [596, 273] width 79 height 17
click at [661, 71] on span "2025" at bounding box center [662, 75] width 20 height 9
click at [592, 210] on span "2033" at bounding box center [596, 201] width 21 height 21
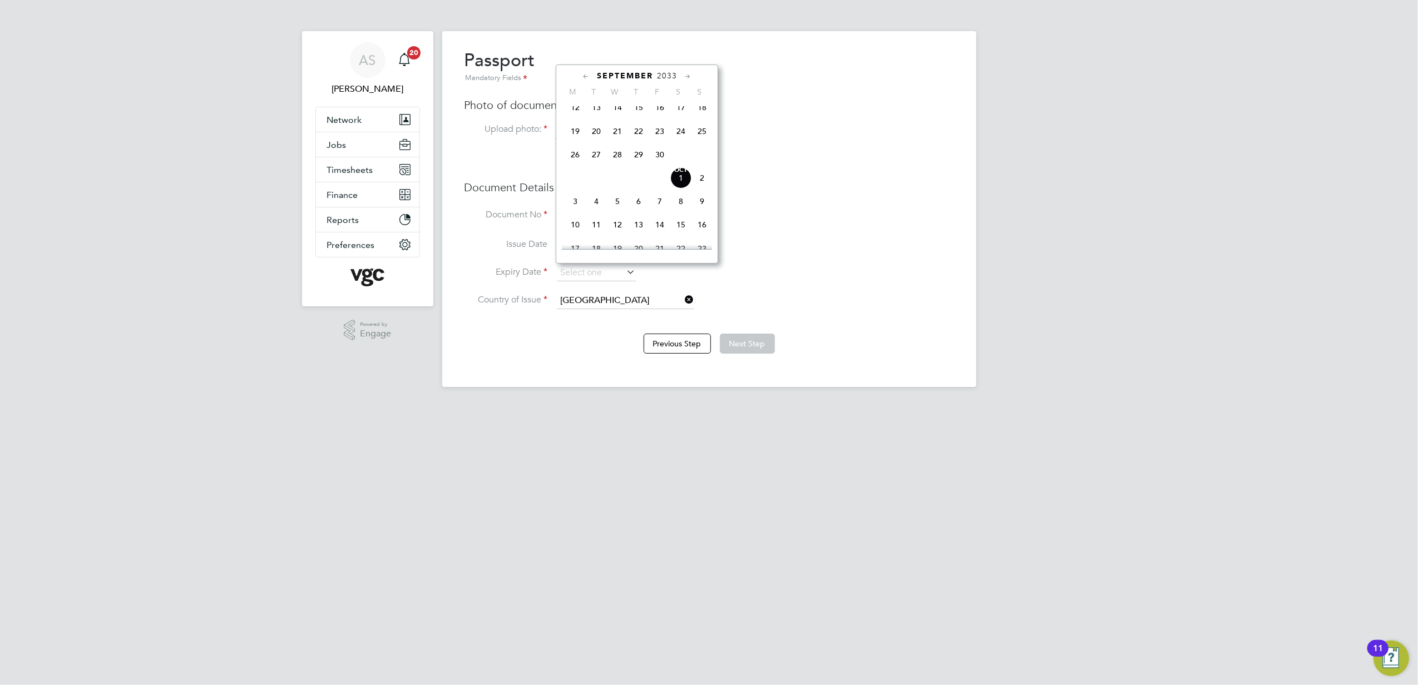
click at [583, 78] on icon at bounding box center [586, 77] width 11 height 12
click at [704, 162] on span "19" at bounding box center [701, 164] width 21 height 21
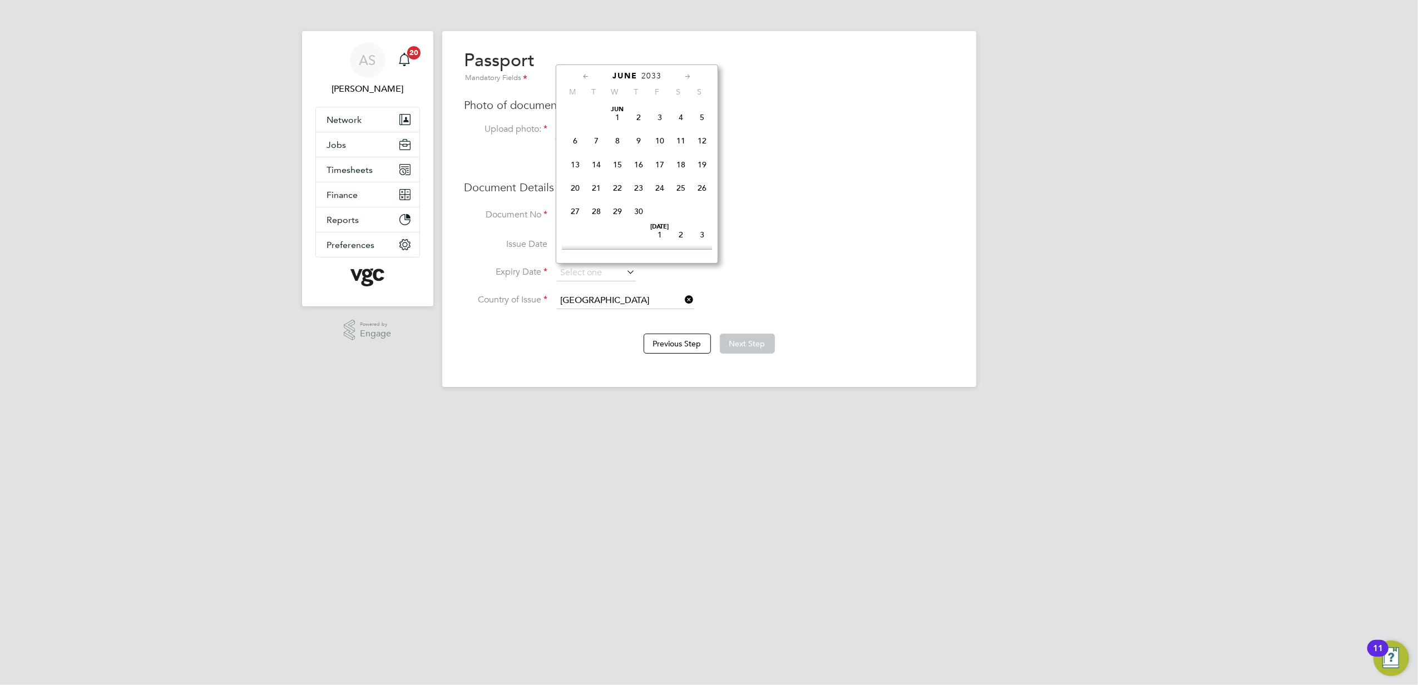
type input "[DATE]"
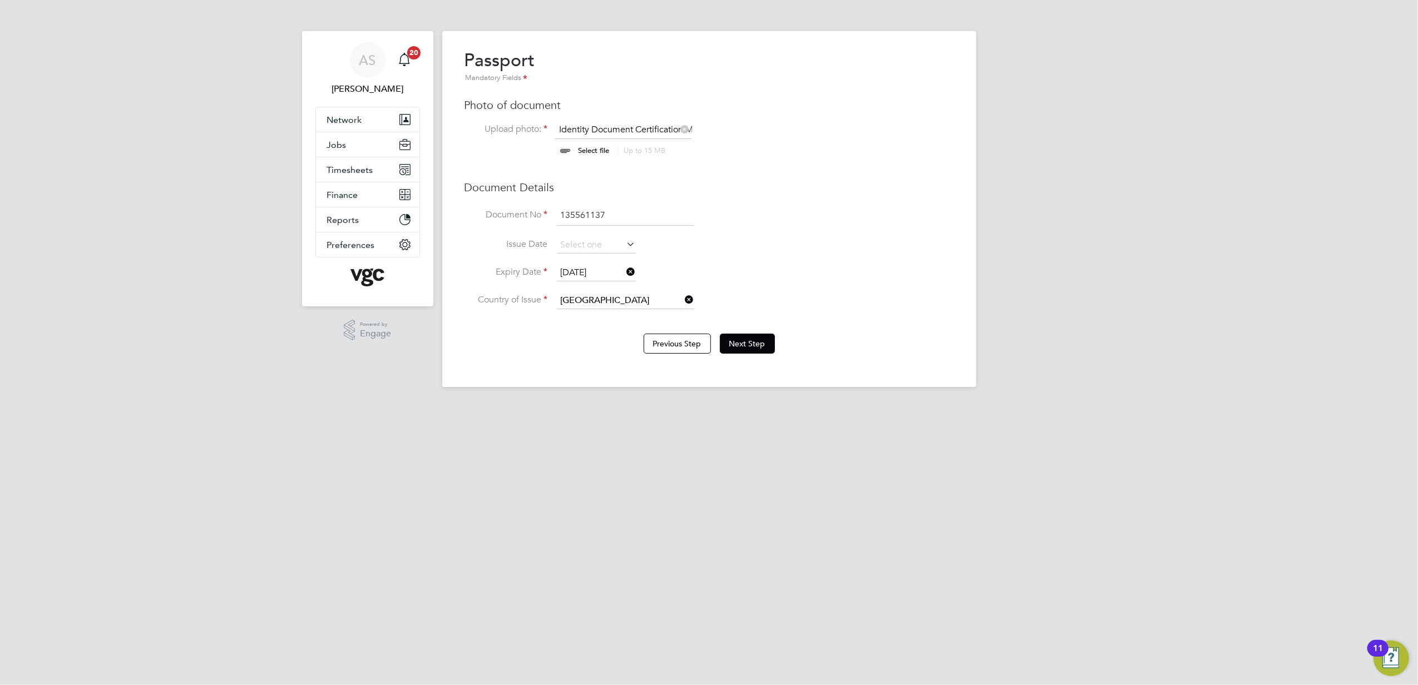
click at [801, 270] on li "Expiry Date [DATE]" at bounding box center [708, 279] width 489 height 28
click at [752, 344] on button "Next Step" at bounding box center [747, 344] width 55 height 20
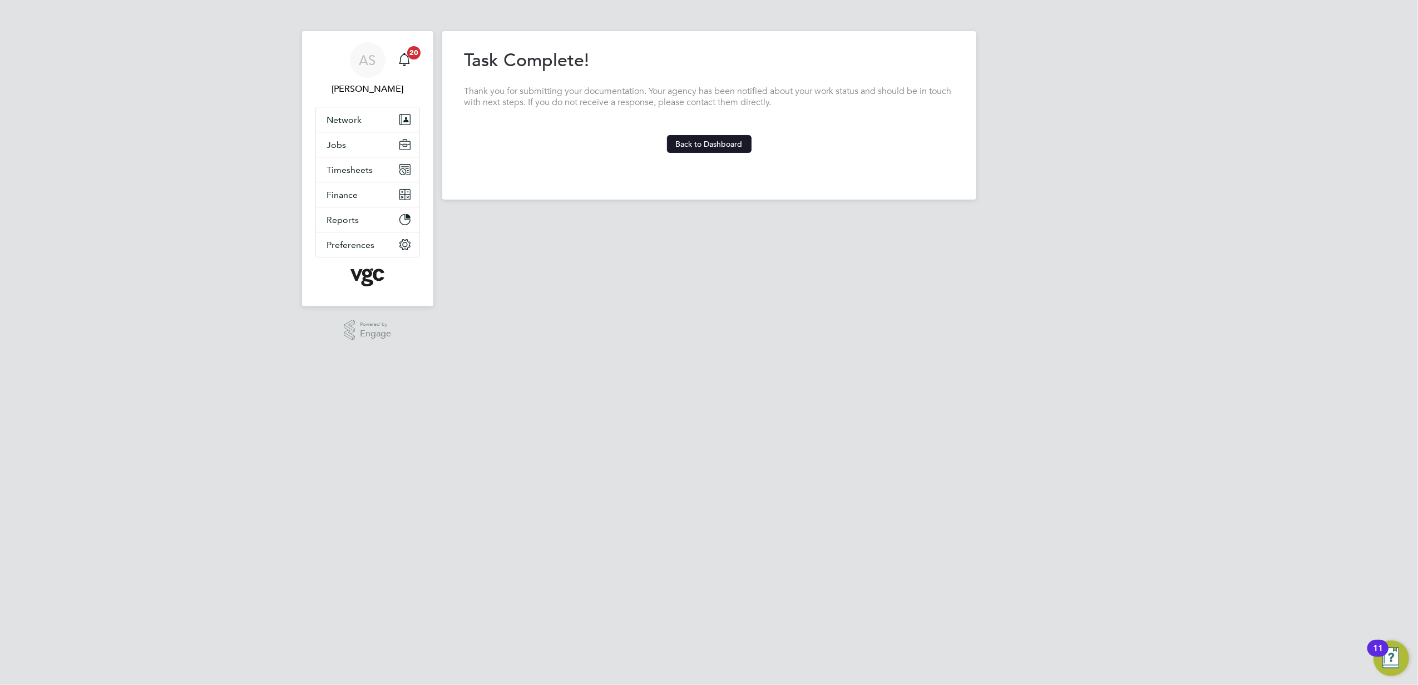
click at [710, 137] on button "Back to Dashboard" at bounding box center [709, 144] width 85 height 18
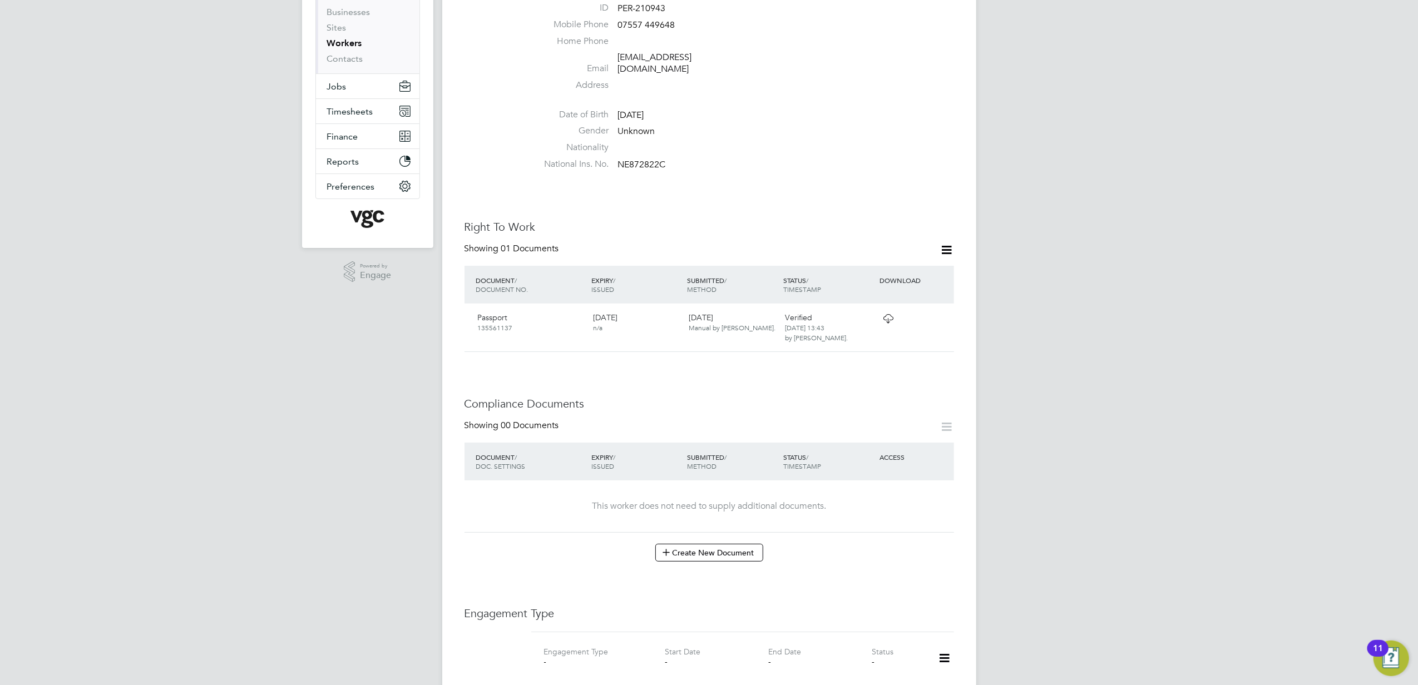
scroll to position [296, 0]
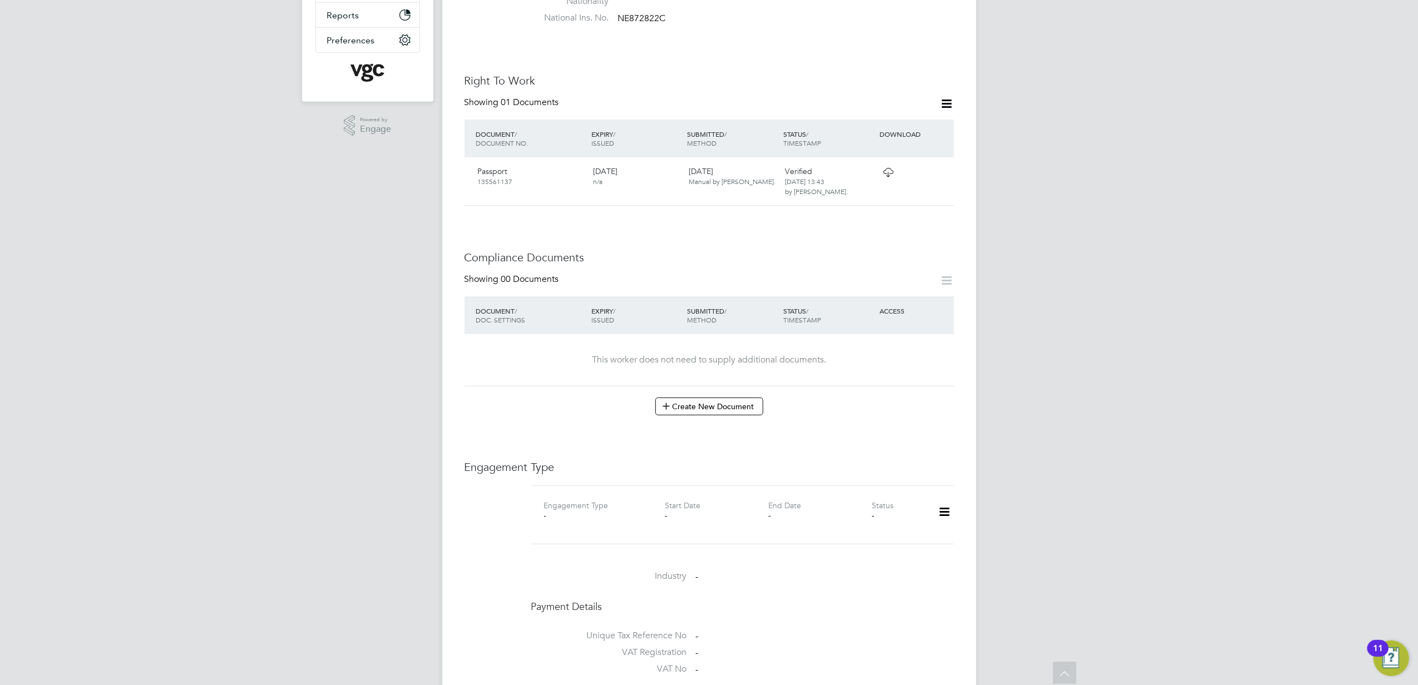
click at [939, 499] on icon at bounding box center [943, 512] width 19 height 26
click at [851, 545] on li "Add Engagement Type" at bounding box center [887, 550] width 126 height 16
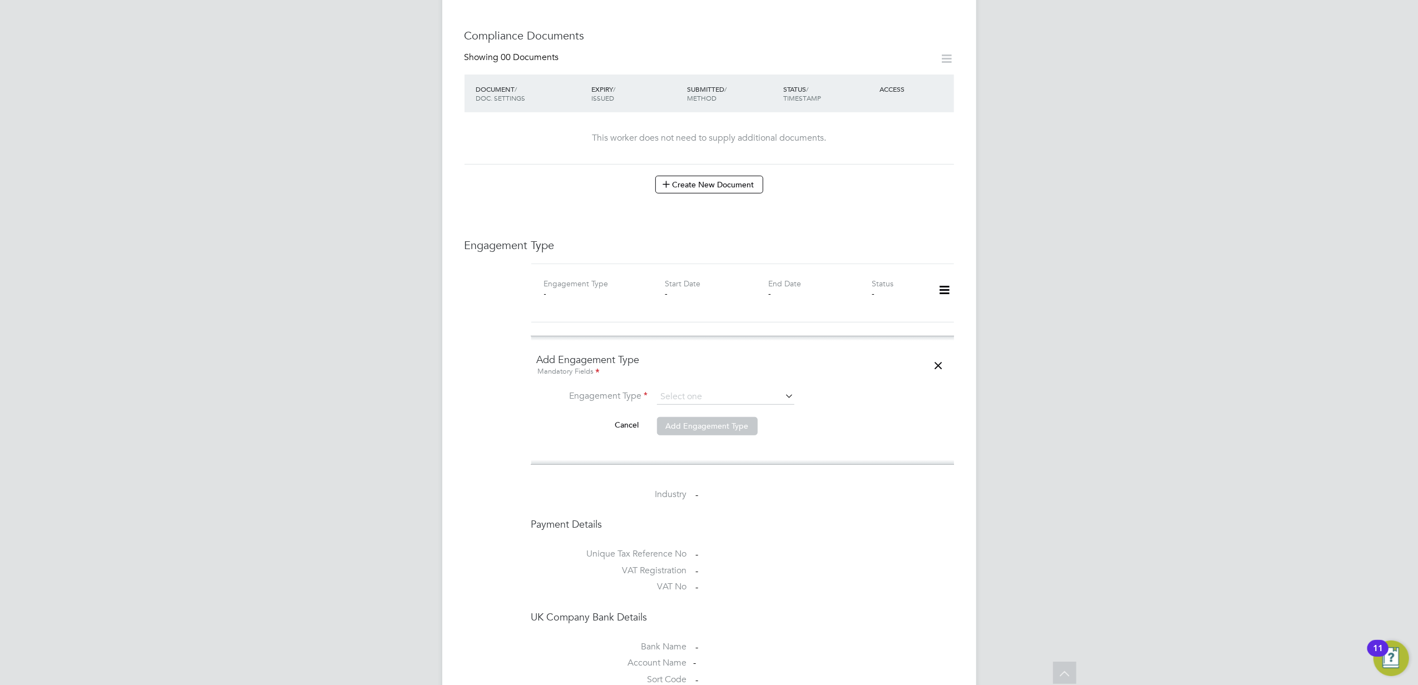
scroll to position [519, 0]
click at [671, 389] on input at bounding box center [725, 397] width 137 height 16
click at [709, 452] on li "Umbrella" at bounding box center [725, 451] width 138 height 16
type input "Umbrella"
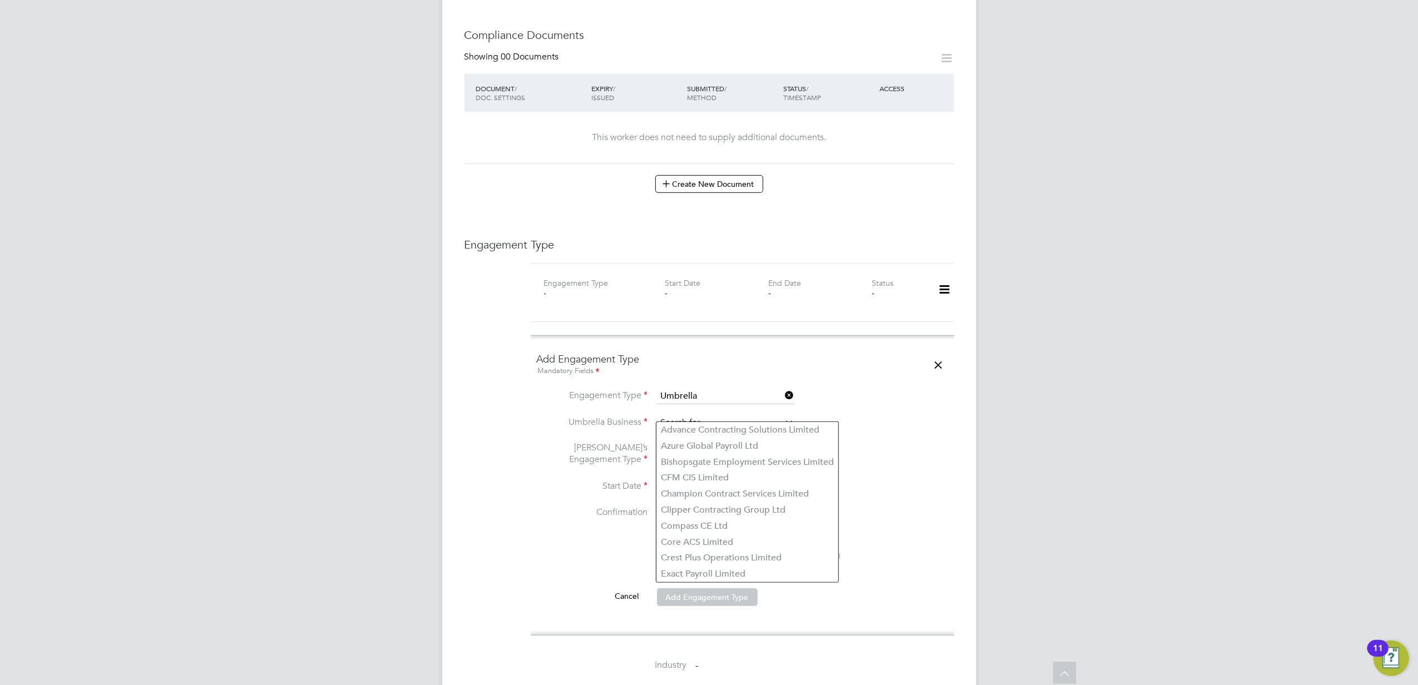
click at [683, 419] on input at bounding box center [725, 423] width 137 height 16
click at [698, 427] on li "[PERSON_NAME] hire DNP Limited" at bounding box center [731, 430] width 151 height 16
type input "Sapphire DNP Limited"
click at [697, 447] on input at bounding box center [725, 455] width 137 height 16
click at [717, 521] on li "PAYE Umbrella" at bounding box center [725, 526] width 138 height 16
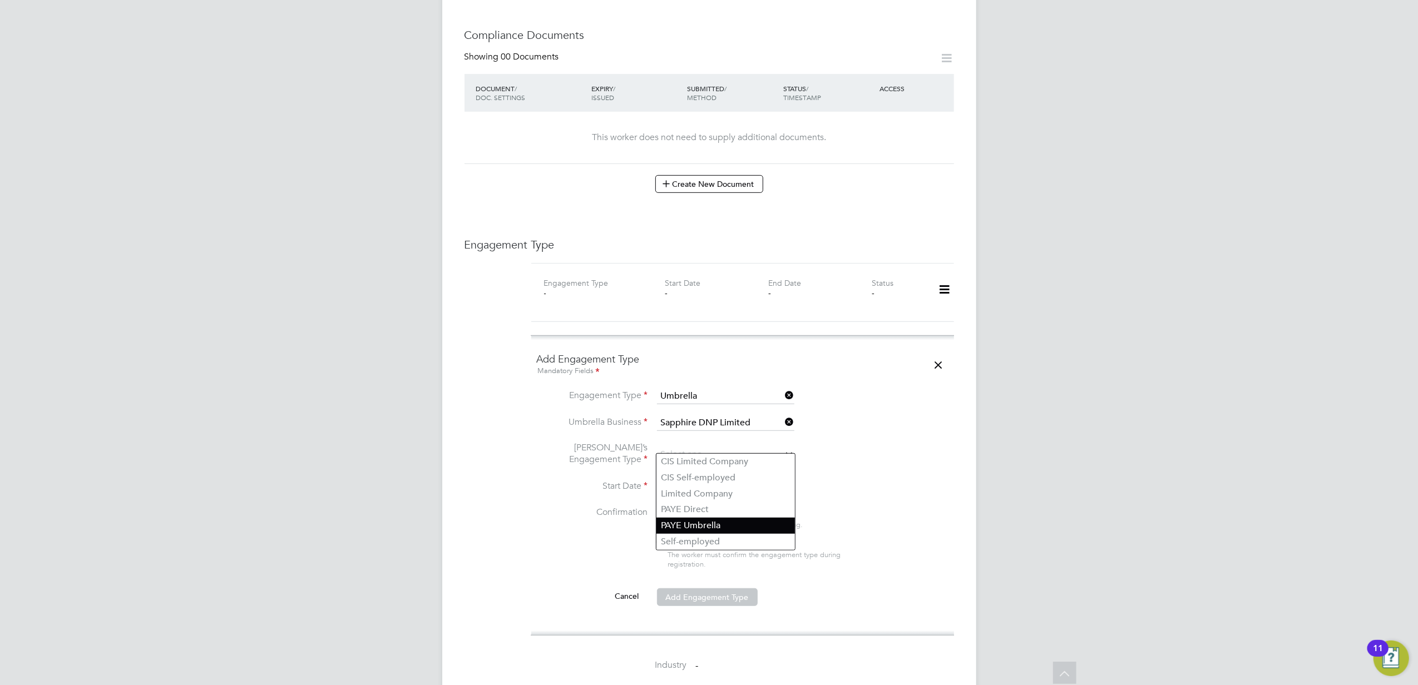
type input "PAYE Umbrella"
click at [677, 479] on input at bounding box center [696, 487] width 79 height 17
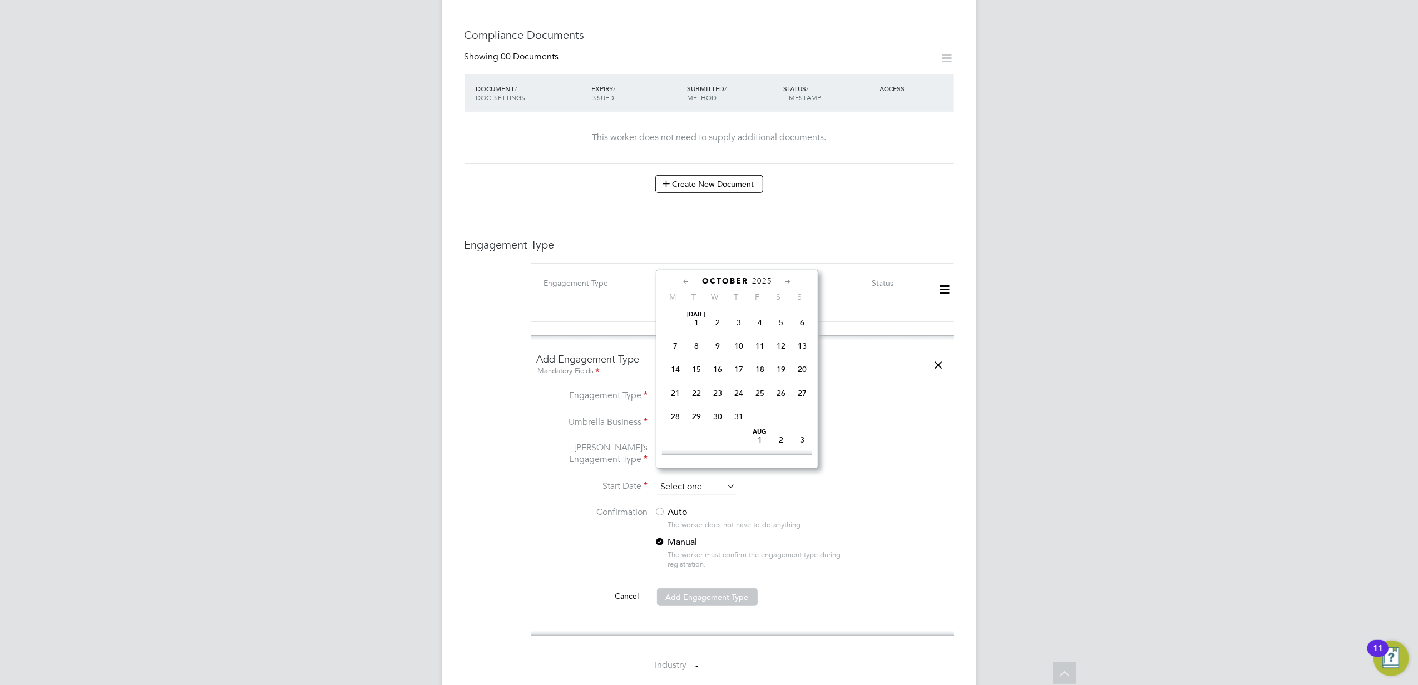
scroll to position [310, 0]
click at [675, 345] on span "29" at bounding box center [675, 341] width 21 height 21
type input "[DATE]"
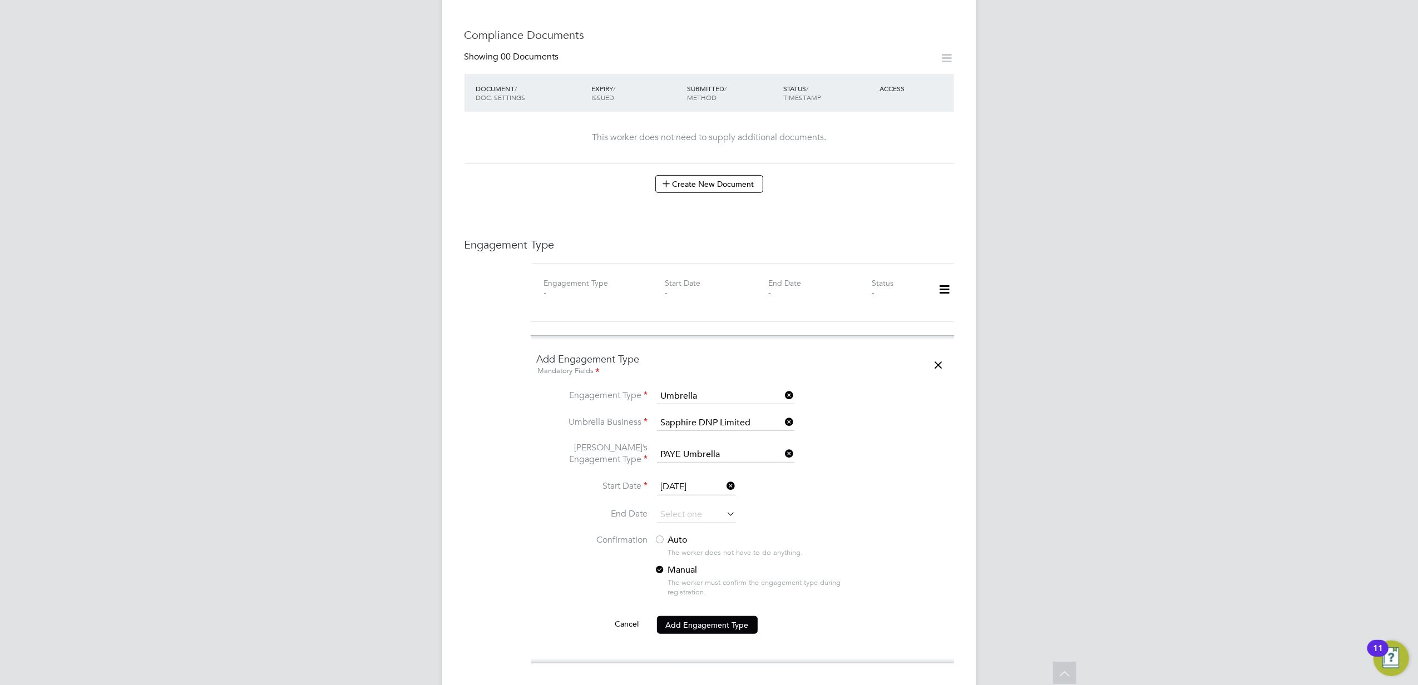
click at [695, 535] on label "Auto" at bounding box center [755, 540] width 200 height 12
click at [527, 569] on div "Engagement Type Engagement Type - Start Date - End Date - Status - Add Engageme…" at bounding box center [708, 586] width 489 height 698
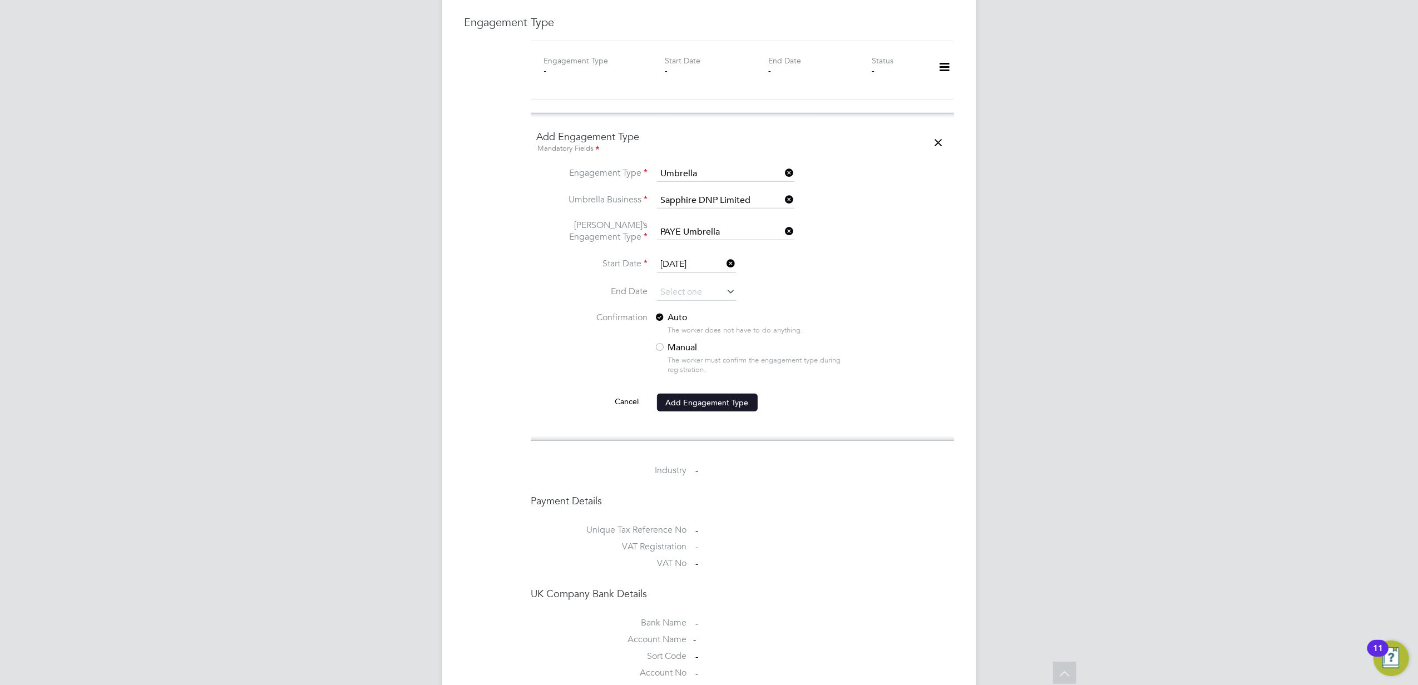
click at [710, 394] on button "Add Engagement Type" at bounding box center [707, 403] width 101 height 18
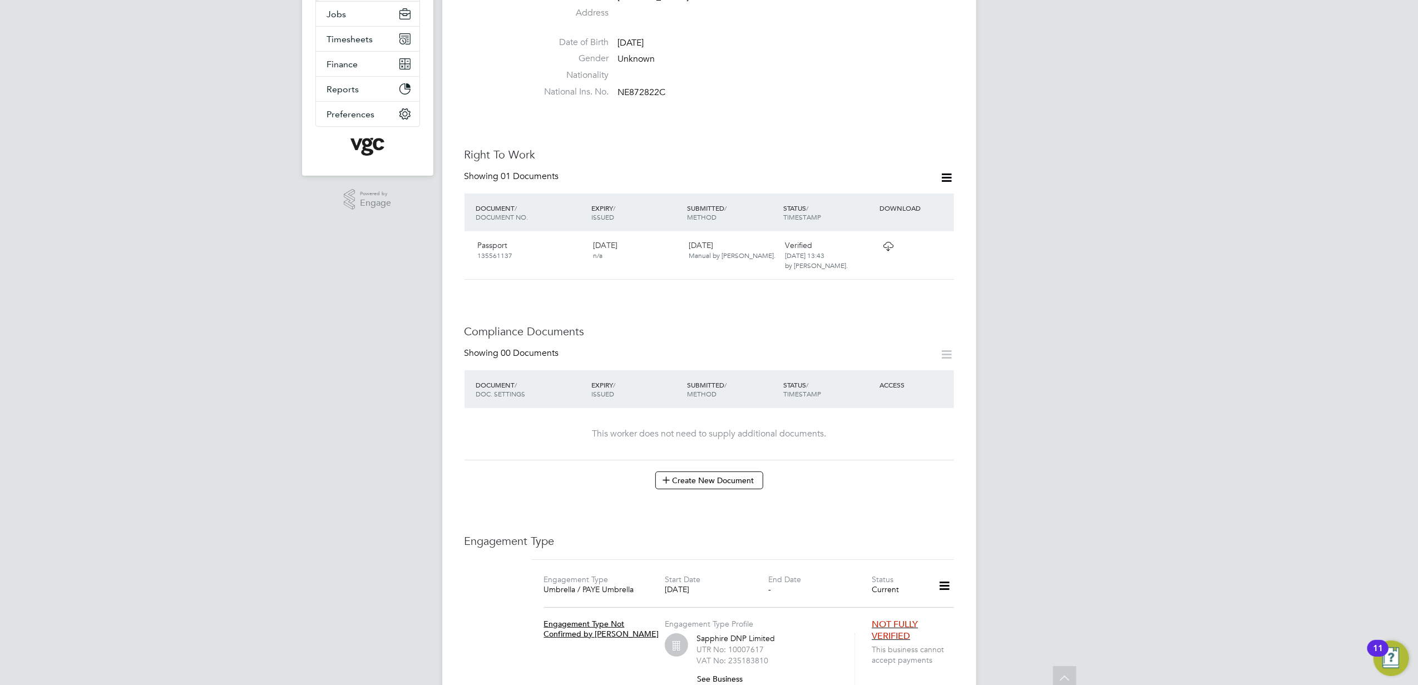
scroll to position [0, 0]
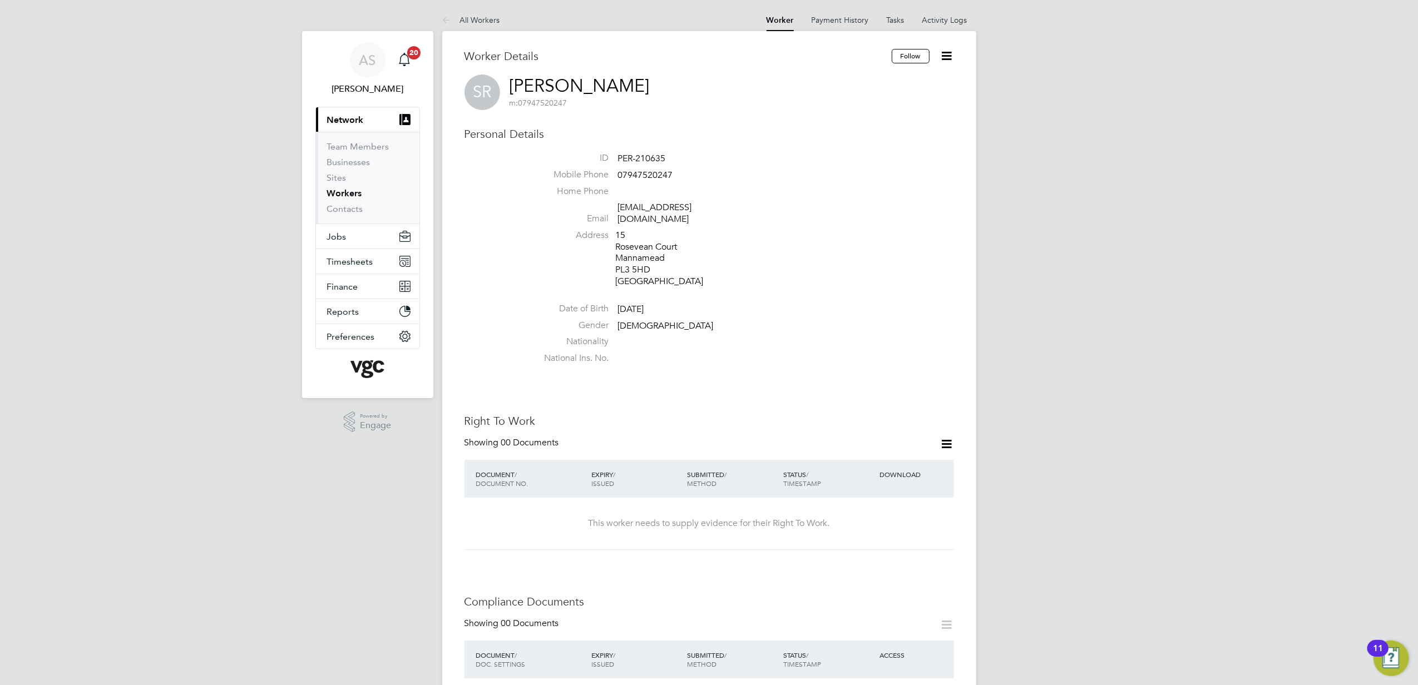
drag, startPoint x: 624, startPoint y: 87, endPoint x: 503, endPoint y: 87, distance: 121.2
click at [503, 87] on div "SR [PERSON_NAME] m: 07947520247" at bounding box center [708, 93] width 489 height 36
copy h2 "[PERSON_NAME] m: 07947520247"
click at [948, 437] on icon at bounding box center [947, 444] width 14 height 14
click at [903, 456] on li "Add Right To Work Document" at bounding box center [885, 460] width 134 height 16
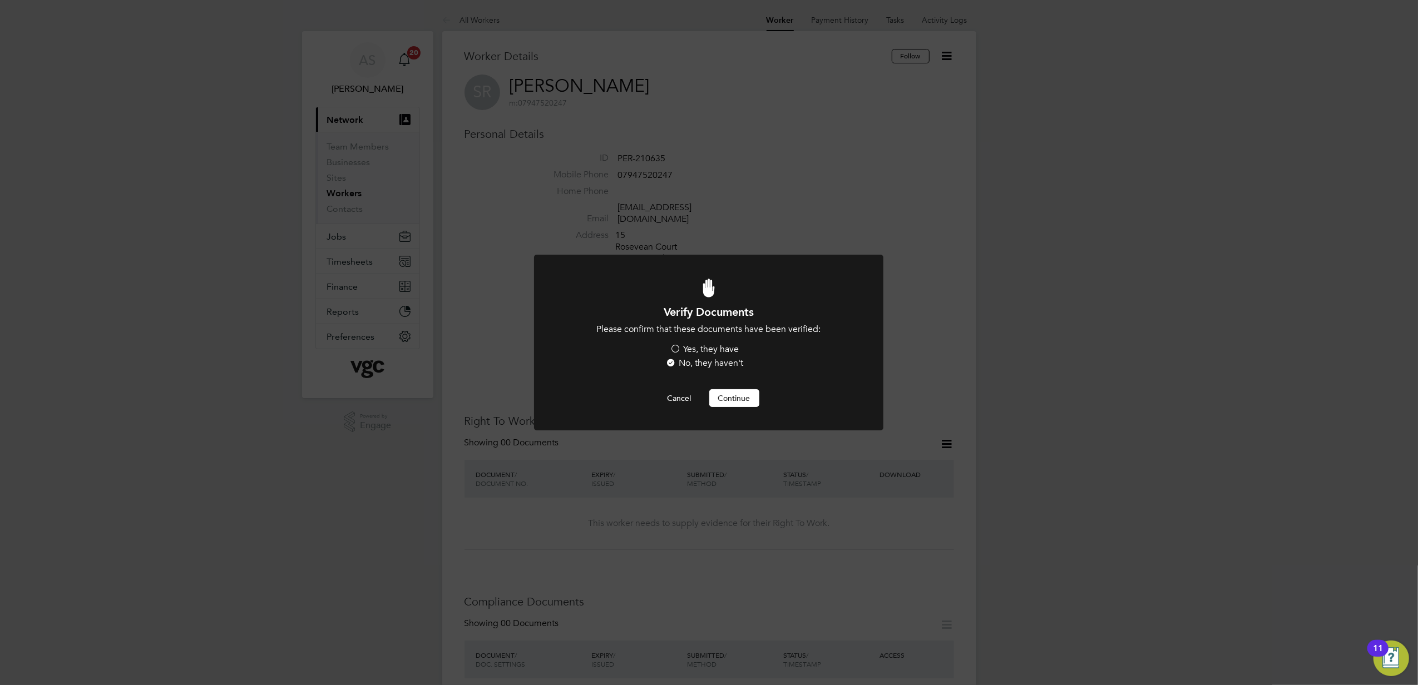
click at [690, 349] on label "Yes, they have" at bounding box center [704, 350] width 69 height 12
click at [0, 0] on input "Yes, they have" at bounding box center [0, 0] width 0 height 0
click at [732, 395] on button "Continue" at bounding box center [734, 398] width 50 height 18
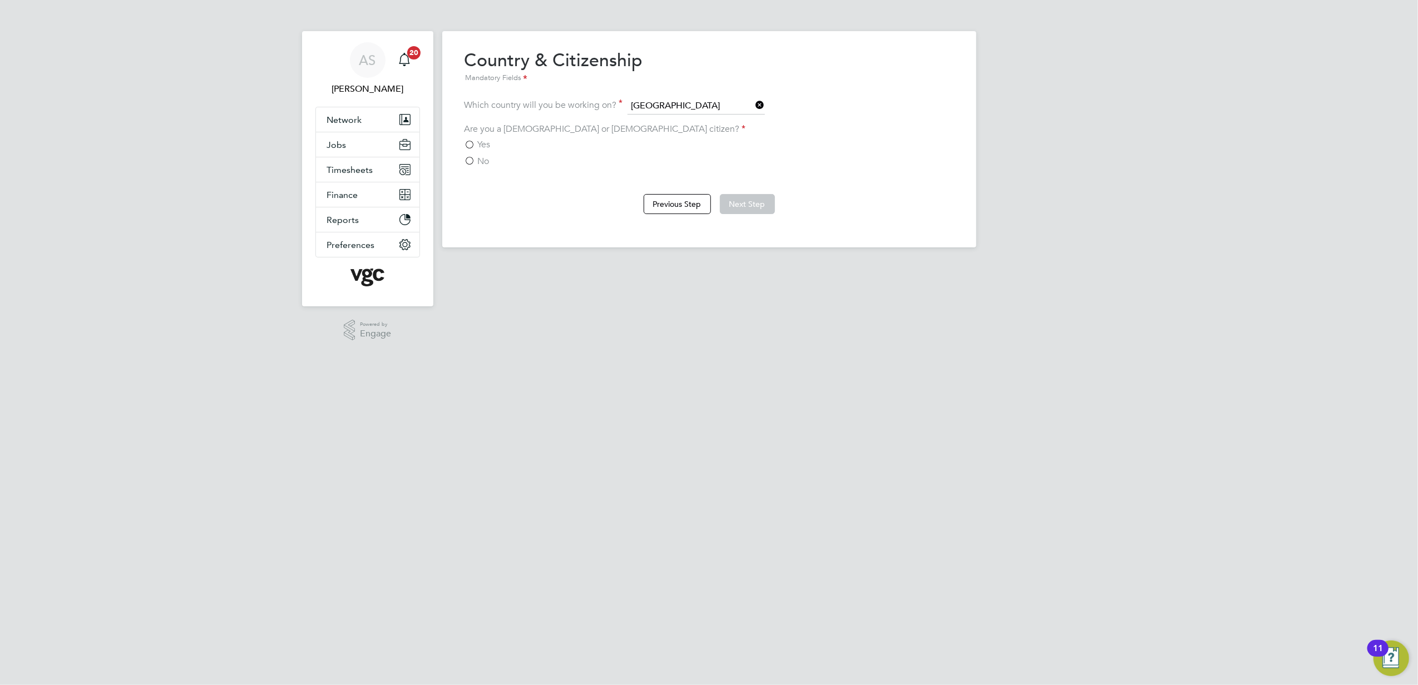
click at [494, 141] on div "Yes" at bounding box center [708, 145] width 489 height 12
click at [483, 142] on span "Yes" at bounding box center [484, 144] width 13 height 11
click at [0, 0] on input "Yes" at bounding box center [0, 0] width 0 height 0
click at [755, 200] on button "Next Step" at bounding box center [747, 204] width 55 height 20
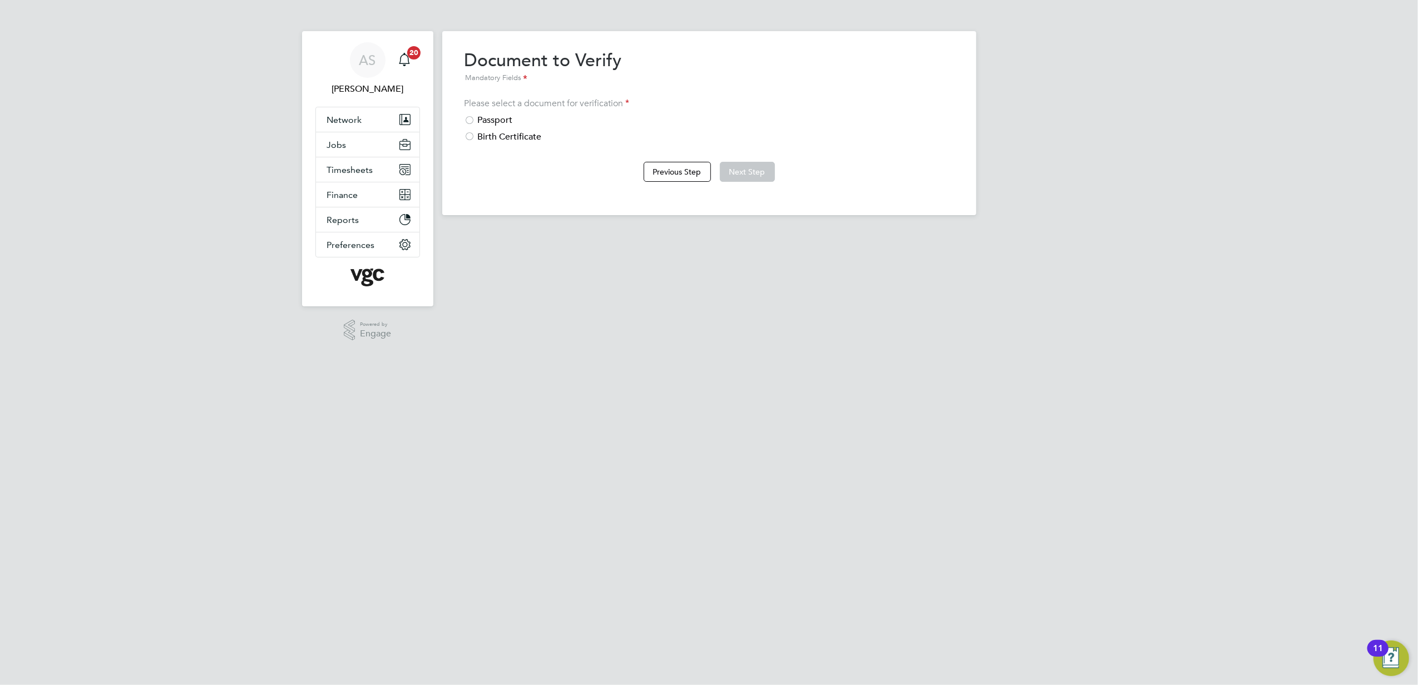
click at [495, 123] on div "Passport" at bounding box center [708, 121] width 489 height 12
click at [739, 168] on button "Next Step" at bounding box center [747, 172] width 55 height 20
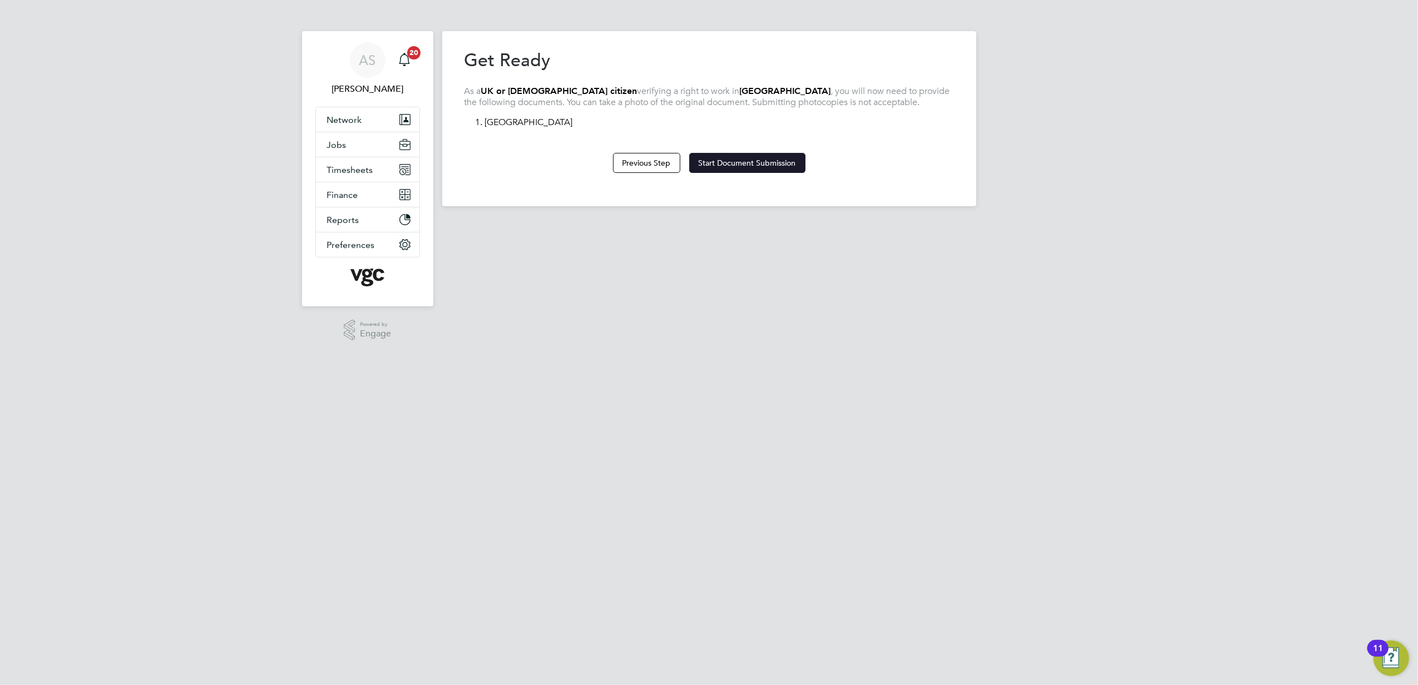
click at [754, 156] on button "Start Document Submission" at bounding box center [747, 163] width 116 height 20
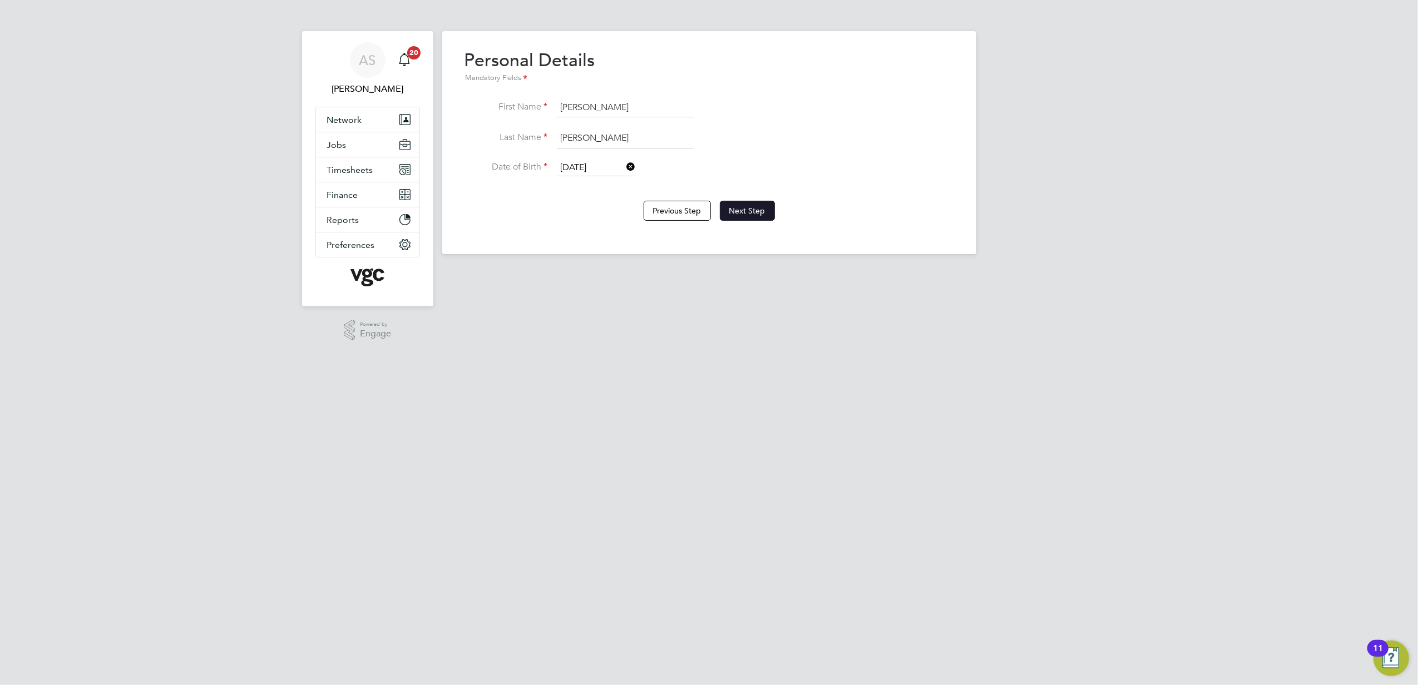
click at [769, 201] on button "Next Step" at bounding box center [747, 211] width 55 height 20
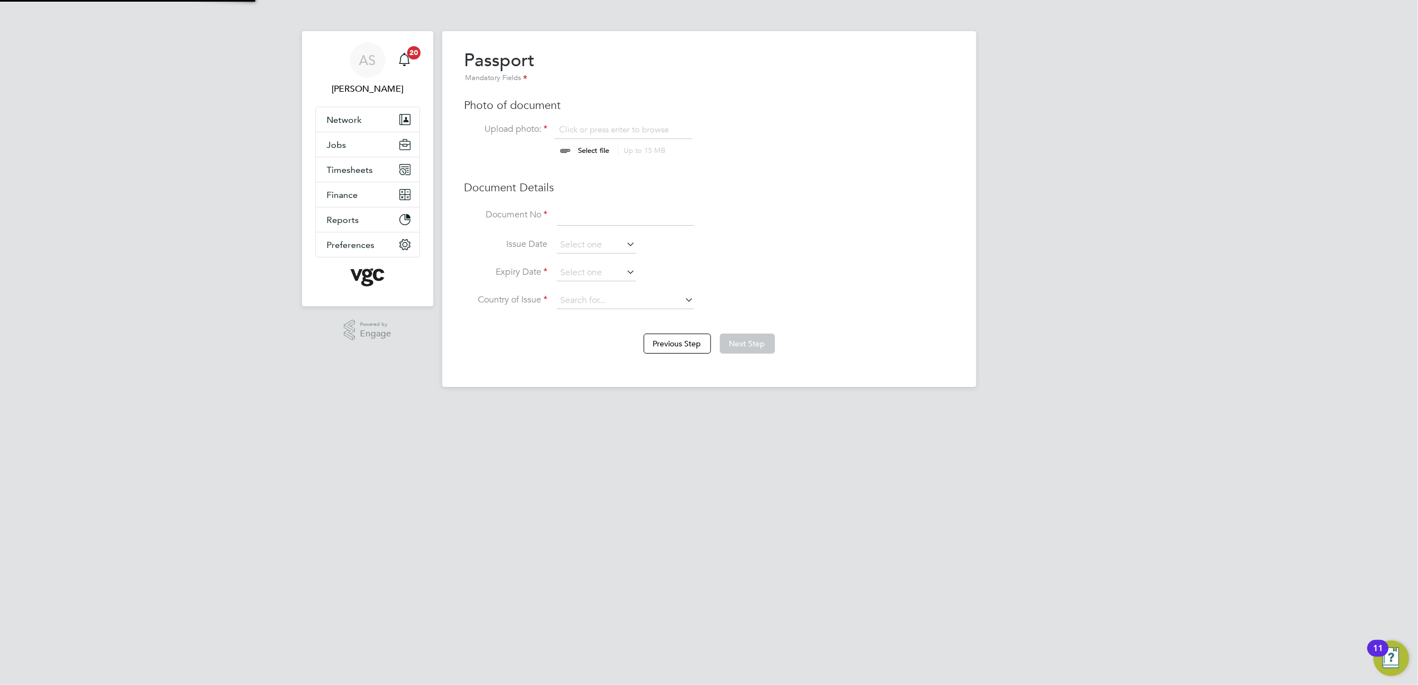
scroll to position [14, 138]
click at [586, 154] on input "file" at bounding box center [604, 140] width 175 height 33
type input "C:\fakepath\Verified Supporting Simon Reeves_19217BB3681C40DF9939A51AF5FAD89A.p…"
click at [572, 216] on input at bounding box center [625, 216] width 137 height 20
paste input "563233234"
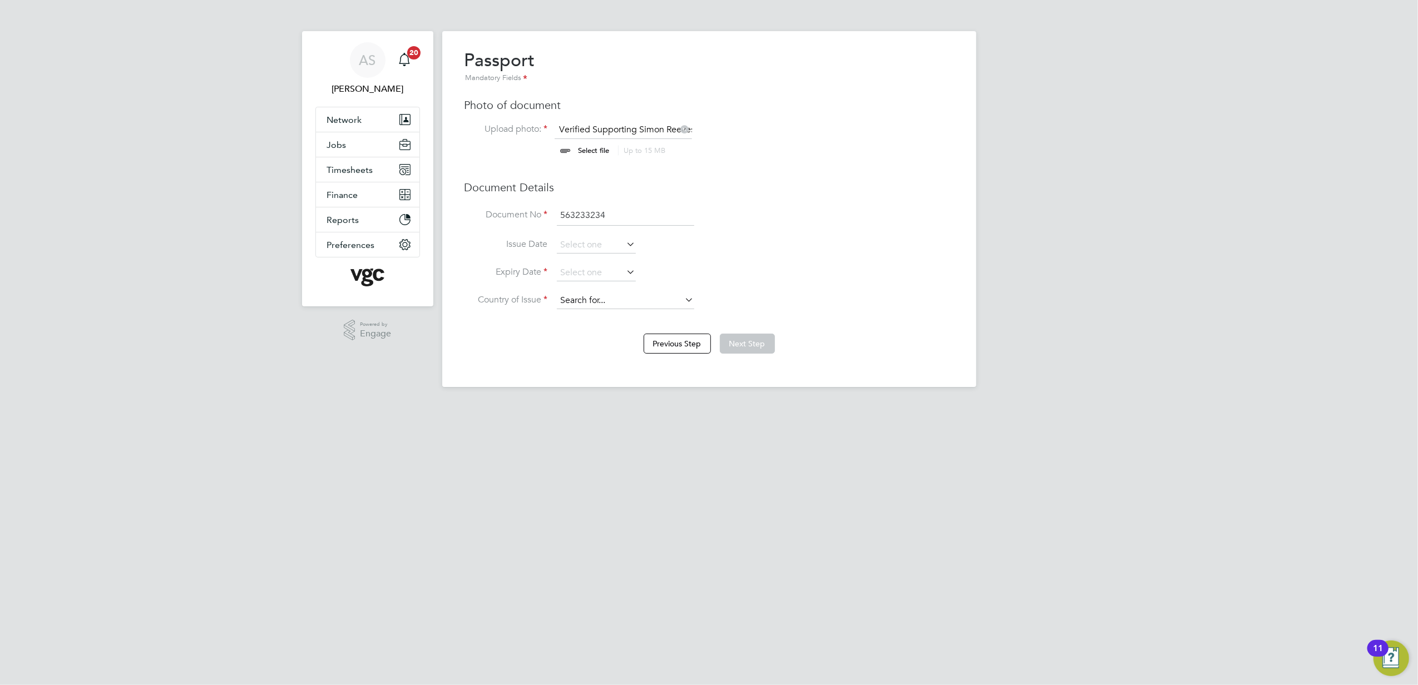
type input "563233234"
click at [566, 297] on input at bounding box center [625, 301] width 137 height 17
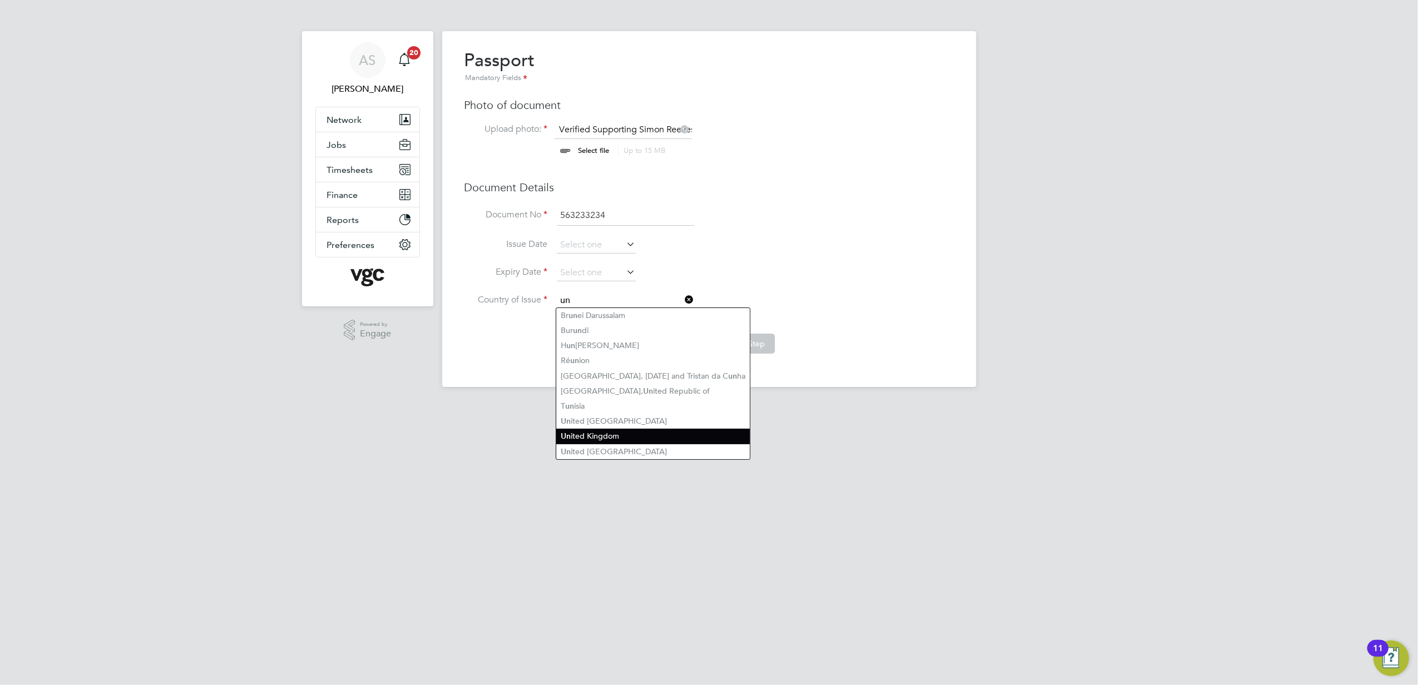
click at [610, 429] on li "Un ited Kingdom" at bounding box center [653, 436] width 194 height 15
type input "[GEOGRAPHIC_DATA]"
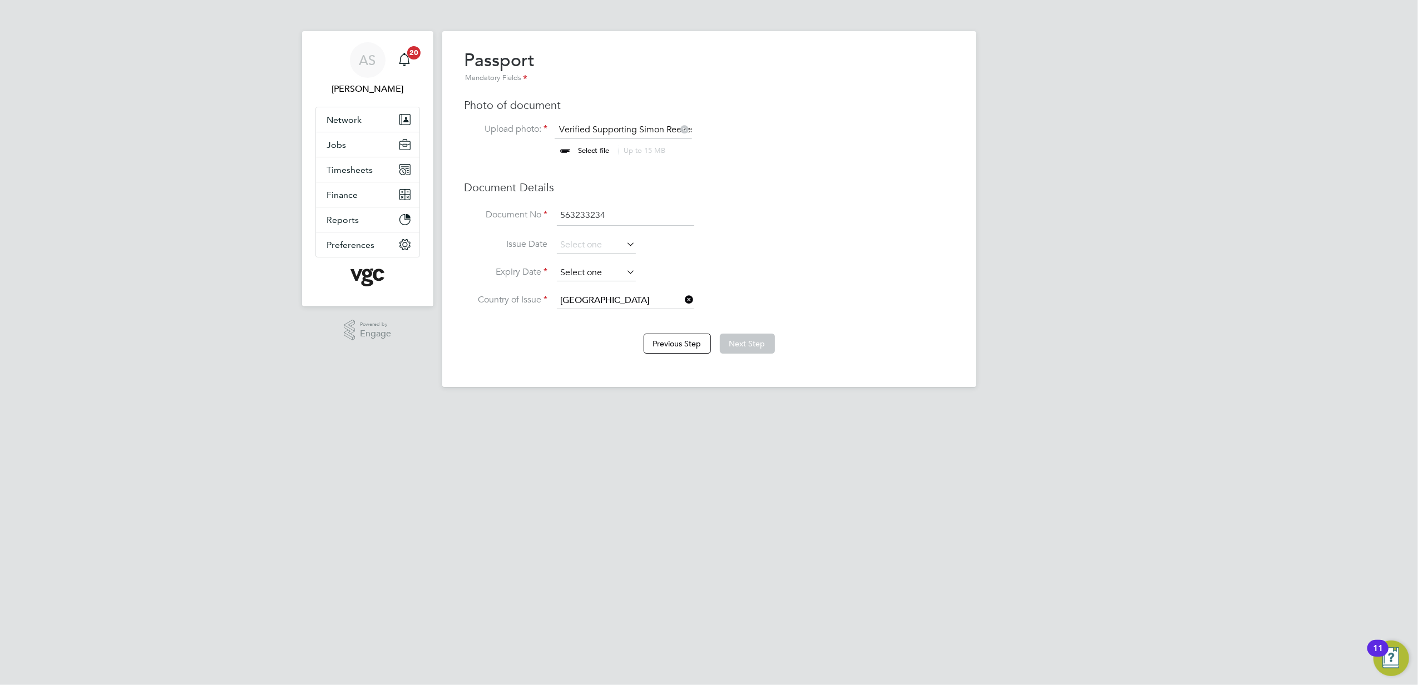
click at [577, 268] on input at bounding box center [596, 273] width 79 height 17
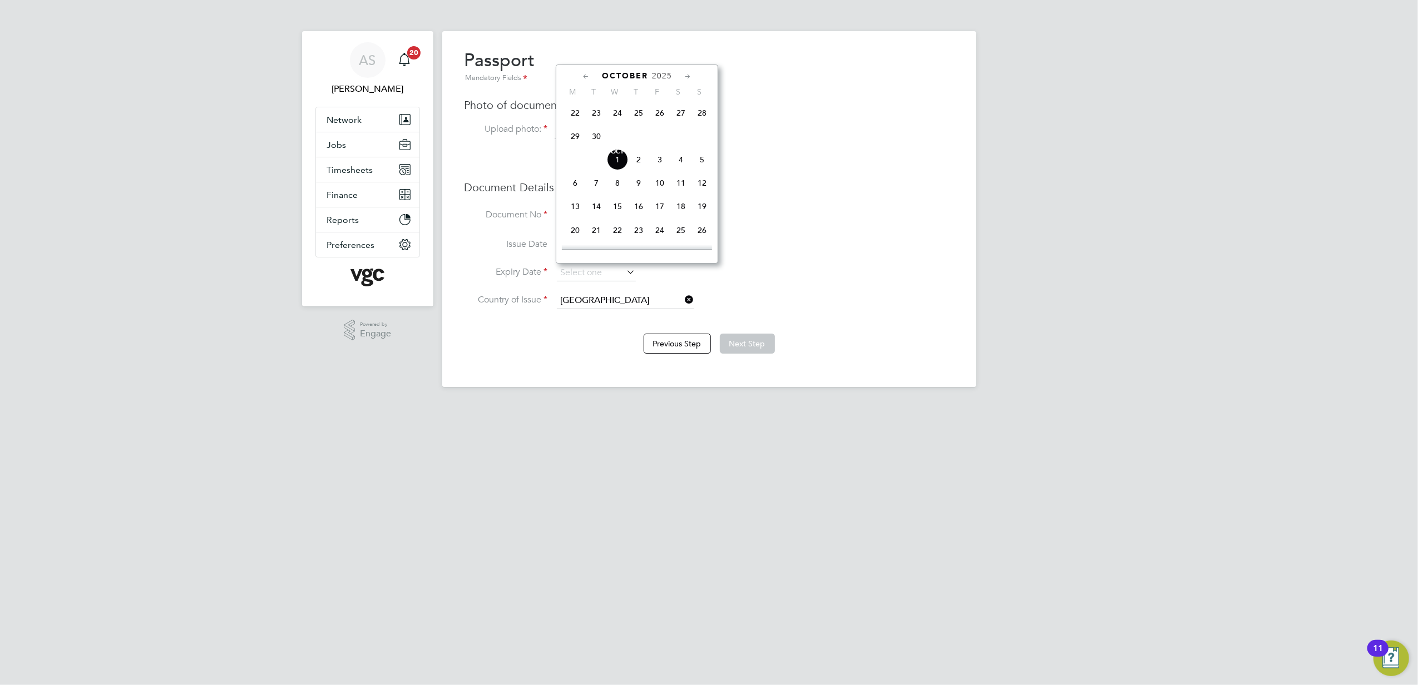
click at [661, 75] on span "2025" at bounding box center [662, 75] width 20 height 9
click at [680, 178] on span "2030" at bounding box center [680, 177] width 21 height 21
click at [585, 76] on icon at bounding box center [586, 77] width 11 height 12
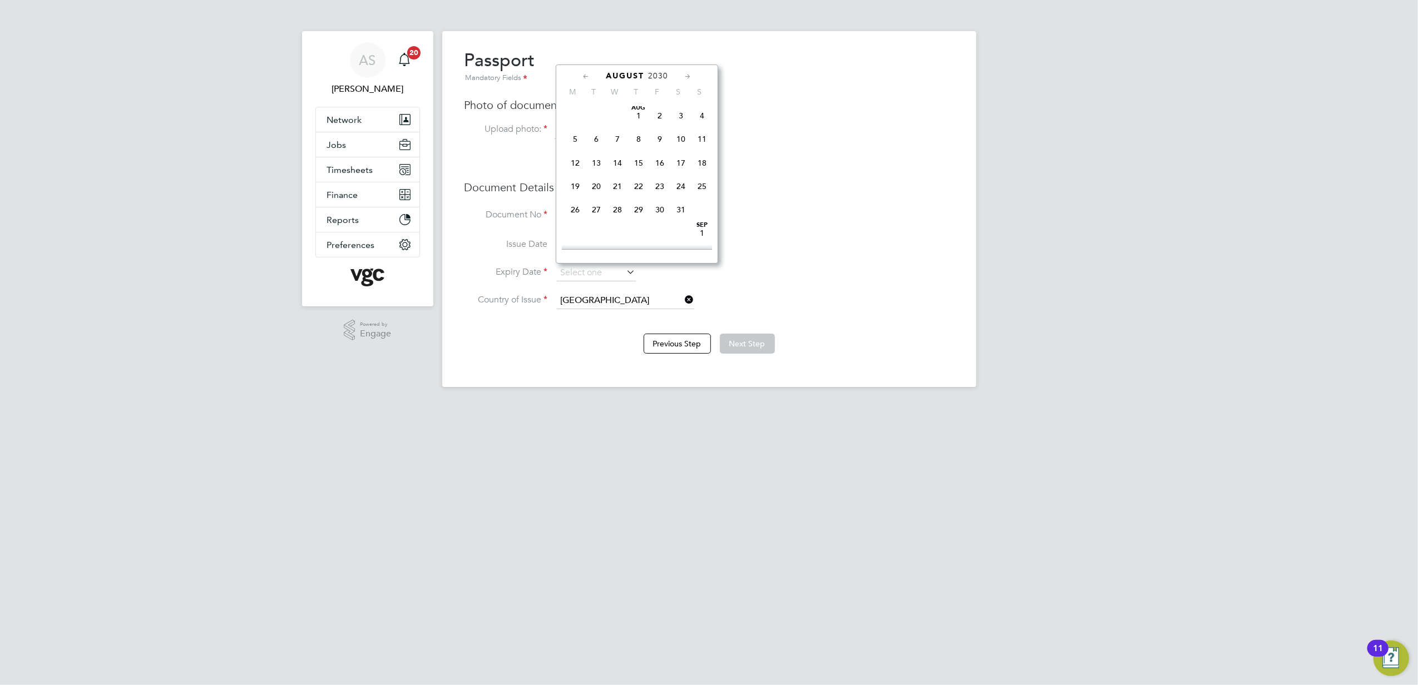
click at [585, 76] on icon at bounding box center [586, 77] width 11 height 12
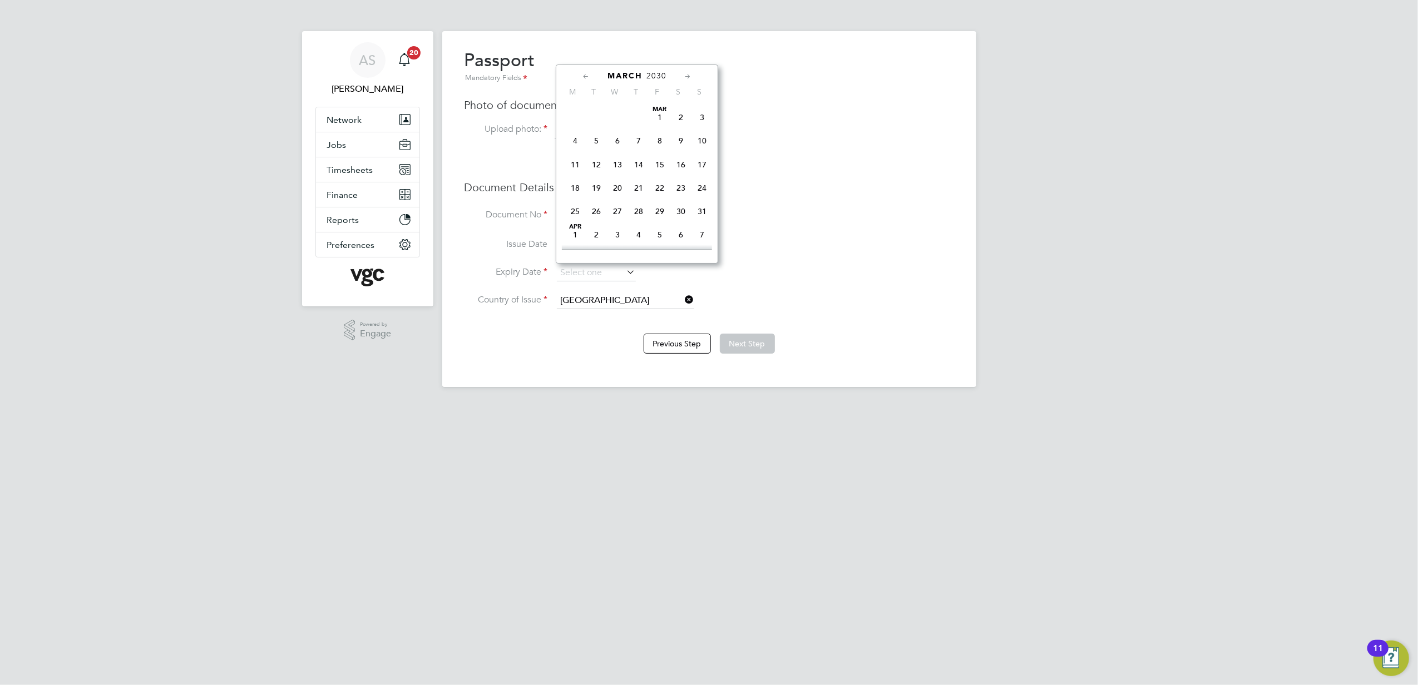
click at [585, 76] on icon at bounding box center [586, 77] width 11 height 12
click at [636, 141] on span "10" at bounding box center [638, 140] width 21 height 21
type input "[DATE]"
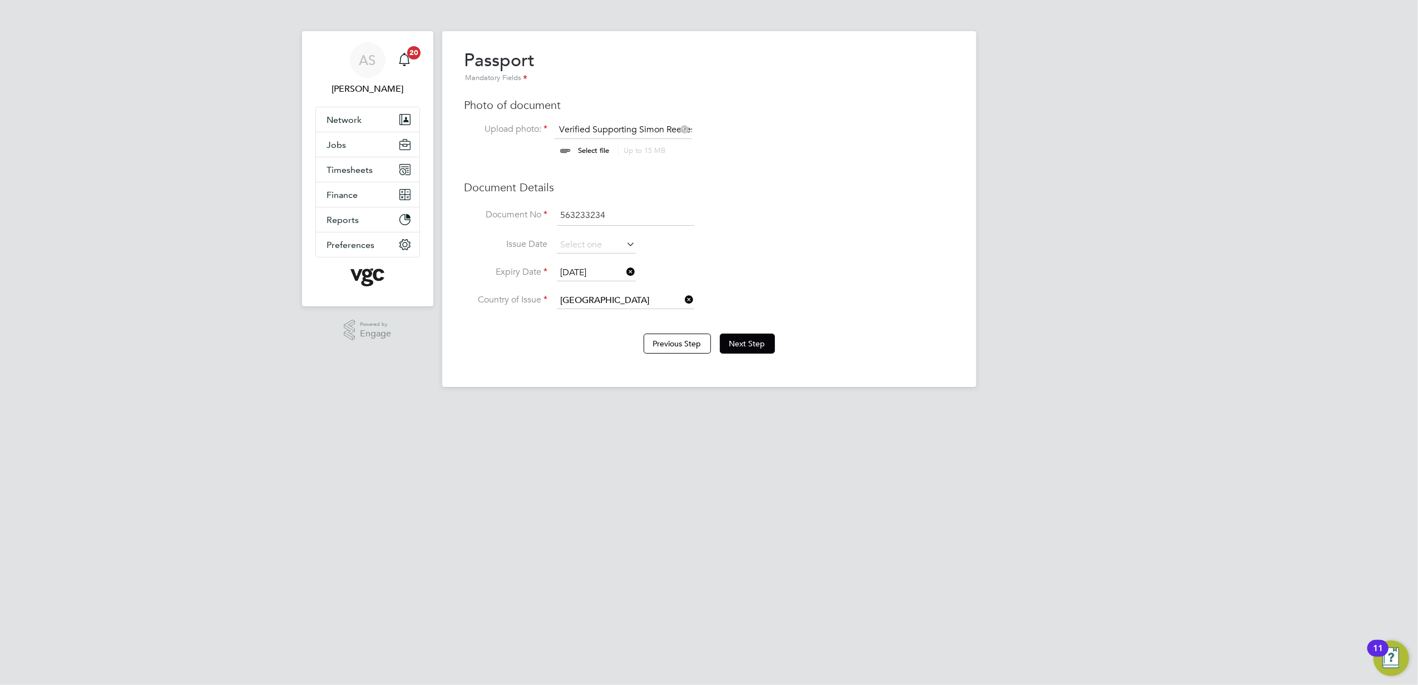
click at [884, 237] on li "Issue Date" at bounding box center [708, 251] width 489 height 28
click at [752, 343] on button "Next Step" at bounding box center [747, 344] width 55 height 20
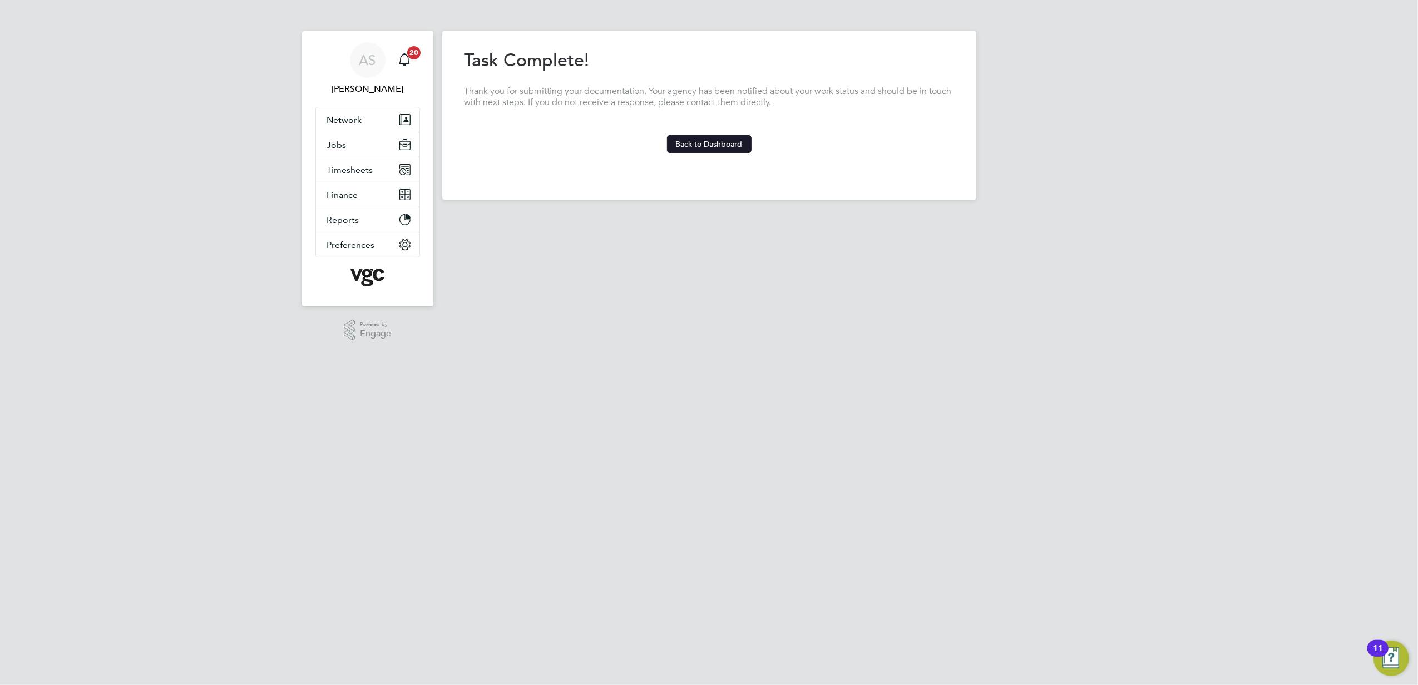
click at [723, 147] on button "Back to Dashboard" at bounding box center [709, 144] width 85 height 18
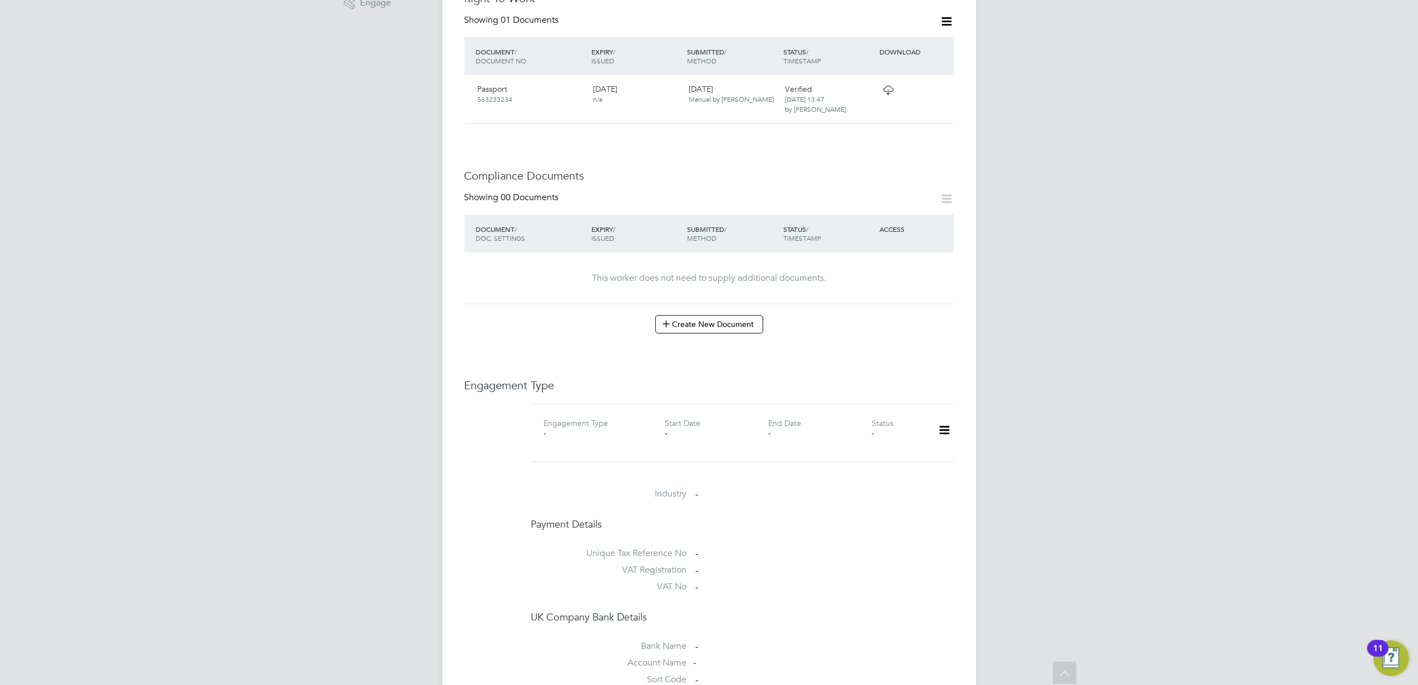
scroll to position [445, 0]
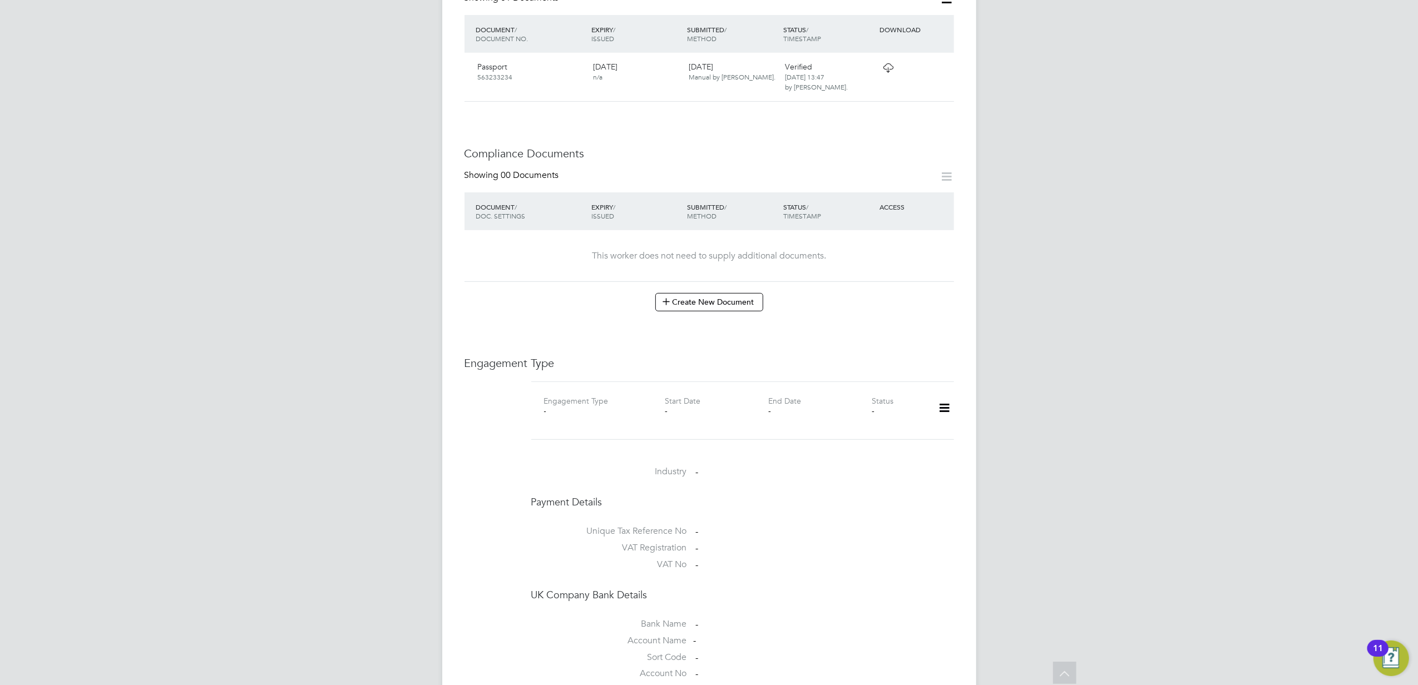
click at [938, 403] on icon at bounding box center [943, 408] width 19 height 26
click at [884, 444] on li "Add Engagement Type" at bounding box center [887, 446] width 126 height 16
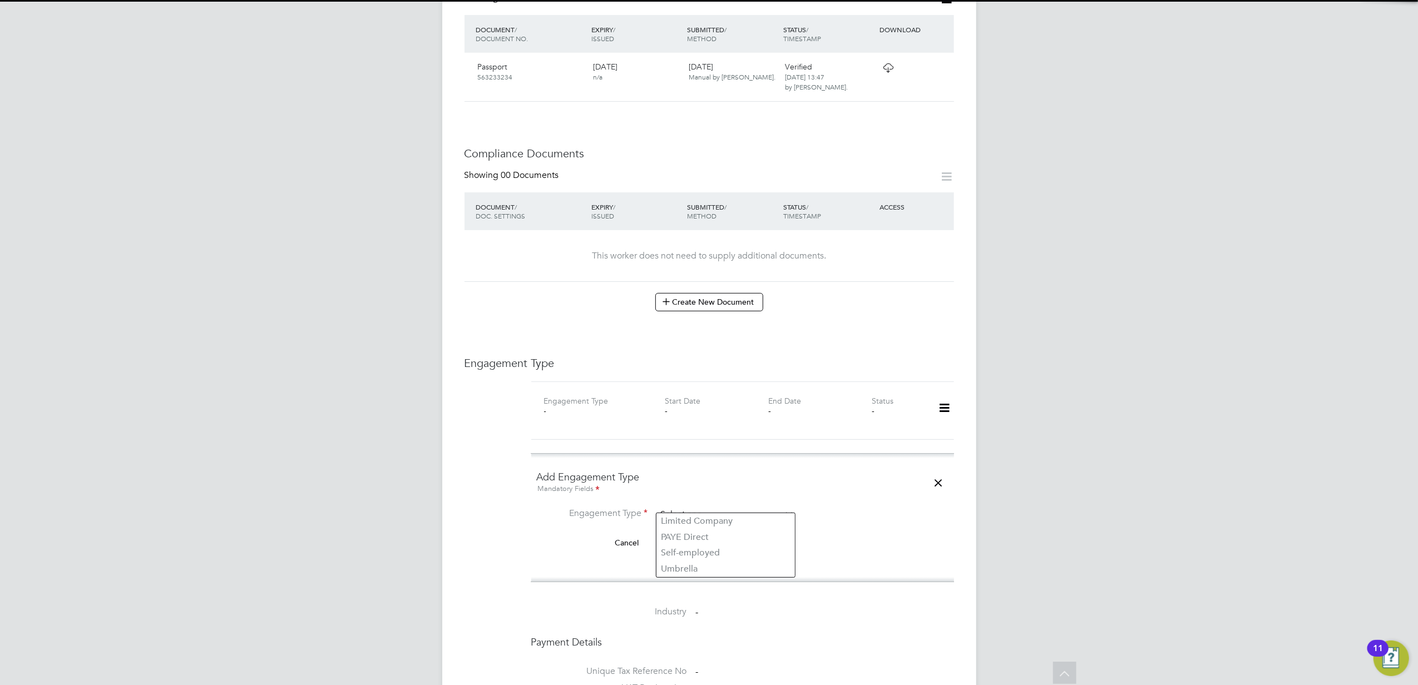
click at [701, 507] on input at bounding box center [725, 515] width 137 height 16
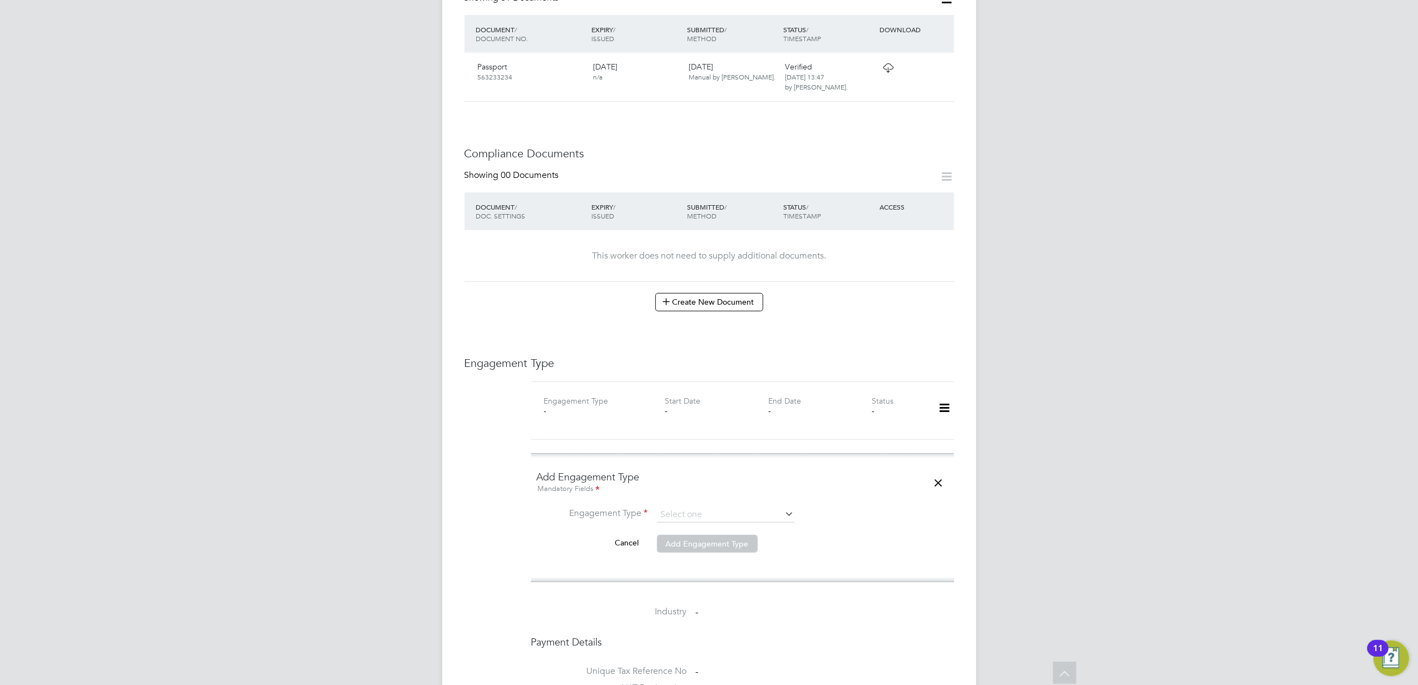
click at [688, 570] on li "Umbrella" at bounding box center [725, 569] width 138 height 16
type input "Umbrella"
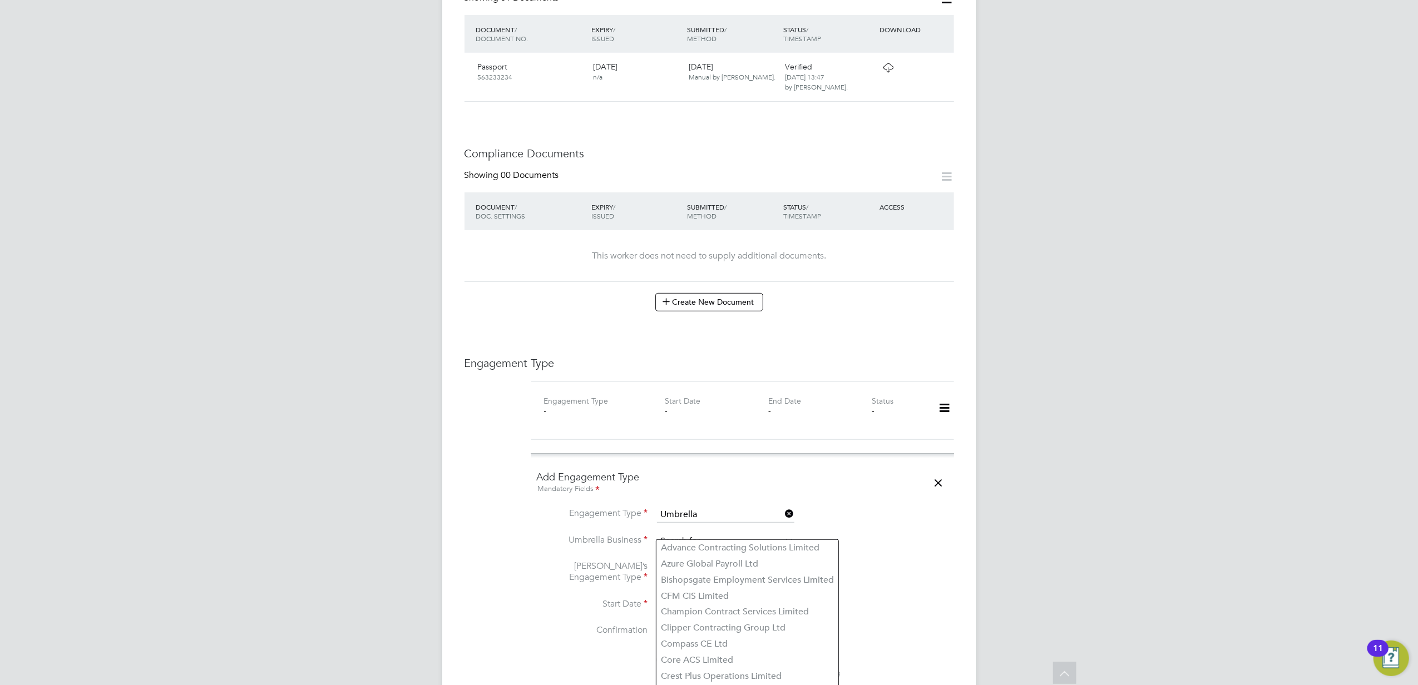
click at [681, 534] on input at bounding box center [725, 542] width 137 height 16
click at [710, 547] on li "Saser Limited" at bounding box center [725, 548] width 138 height 16
type input "Saser Limited"
click at [850, 546] on li "Umbrella Business Saser Limited" at bounding box center [743, 547] width 412 height 27
click at [696, 565] on input at bounding box center [725, 573] width 137 height 16
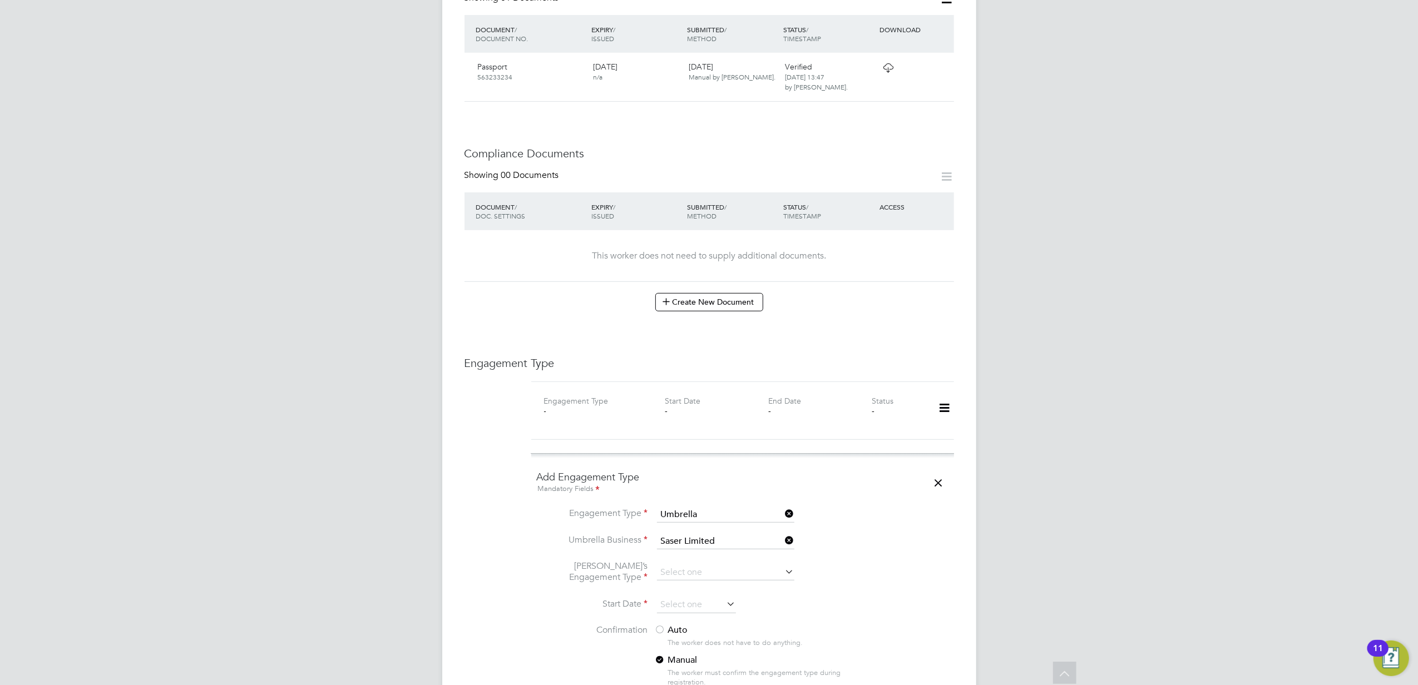
click at [735, 601] on li "CIS Self-employed" at bounding box center [725, 596] width 138 height 16
type input "CIS Self-employed"
click at [1115, 463] on div "AS [PERSON_NAME] Notifications 20 Applications: Current page: Network Team Memb…" at bounding box center [709, 424] width 1418 height 1739
click at [719, 597] on input at bounding box center [696, 605] width 79 height 17
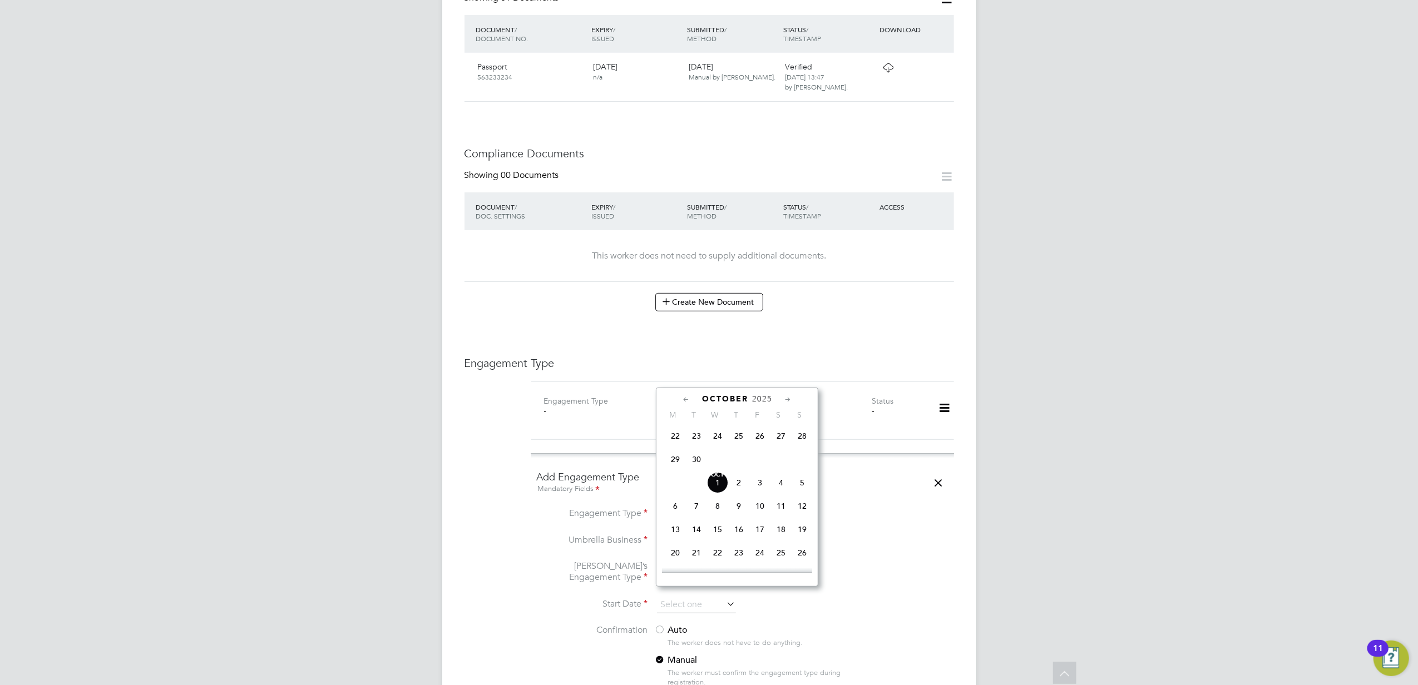
click at [673, 461] on span "29" at bounding box center [675, 459] width 21 height 21
type input "[DATE]"
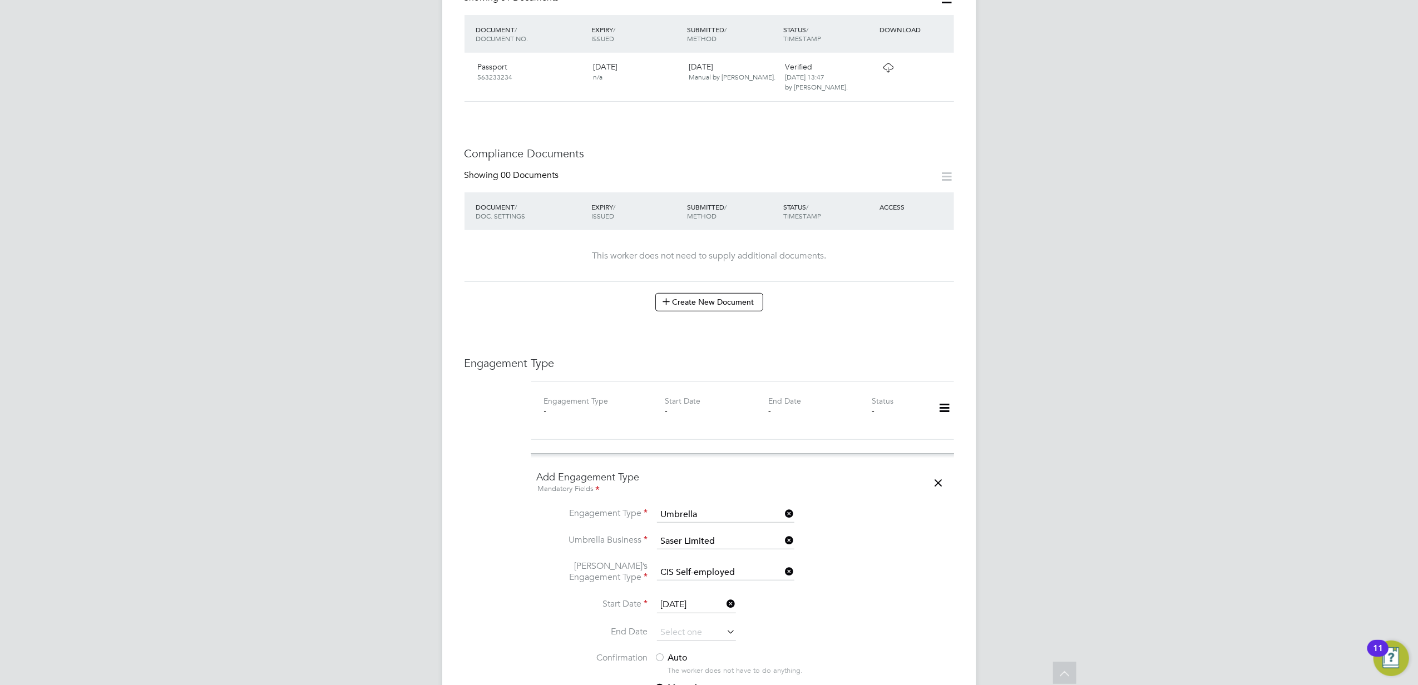
click at [1084, 593] on div "AS [PERSON_NAME] Notifications 20 Applications: Current page: Network Team Memb…" at bounding box center [709, 438] width 1418 height 1767
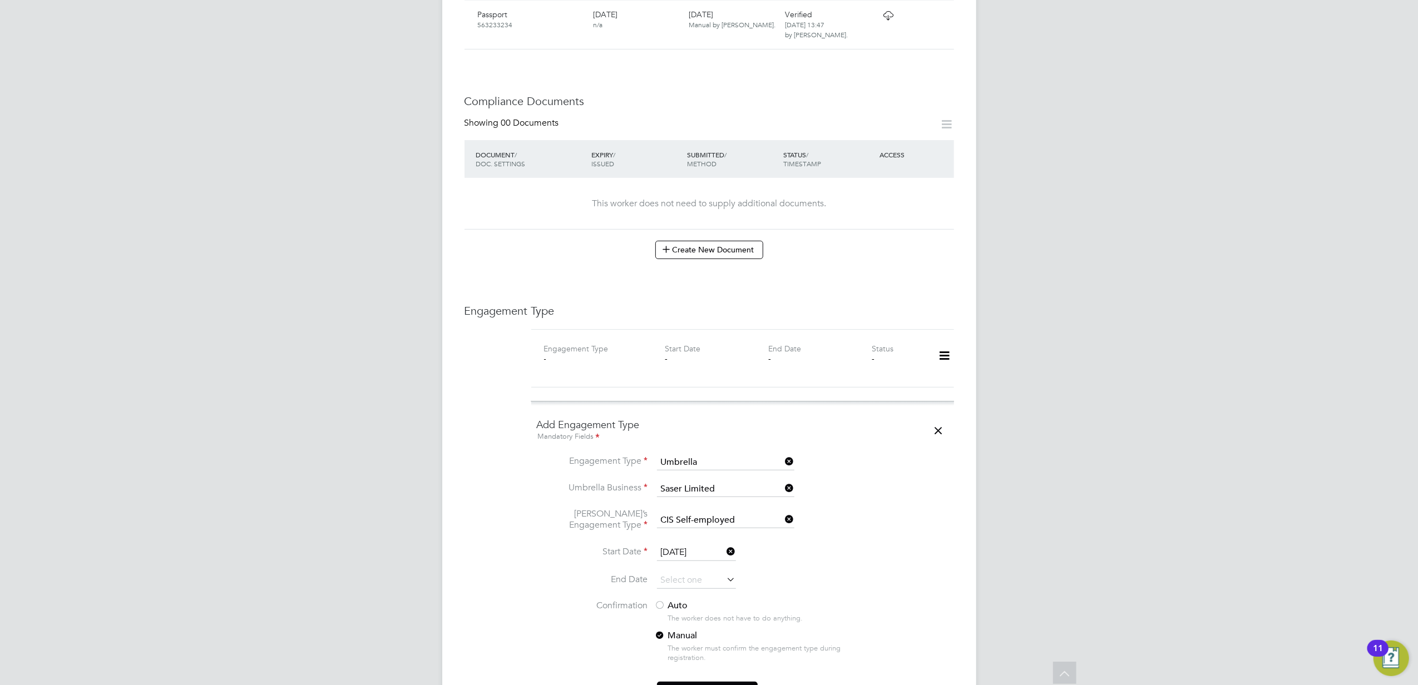
scroll to position [593, 0]
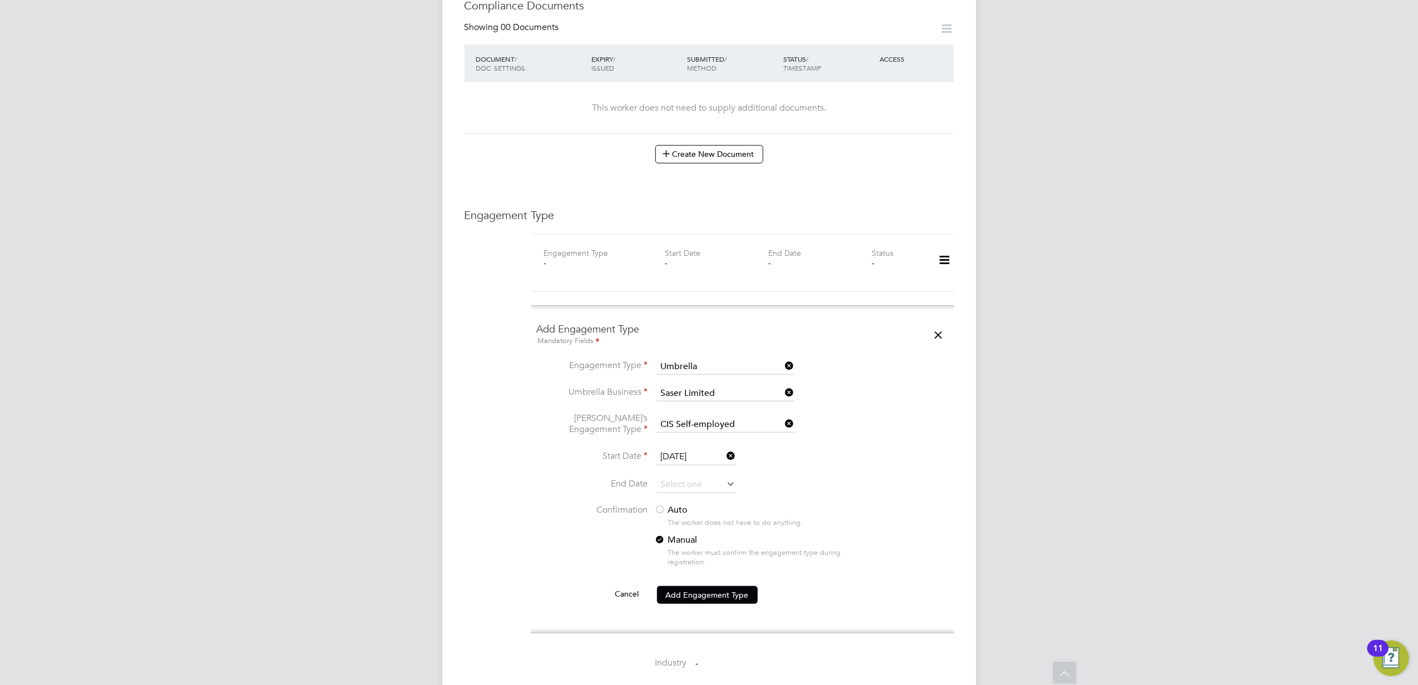
click at [688, 505] on label "Auto" at bounding box center [755, 510] width 200 height 12
click at [517, 514] on div "Engagement Type Engagement Type - Start Date - End Date - Status - Add Engageme…" at bounding box center [708, 557] width 489 height 698
click at [700, 586] on button "Add Engagement Type" at bounding box center [707, 595] width 101 height 18
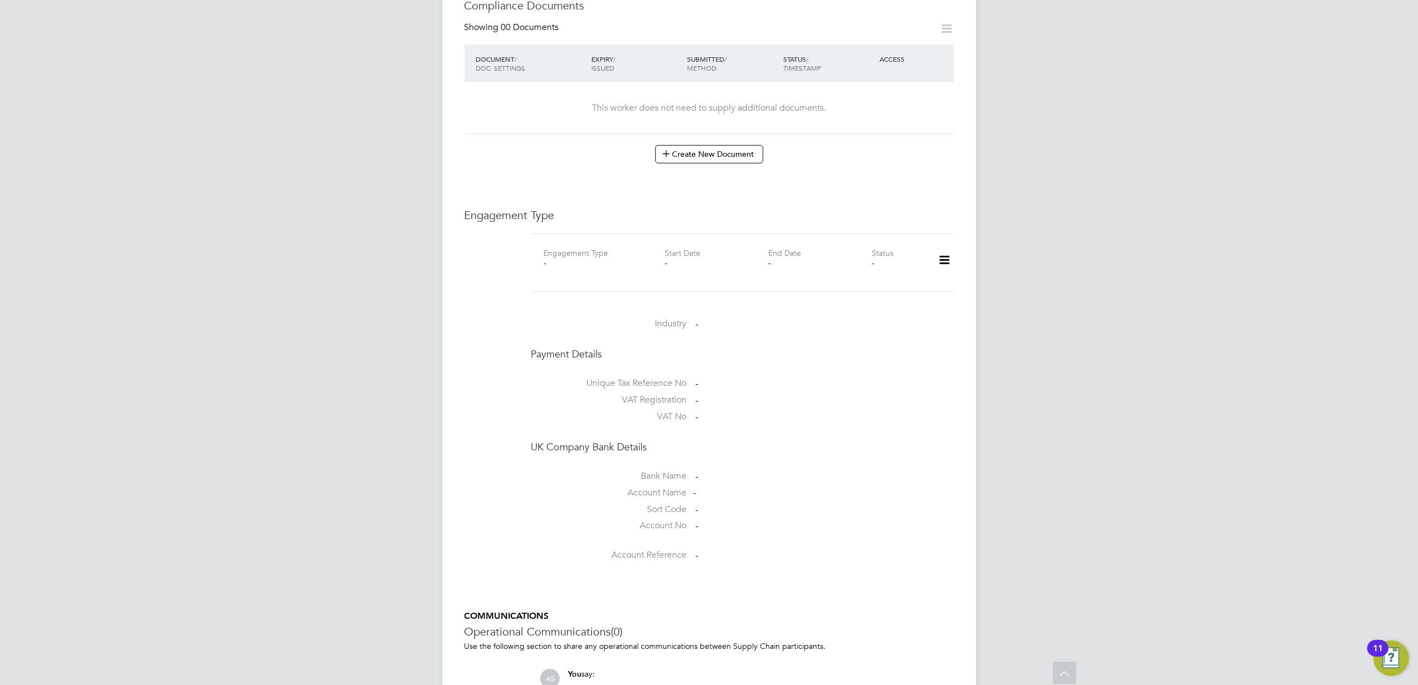
click at [932, 249] on div at bounding box center [940, 262] width 34 height 31
click at [933, 250] on div at bounding box center [940, 262] width 34 height 31
click at [935, 254] on icon at bounding box center [943, 260] width 19 height 26
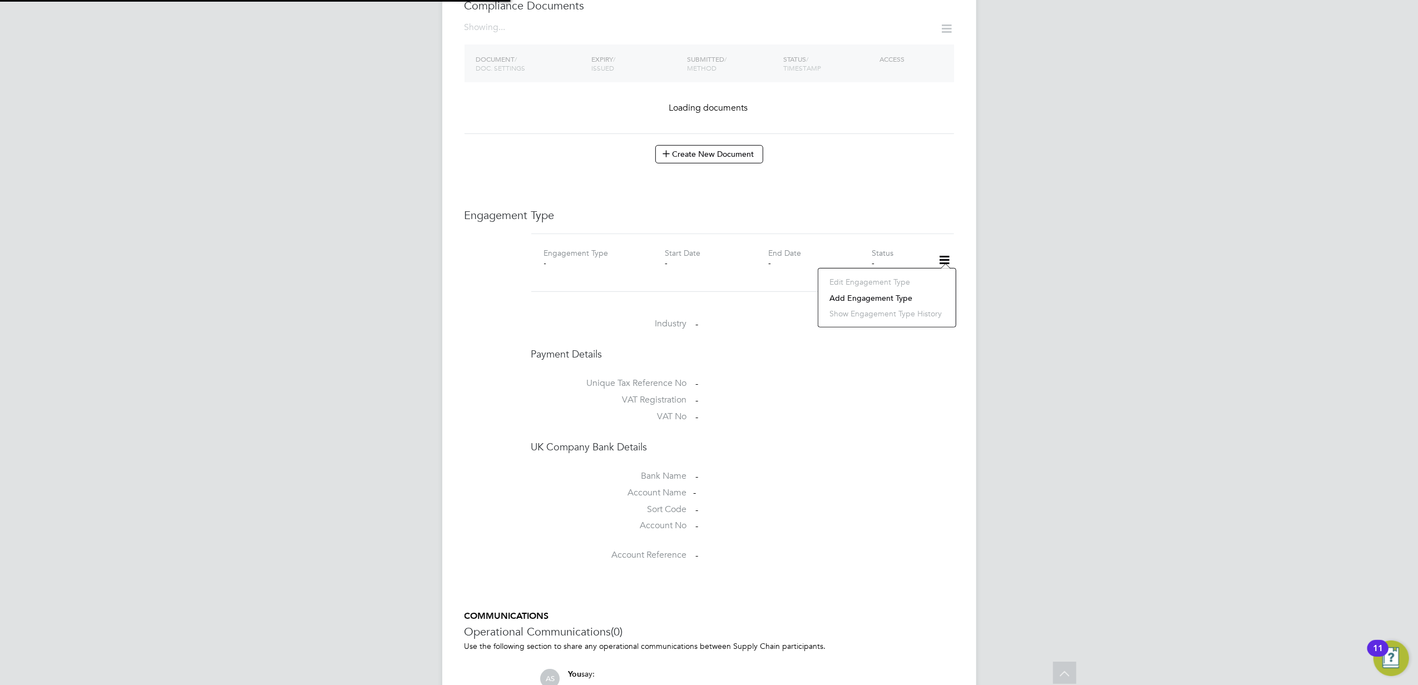
scroll to position [555, 0]
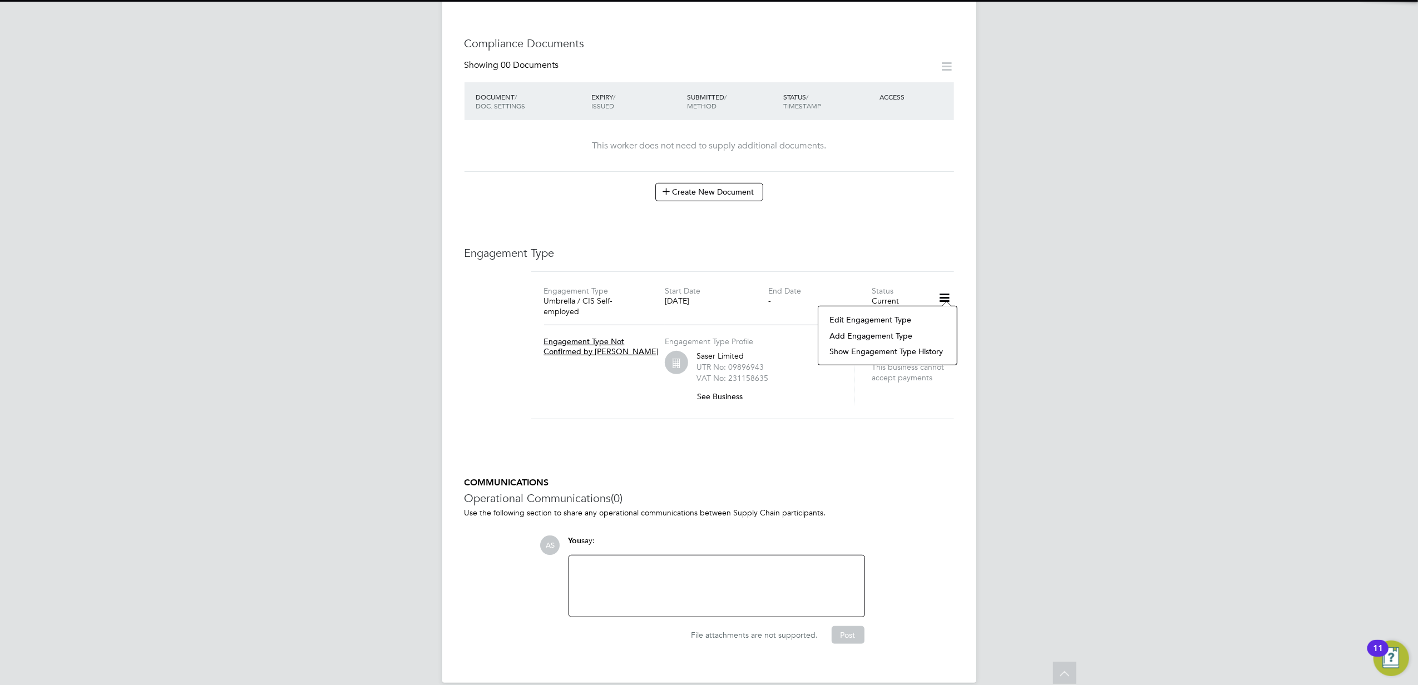
click at [841, 491] on h3 "Operational Communications (0)" at bounding box center [708, 498] width 489 height 14
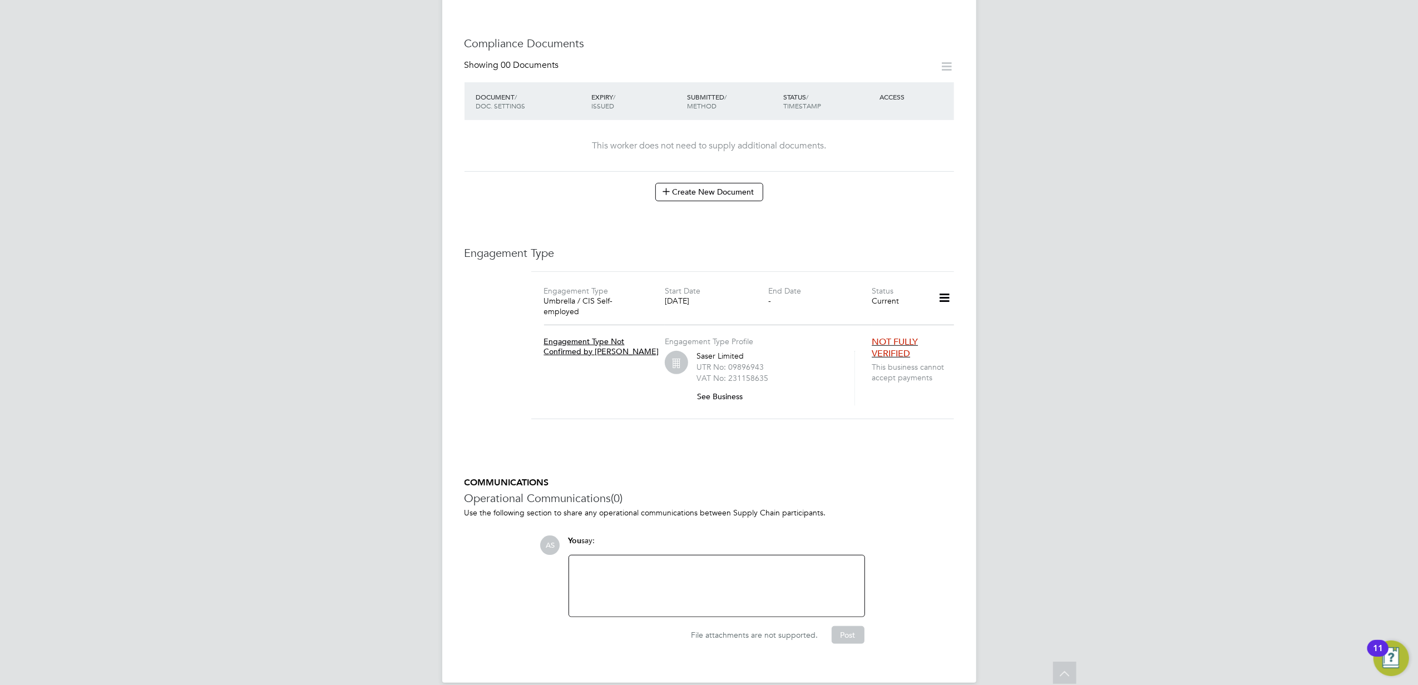
click at [1104, 452] on div "AS [PERSON_NAME] Notifications 20 Applications: Current page: Network Team Memb…" at bounding box center [709, 73] width 1418 height 1256
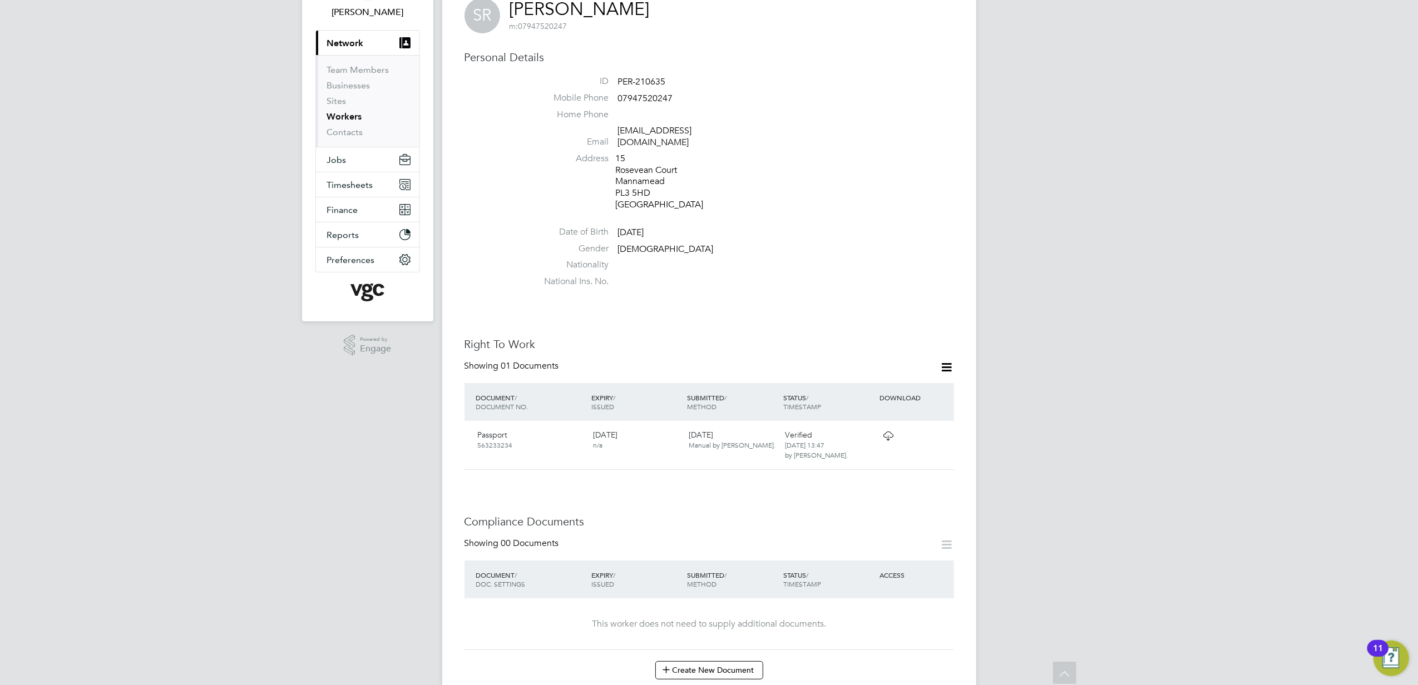
scroll to position [0, 0]
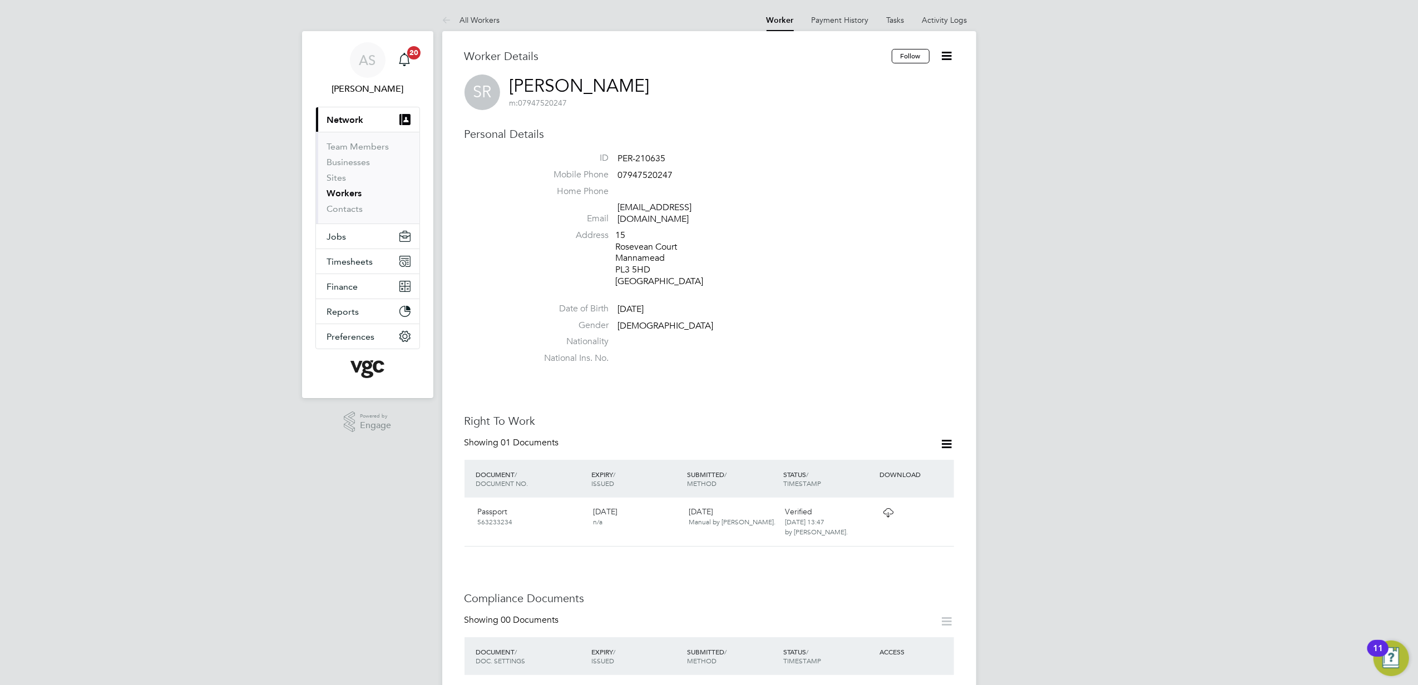
drag, startPoint x: 800, startPoint y: 311, endPoint x: 801, endPoint y: 292, distance: 19.5
click at [802, 320] on li "Gender [DEMOGRAPHIC_DATA]" at bounding box center [742, 328] width 423 height 17
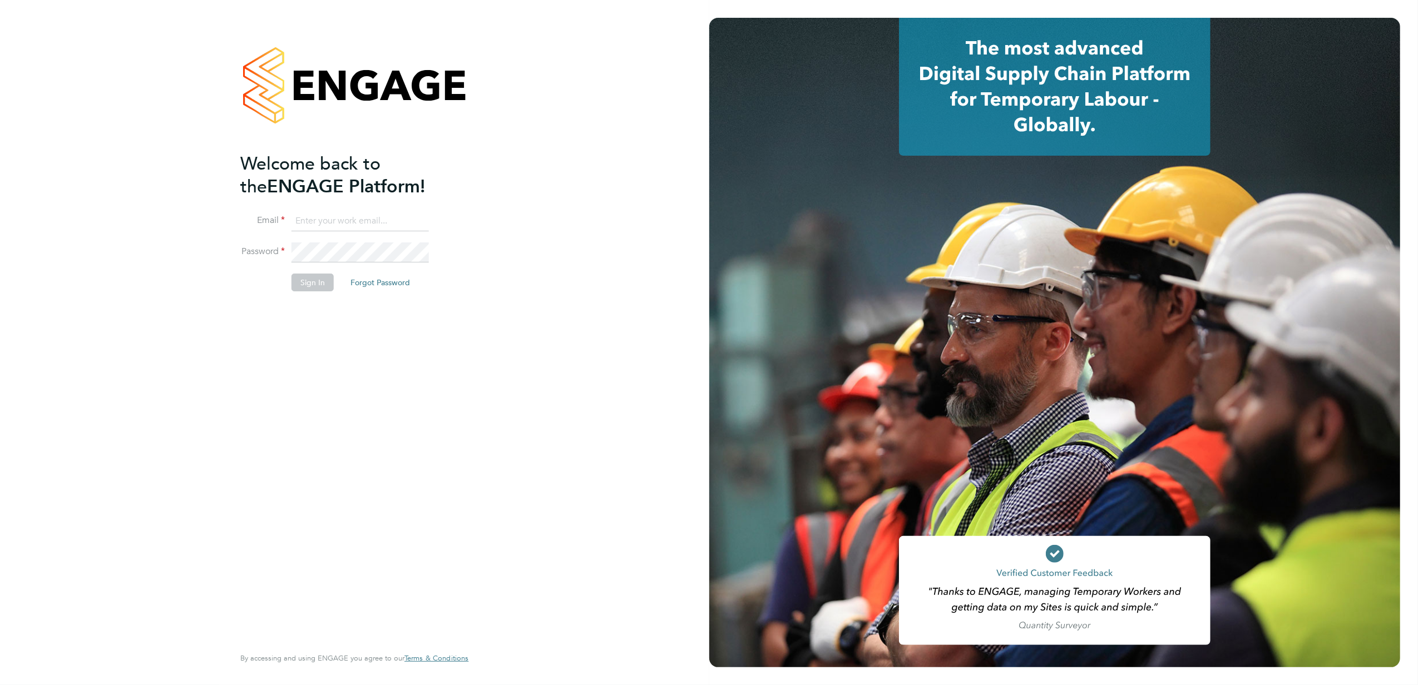
type input "[PERSON_NAME][EMAIL_ADDRESS][DOMAIN_NAME]"
click at [312, 284] on button "Sign In" at bounding box center [312, 283] width 42 height 18
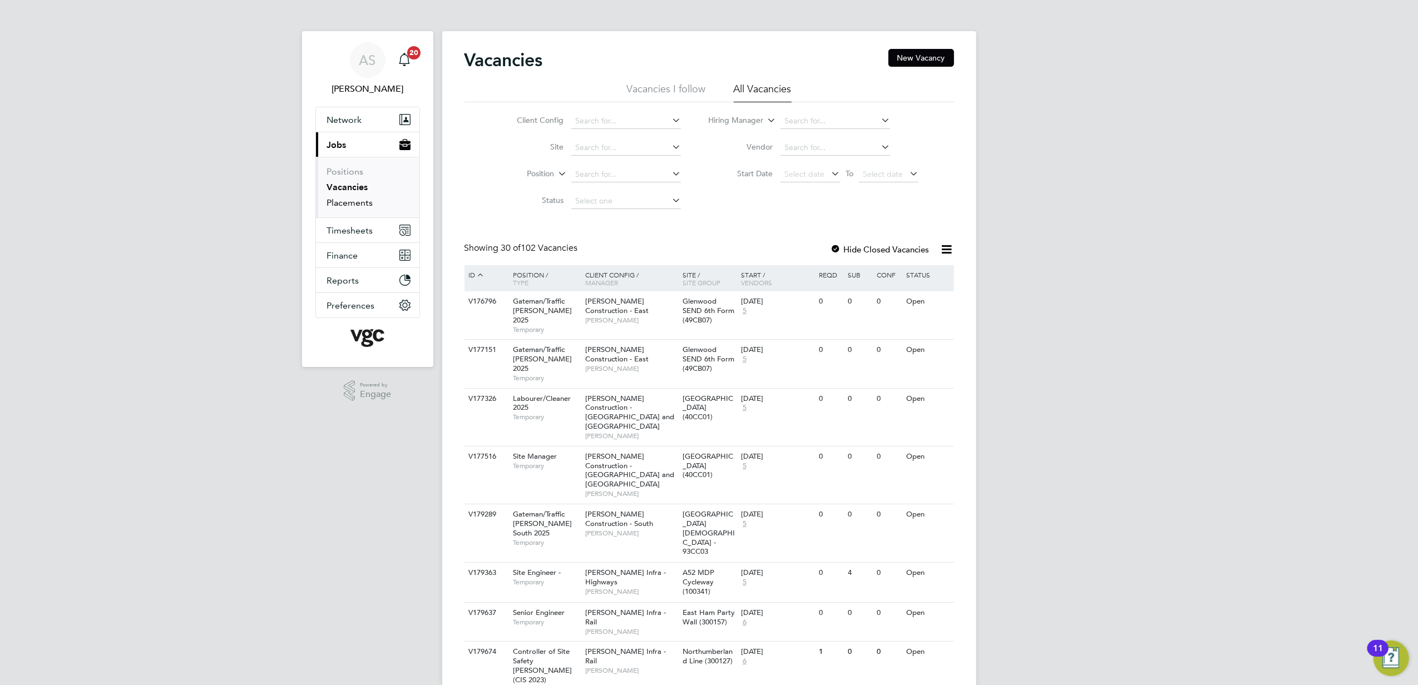
click at [346, 201] on link "Placements" at bounding box center [350, 202] width 46 height 11
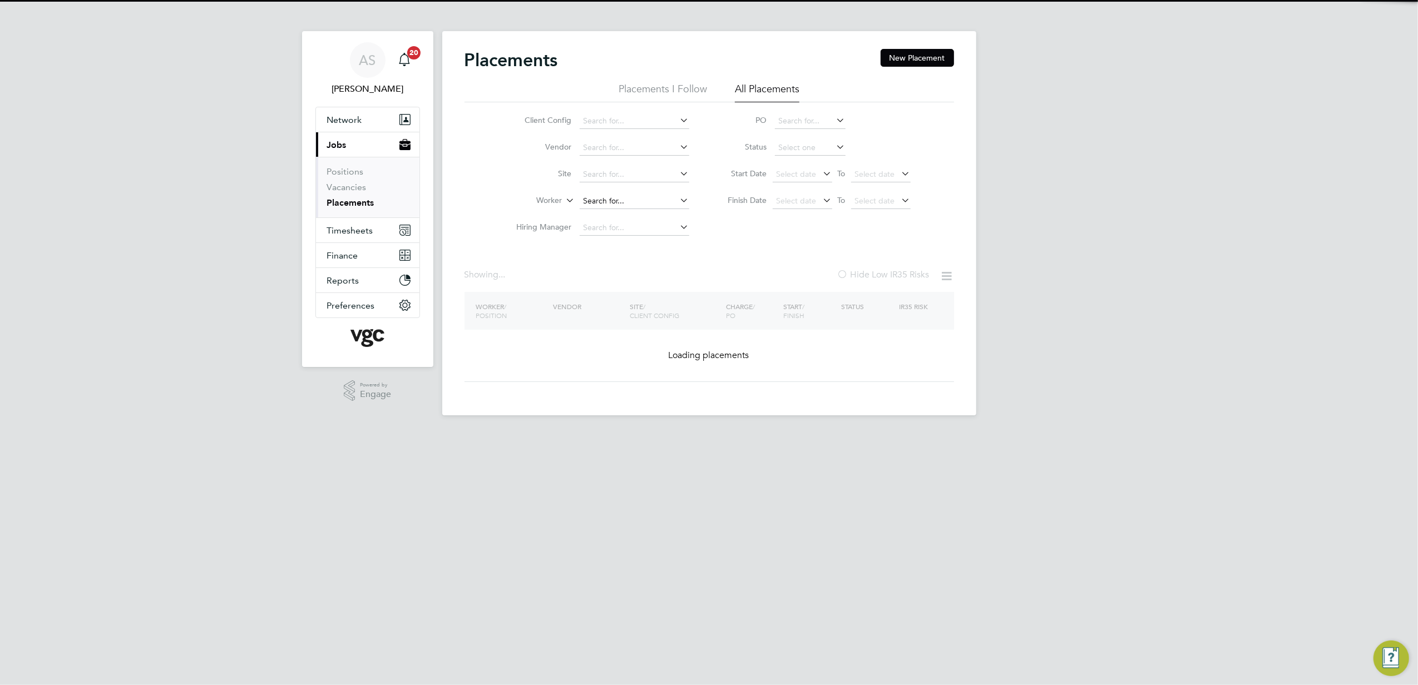
click at [592, 197] on input at bounding box center [634, 202] width 110 height 16
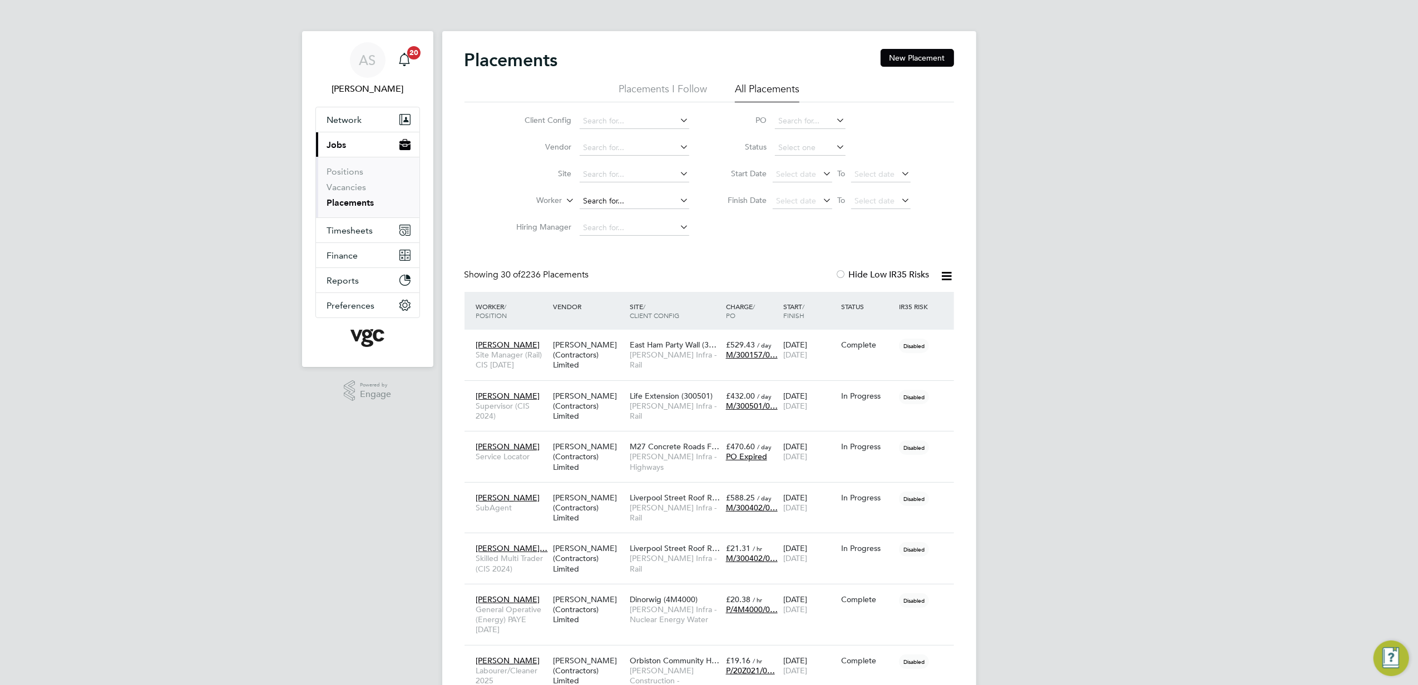
click at [622, 199] on input at bounding box center [634, 202] width 110 height 16
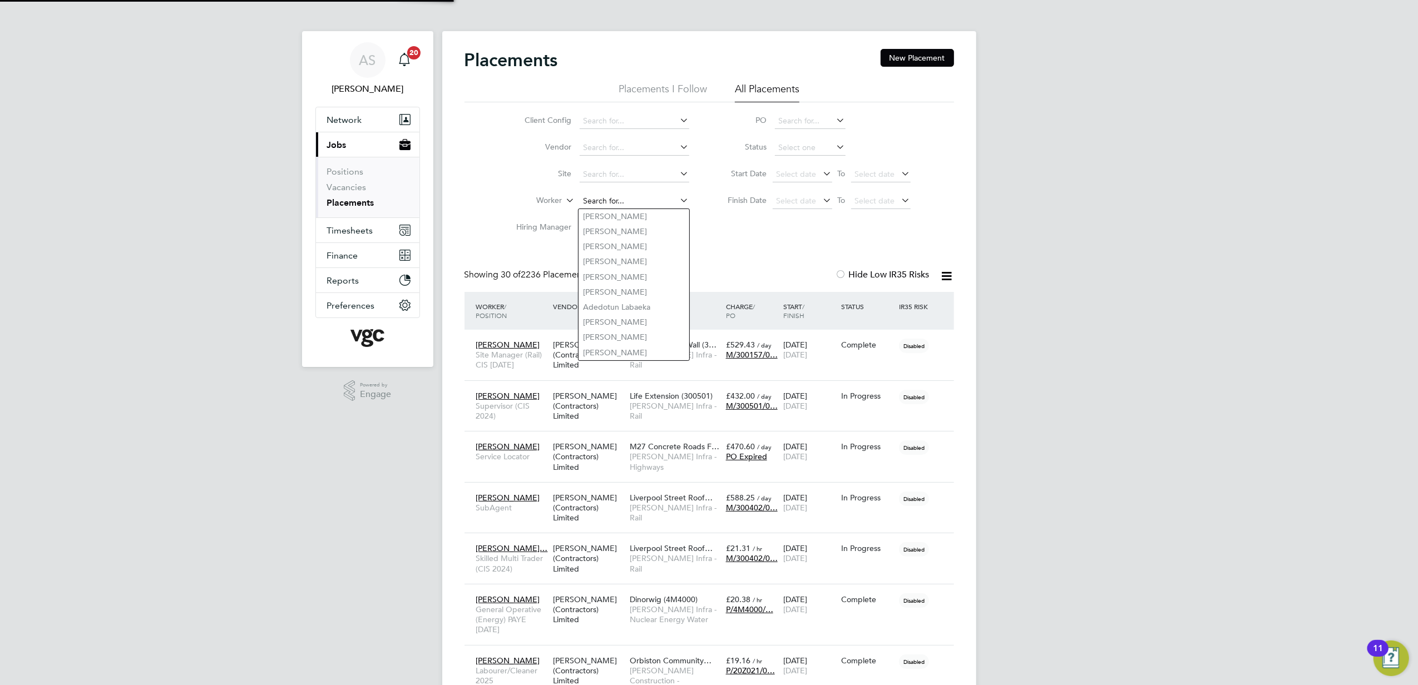
paste input "[PERSON_NAME]"
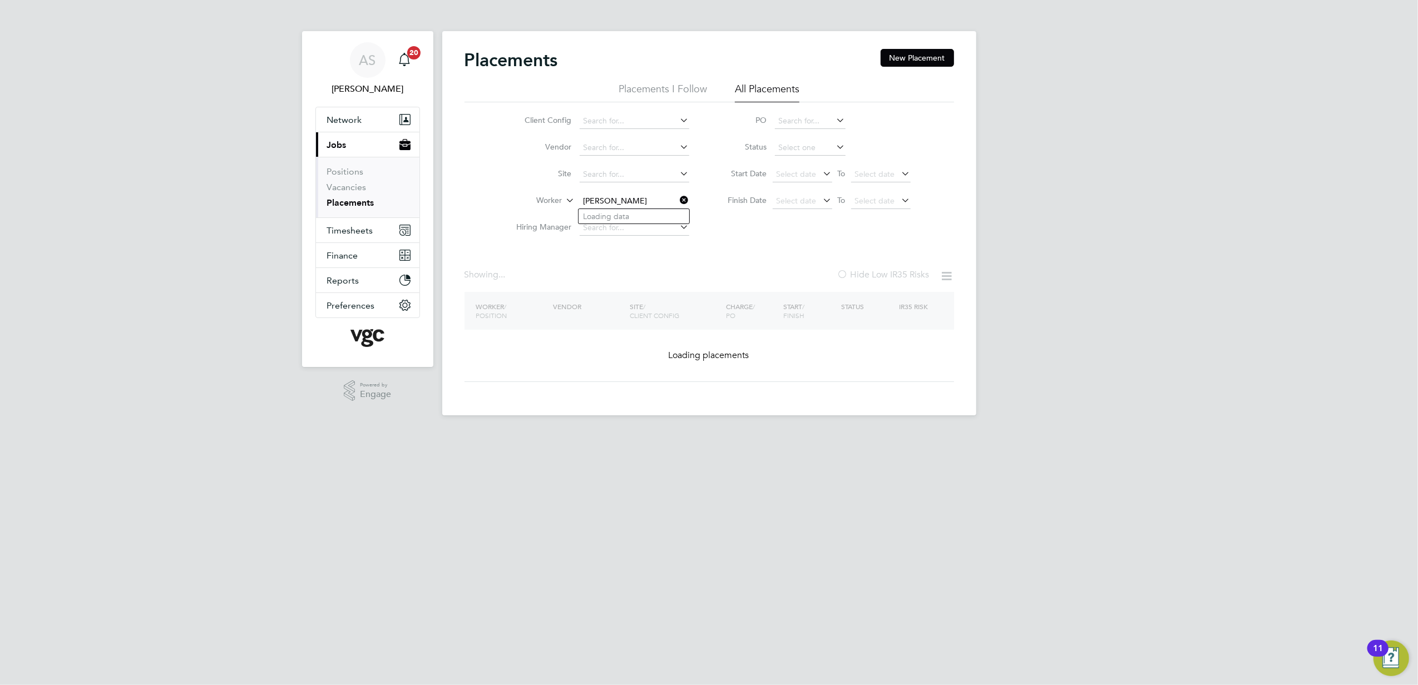
type input "[PERSON_NAME]"
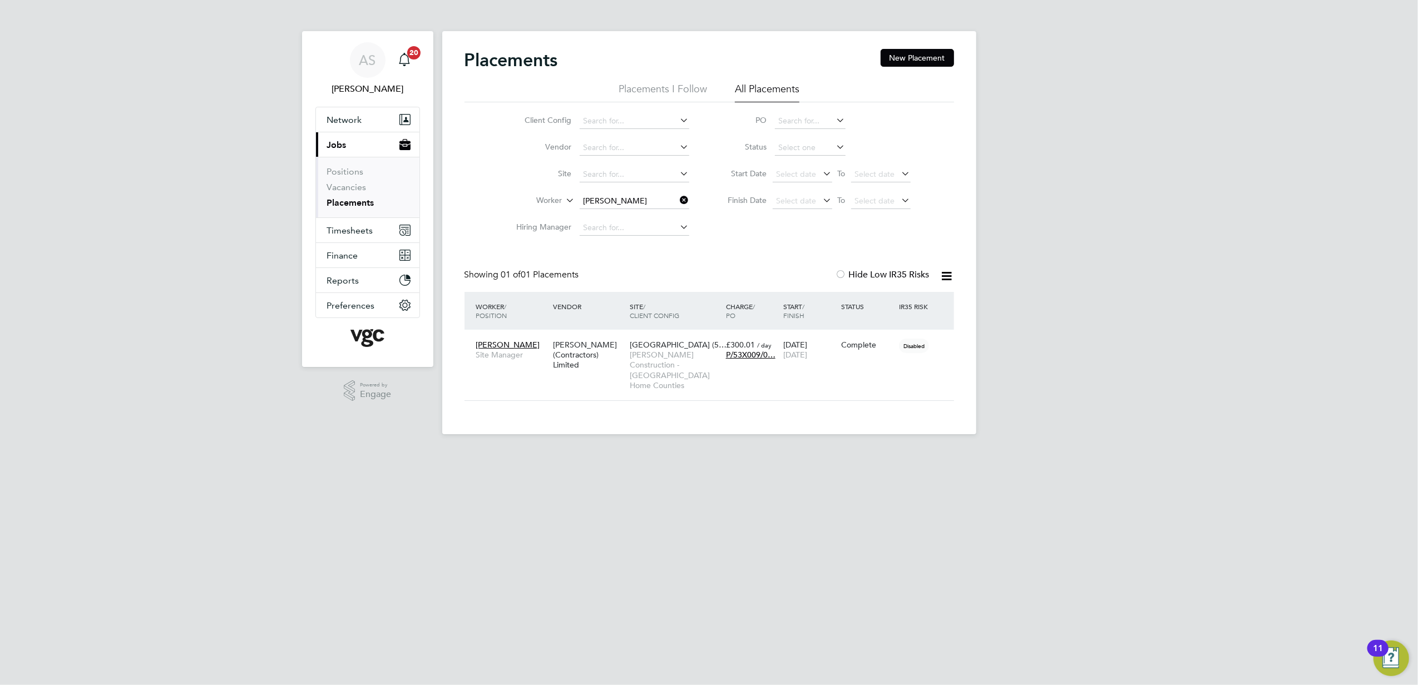
click at [678, 199] on icon at bounding box center [678, 200] width 0 height 16
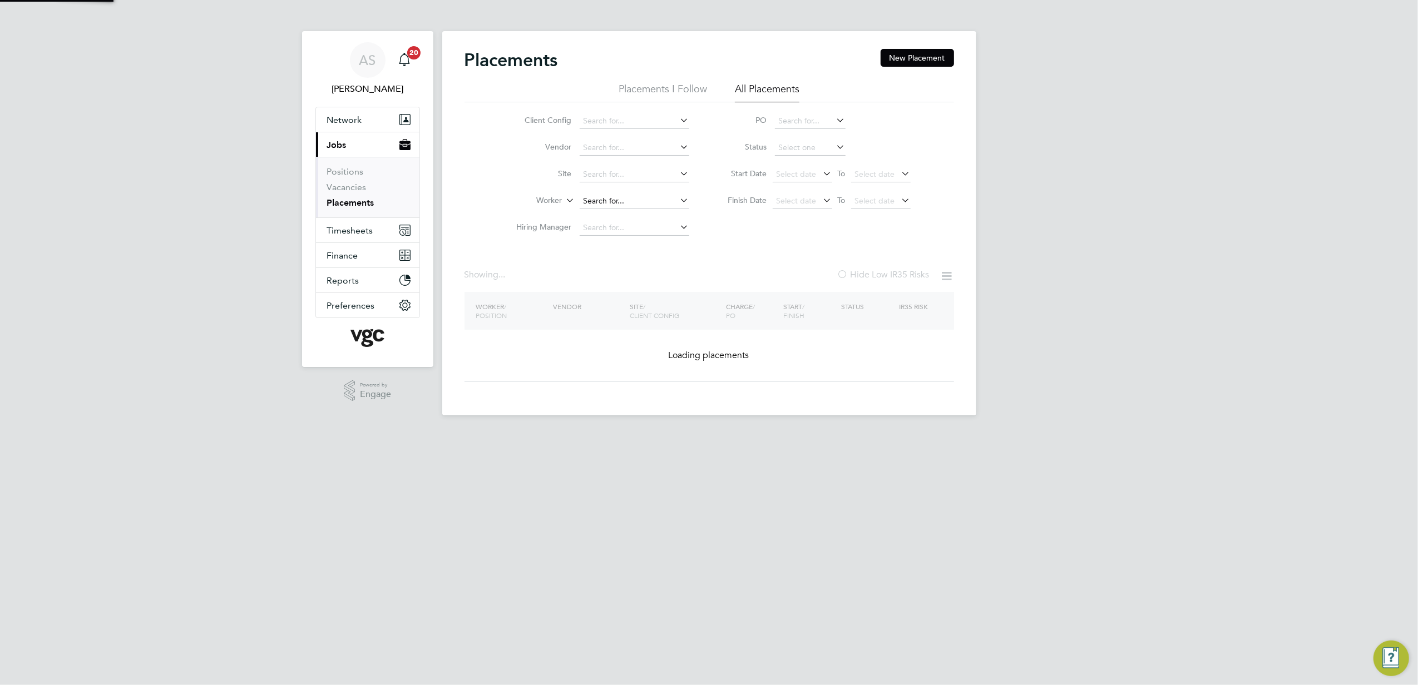
click at [650, 199] on input at bounding box center [634, 202] width 110 height 16
paste input "[PERSON_NAME]"
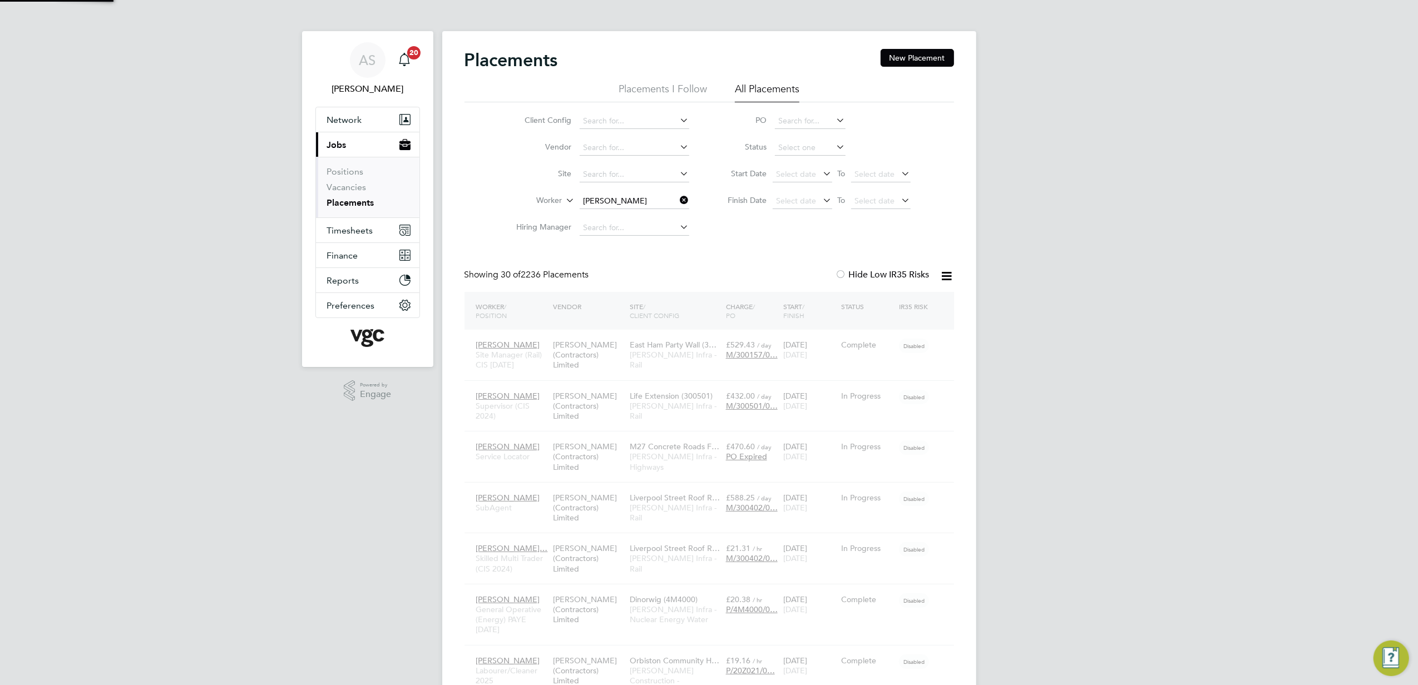
click at [623, 199] on input "[PERSON_NAME]" at bounding box center [634, 202] width 110 height 16
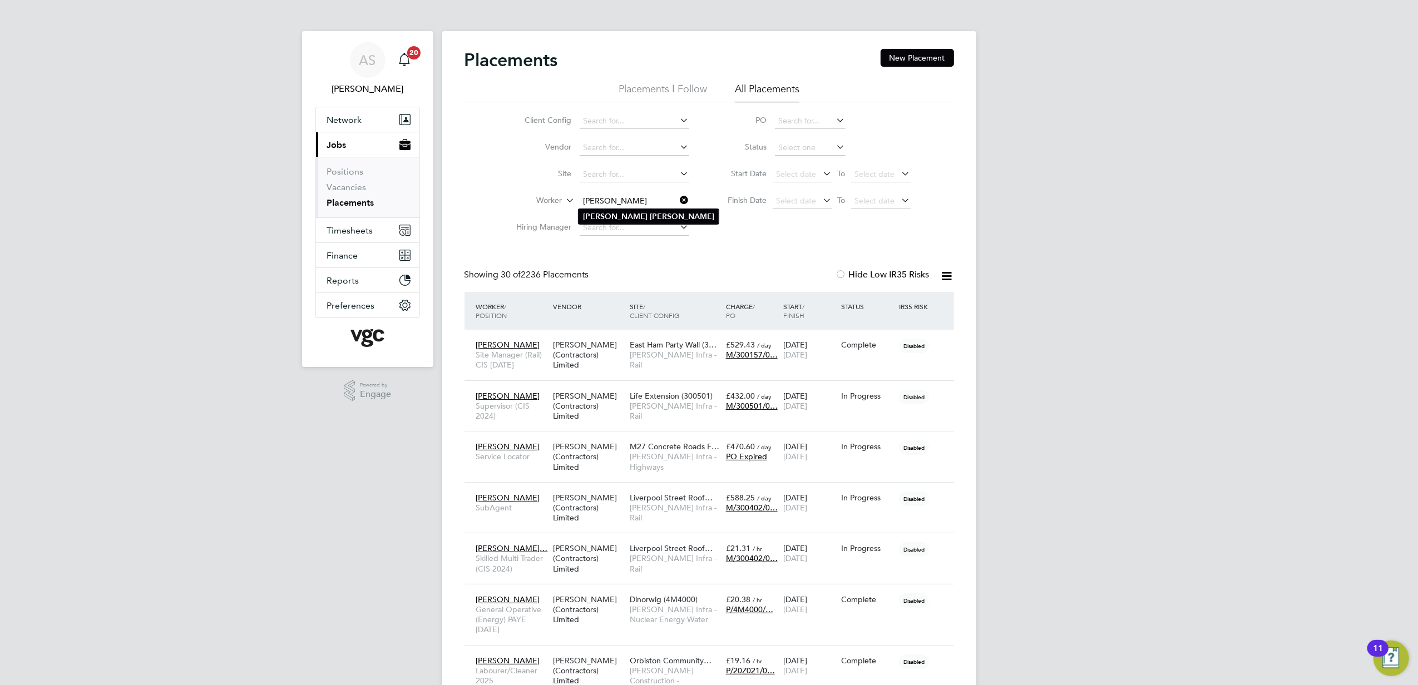
click at [639, 217] on li "[PERSON_NAME]" at bounding box center [648, 216] width 140 height 15
type input "[PERSON_NAME]"
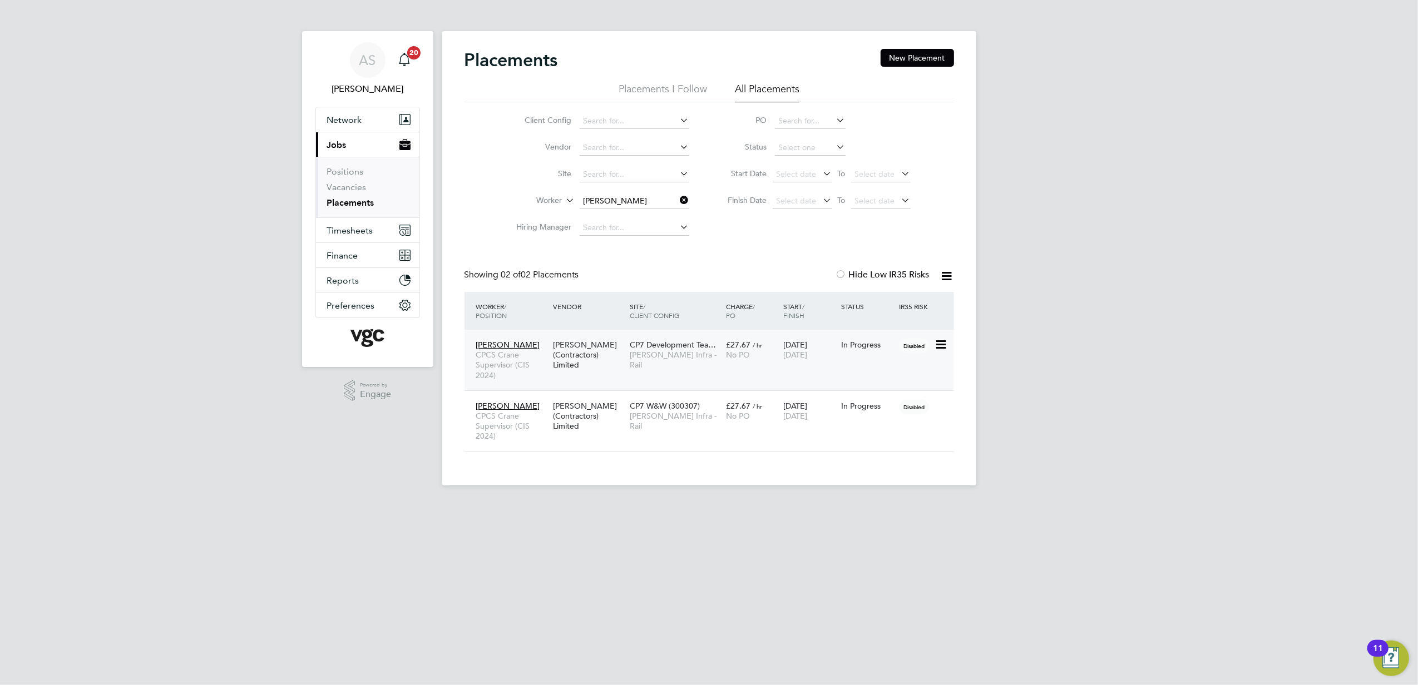
click at [939, 341] on icon at bounding box center [939, 344] width 11 height 13
click at [885, 446] on li "Abandon" at bounding box center [887, 446] width 115 height 16
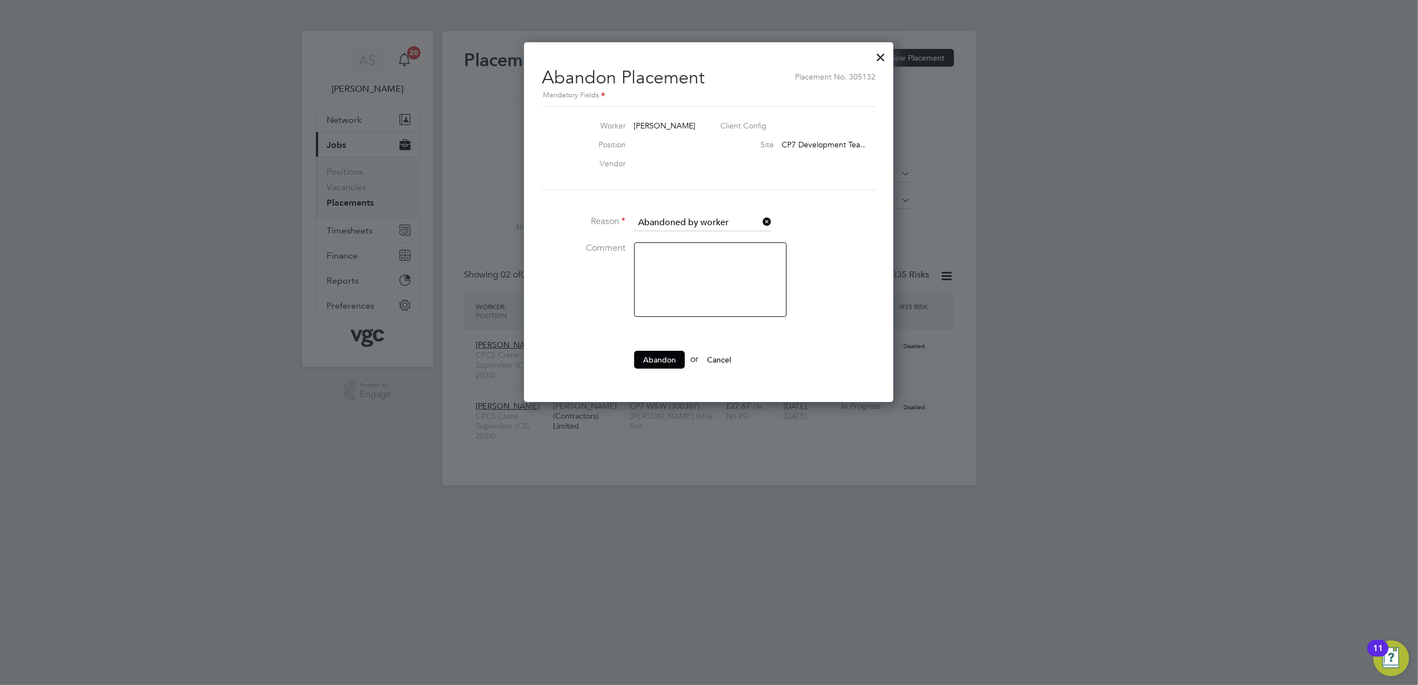
click at [760, 220] on icon at bounding box center [760, 222] width 0 height 16
click at [724, 223] on input at bounding box center [702, 223] width 137 height 17
click at [711, 263] on li "Other" at bounding box center [702, 267] width 138 height 14
type input "Other"
click at [665, 358] on button "Abandon" at bounding box center [659, 360] width 51 height 18
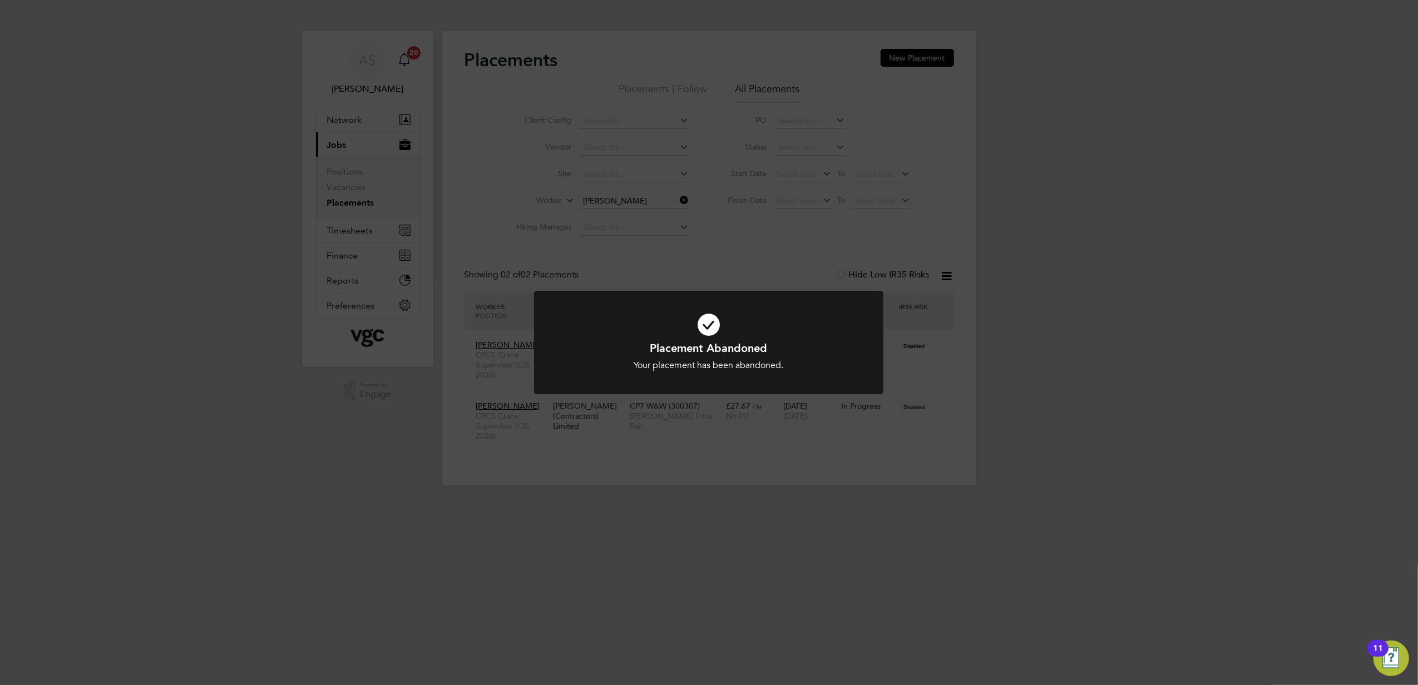
click at [899, 502] on div "Placement Abandoned Your placement has been abandoned. Cancel Okay" at bounding box center [709, 342] width 1418 height 685
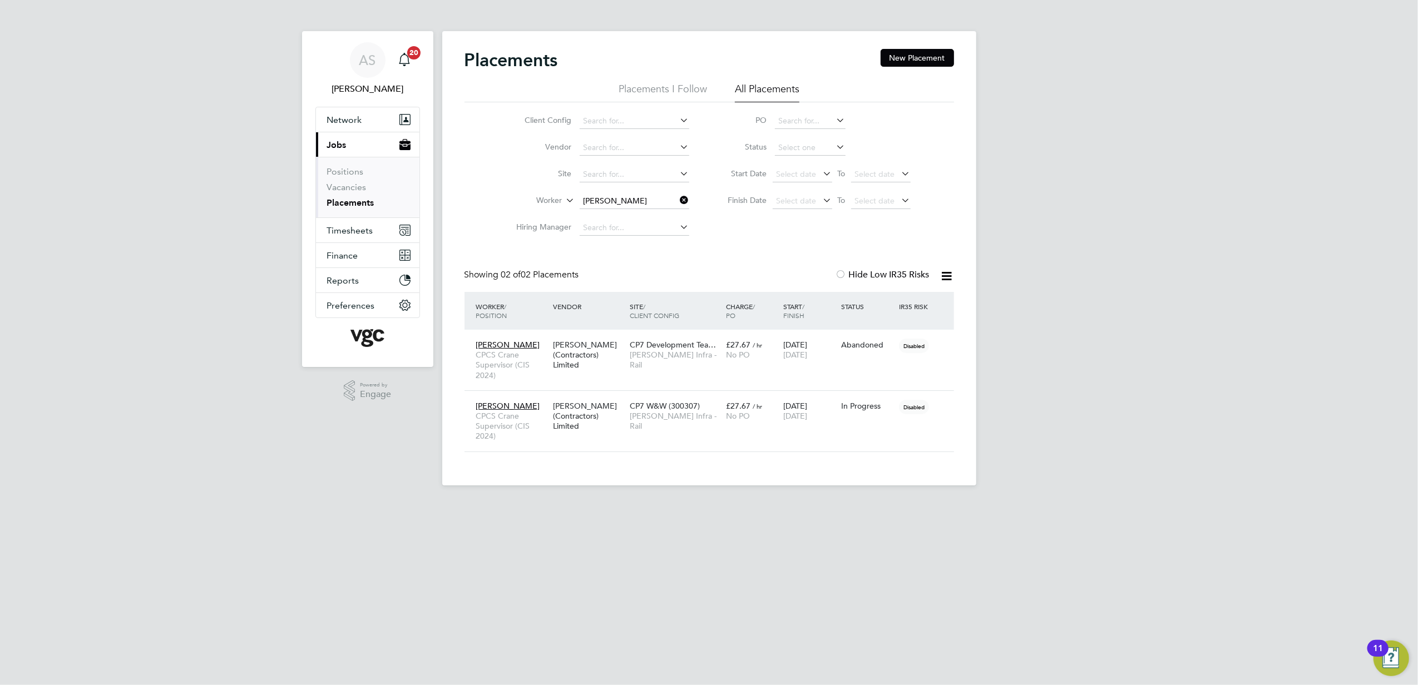
click at [1101, 457] on div "AS [PERSON_NAME] Notifications 20 Applications: Network Team Members Businesses…" at bounding box center [709, 251] width 1418 height 503
click at [940, 343] on icon at bounding box center [939, 344] width 11 height 13
click at [1117, 349] on div "AS [PERSON_NAME] Notifications 20 Applications: Network Team Members Businesses…" at bounding box center [709, 251] width 1418 height 503
click at [355, 234] on span "Timesheets" at bounding box center [350, 230] width 46 height 11
click at [356, 194] on link "Timesheets" at bounding box center [350, 196] width 46 height 11
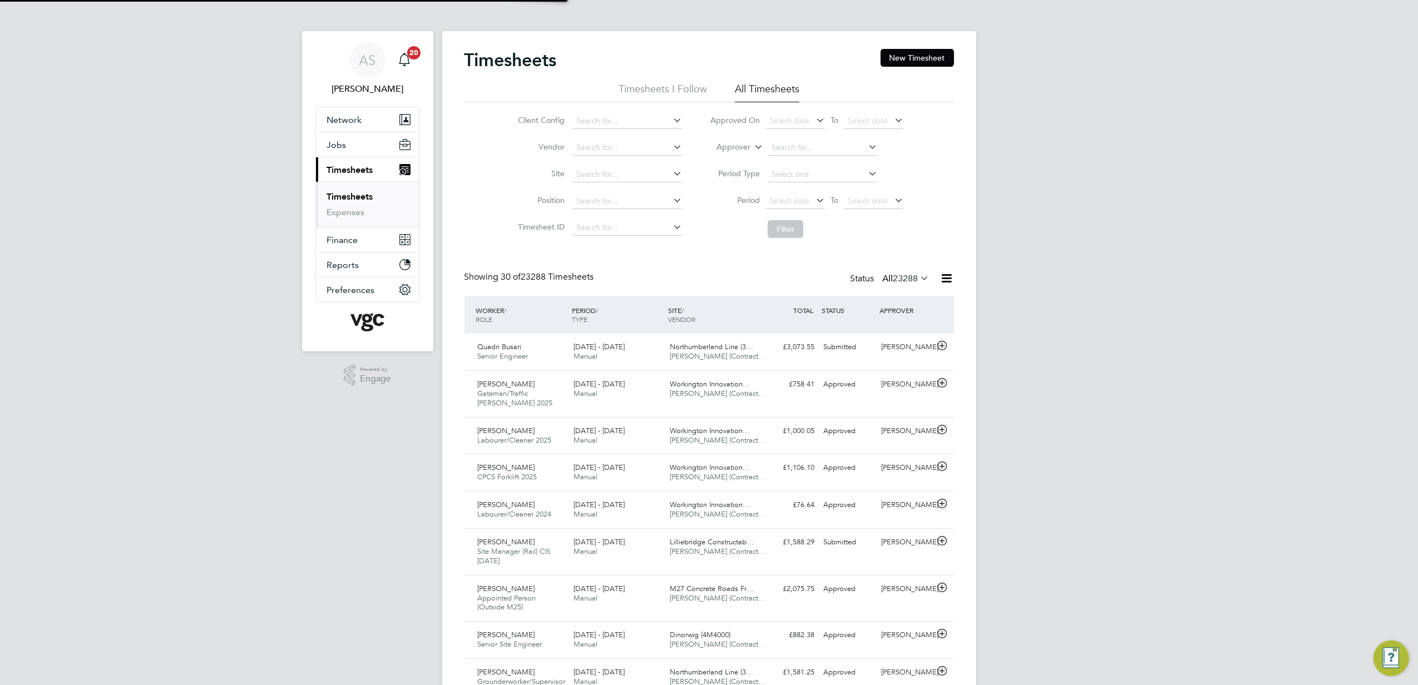
click at [735, 151] on label "Approver" at bounding box center [725, 147] width 50 height 11
click at [736, 158] on li "Worker" at bounding box center [723, 160] width 55 height 14
click at [770, 152] on input at bounding box center [822, 148] width 110 height 16
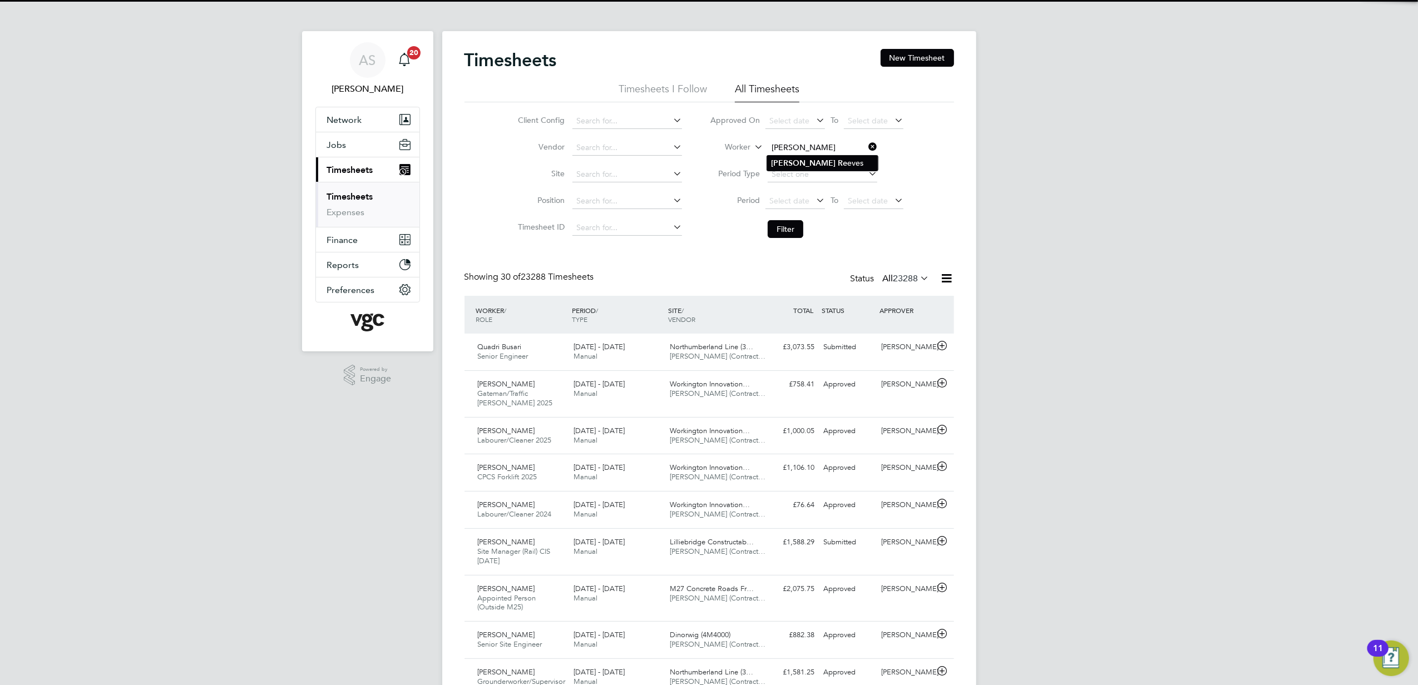
click at [807, 158] on li "[PERSON_NAME] Re [PERSON_NAME]" at bounding box center [822, 163] width 111 height 15
type input "[PERSON_NAME]"
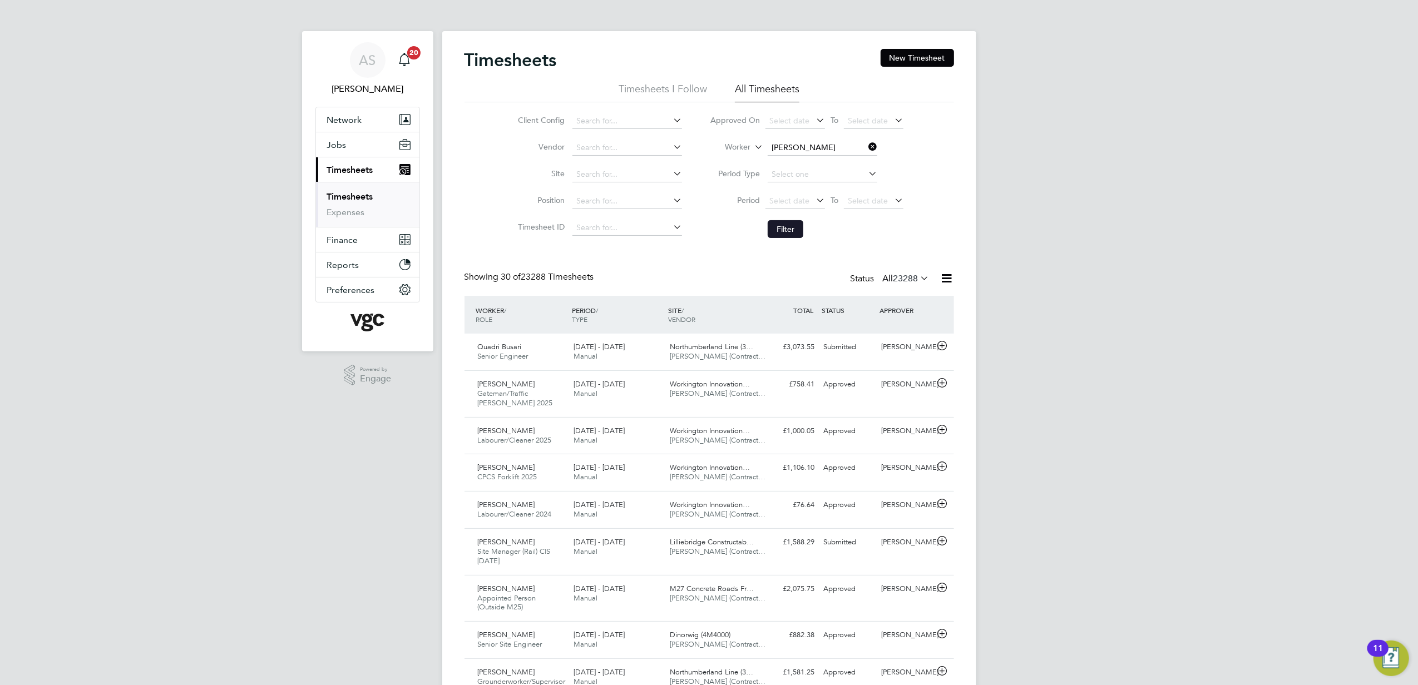
click at [797, 224] on button "Filter" at bounding box center [785, 229] width 36 height 18
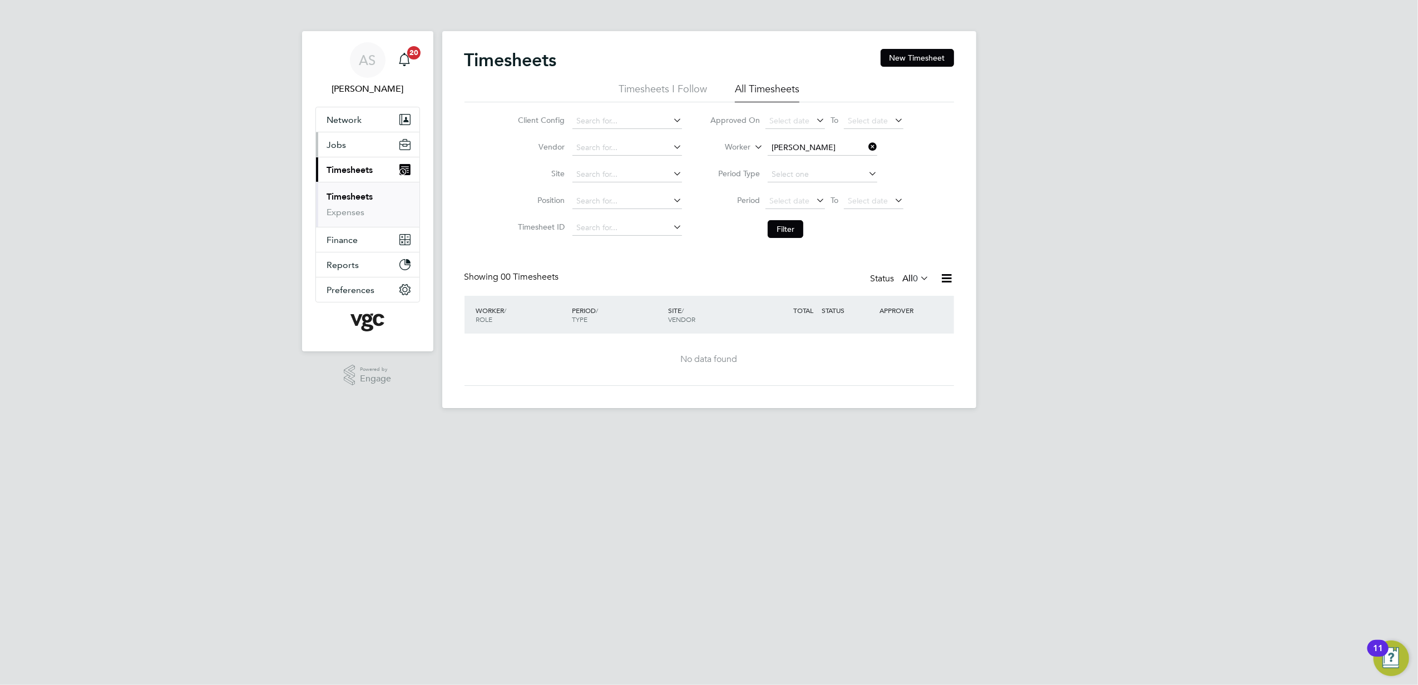
click at [341, 147] on span "Jobs" at bounding box center [336, 145] width 19 height 11
click at [354, 210] on ul "Positions Vacancies Placements" at bounding box center [367, 187] width 103 height 61
click at [345, 205] on link "Placements" at bounding box center [350, 202] width 46 height 11
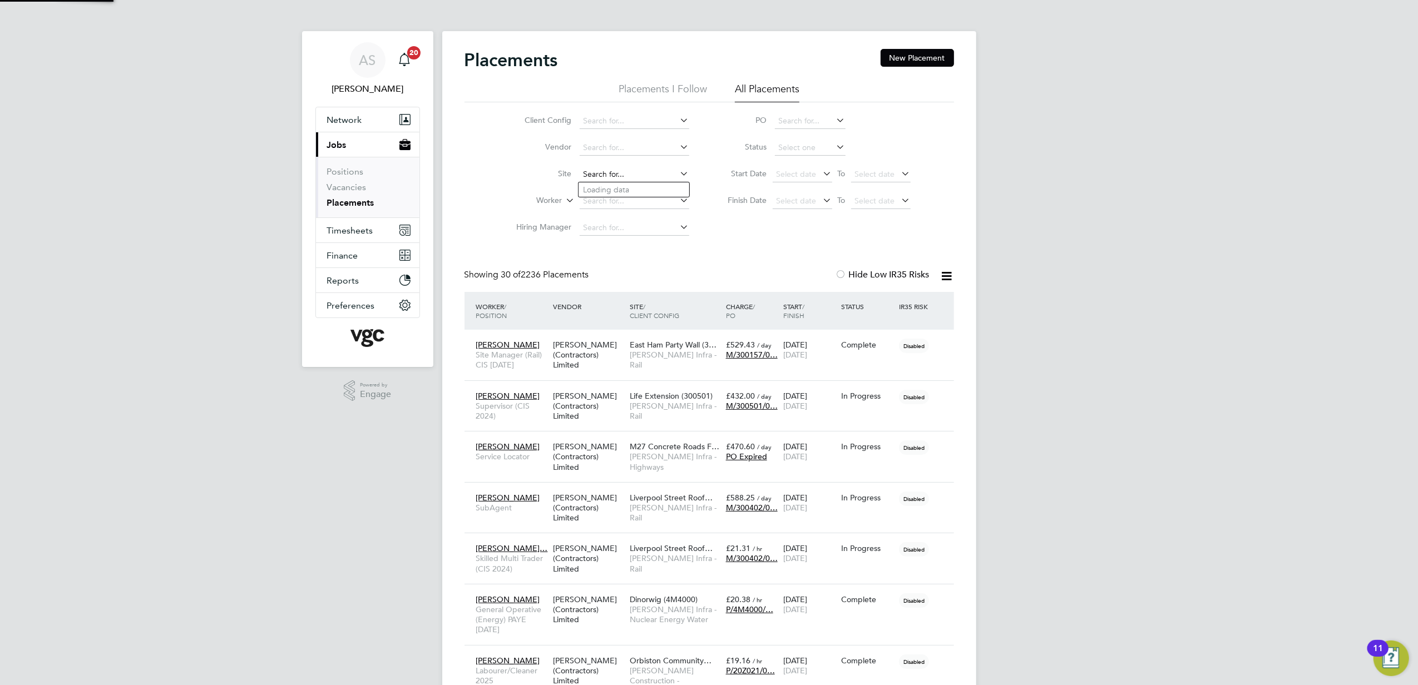
click at [618, 171] on input at bounding box center [634, 175] width 110 height 16
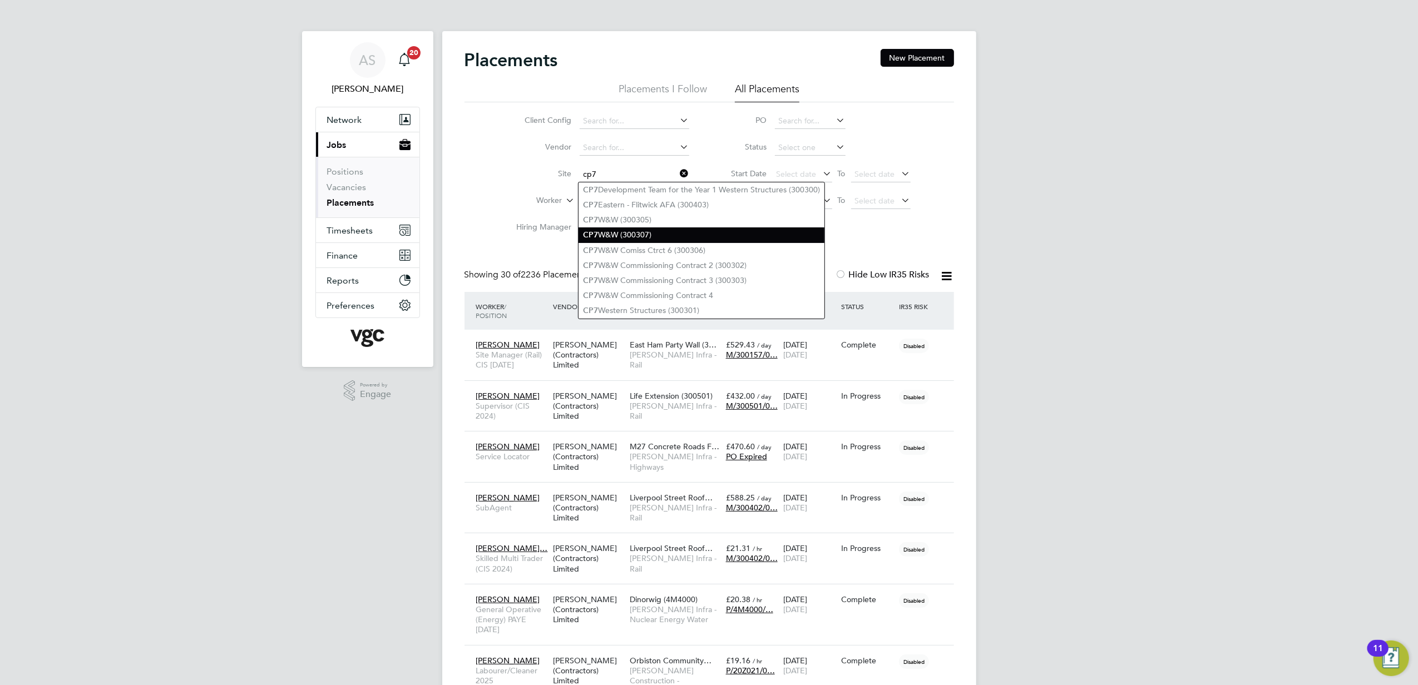
click at [671, 234] on li "CP7 W&W (300307)" at bounding box center [701, 234] width 246 height 15
type input "CP7 W&W (300307)"
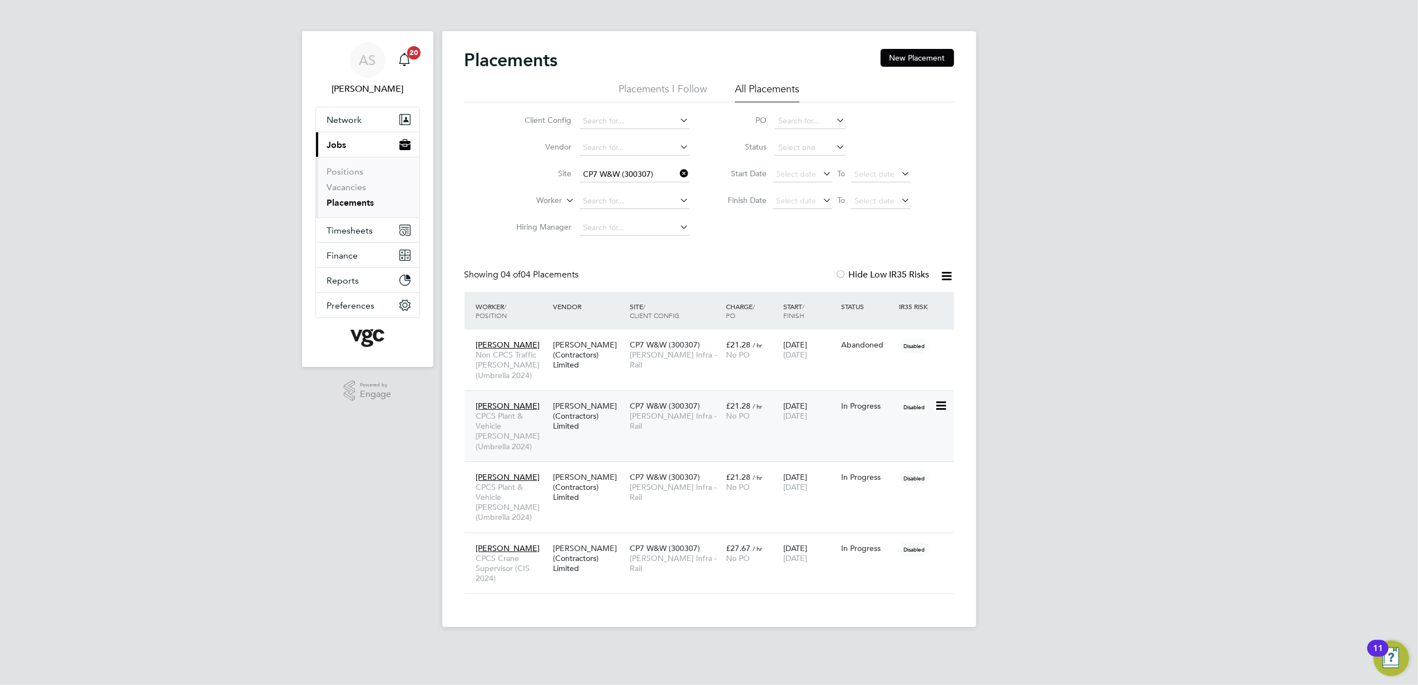
click at [935, 400] on icon at bounding box center [939, 405] width 11 height 13
click at [1122, 439] on div "AS [PERSON_NAME] Notifications 20 Applications: Network Team Members Businesses…" at bounding box center [709, 322] width 1418 height 645
click at [941, 470] on icon at bounding box center [939, 476] width 11 height 13
click at [1052, 527] on div "AS [PERSON_NAME] Notifications 20 Applications: Network Team Members Businesses…" at bounding box center [709, 322] width 1418 height 645
click at [935, 542] on icon at bounding box center [939, 548] width 11 height 13
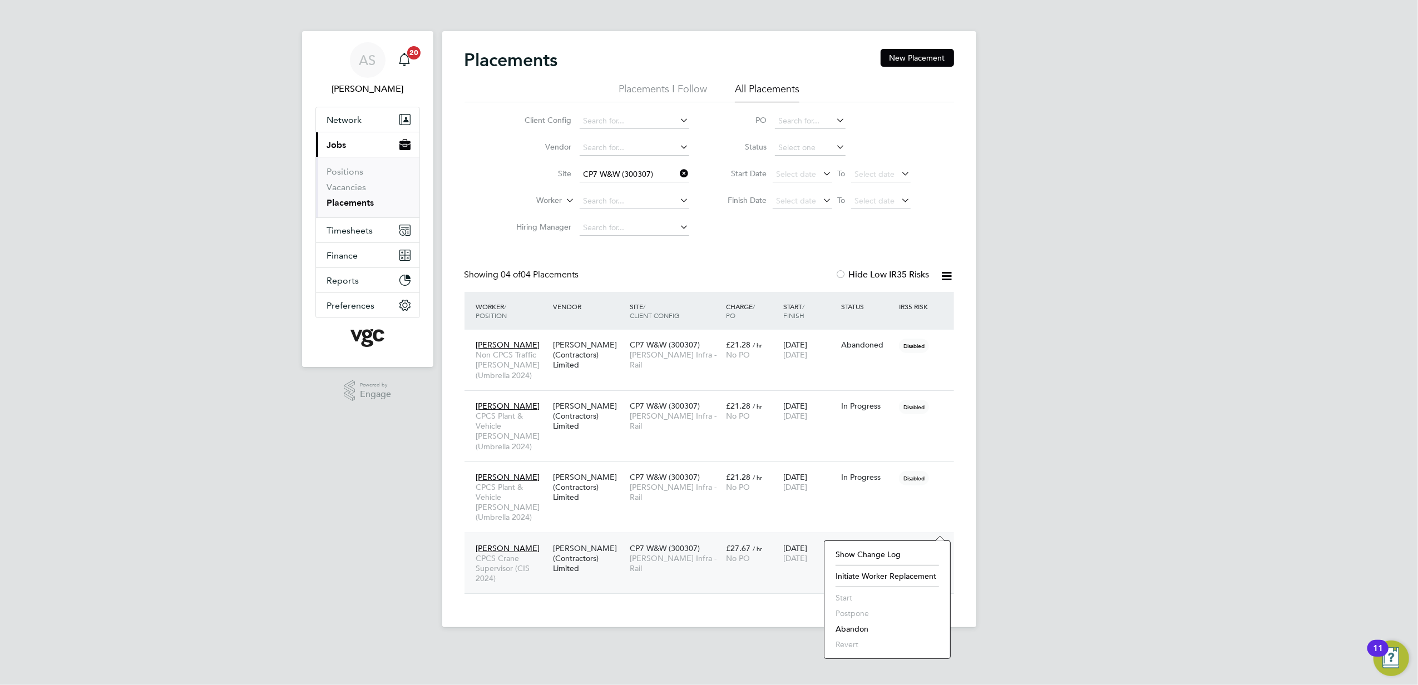
click at [1069, 541] on div "AS [PERSON_NAME] Notifications 20 Applications: Network Team Members Businesses…" at bounding box center [709, 322] width 1418 height 645
click at [359, 228] on span "Timesheets" at bounding box center [350, 230] width 46 height 11
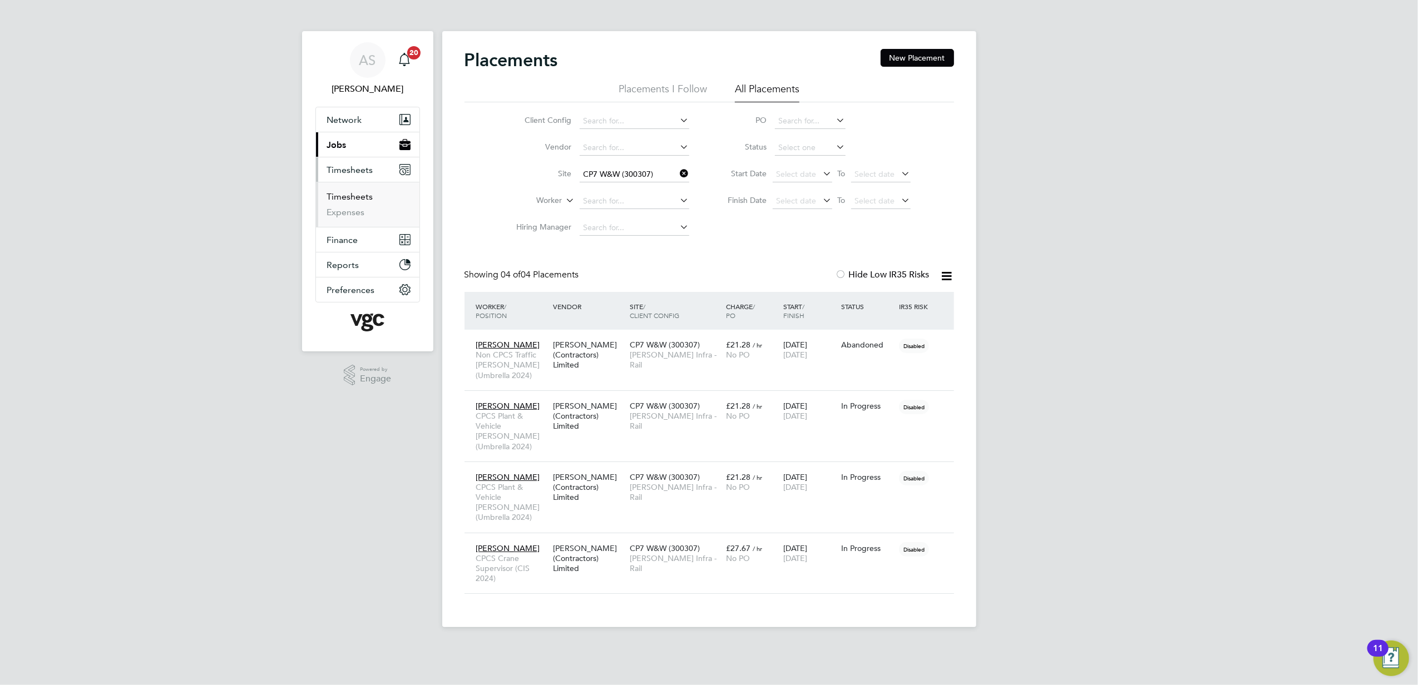
click at [337, 200] on link "Timesheets" at bounding box center [350, 196] width 46 height 11
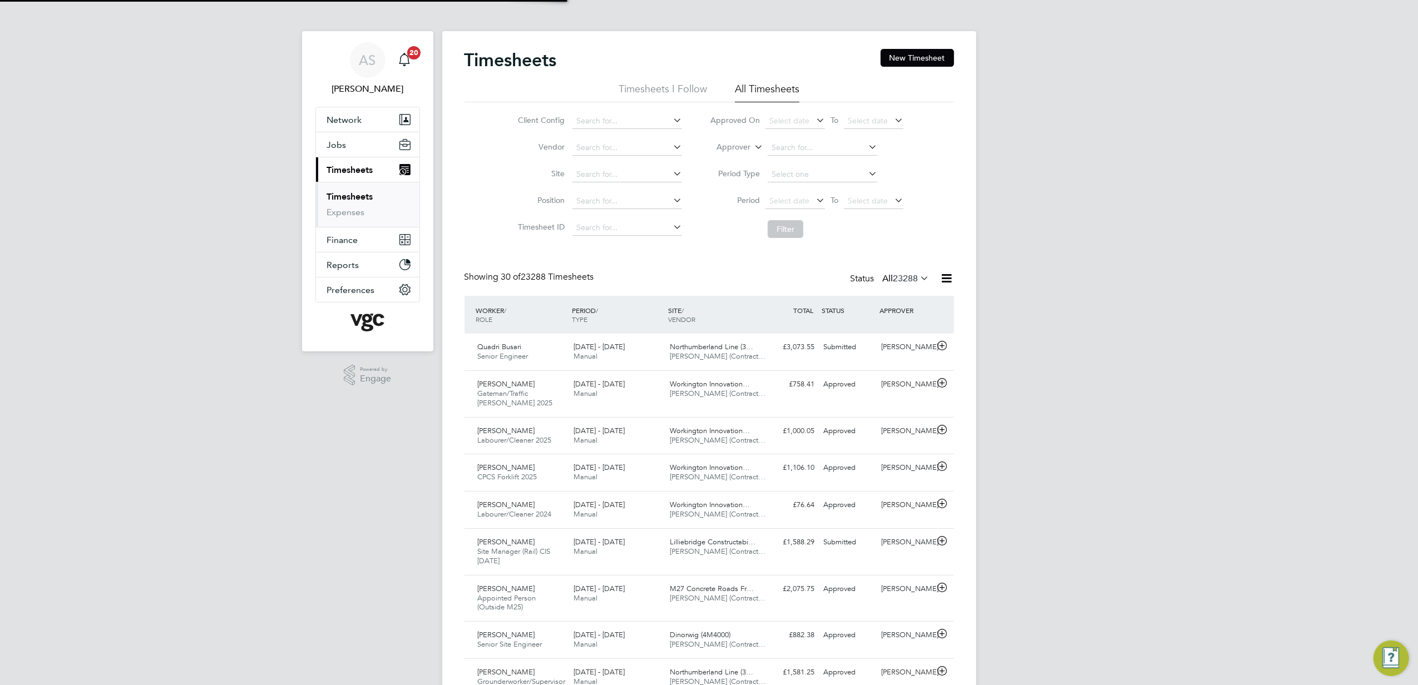
click at [729, 142] on label "Approver" at bounding box center [725, 147] width 50 height 11
click at [912, 55] on button "New Timesheet" at bounding box center [916, 58] width 73 height 18
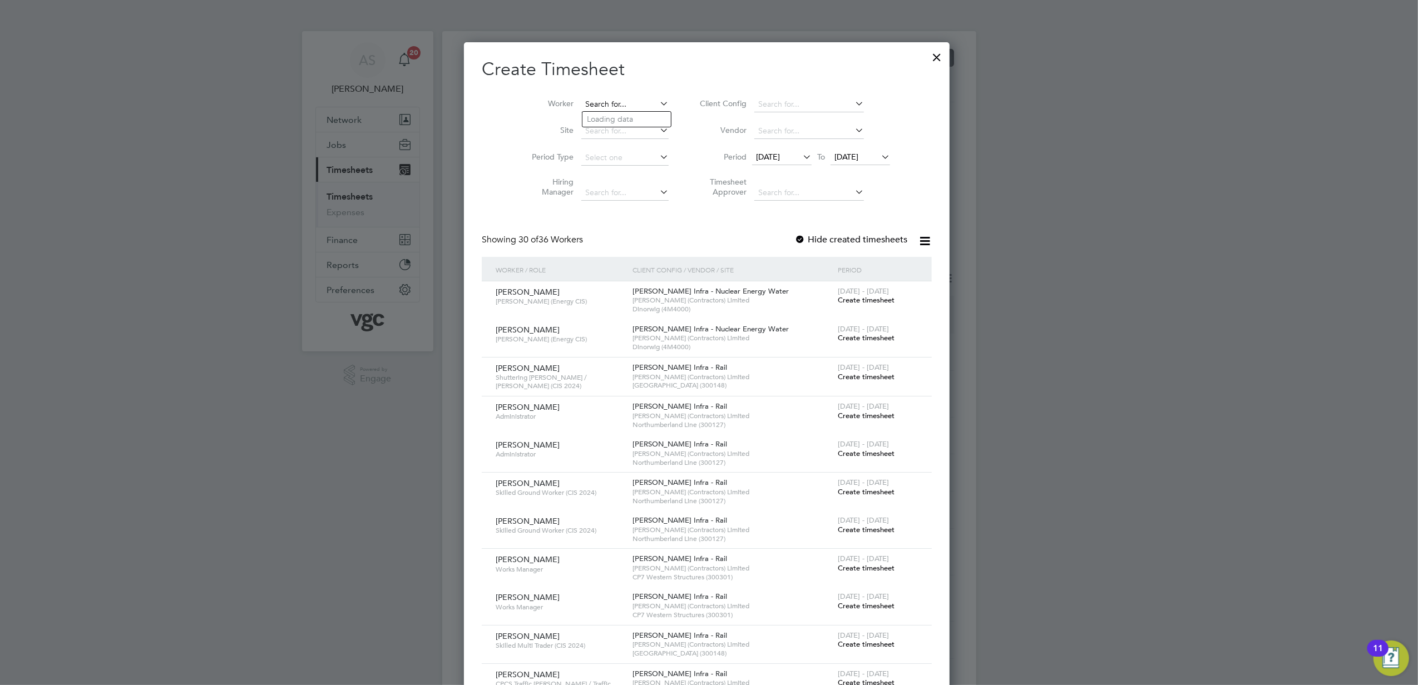
click at [594, 103] on input at bounding box center [624, 105] width 87 height 16
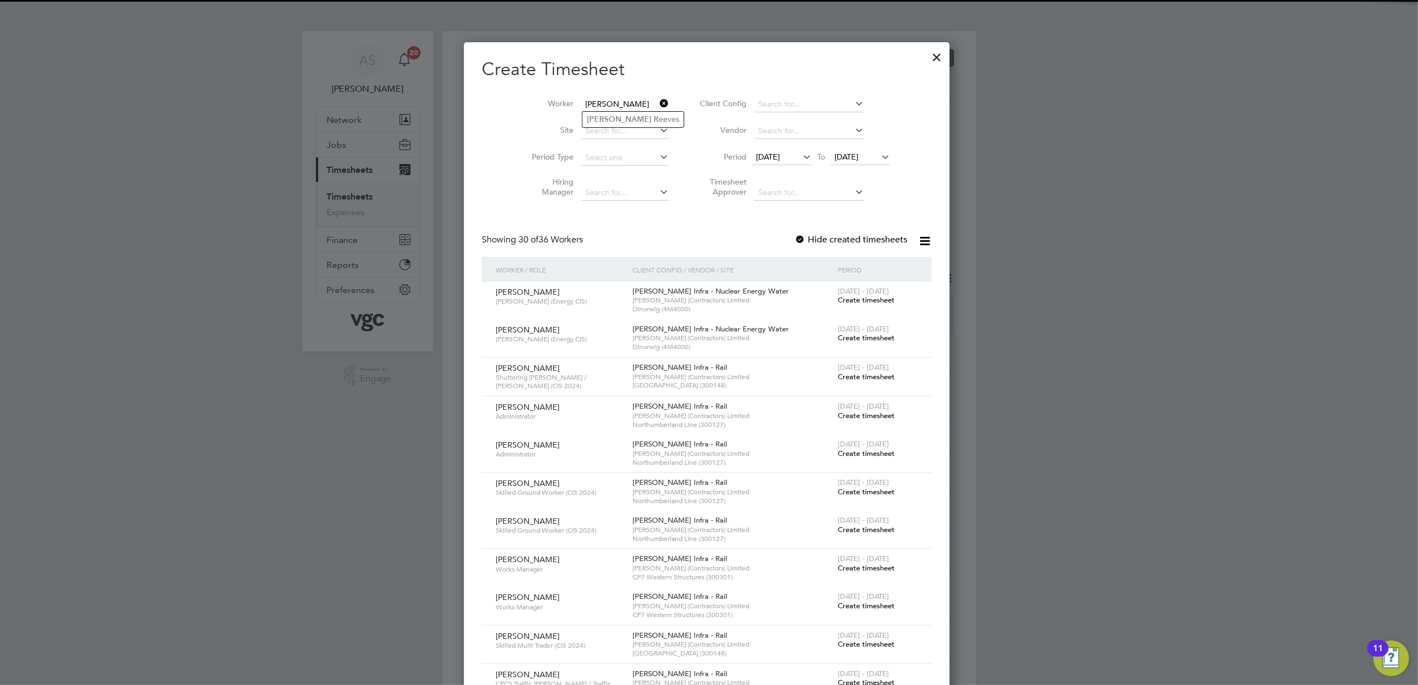
click at [608, 113] on li "[PERSON_NAME] ves" at bounding box center [632, 119] width 101 height 15
type input "[PERSON_NAME]"
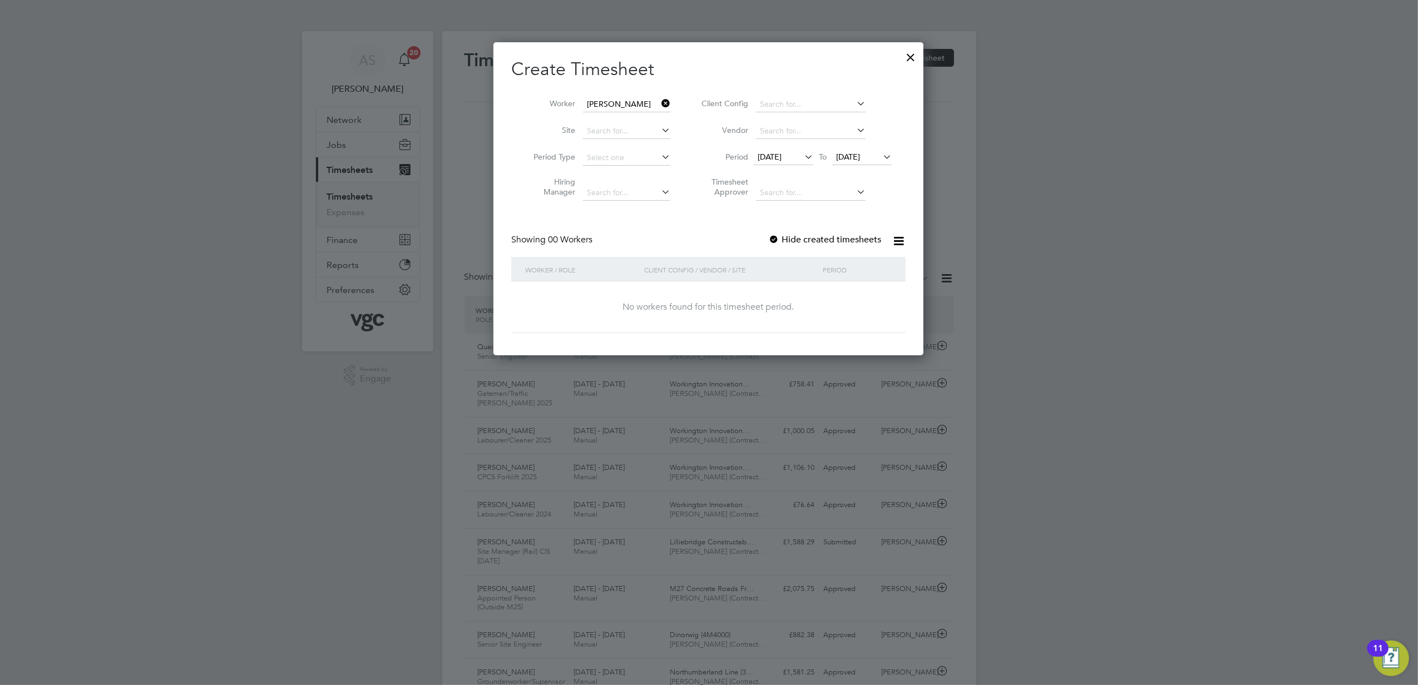
click at [772, 241] on div at bounding box center [773, 240] width 11 height 11
click at [757, 158] on span "[DATE]" at bounding box center [769, 157] width 24 height 10
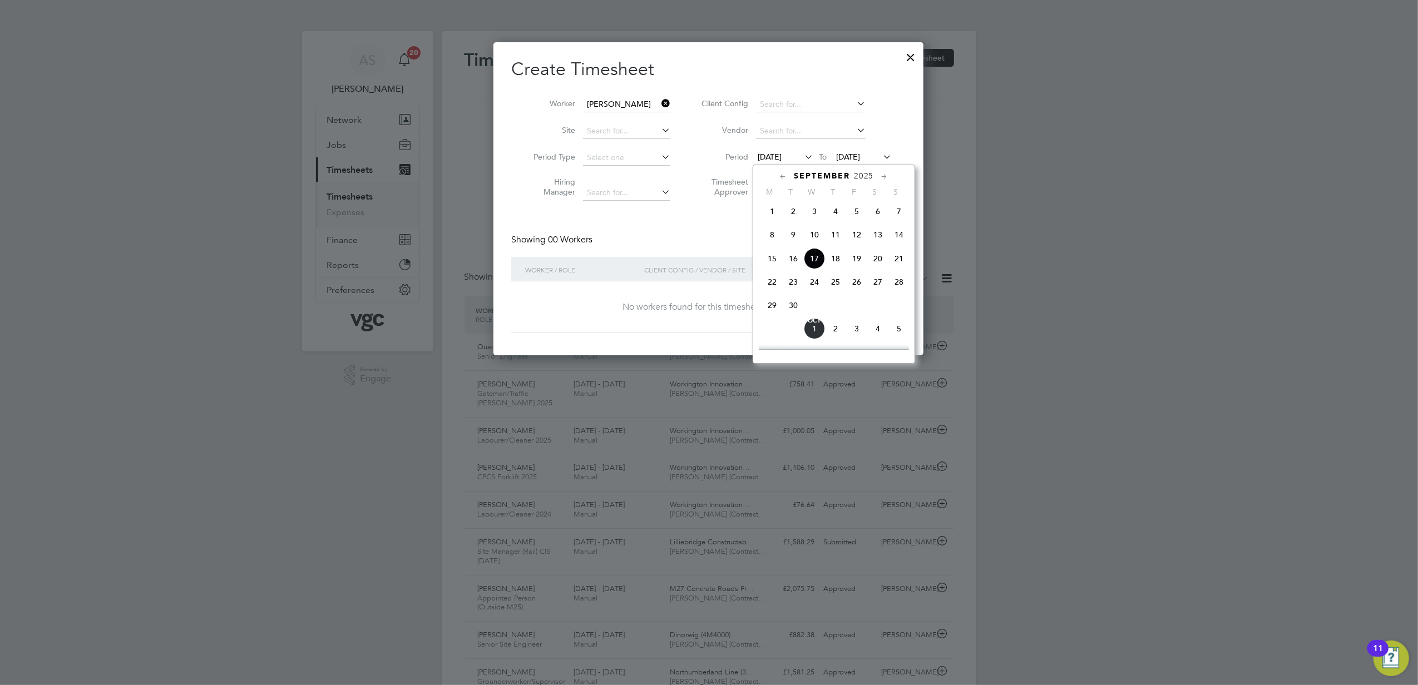
click at [860, 156] on span "[DATE]" at bounding box center [848, 157] width 24 height 10
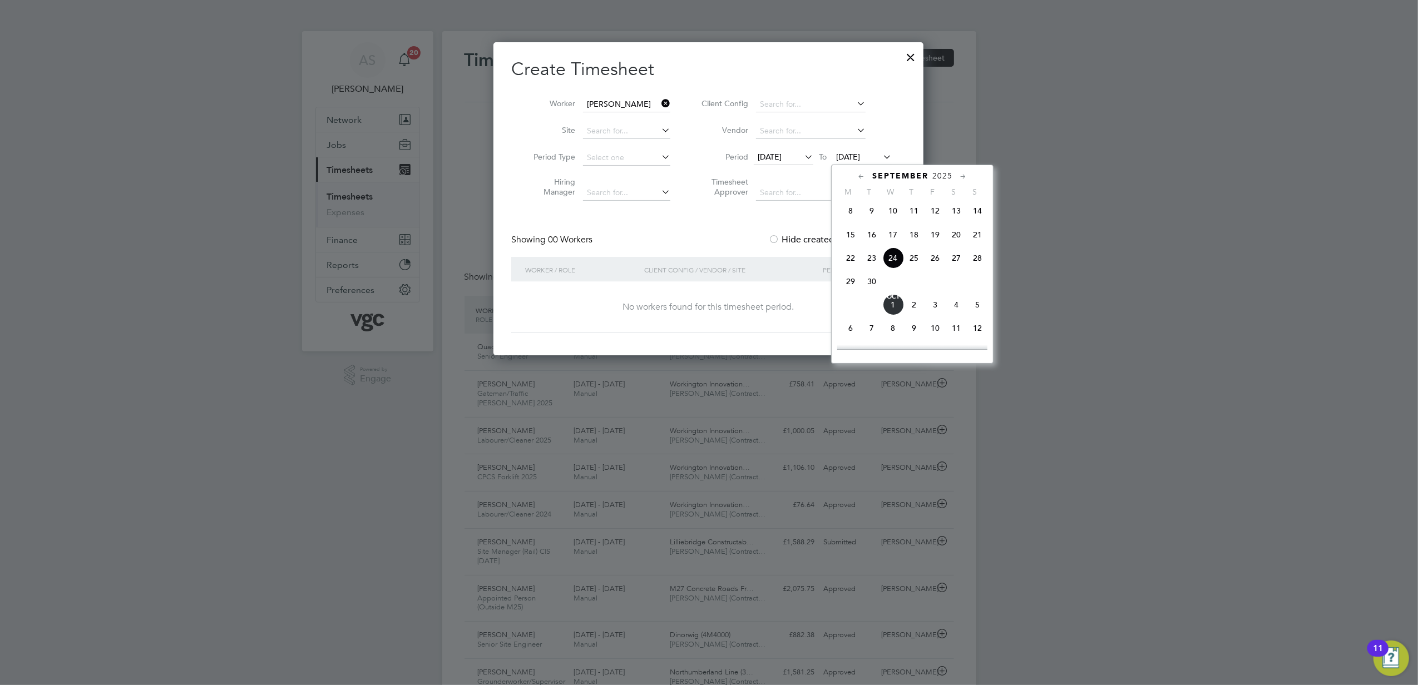
click at [853, 156] on span "[DATE]" at bounding box center [848, 157] width 24 height 10
click at [975, 314] on span "5" at bounding box center [977, 304] width 21 height 21
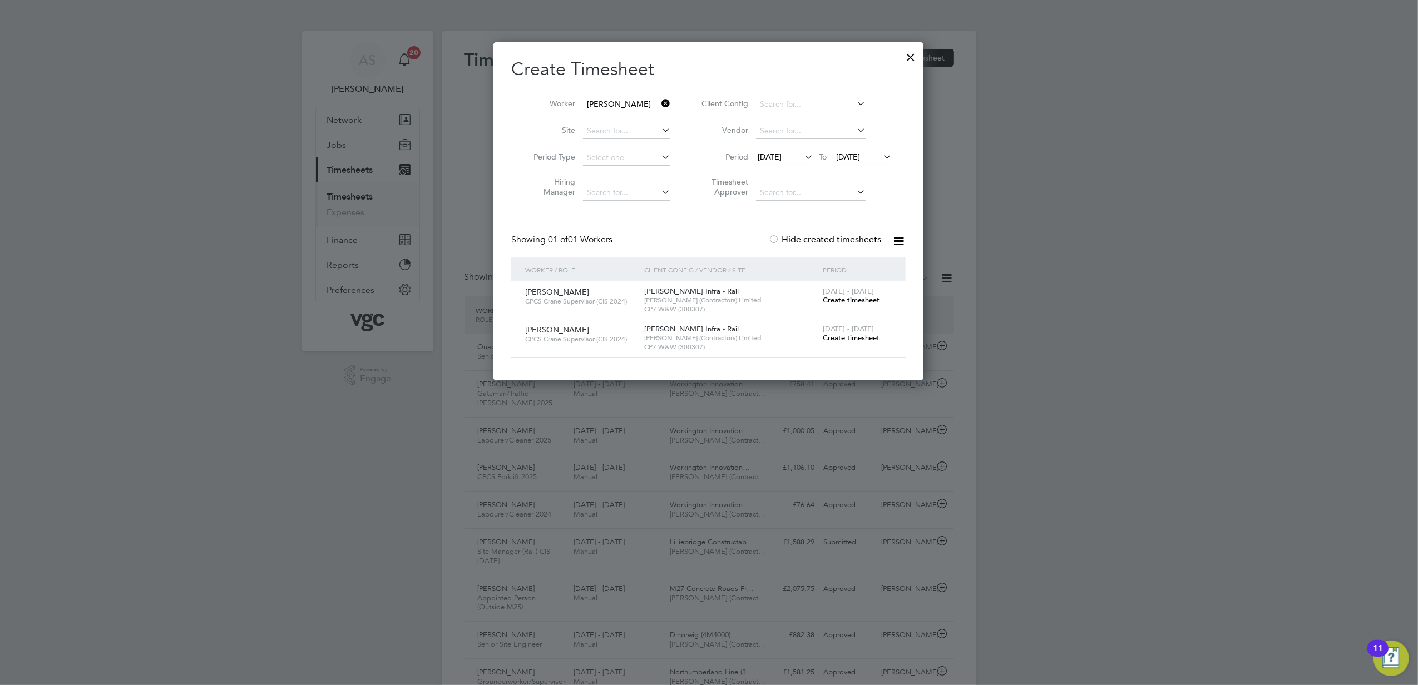
click at [1159, 352] on div at bounding box center [709, 342] width 1418 height 685
